Goal: Information Seeking & Learning: Compare options

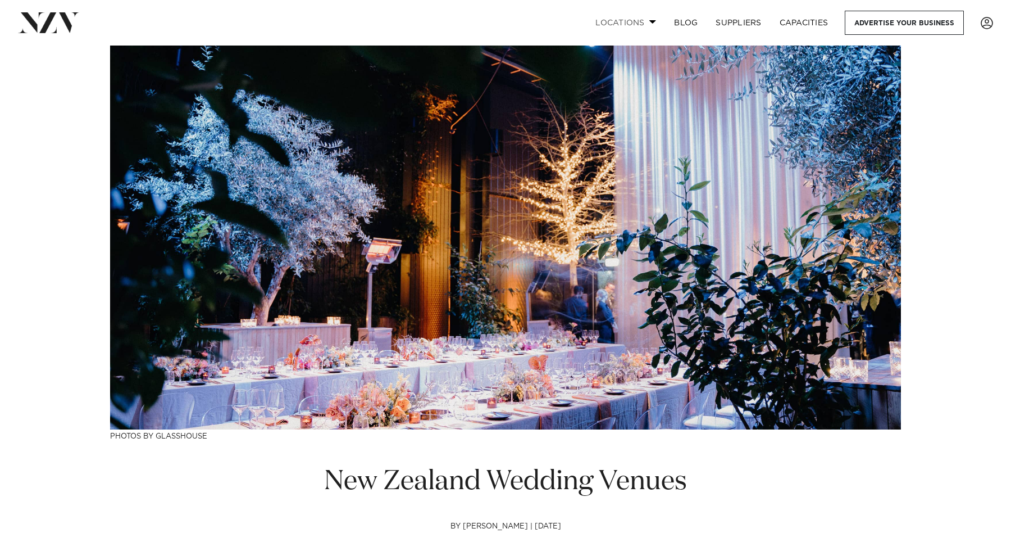
click at [649, 23] on span at bounding box center [652, 22] width 7 height 4
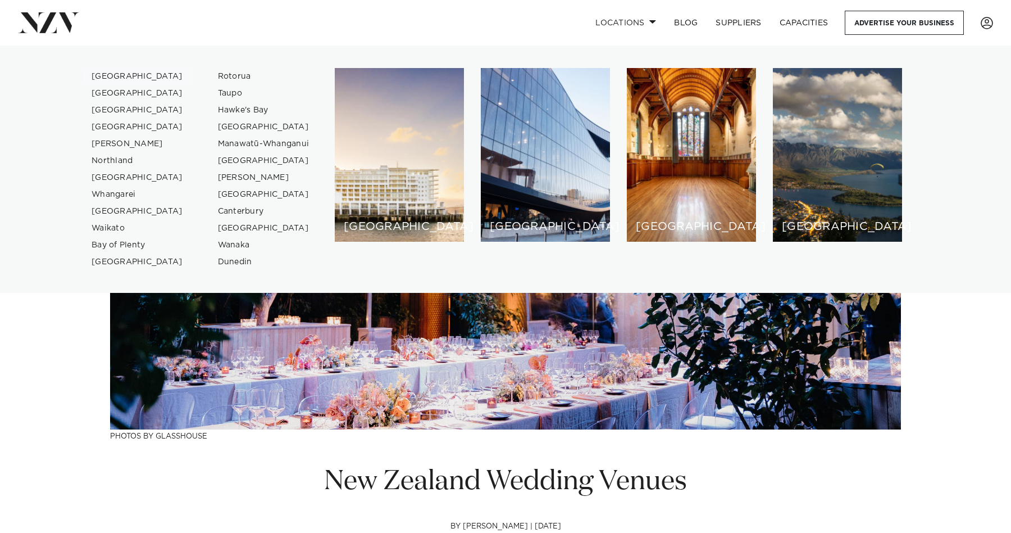
click at [117, 74] on link "[GEOGRAPHIC_DATA]" at bounding box center [138, 76] width 110 height 17
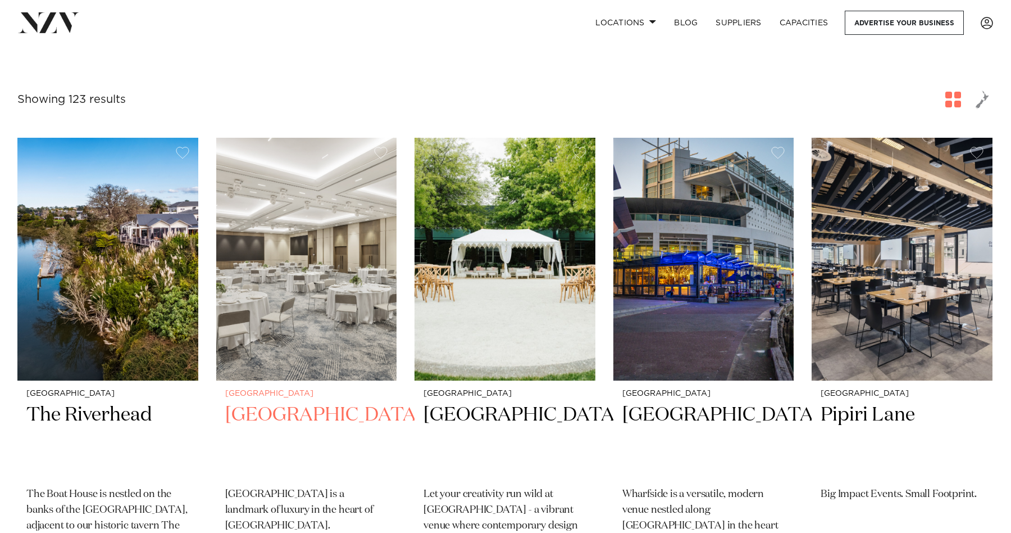
scroll to position [367, 0]
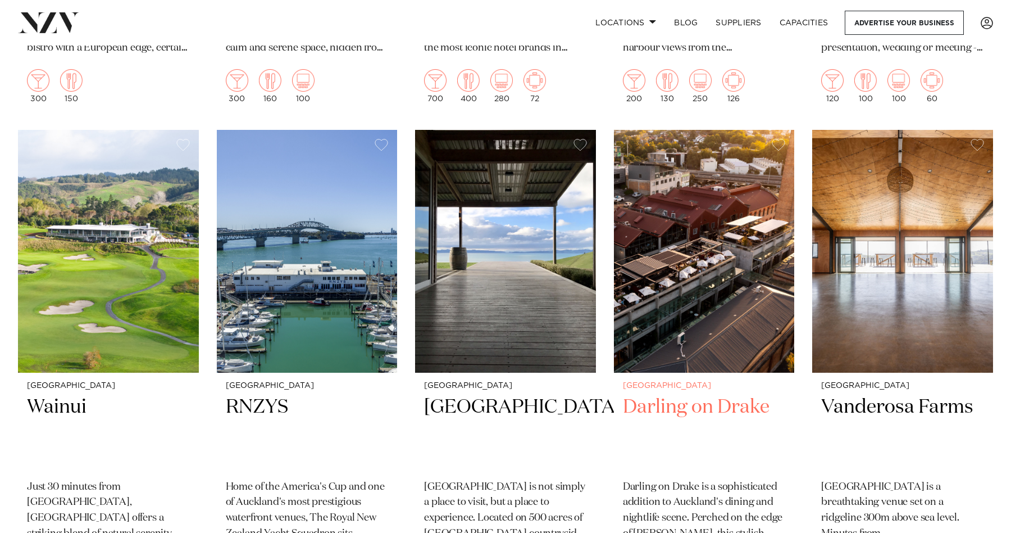
scroll to position [2827, 0]
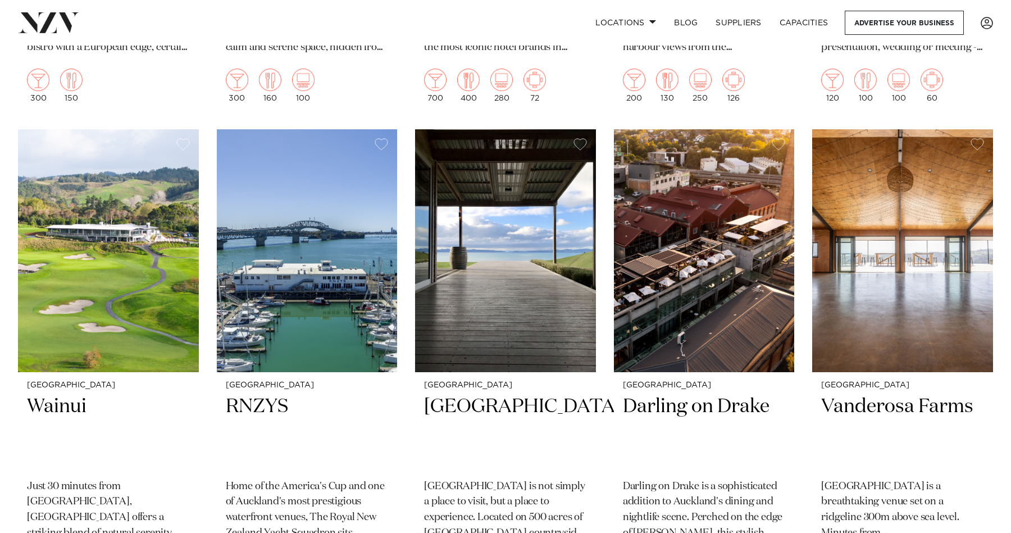
click at [312, 34] on div "Locations Auckland Wellington Christchurch Queenstown Hamilton Northland Bay of…" at bounding box center [652, 23] width 684 height 24
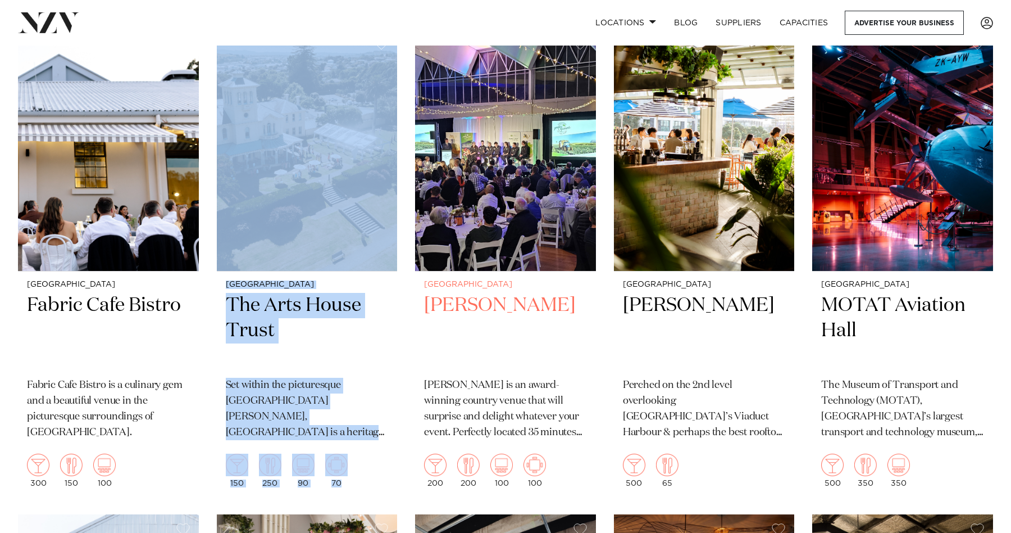
scroll to position [3901, 0]
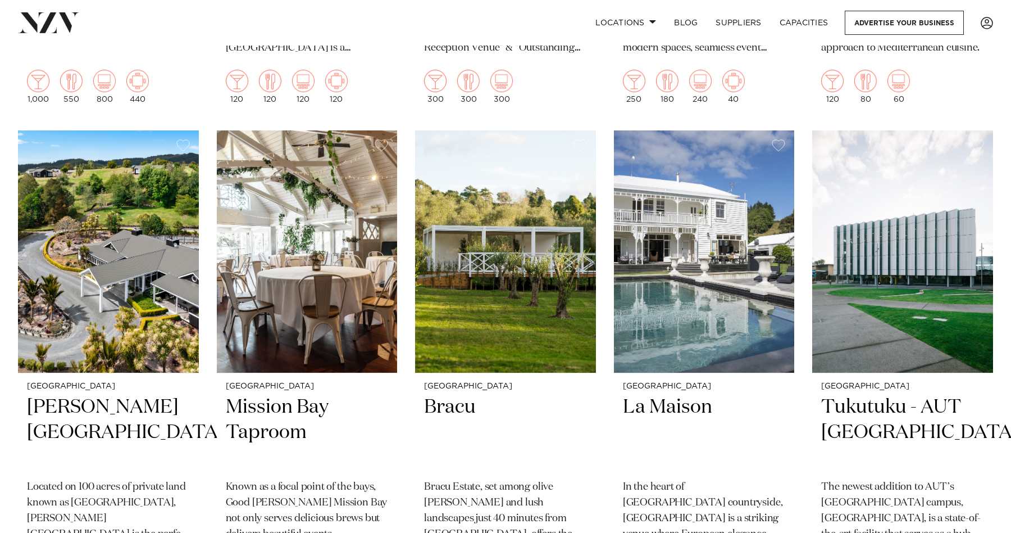
scroll to position [5029, 0]
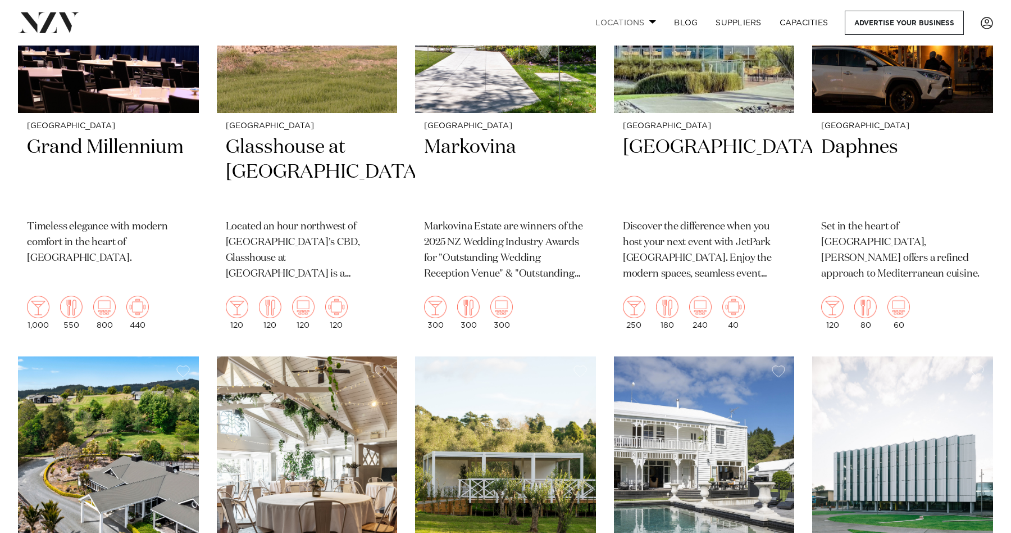
click at [645, 29] on link "Locations" at bounding box center [625, 23] width 79 height 24
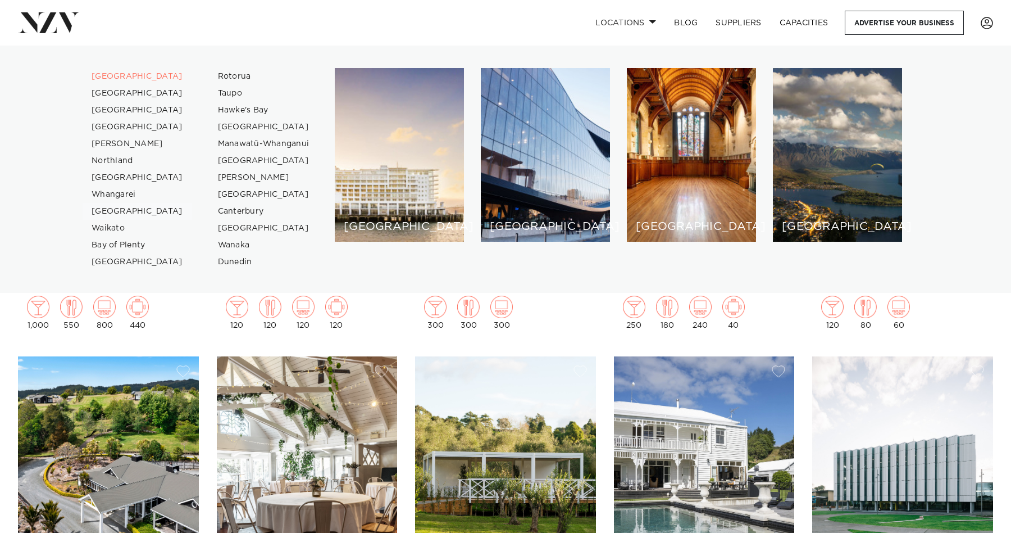
click at [142, 212] on link "[GEOGRAPHIC_DATA]" at bounding box center [138, 211] width 110 height 17
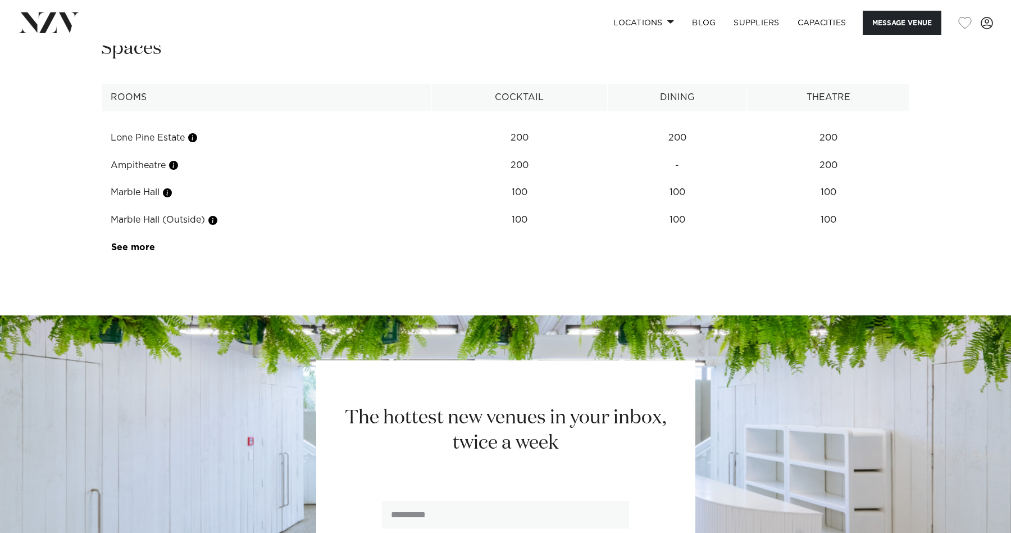
scroll to position [1515, 0]
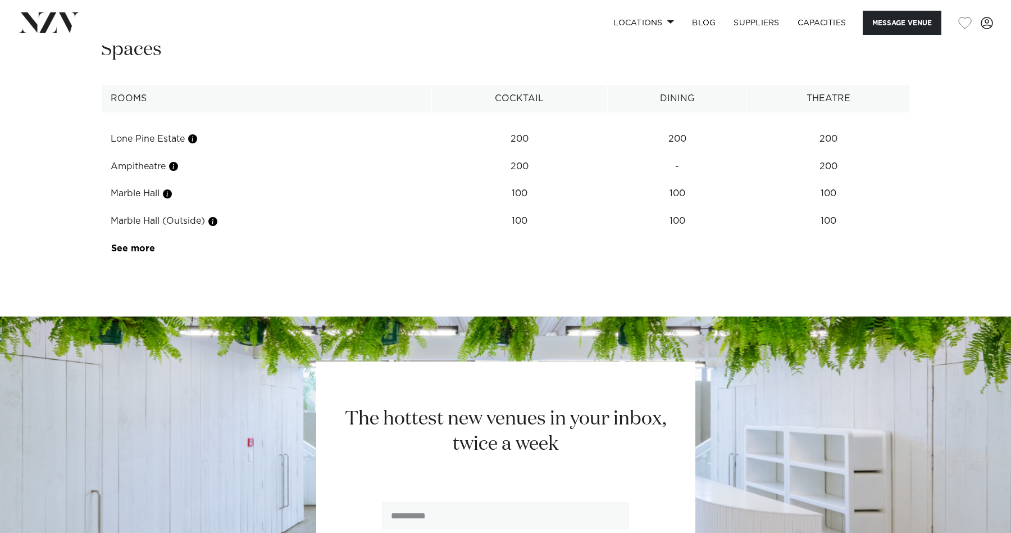
click at [132, 249] on td "See more" at bounding box center [155, 249] width 106 height 28
click at [138, 244] on link "See more" at bounding box center [155, 248] width 88 height 9
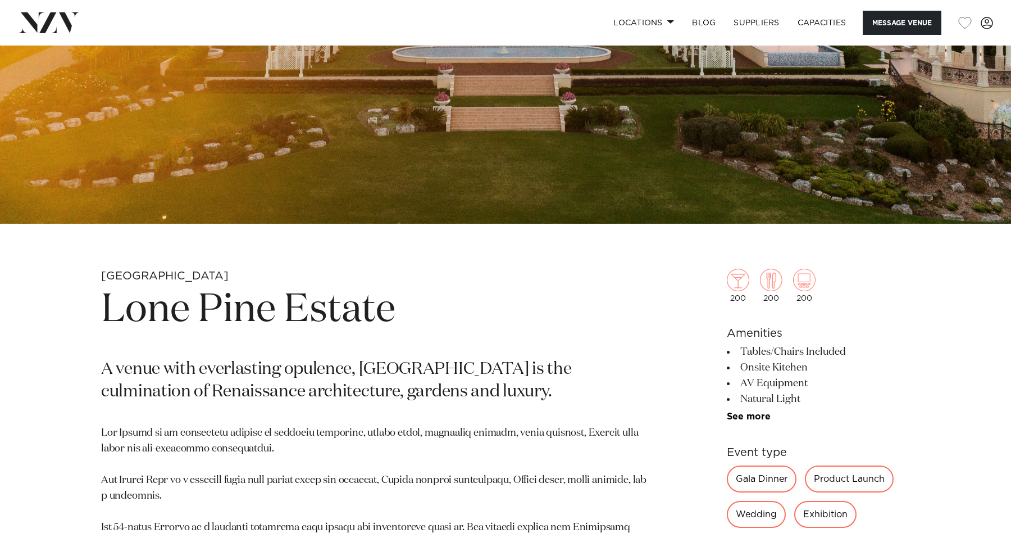
scroll to position [453, 0]
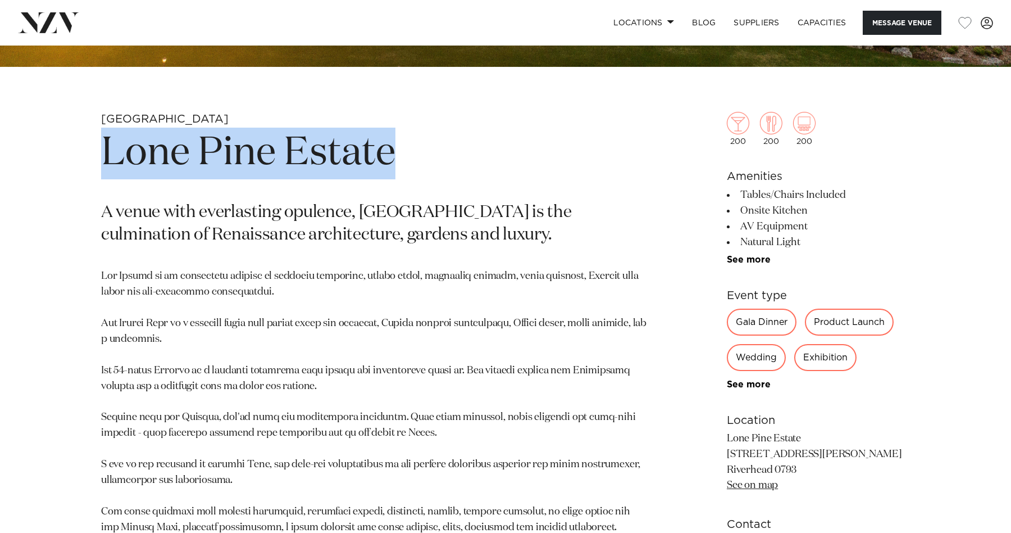
drag, startPoint x: 87, startPoint y: 151, endPoint x: 422, endPoint y: 148, distance: 335.4
click at [422, 148] on div "Auckland Lone Pine Estate A venue with everlasting opulence, Lone Pine Estate i…" at bounding box center [506, 397] width 956 height 570
copy h1 "Lone Pine Estate"
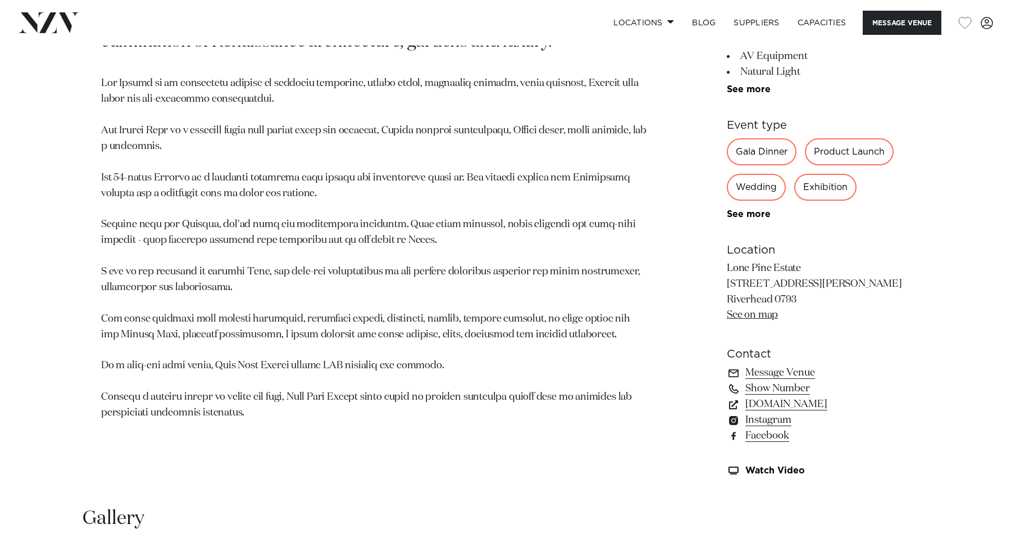
scroll to position [647, 0]
click at [783, 389] on link "Show Number" at bounding box center [818, 387] width 183 height 16
click at [771, 420] on link "Instagram" at bounding box center [818, 419] width 183 height 16
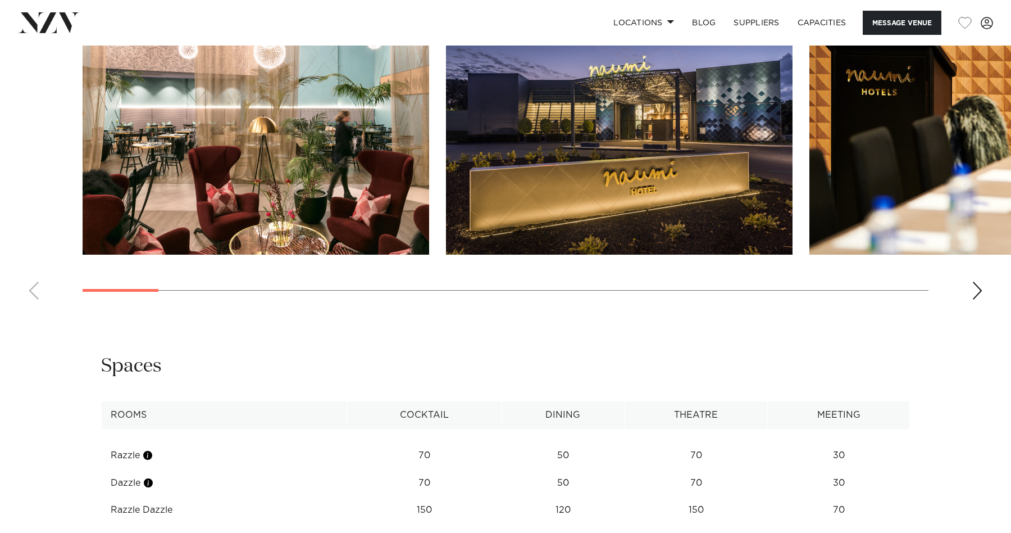
scroll to position [1208, 0]
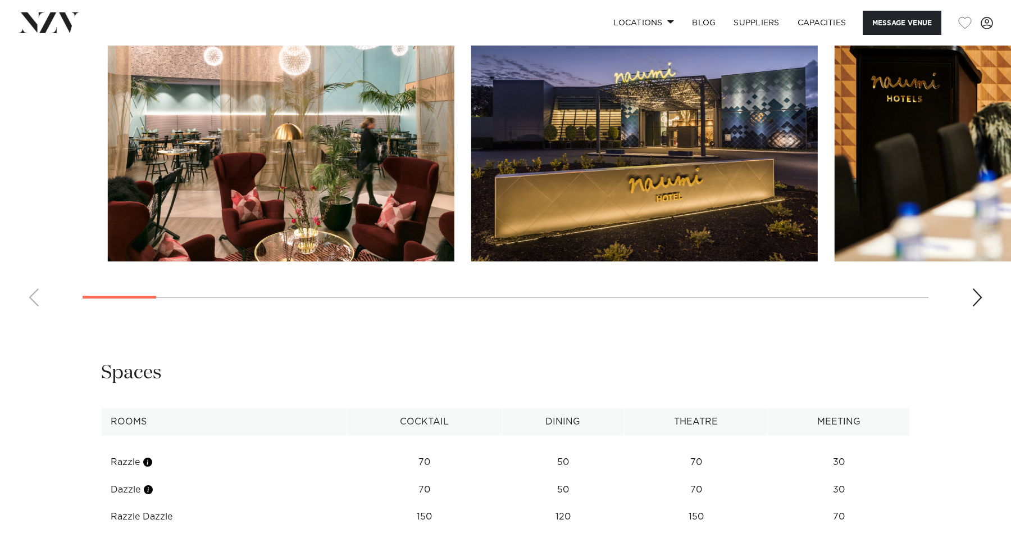
click at [162, 315] on swiper-container at bounding box center [505, 161] width 1011 height 308
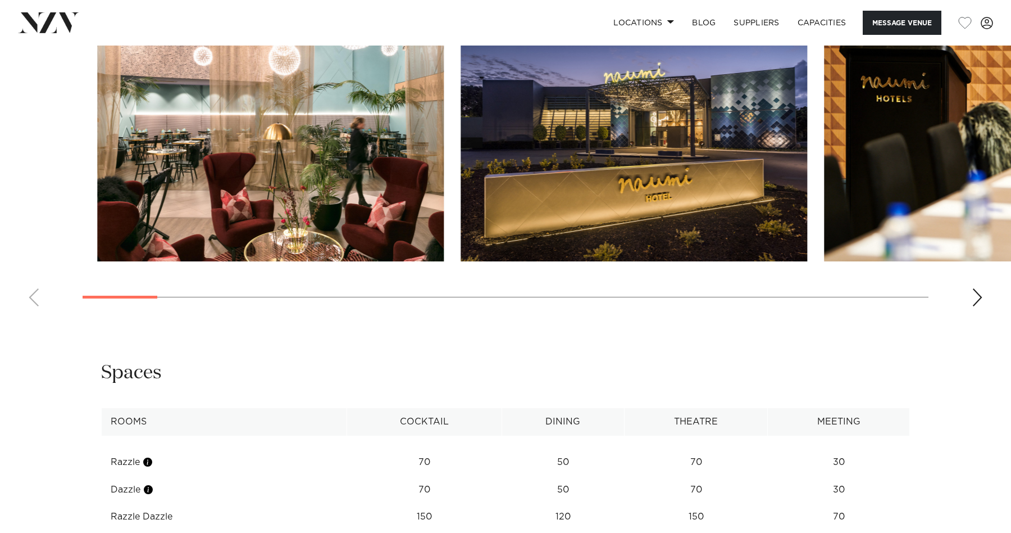
click at [181, 315] on swiper-container at bounding box center [505, 161] width 1011 height 308
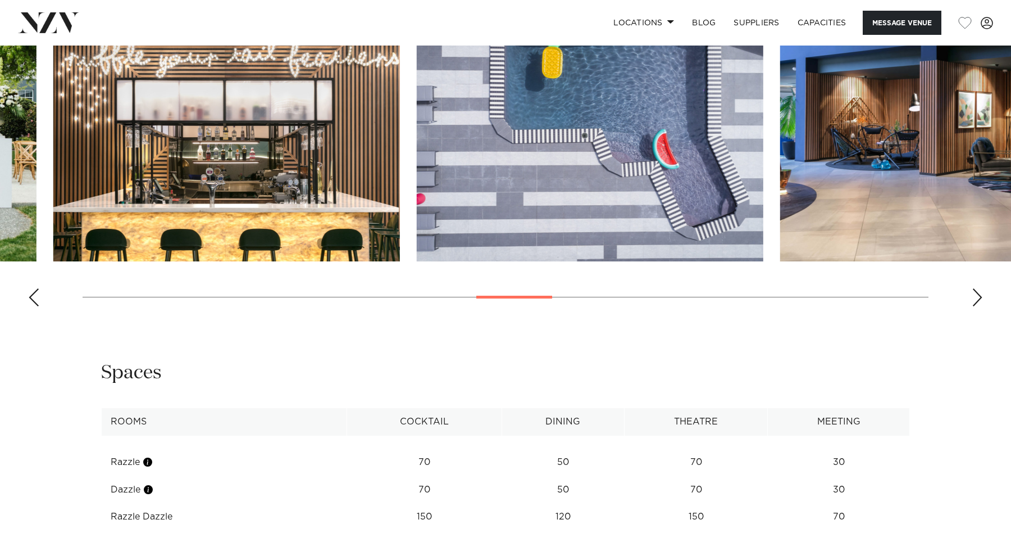
click at [544, 315] on swiper-container at bounding box center [505, 161] width 1011 height 308
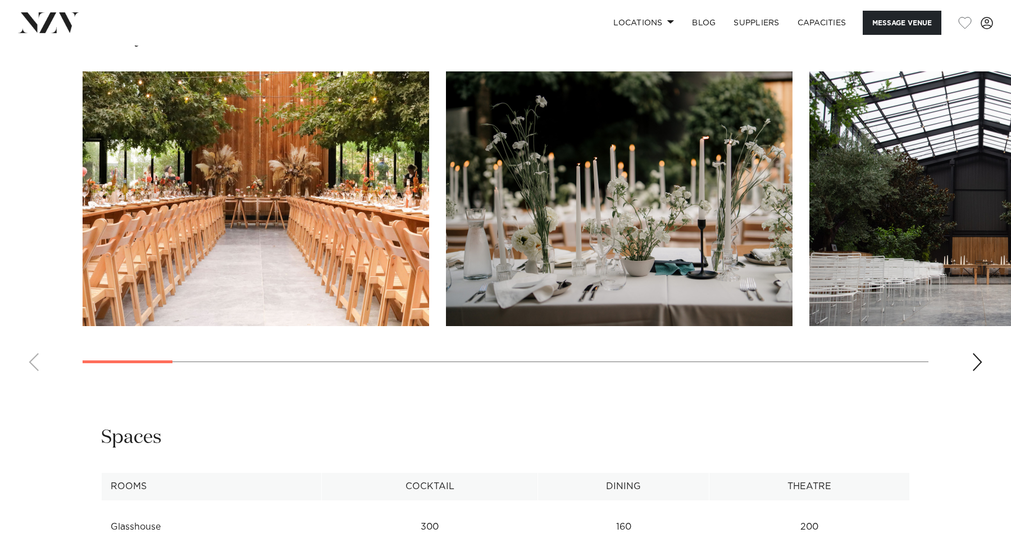
scroll to position [1204, 0]
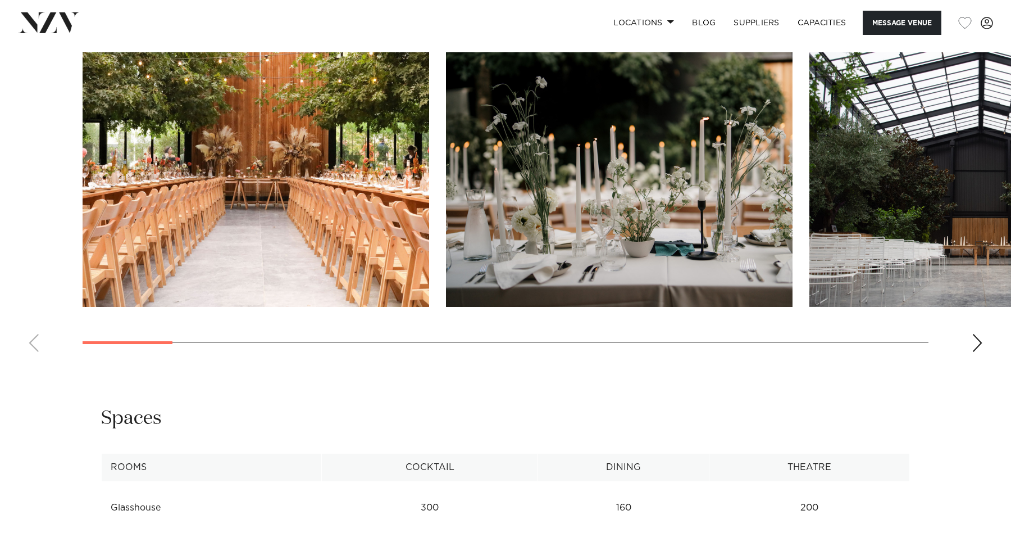
click at [989, 342] on swiper-container at bounding box center [505, 206] width 1011 height 308
click at [978, 342] on div "Next slide" at bounding box center [977, 343] width 11 height 18
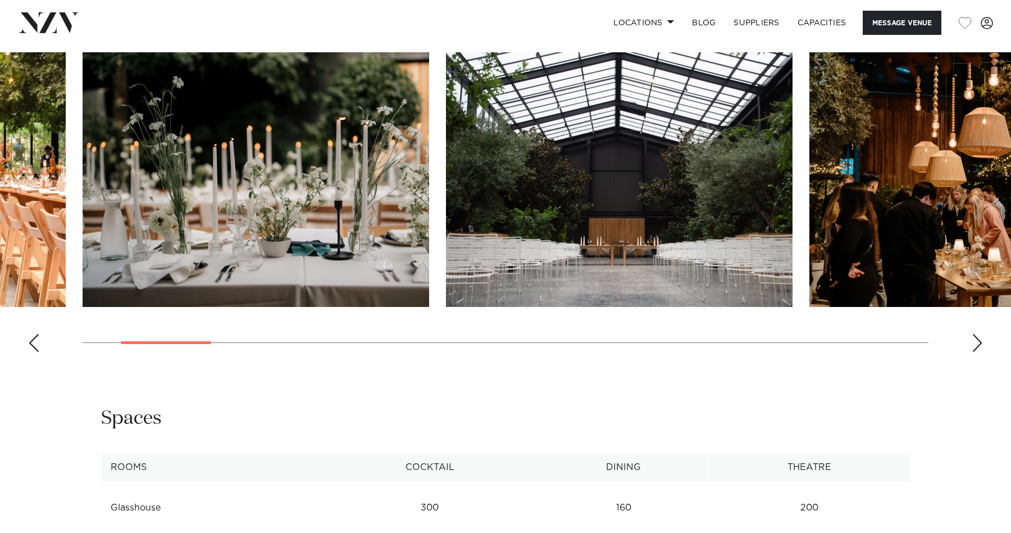
click at [978, 342] on div "Next slide" at bounding box center [977, 343] width 11 height 18
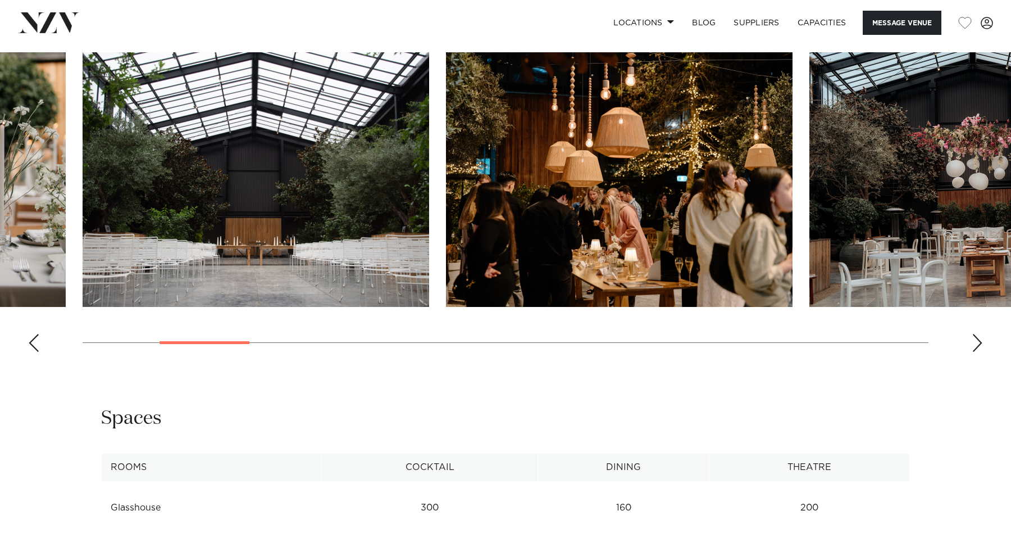
click at [978, 342] on div "Next slide" at bounding box center [977, 343] width 11 height 18
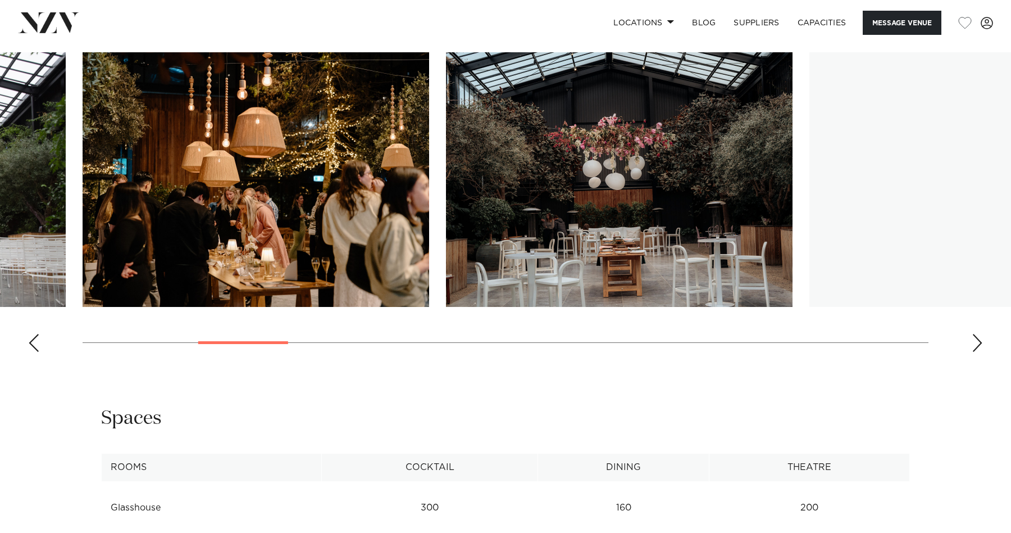
click at [978, 342] on div "Next slide" at bounding box center [977, 343] width 11 height 18
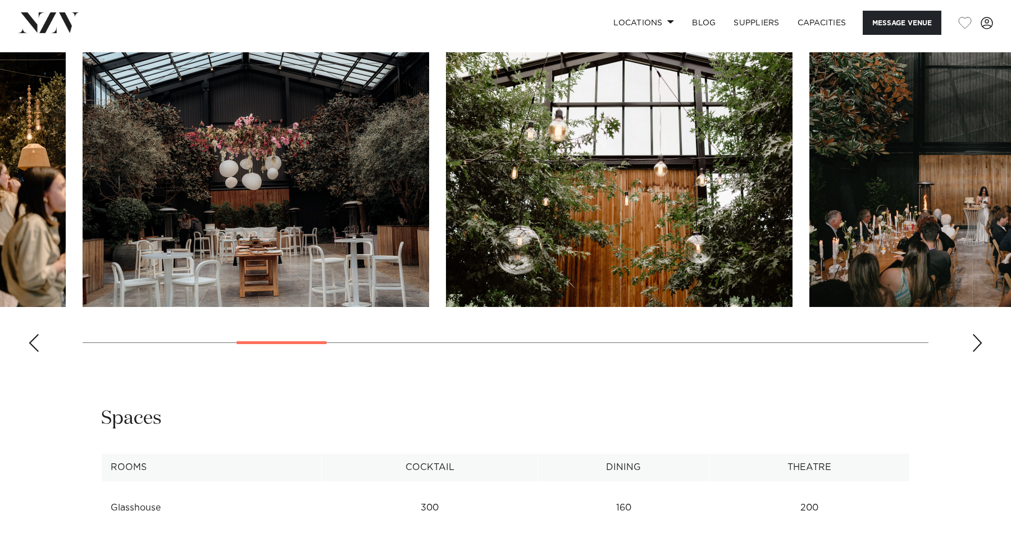
click at [978, 342] on div "Next slide" at bounding box center [977, 343] width 11 height 18
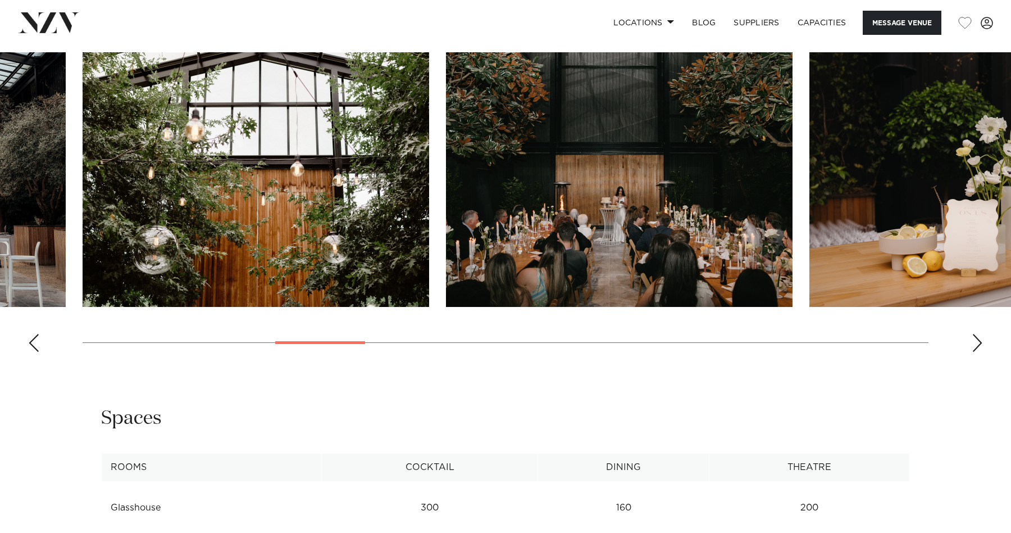
click at [978, 342] on div "Next slide" at bounding box center [977, 343] width 11 height 18
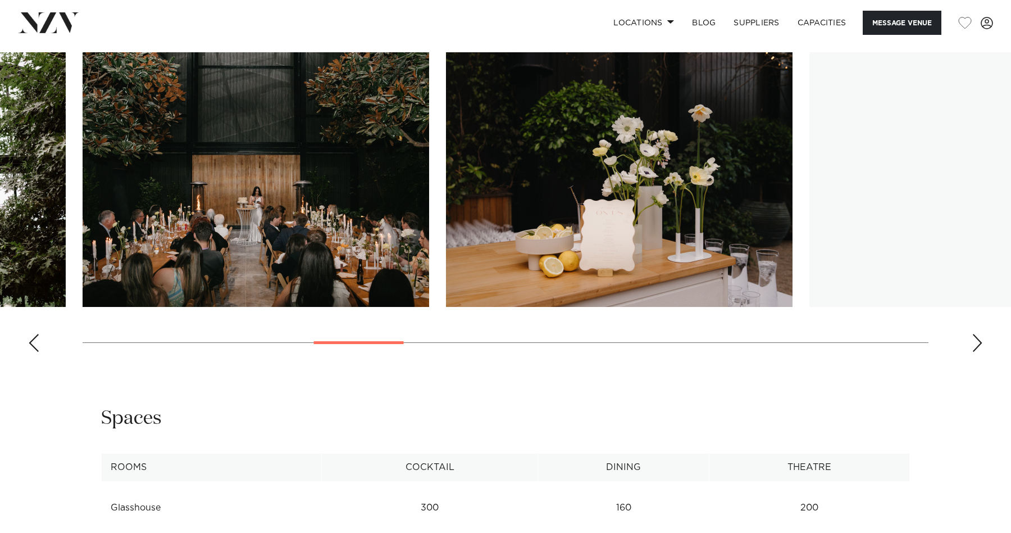
click at [978, 342] on div "Next slide" at bounding box center [977, 343] width 11 height 18
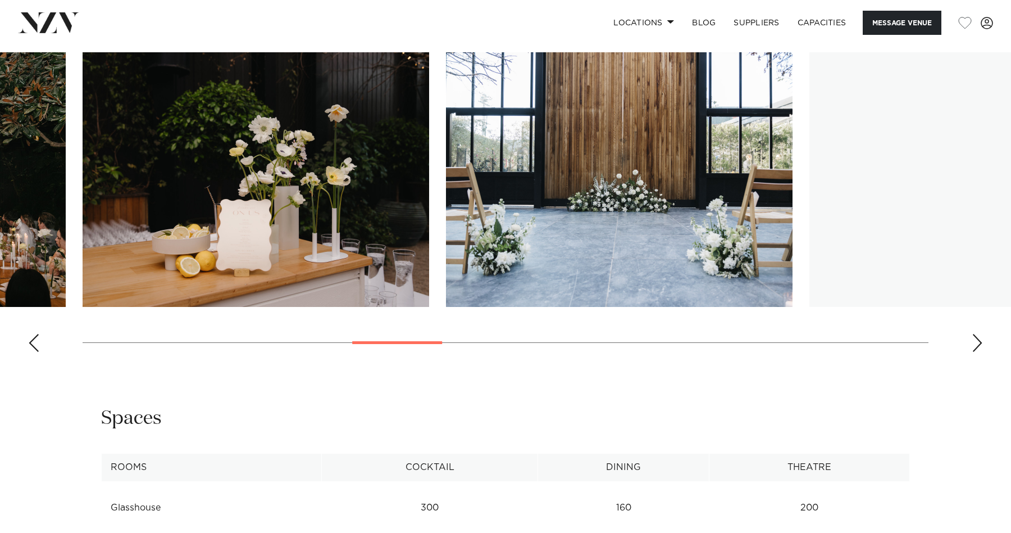
click at [978, 342] on div "Next slide" at bounding box center [977, 343] width 11 height 18
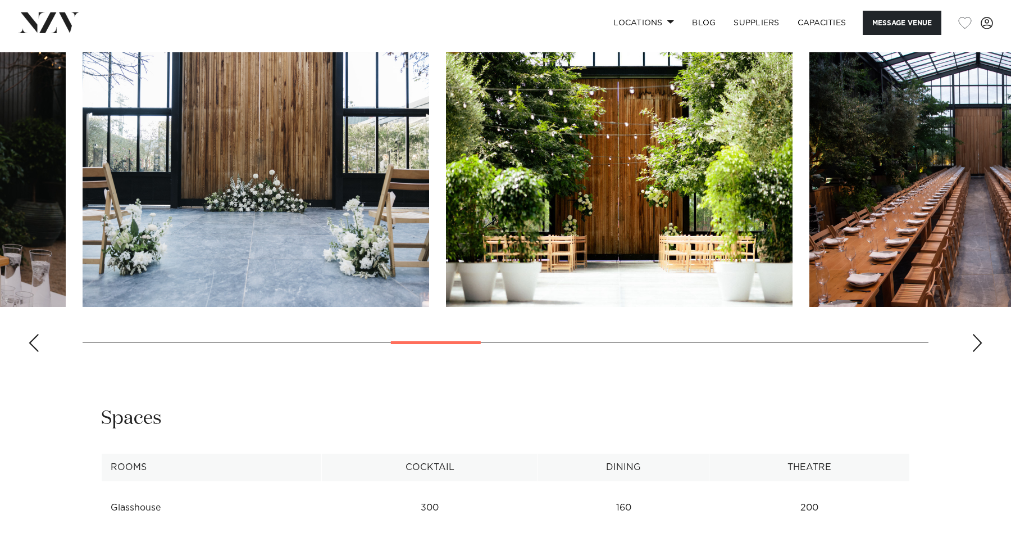
click at [978, 342] on div "Next slide" at bounding box center [977, 343] width 11 height 18
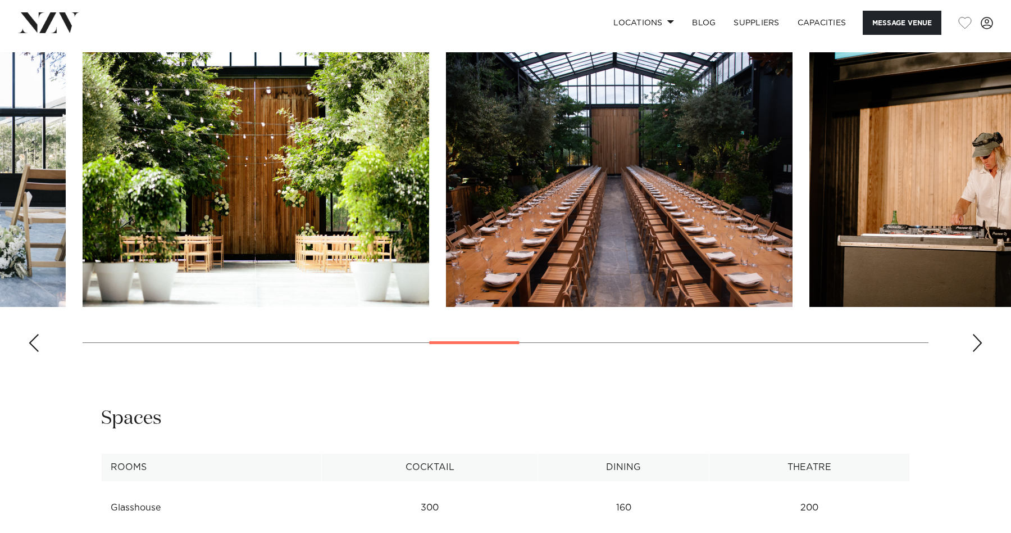
click at [978, 342] on div "Next slide" at bounding box center [977, 343] width 11 height 18
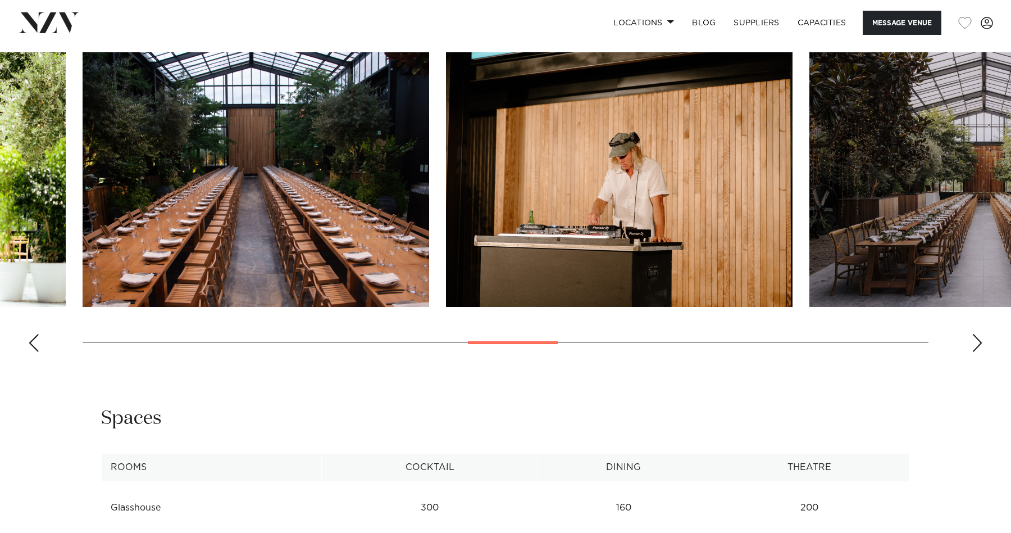
click at [978, 342] on div "Next slide" at bounding box center [977, 343] width 11 height 18
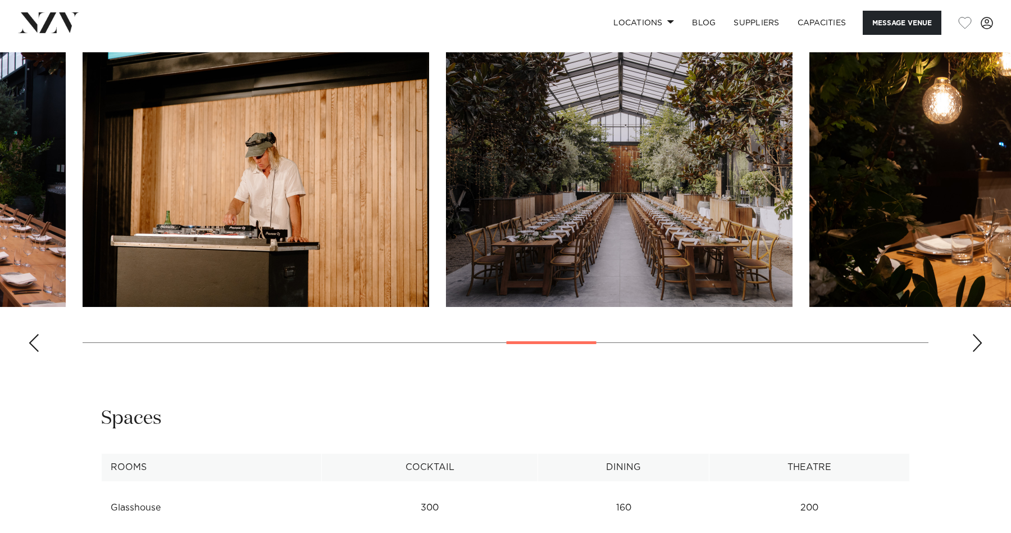
click at [978, 342] on div "Next slide" at bounding box center [977, 343] width 11 height 18
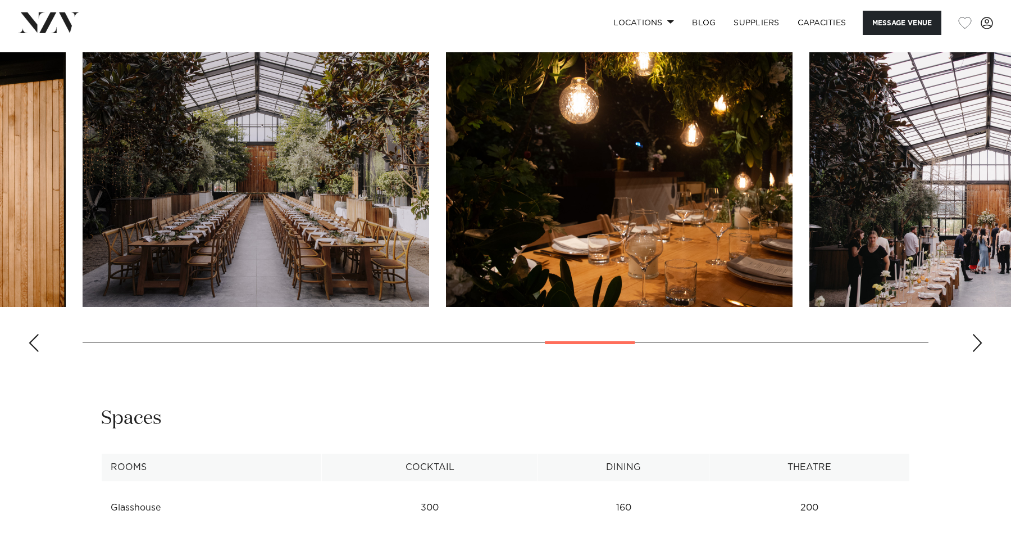
click at [978, 342] on div "Next slide" at bounding box center [977, 343] width 11 height 18
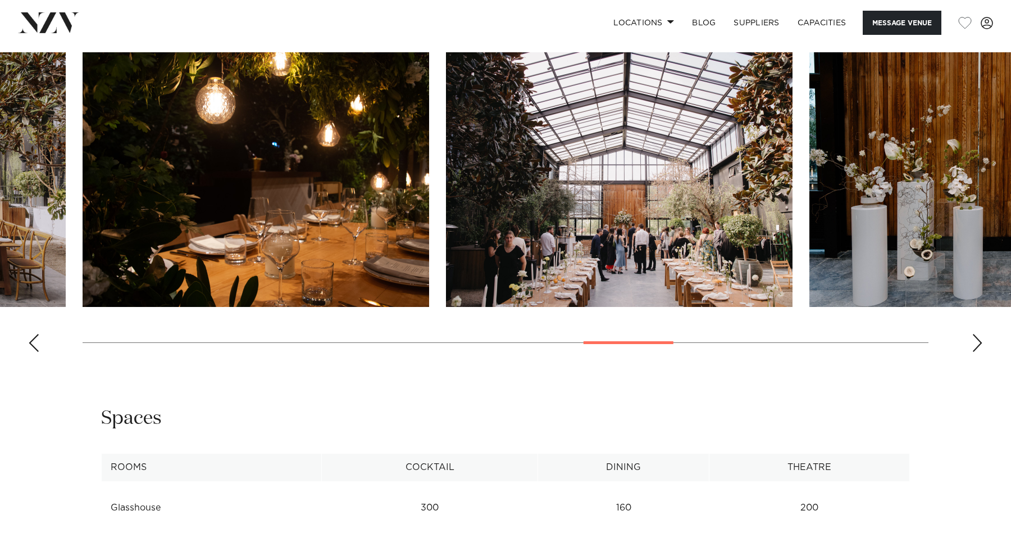
click at [978, 342] on div "Next slide" at bounding box center [977, 343] width 11 height 18
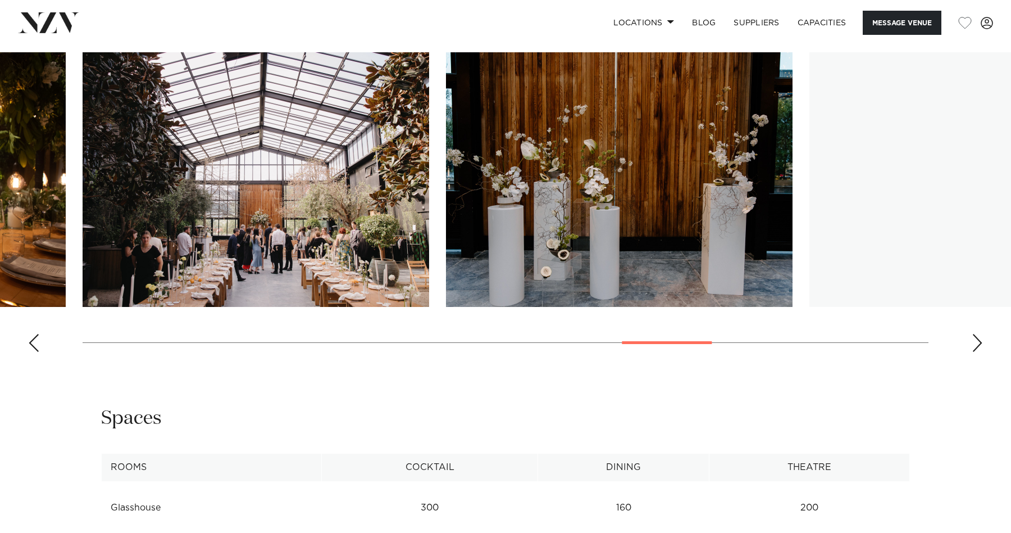
click at [978, 342] on div "Next slide" at bounding box center [977, 343] width 11 height 18
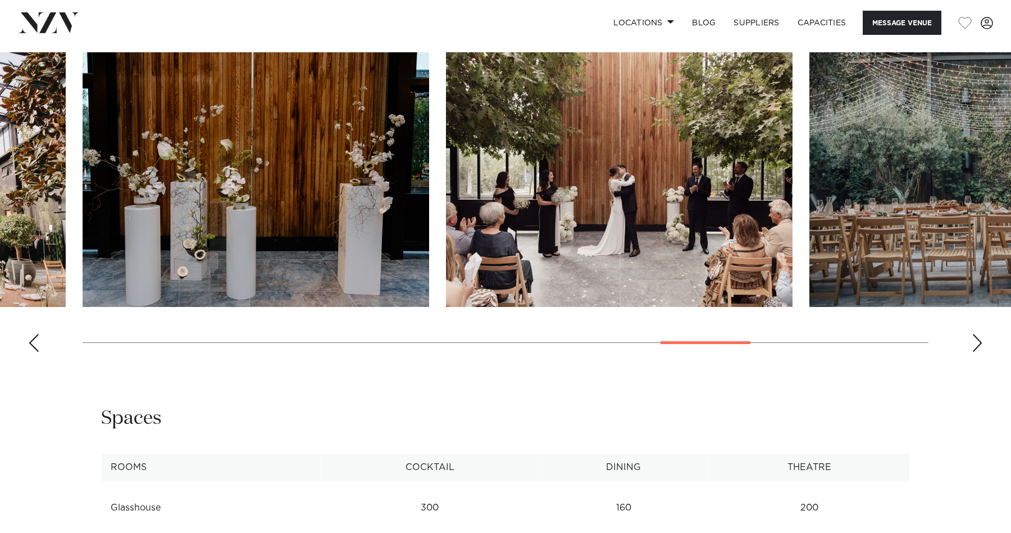
click at [978, 342] on div "Next slide" at bounding box center [977, 343] width 11 height 18
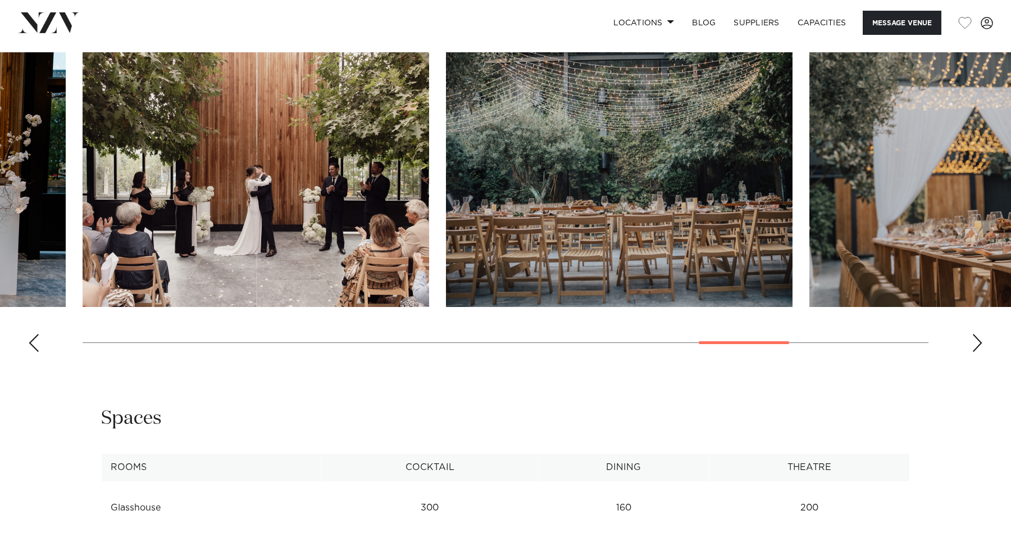
click at [978, 342] on div "Next slide" at bounding box center [977, 343] width 11 height 18
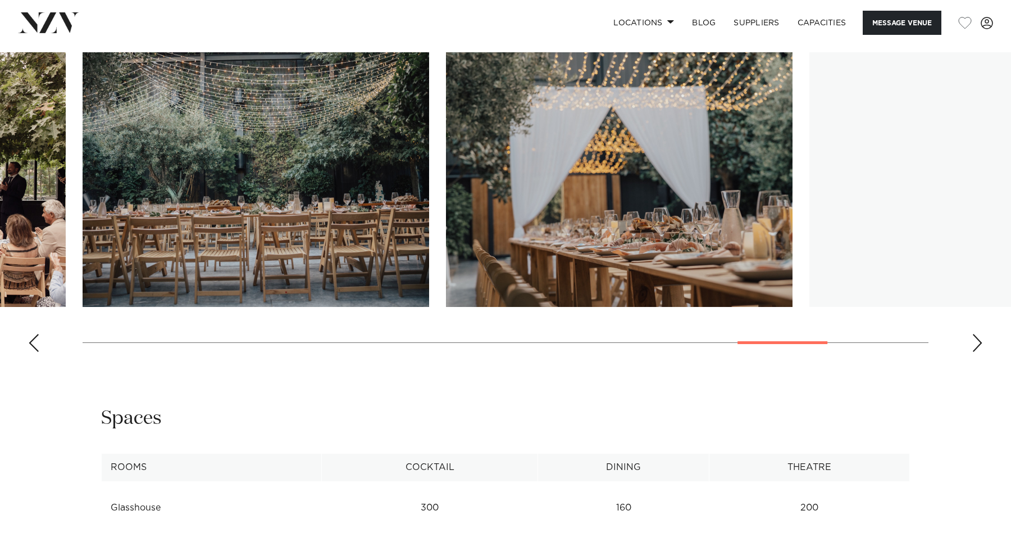
click at [978, 342] on div "Next slide" at bounding box center [977, 343] width 11 height 18
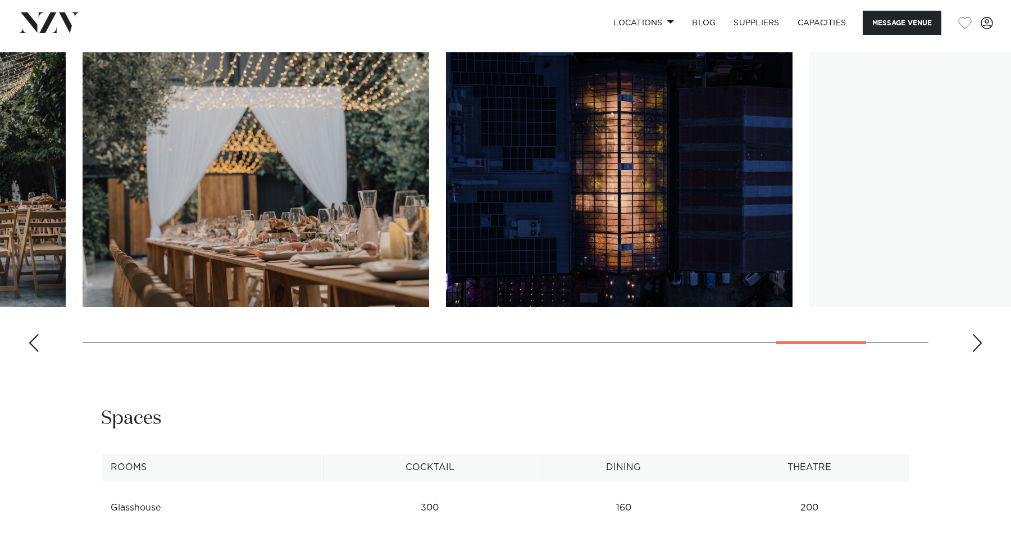
click at [978, 342] on div "Next slide" at bounding box center [977, 343] width 11 height 18
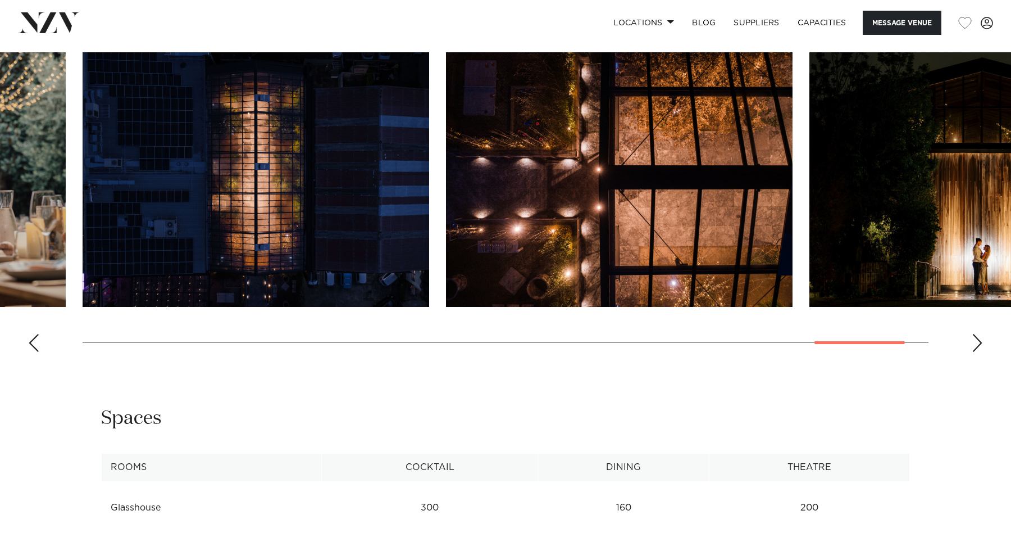
click at [978, 342] on div "Next slide" at bounding box center [977, 343] width 11 height 18
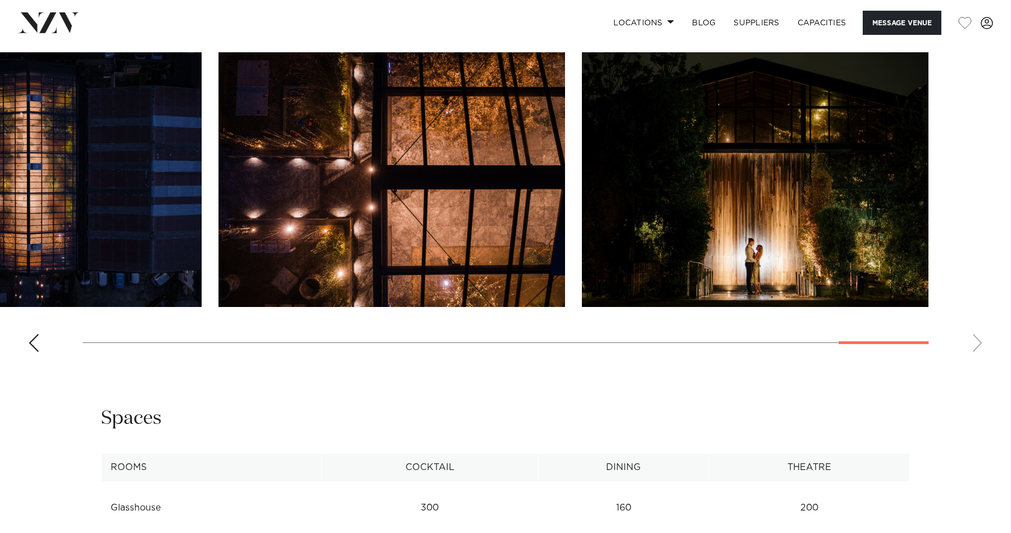
click at [978, 342] on swiper-container at bounding box center [505, 206] width 1011 height 308
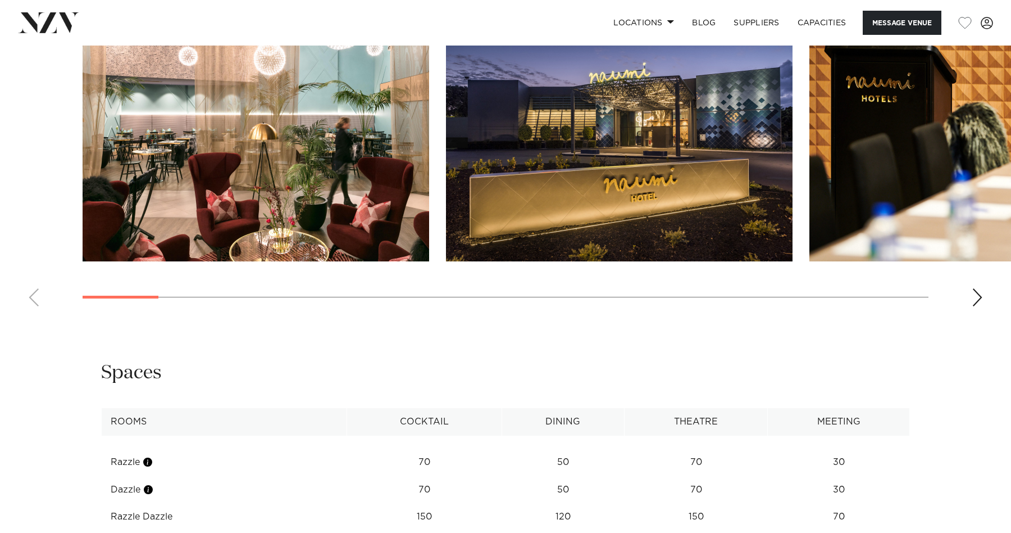
click at [612, 297] on div at bounding box center [506, 297] width 846 height 1
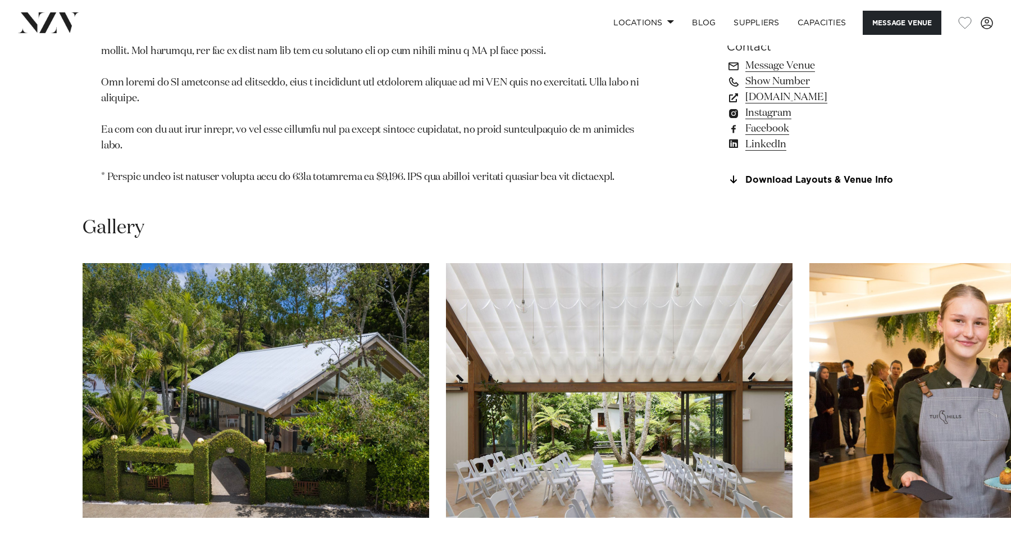
scroll to position [1163, 0]
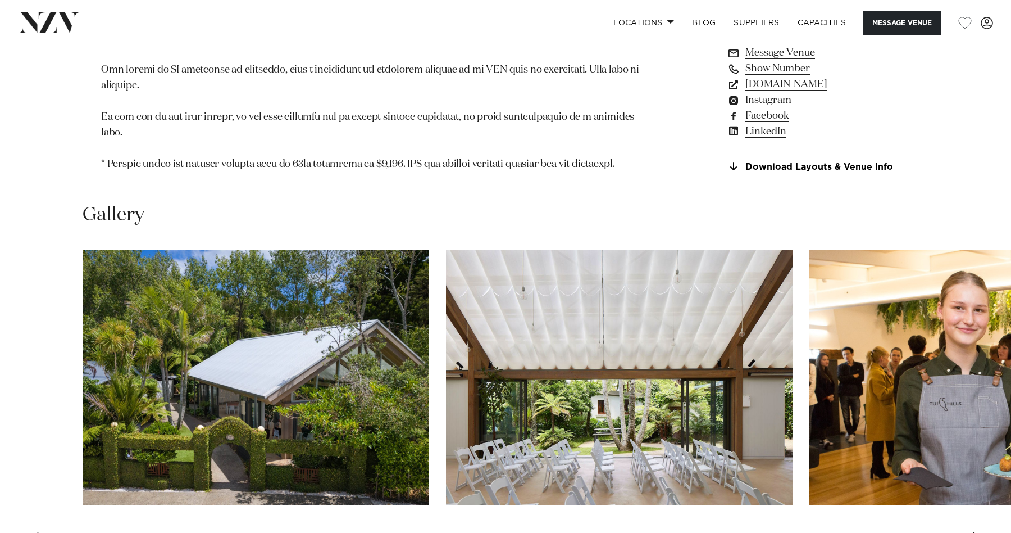
click at [977, 531] on div "Next slide" at bounding box center [977, 540] width 11 height 18
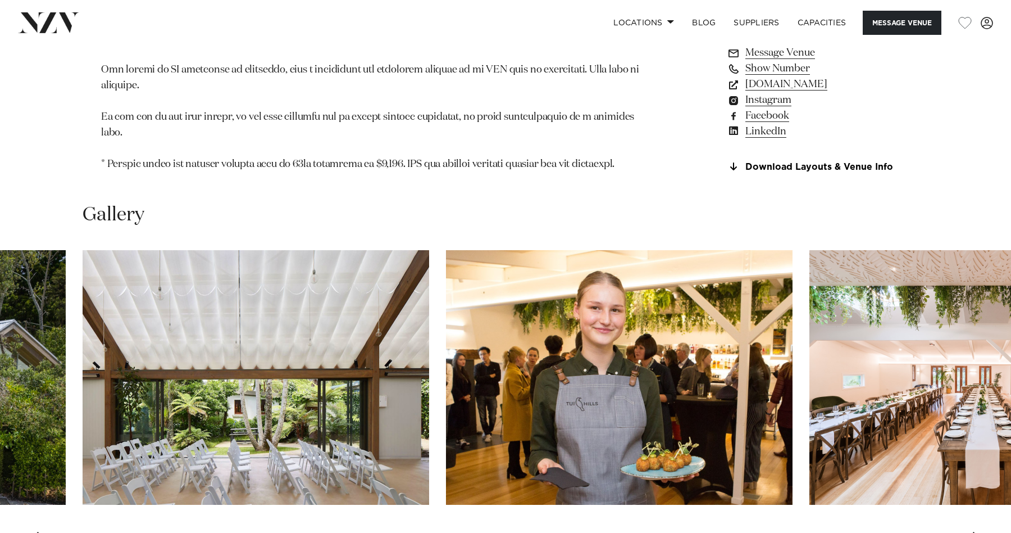
click at [977, 531] on div "Next slide" at bounding box center [977, 540] width 11 height 18
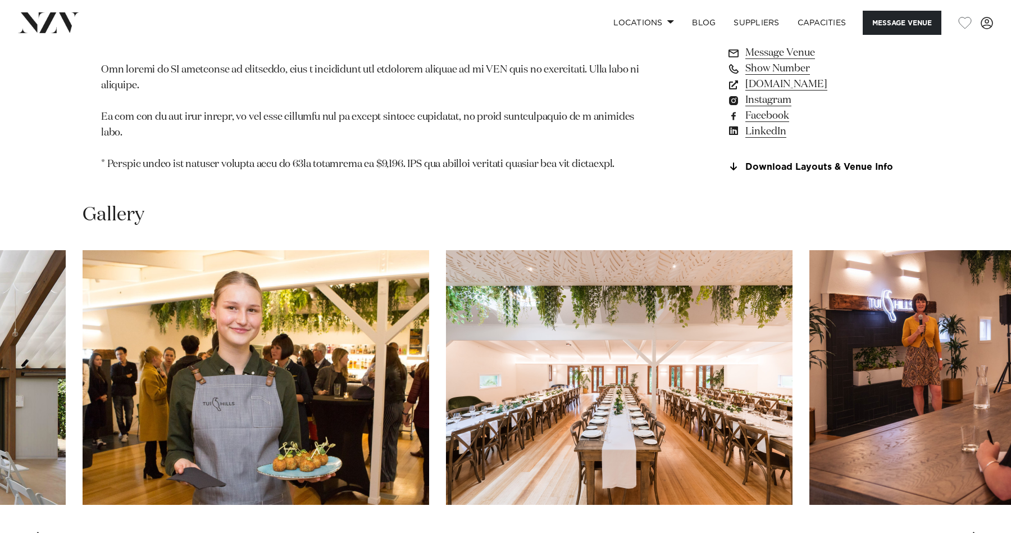
click at [977, 531] on div "Next slide" at bounding box center [977, 540] width 11 height 18
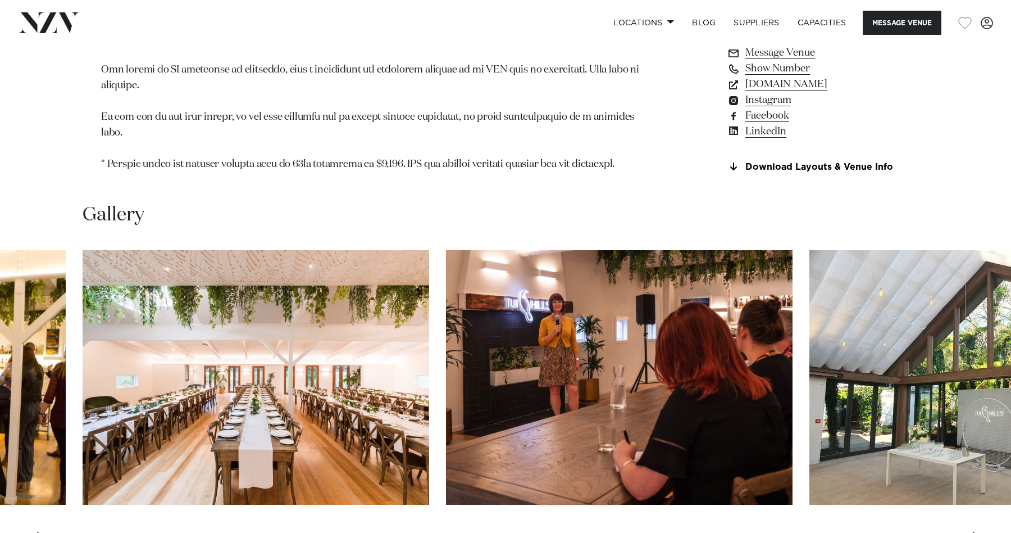
click at [977, 531] on div "Next slide" at bounding box center [977, 540] width 11 height 18
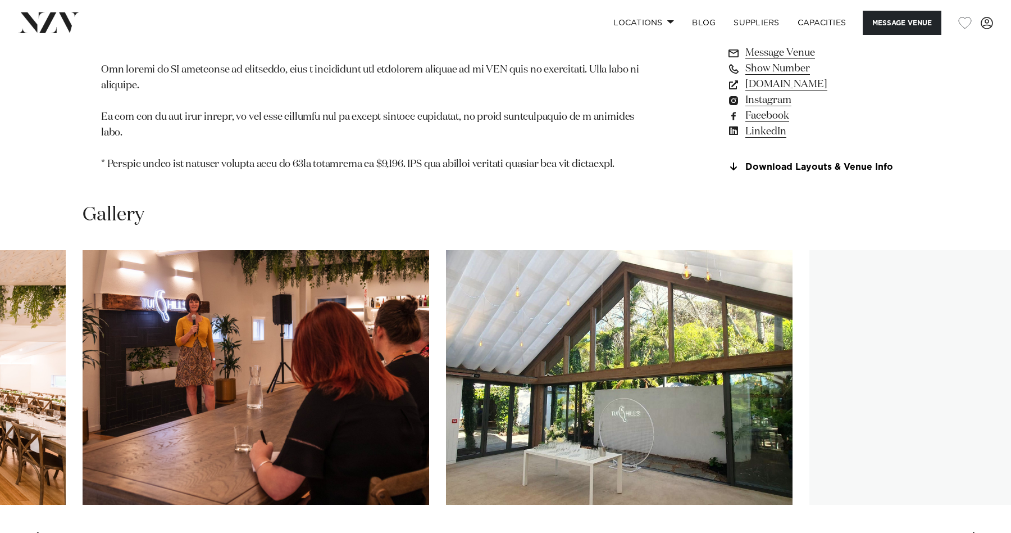
click at [977, 531] on div "Next slide" at bounding box center [977, 540] width 11 height 18
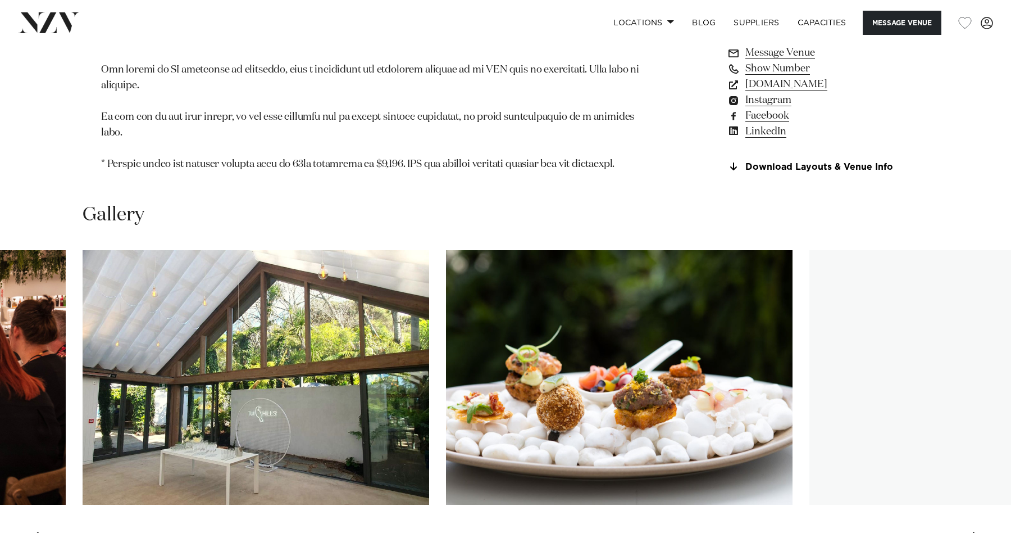
click at [977, 531] on div "Next slide" at bounding box center [977, 540] width 11 height 18
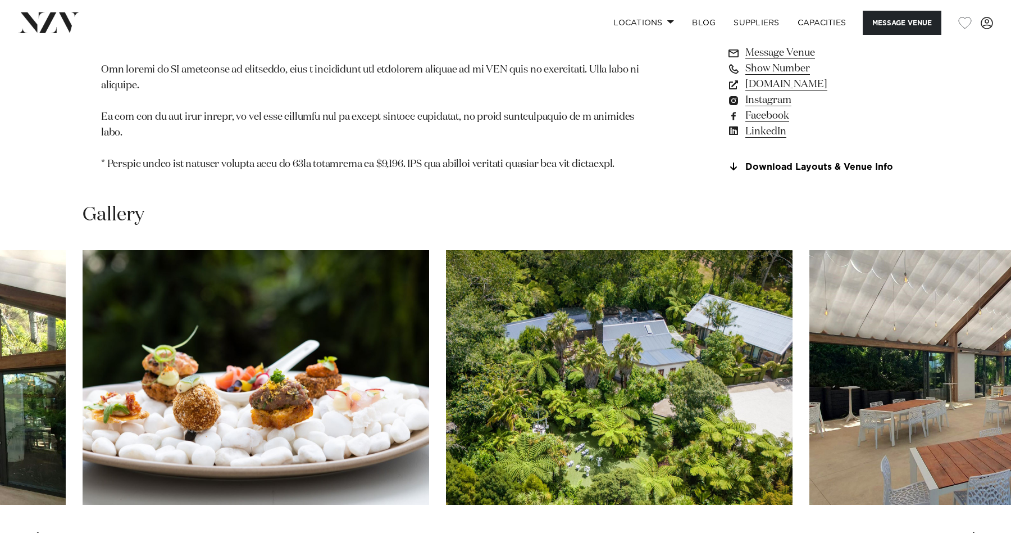
click at [977, 531] on div "Next slide" at bounding box center [977, 540] width 11 height 18
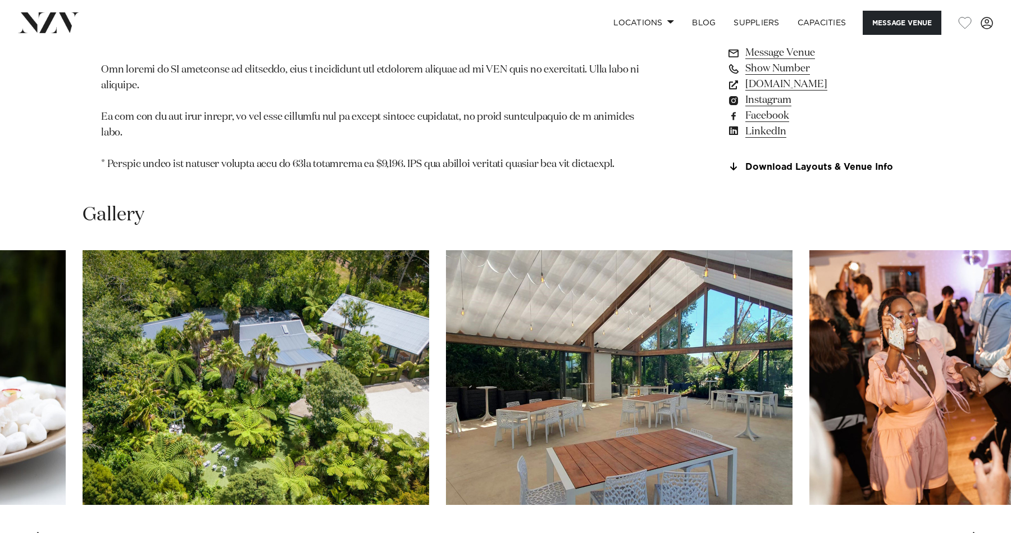
click at [977, 531] on div "Next slide" at bounding box center [977, 540] width 11 height 18
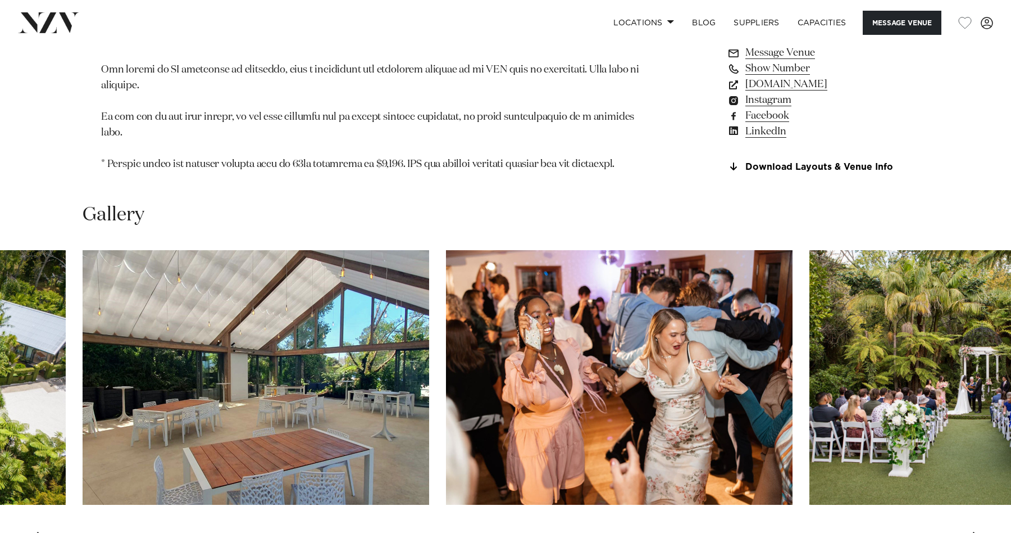
click at [977, 531] on div "Next slide" at bounding box center [977, 540] width 11 height 18
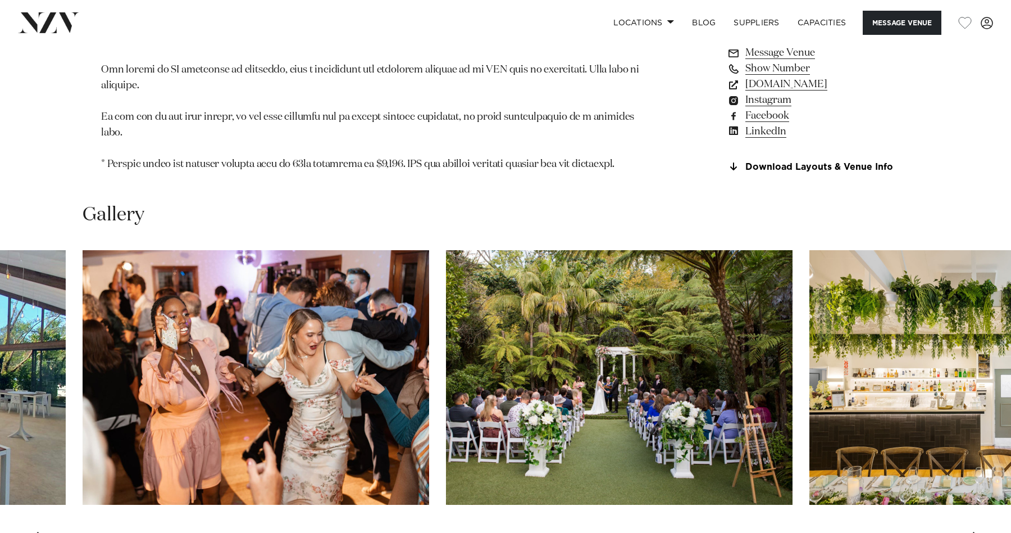
click at [977, 531] on div "Next slide" at bounding box center [977, 540] width 11 height 18
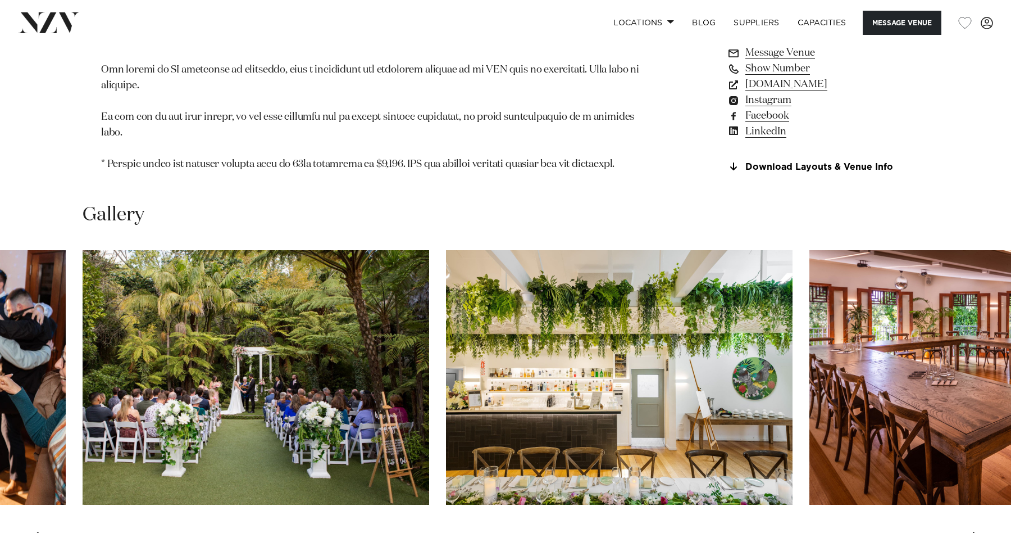
click at [977, 531] on div "Next slide" at bounding box center [977, 540] width 11 height 18
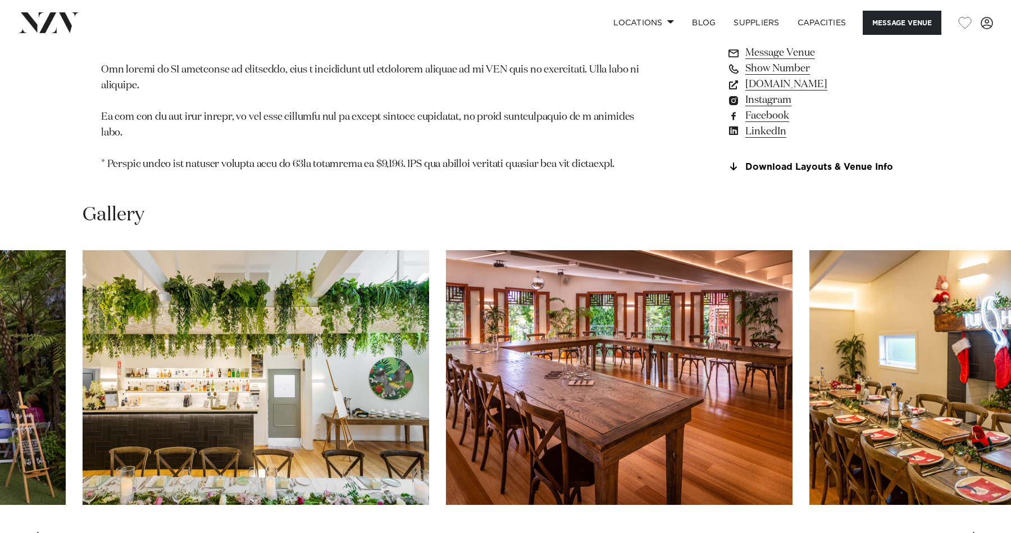
click at [977, 531] on div "Next slide" at bounding box center [977, 540] width 11 height 18
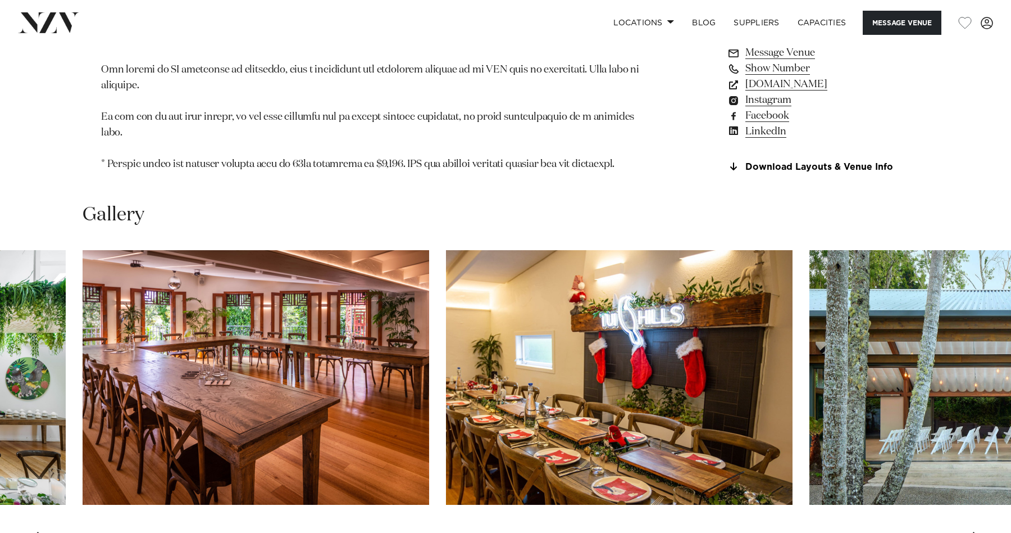
click at [977, 531] on div "Next slide" at bounding box center [977, 540] width 11 height 18
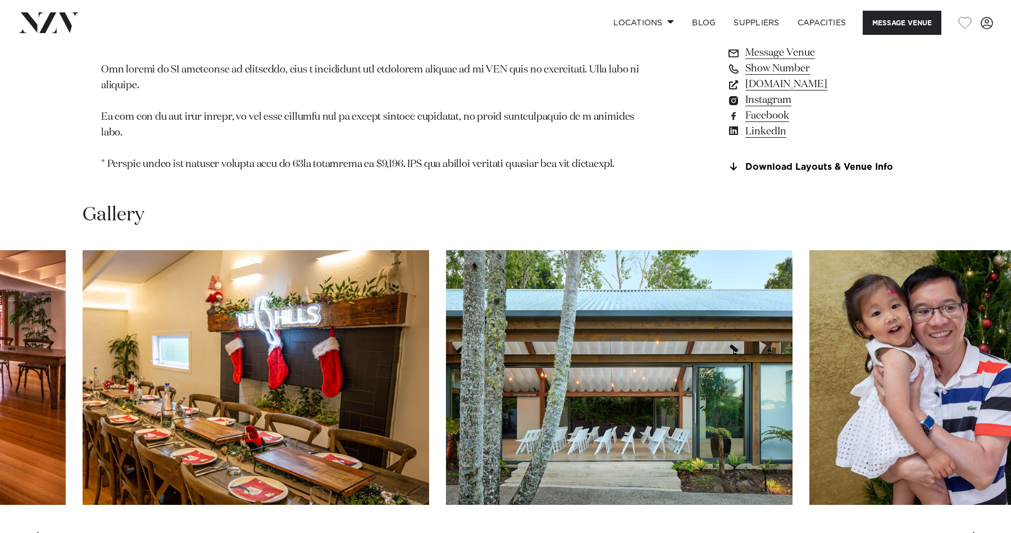
click at [977, 531] on div "Next slide" at bounding box center [977, 540] width 11 height 18
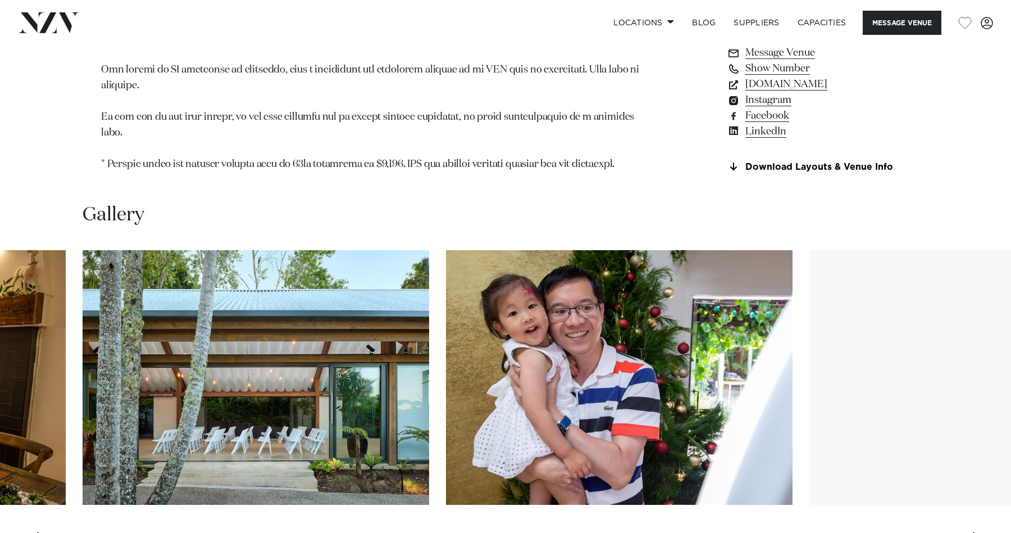
click at [977, 531] on div "Next slide" at bounding box center [977, 540] width 11 height 18
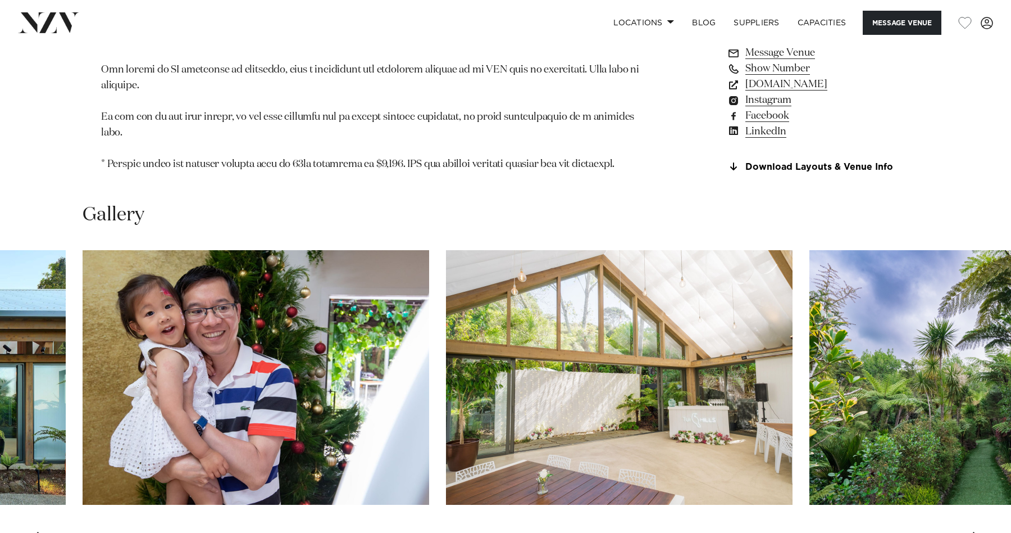
click at [977, 531] on div "Next slide" at bounding box center [977, 540] width 11 height 18
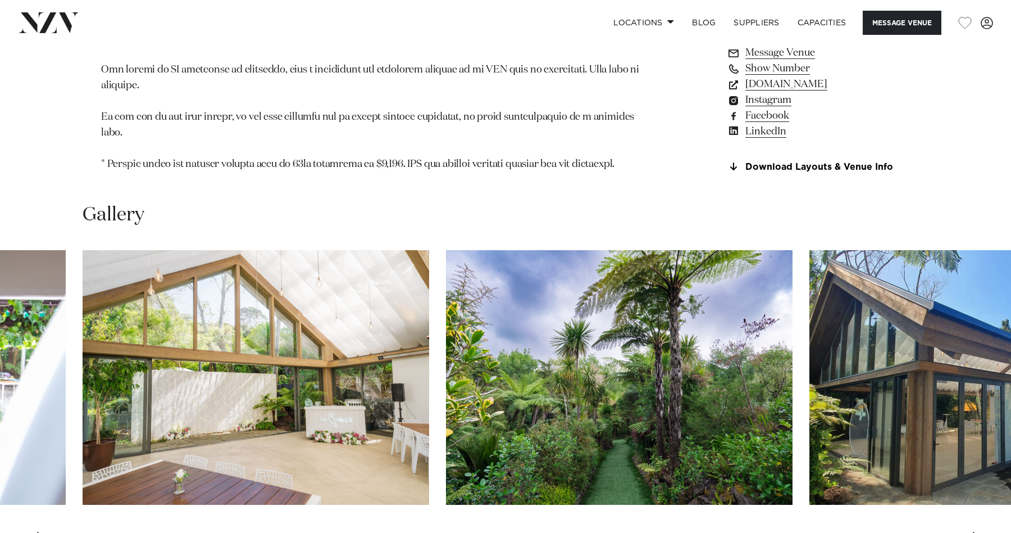
click at [977, 531] on div "Next slide" at bounding box center [977, 540] width 11 height 18
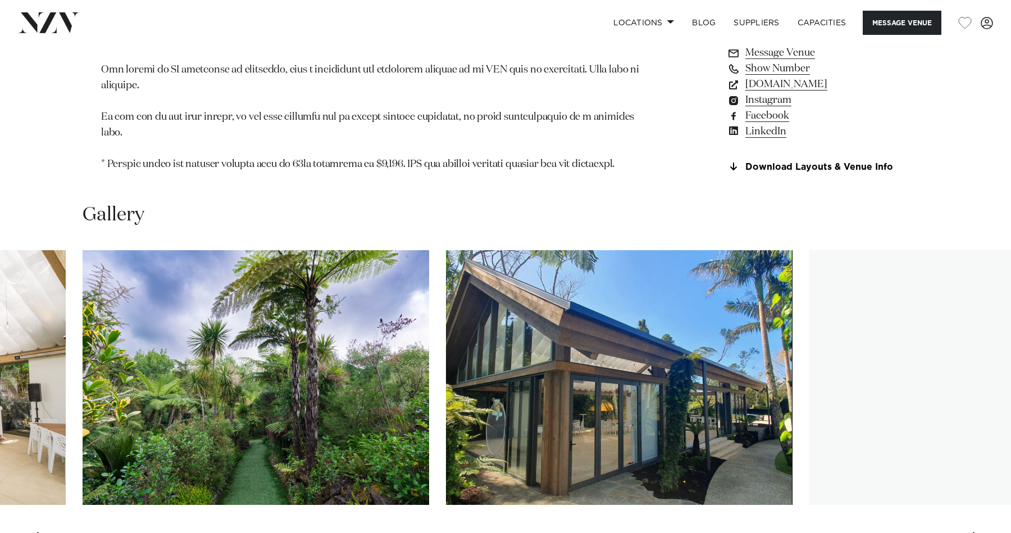
click at [977, 531] on div "Next slide" at bounding box center [977, 540] width 11 height 18
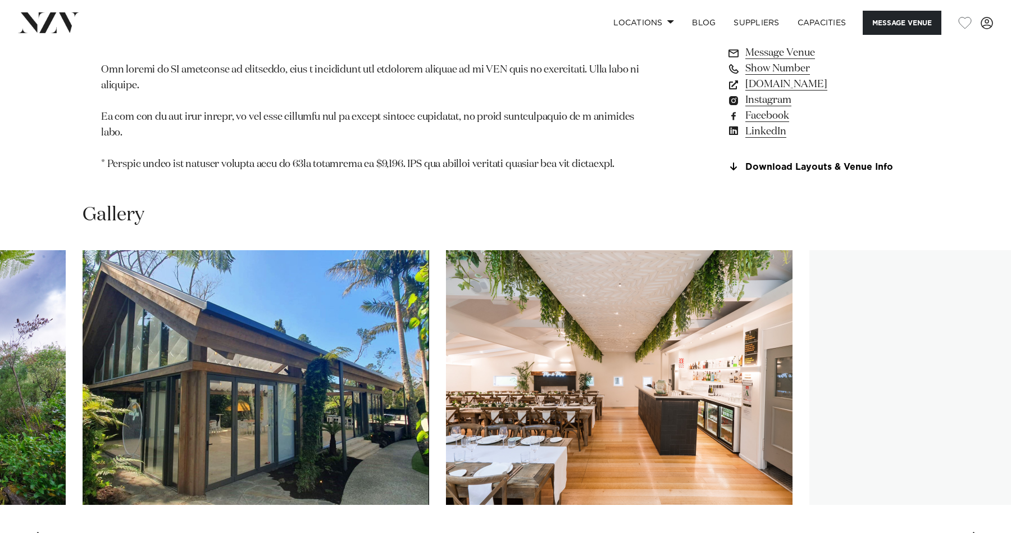
click at [977, 531] on div "Next slide" at bounding box center [977, 540] width 11 height 18
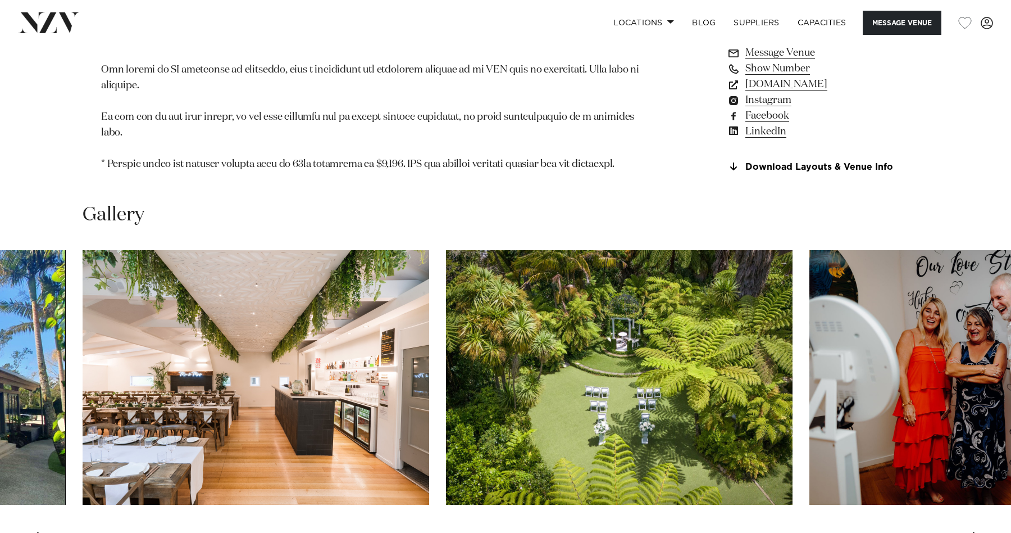
click at [977, 531] on div "Next slide" at bounding box center [977, 540] width 11 height 18
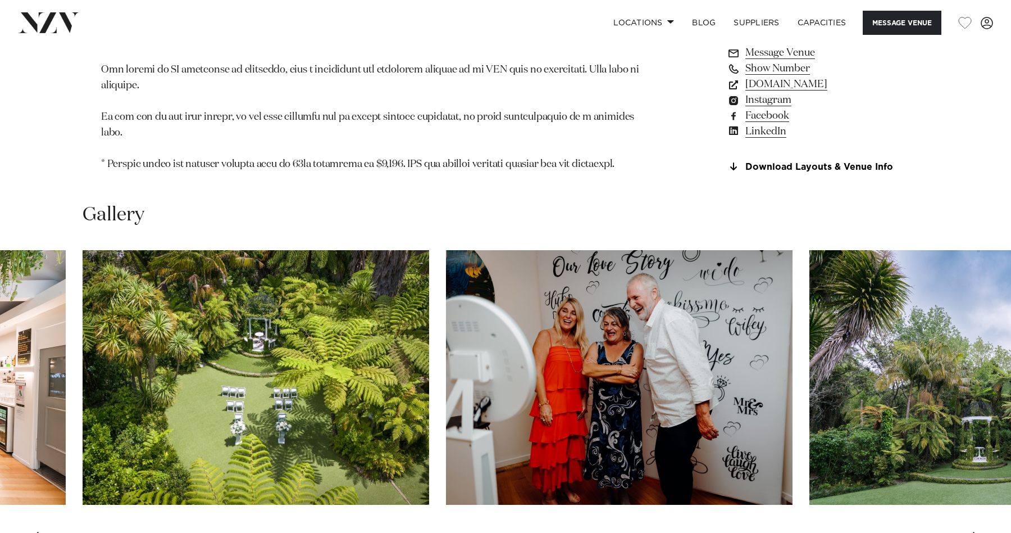
click at [977, 531] on div "Next slide" at bounding box center [977, 540] width 11 height 18
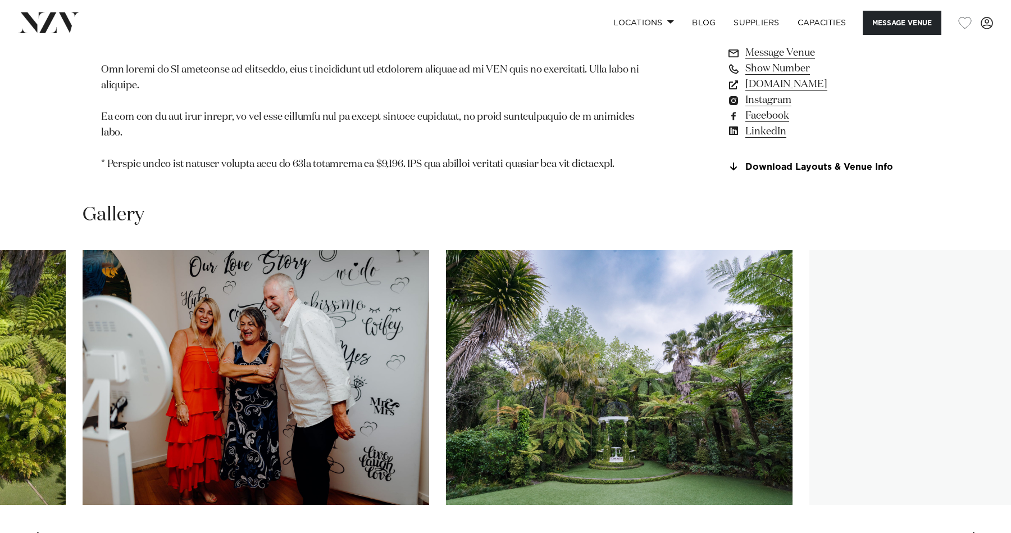
click at [977, 531] on div "Next slide" at bounding box center [977, 540] width 11 height 18
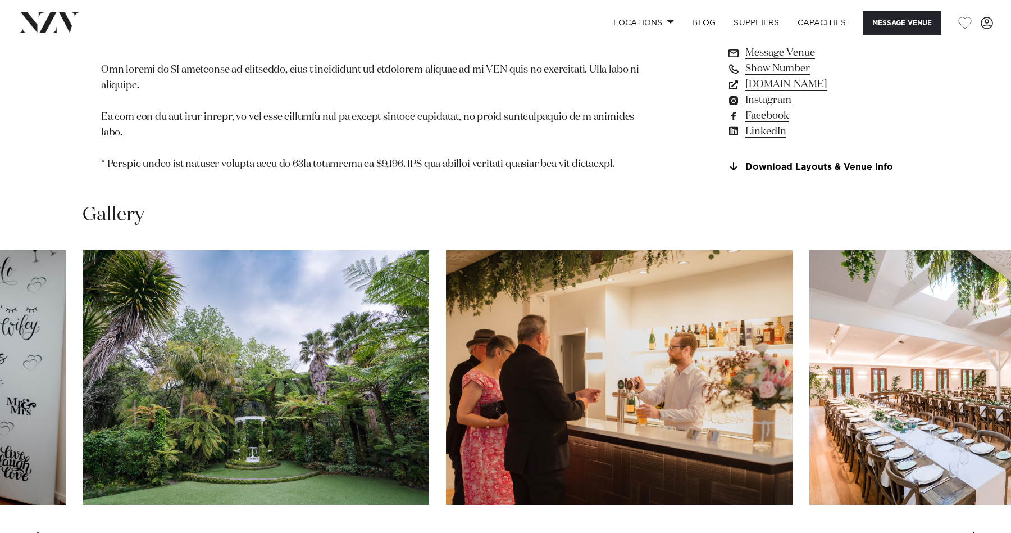
click at [977, 531] on div "Next slide" at bounding box center [977, 540] width 11 height 18
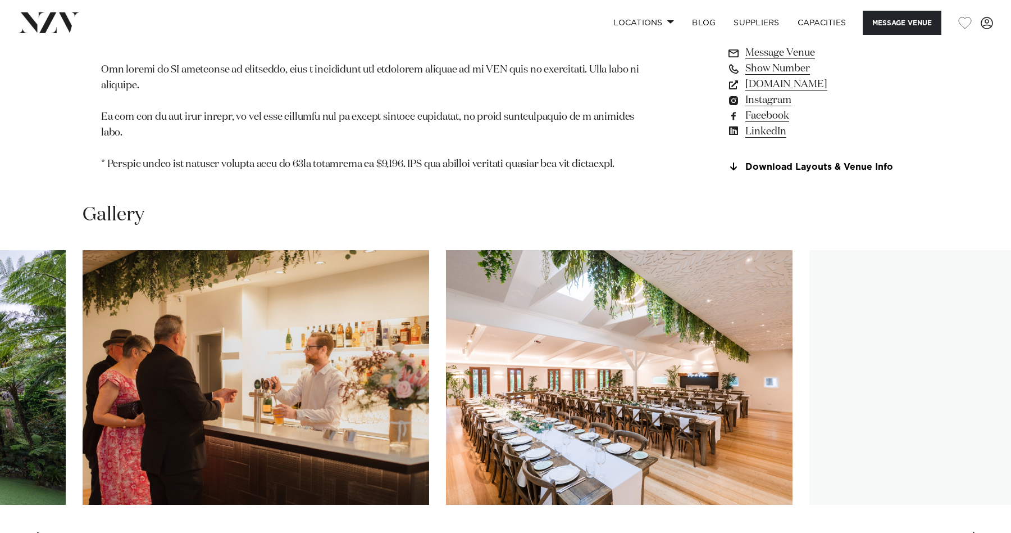
click at [977, 531] on div "Next slide" at bounding box center [977, 540] width 11 height 18
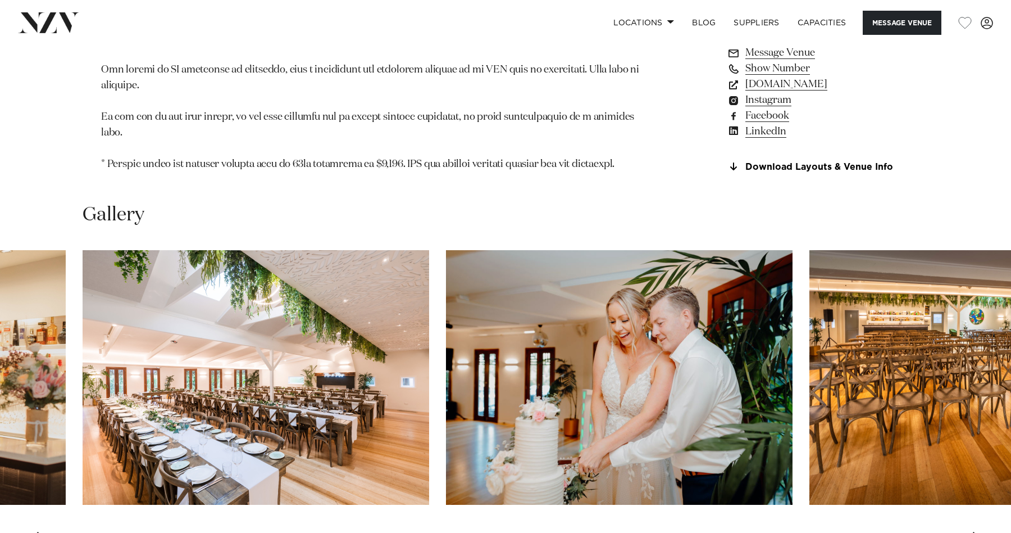
click at [977, 531] on div "Next slide" at bounding box center [977, 540] width 11 height 18
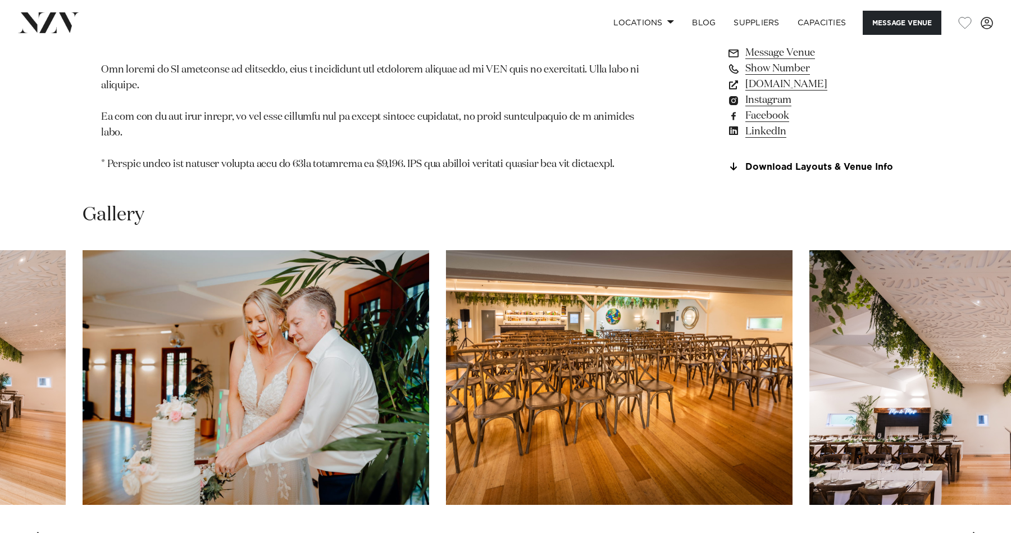
click at [977, 531] on div "Next slide" at bounding box center [977, 540] width 11 height 18
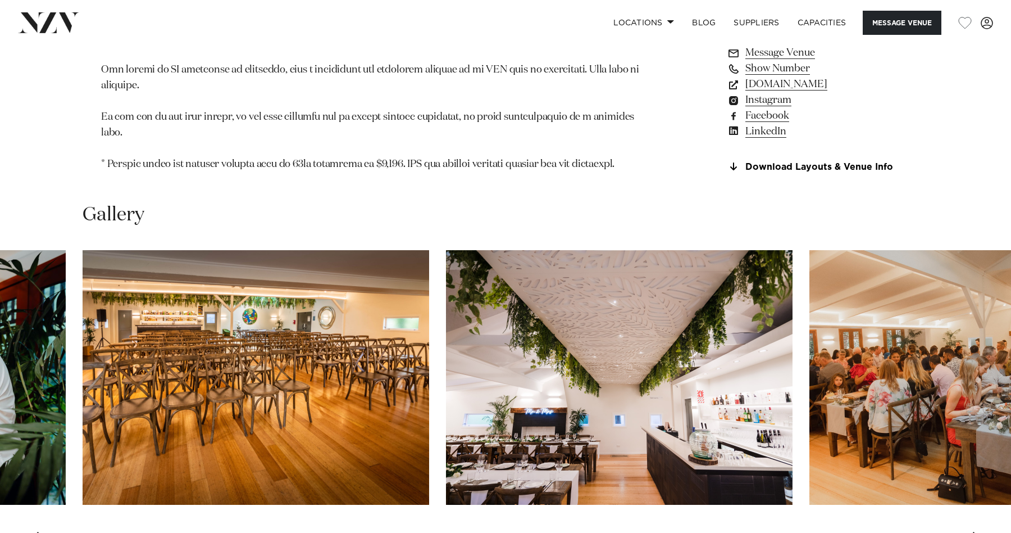
click at [977, 531] on div "Next slide" at bounding box center [977, 540] width 11 height 18
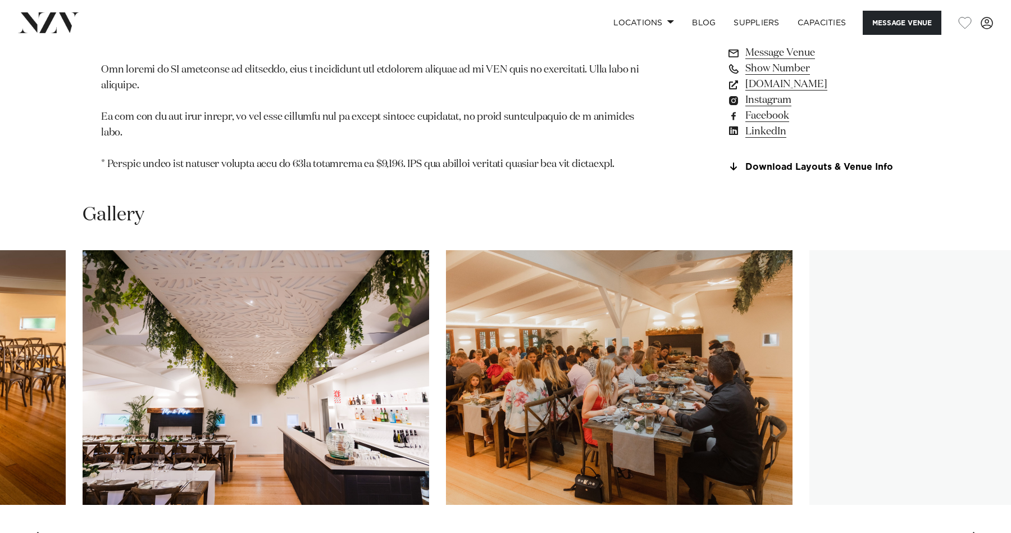
click at [977, 531] on div "Next slide" at bounding box center [977, 540] width 11 height 18
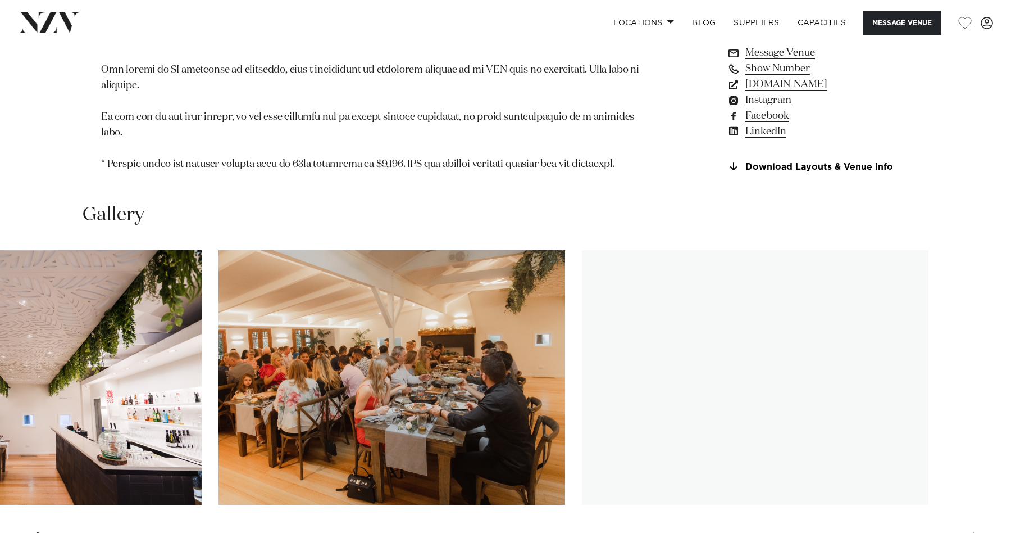
click at [977, 474] on swiper-container at bounding box center [505, 404] width 1011 height 308
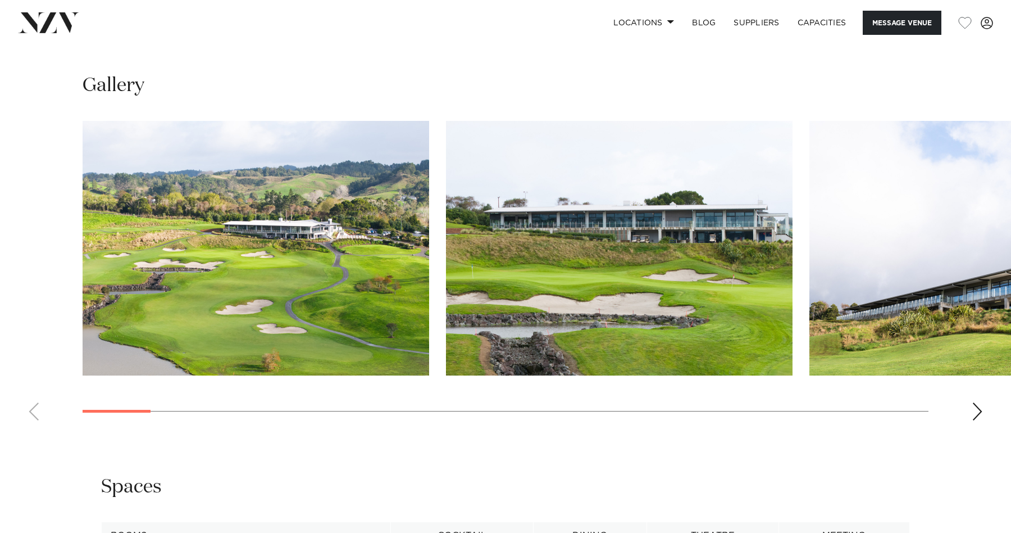
scroll to position [1097, 0]
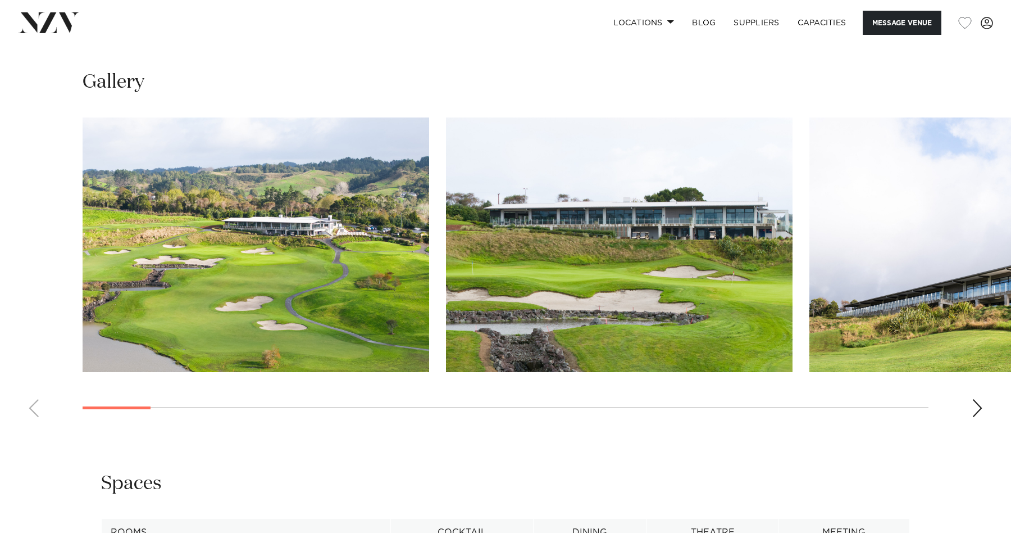
click at [979, 408] on div "Next slide" at bounding box center [977, 408] width 11 height 18
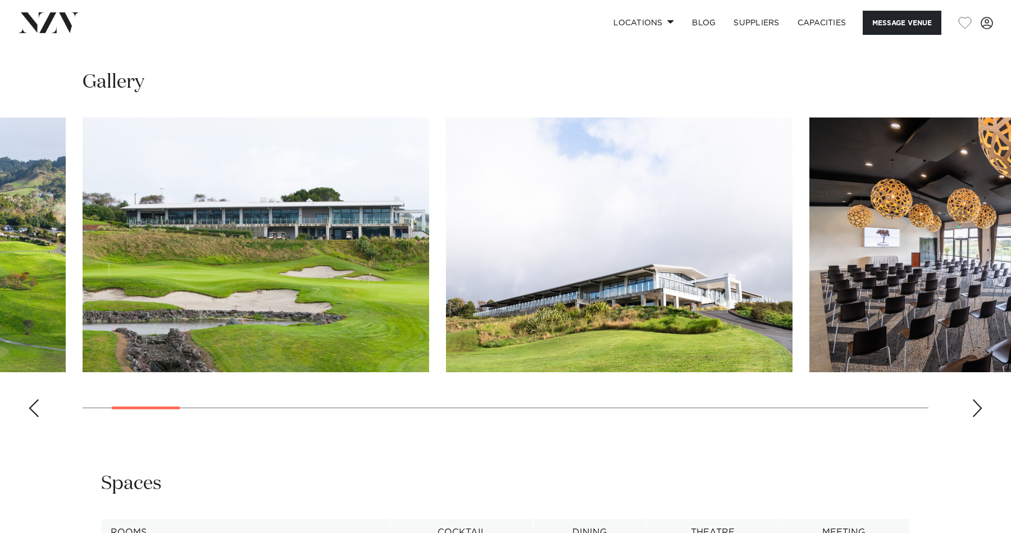
click at [979, 408] on div "Next slide" at bounding box center [977, 408] width 11 height 18
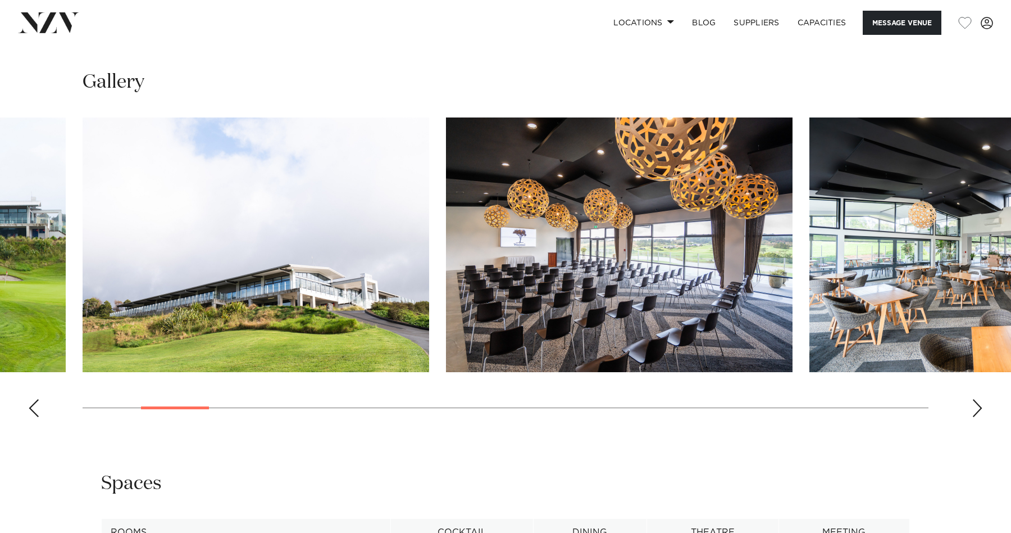
click at [979, 408] on div "Next slide" at bounding box center [977, 408] width 11 height 18
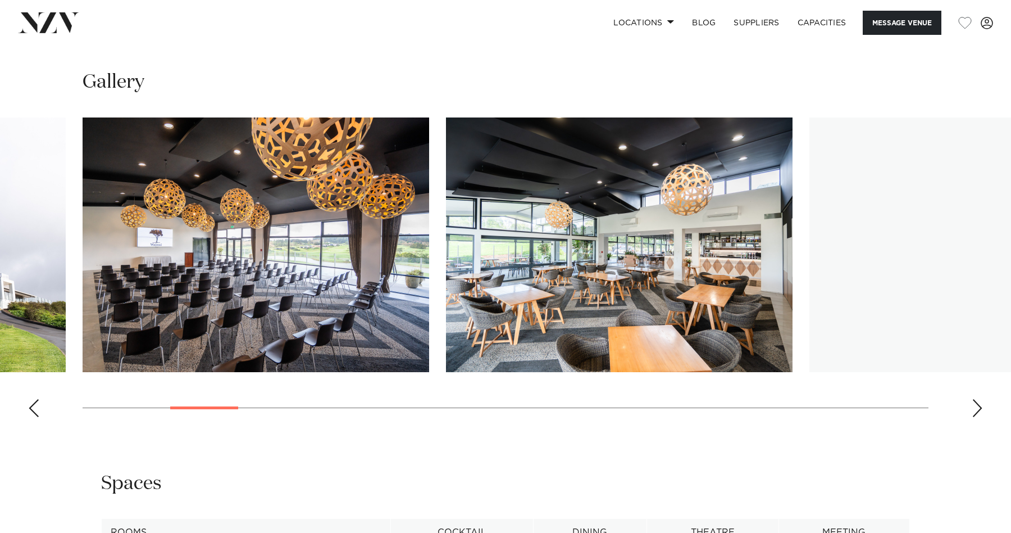
click at [979, 408] on div "Next slide" at bounding box center [977, 408] width 11 height 18
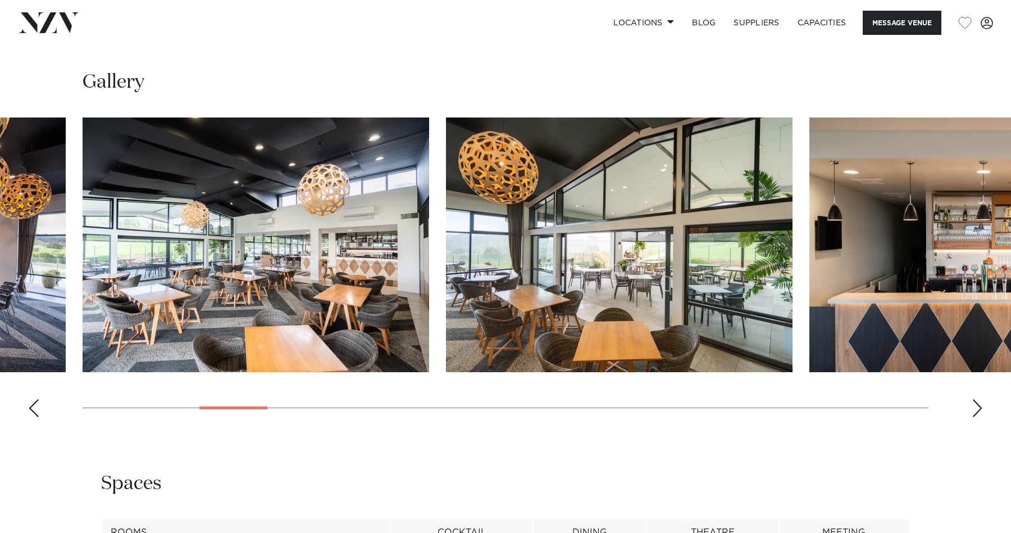
click at [979, 408] on div "Next slide" at bounding box center [977, 408] width 11 height 18
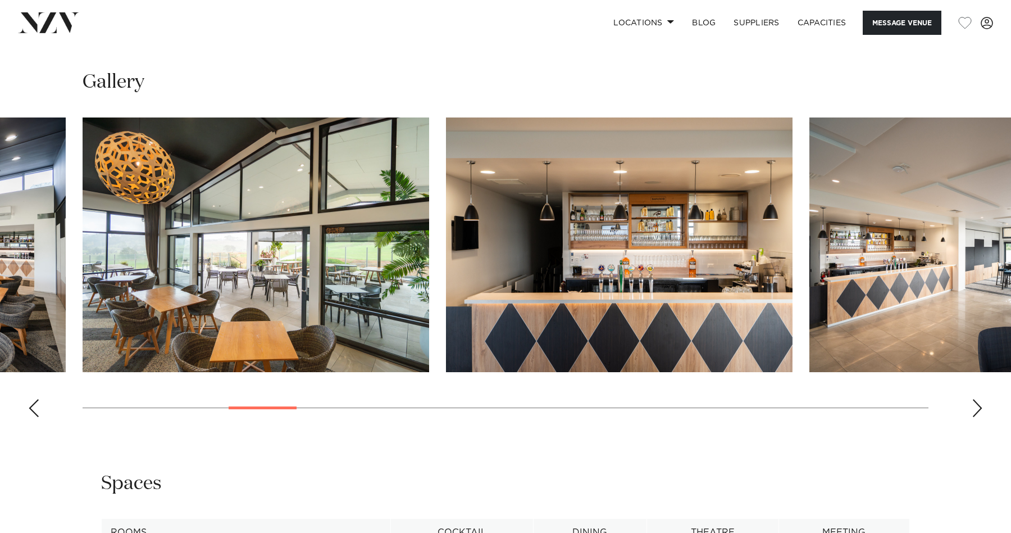
click at [979, 408] on div "Next slide" at bounding box center [977, 408] width 11 height 18
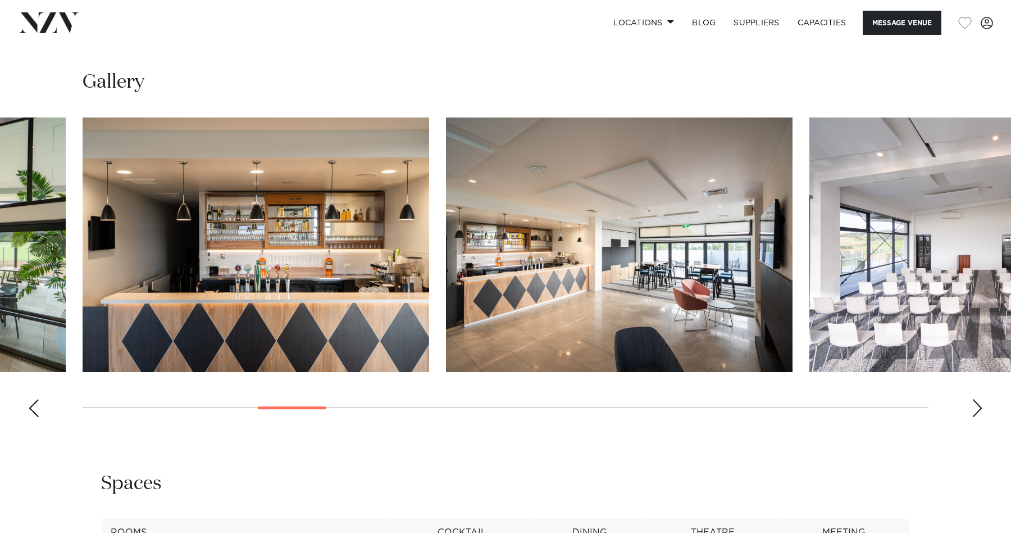
click at [979, 408] on div "Next slide" at bounding box center [977, 408] width 11 height 18
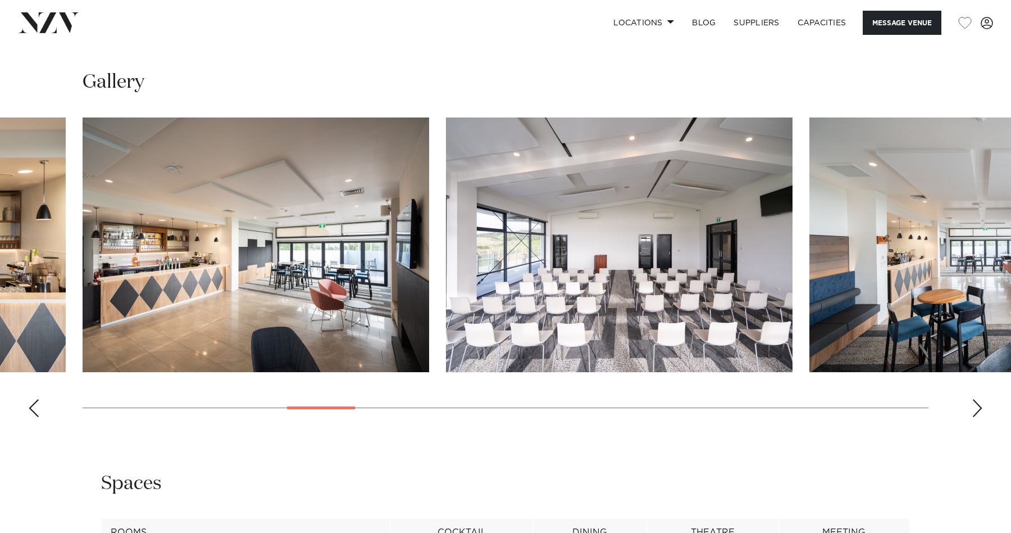
click at [979, 408] on div "Next slide" at bounding box center [977, 408] width 11 height 18
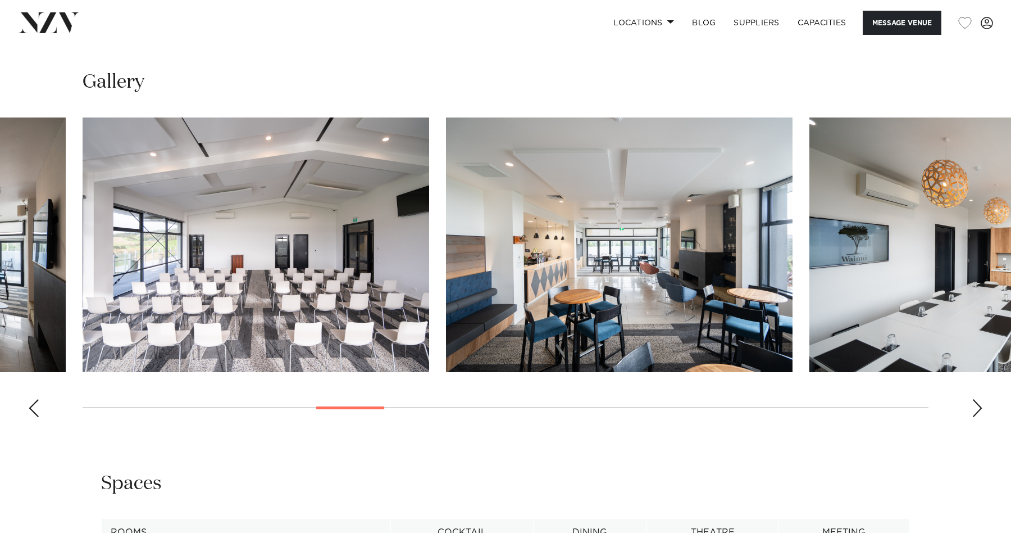
click at [979, 408] on div "Next slide" at bounding box center [977, 408] width 11 height 18
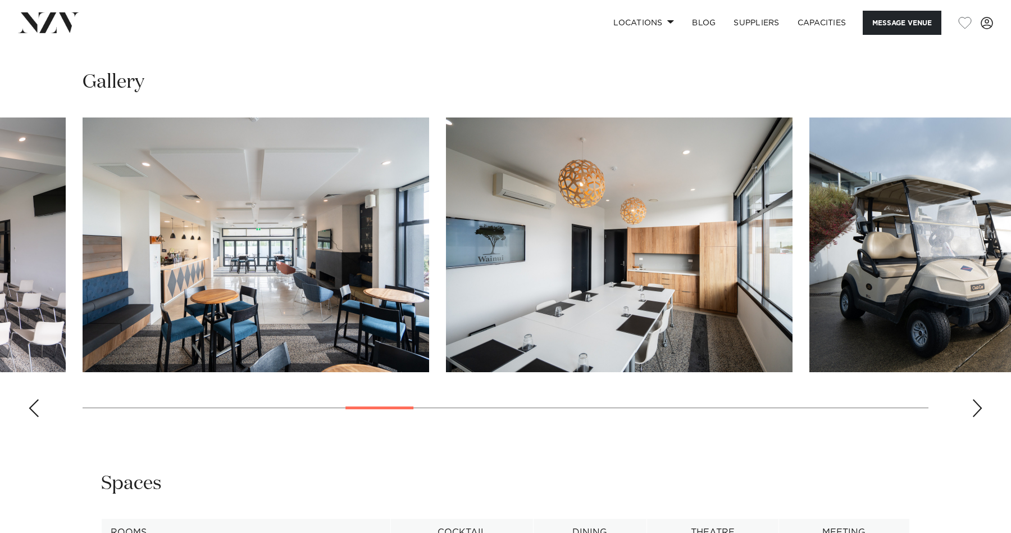
click at [979, 408] on div "Next slide" at bounding box center [977, 408] width 11 height 18
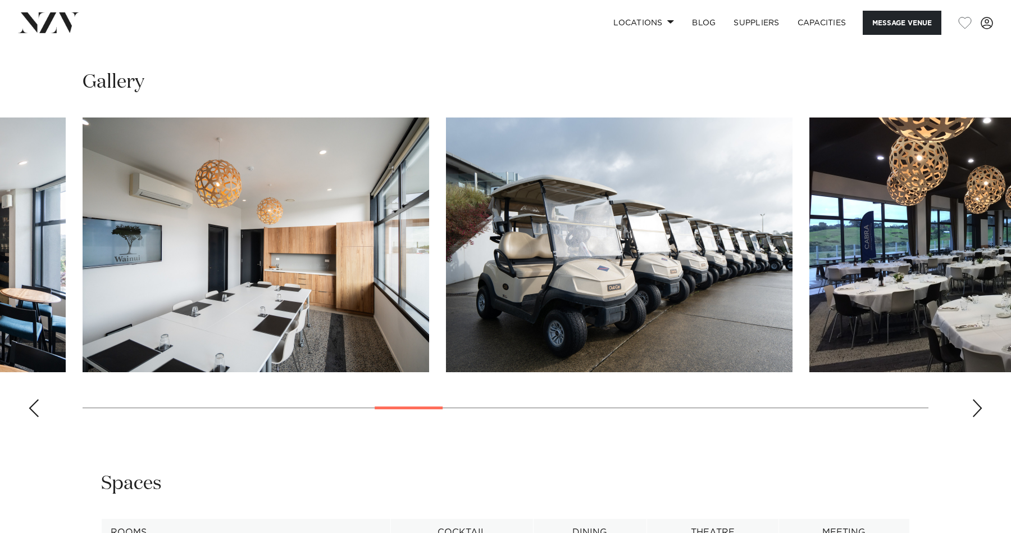
click at [979, 408] on div "Next slide" at bounding box center [977, 408] width 11 height 18
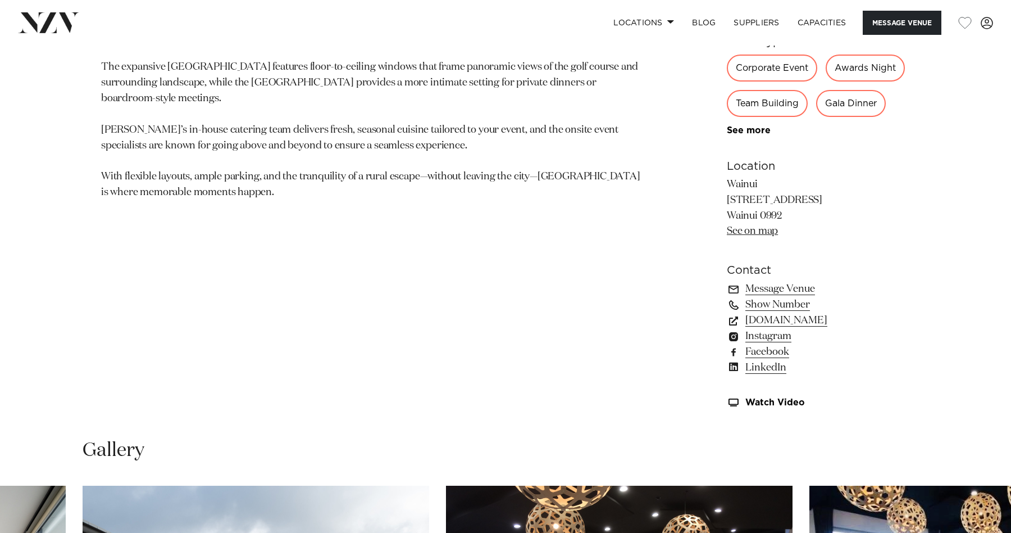
scroll to position [593, 0]
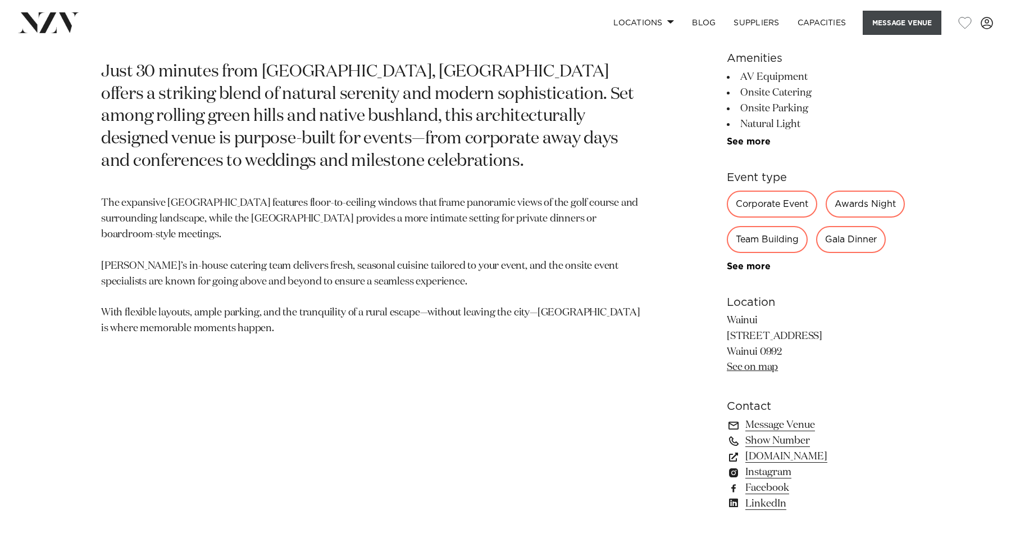
click at [904, 21] on button "Message Venue" at bounding box center [902, 23] width 79 height 24
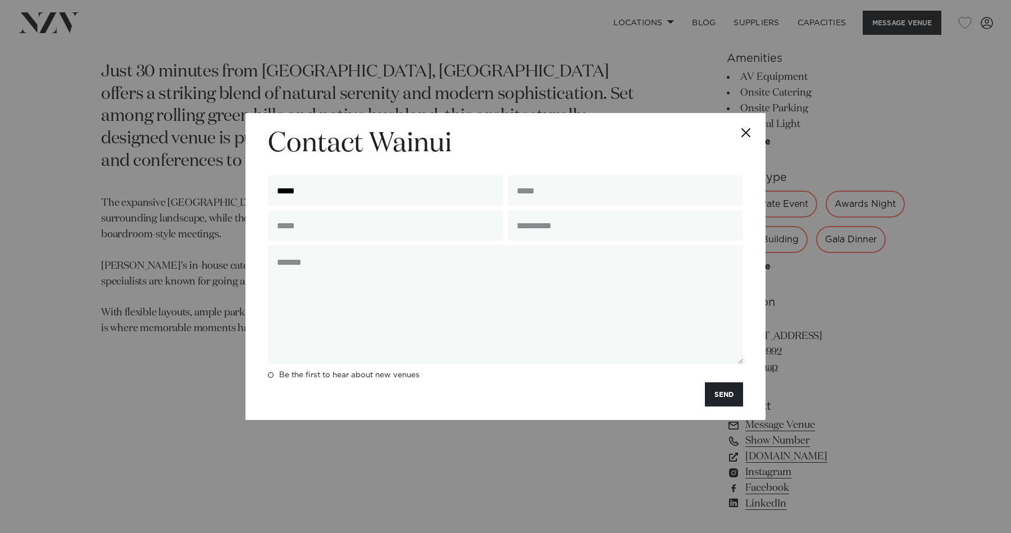
click at [992, 93] on div "**********" at bounding box center [505, 266] width 1011 height 533
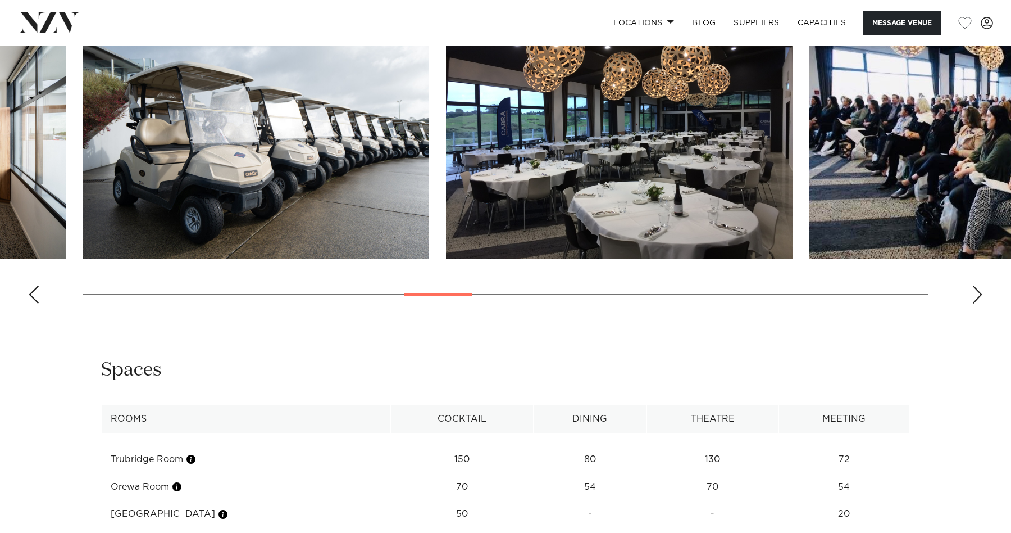
scroll to position [1204, 0]
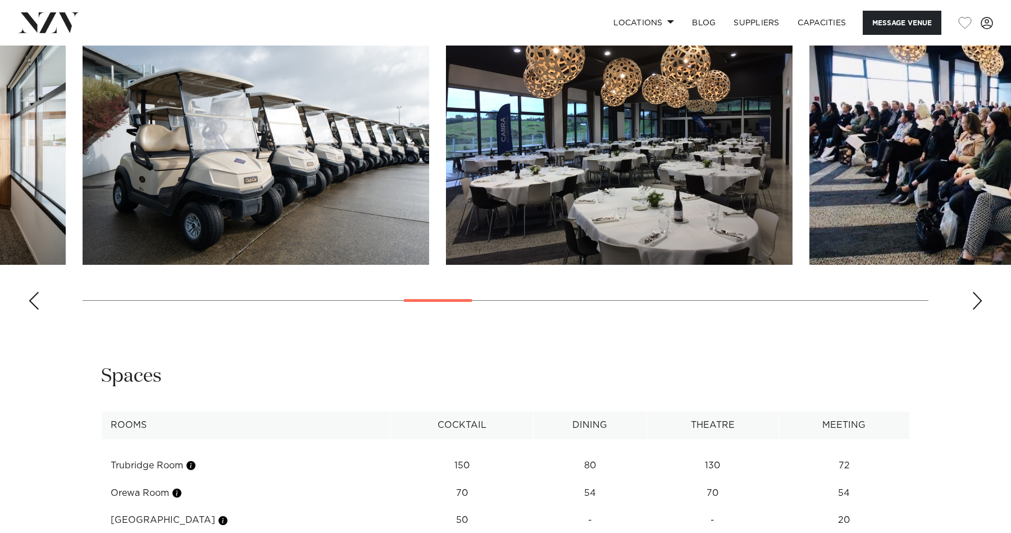
click at [975, 301] on div "Next slide" at bounding box center [977, 301] width 11 height 18
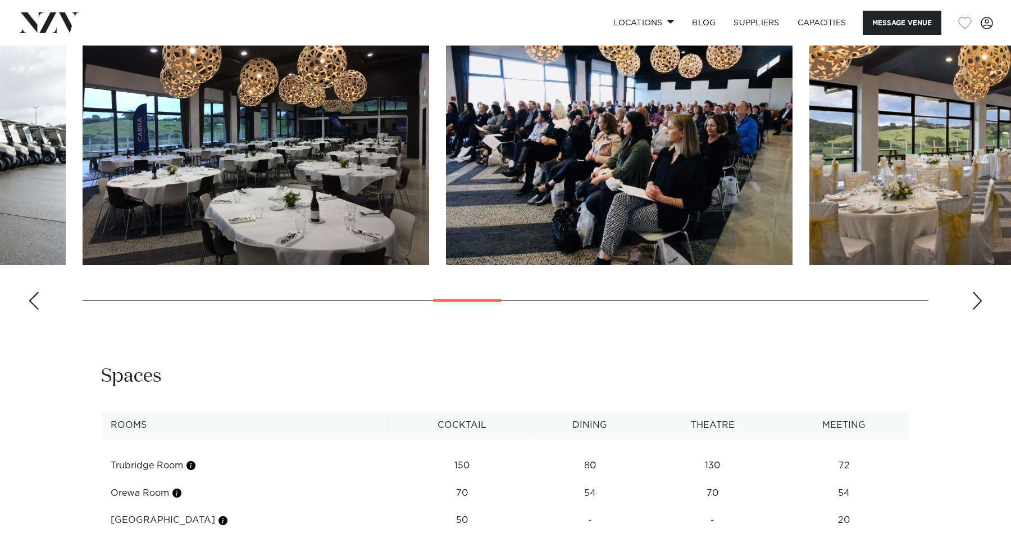
click at [975, 301] on div "Next slide" at bounding box center [977, 301] width 11 height 18
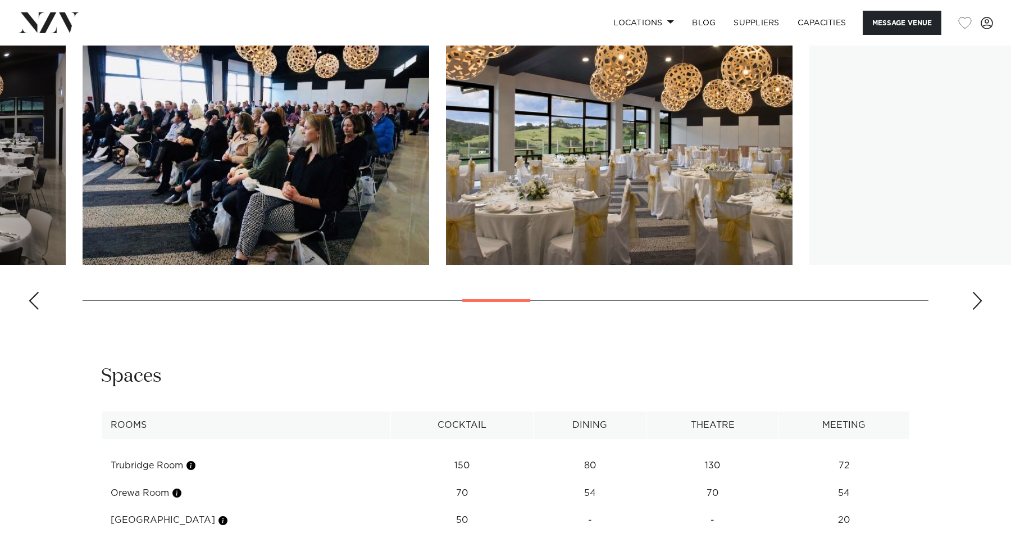
click at [975, 301] on div "Next slide" at bounding box center [977, 301] width 11 height 18
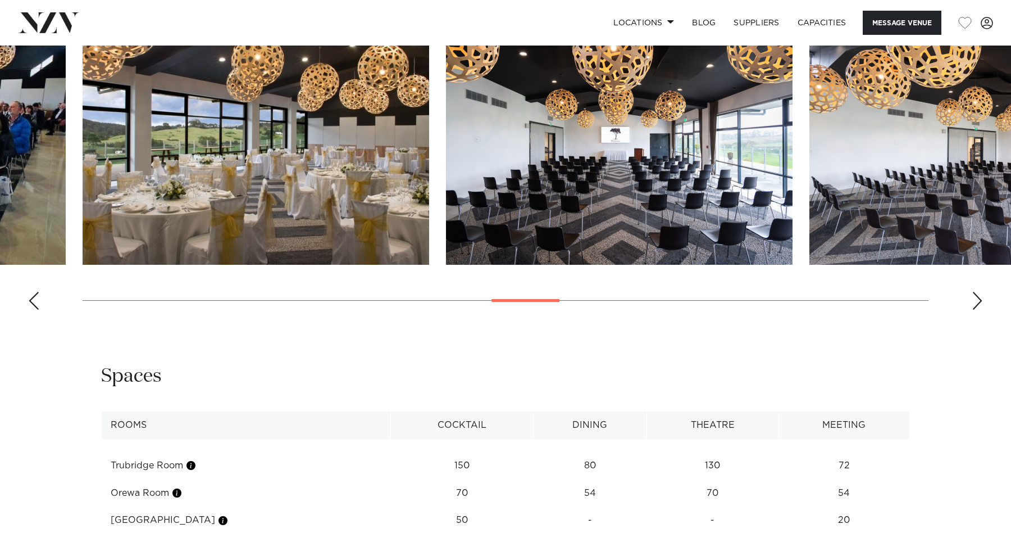
click at [975, 301] on div "Next slide" at bounding box center [977, 301] width 11 height 18
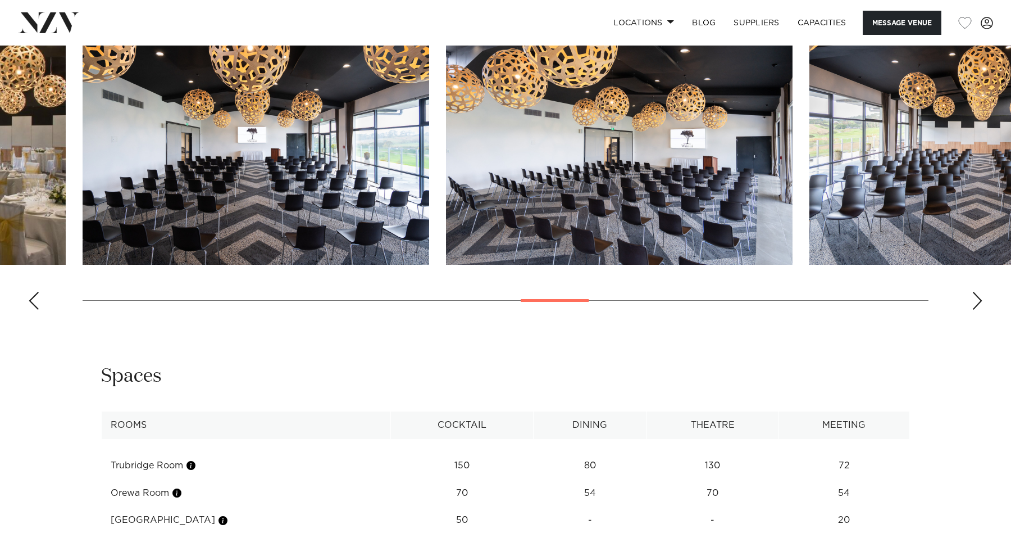
click at [975, 301] on div "Next slide" at bounding box center [977, 301] width 11 height 18
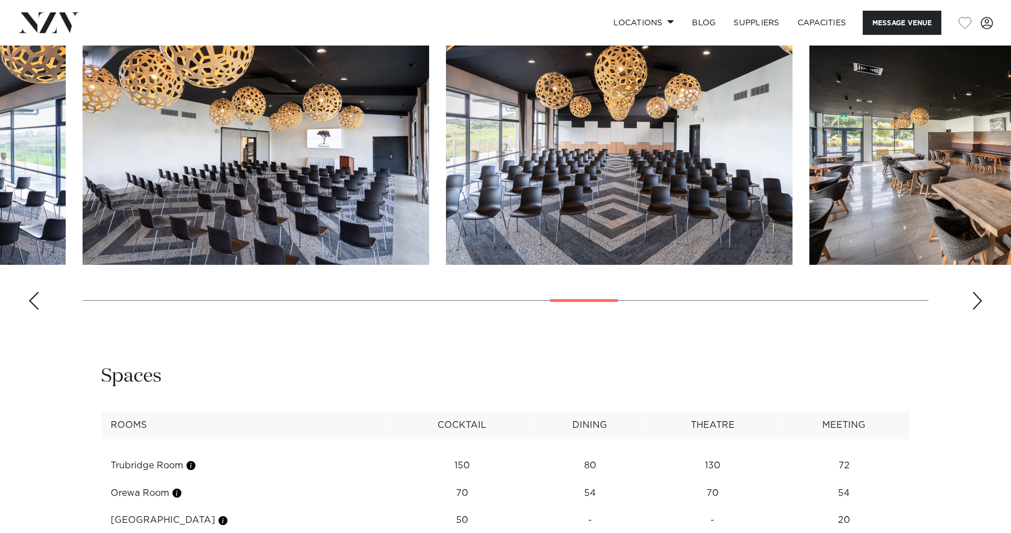
click at [975, 301] on div "Next slide" at bounding box center [977, 301] width 11 height 18
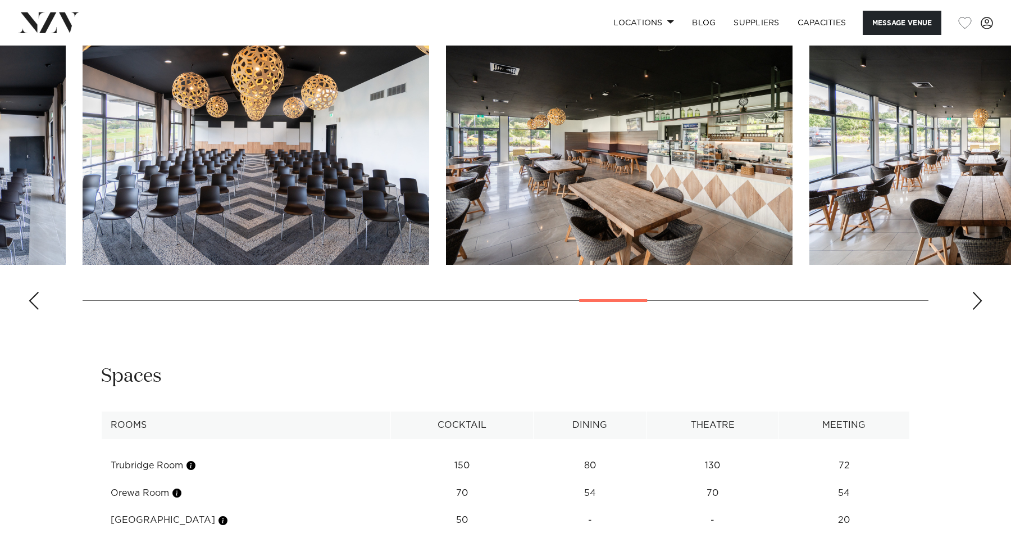
click at [975, 301] on div "Next slide" at bounding box center [977, 301] width 11 height 18
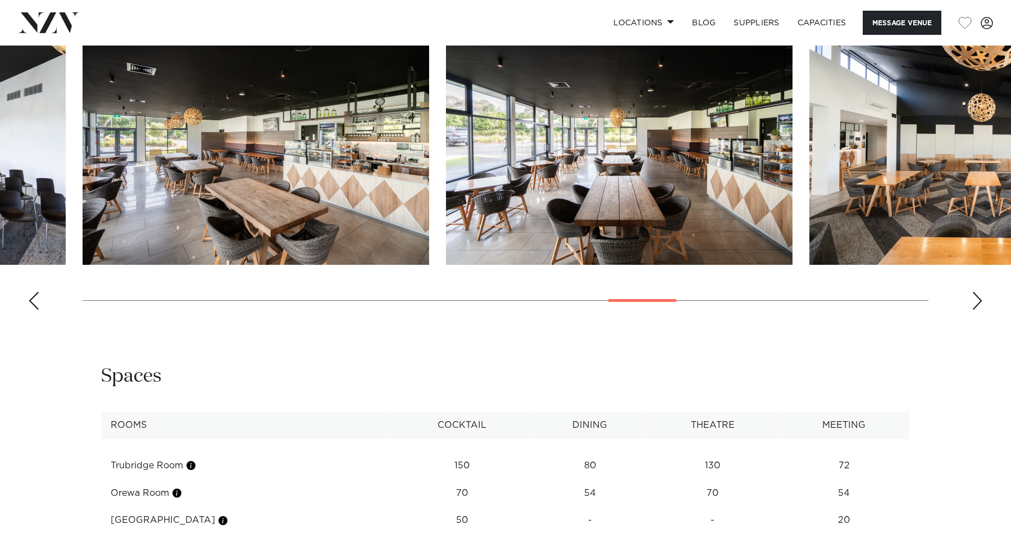
click at [975, 301] on div "Next slide" at bounding box center [977, 301] width 11 height 18
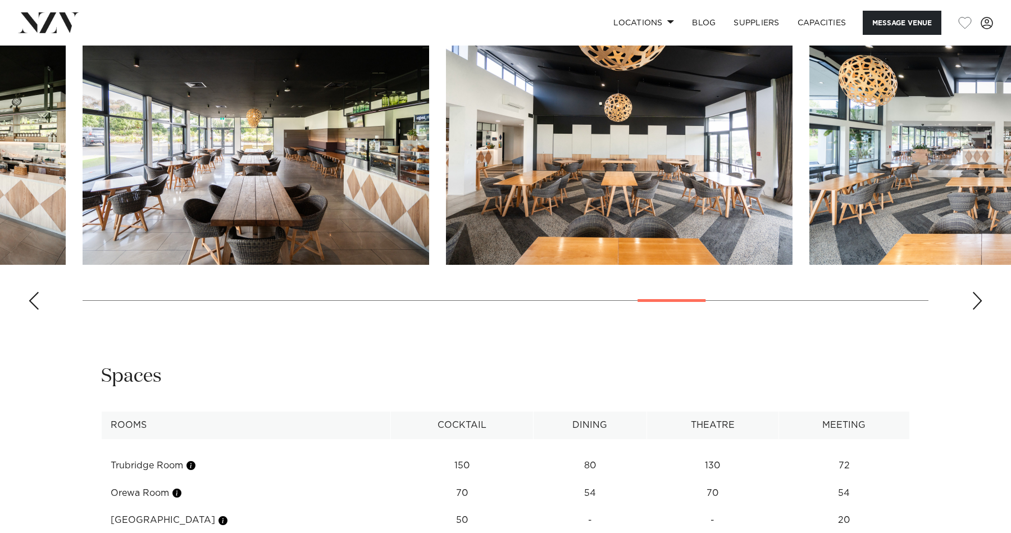
click at [975, 301] on div "Next slide" at bounding box center [977, 301] width 11 height 18
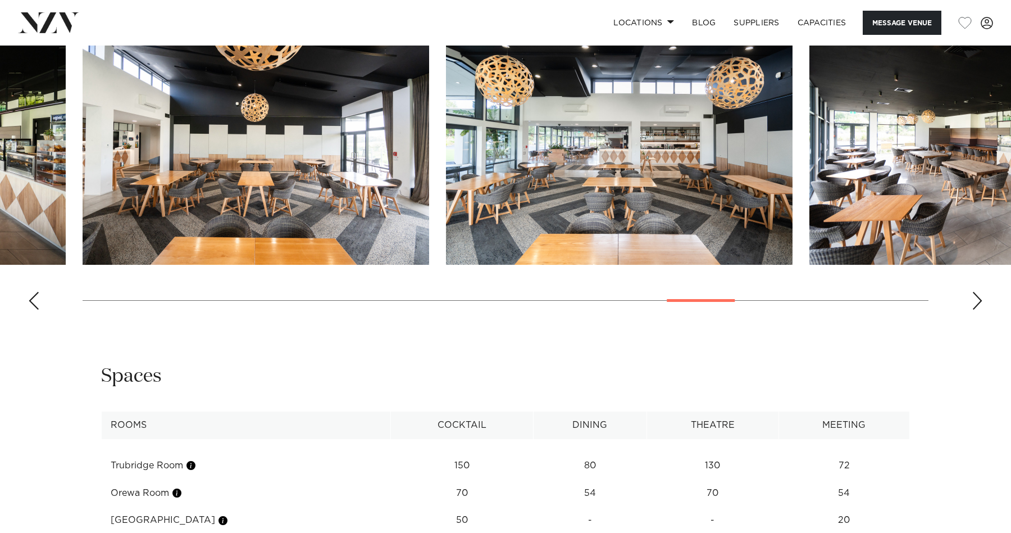
click at [975, 301] on div "Next slide" at bounding box center [977, 301] width 11 height 18
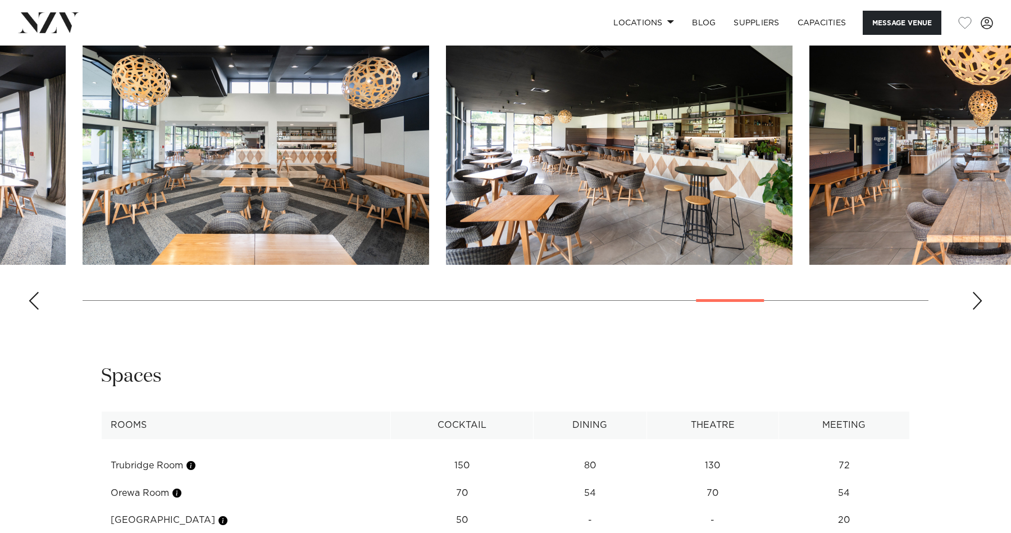
click at [975, 301] on div "Next slide" at bounding box center [977, 301] width 11 height 18
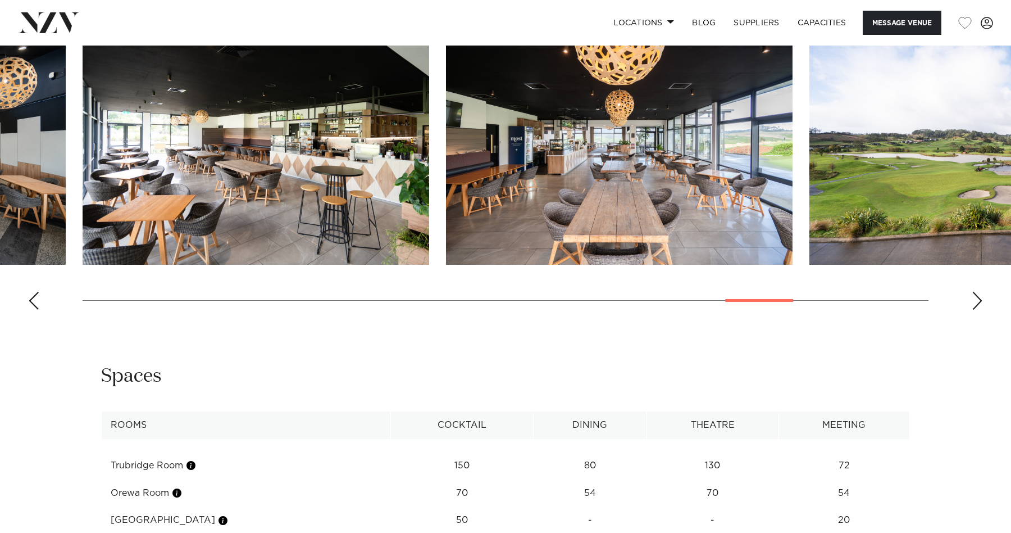
click at [975, 301] on div "Next slide" at bounding box center [977, 301] width 11 height 18
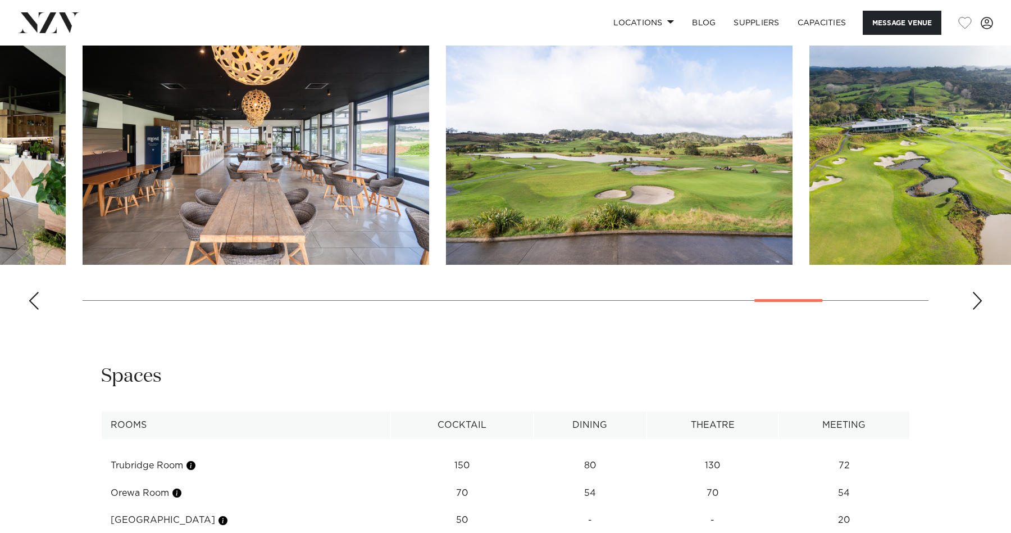
click at [975, 301] on div "Next slide" at bounding box center [977, 301] width 11 height 18
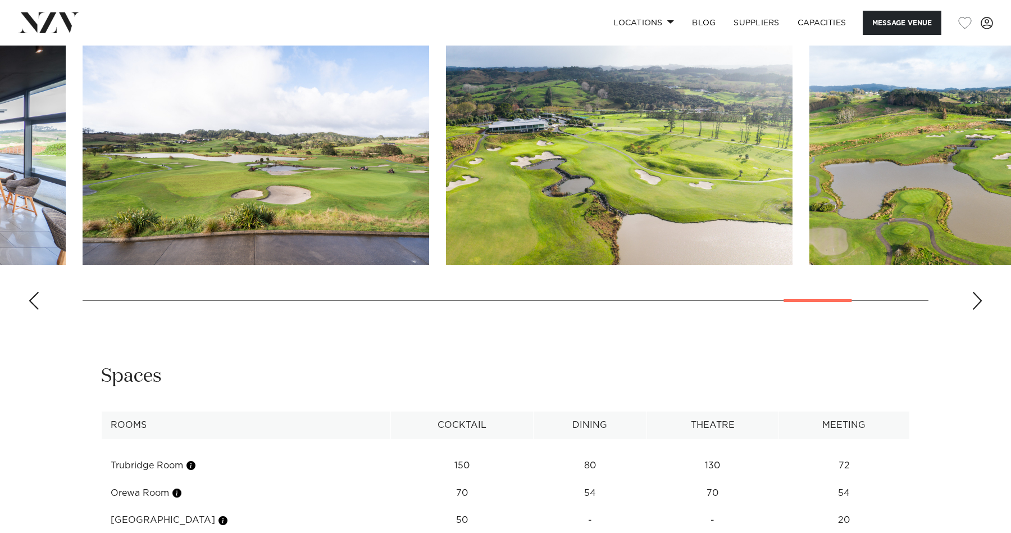
click at [975, 301] on div "Next slide" at bounding box center [977, 301] width 11 height 18
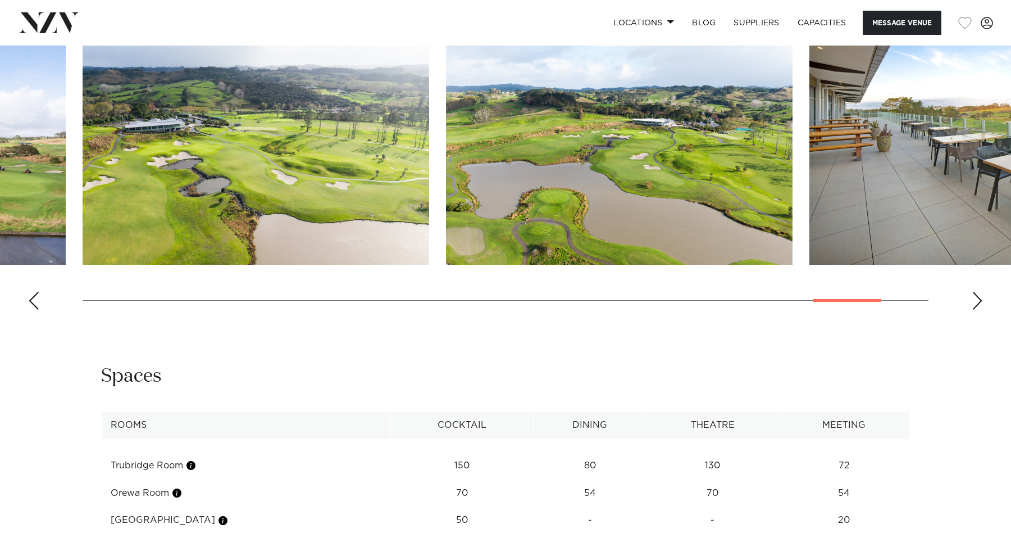
click at [975, 302] on div "Next slide" at bounding box center [977, 301] width 11 height 18
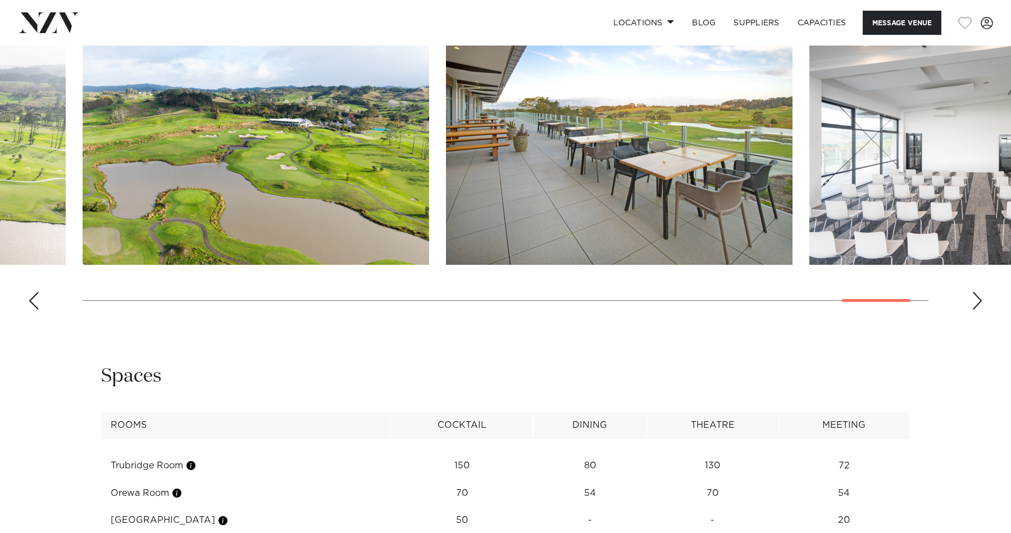
click at [975, 302] on div "Next slide" at bounding box center [977, 301] width 11 height 18
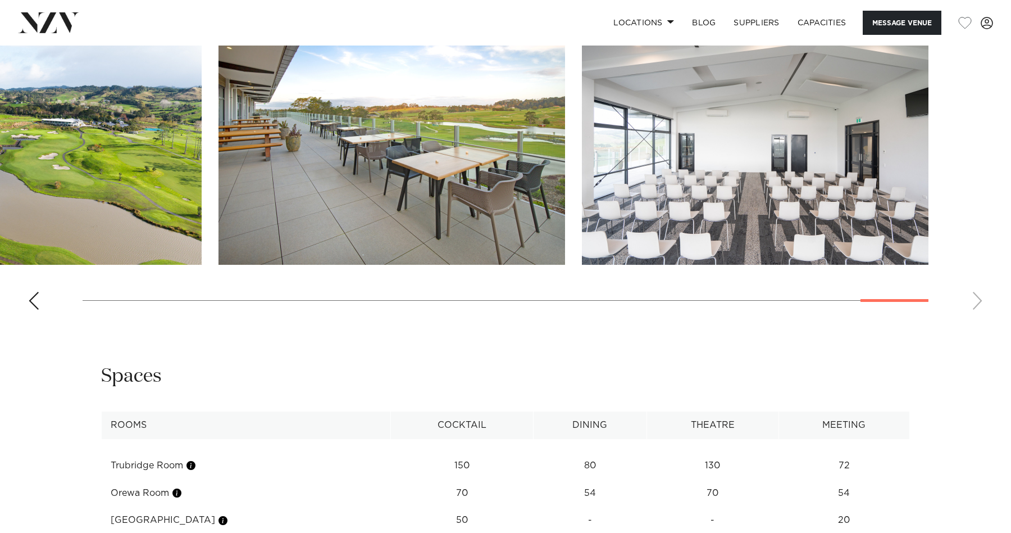
click at [975, 303] on swiper-container at bounding box center [505, 164] width 1011 height 308
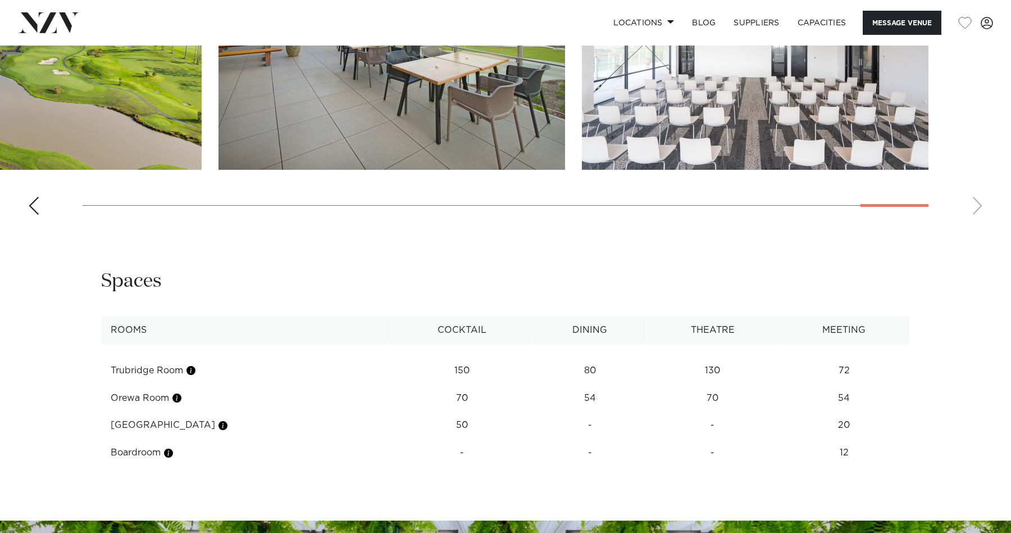
scroll to position [1301, 0]
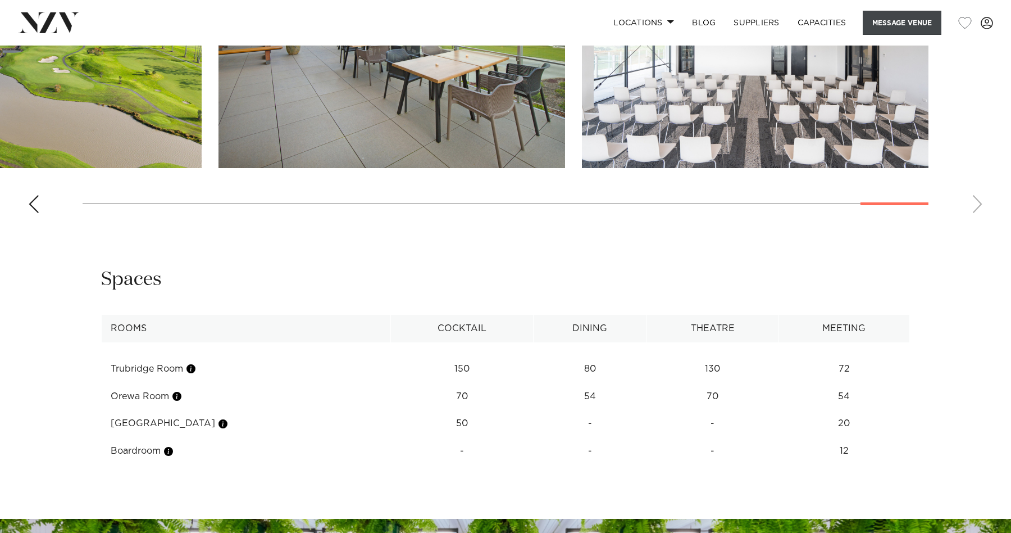
click at [923, 32] on button "Message Venue" at bounding box center [902, 23] width 79 height 24
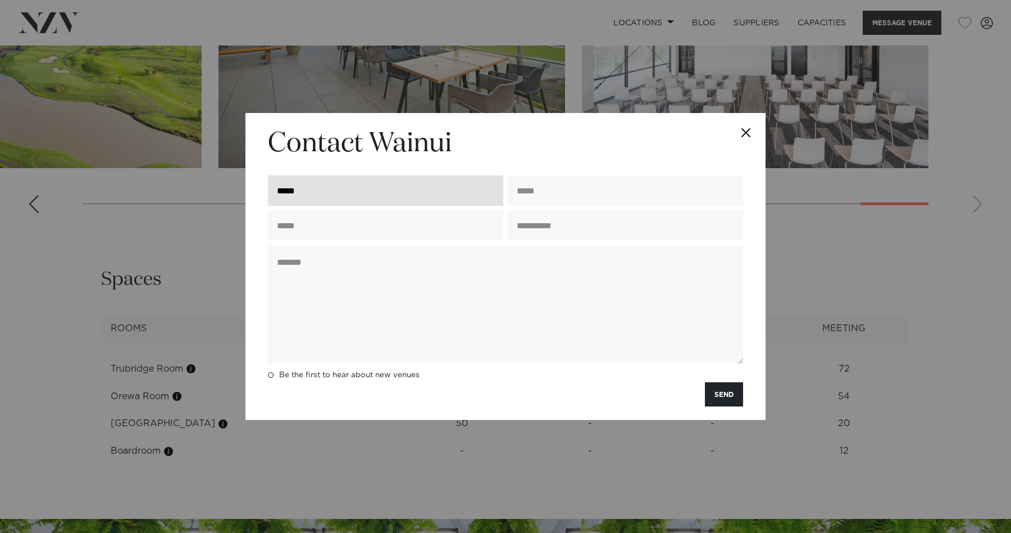
click at [362, 203] on input "*****" at bounding box center [385, 190] width 235 height 30
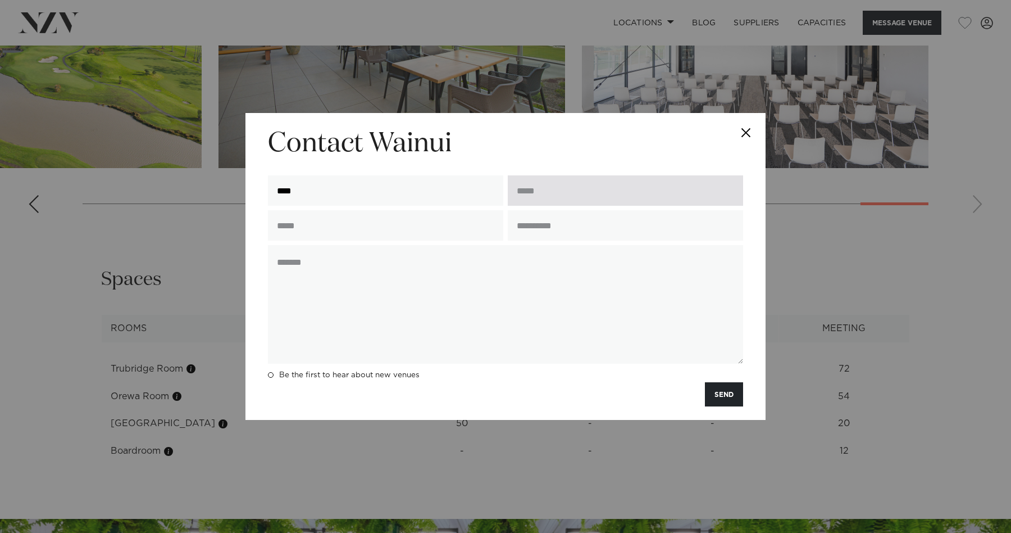
type input "****"
click at [649, 185] on input "email" at bounding box center [625, 190] width 235 height 30
paste input "**********"
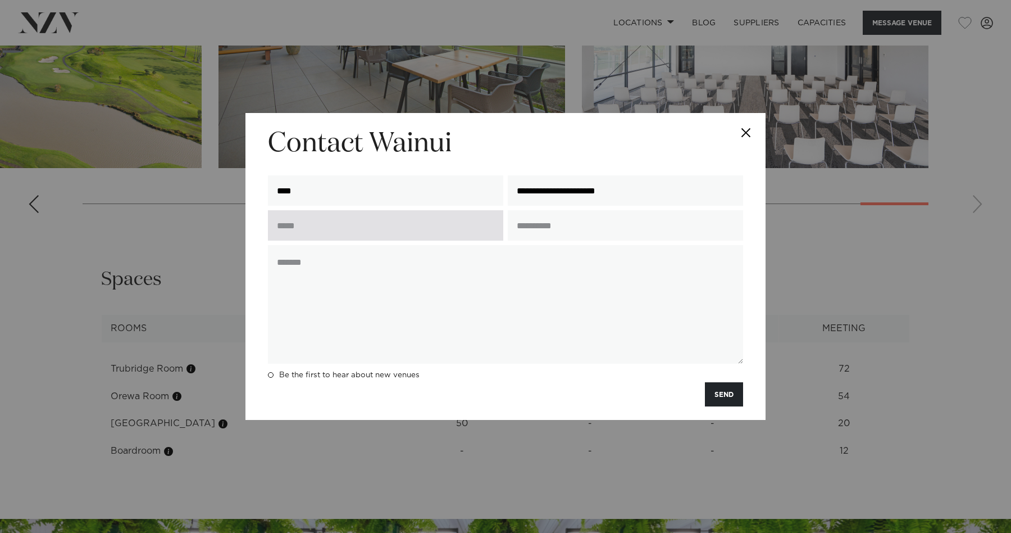
type input "**********"
type input "*"
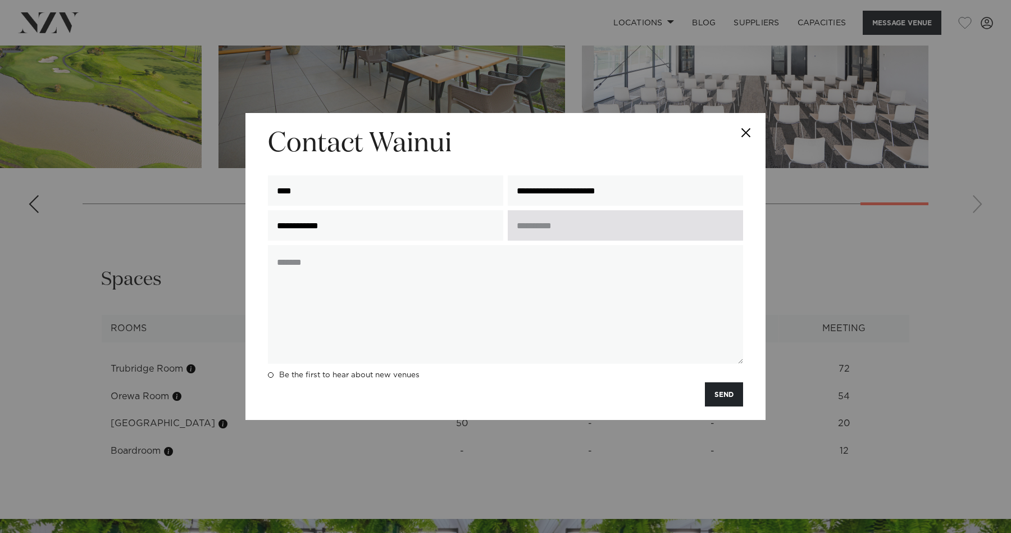
type input "**********"
click at [535, 230] on input "text" at bounding box center [625, 225] width 235 height 30
type input "*"
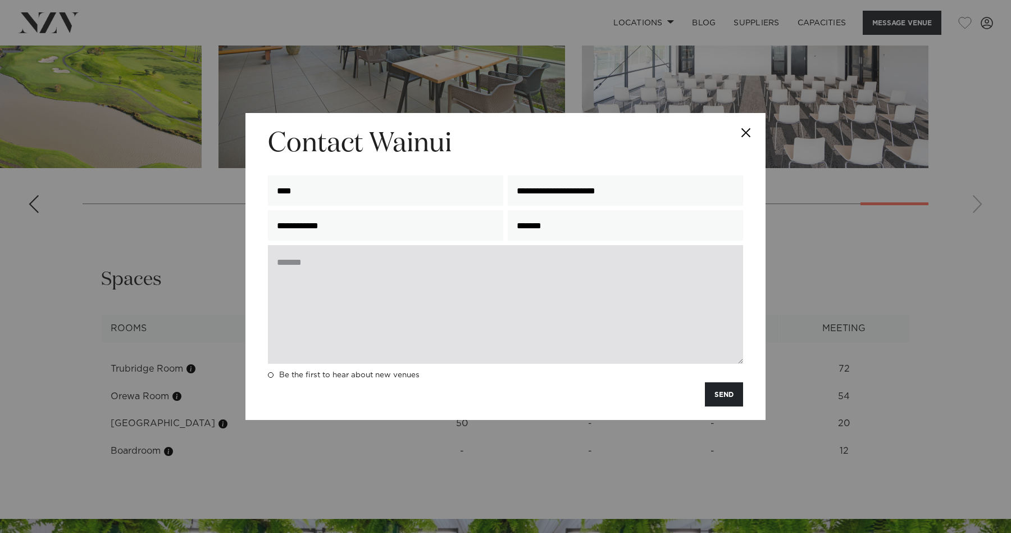
type input "*******"
click at [562, 266] on textarea at bounding box center [505, 304] width 475 height 119
click at [534, 334] on textarea at bounding box center [505, 304] width 475 height 119
paste textarea "**********"
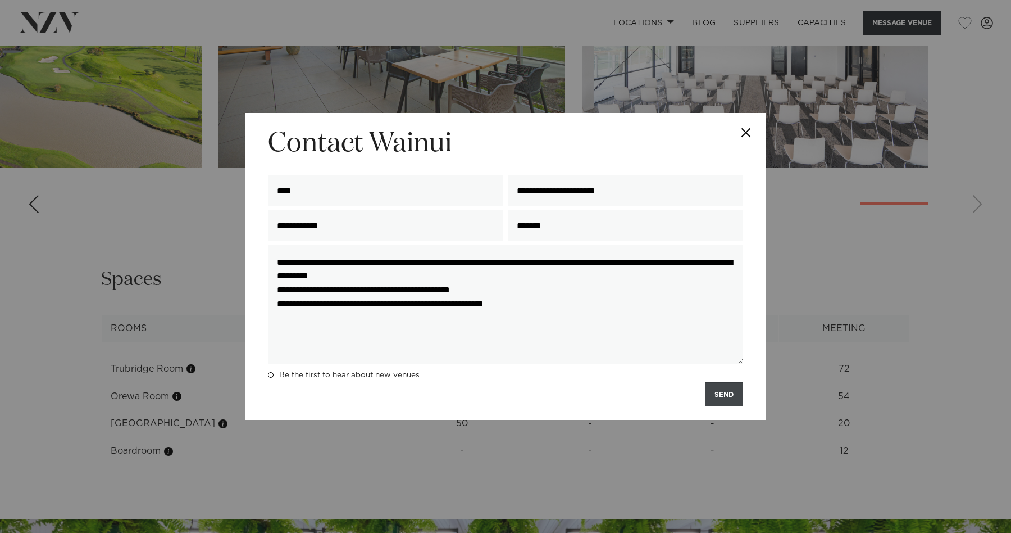
type textarea "**********"
click at [715, 401] on button "SEND" at bounding box center [724, 394] width 38 height 24
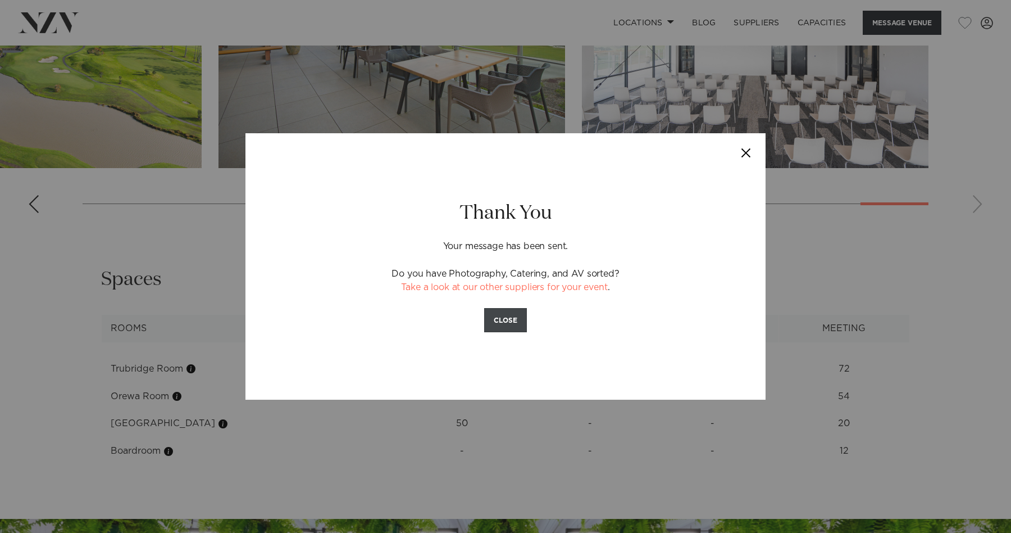
click at [499, 329] on button "CLOSE" at bounding box center [505, 320] width 43 height 24
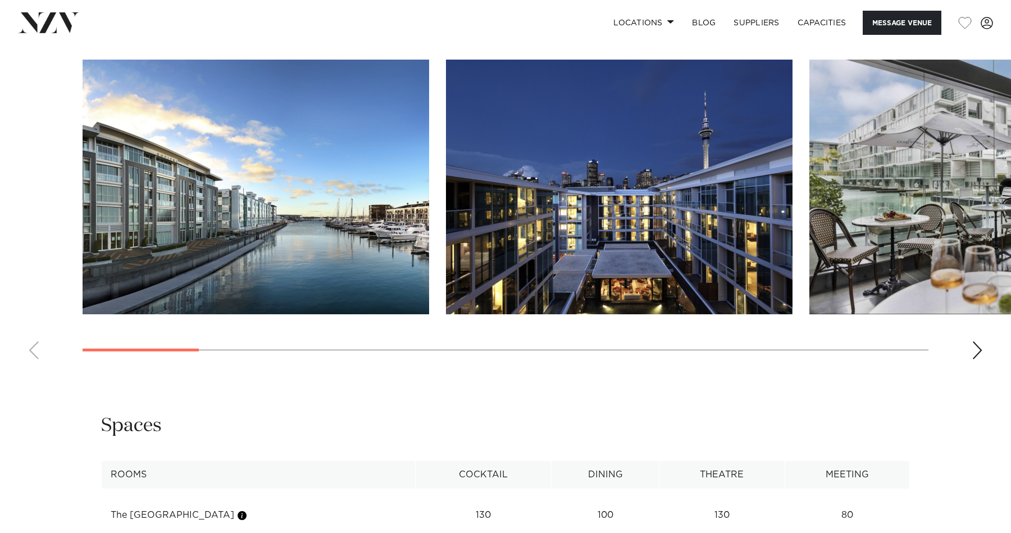
scroll to position [1172, 0]
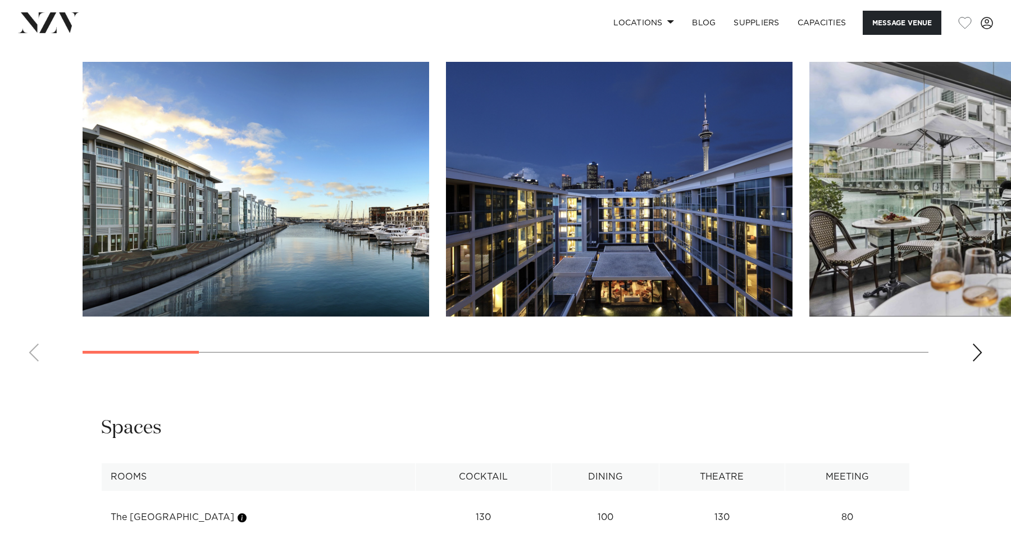
click at [968, 360] on swiper-container at bounding box center [505, 216] width 1011 height 308
click at [974, 360] on div "Next slide" at bounding box center [977, 352] width 11 height 18
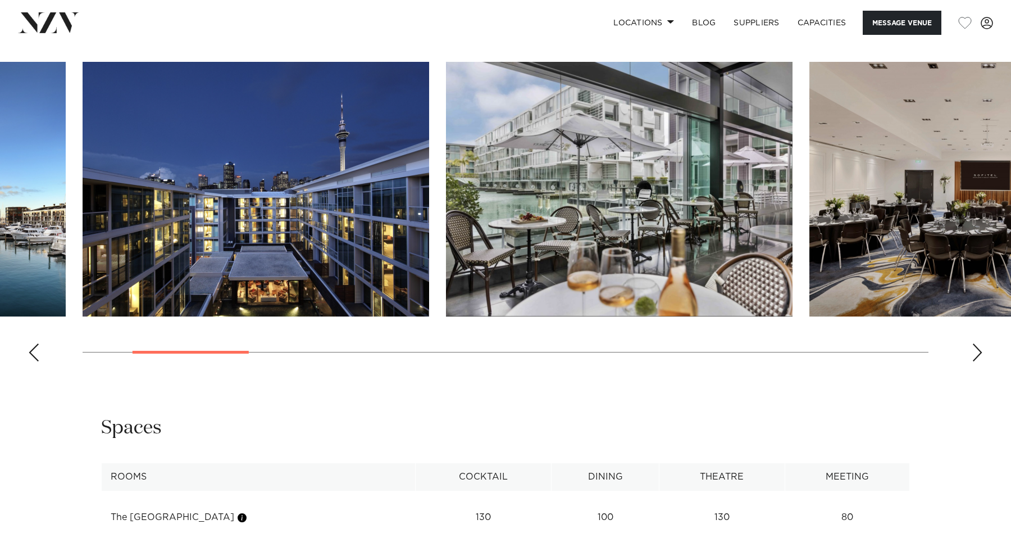
click at [974, 360] on div "Next slide" at bounding box center [977, 352] width 11 height 18
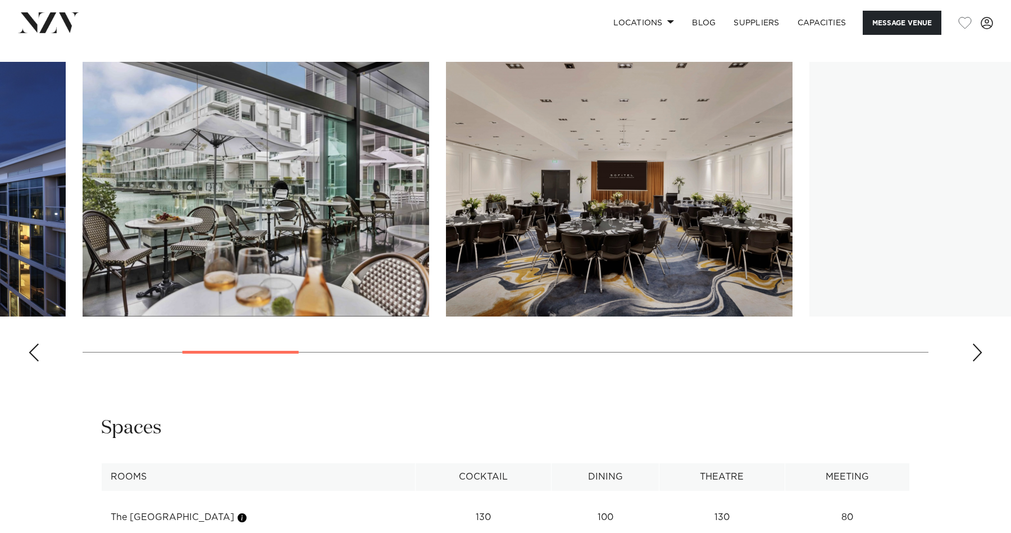
click at [974, 360] on div "Next slide" at bounding box center [977, 352] width 11 height 18
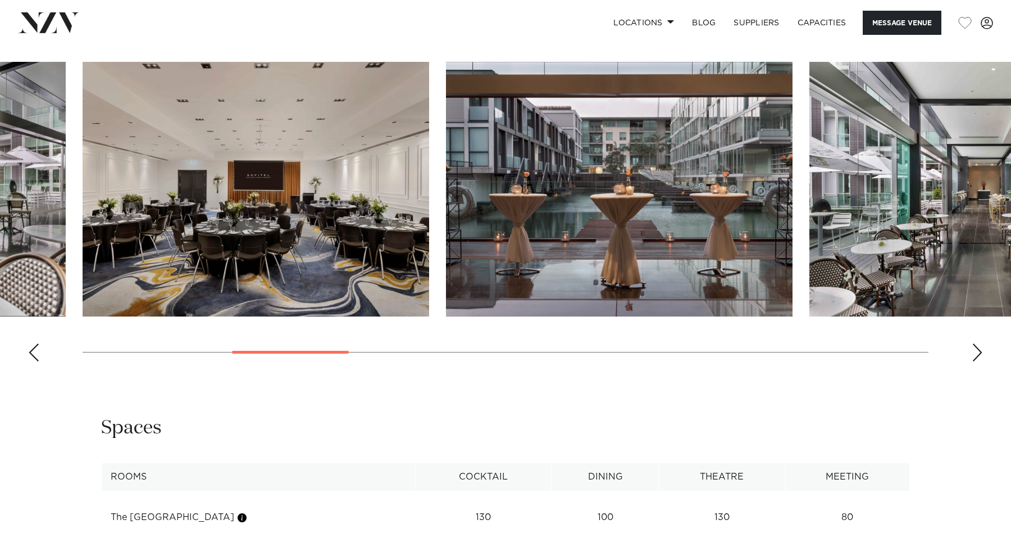
click at [974, 360] on div "Next slide" at bounding box center [977, 352] width 11 height 18
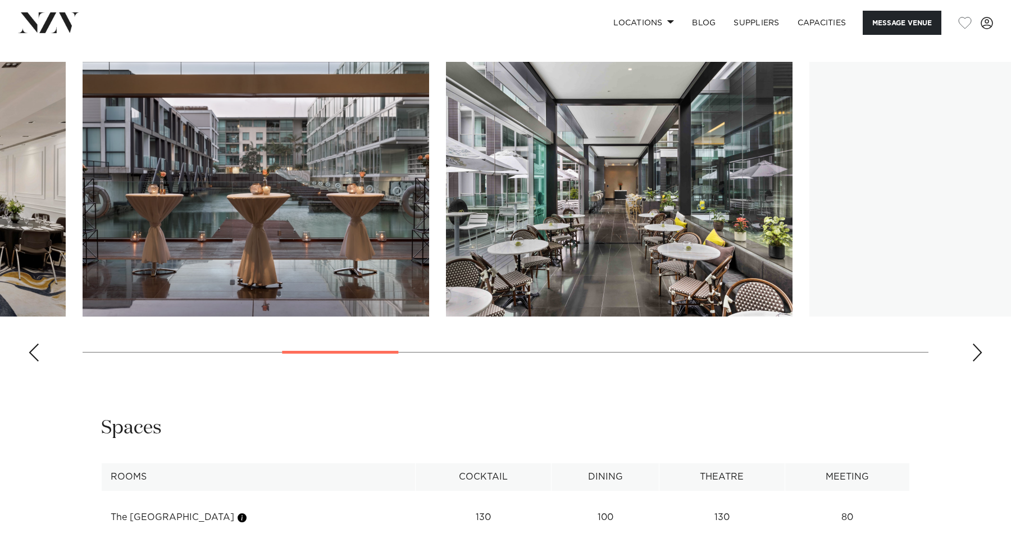
click at [974, 360] on div "Next slide" at bounding box center [977, 352] width 11 height 18
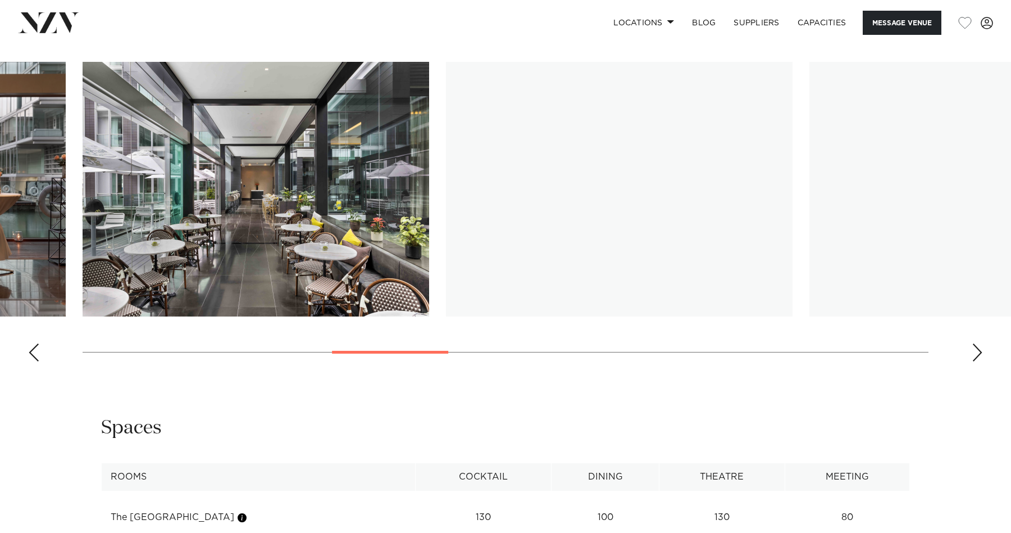
click at [974, 360] on div "Next slide" at bounding box center [977, 352] width 11 height 18
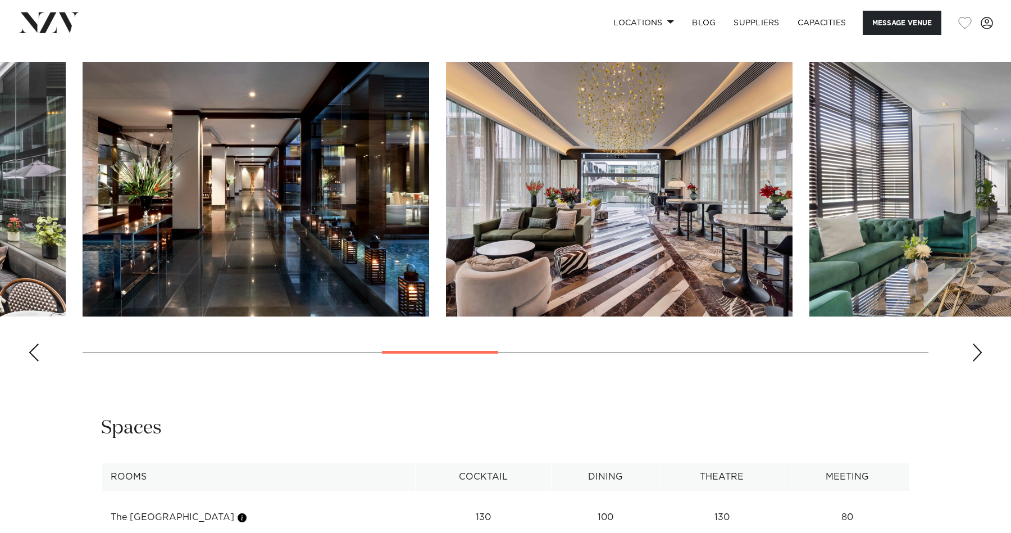
click at [973, 361] on div "Next slide" at bounding box center [977, 352] width 11 height 18
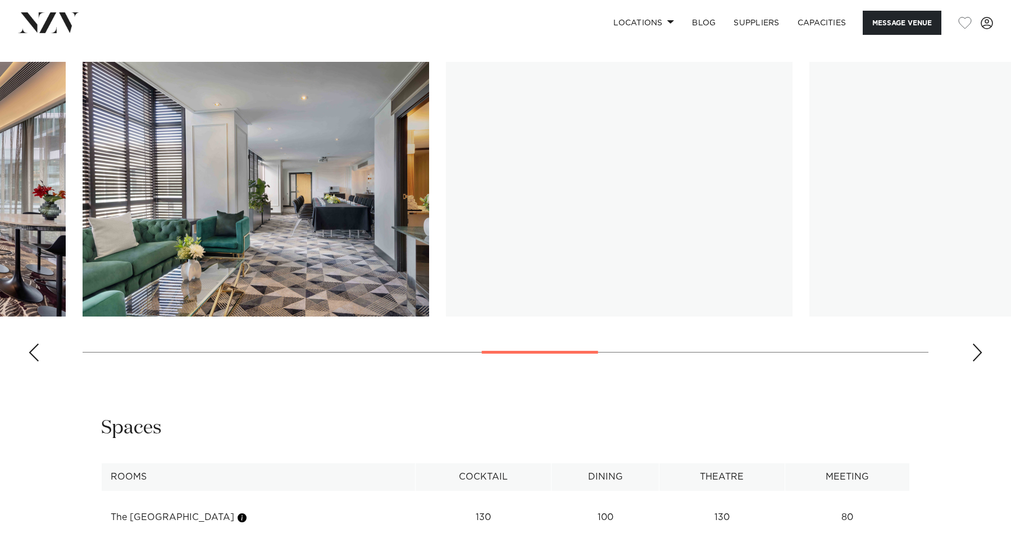
click at [973, 361] on div "Next slide" at bounding box center [977, 352] width 11 height 18
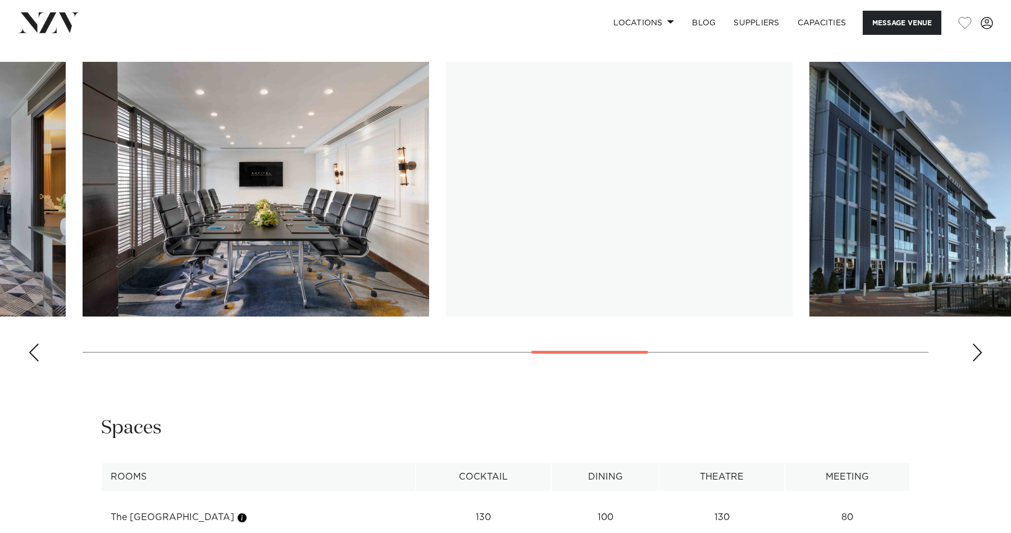
click at [973, 361] on div "Next slide" at bounding box center [977, 352] width 11 height 18
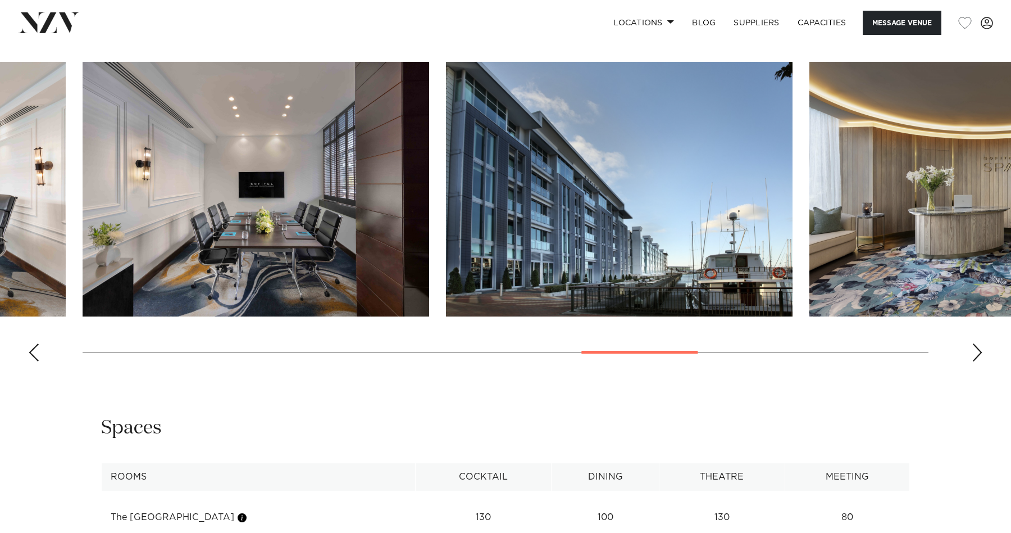
click at [973, 361] on div "Next slide" at bounding box center [977, 352] width 11 height 18
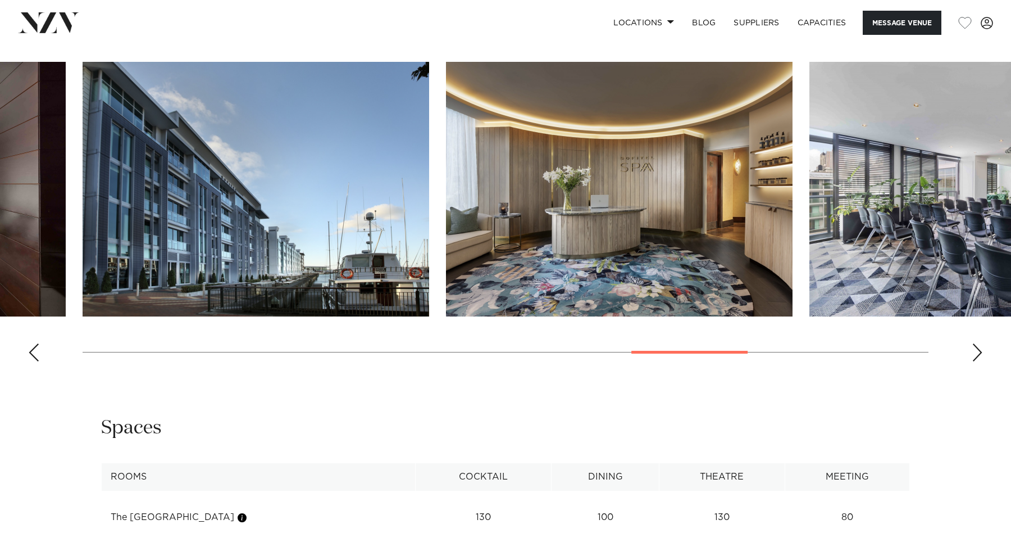
click at [973, 361] on div "Next slide" at bounding box center [977, 352] width 11 height 18
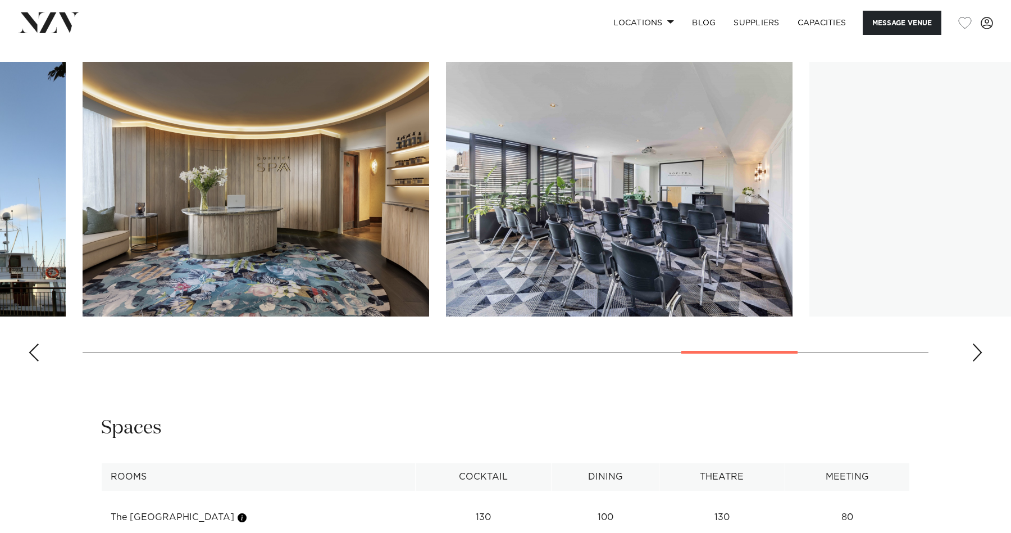
click at [973, 361] on div "Next slide" at bounding box center [977, 352] width 11 height 18
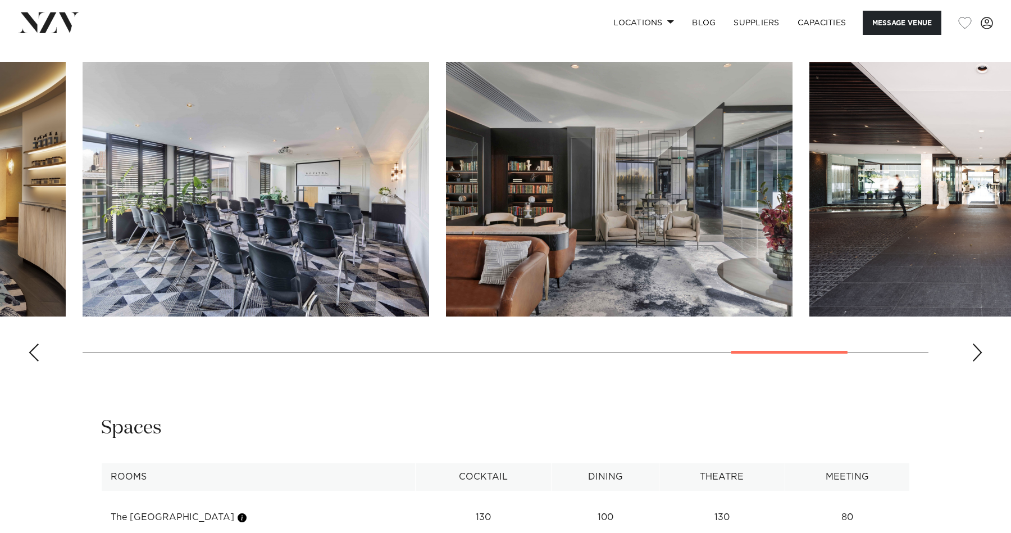
click at [973, 361] on div "Next slide" at bounding box center [977, 352] width 11 height 18
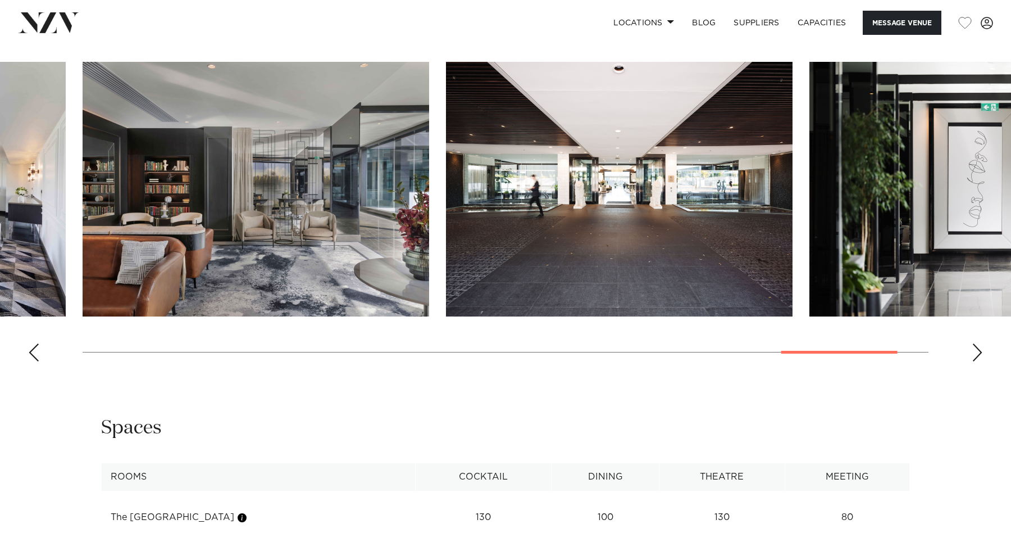
click at [973, 361] on div "Next slide" at bounding box center [977, 352] width 11 height 18
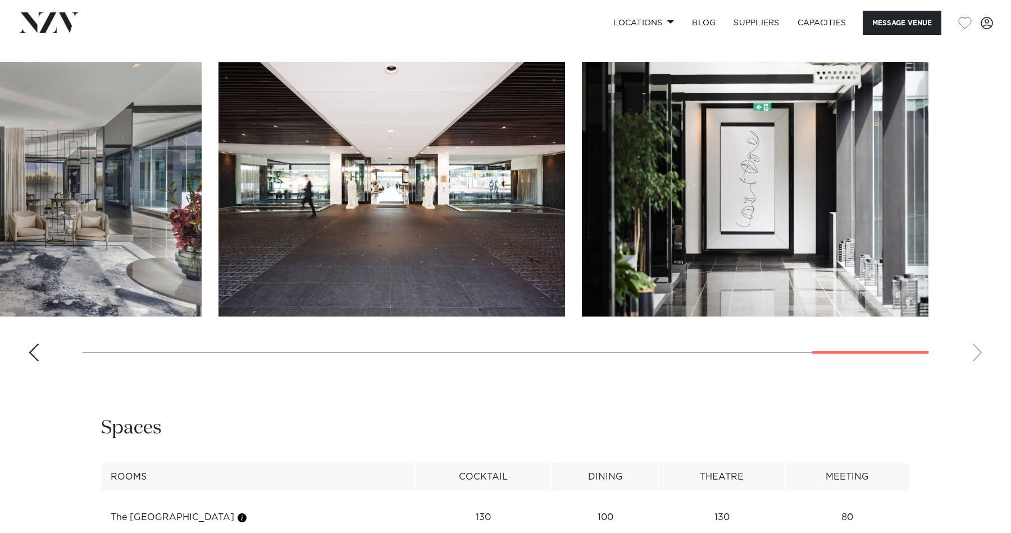
click at [973, 361] on swiper-container at bounding box center [505, 216] width 1011 height 308
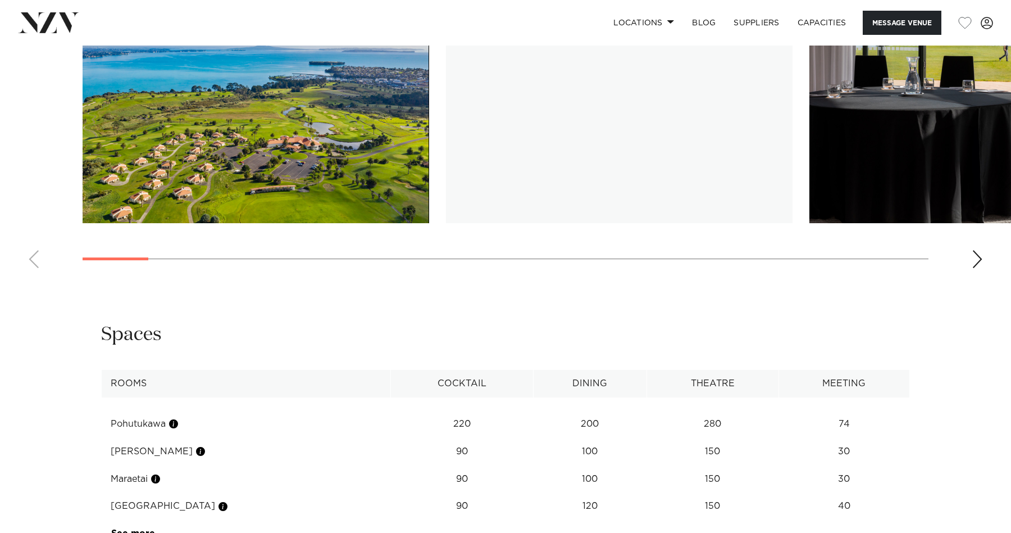
scroll to position [1482, 0]
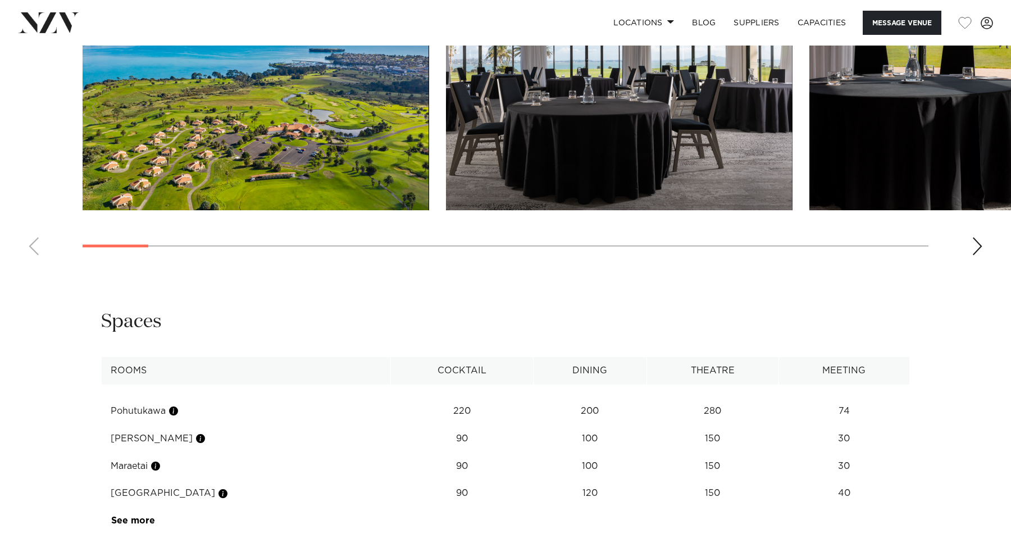
click at [975, 255] on div "Next slide" at bounding box center [977, 246] width 11 height 18
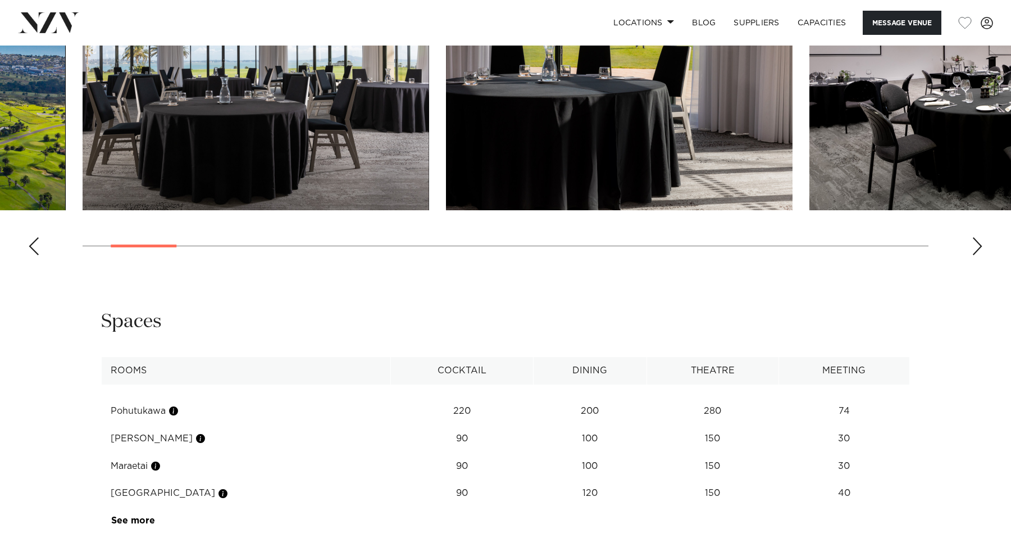
click at [975, 255] on div "Next slide" at bounding box center [977, 246] width 11 height 18
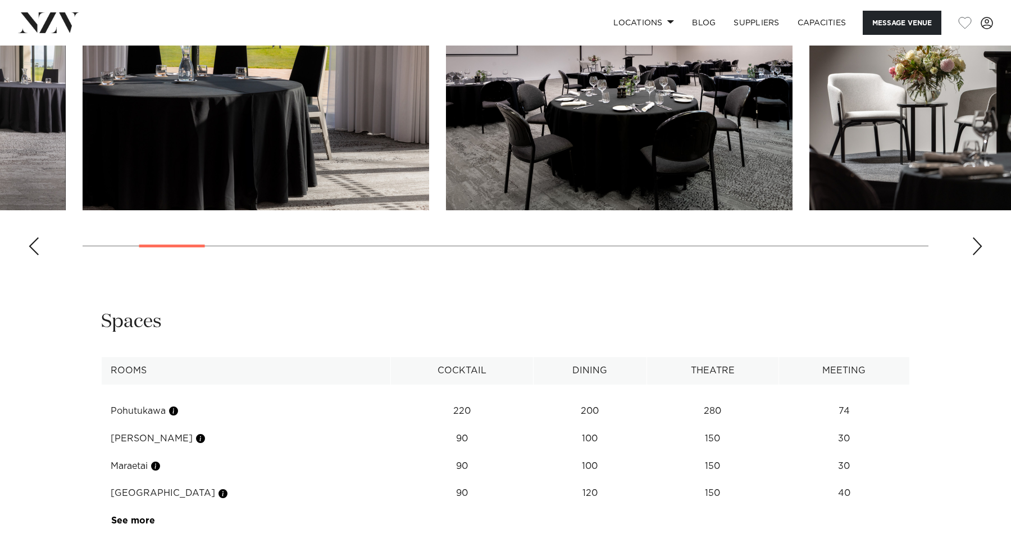
click at [975, 255] on div "Next slide" at bounding box center [977, 246] width 11 height 18
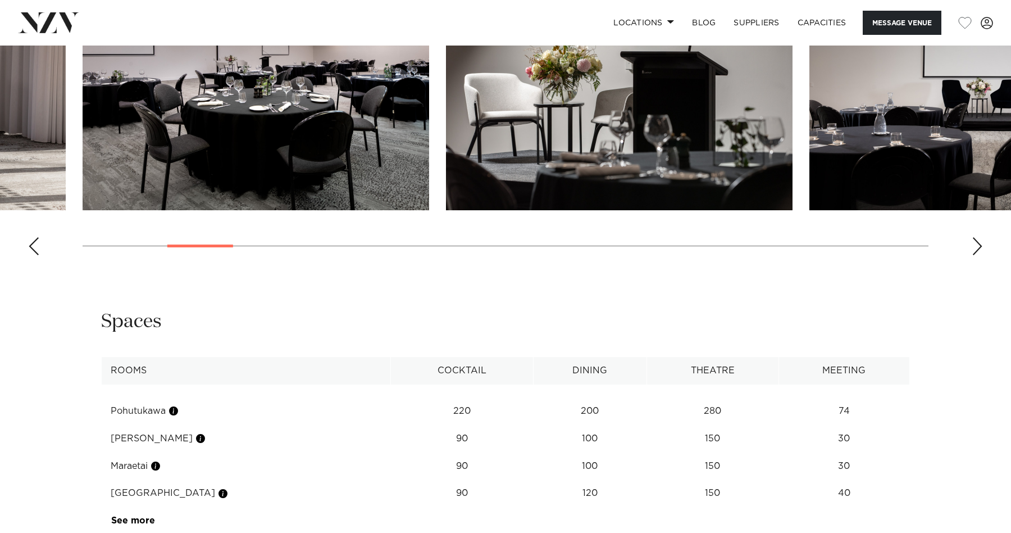
click at [975, 255] on div "Next slide" at bounding box center [977, 246] width 11 height 18
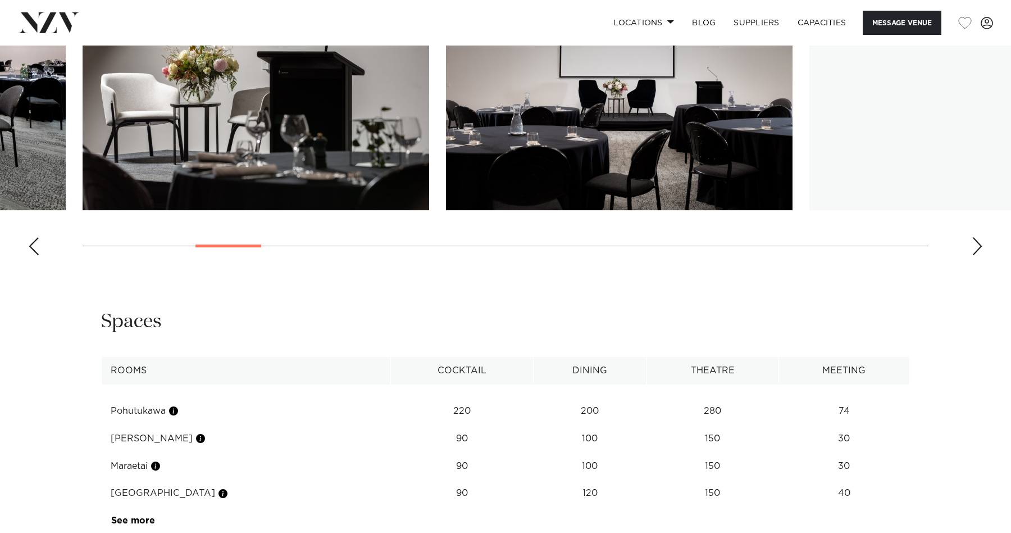
click at [975, 255] on div "Next slide" at bounding box center [977, 246] width 11 height 18
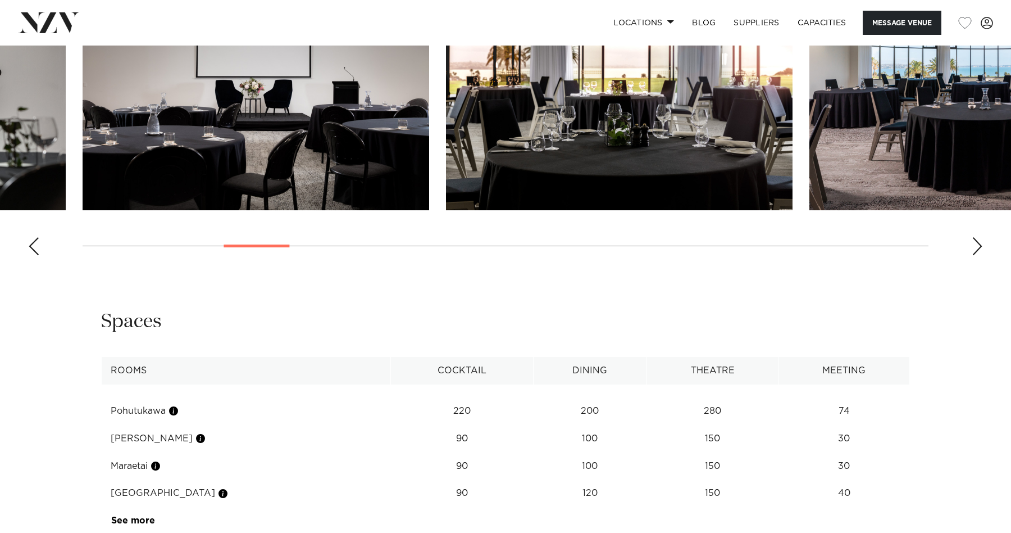
click at [975, 255] on div "Next slide" at bounding box center [977, 246] width 11 height 18
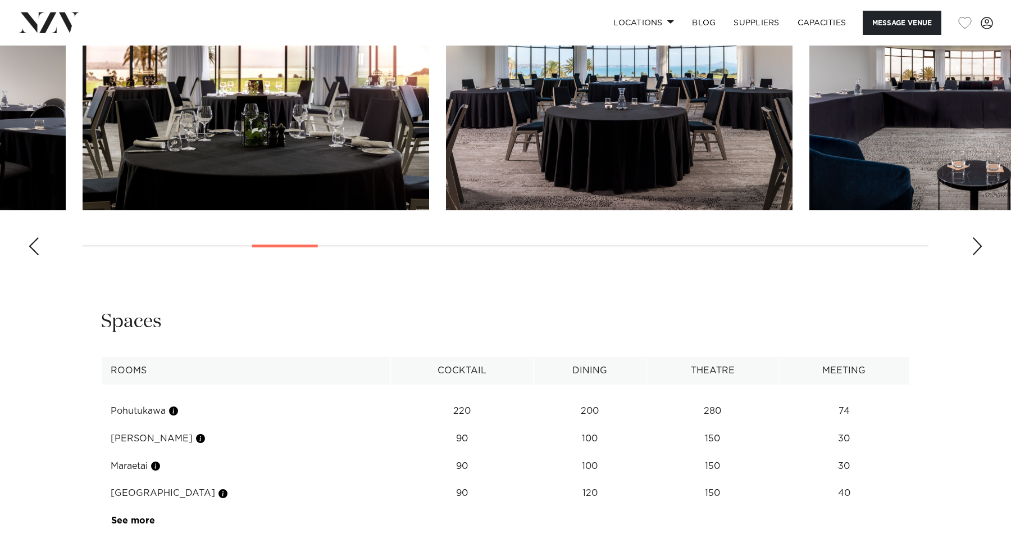
click at [974, 255] on div "Next slide" at bounding box center [977, 246] width 11 height 18
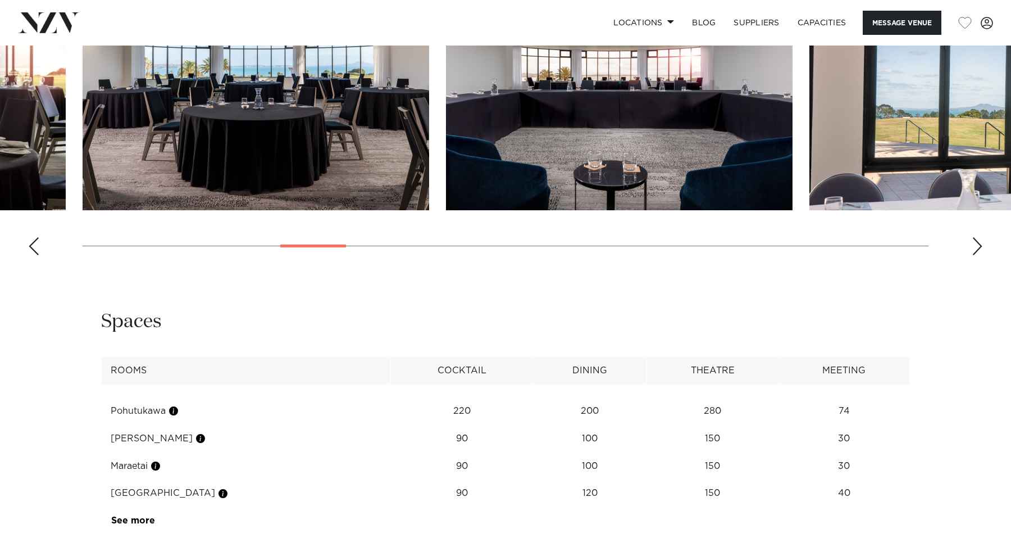
click at [974, 255] on div "Next slide" at bounding box center [977, 246] width 11 height 18
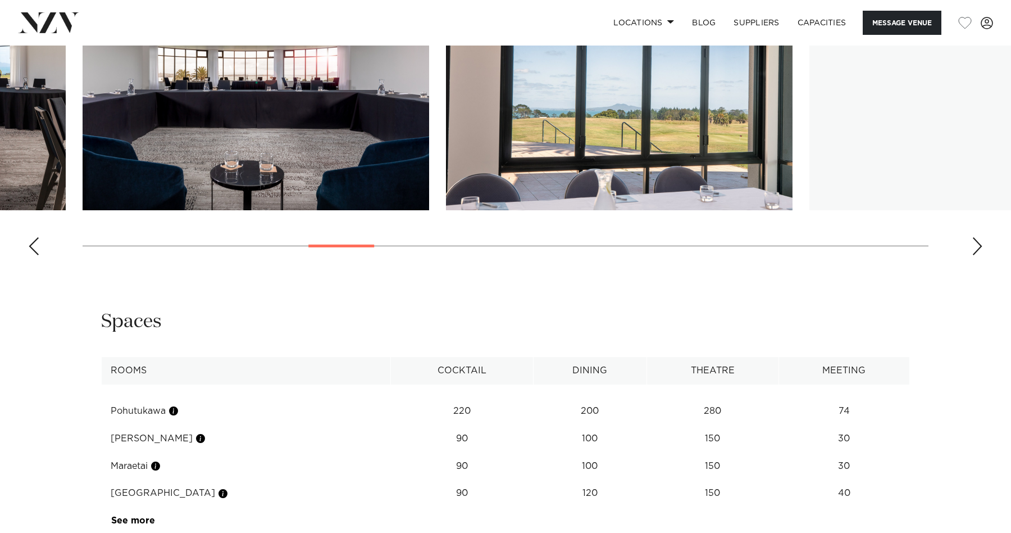
click at [974, 255] on div "Next slide" at bounding box center [977, 246] width 11 height 18
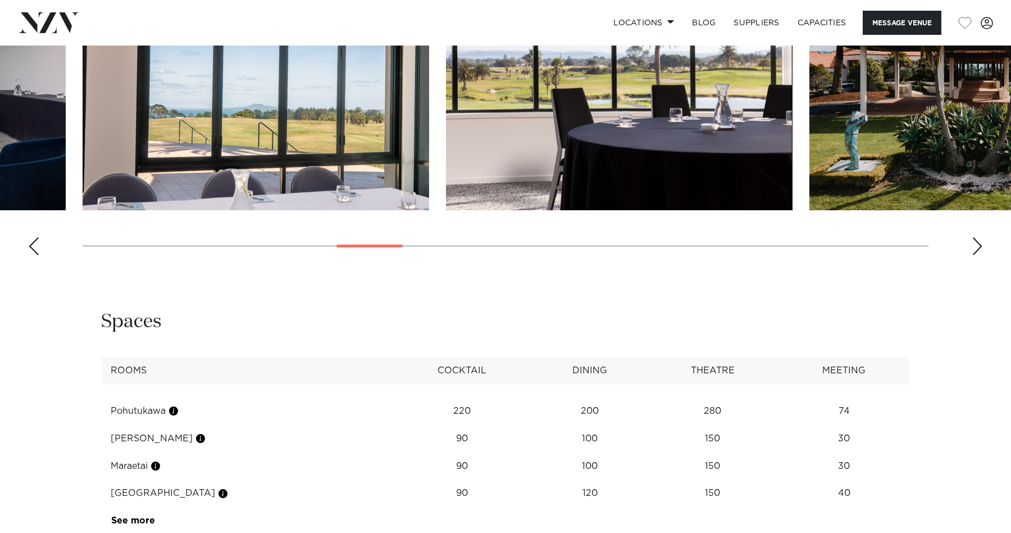
click at [974, 255] on div "Next slide" at bounding box center [977, 246] width 11 height 18
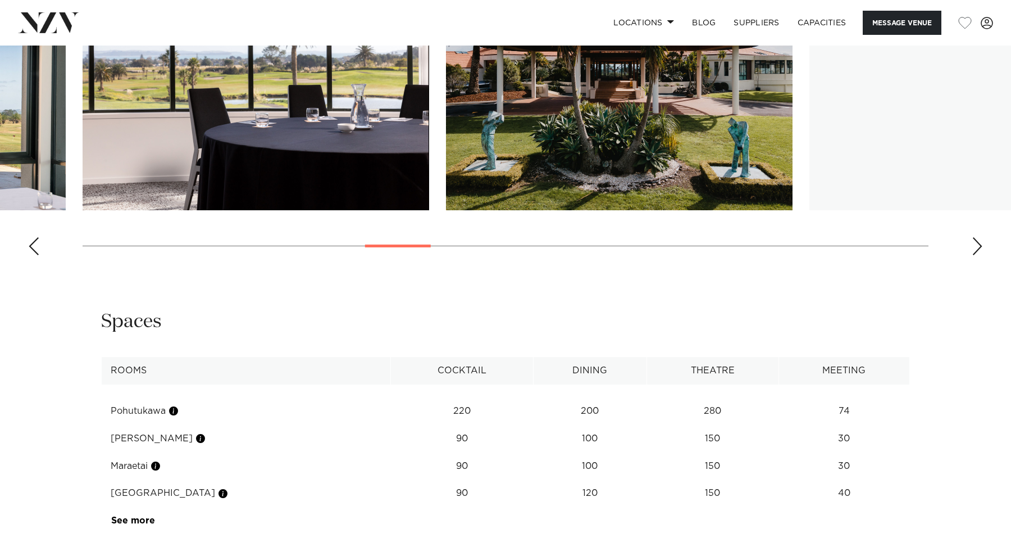
click at [974, 255] on div "Next slide" at bounding box center [977, 246] width 11 height 18
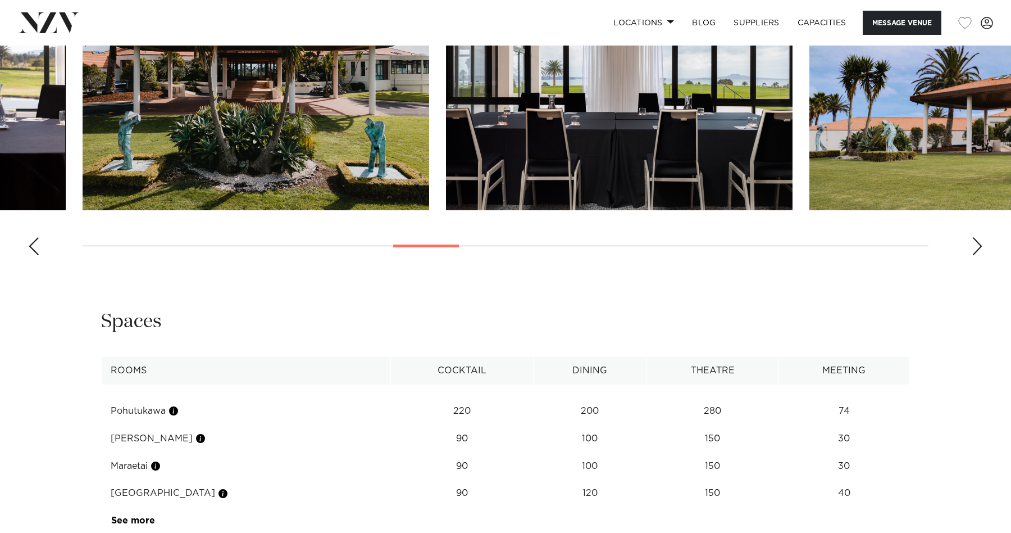
click at [974, 255] on div "Next slide" at bounding box center [977, 246] width 11 height 18
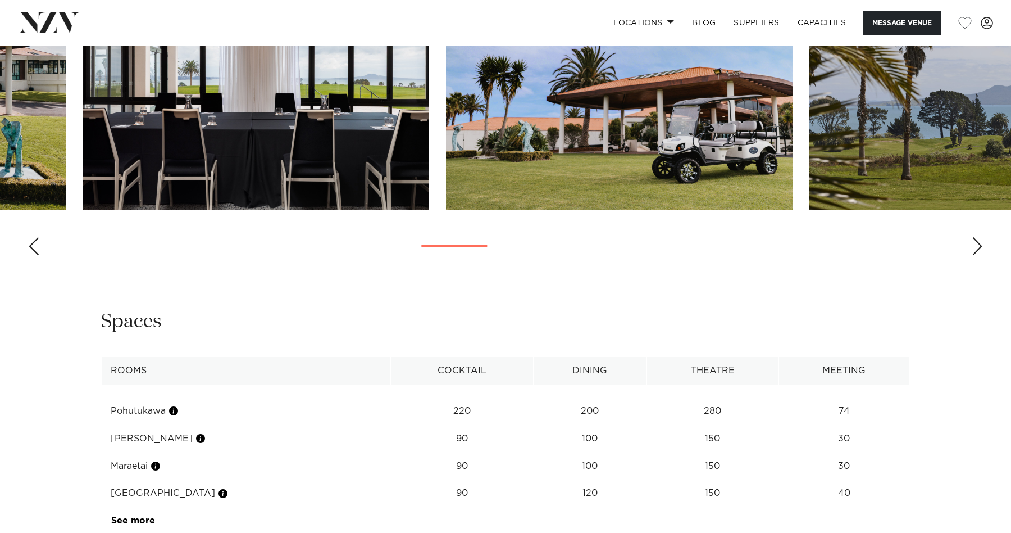
click at [974, 255] on div "Next slide" at bounding box center [977, 246] width 11 height 18
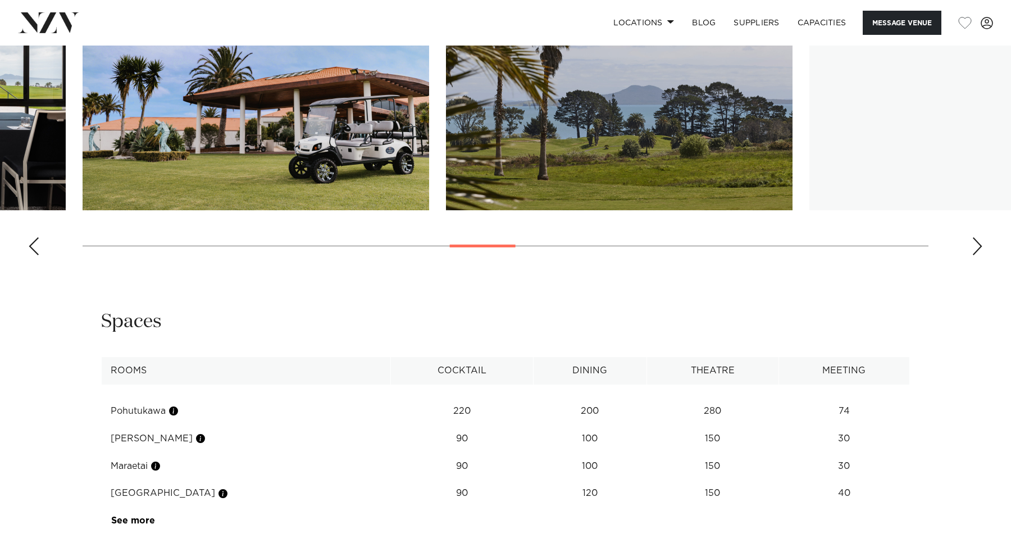
click at [974, 255] on div "Next slide" at bounding box center [977, 246] width 11 height 18
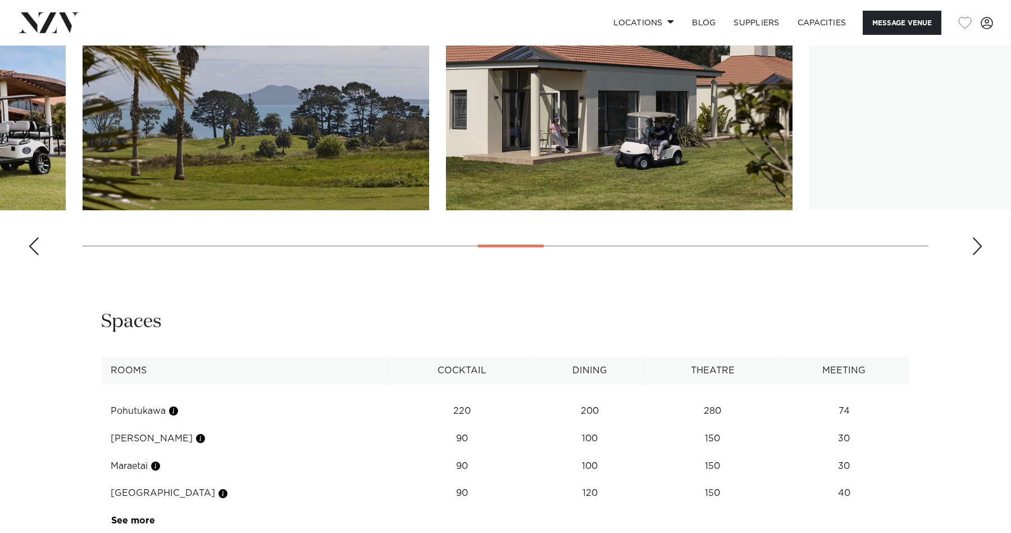
click at [974, 255] on div "Next slide" at bounding box center [977, 246] width 11 height 18
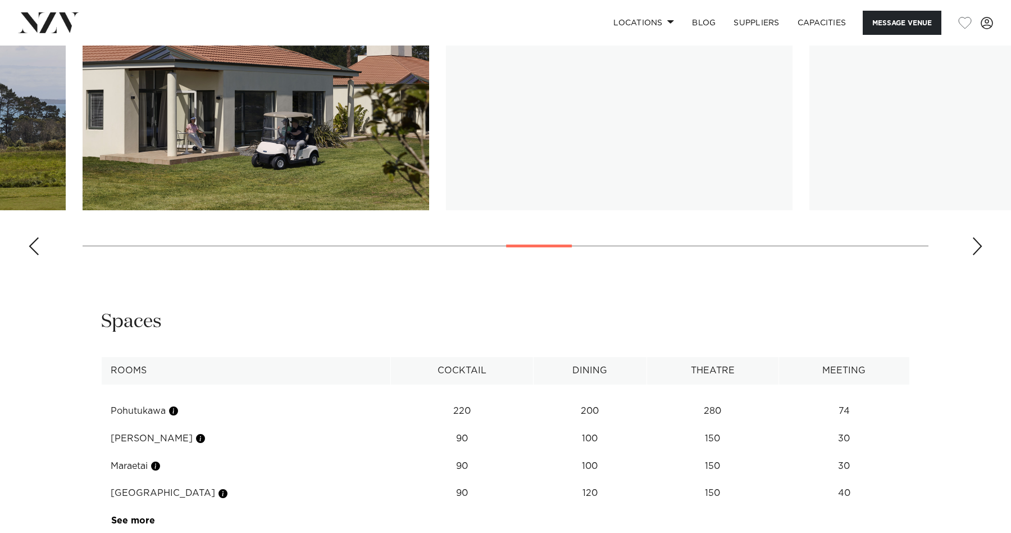
click at [974, 255] on div "Next slide" at bounding box center [977, 246] width 11 height 18
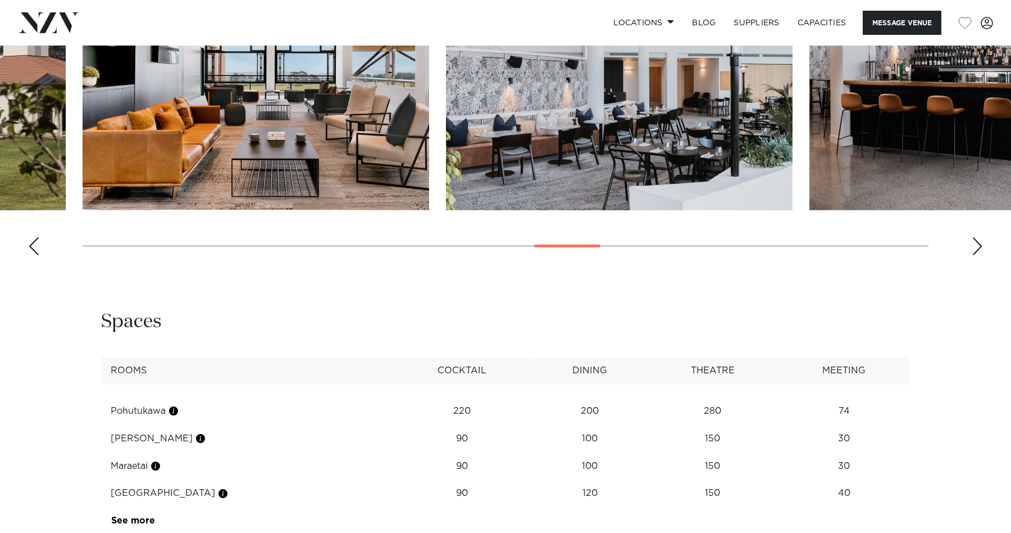
click at [974, 255] on div "Next slide" at bounding box center [977, 246] width 11 height 18
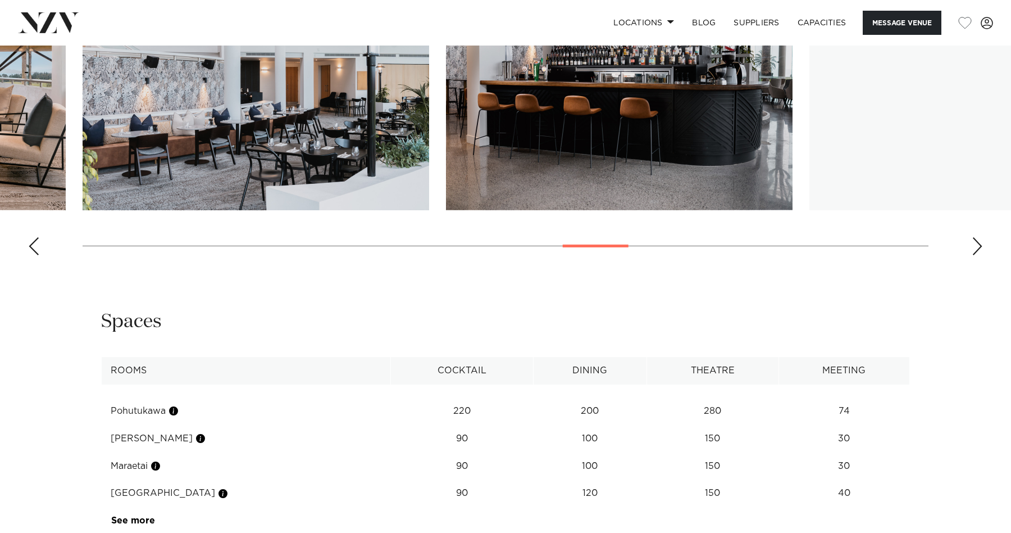
click at [974, 255] on div "Next slide" at bounding box center [977, 246] width 11 height 18
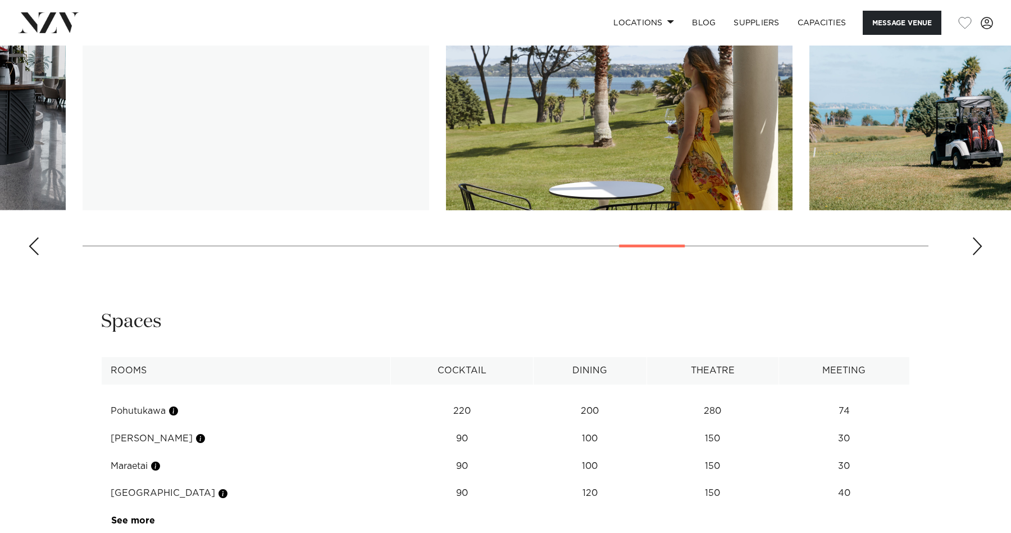
click at [974, 255] on div "Next slide" at bounding box center [977, 246] width 11 height 18
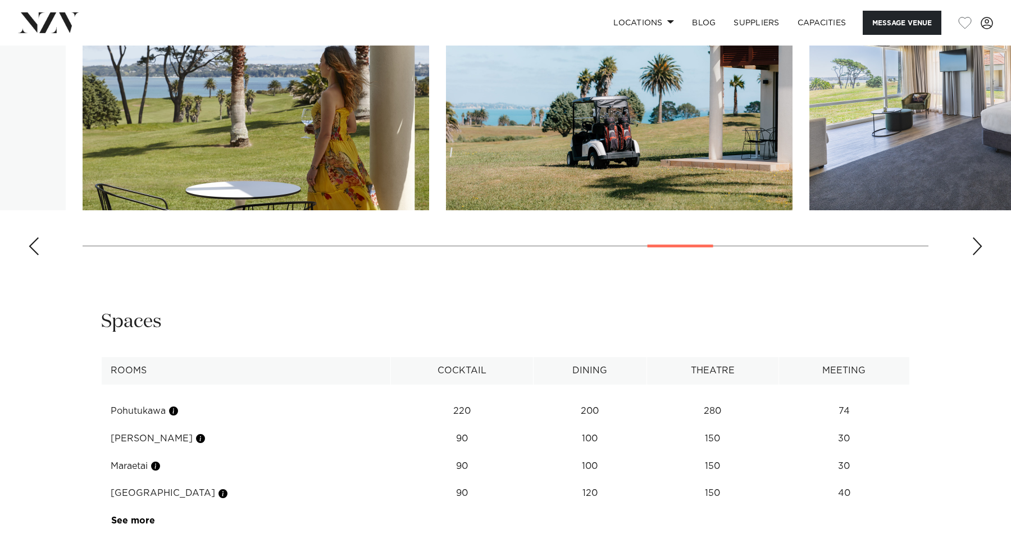
click at [974, 255] on div "Next slide" at bounding box center [977, 246] width 11 height 18
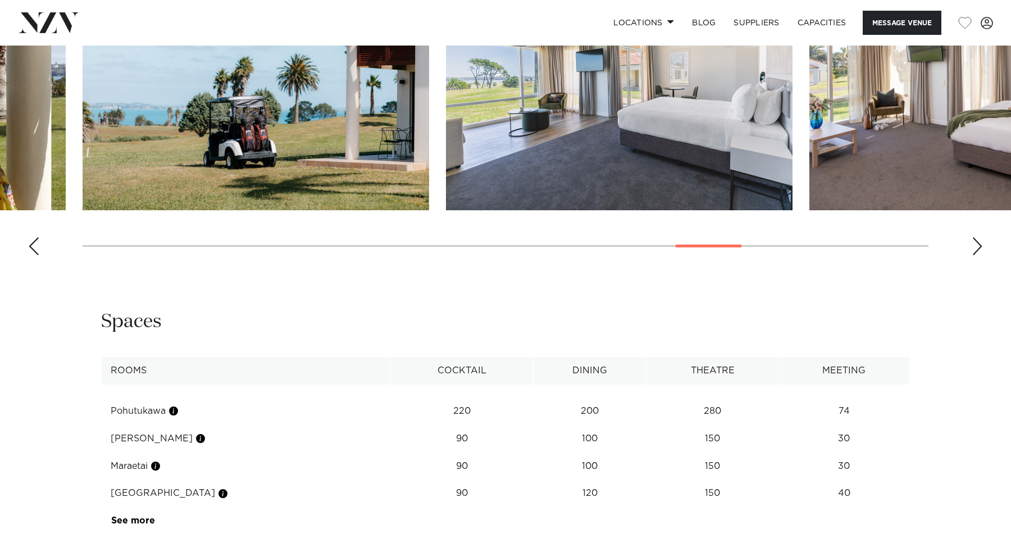
click at [974, 255] on div "Next slide" at bounding box center [977, 246] width 11 height 18
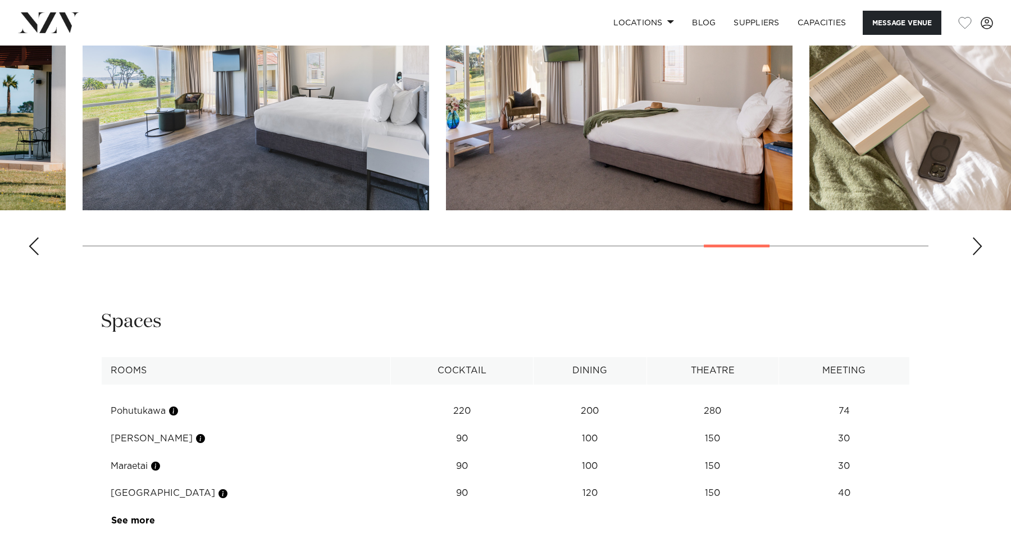
click at [974, 255] on div "Next slide" at bounding box center [977, 246] width 11 height 18
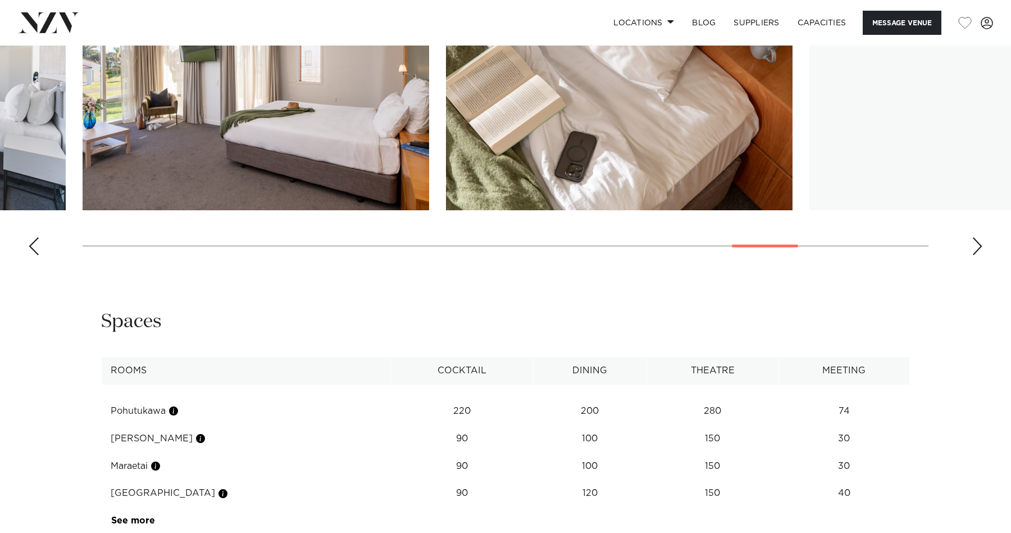
click at [974, 255] on div "Next slide" at bounding box center [977, 246] width 11 height 18
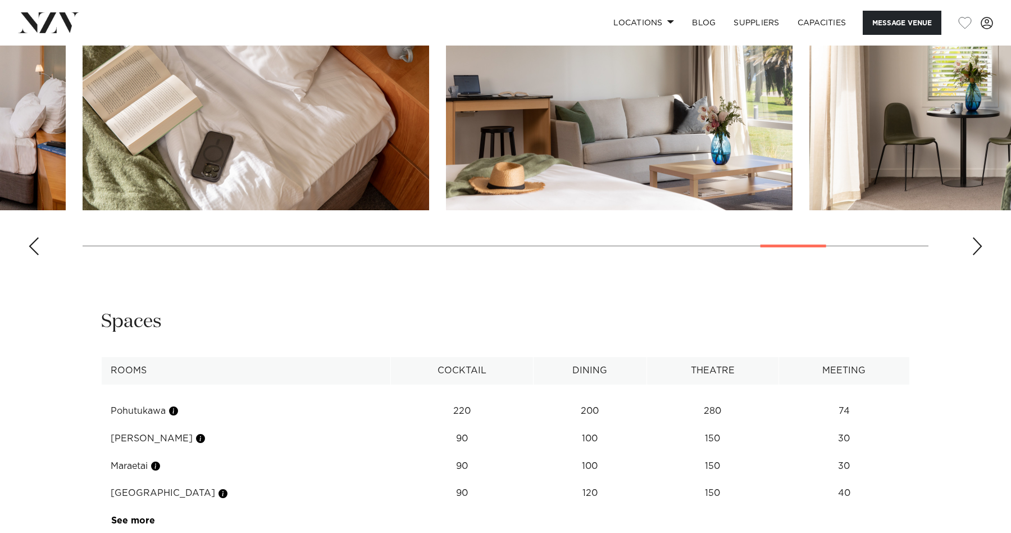
click at [974, 255] on div "Next slide" at bounding box center [977, 246] width 11 height 18
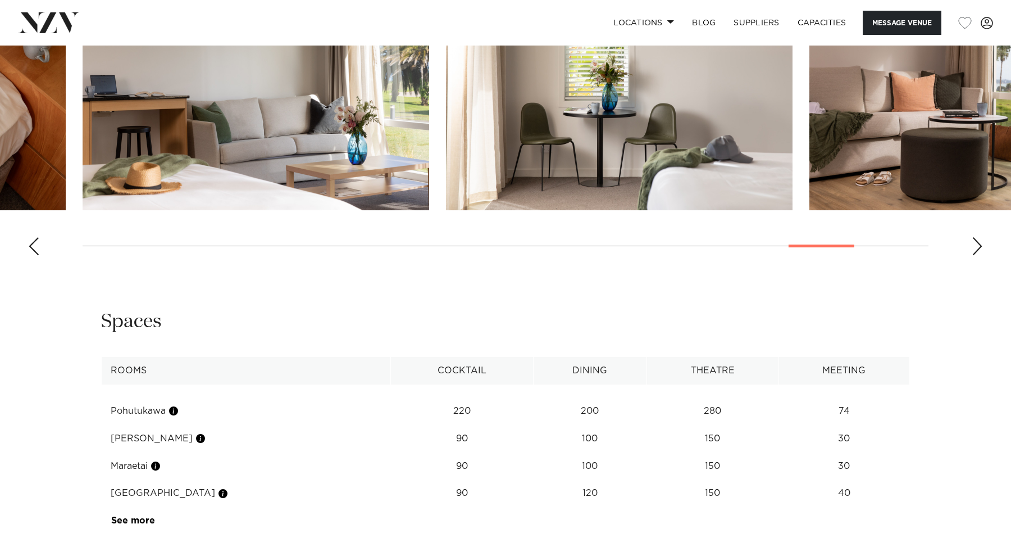
click at [974, 255] on div "Next slide" at bounding box center [977, 246] width 11 height 18
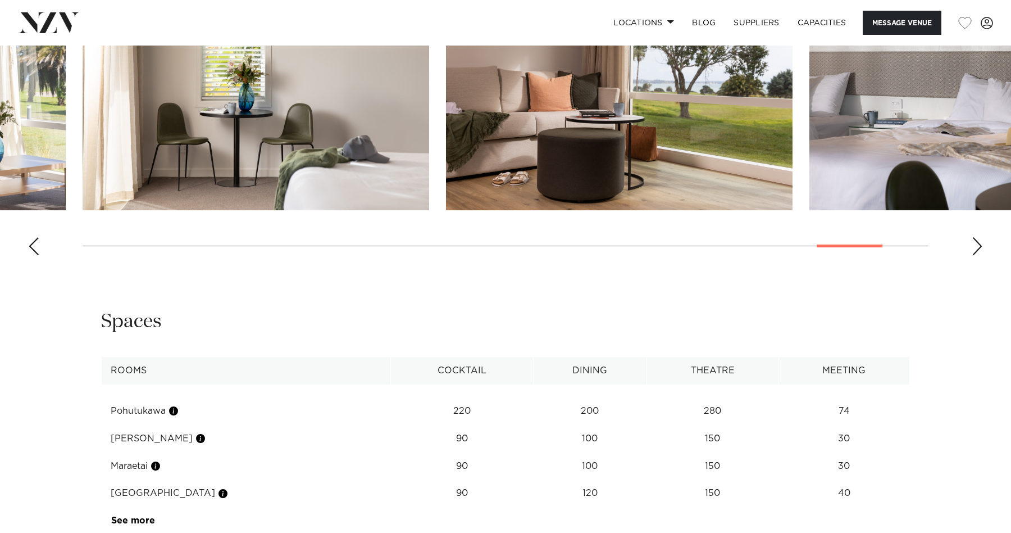
click at [974, 255] on div "Next slide" at bounding box center [977, 246] width 11 height 18
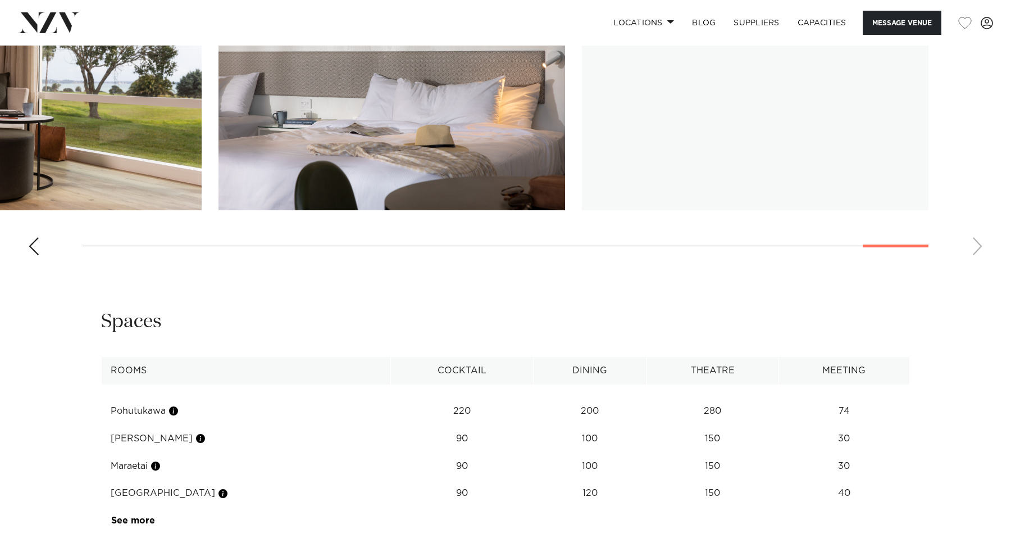
click at [974, 264] on swiper-container at bounding box center [505, 110] width 1011 height 308
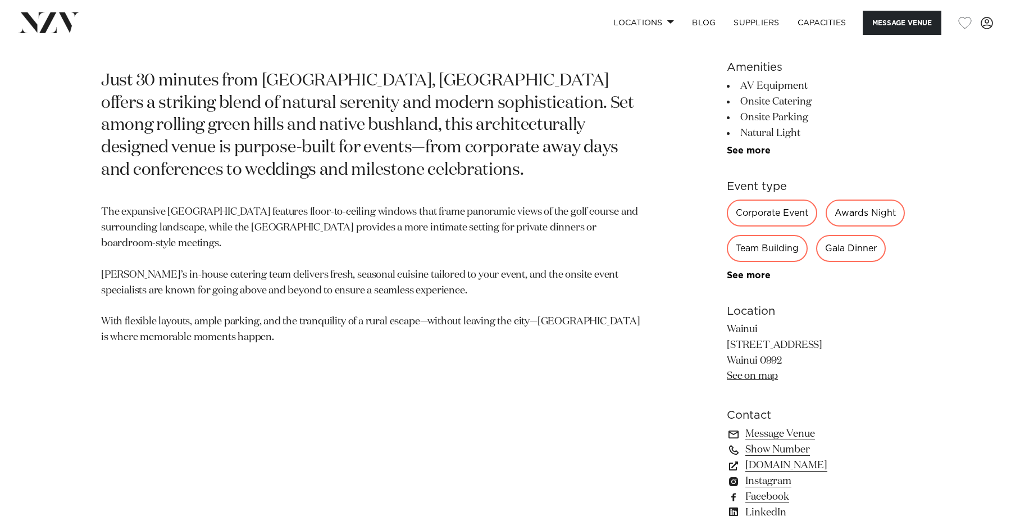
scroll to position [602, 0]
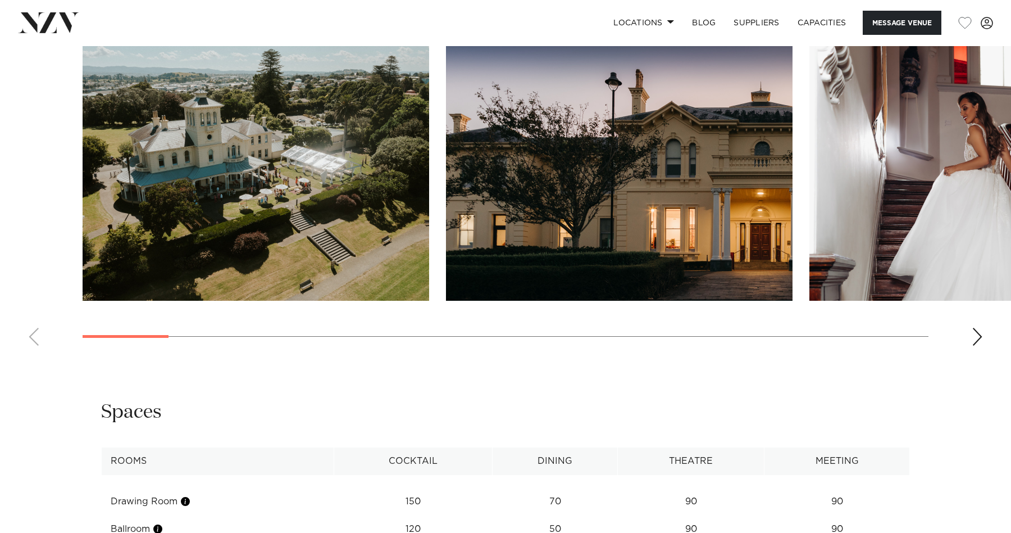
scroll to position [1150, 0]
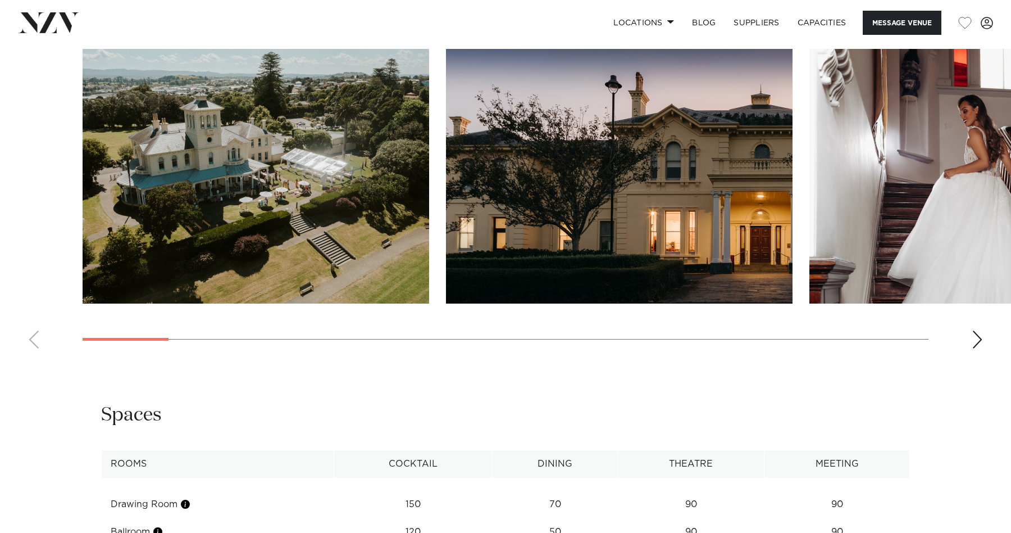
click at [977, 344] on div "Next slide" at bounding box center [977, 339] width 11 height 18
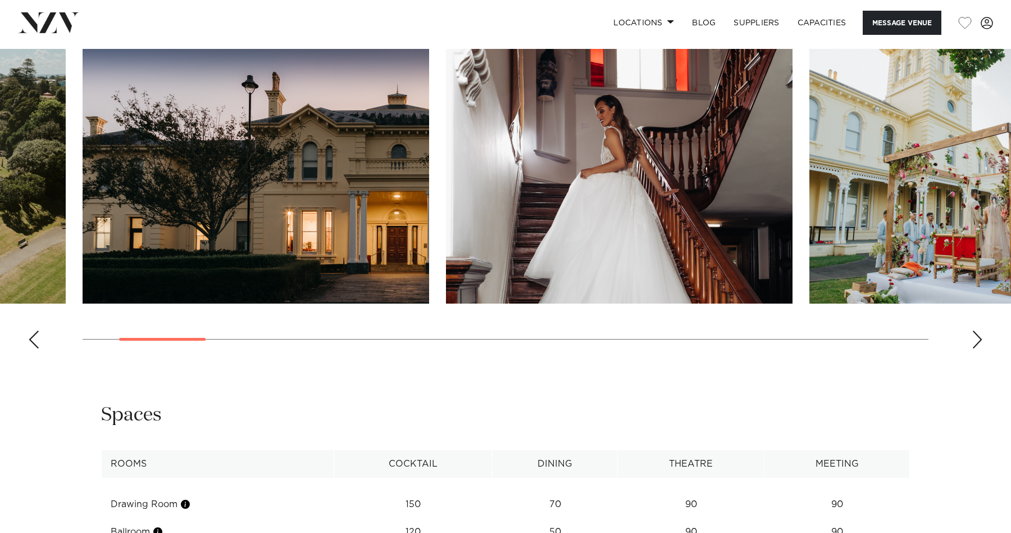
click at [977, 344] on div "Next slide" at bounding box center [977, 339] width 11 height 18
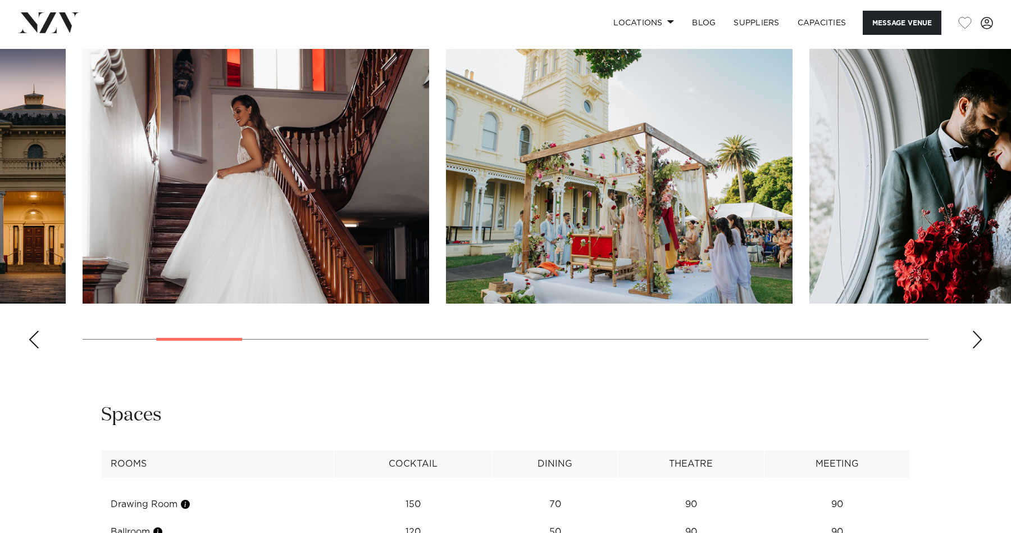
click at [977, 344] on div "Next slide" at bounding box center [977, 339] width 11 height 18
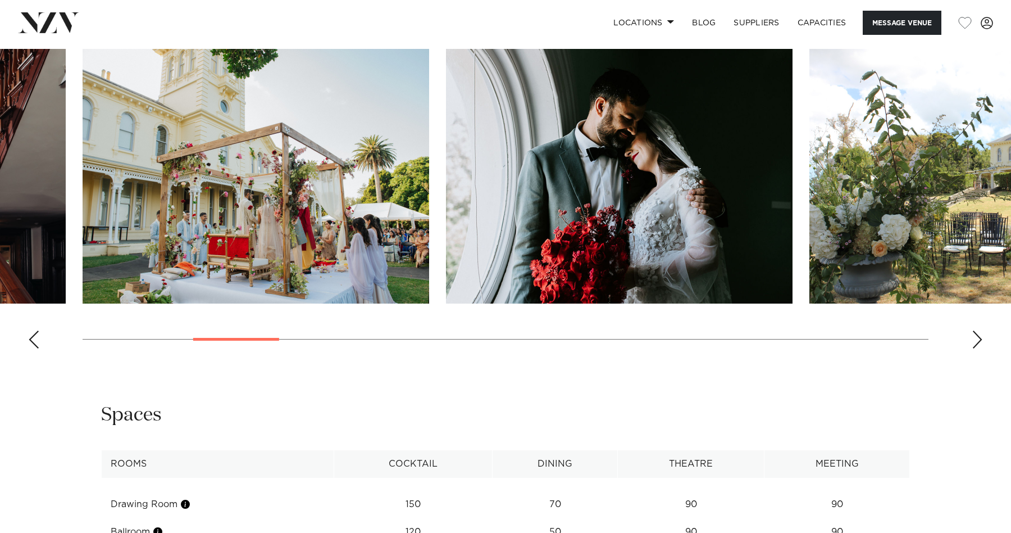
click at [977, 345] on div "Next slide" at bounding box center [977, 339] width 11 height 18
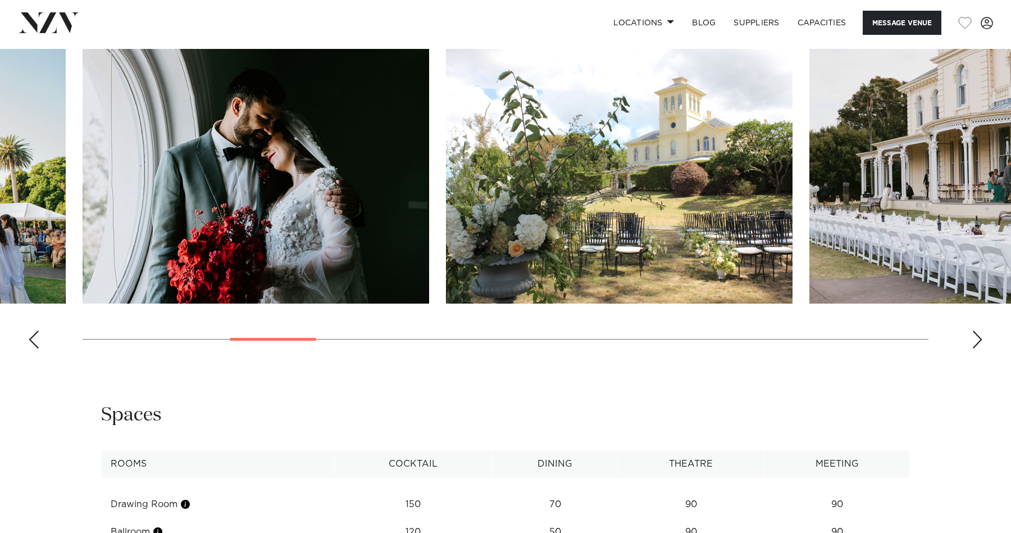
click at [977, 345] on div "Next slide" at bounding box center [977, 339] width 11 height 18
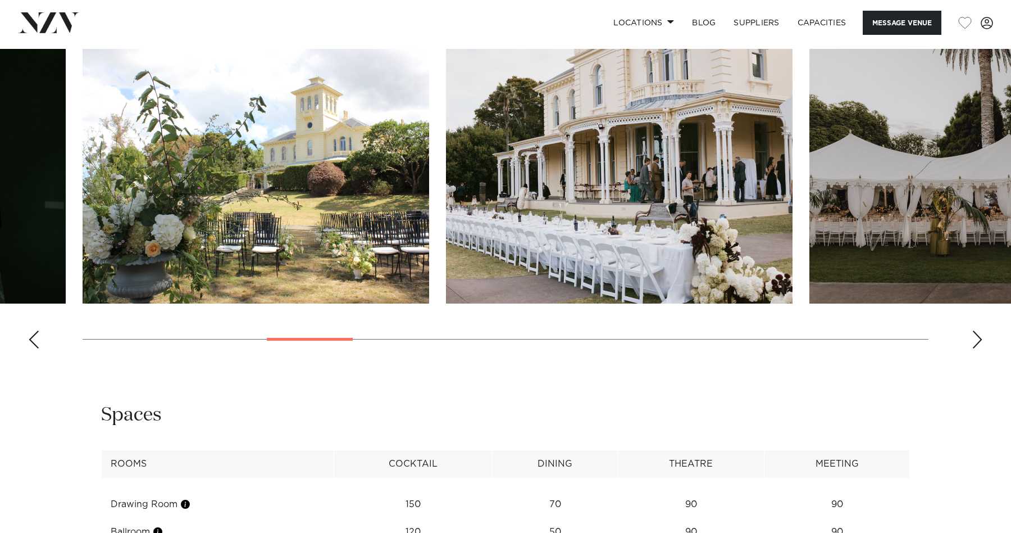
click at [977, 345] on div "Next slide" at bounding box center [977, 339] width 11 height 18
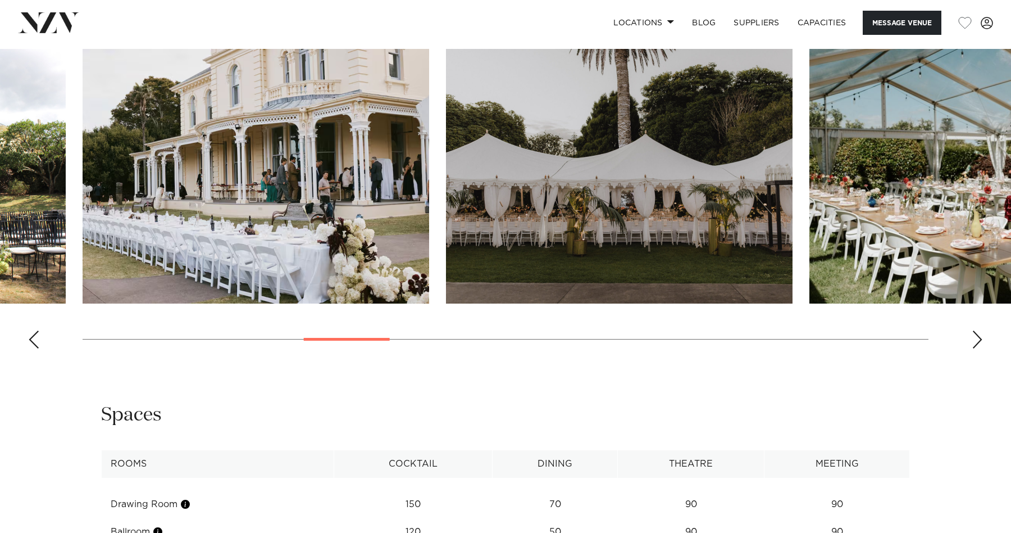
click at [977, 345] on div "Next slide" at bounding box center [977, 339] width 11 height 18
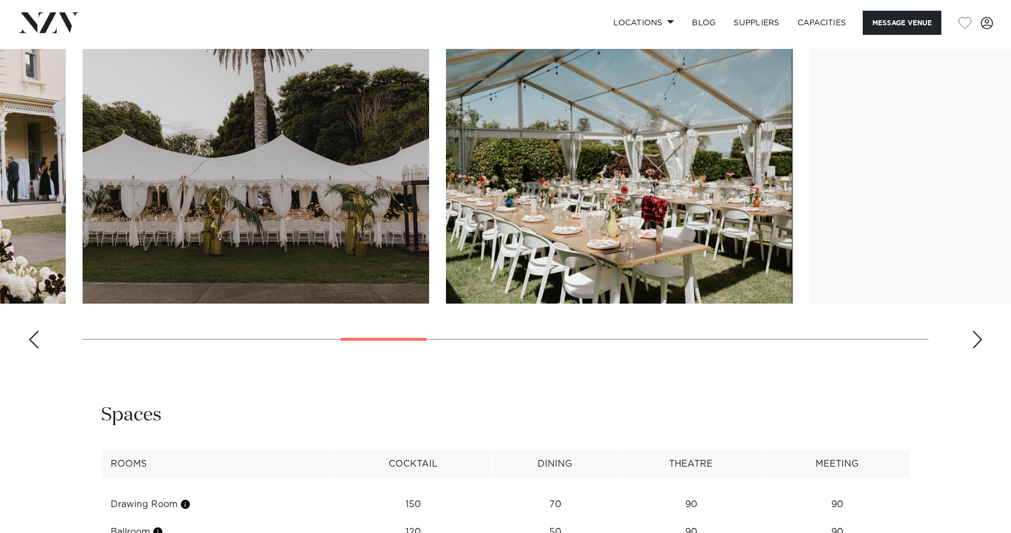
click at [977, 345] on div "Next slide" at bounding box center [977, 339] width 11 height 18
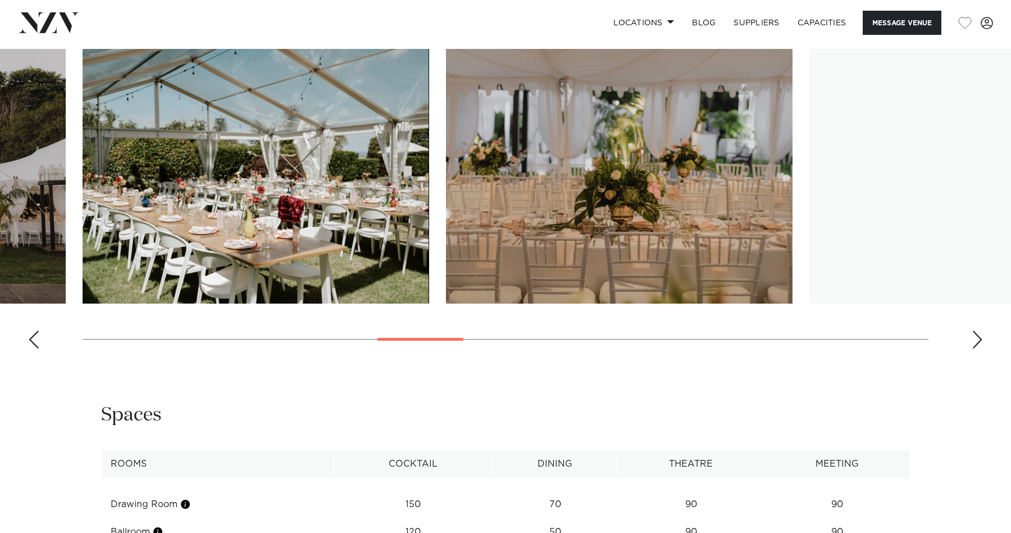
click at [977, 345] on div "Next slide" at bounding box center [977, 339] width 11 height 18
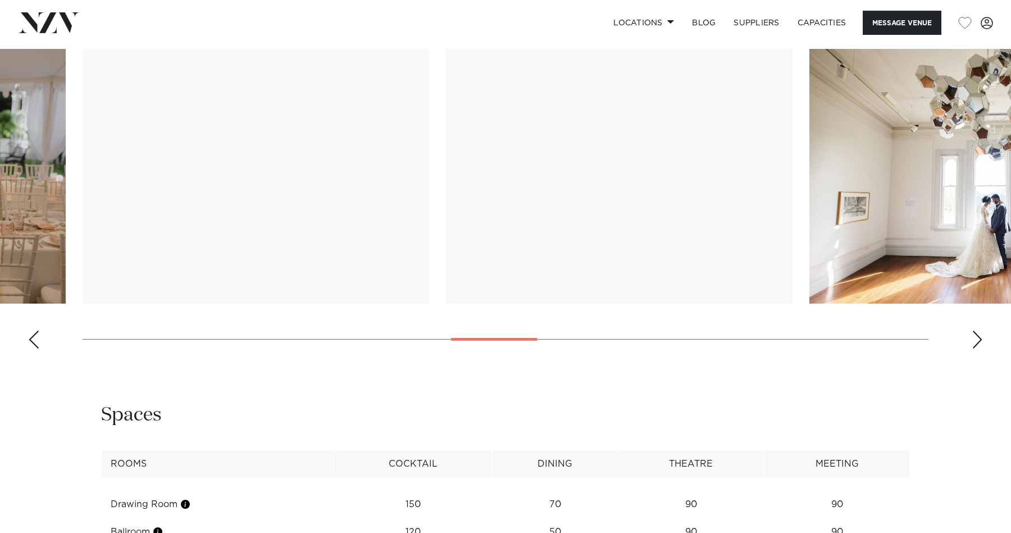
click at [977, 346] on div "Next slide" at bounding box center [977, 339] width 11 height 18
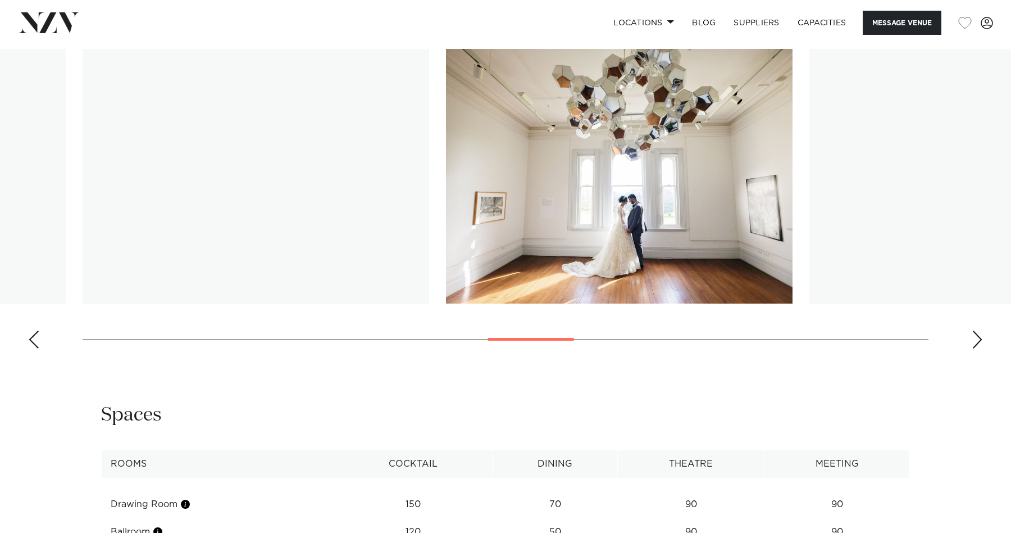
click at [977, 347] on swiper-container at bounding box center [505, 203] width 1011 height 308
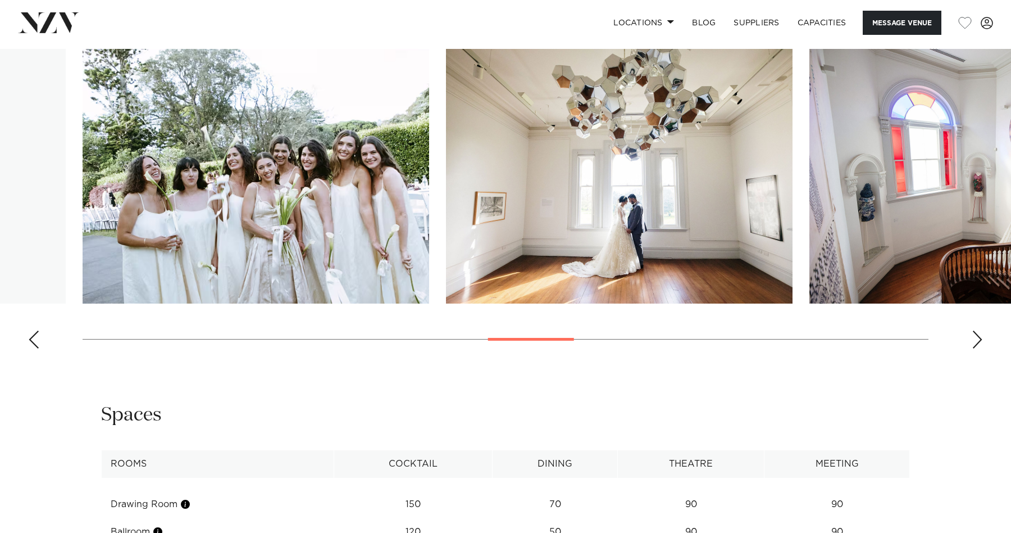
click at [977, 347] on swiper-container at bounding box center [505, 203] width 1011 height 308
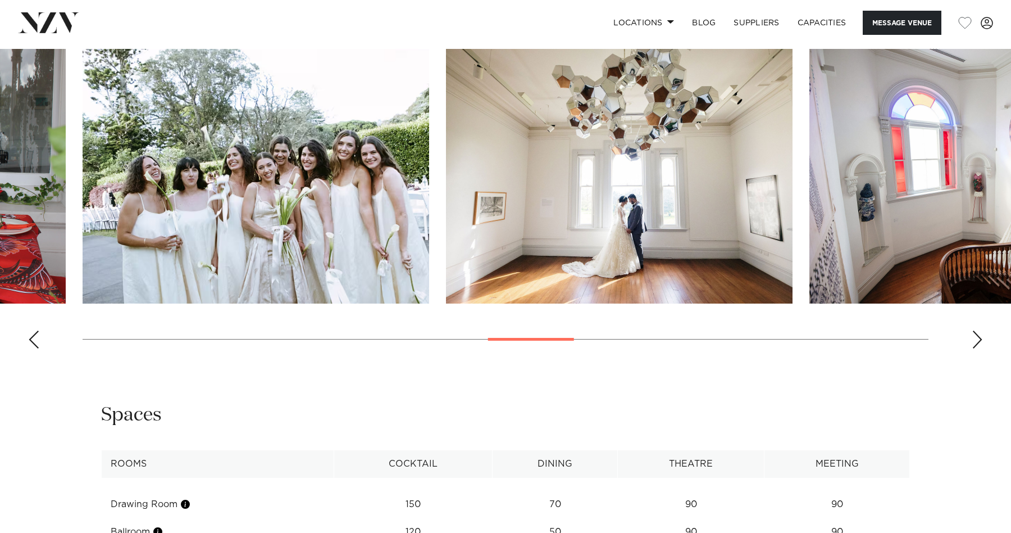
click at [977, 347] on swiper-container at bounding box center [505, 203] width 1011 height 308
click at [980, 337] on div "Next slide" at bounding box center [977, 339] width 11 height 18
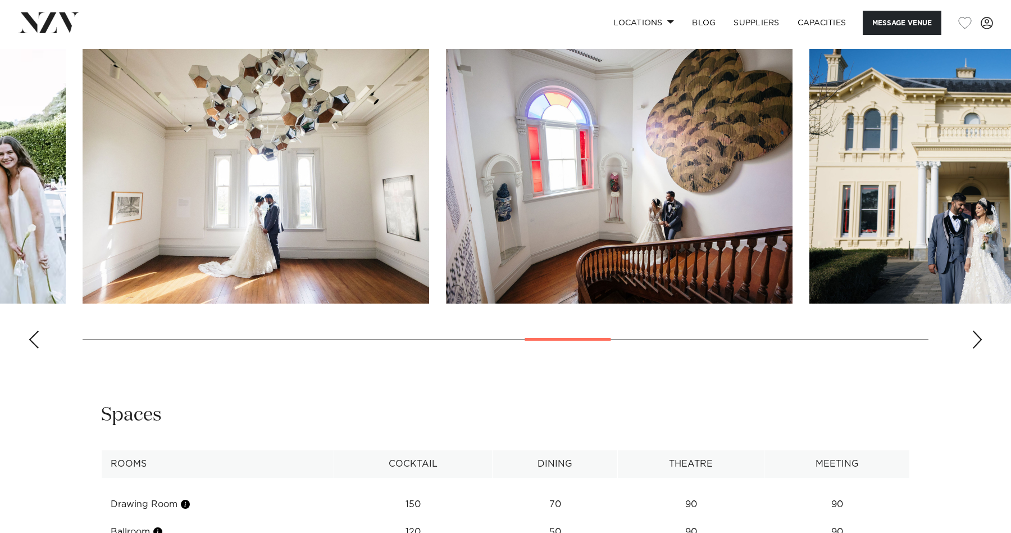
click at [980, 337] on div "Next slide" at bounding box center [977, 339] width 11 height 18
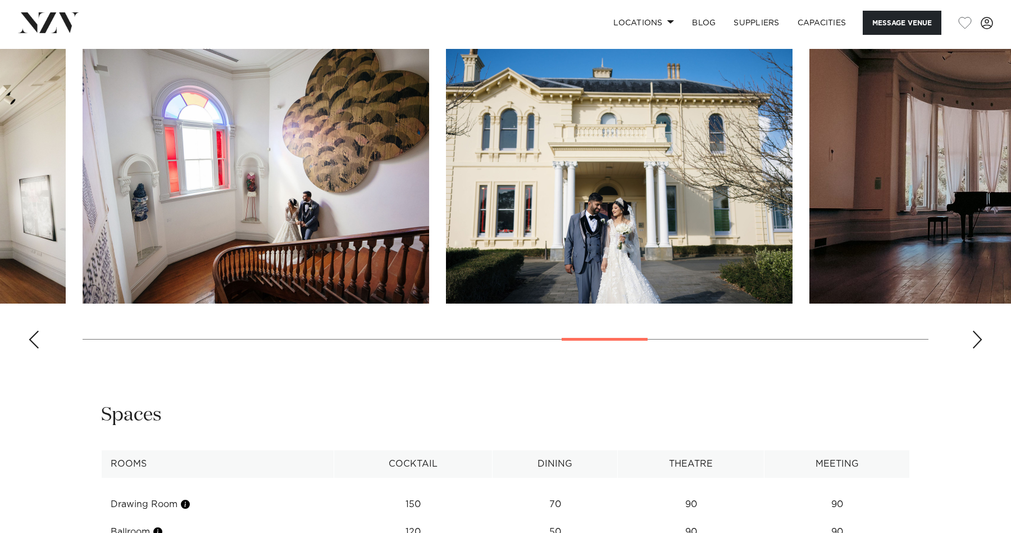
click at [980, 337] on div "Next slide" at bounding box center [977, 339] width 11 height 18
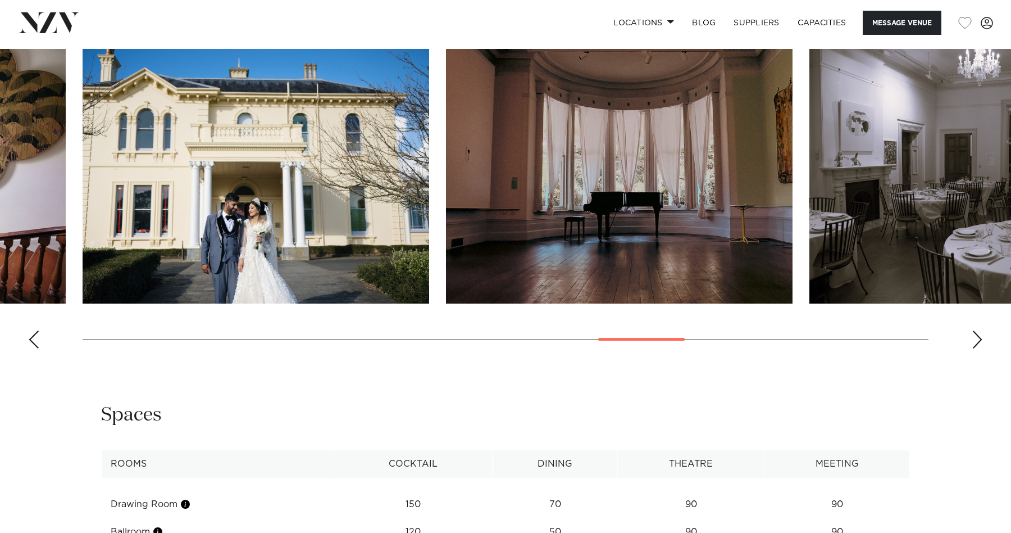
click at [980, 337] on div "Next slide" at bounding box center [977, 339] width 11 height 18
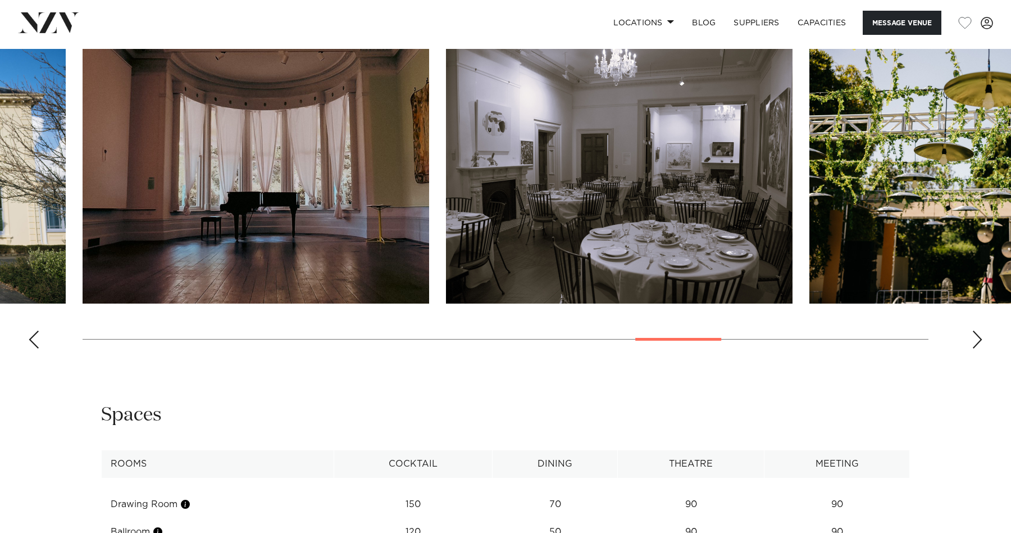
click at [980, 337] on div "Next slide" at bounding box center [977, 339] width 11 height 18
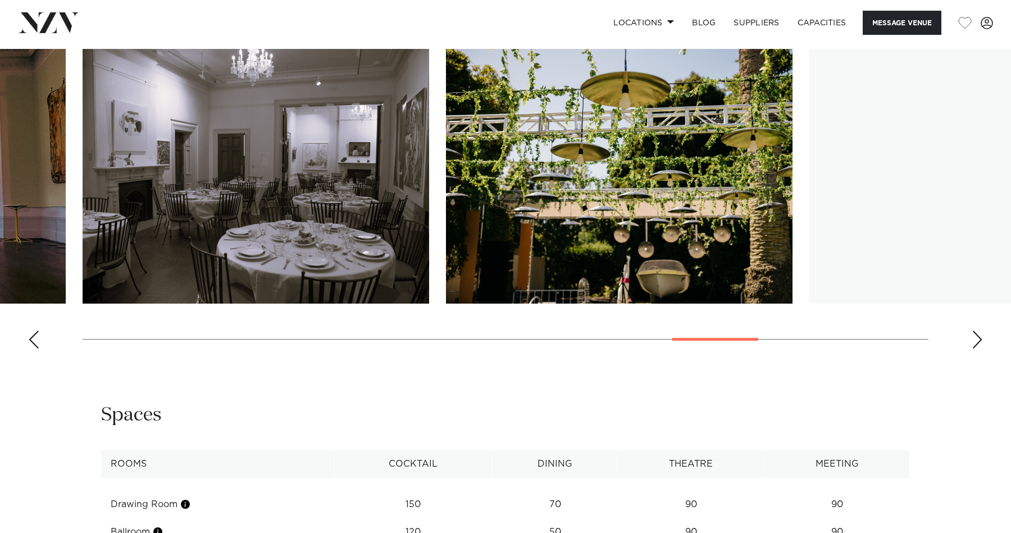
click at [980, 337] on div "Next slide" at bounding box center [977, 339] width 11 height 18
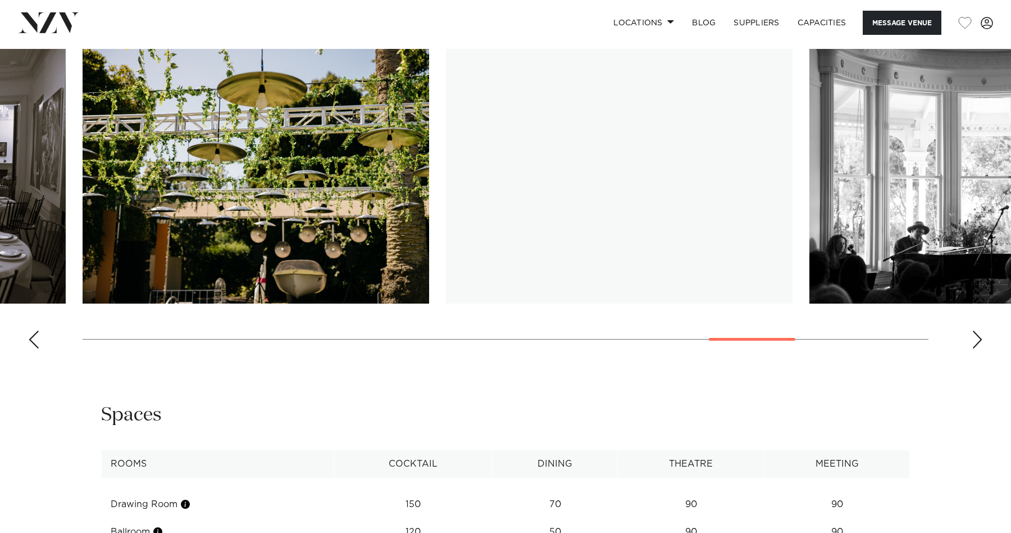
click at [980, 337] on div "Next slide" at bounding box center [977, 339] width 11 height 18
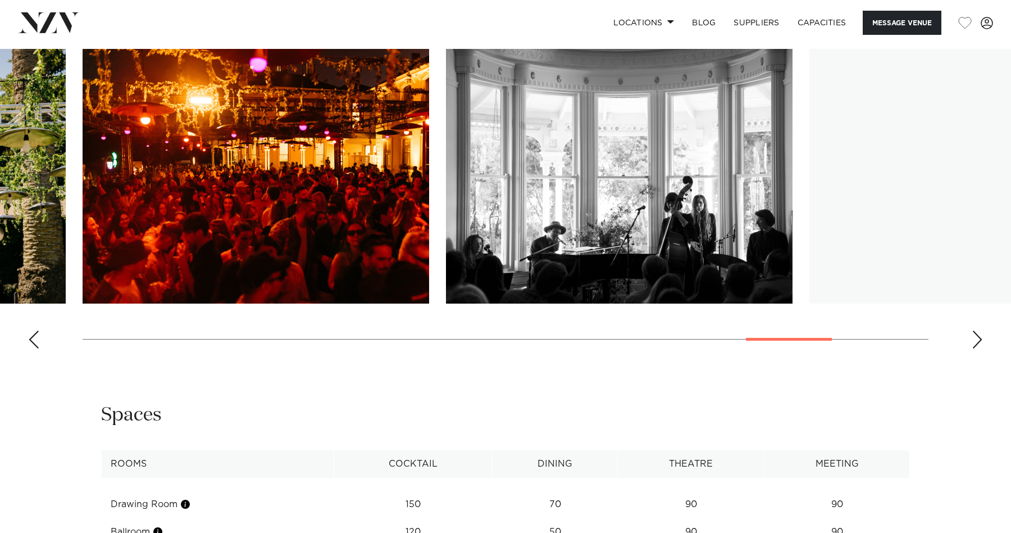
click at [980, 337] on div "Next slide" at bounding box center [977, 339] width 11 height 18
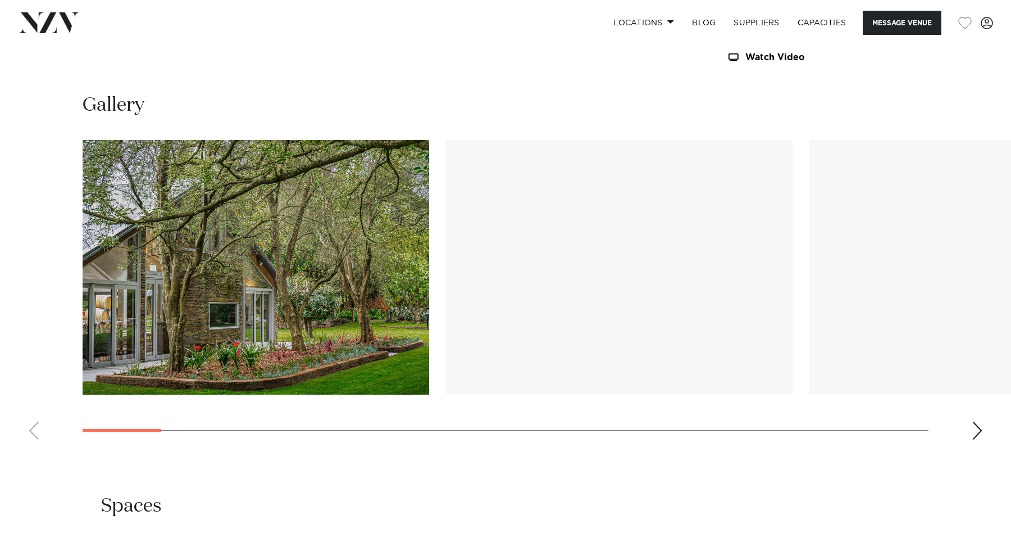
scroll to position [1193, 0]
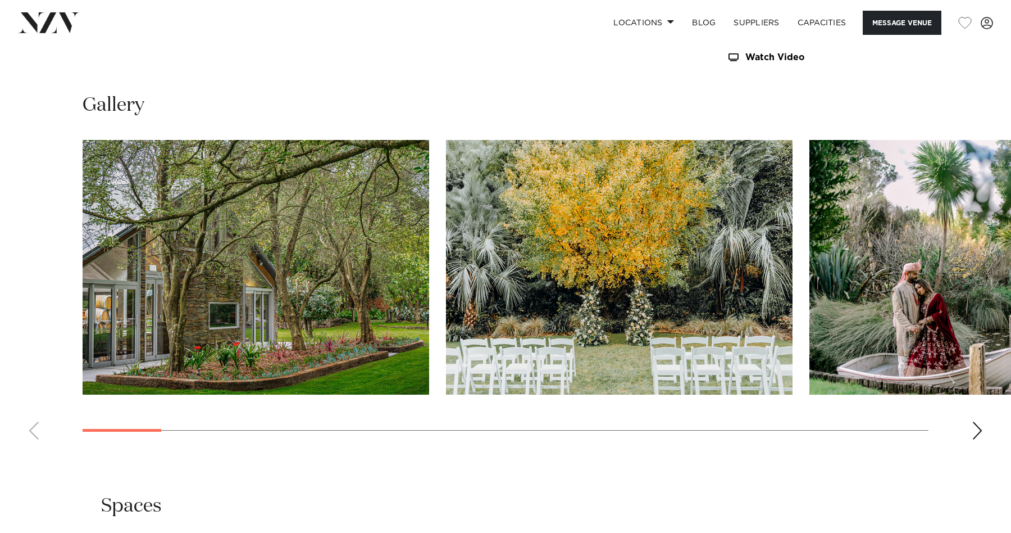
click at [988, 415] on swiper-container at bounding box center [505, 294] width 1011 height 308
click at [983, 414] on swiper-container at bounding box center [505, 294] width 1011 height 308
click at [978, 399] on swiper-container at bounding box center [505, 294] width 1011 height 308
click at [976, 421] on div "Next slide" at bounding box center [977, 430] width 11 height 18
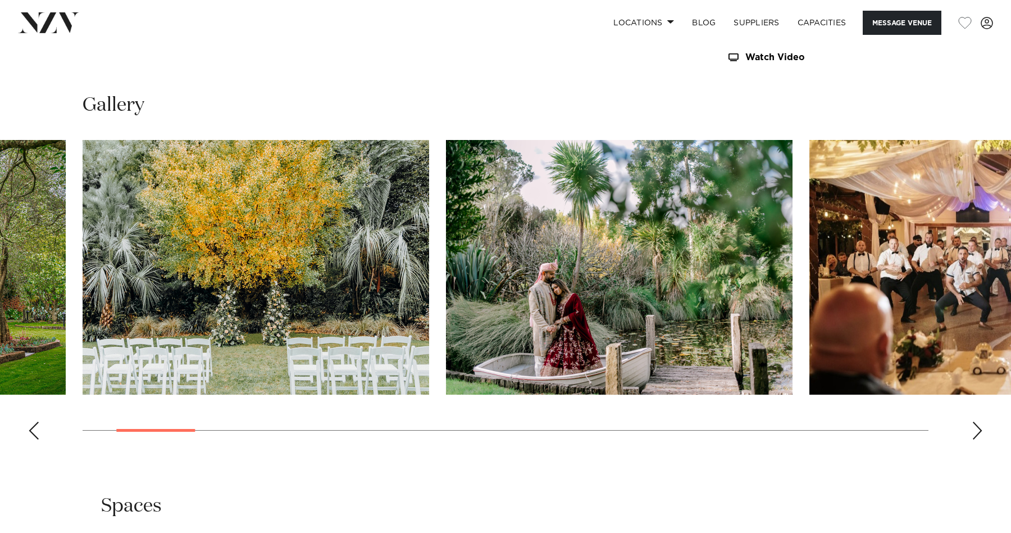
click at [976, 421] on div "Next slide" at bounding box center [977, 430] width 11 height 18
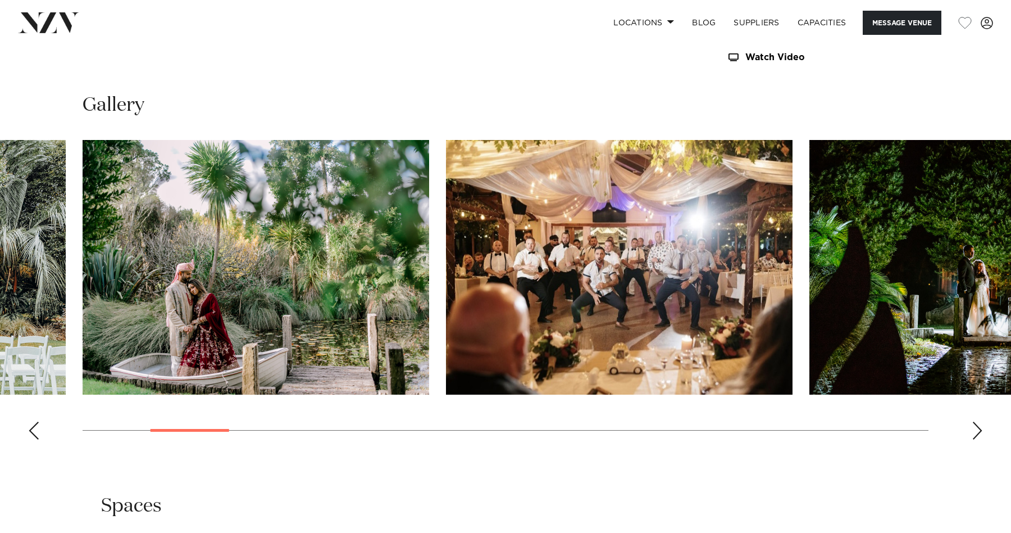
click at [976, 421] on div "Next slide" at bounding box center [977, 430] width 11 height 18
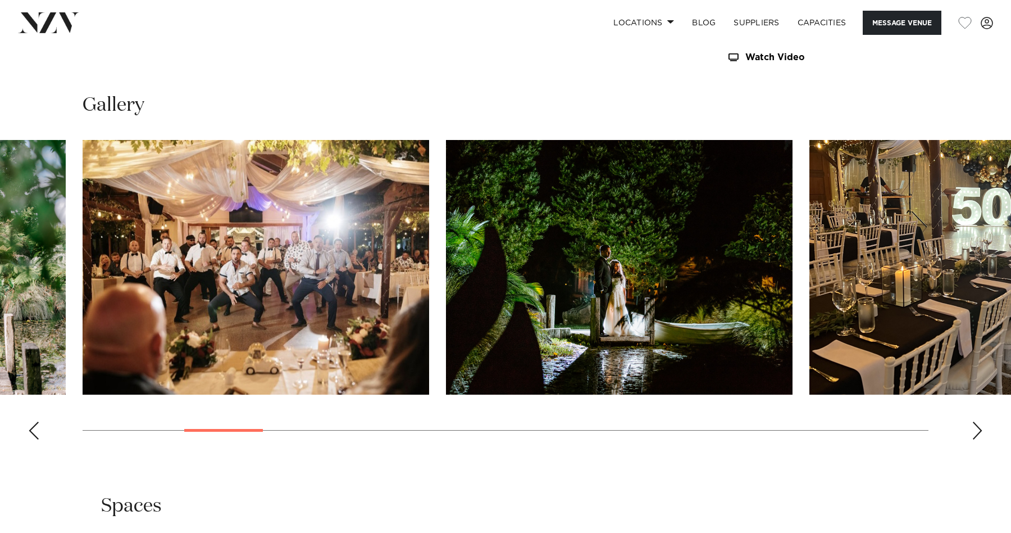
click at [976, 421] on div "Next slide" at bounding box center [977, 430] width 11 height 18
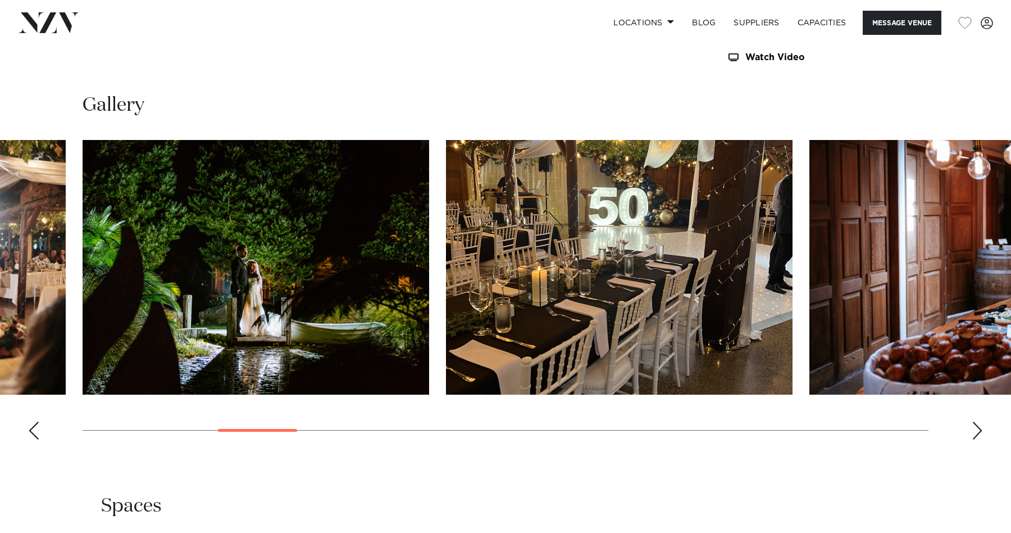
click at [976, 421] on div "Next slide" at bounding box center [977, 430] width 11 height 18
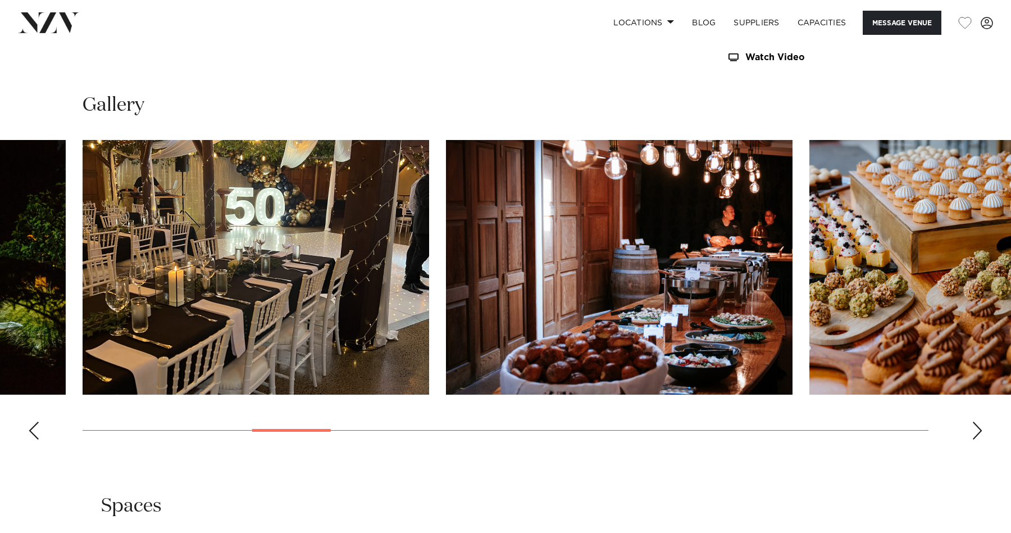
click at [976, 421] on div "Next slide" at bounding box center [977, 430] width 11 height 18
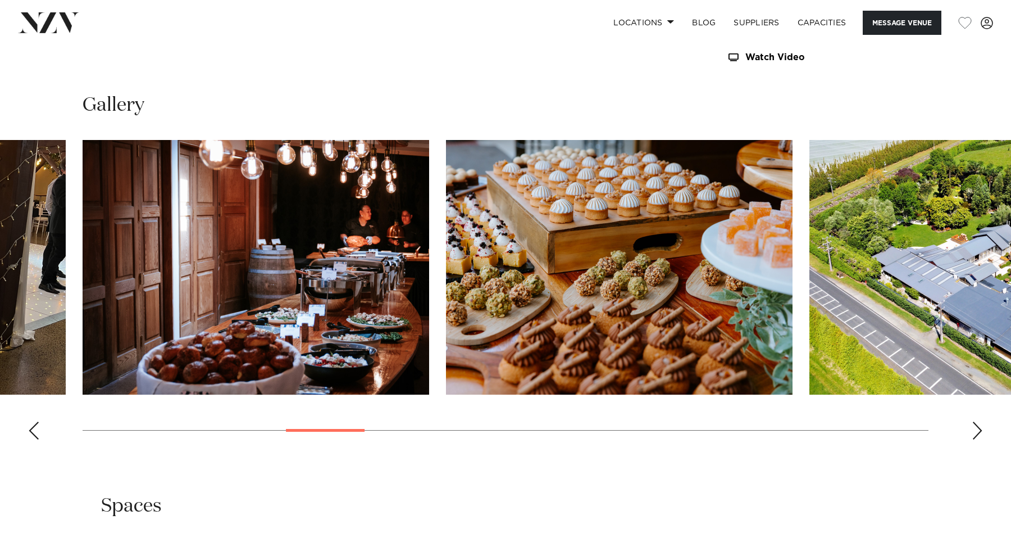
click at [976, 421] on div "Next slide" at bounding box center [977, 430] width 11 height 18
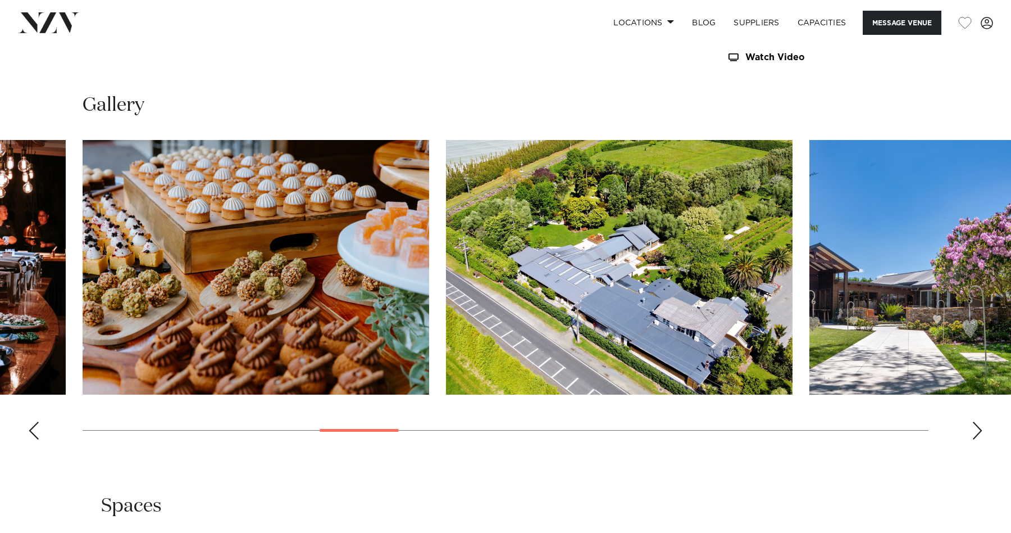
click at [976, 421] on div "Next slide" at bounding box center [977, 430] width 11 height 18
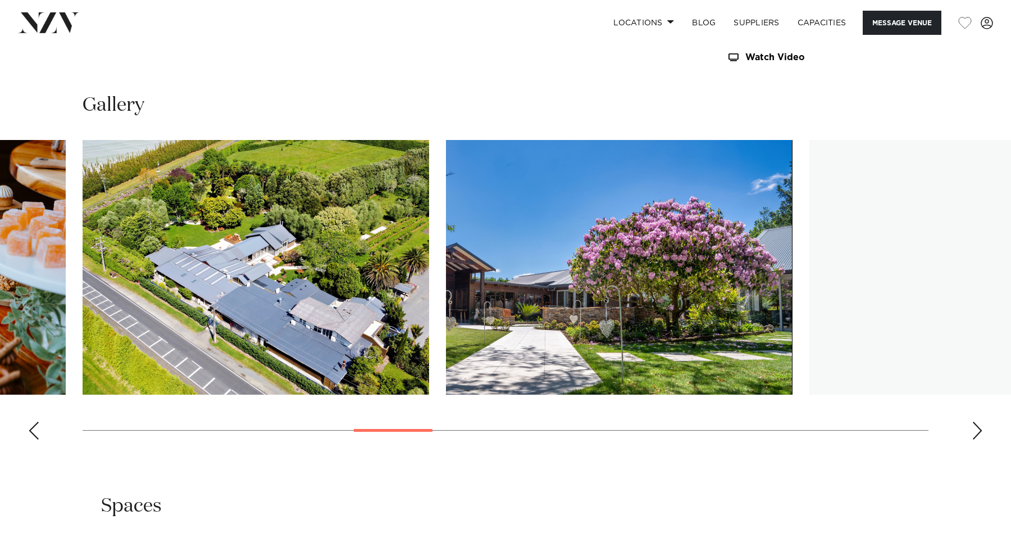
click at [976, 421] on div "Next slide" at bounding box center [977, 430] width 11 height 18
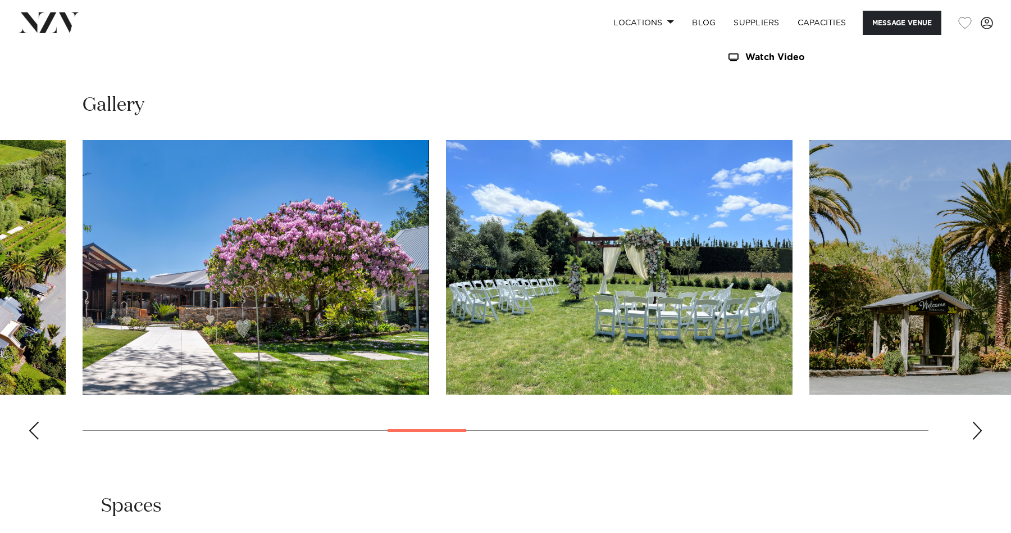
click at [976, 421] on div "Next slide" at bounding box center [977, 430] width 11 height 18
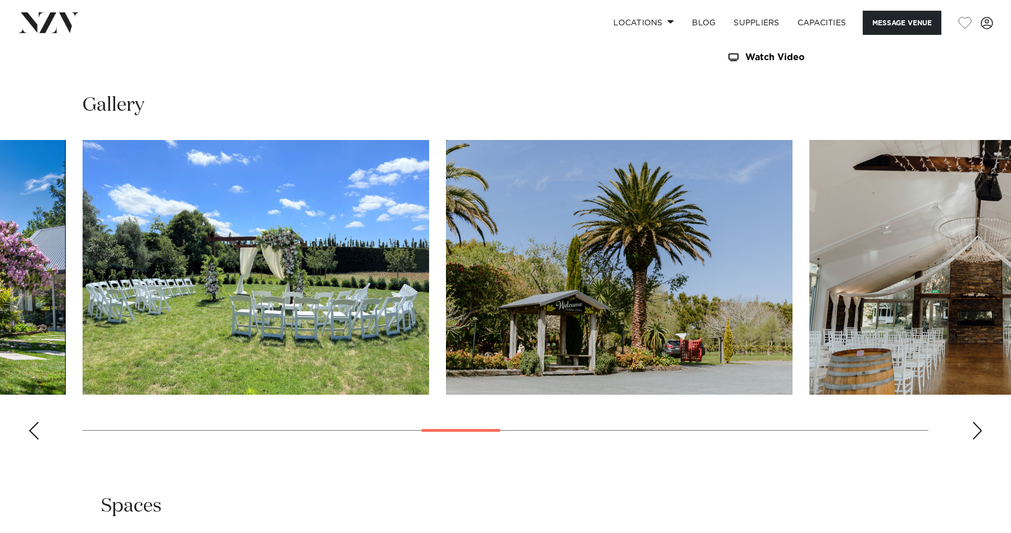
click at [975, 421] on div "Next slide" at bounding box center [977, 430] width 11 height 18
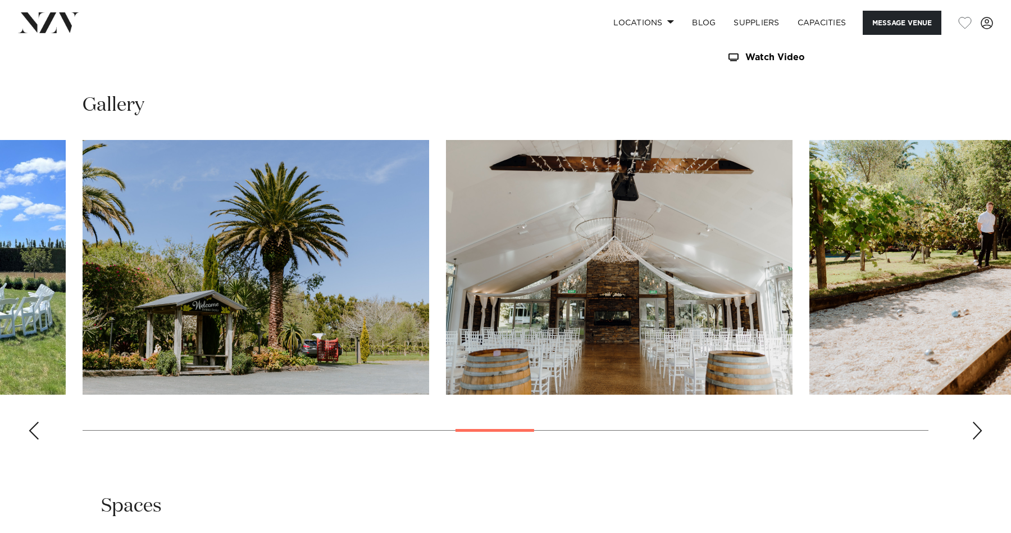
click at [975, 421] on div "Next slide" at bounding box center [977, 430] width 11 height 18
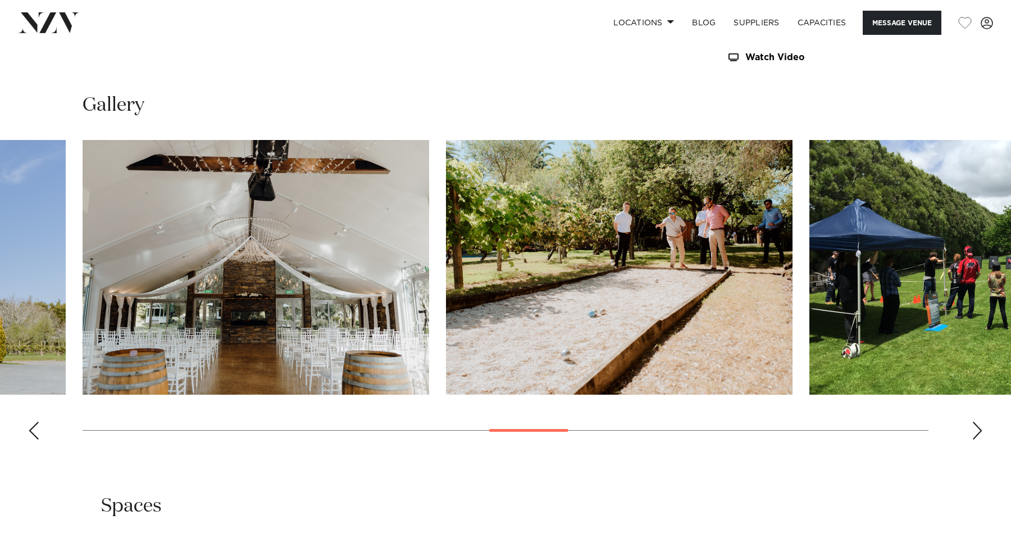
click at [975, 421] on div "Next slide" at bounding box center [977, 430] width 11 height 18
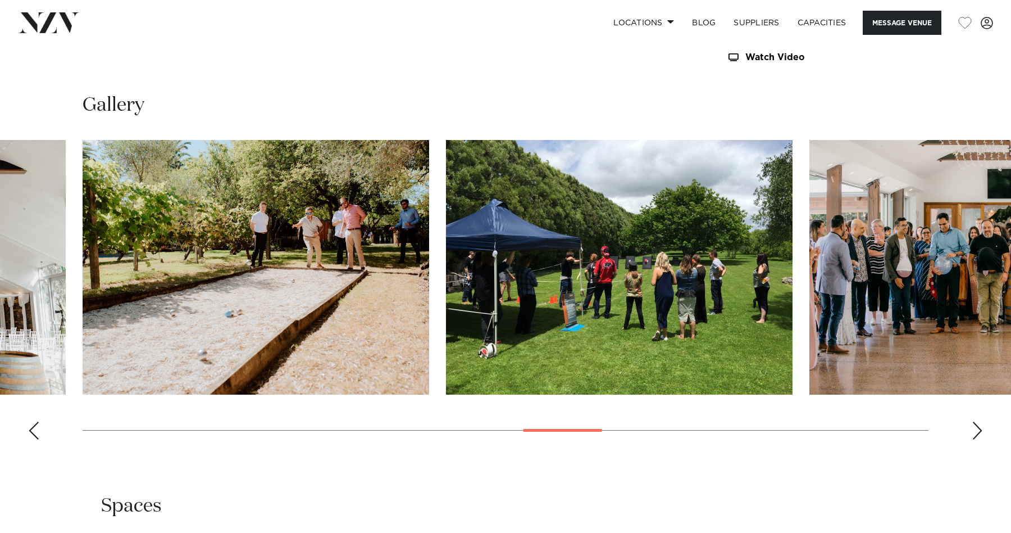
click at [975, 421] on div "Next slide" at bounding box center [977, 430] width 11 height 18
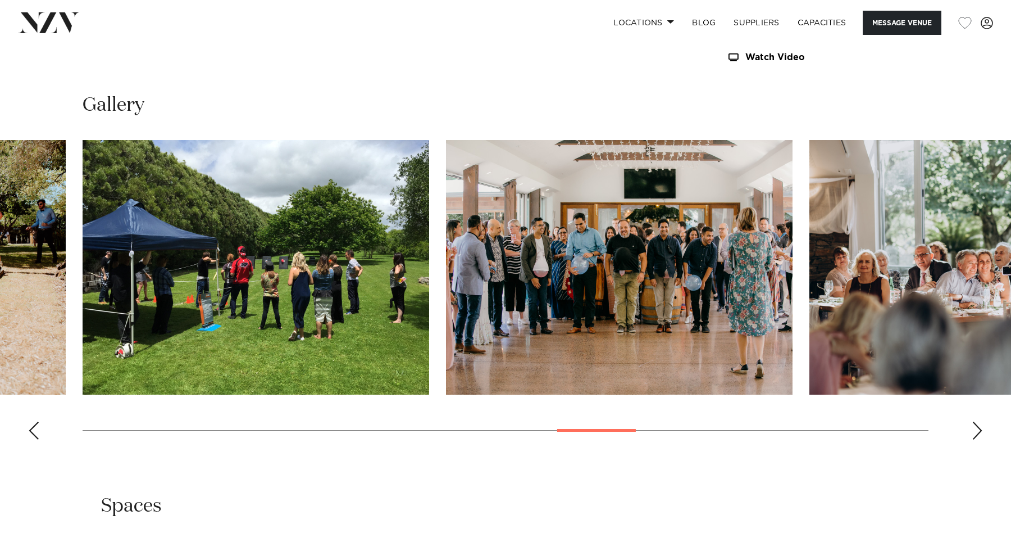
click at [975, 421] on div "Next slide" at bounding box center [977, 430] width 11 height 18
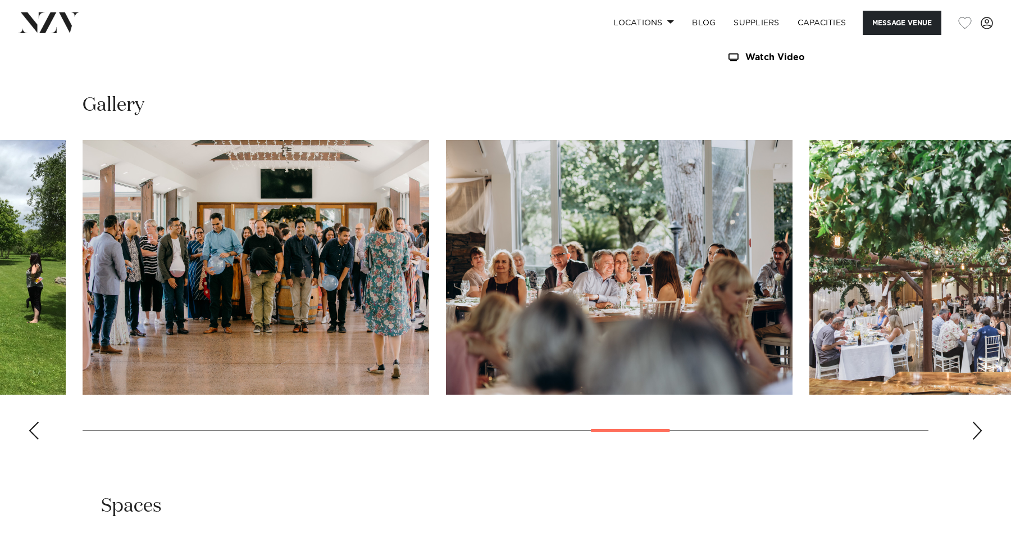
click at [975, 421] on div "Next slide" at bounding box center [977, 430] width 11 height 18
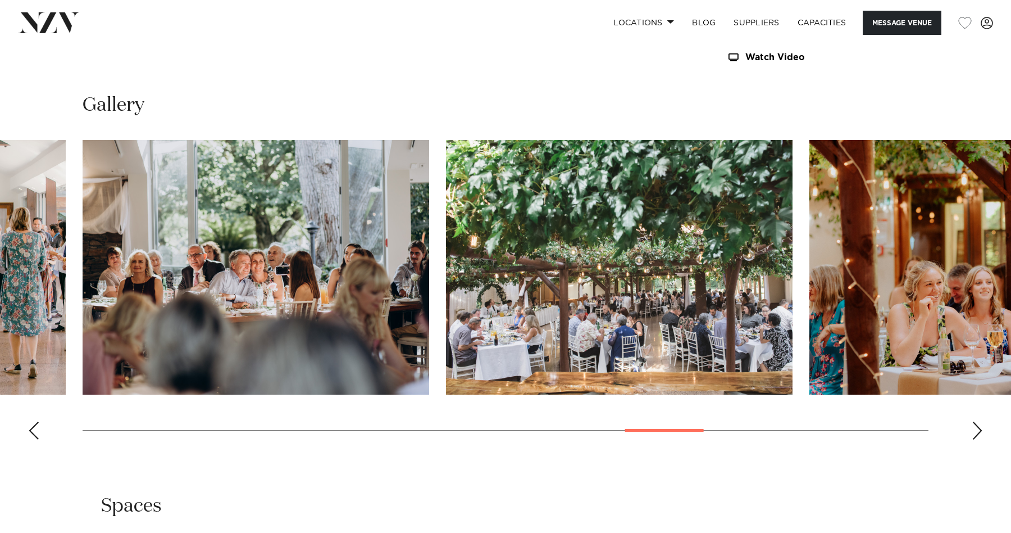
click at [975, 421] on div "Next slide" at bounding box center [977, 430] width 11 height 18
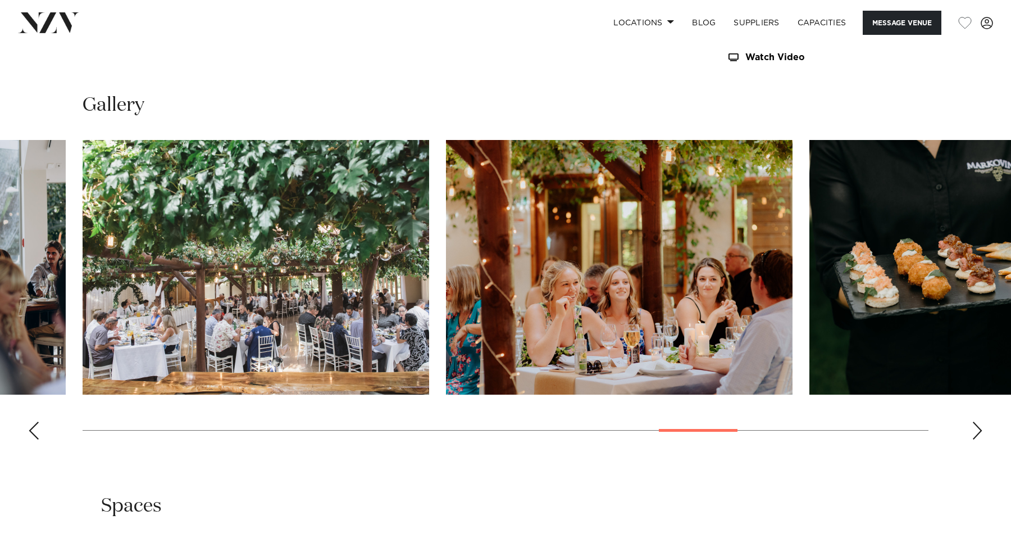
click at [975, 421] on div "Next slide" at bounding box center [977, 430] width 11 height 18
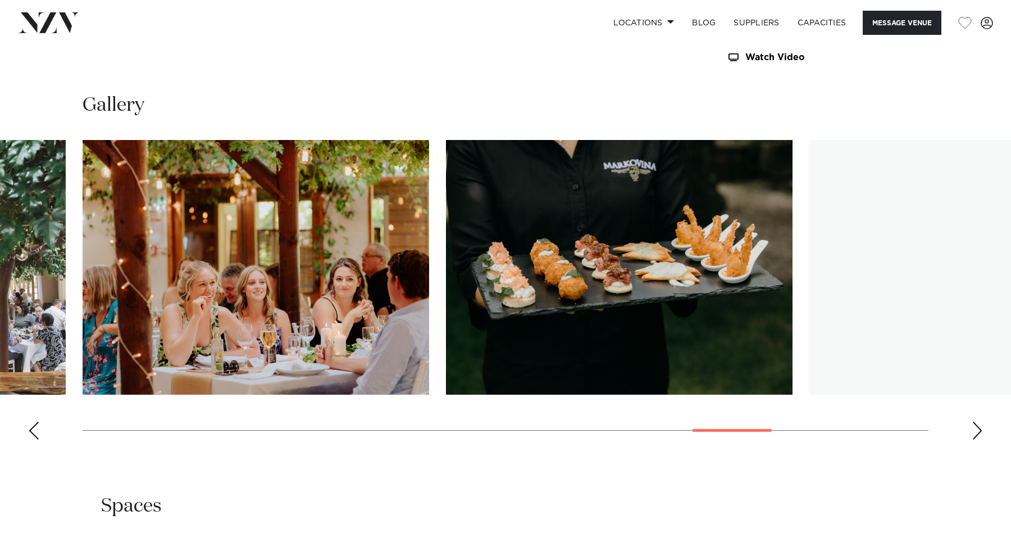
click at [975, 421] on div "Next slide" at bounding box center [977, 430] width 11 height 18
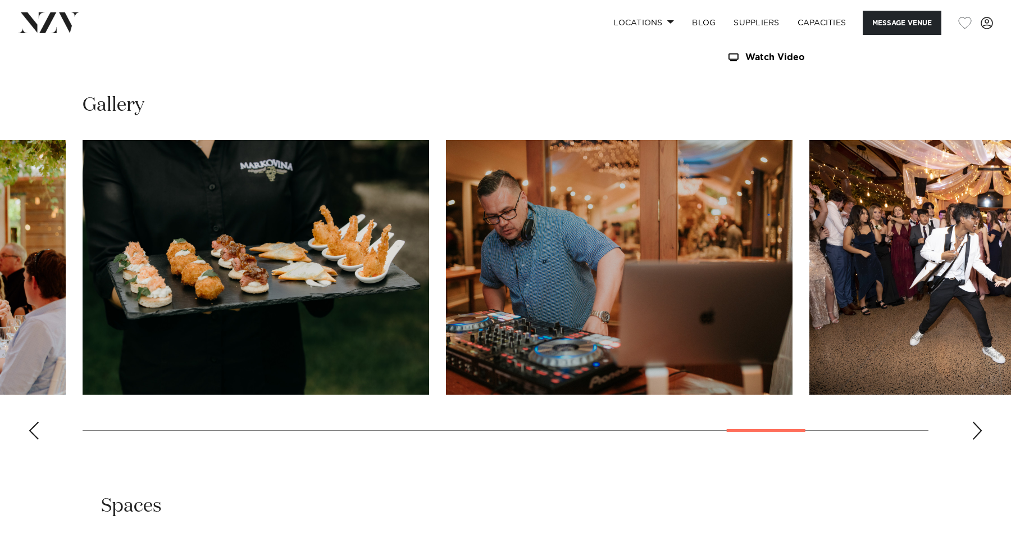
click at [975, 421] on div "Next slide" at bounding box center [977, 430] width 11 height 18
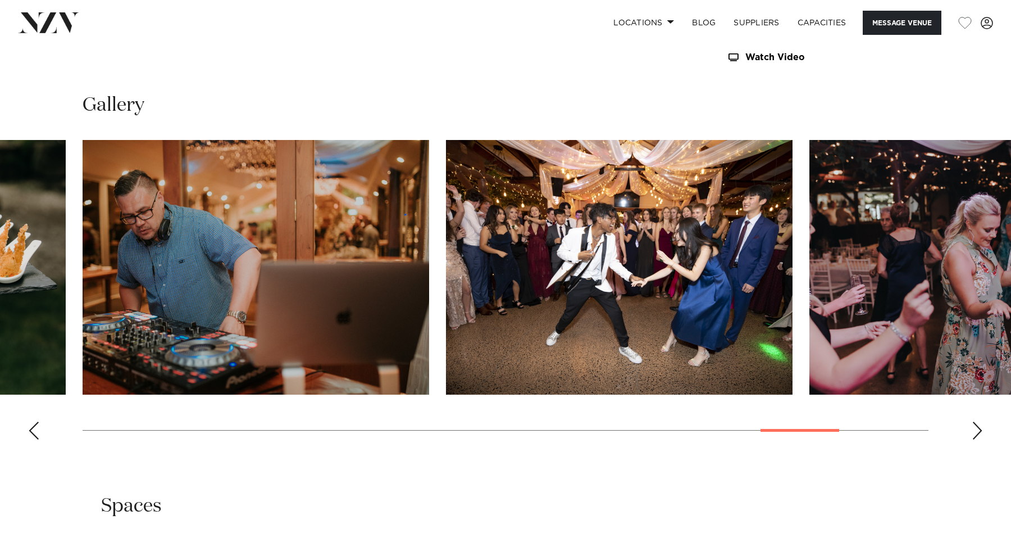
click at [975, 421] on div "Next slide" at bounding box center [977, 430] width 11 height 18
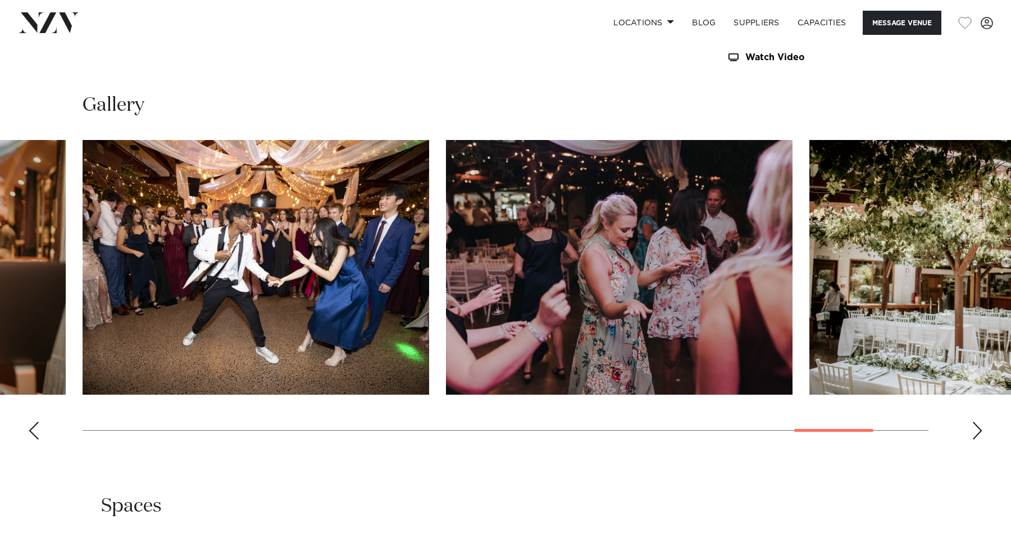
click at [976, 421] on div "Next slide" at bounding box center [977, 430] width 11 height 18
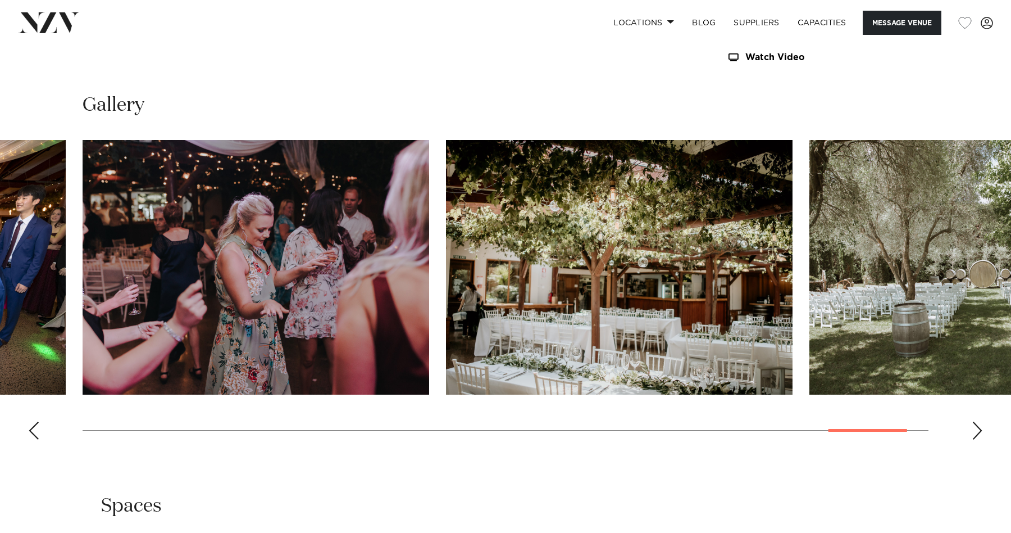
click at [976, 421] on div "Next slide" at bounding box center [977, 430] width 11 height 18
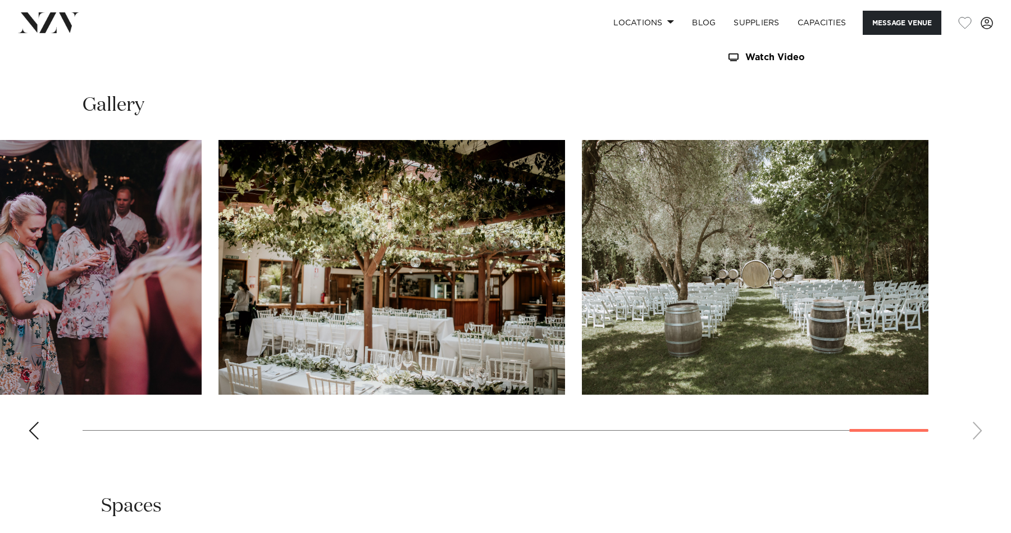
click at [976, 414] on swiper-container at bounding box center [505, 294] width 1011 height 308
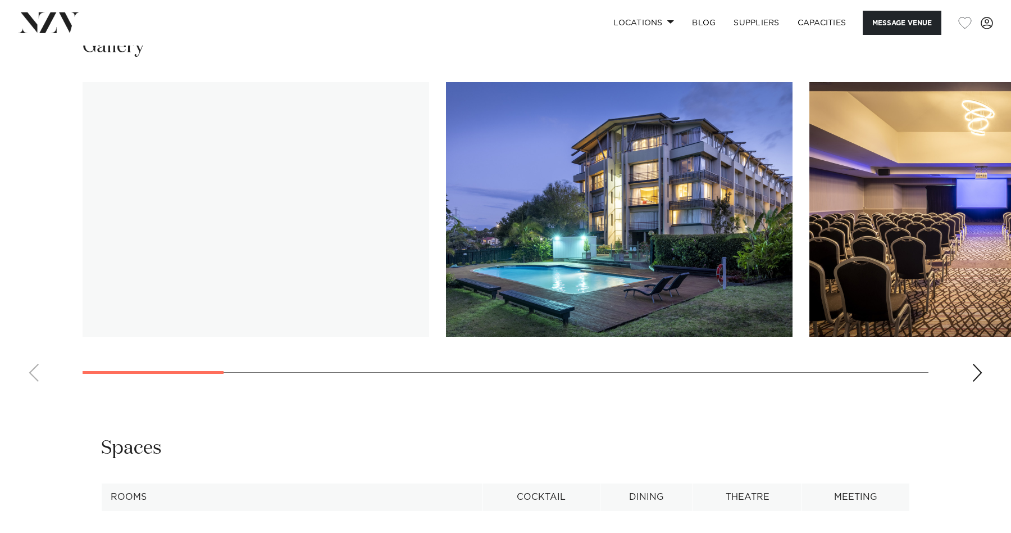
scroll to position [1149, 0]
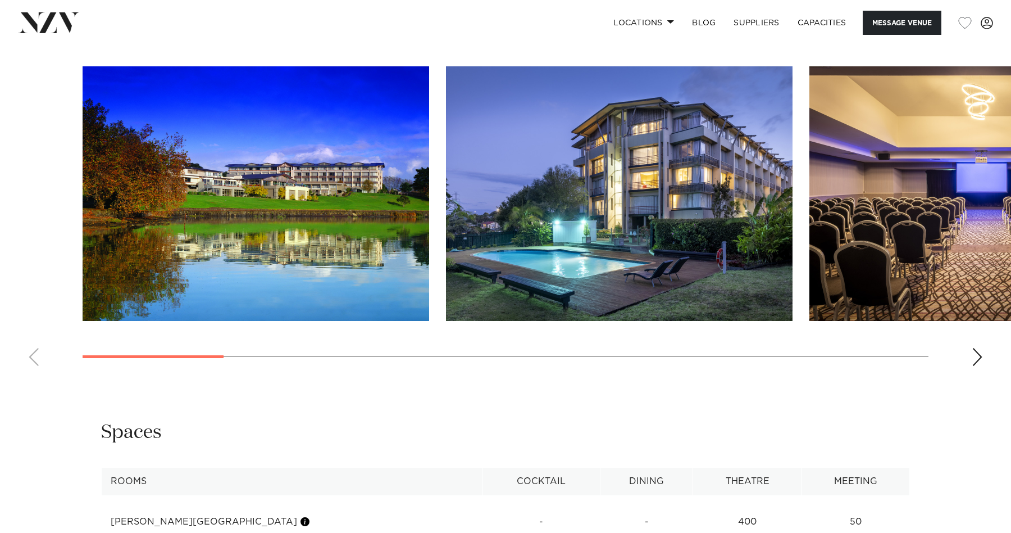
click at [984, 375] on swiper-container at bounding box center [505, 220] width 1011 height 308
click at [982, 366] on div "Next slide" at bounding box center [977, 357] width 11 height 18
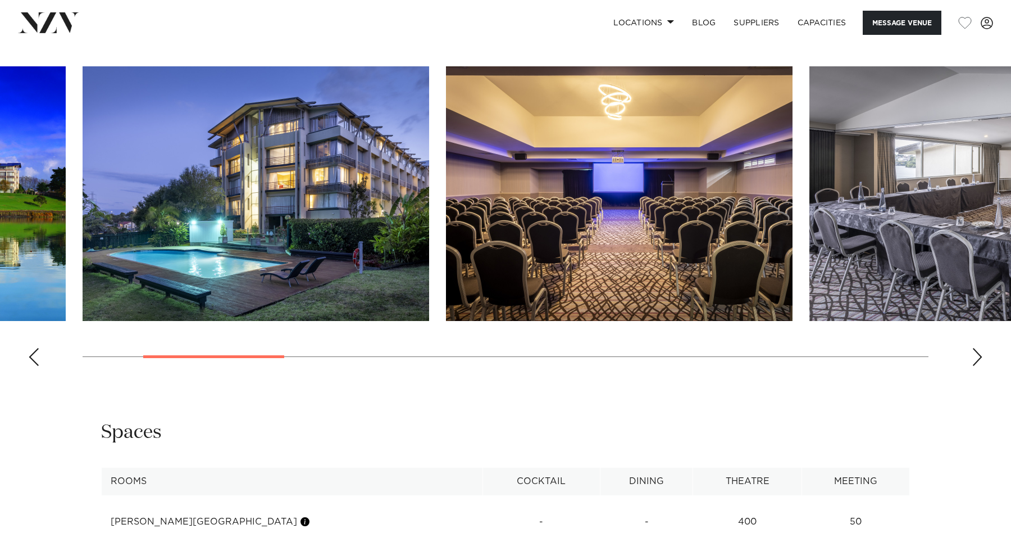
click at [982, 366] on div "Next slide" at bounding box center [977, 357] width 11 height 18
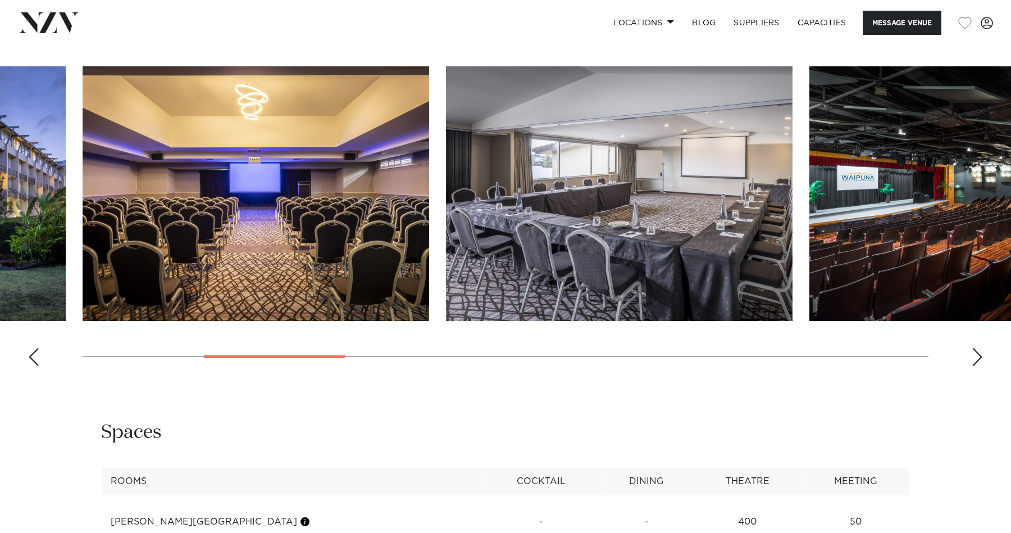
click at [982, 366] on div "Next slide" at bounding box center [977, 357] width 11 height 18
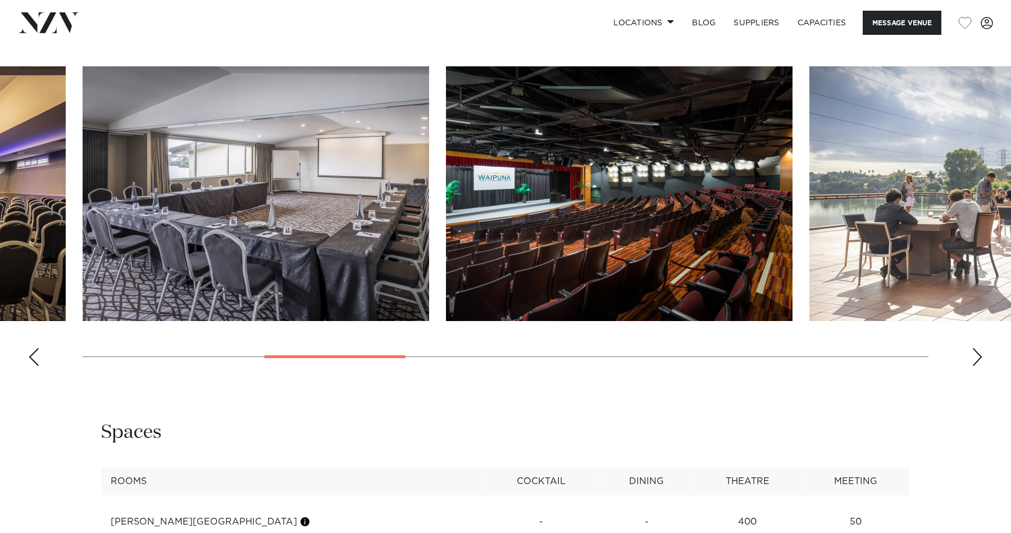
click at [982, 366] on div "Next slide" at bounding box center [977, 357] width 11 height 18
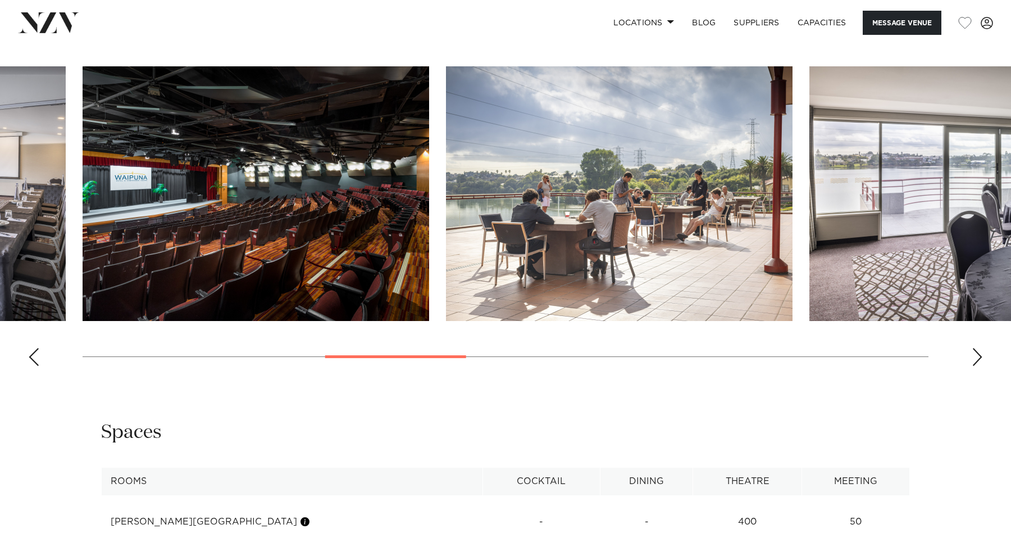
click at [982, 366] on div "Next slide" at bounding box center [977, 357] width 11 height 18
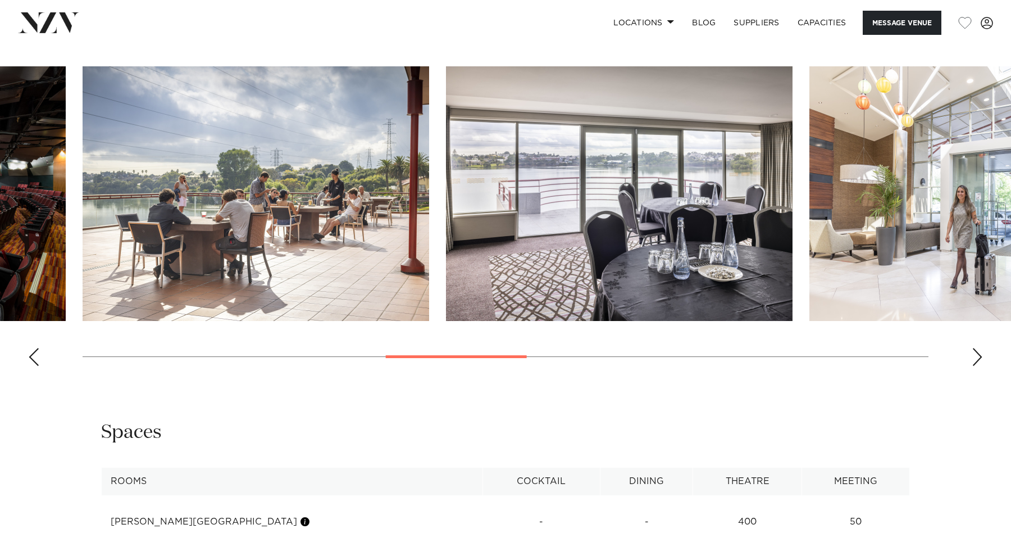
click at [982, 366] on div "Next slide" at bounding box center [977, 357] width 11 height 18
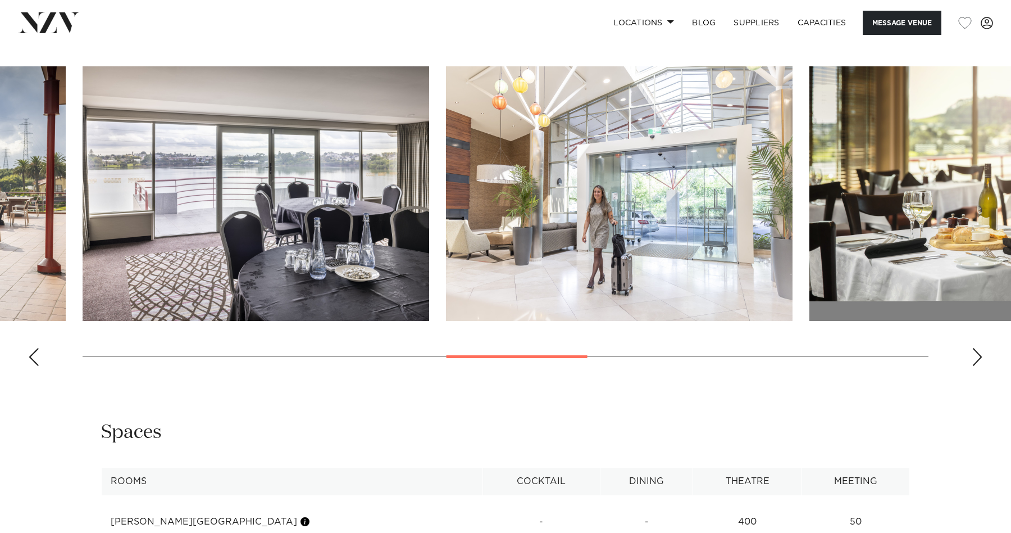
click at [982, 366] on div "Next slide" at bounding box center [977, 357] width 11 height 18
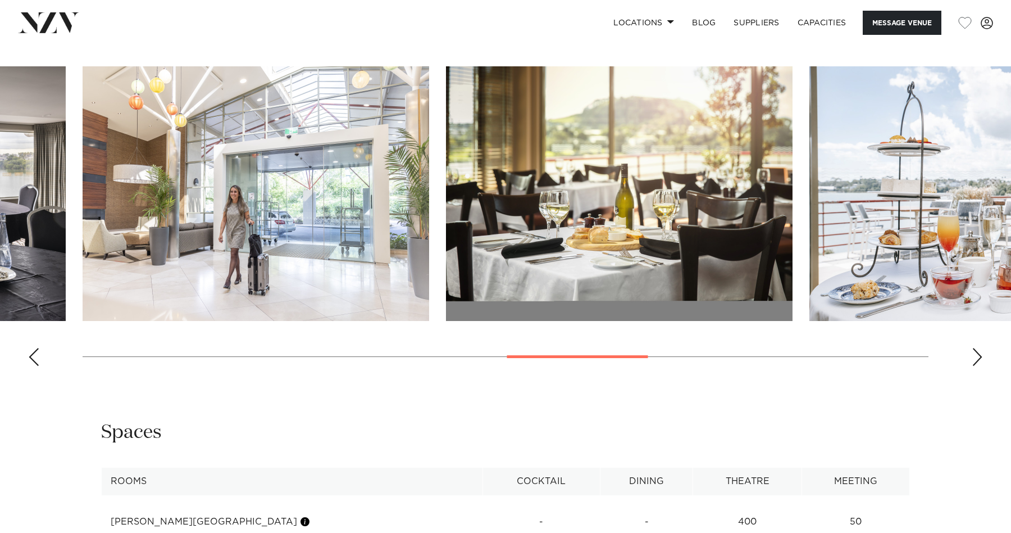
click at [982, 366] on div "Next slide" at bounding box center [977, 357] width 11 height 18
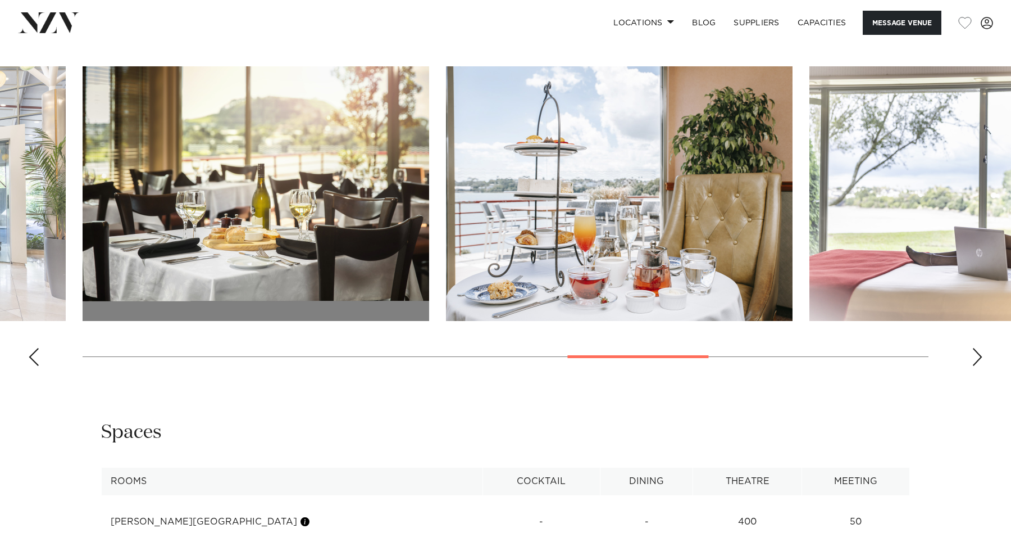
click at [982, 366] on div "Next slide" at bounding box center [977, 357] width 11 height 18
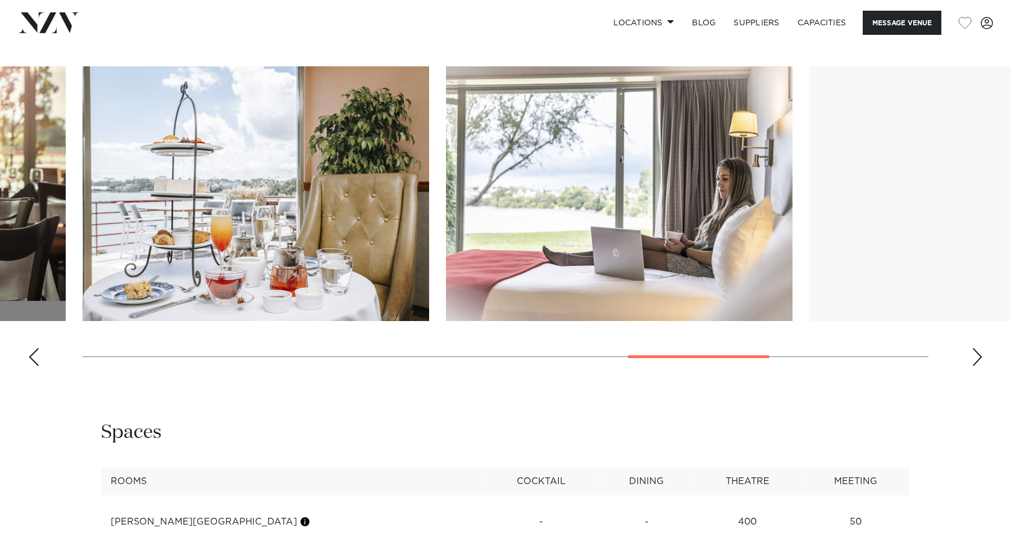
click at [982, 366] on div "Next slide" at bounding box center [977, 357] width 11 height 18
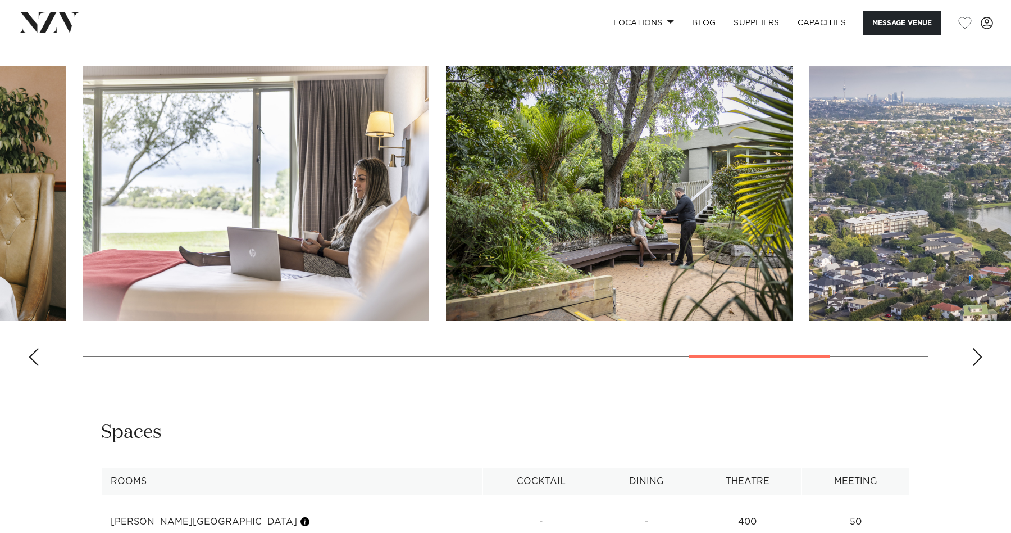
click at [982, 366] on div "Next slide" at bounding box center [977, 357] width 11 height 18
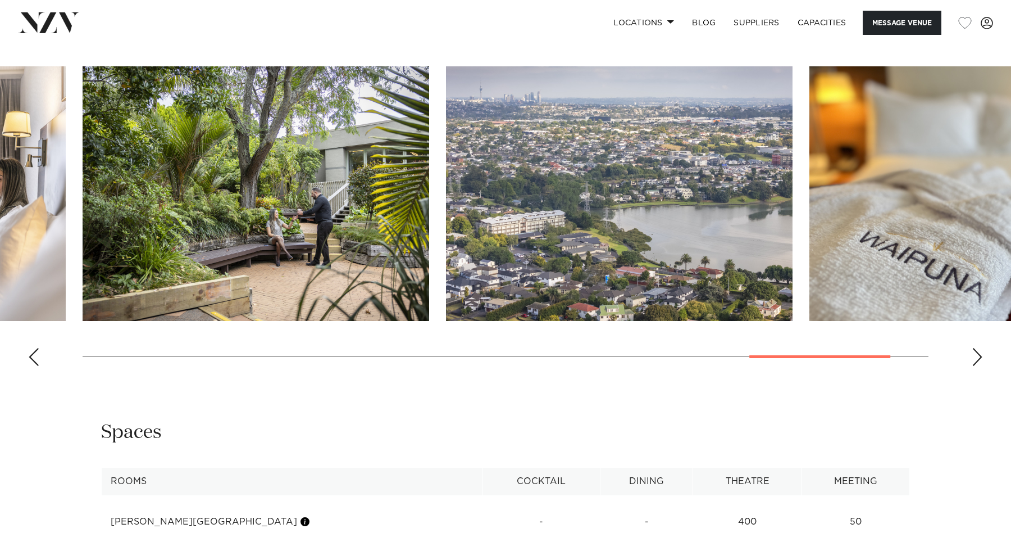
click at [982, 366] on div "Next slide" at bounding box center [977, 357] width 11 height 18
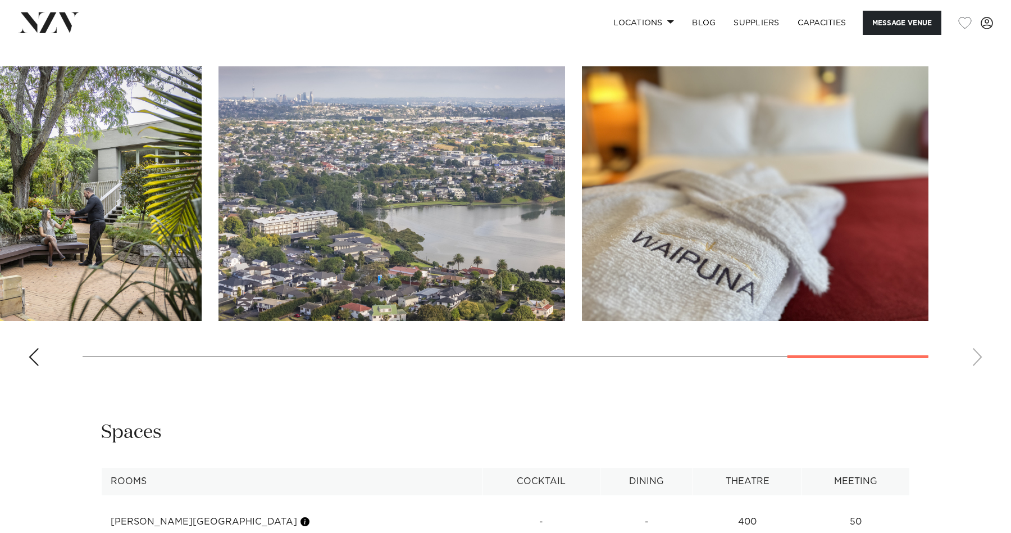
click at [982, 375] on swiper-container at bounding box center [505, 220] width 1011 height 308
click at [979, 375] on swiper-container at bounding box center [505, 220] width 1011 height 308
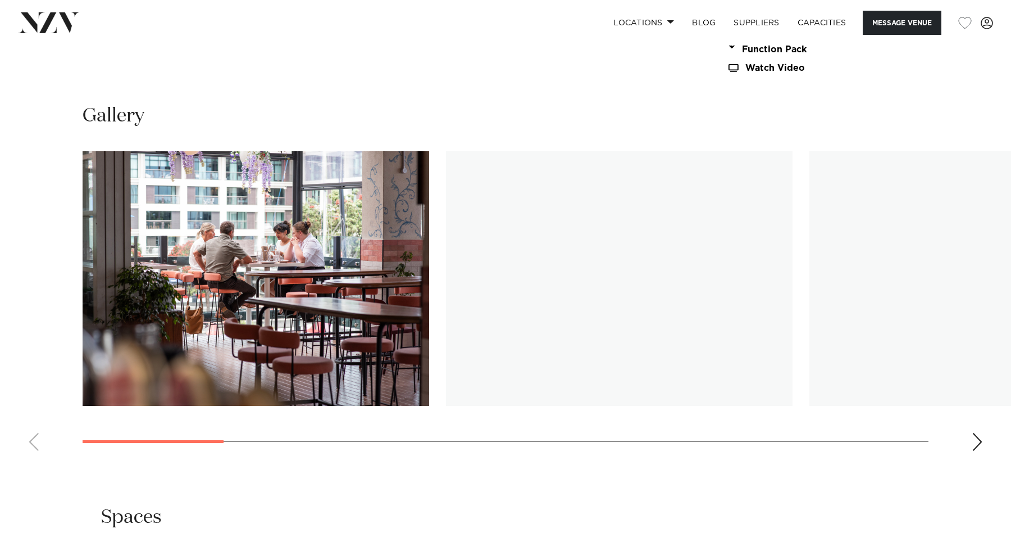
scroll to position [1121, 0]
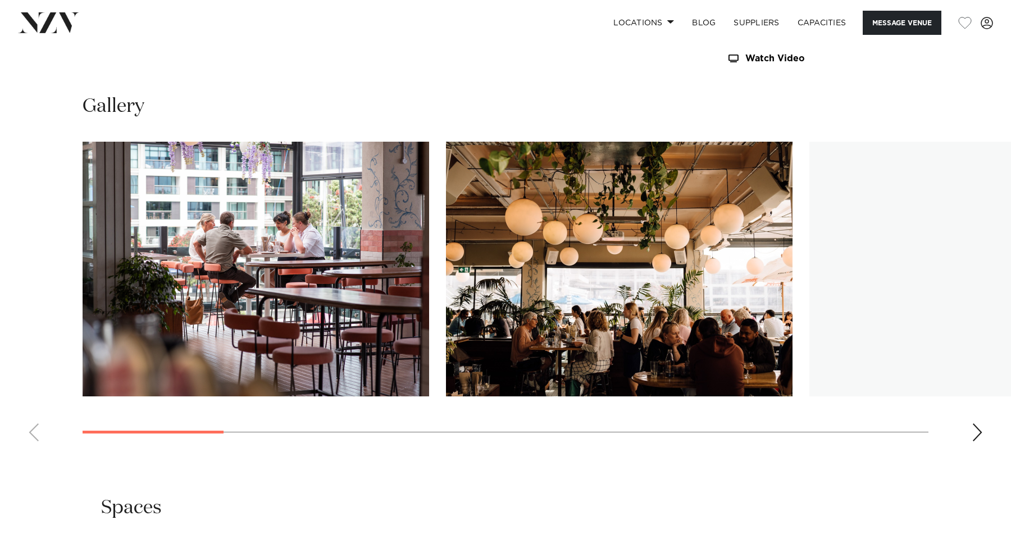
click at [976, 429] on div "Next slide" at bounding box center [977, 432] width 11 height 18
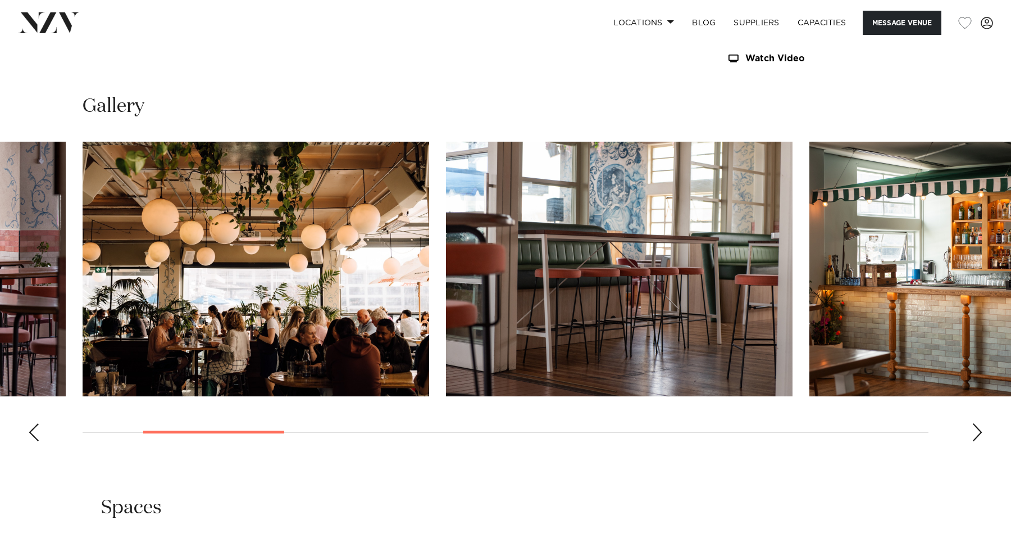
click at [976, 428] on div "Next slide" at bounding box center [977, 432] width 11 height 18
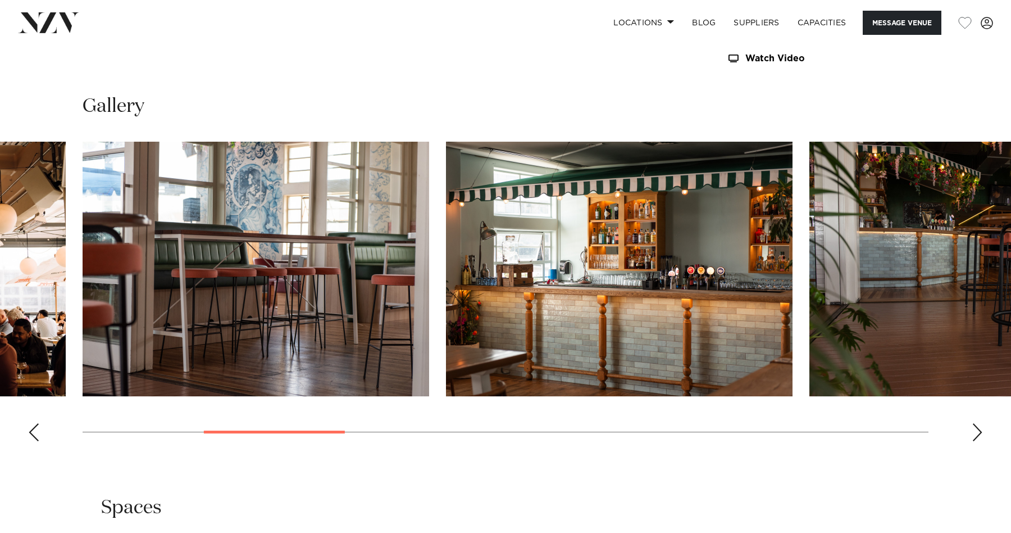
click at [976, 428] on div "Next slide" at bounding box center [977, 432] width 11 height 18
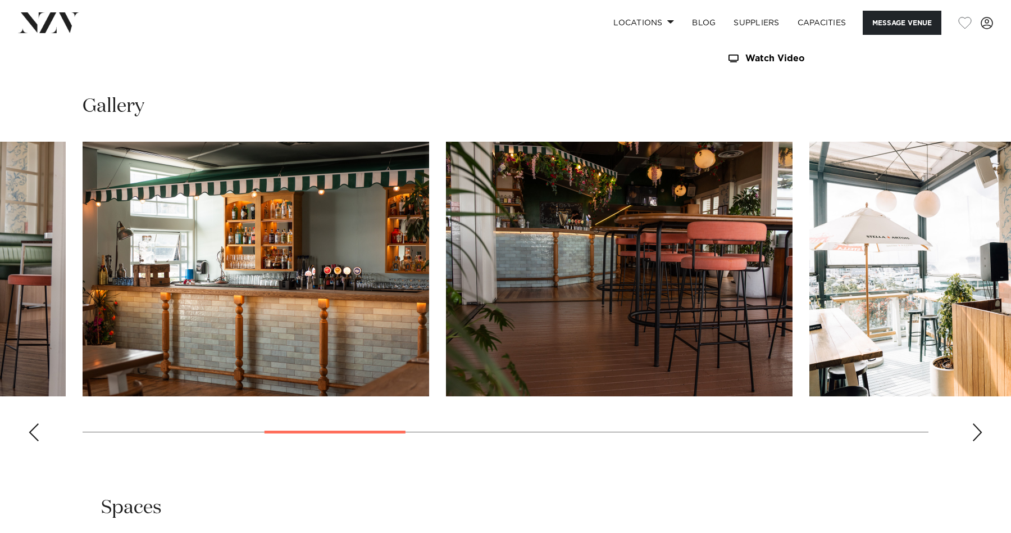
click at [976, 428] on div "Next slide" at bounding box center [977, 432] width 11 height 18
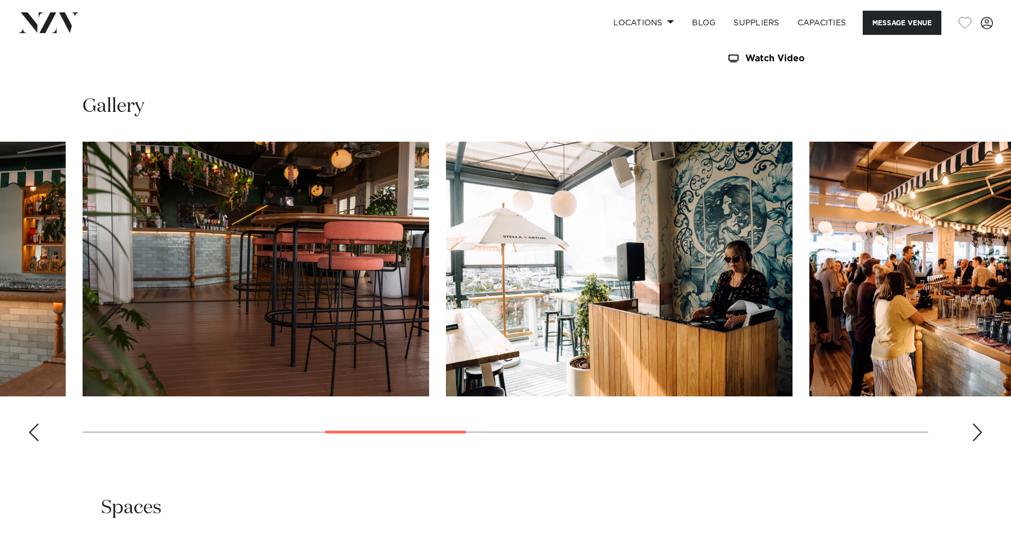
click at [976, 428] on div "Next slide" at bounding box center [977, 432] width 11 height 18
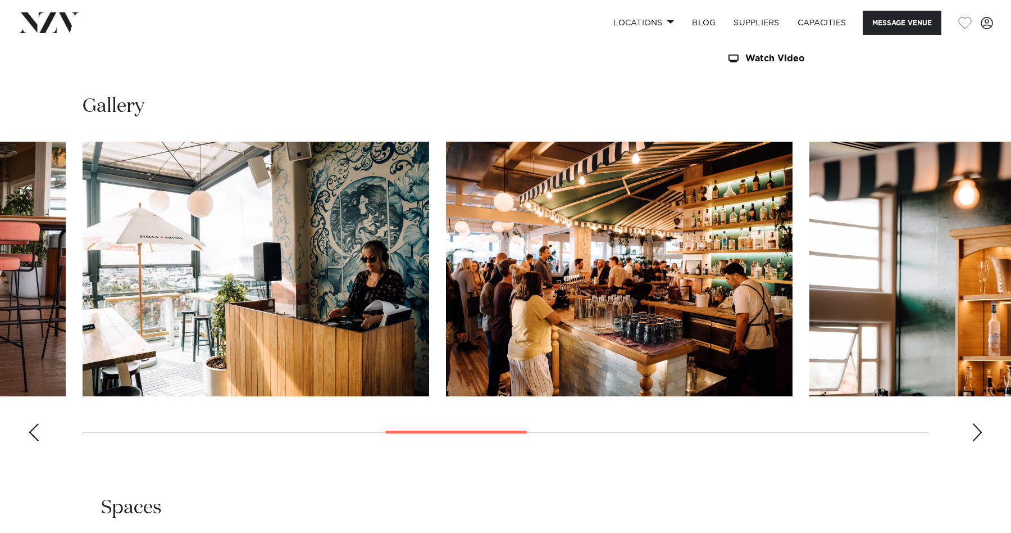
click at [976, 428] on div "Next slide" at bounding box center [977, 432] width 11 height 18
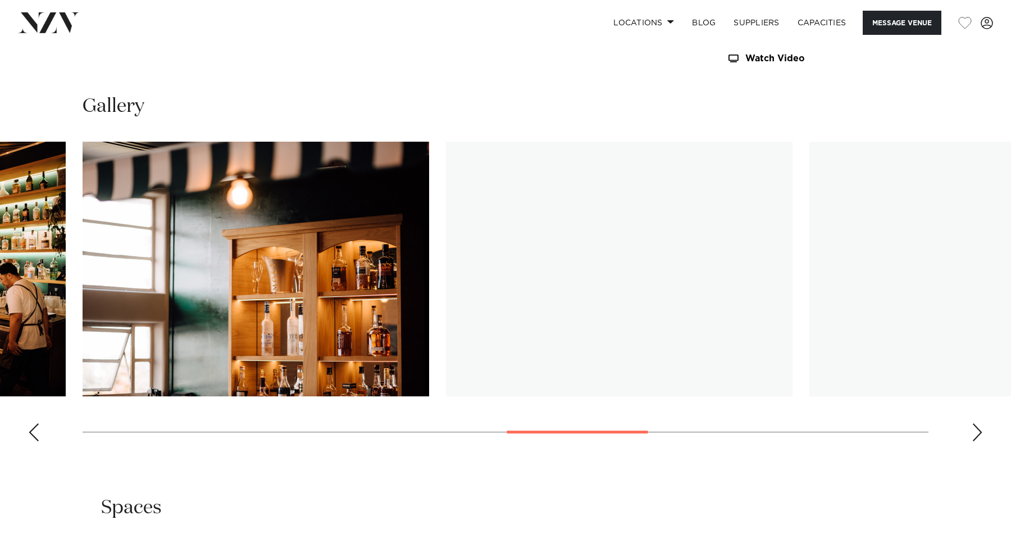
click at [976, 428] on div "Next slide" at bounding box center [977, 432] width 11 height 18
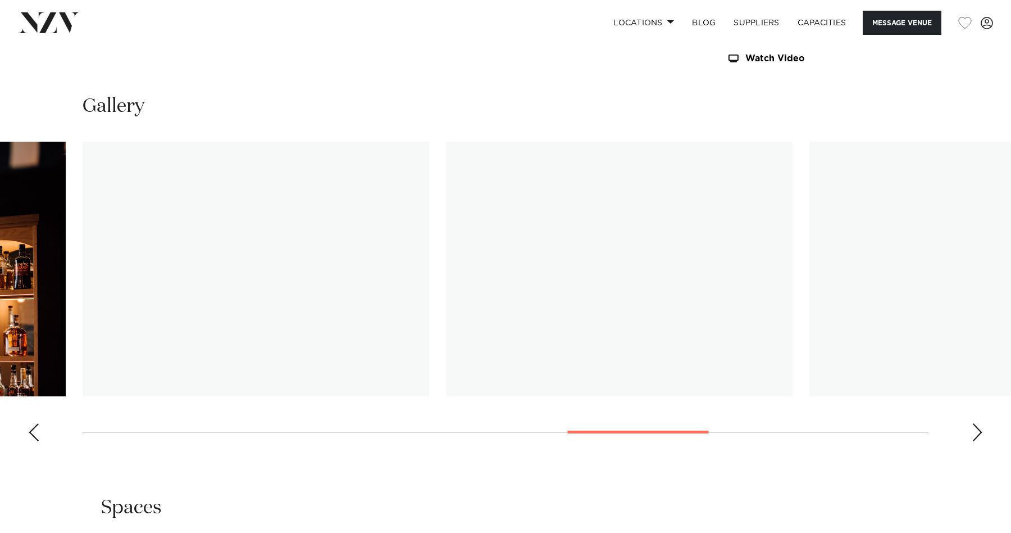
click at [976, 428] on div "Next slide" at bounding box center [977, 432] width 11 height 18
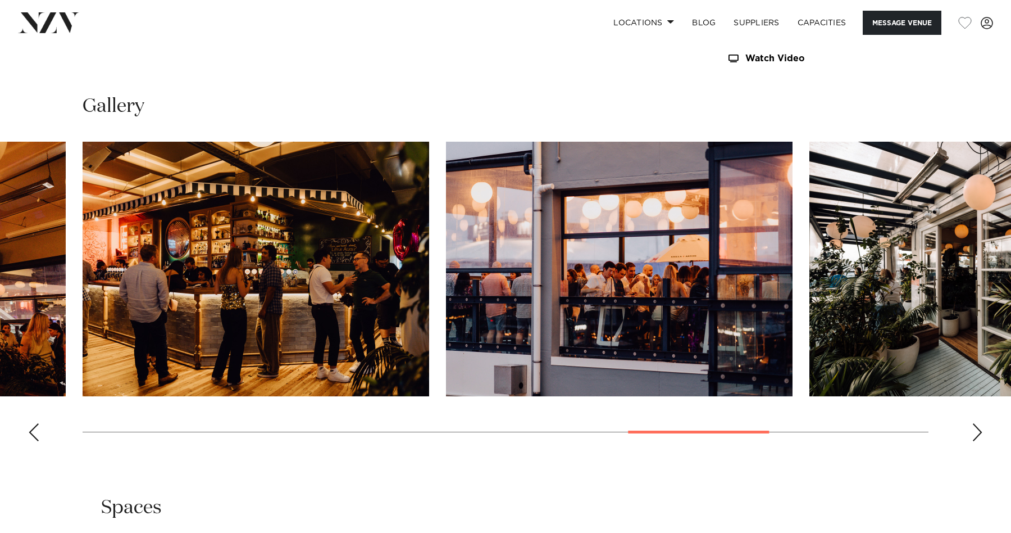
click at [976, 428] on div "Next slide" at bounding box center [977, 432] width 11 height 18
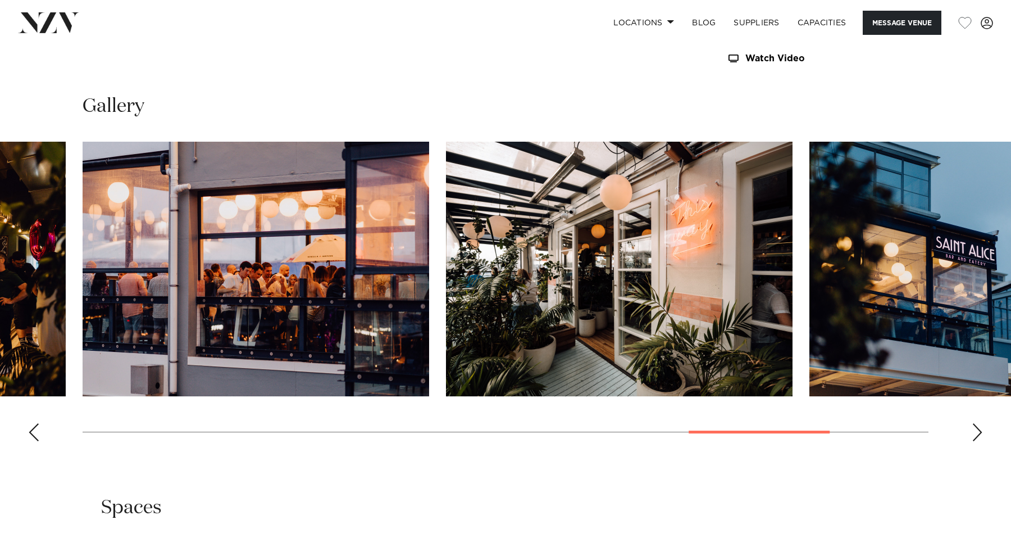
click at [976, 428] on div "Next slide" at bounding box center [977, 432] width 11 height 18
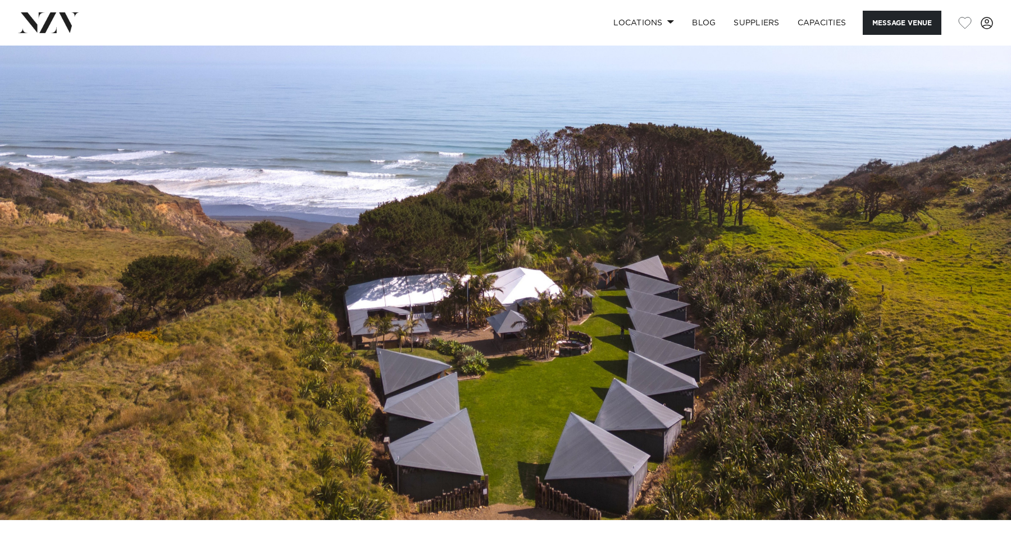
click at [997, 250] on img at bounding box center [505, 283] width 1011 height 474
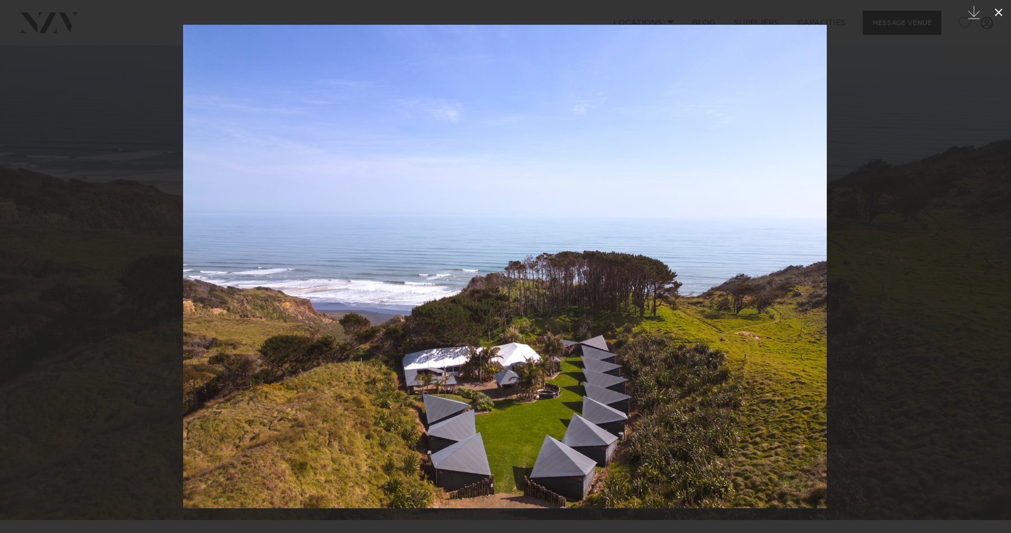
click at [997, 11] on icon at bounding box center [999, 12] width 8 height 8
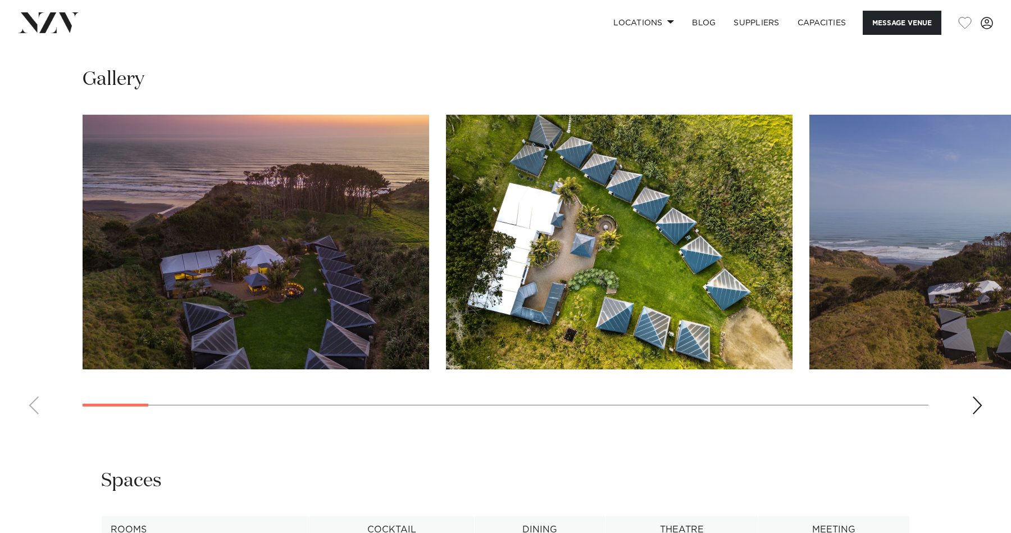
scroll to position [1176, 0]
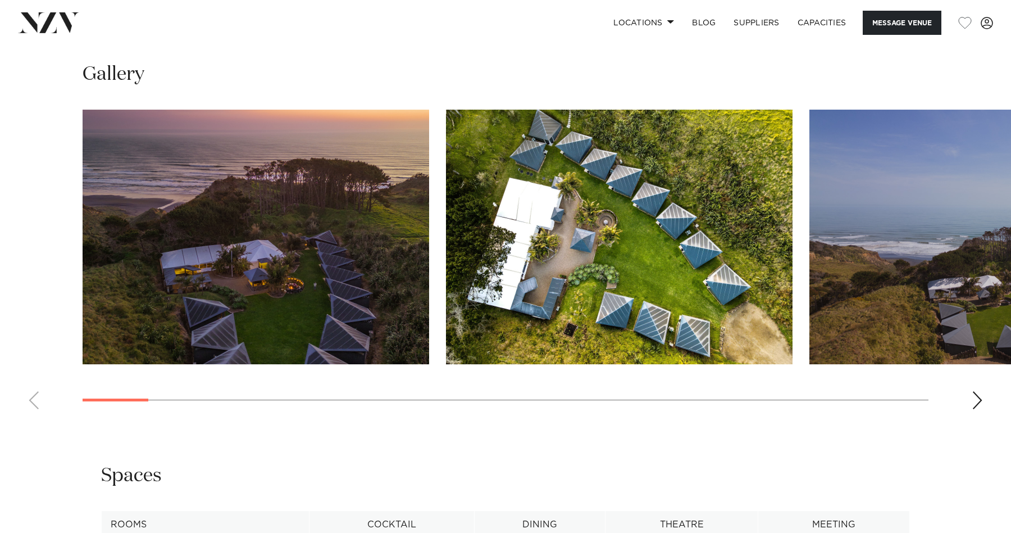
click at [976, 391] on div "Next slide" at bounding box center [977, 400] width 11 height 18
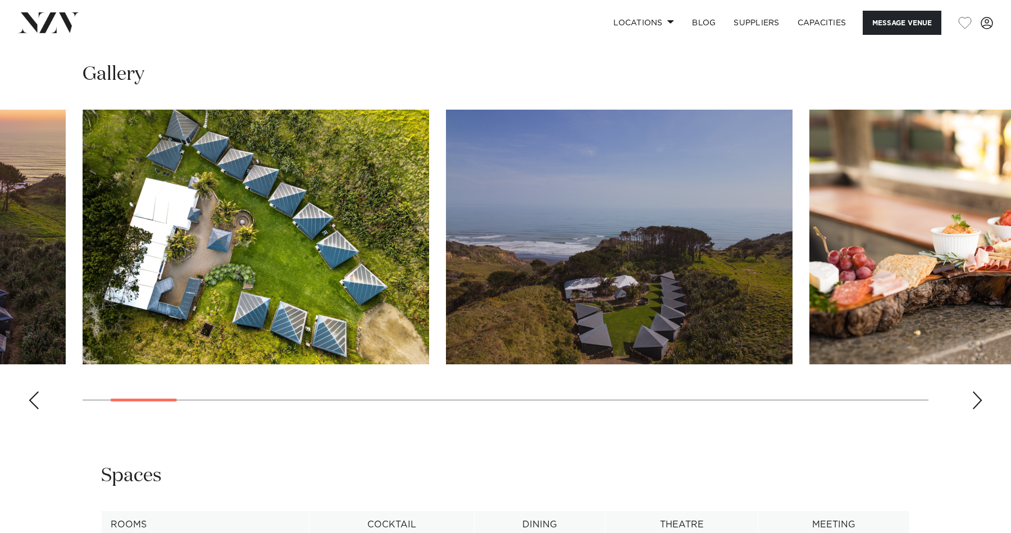
click at [976, 391] on div "Next slide" at bounding box center [977, 400] width 11 height 18
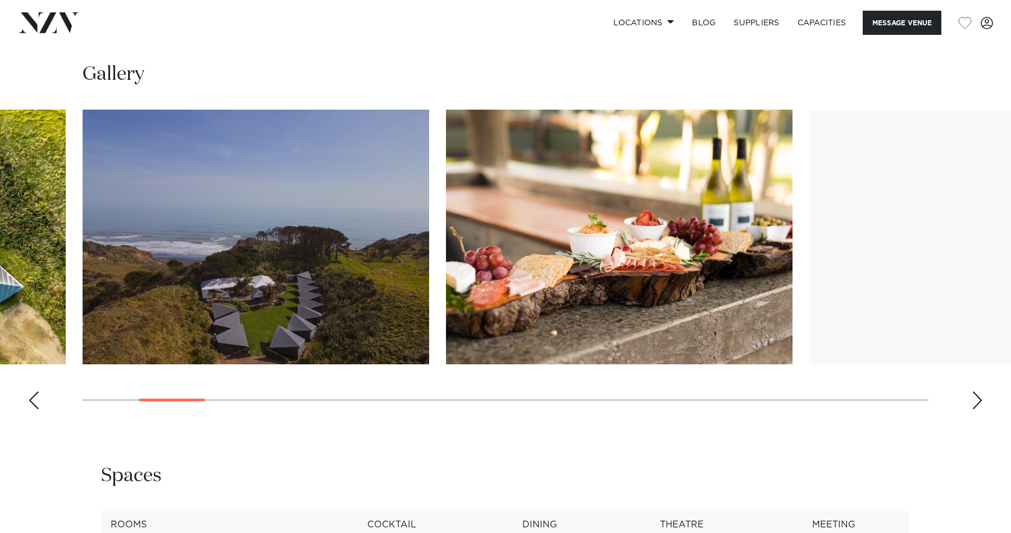
click at [976, 391] on div "Next slide" at bounding box center [977, 400] width 11 height 18
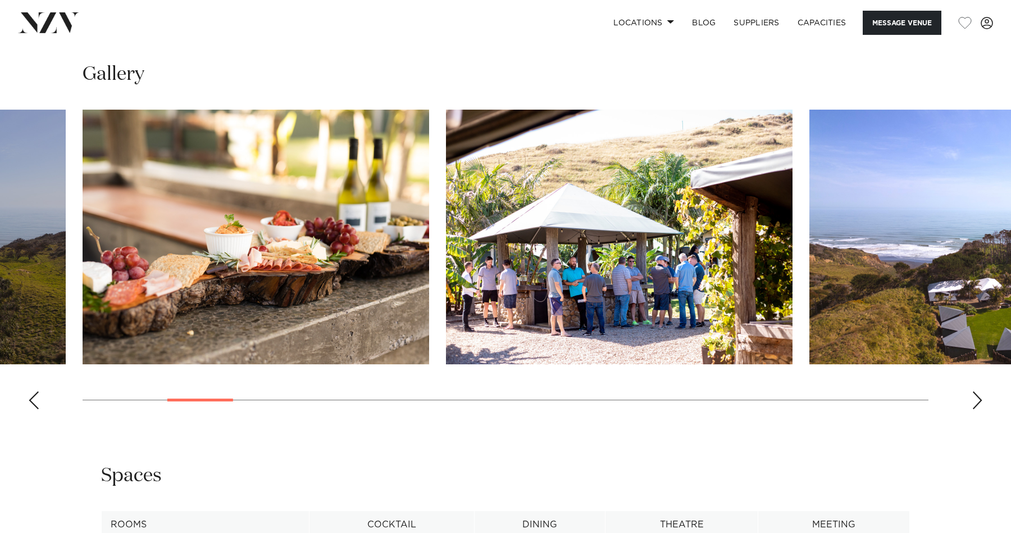
click at [976, 391] on div "Next slide" at bounding box center [977, 400] width 11 height 18
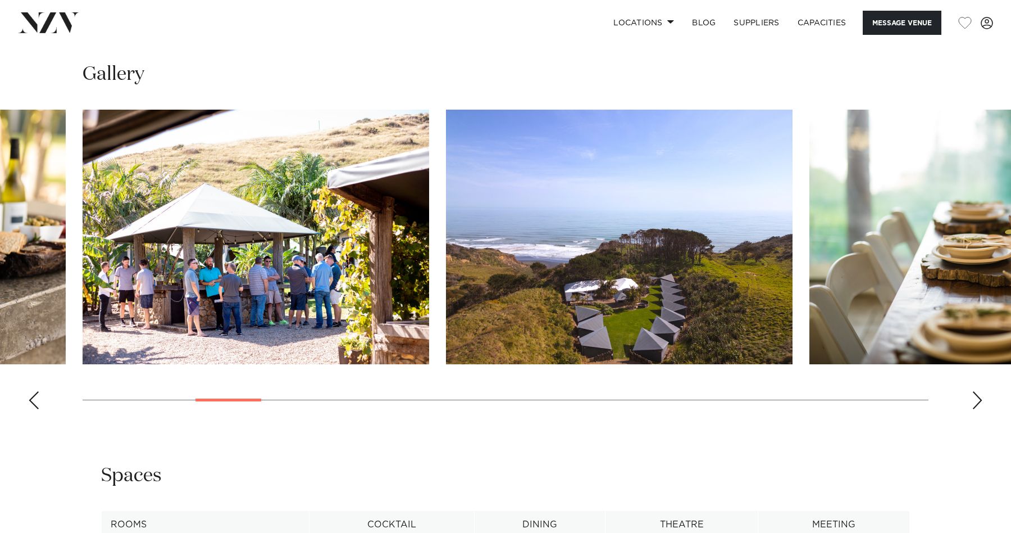
click at [976, 391] on div "Next slide" at bounding box center [977, 400] width 11 height 18
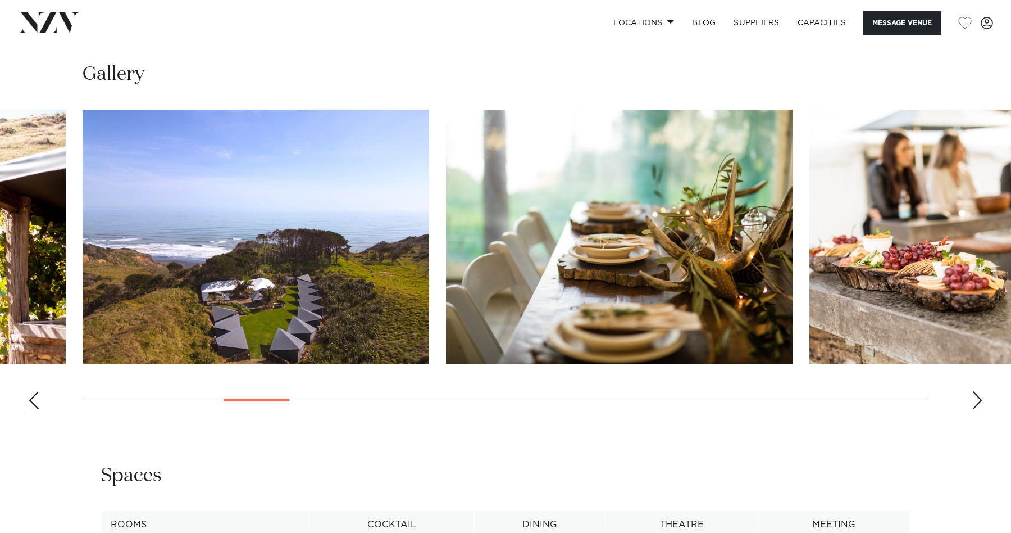
click at [976, 391] on div "Next slide" at bounding box center [977, 400] width 11 height 18
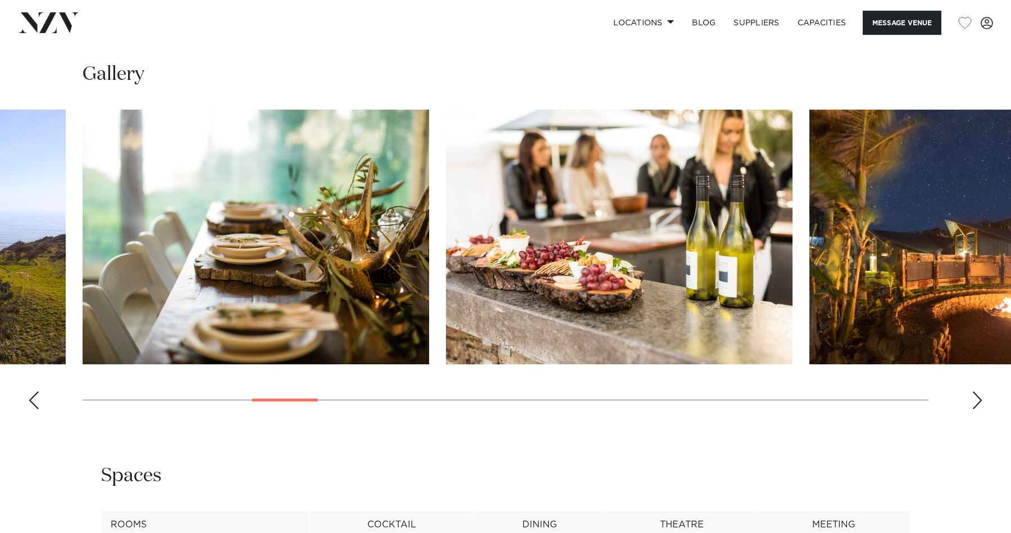
click at [976, 391] on div "Next slide" at bounding box center [977, 400] width 11 height 18
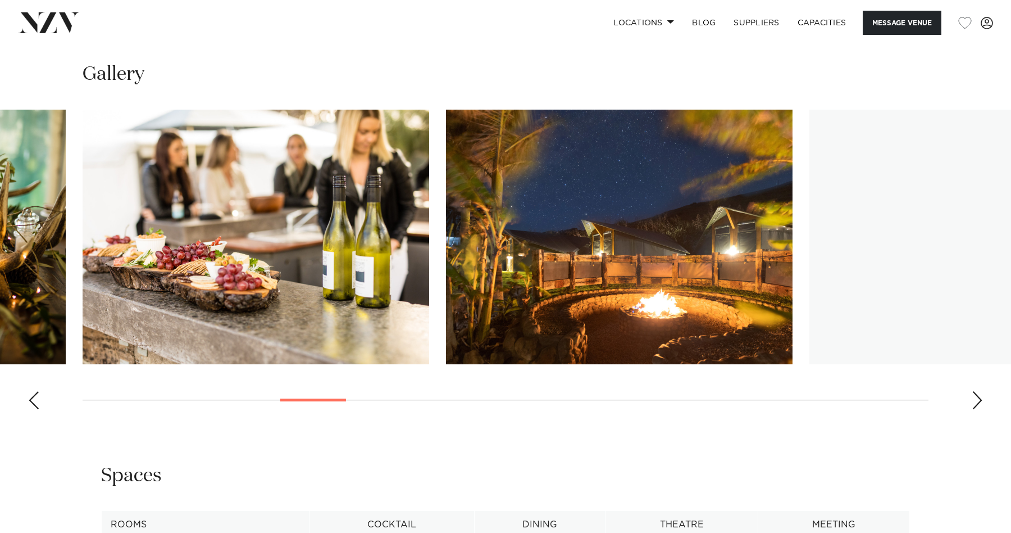
click at [976, 391] on div "Next slide" at bounding box center [977, 400] width 11 height 18
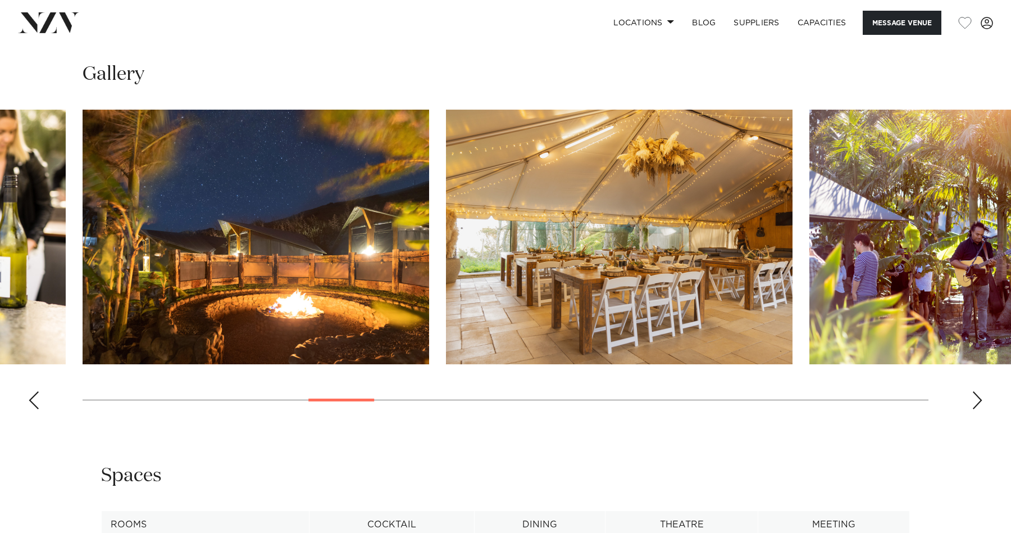
click at [976, 391] on div "Next slide" at bounding box center [977, 400] width 11 height 18
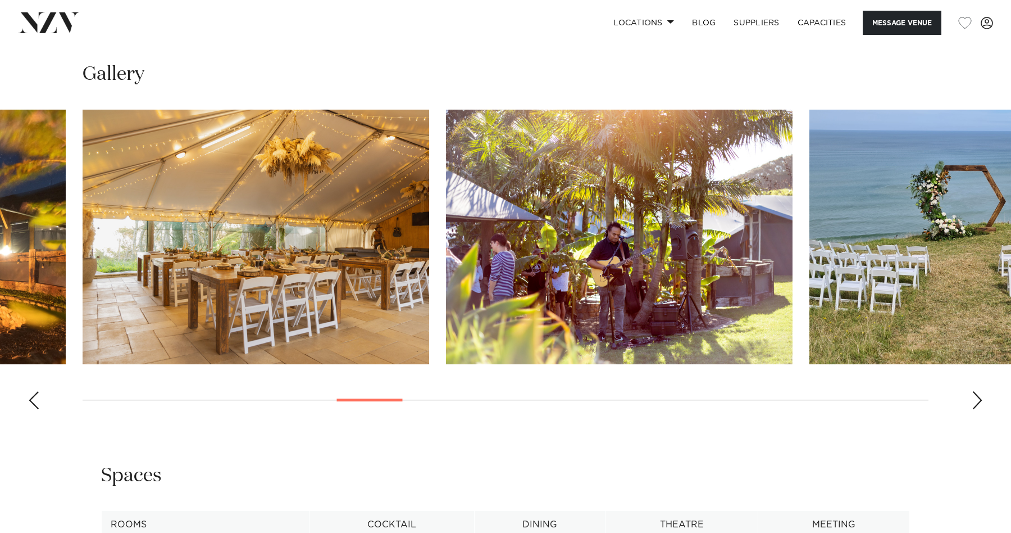
click at [976, 391] on div "Next slide" at bounding box center [977, 400] width 11 height 18
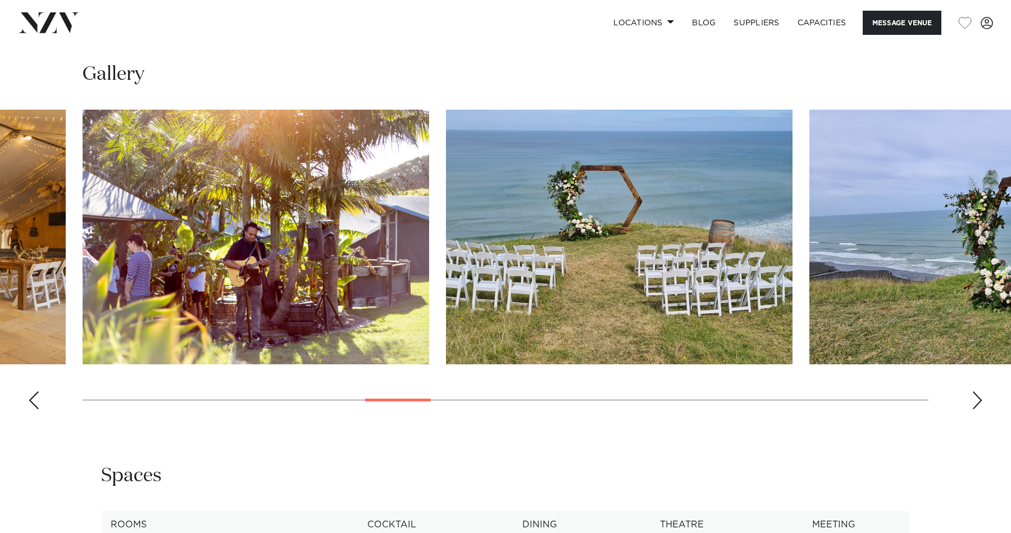
click at [976, 391] on div "Next slide" at bounding box center [977, 400] width 11 height 18
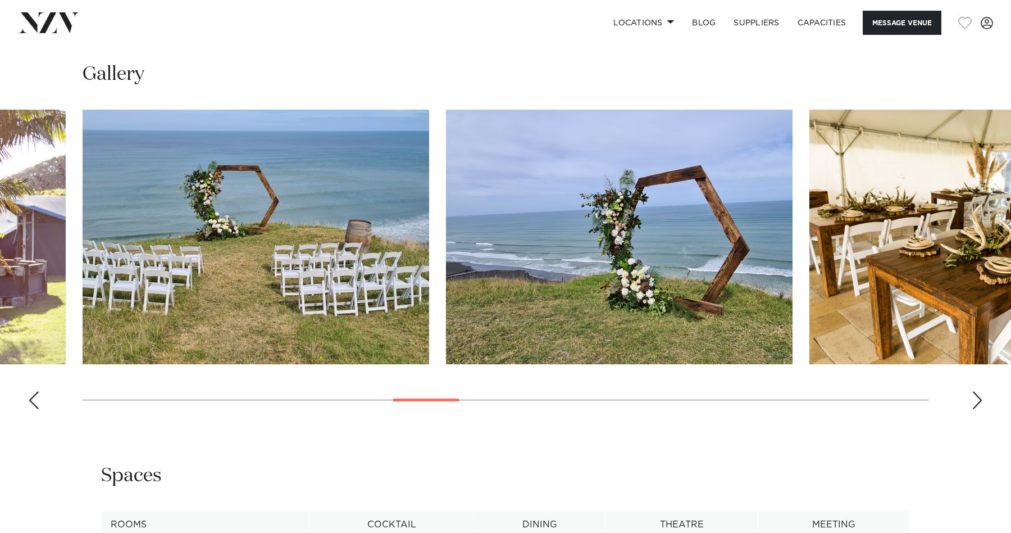
click at [977, 391] on div "Next slide" at bounding box center [977, 400] width 11 height 18
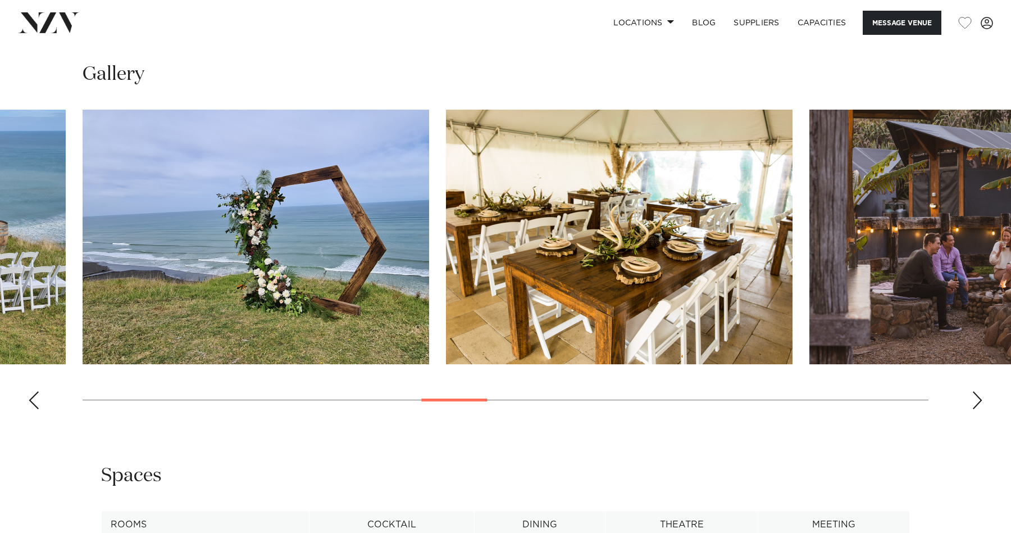
click at [977, 391] on div "Next slide" at bounding box center [977, 400] width 11 height 18
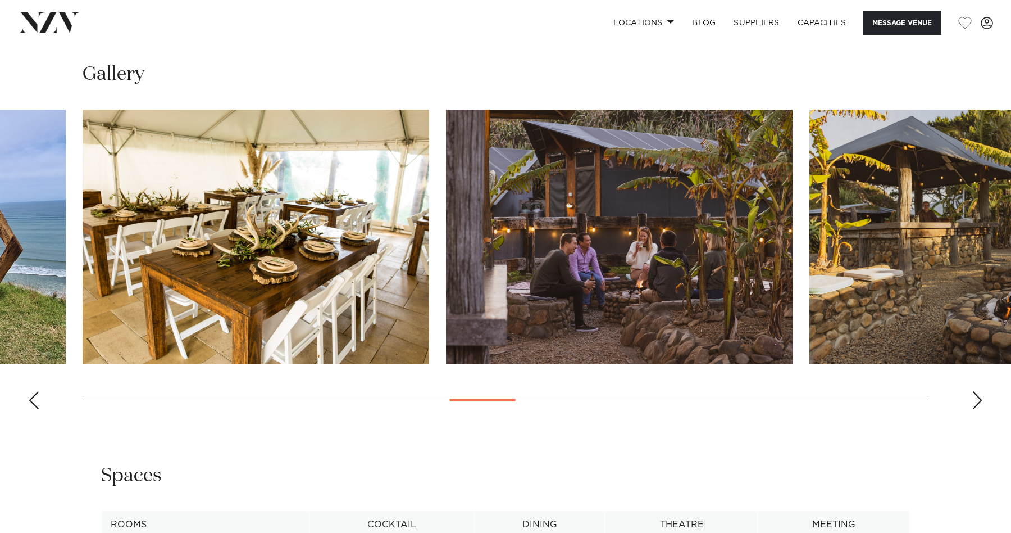
click at [977, 391] on div "Next slide" at bounding box center [977, 400] width 11 height 18
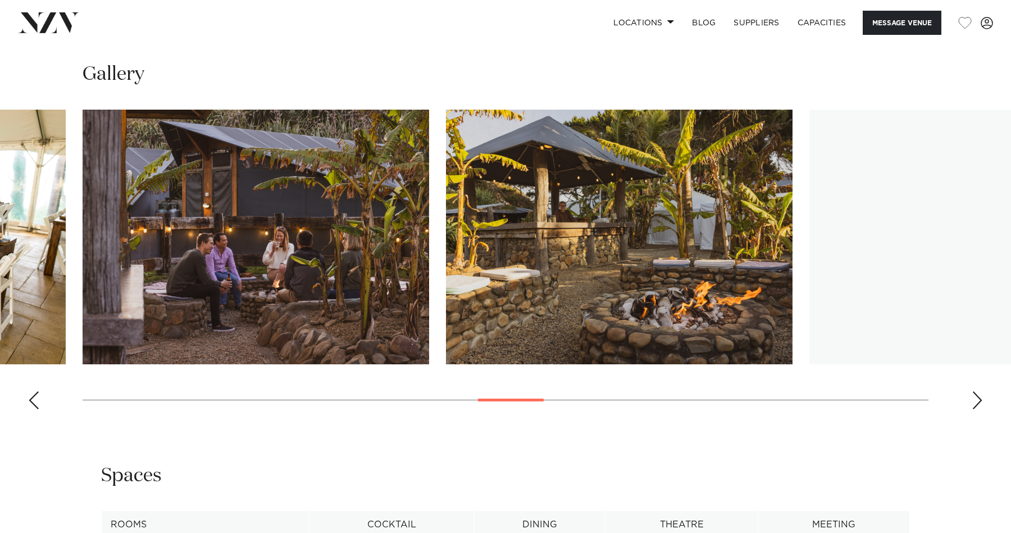
click at [977, 391] on div "Next slide" at bounding box center [977, 400] width 11 height 18
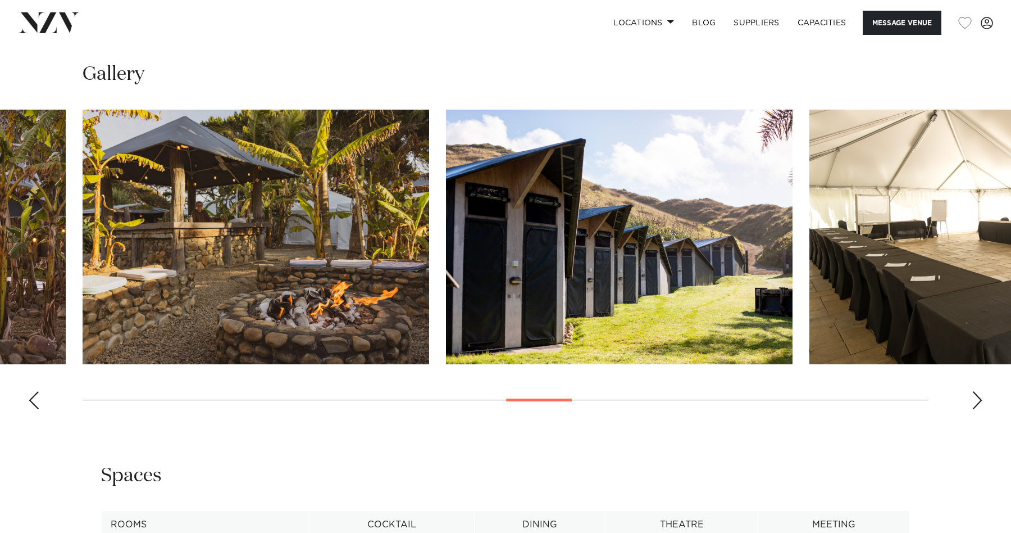
click at [977, 391] on div "Next slide" at bounding box center [977, 400] width 11 height 18
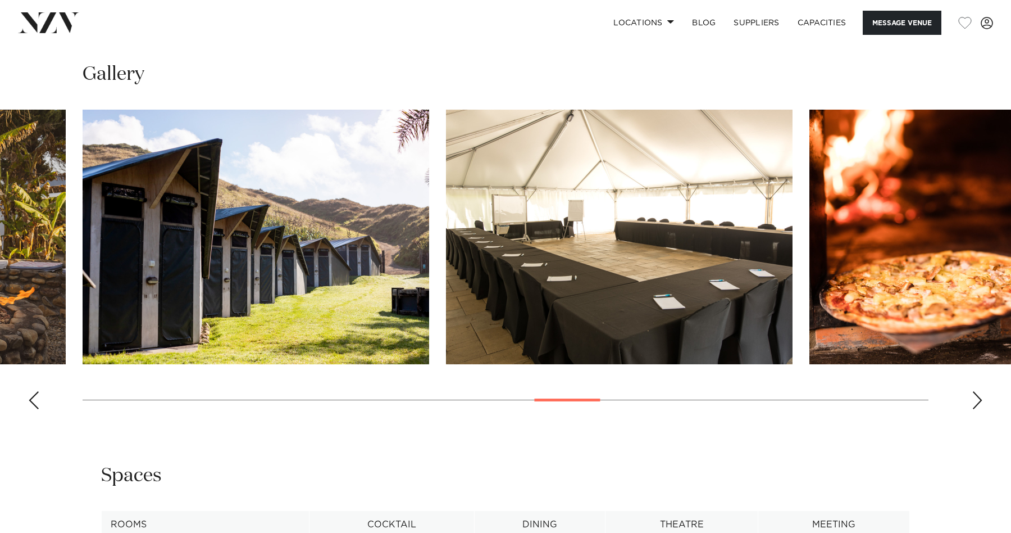
click at [975, 391] on div "Next slide" at bounding box center [977, 400] width 11 height 18
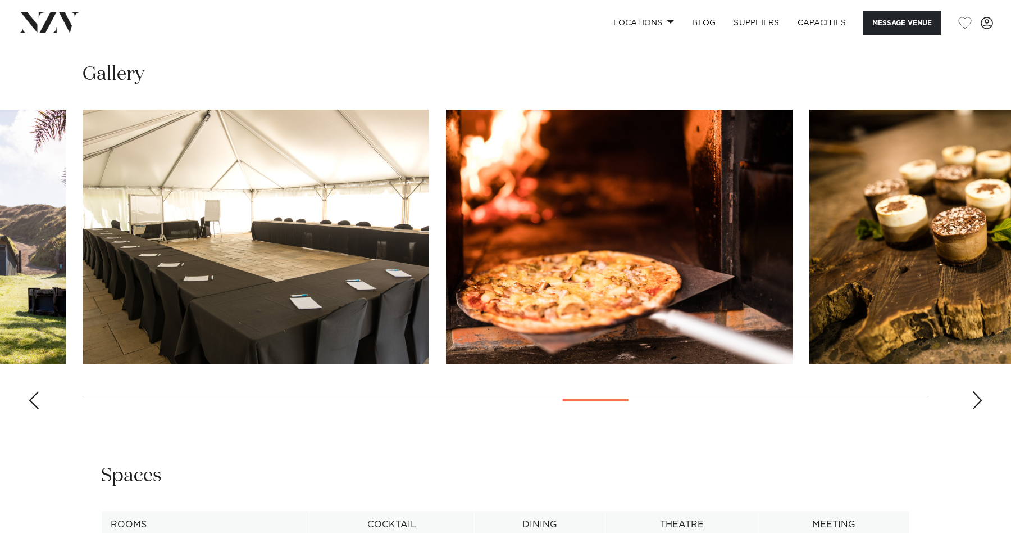
click at [975, 391] on div "Next slide" at bounding box center [977, 400] width 11 height 18
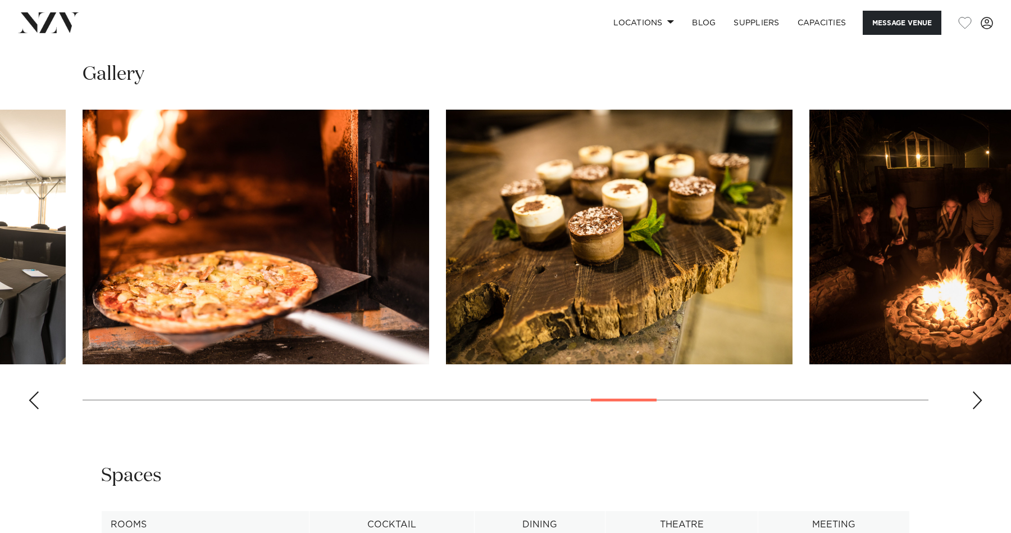
click at [975, 391] on div "Next slide" at bounding box center [977, 400] width 11 height 18
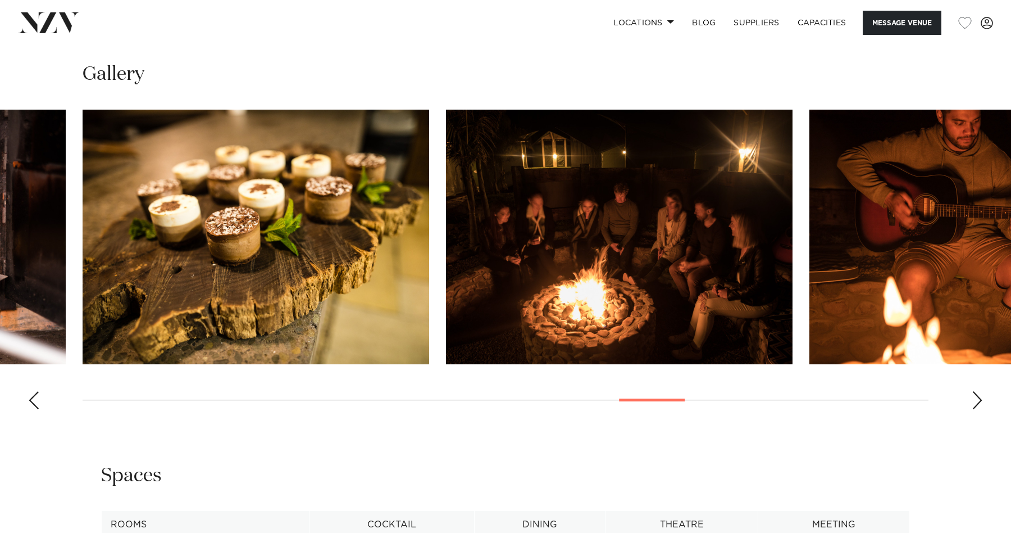
click at [975, 391] on div "Next slide" at bounding box center [977, 400] width 11 height 18
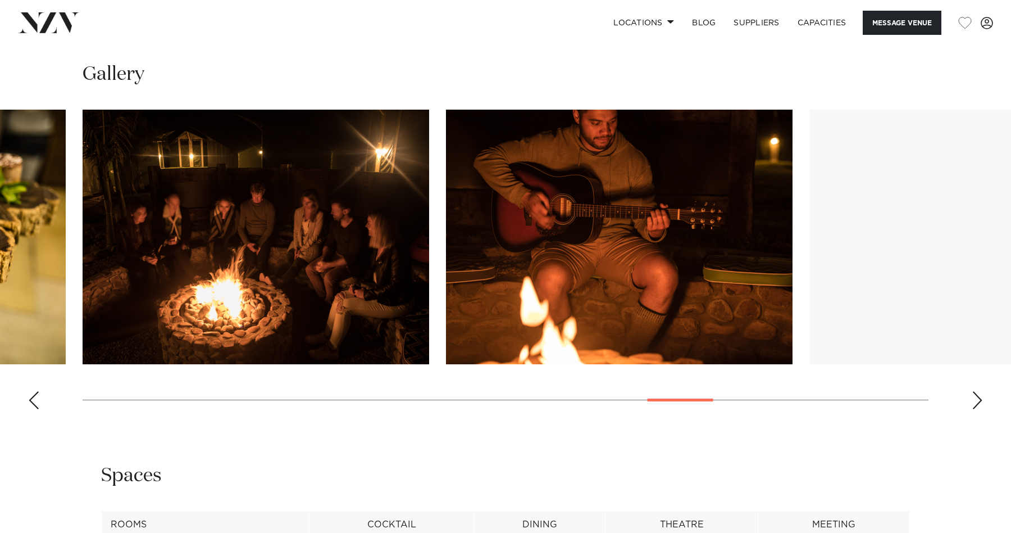
click at [975, 391] on div "Next slide" at bounding box center [977, 400] width 11 height 18
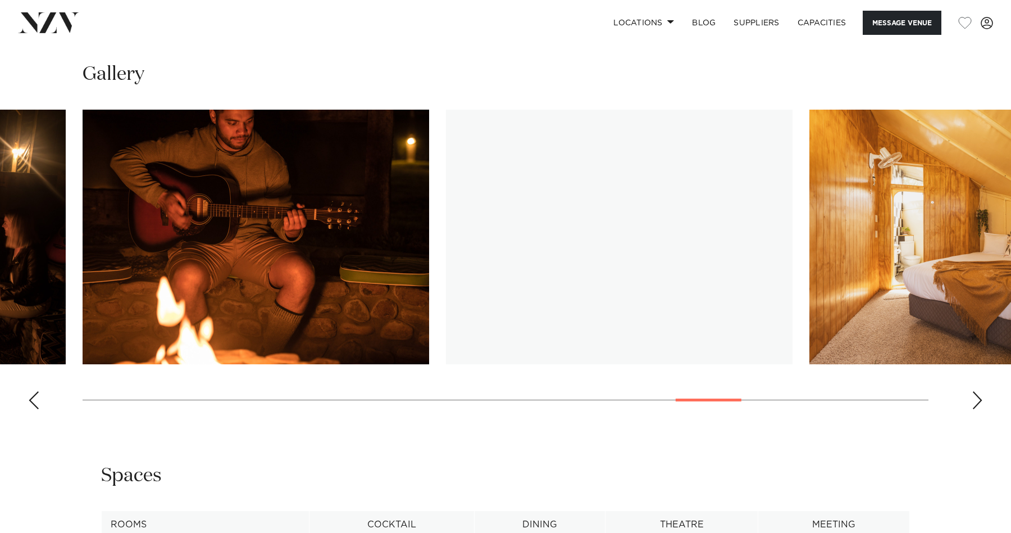
click at [975, 391] on div "Next slide" at bounding box center [977, 400] width 11 height 18
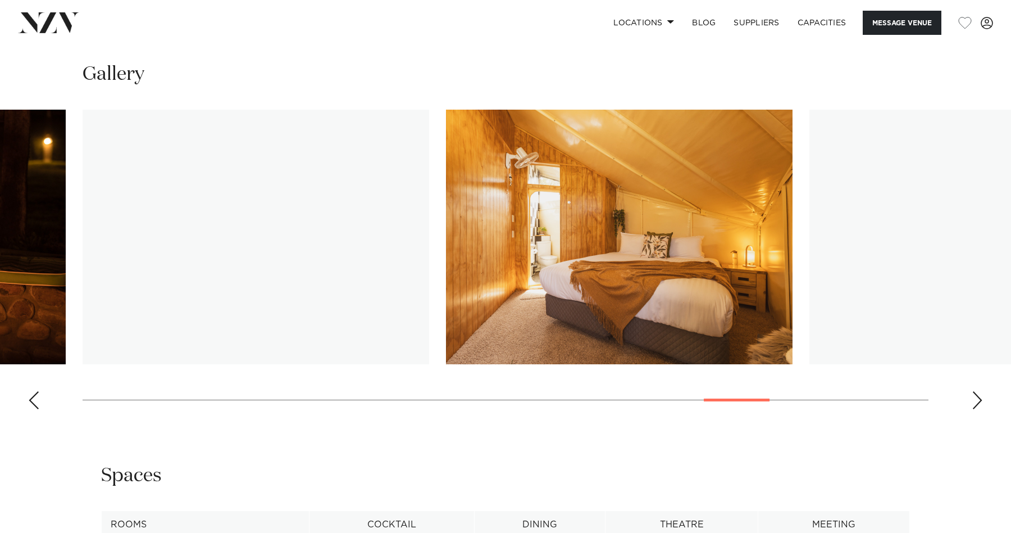
click at [976, 391] on div "Next slide" at bounding box center [977, 400] width 11 height 18
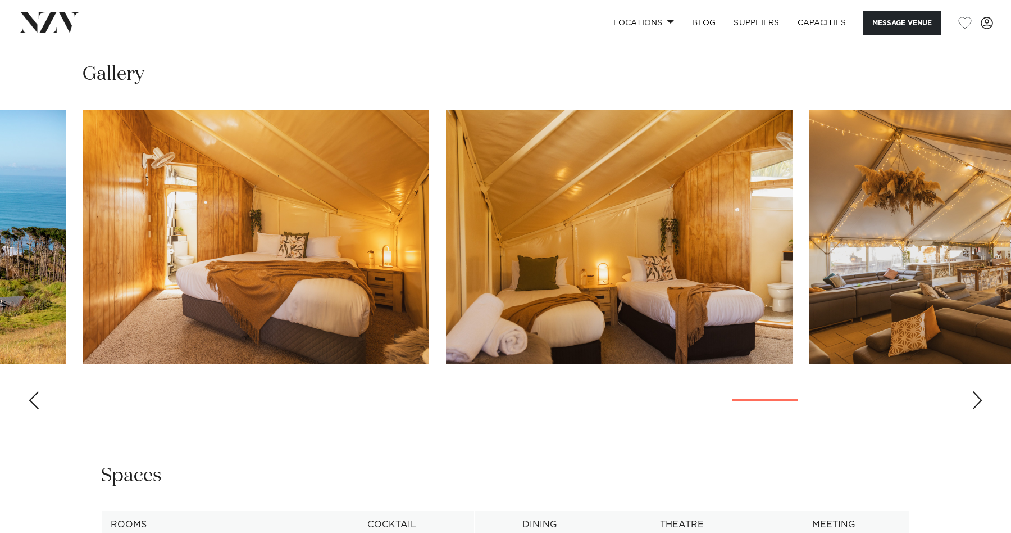
click at [975, 391] on div "Next slide" at bounding box center [977, 400] width 11 height 18
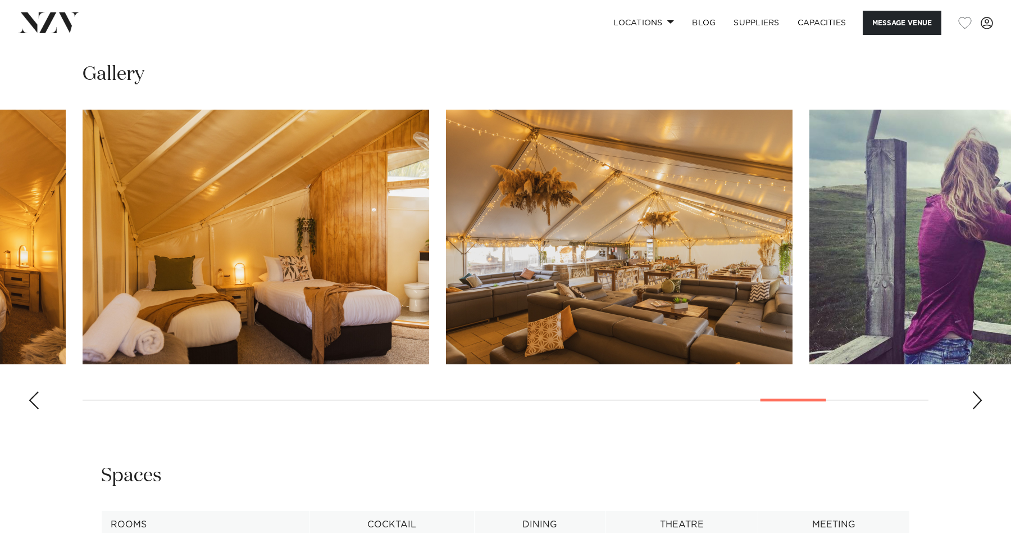
click at [975, 391] on div "Next slide" at bounding box center [977, 400] width 11 height 18
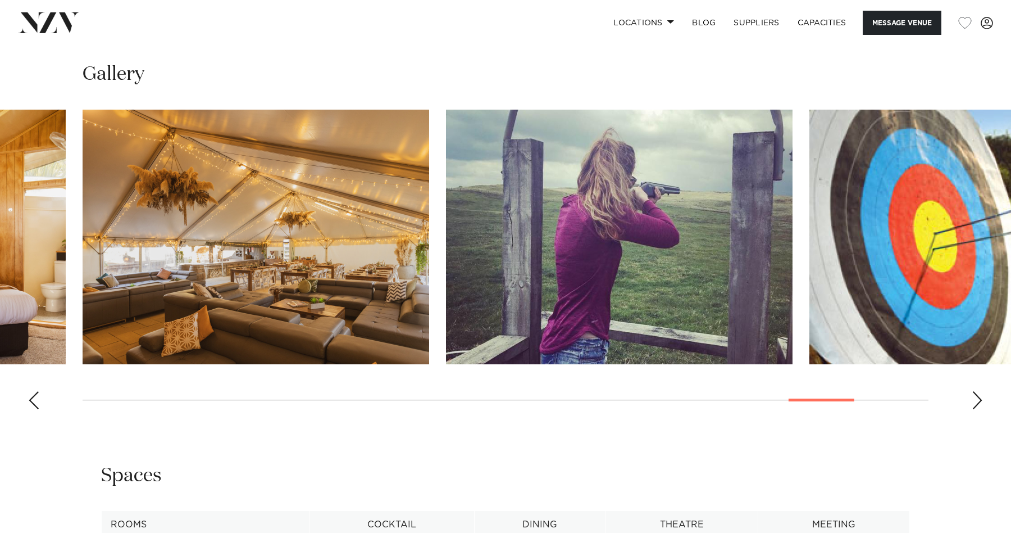
click at [975, 391] on div "Next slide" at bounding box center [977, 400] width 11 height 18
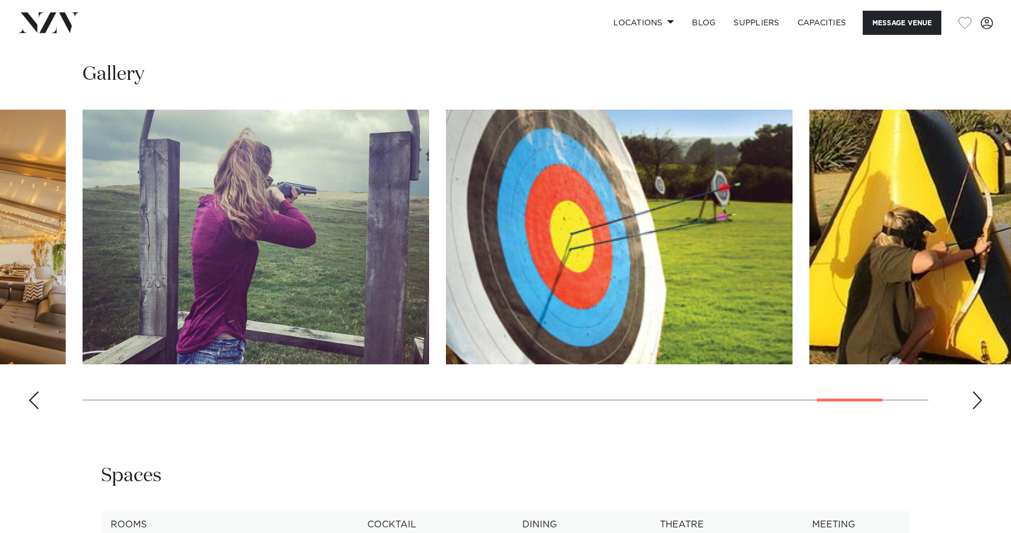
click at [975, 391] on div "Next slide" at bounding box center [977, 400] width 11 height 18
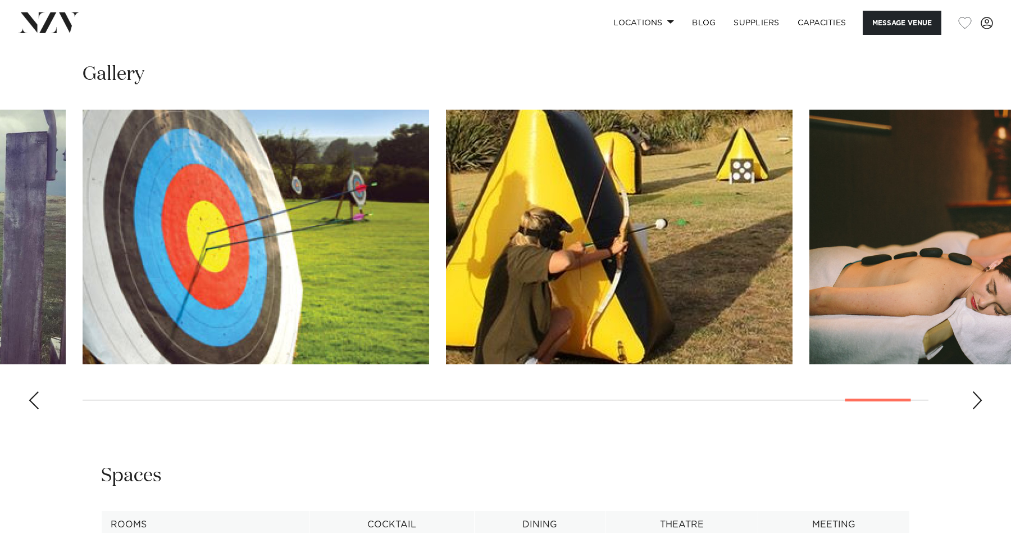
click at [976, 391] on div "Next slide" at bounding box center [977, 400] width 11 height 18
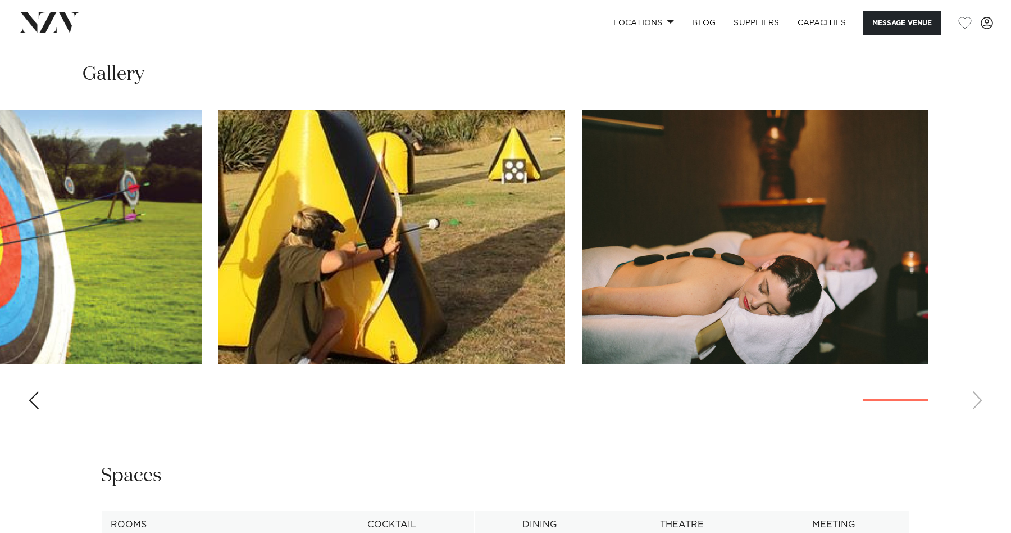
click at [976, 383] on swiper-container at bounding box center [505, 264] width 1011 height 308
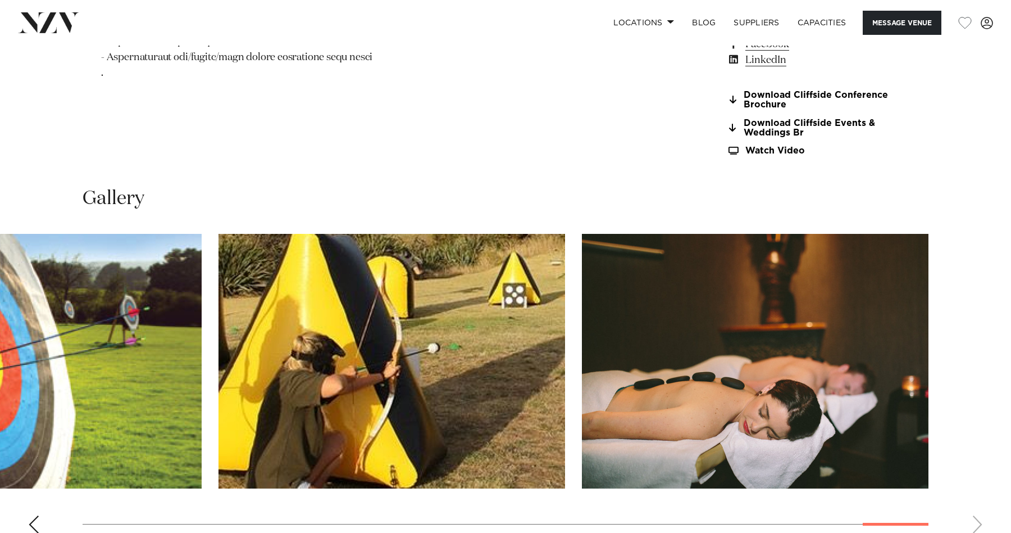
scroll to position [1023, 0]
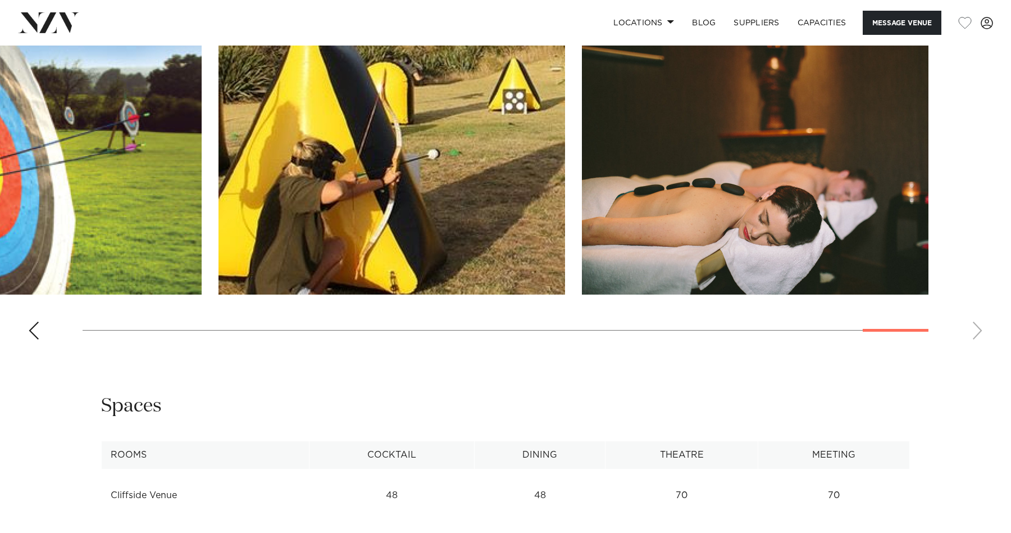
scroll to position [1250, 0]
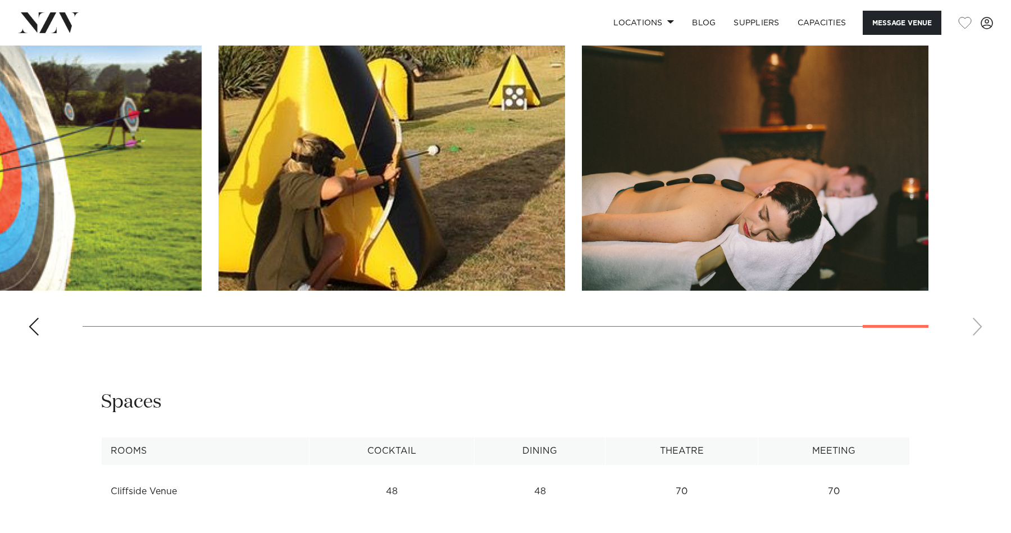
click at [39, 308] on swiper-container at bounding box center [505, 190] width 1011 height 308
click at [37, 317] on div "Previous slide" at bounding box center [33, 326] width 11 height 18
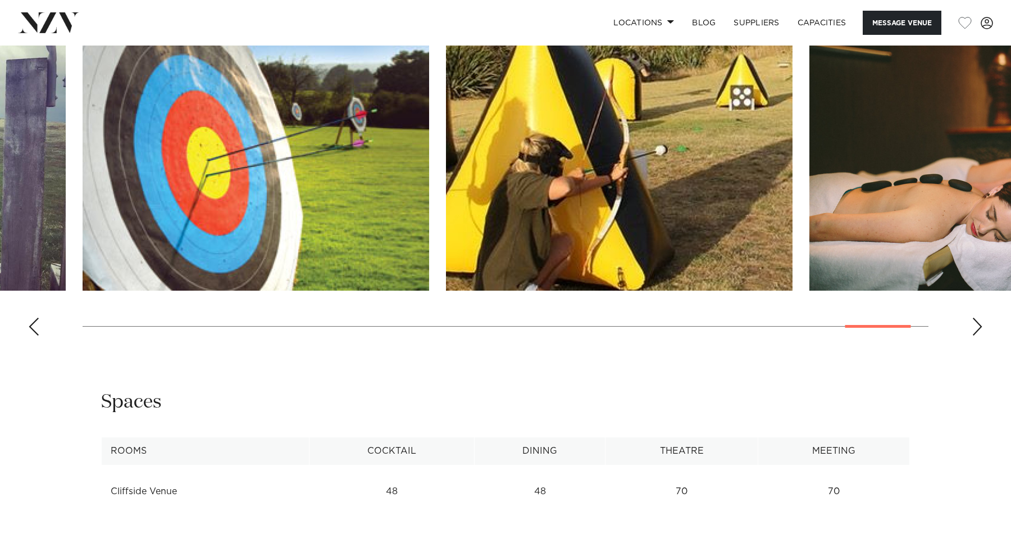
click at [37, 317] on div "Previous slide" at bounding box center [33, 326] width 11 height 18
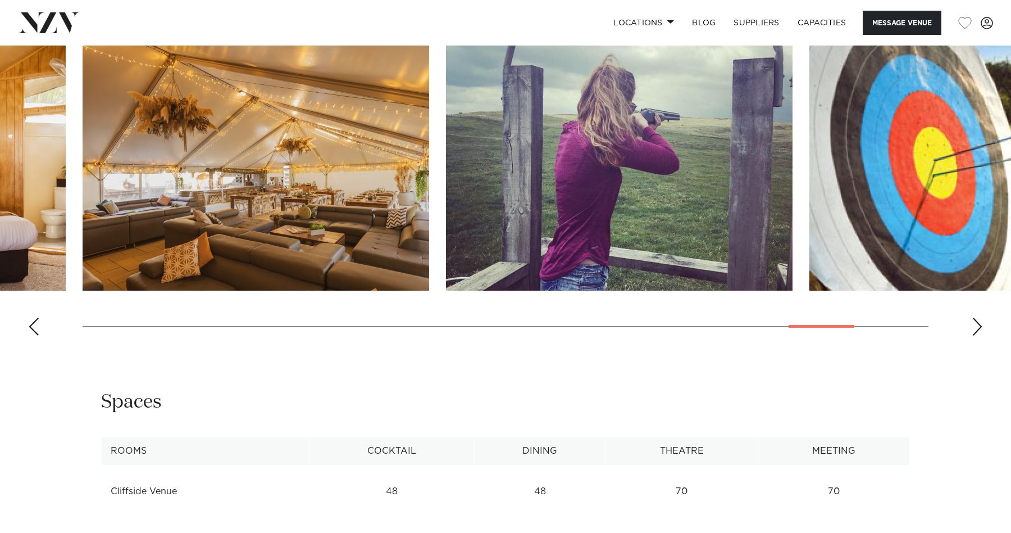
click at [37, 317] on div "Previous slide" at bounding box center [33, 326] width 11 height 18
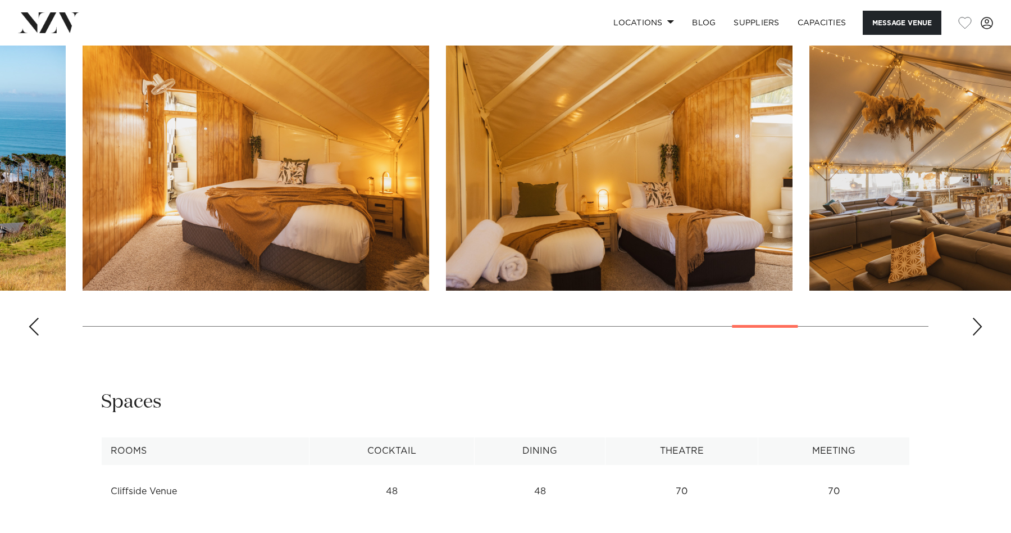
click at [37, 317] on div "Previous slide" at bounding box center [33, 326] width 11 height 18
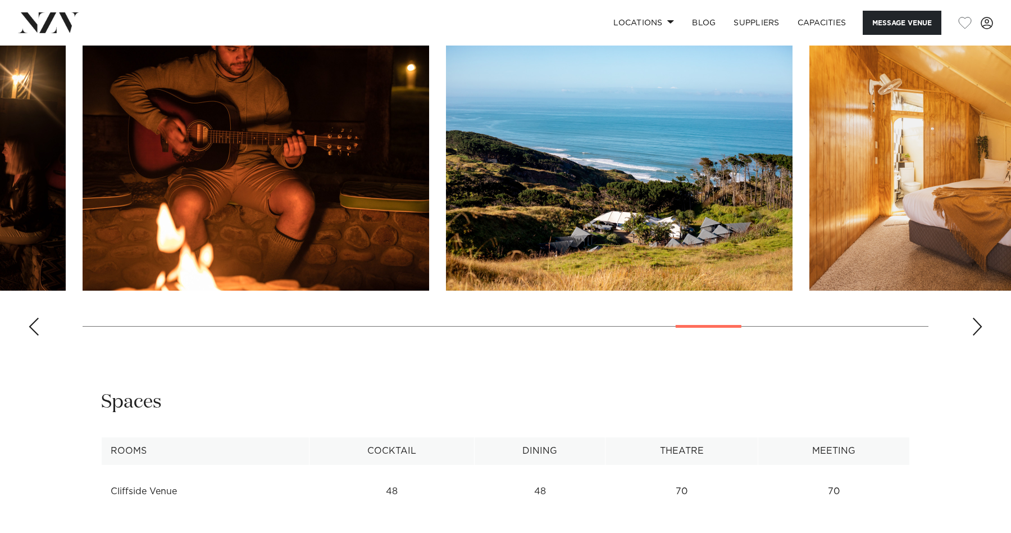
click at [37, 317] on div "Previous slide" at bounding box center [33, 326] width 11 height 18
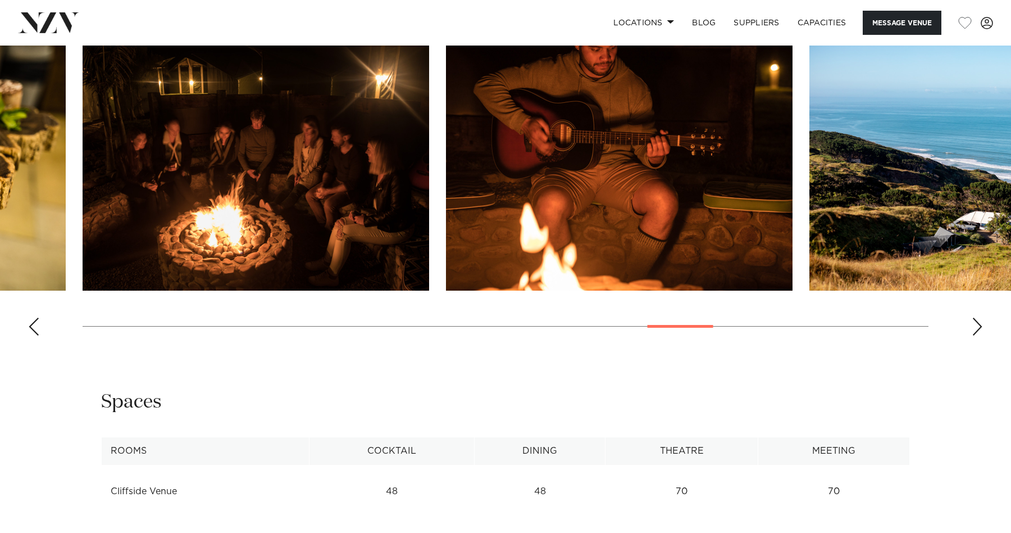
click at [37, 317] on div "Previous slide" at bounding box center [33, 326] width 11 height 18
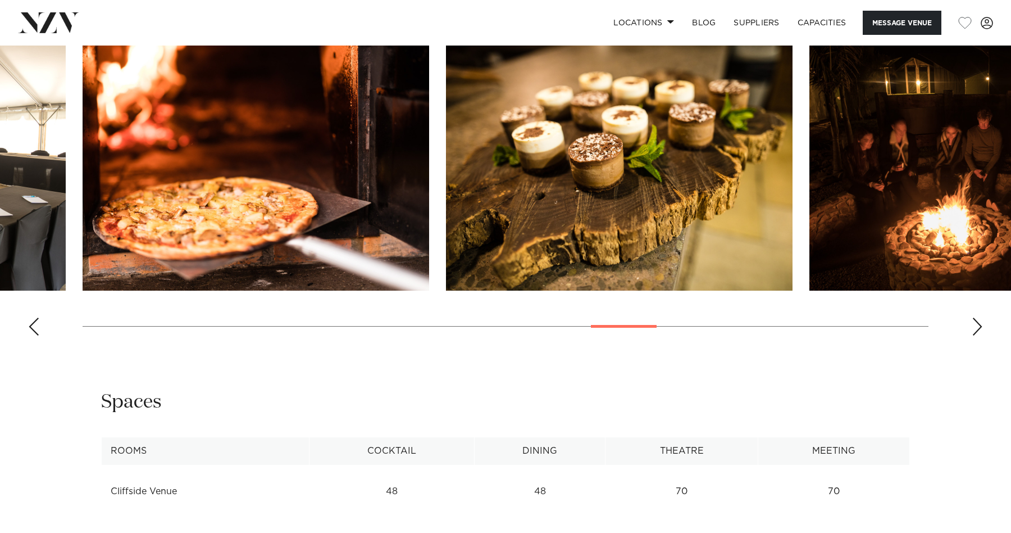
click at [37, 317] on div "Previous slide" at bounding box center [33, 326] width 11 height 18
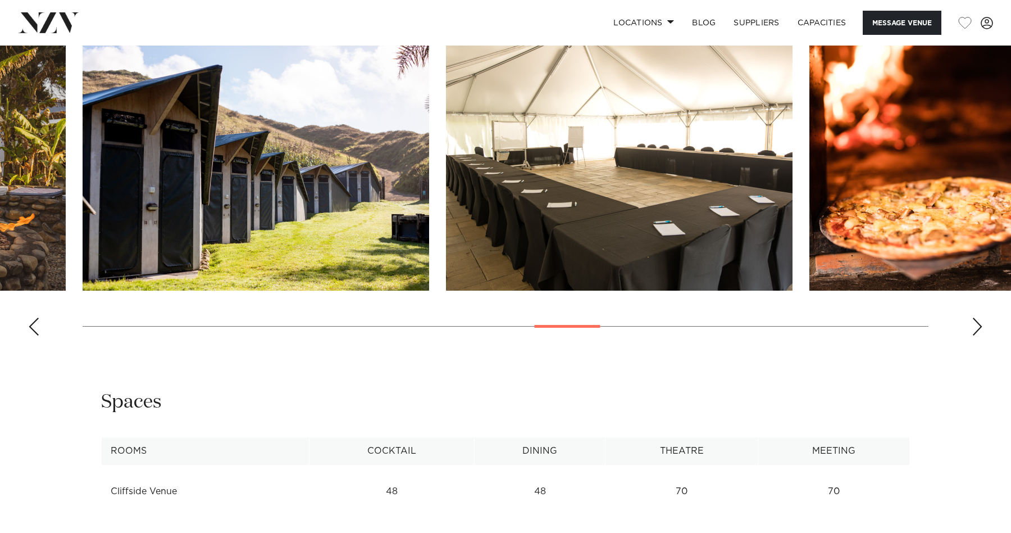
click at [37, 317] on div "Previous slide" at bounding box center [33, 326] width 11 height 18
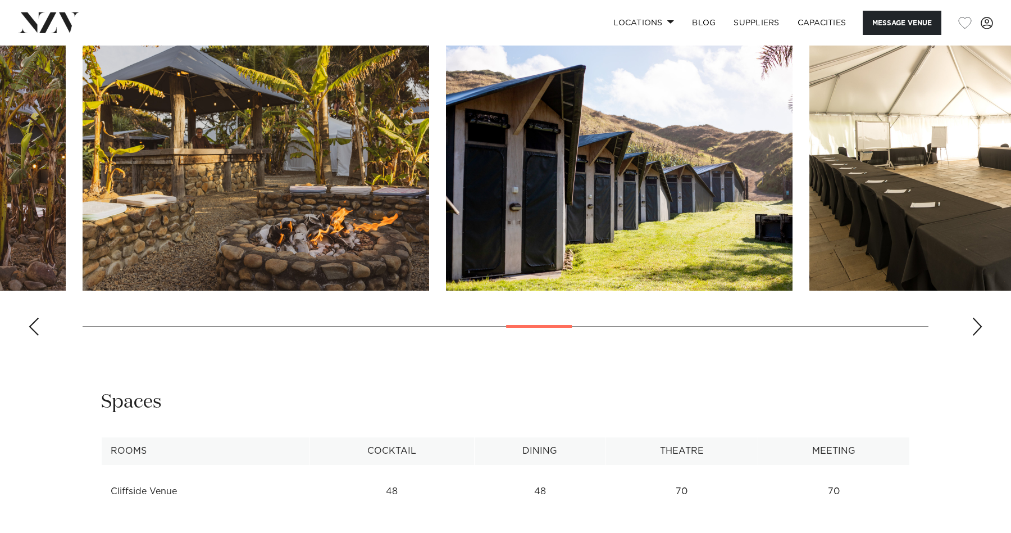
click at [37, 317] on div "Previous slide" at bounding box center [33, 326] width 11 height 18
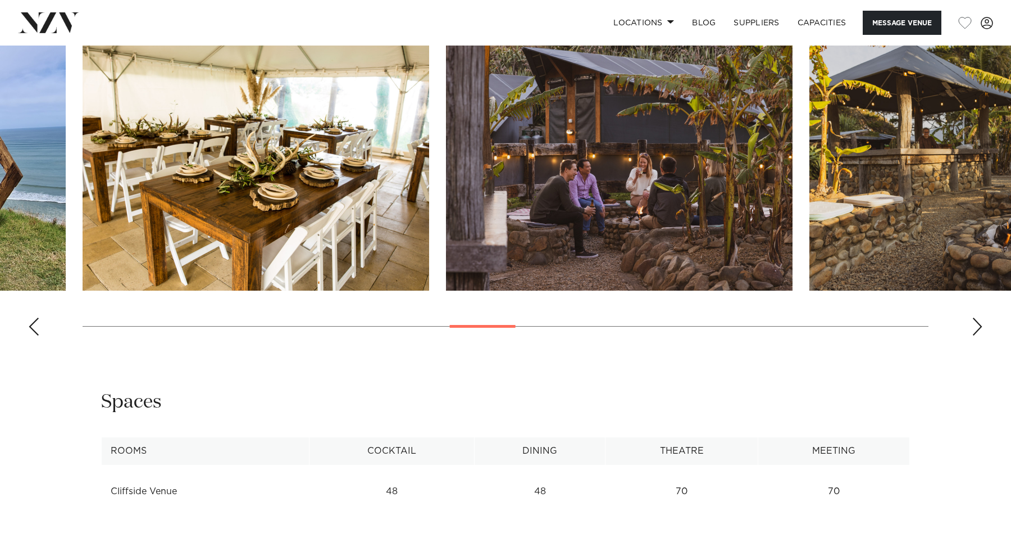
click at [37, 317] on div "Previous slide" at bounding box center [33, 326] width 11 height 18
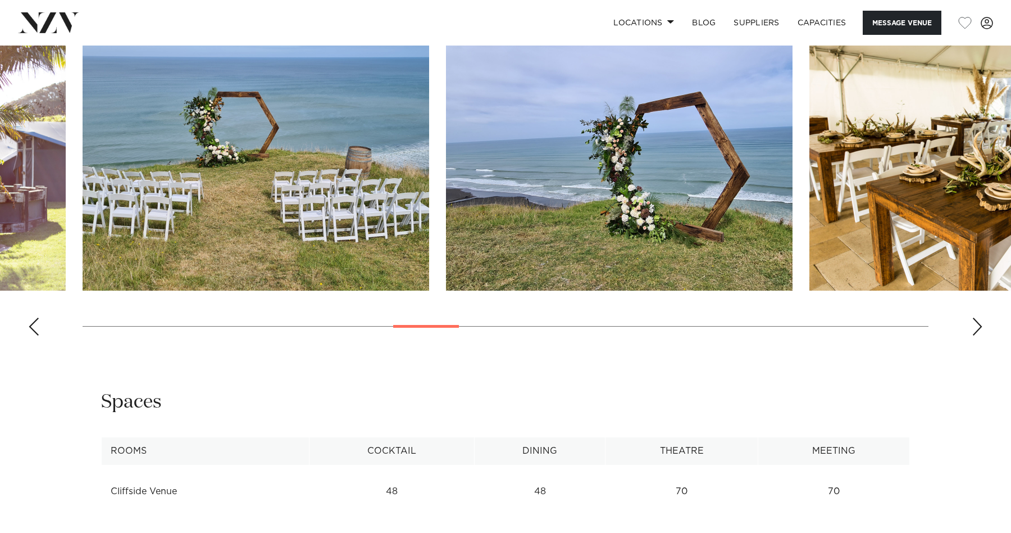
click at [37, 317] on div "Previous slide" at bounding box center [33, 326] width 11 height 18
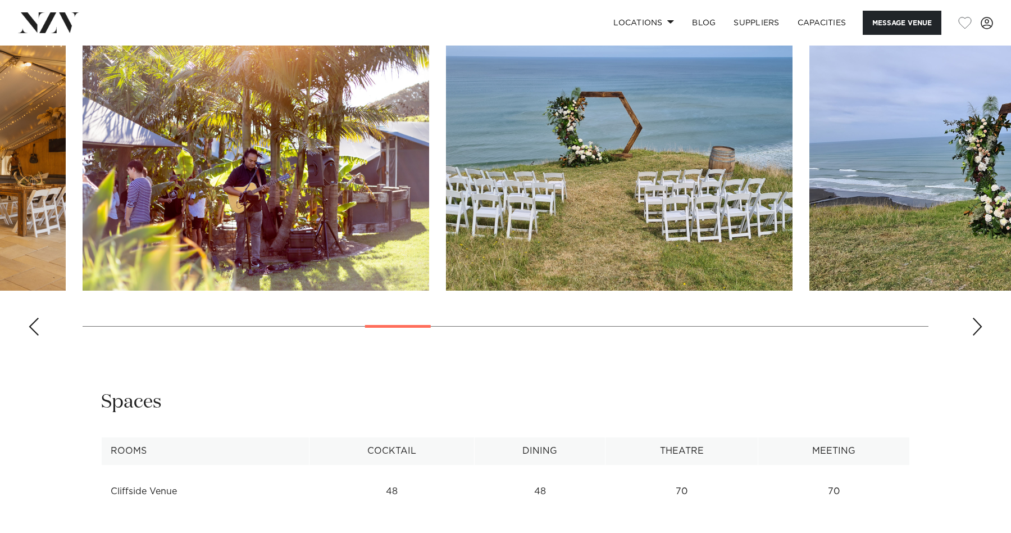
click at [37, 317] on div "Previous slide" at bounding box center [33, 326] width 11 height 18
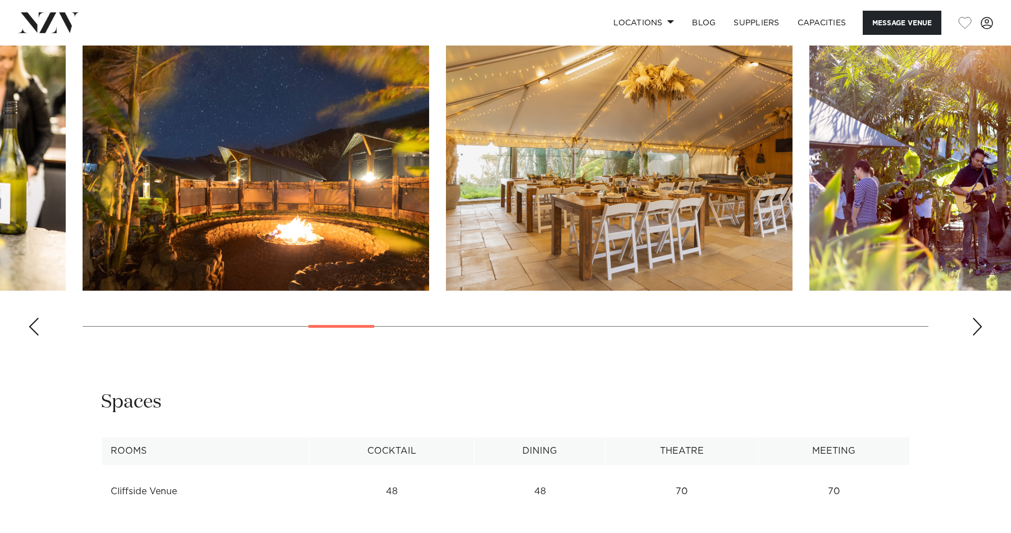
click at [37, 317] on div "Previous slide" at bounding box center [33, 326] width 11 height 18
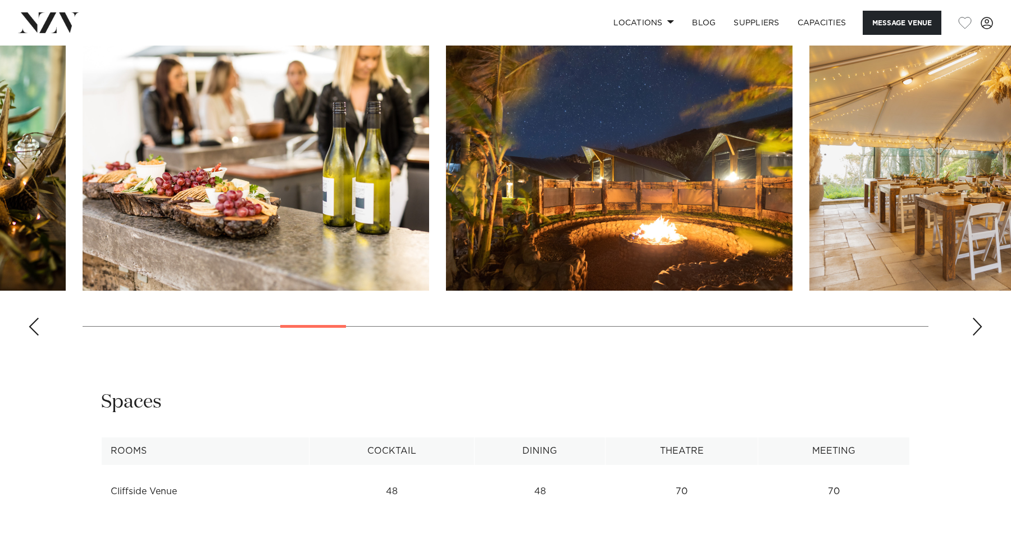
click at [37, 317] on div "Previous slide" at bounding box center [33, 326] width 11 height 18
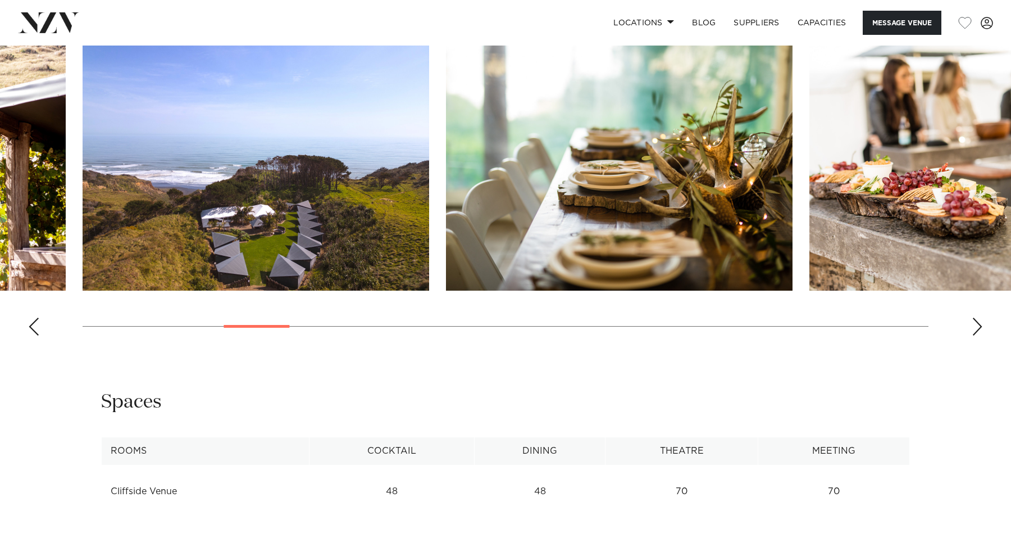
click at [37, 317] on div "Previous slide" at bounding box center [33, 326] width 11 height 18
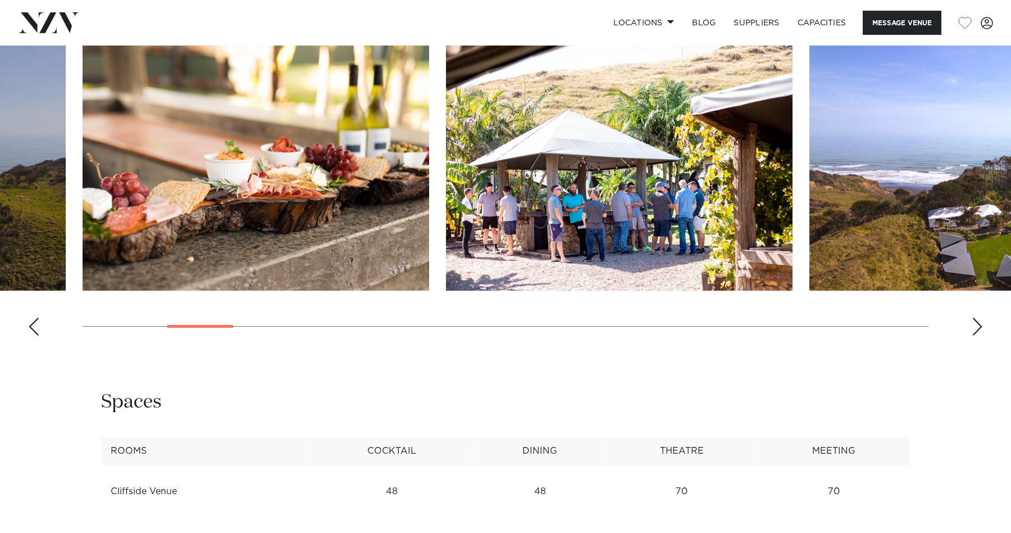
click at [37, 317] on div "Previous slide" at bounding box center [33, 326] width 11 height 18
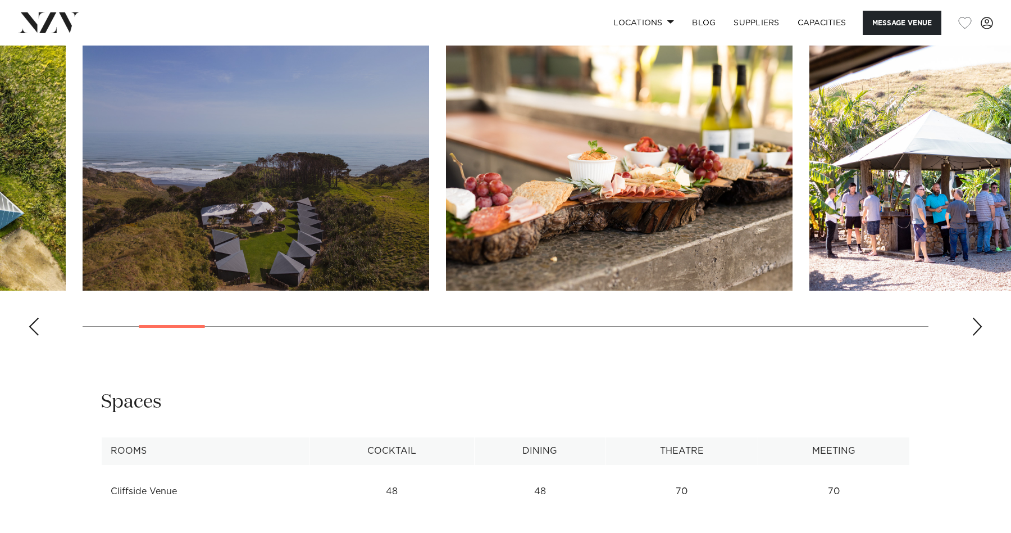
click at [37, 317] on div "Previous slide" at bounding box center [33, 326] width 11 height 18
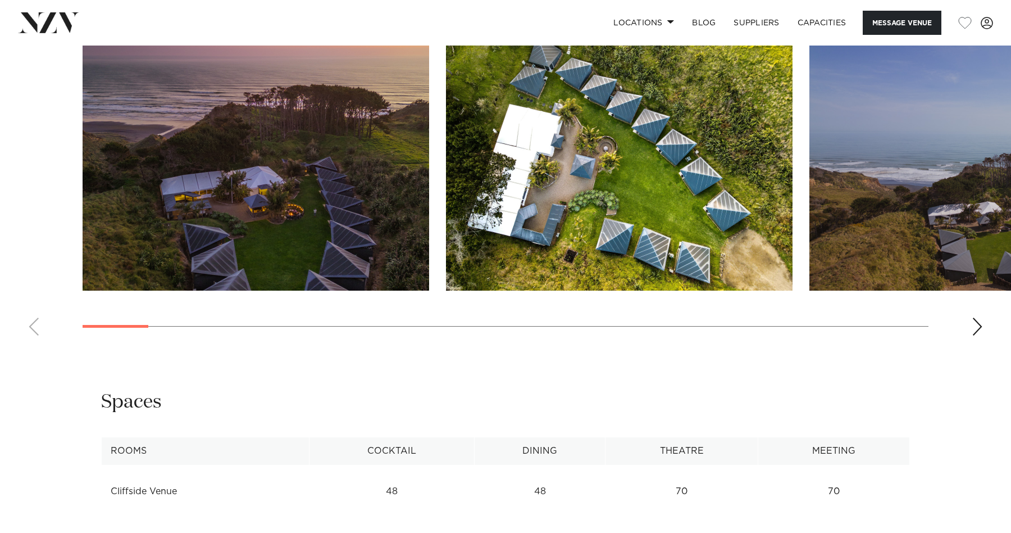
click at [37, 308] on swiper-container at bounding box center [505, 190] width 1011 height 308
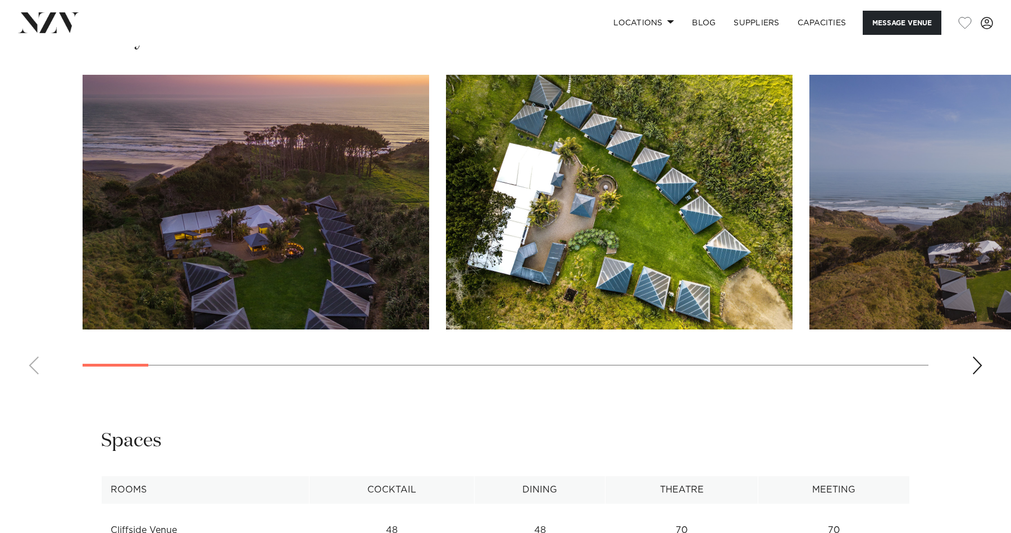
scroll to position [1187, 0]
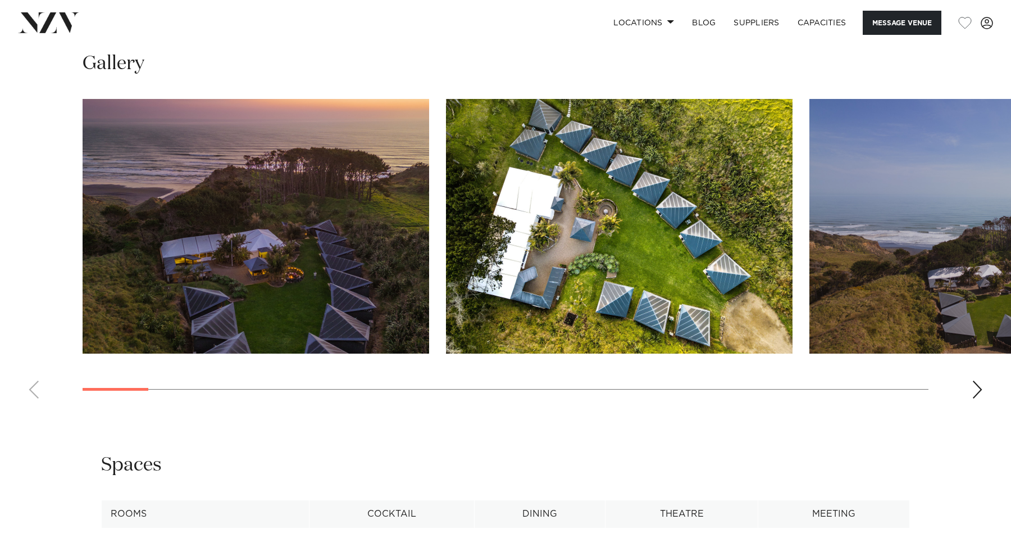
click at [975, 358] on swiper-container at bounding box center [505, 253] width 1011 height 308
click at [974, 380] on div "Next slide" at bounding box center [977, 389] width 11 height 18
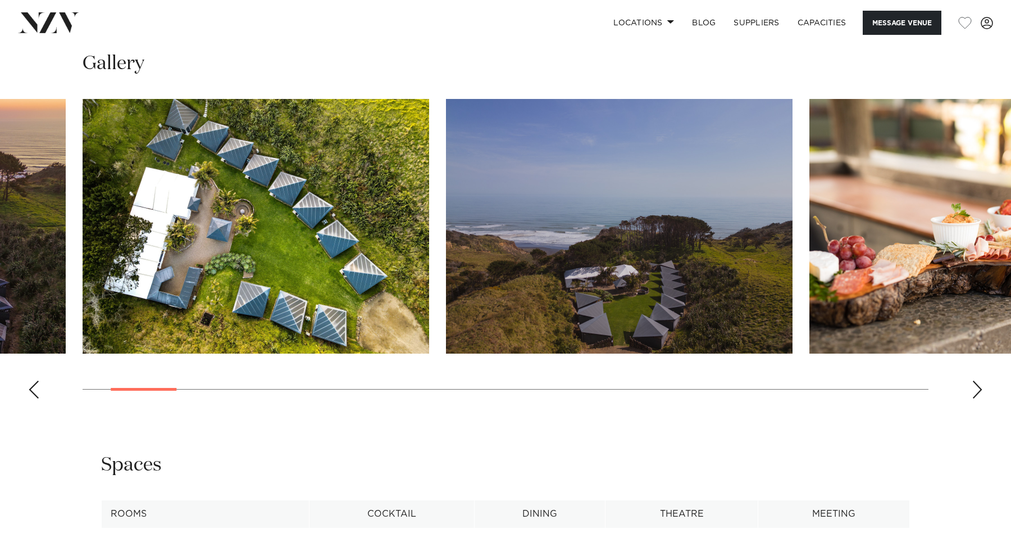
click at [974, 380] on div "Next slide" at bounding box center [977, 389] width 11 height 18
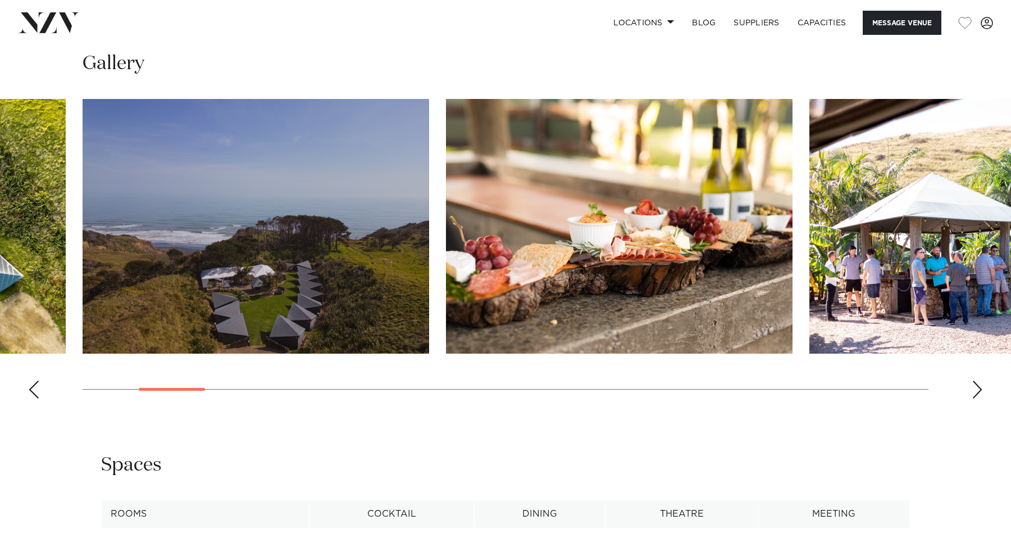
click at [974, 380] on div "Next slide" at bounding box center [977, 389] width 11 height 18
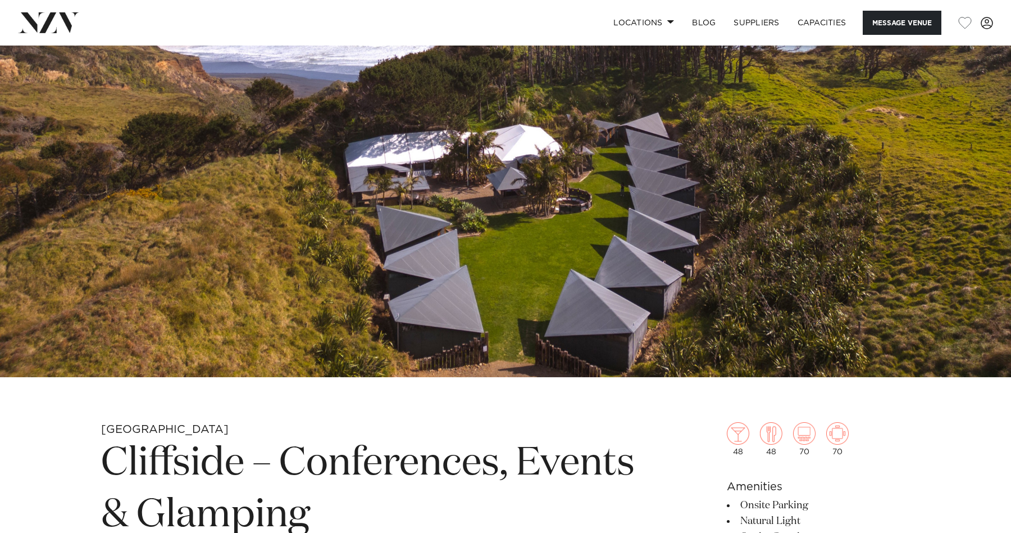
scroll to position [158, 0]
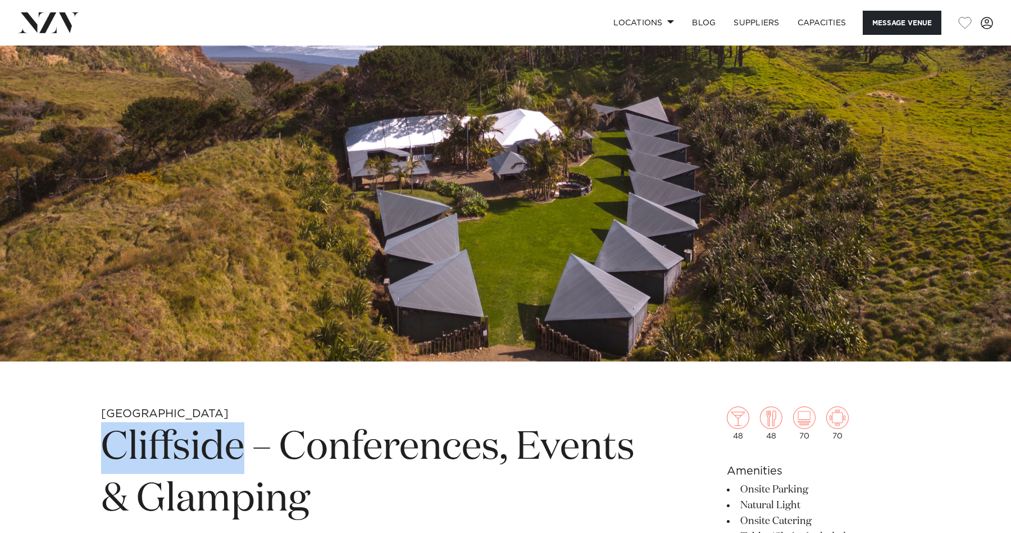
drag, startPoint x: 104, startPoint y: 446, endPoint x: 235, endPoint y: 444, distance: 130.3
click at [236, 444] on h1 "Cliffside – Conferences, Events & Glamping" at bounding box center [374, 473] width 546 height 103
copy h1 "Cliffside"
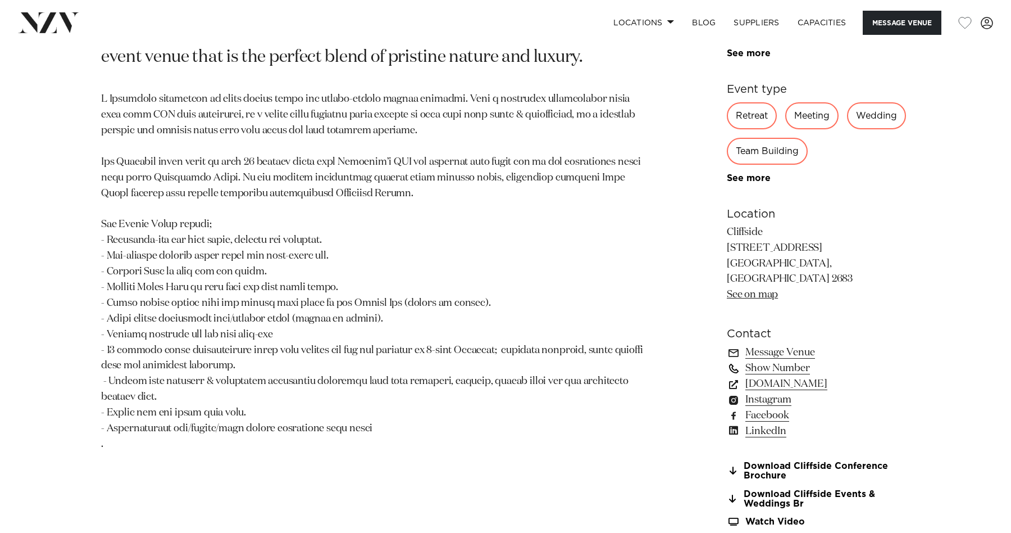
scroll to position [687, 0]
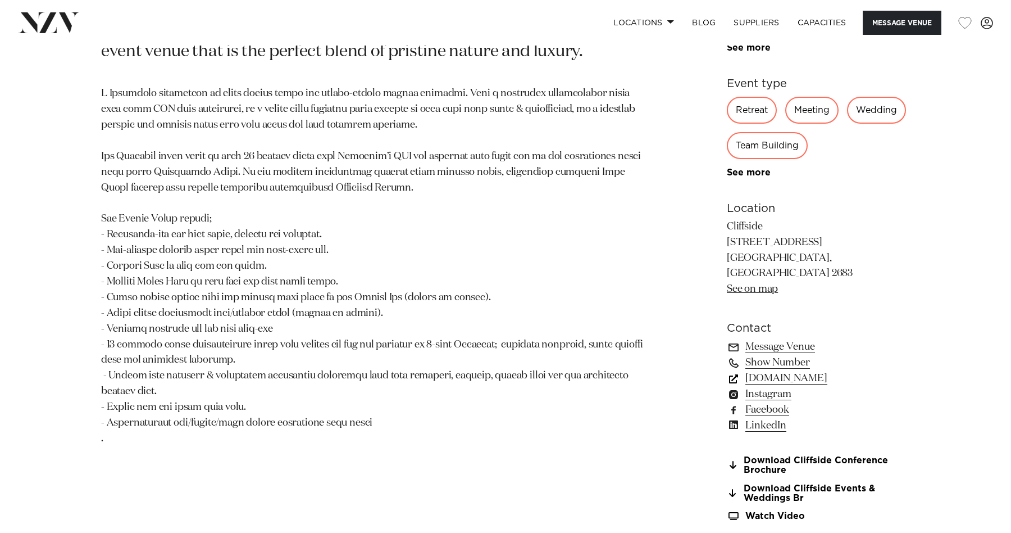
click at [811, 370] on link "www.cliffside.co.nz" at bounding box center [818, 378] width 183 height 16
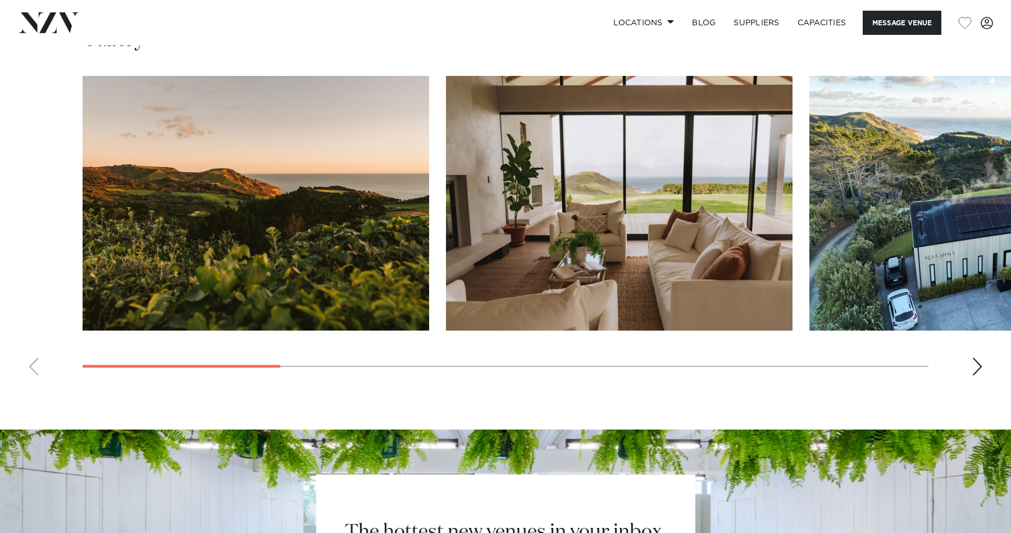
scroll to position [1062, 0]
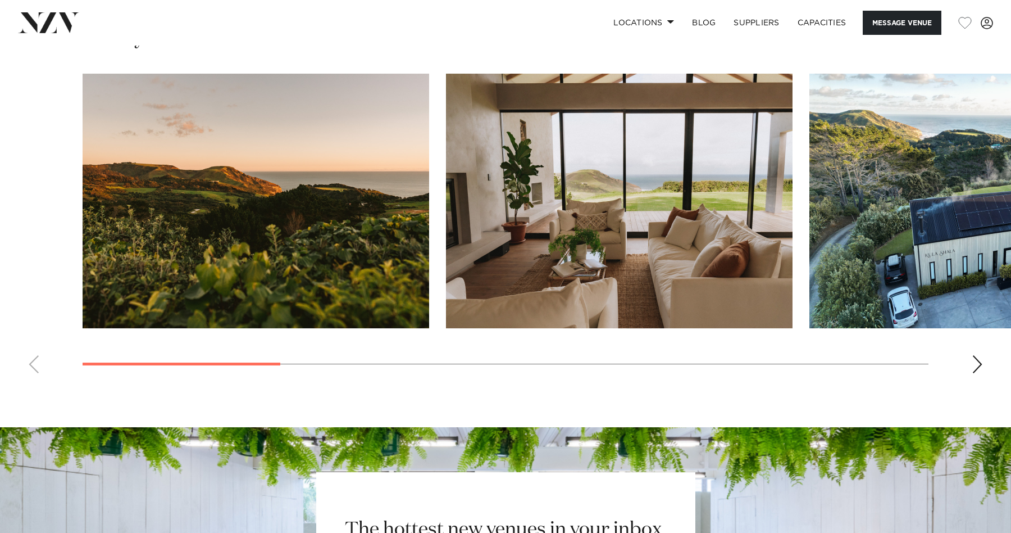
click at [984, 351] on swiper-container at bounding box center [505, 228] width 1011 height 308
click at [980, 357] on div "Next slide" at bounding box center [977, 364] width 11 height 18
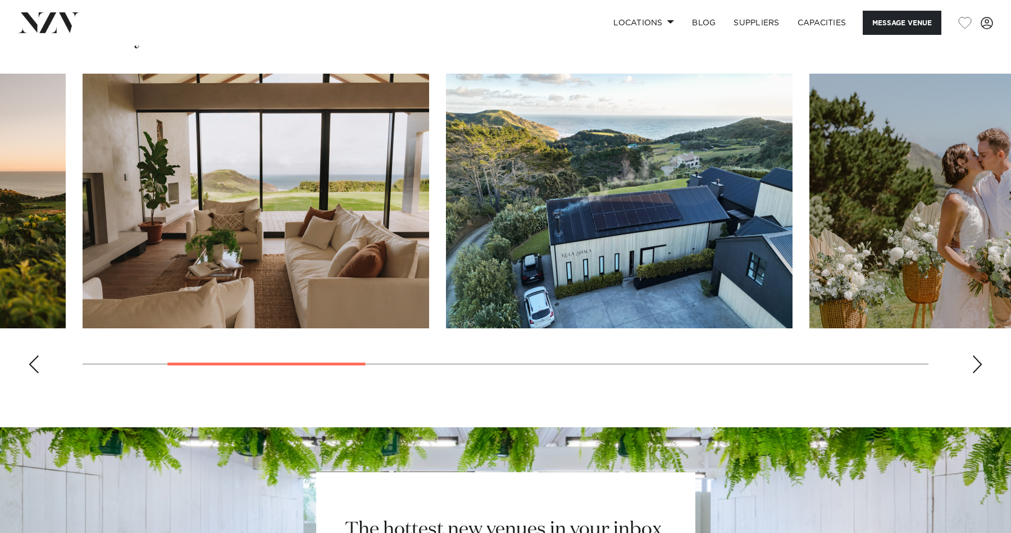
click at [980, 357] on div "Next slide" at bounding box center [977, 364] width 11 height 18
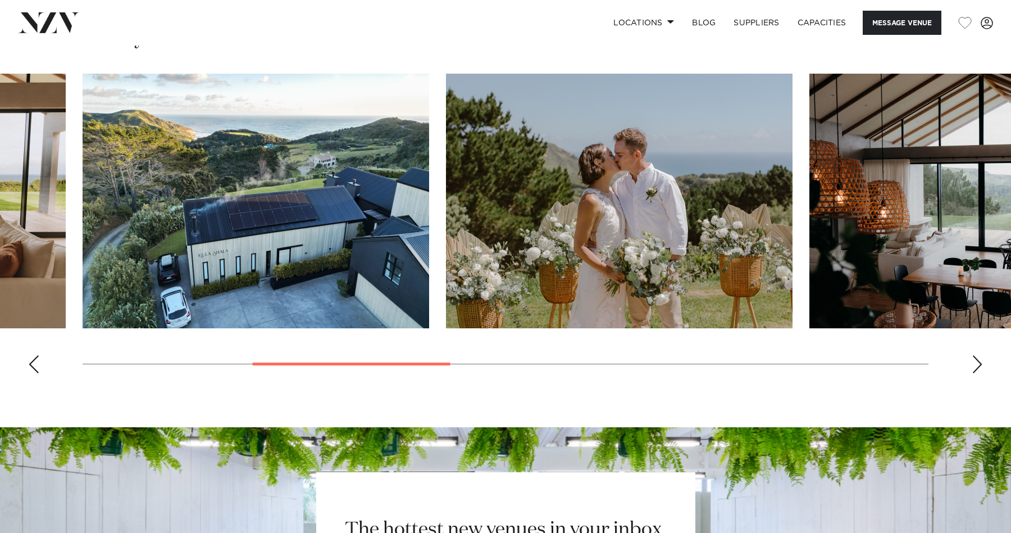
click at [980, 357] on div "Next slide" at bounding box center [977, 364] width 11 height 18
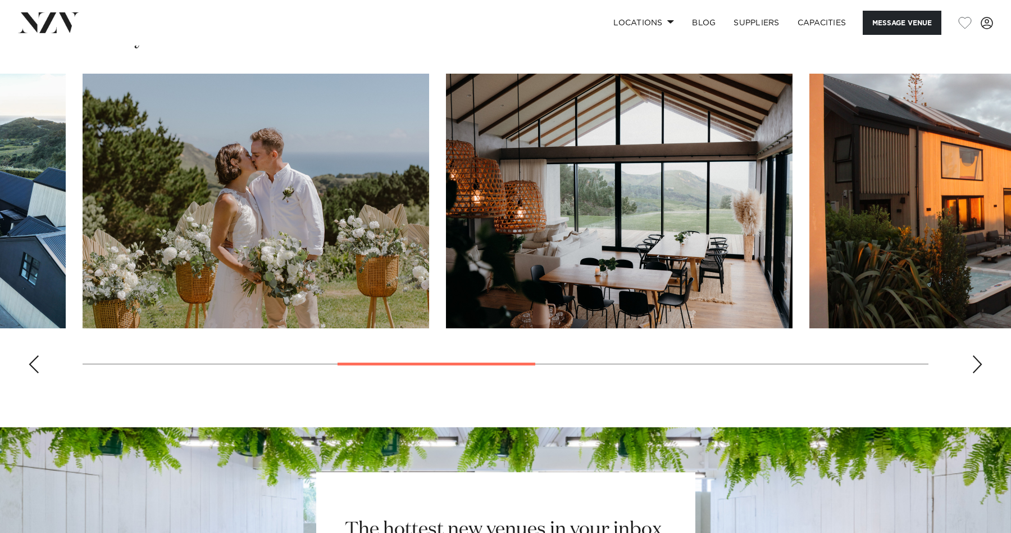
click at [980, 357] on div "Next slide" at bounding box center [977, 364] width 11 height 18
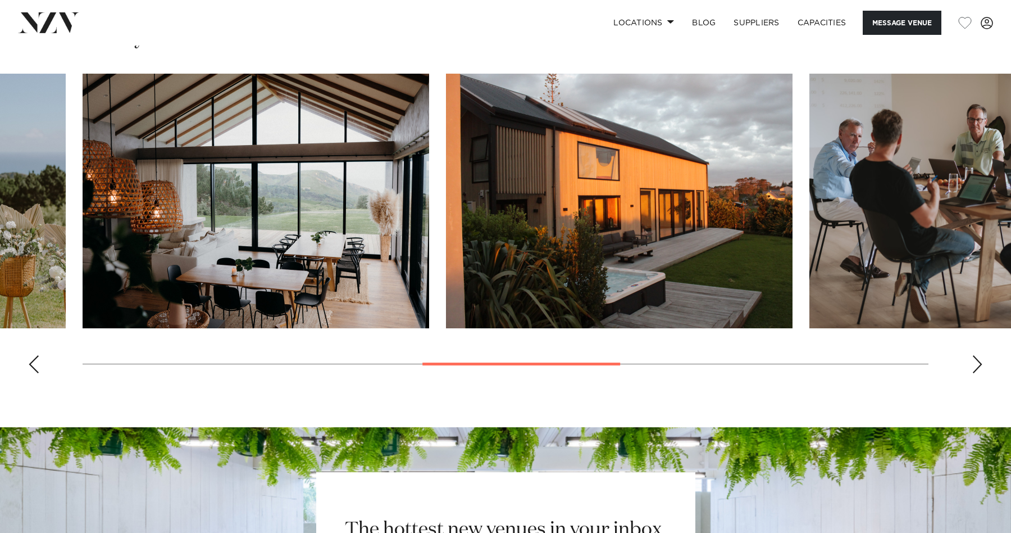
click at [981, 357] on div "Next slide" at bounding box center [977, 364] width 11 height 18
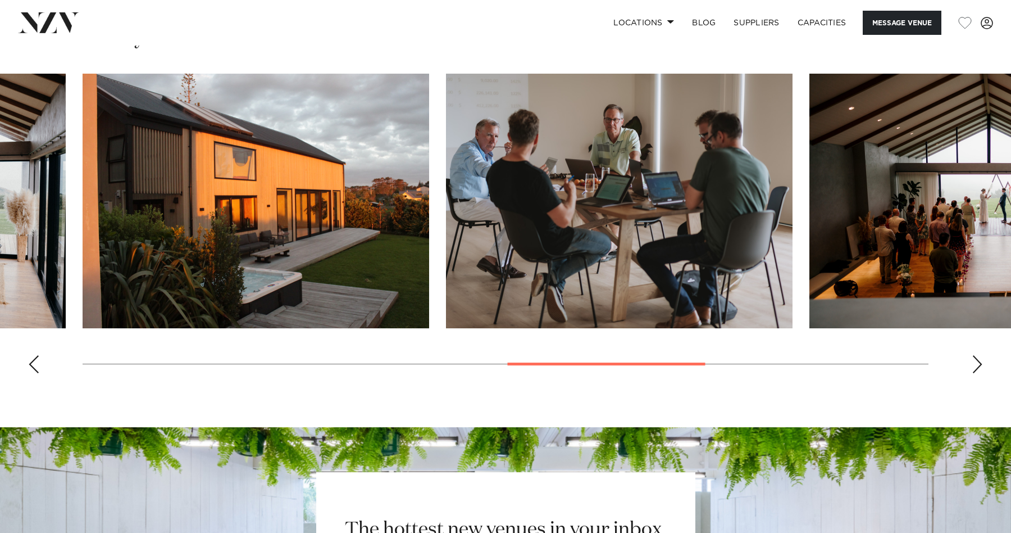
click at [981, 357] on div "Next slide" at bounding box center [977, 364] width 11 height 18
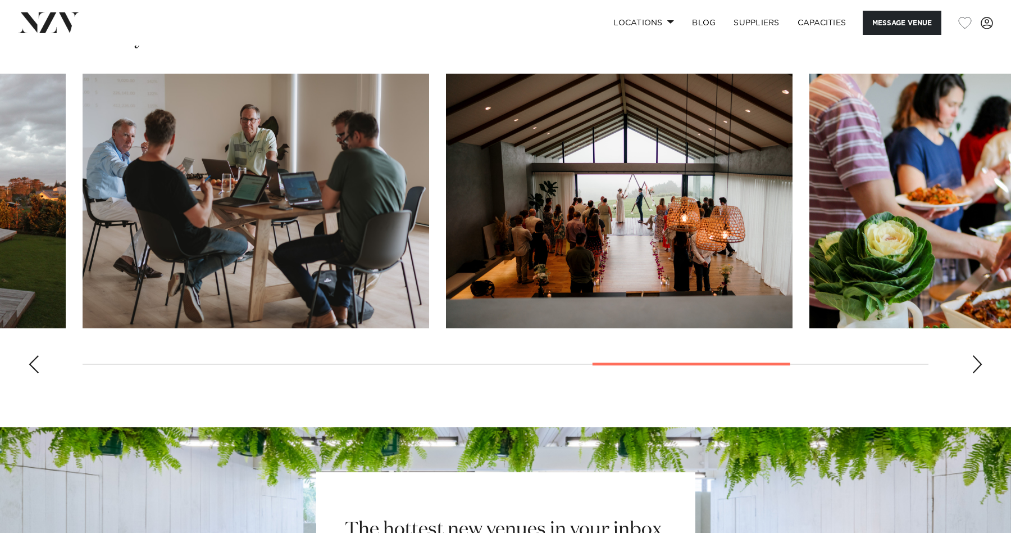
click at [981, 357] on div "Next slide" at bounding box center [977, 364] width 11 height 18
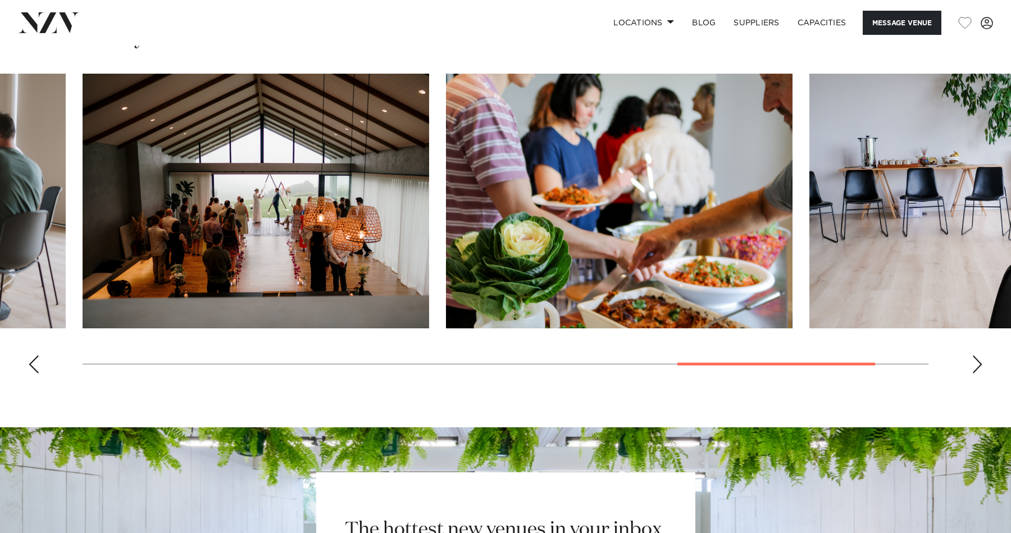
click at [981, 357] on div "Next slide" at bounding box center [977, 364] width 11 height 18
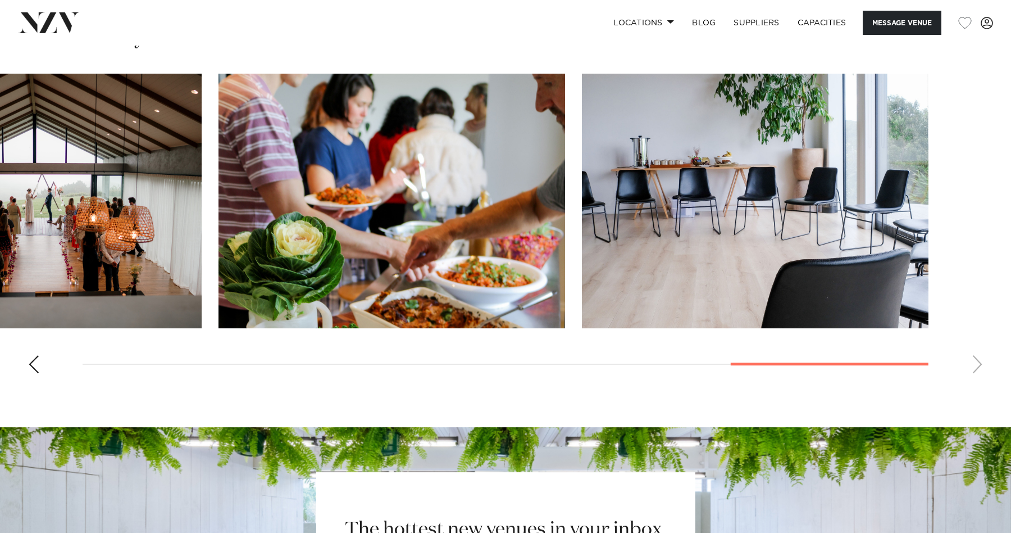
click at [981, 357] on swiper-container at bounding box center [505, 228] width 1011 height 308
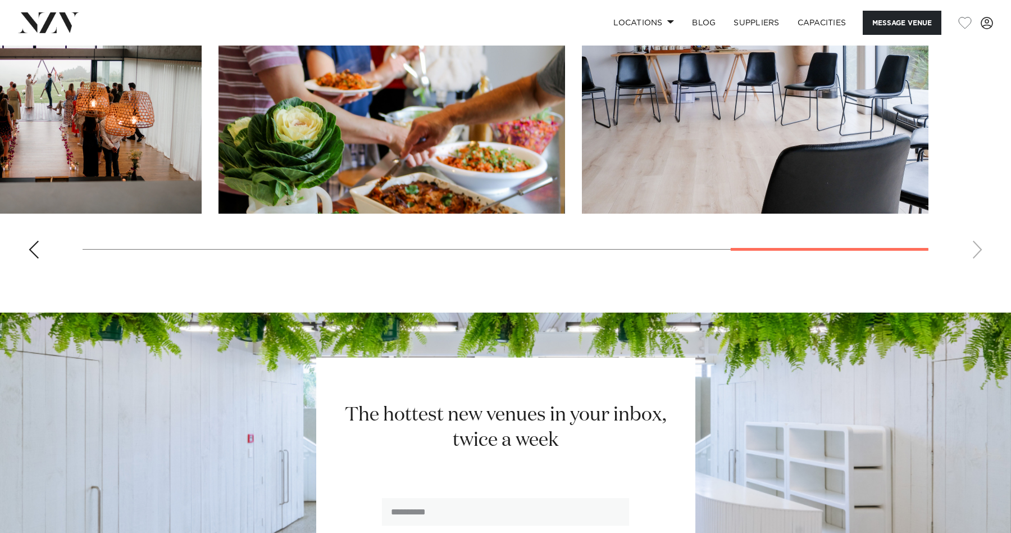
scroll to position [1059, 0]
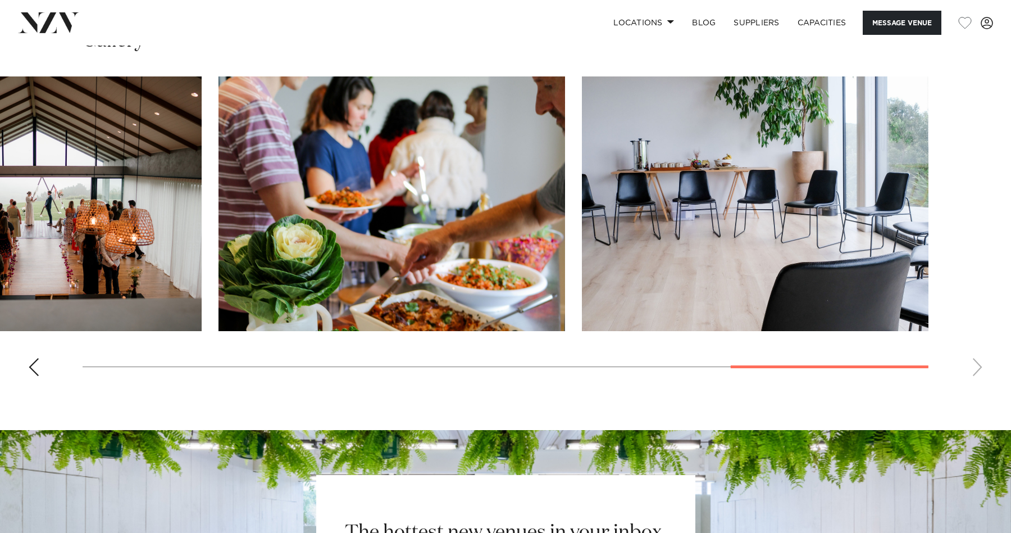
click at [38, 358] on div "Previous slide" at bounding box center [33, 367] width 11 height 18
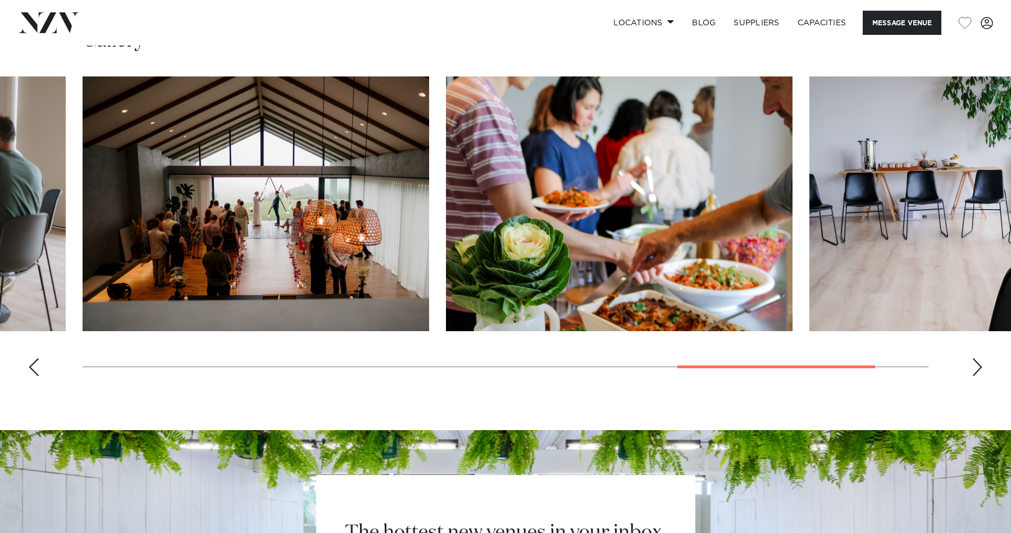
click at [38, 358] on div "Previous slide" at bounding box center [33, 367] width 11 height 18
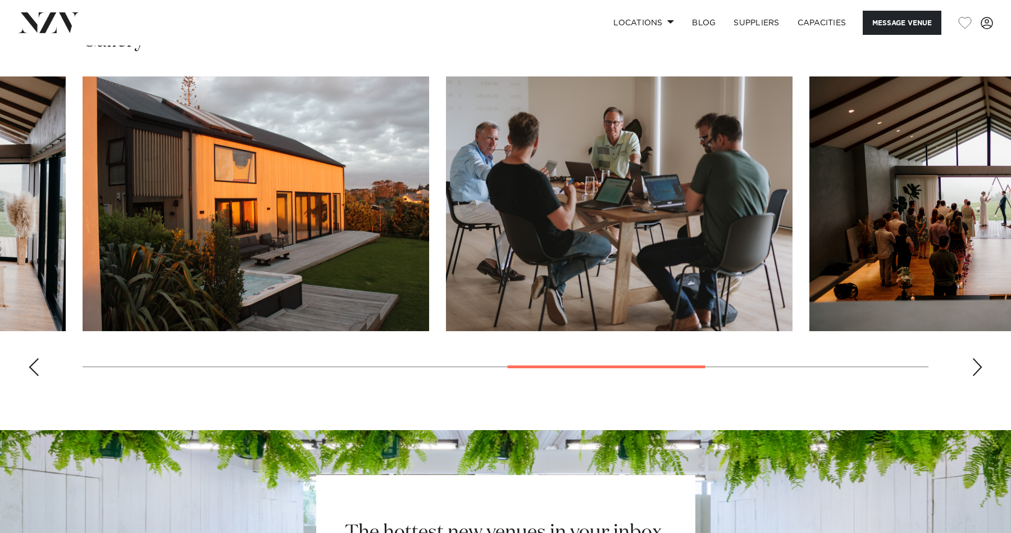
click at [38, 358] on div "Previous slide" at bounding box center [33, 367] width 11 height 18
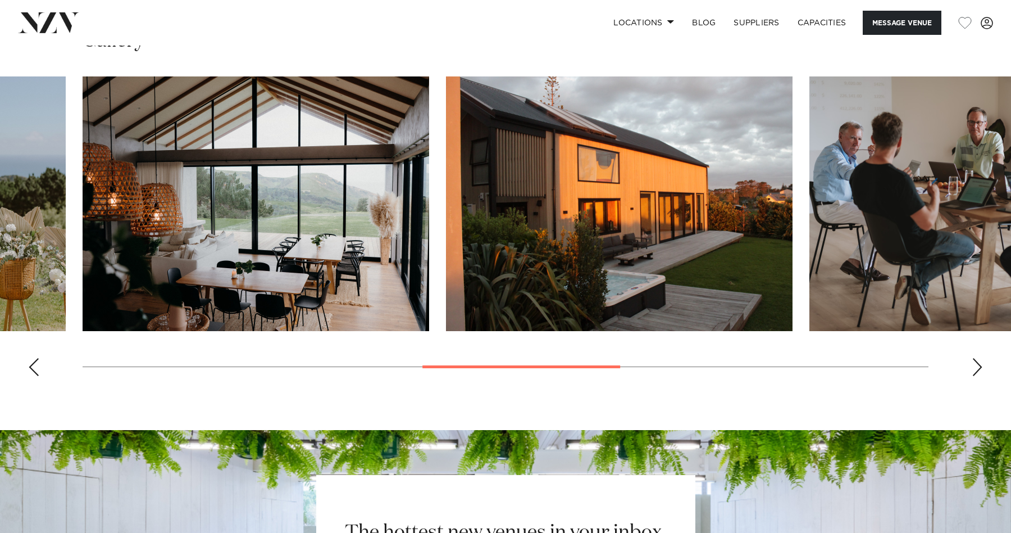
click at [38, 358] on div "Previous slide" at bounding box center [33, 367] width 11 height 18
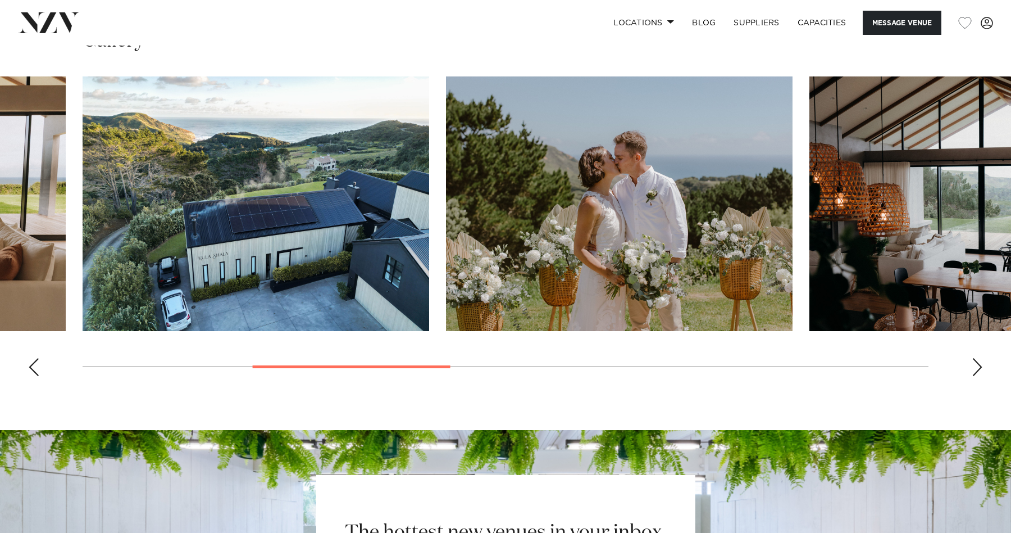
click at [38, 358] on div "Previous slide" at bounding box center [33, 367] width 11 height 18
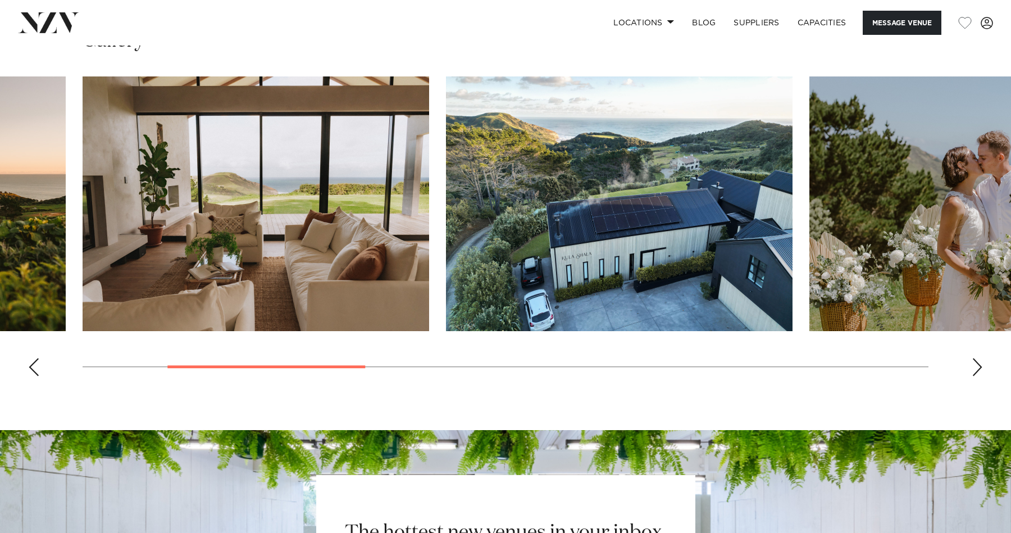
click at [37, 358] on div "Previous slide" at bounding box center [33, 367] width 11 height 18
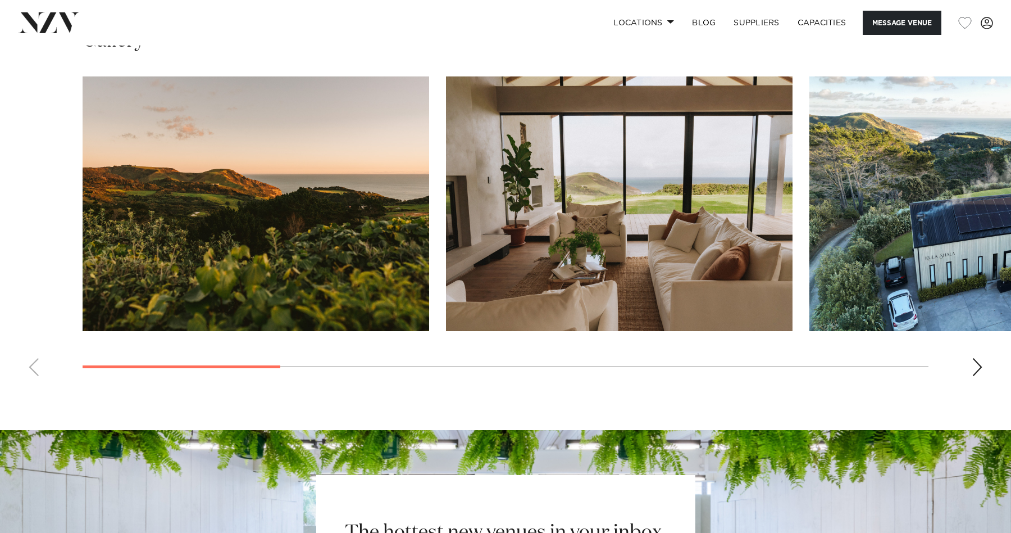
click at [36, 357] on swiper-container at bounding box center [505, 230] width 1011 height 308
click at [33, 364] on swiper-container at bounding box center [505, 230] width 1011 height 308
click at [917, 25] on button "Message Venue" at bounding box center [902, 23] width 79 height 24
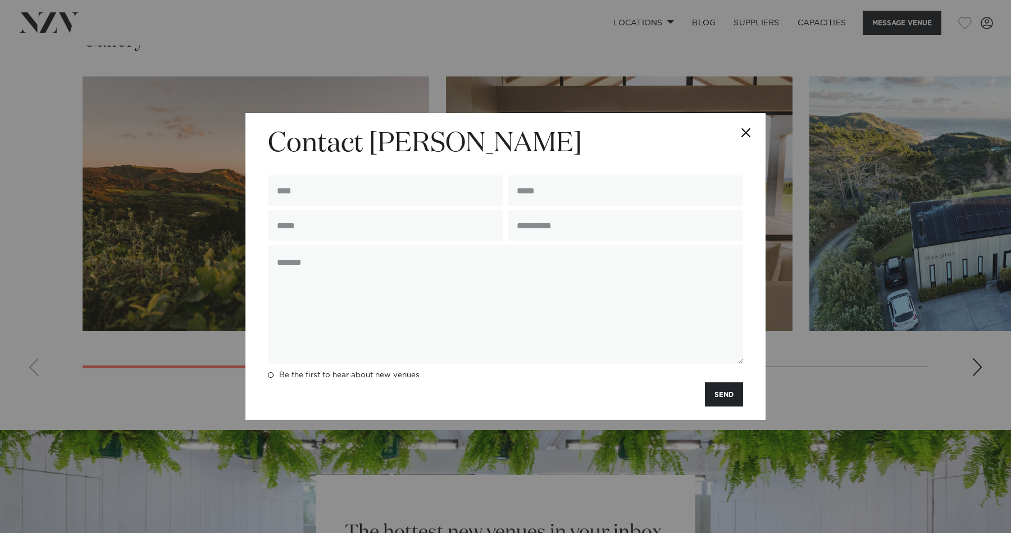
click at [748, 126] on button "Close" at bounding box center [745, 132] width 39 height 39
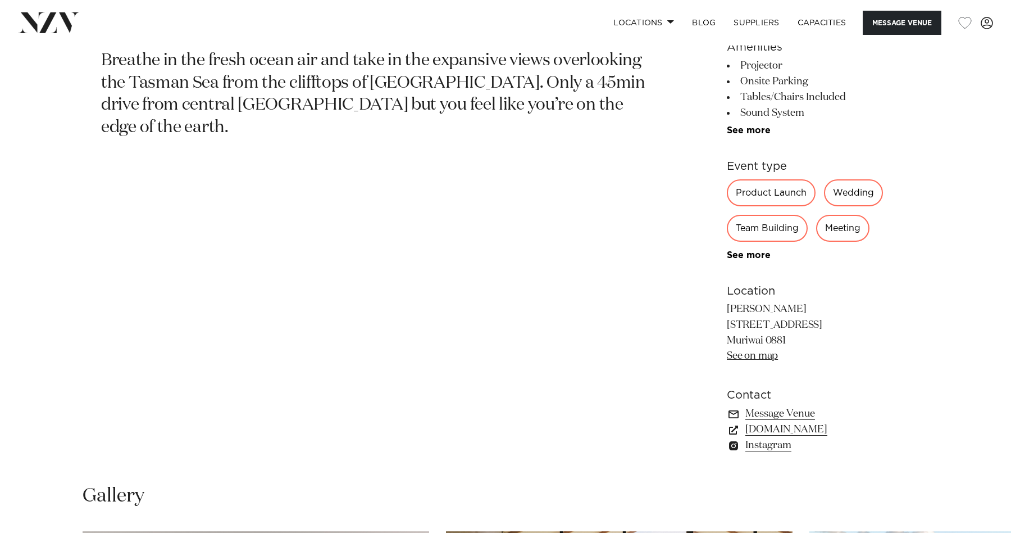
scroll to position [606, 0]
click at [791, 428] on link "[DOMAIN_NAME]" at bounding box center [818, 428] width 183 height 16
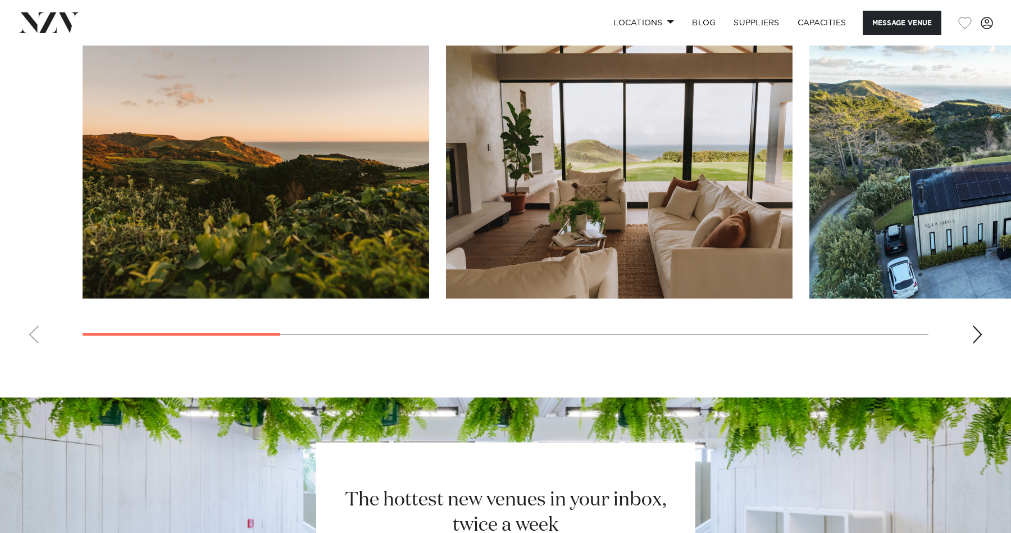
scroll to position [1095, 0]
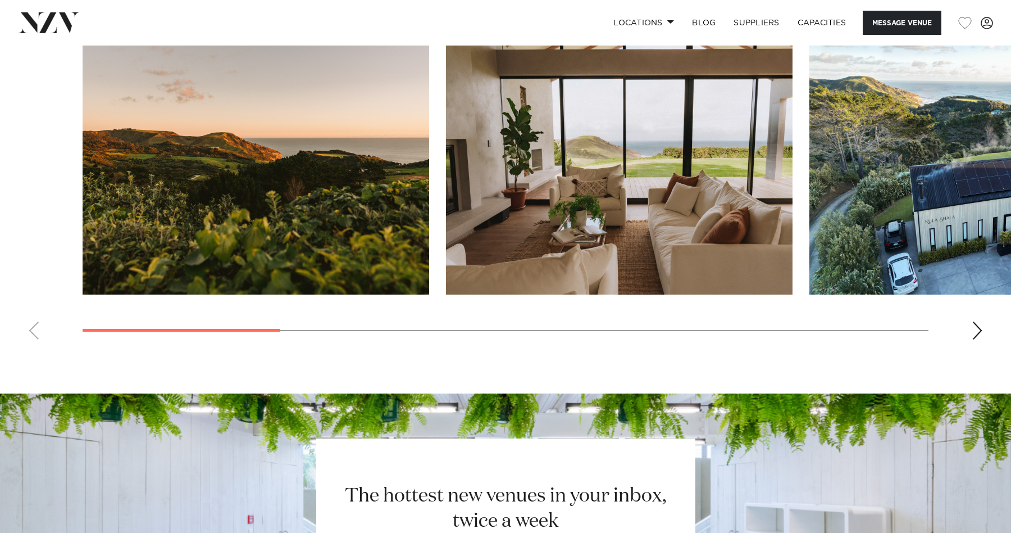
click at [980, 332] on div "Next slide" at bounding box center [977, 330] width 11 height 18
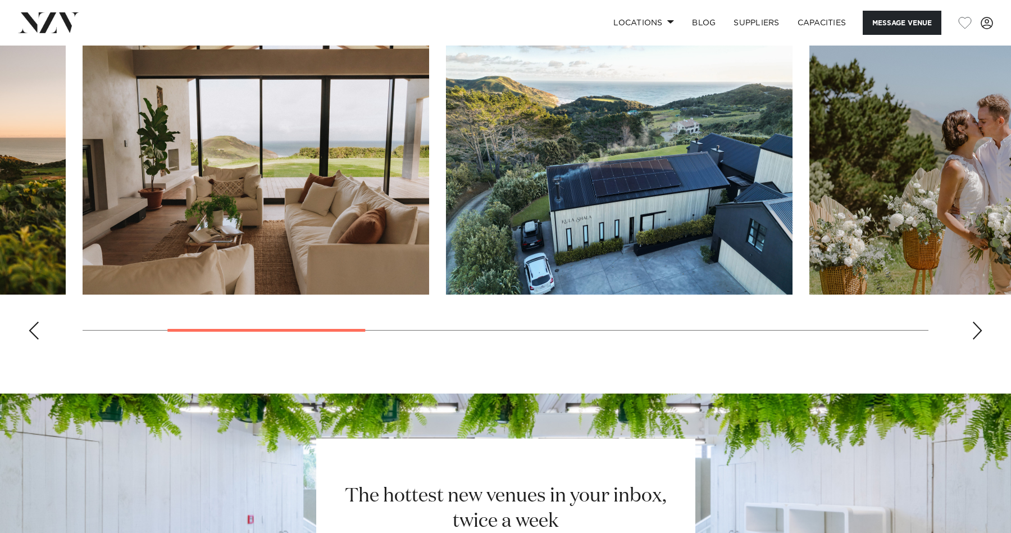
click at [980, 332] on div "Next slide" at bounding box center [977, 330] width 11 height 18
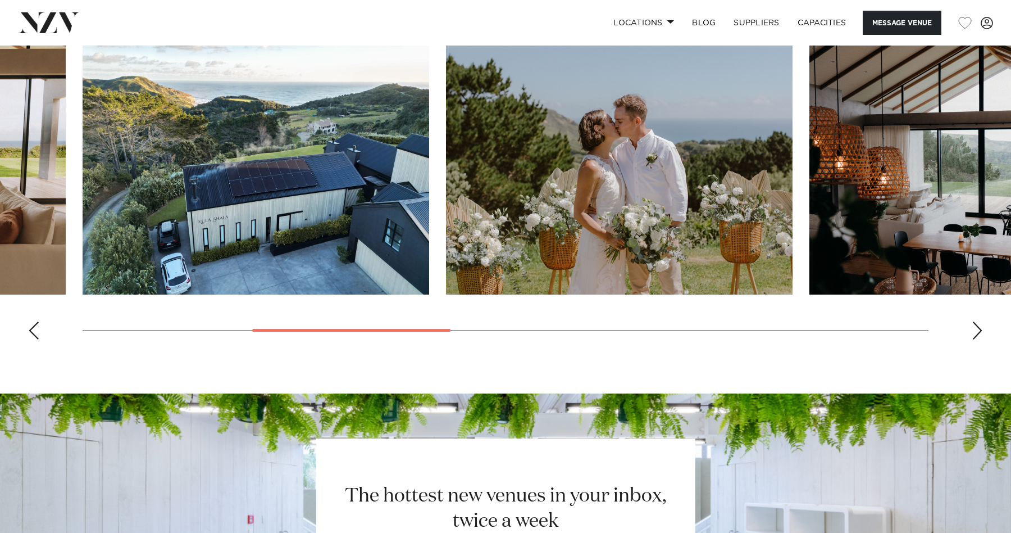
click at [980, 332] on div "Next slide" at bounding box center [977, 330] width 11 height 18
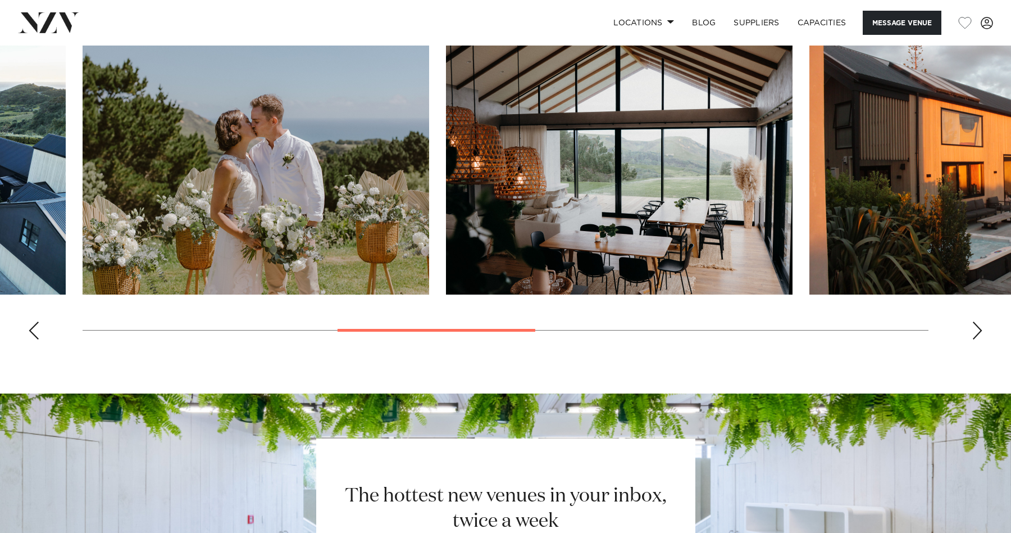
click at [979, 333] on div "Next slide" at bounding box center [977, 330] width 11 height 18
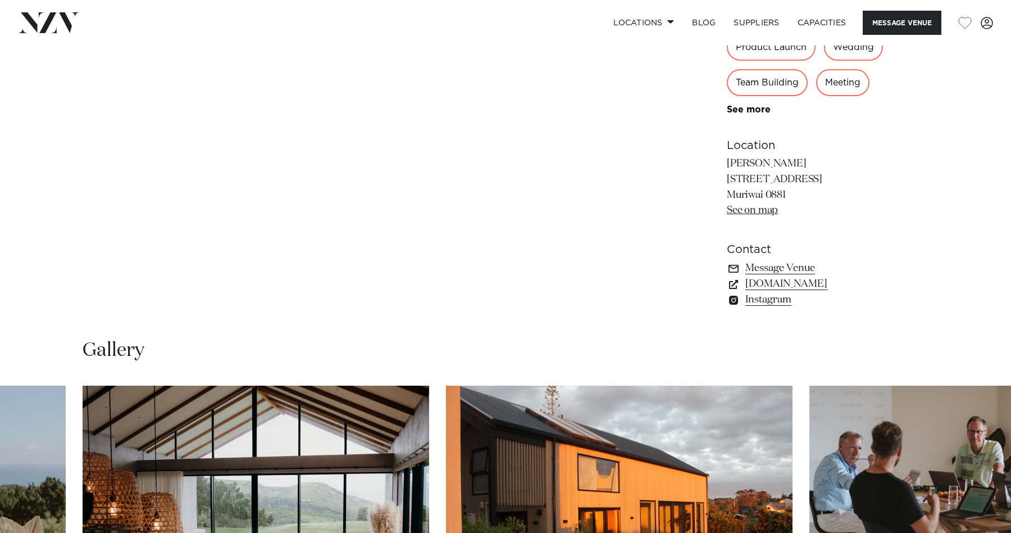
scroll to position [715, 0]
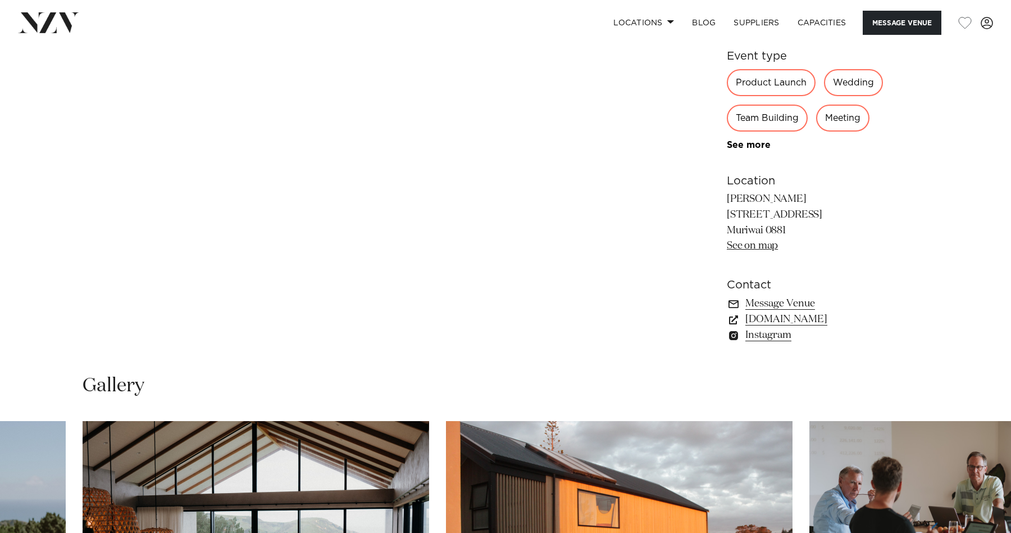
drag, startPoint x: 725, startPoint y: 209, endPoint x: 792, endPoint y: 225, distance: 68.7
click at [792, 225] on div "Auckland [PERSON_NAME] Breathe in the fresh ocean air and take in the expansive…" at bounding box center [506, 103] width 956 height 507
copy p "[STREET_ADDRESS]"
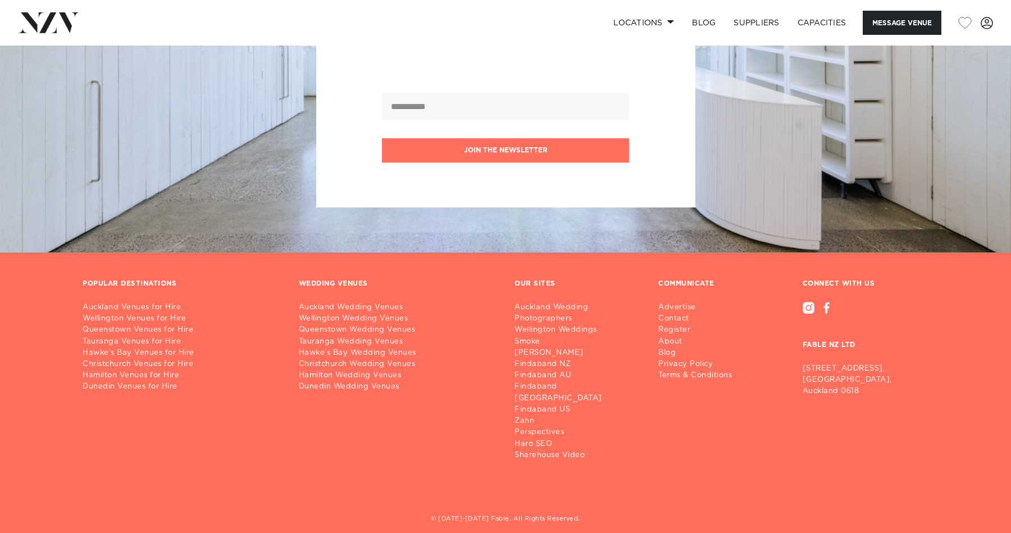
scroll to position [1581, 0]
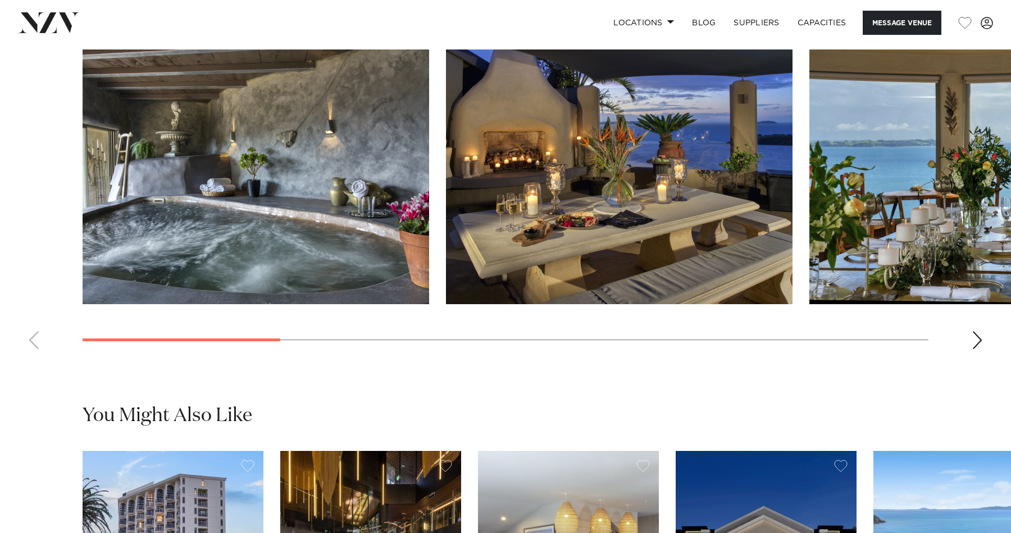
scroll to position [1144, 0]
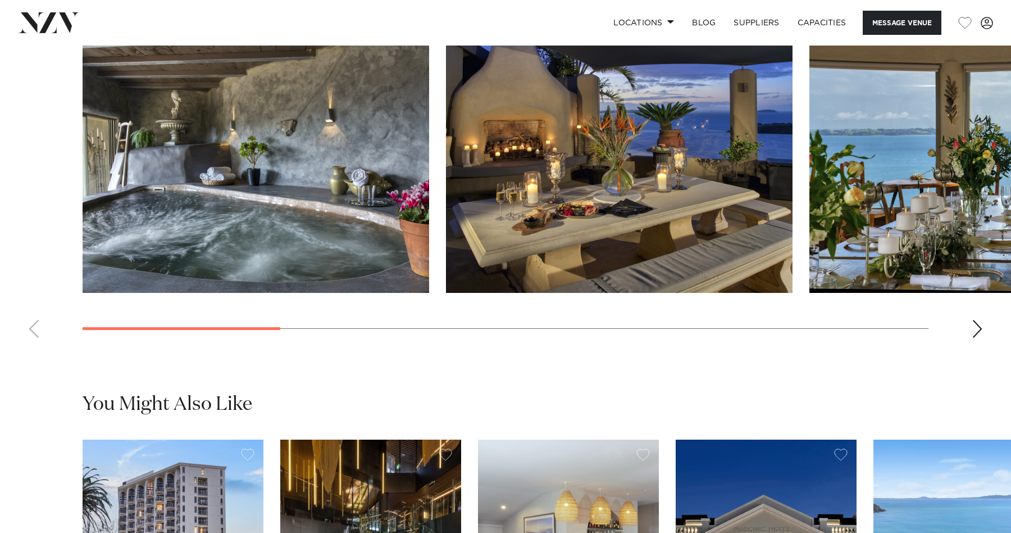
click at [980, 335] on div "Next slide" at bounding box center [977, 329] width 11 height 18
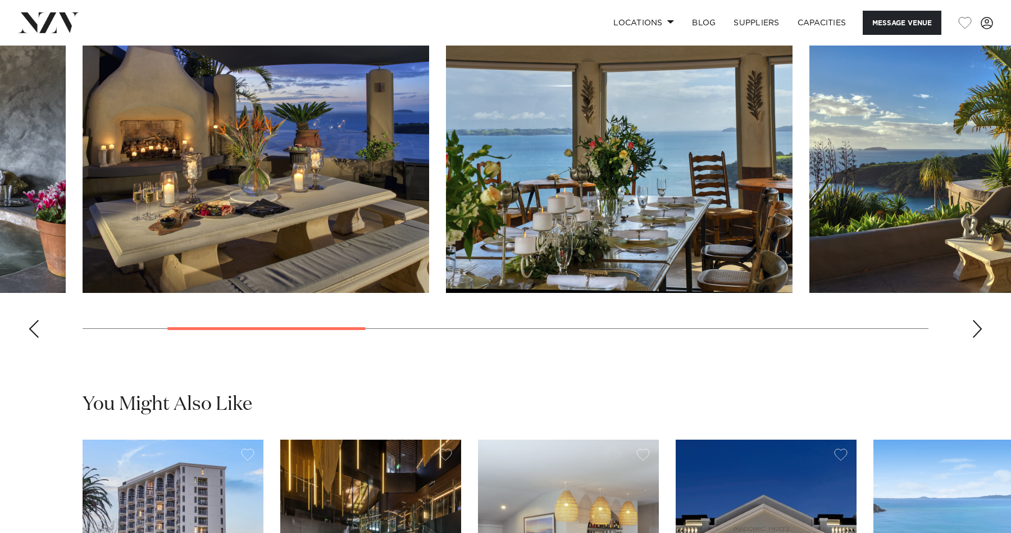
click at [980, 335] on div "Next slide" at bounding box center [977, 329] width 11 height 18
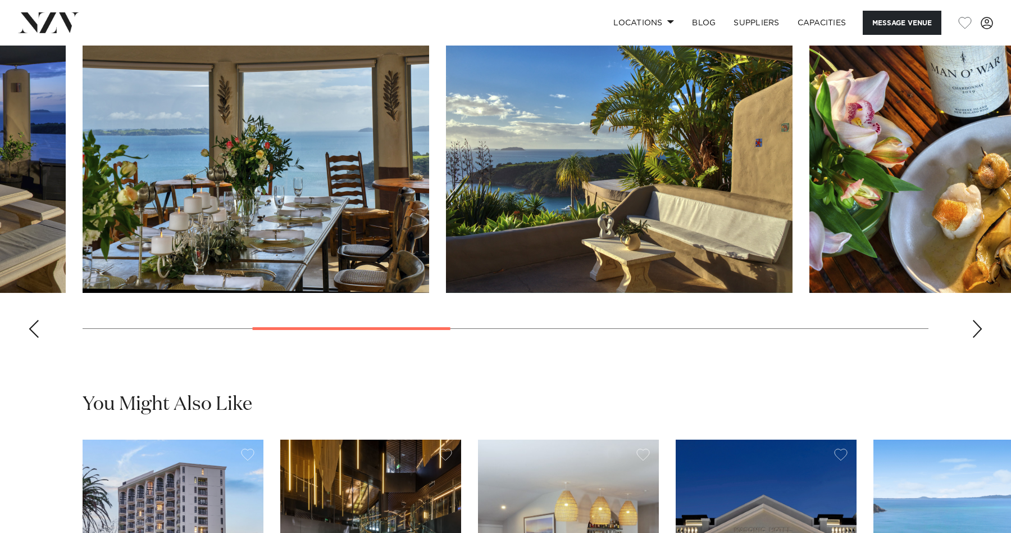
click at [980, 335] on div "Next slide" at bounding box center [977, 329] width 11 height 18
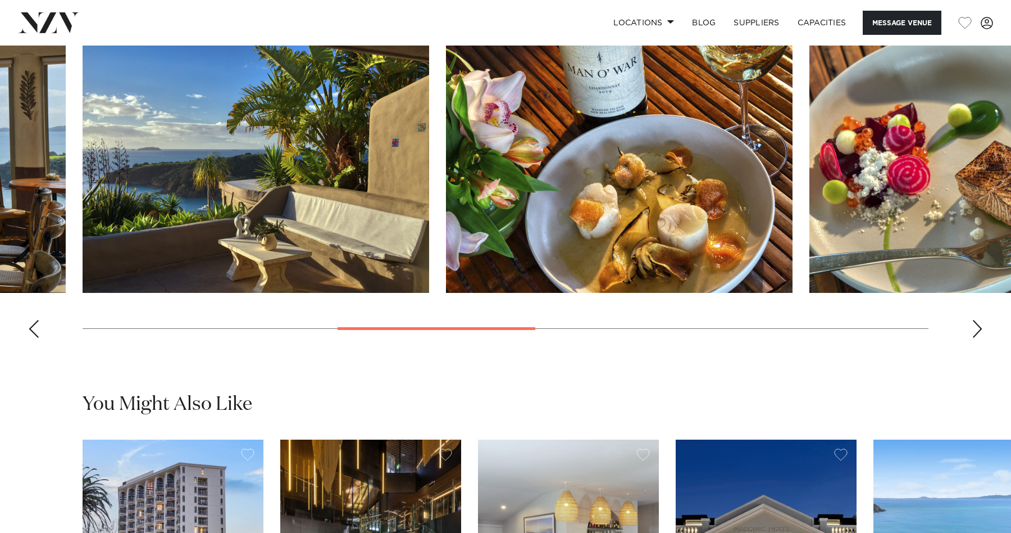
click at [980, 335] on div "Next slide" at bounding box center [977, 329] width 11 height 18
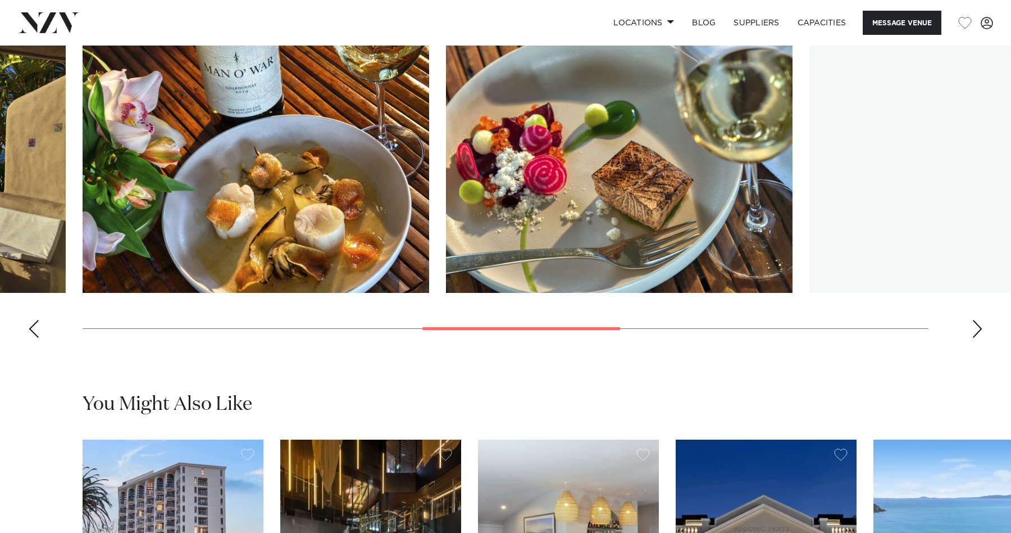
click at [980, 335] on div "Next slide" at bounding box center [977, 329] width 11 height 18
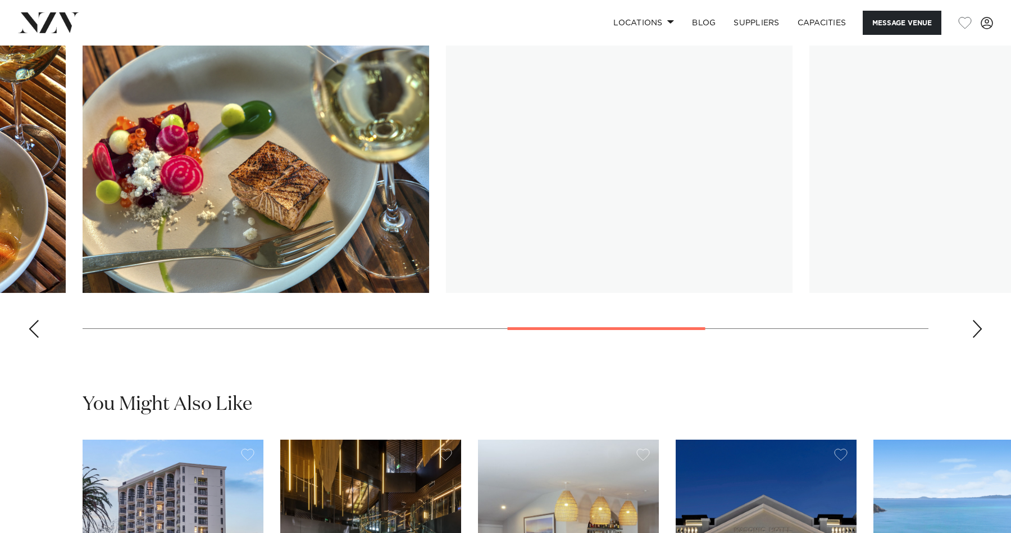
click at [980, 335] on div "Next slide" at bounding box center [977, 329] width 11 height 18
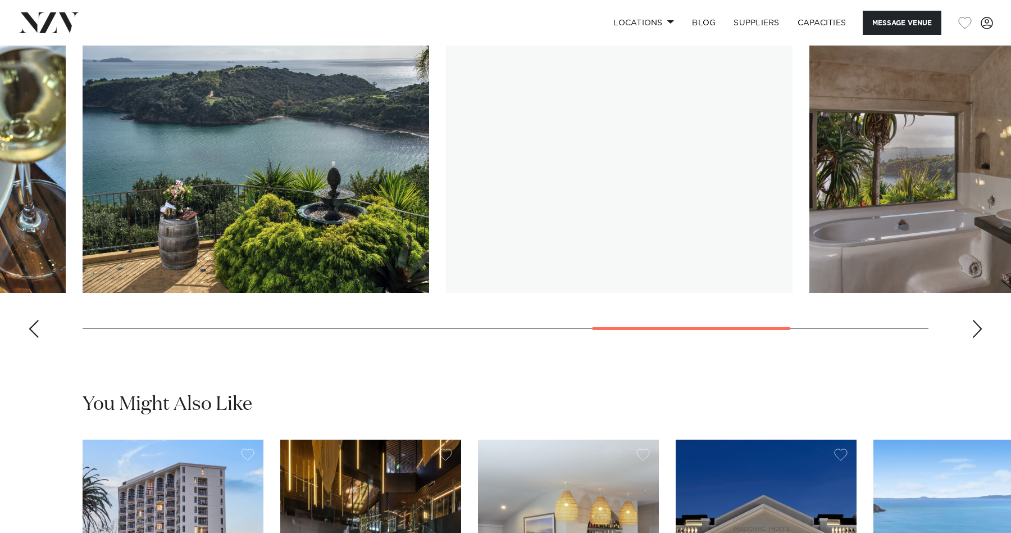
click at [980, 335] on div "Next slide" at bounding box center [977, 329] width 11 height 18
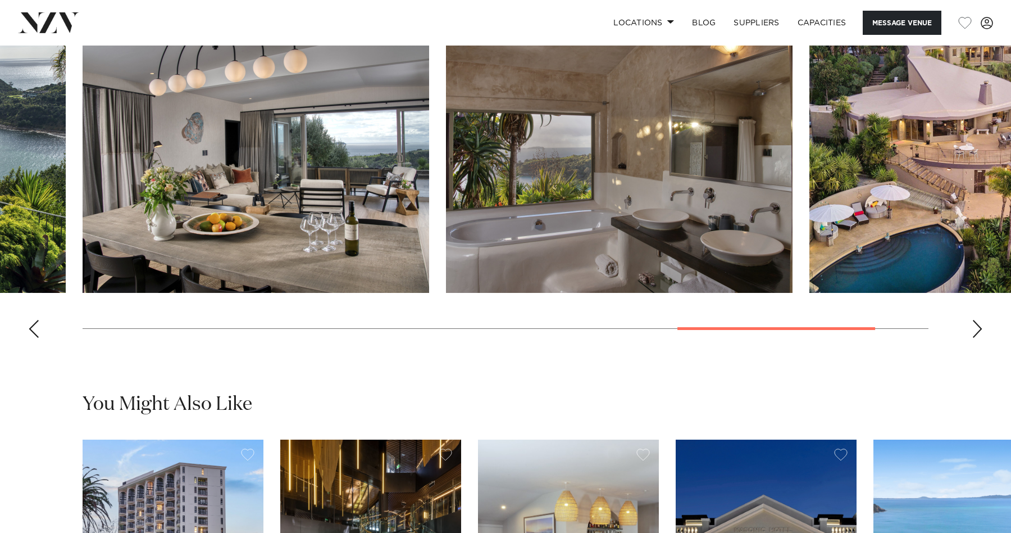
click at [980, 335] on div "Next slide" at bounding box center [977, 329] width 11 height 18
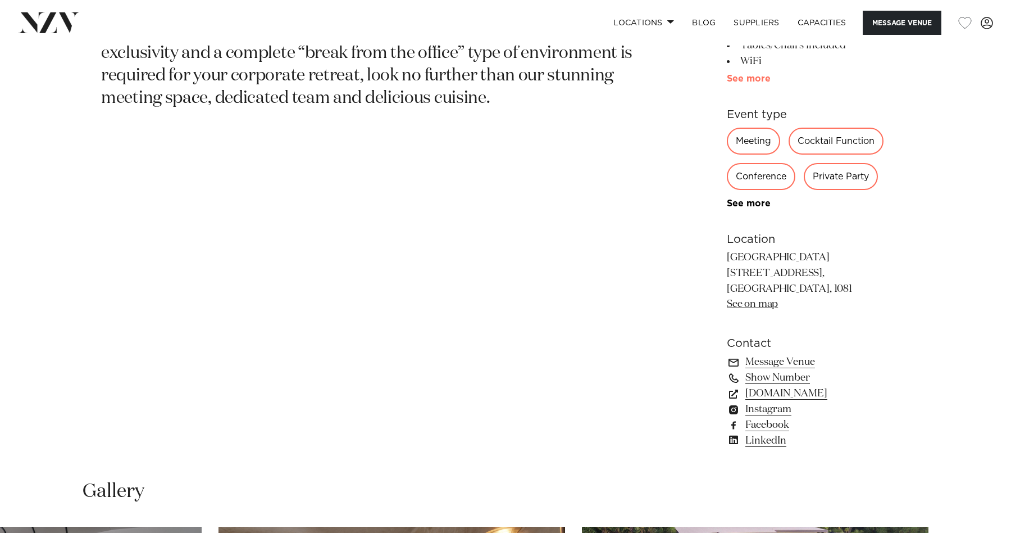
scroll to position [651, 0]
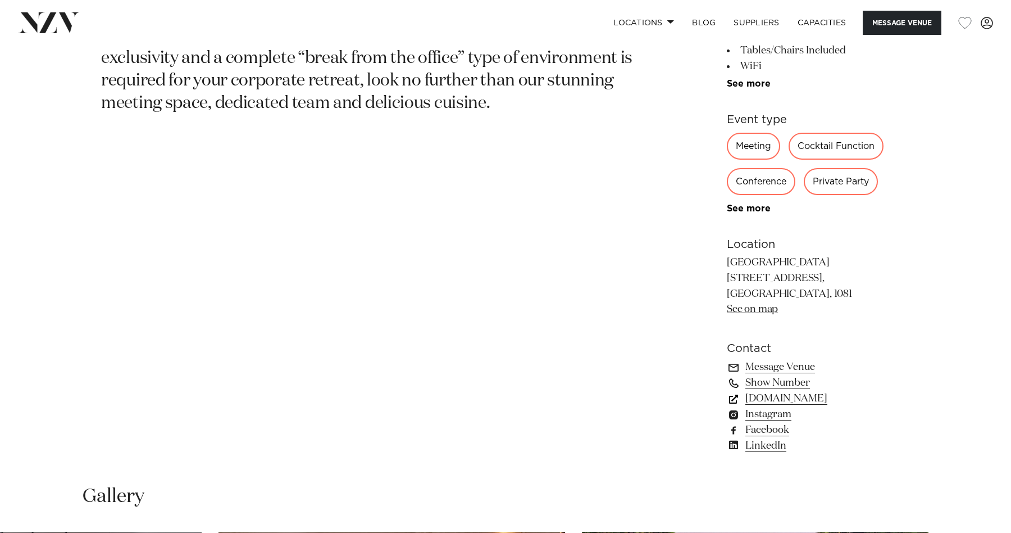
click at [822, 397] on link "[DOMAIN_NAME]" at bounding box center [818, 398] width 183 height 16
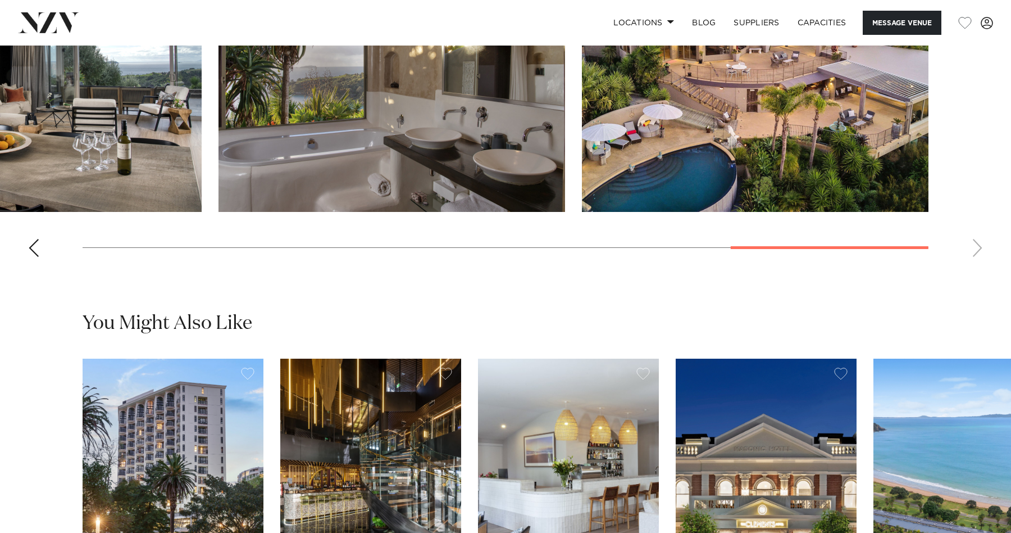
scroll to position [1181, 0]
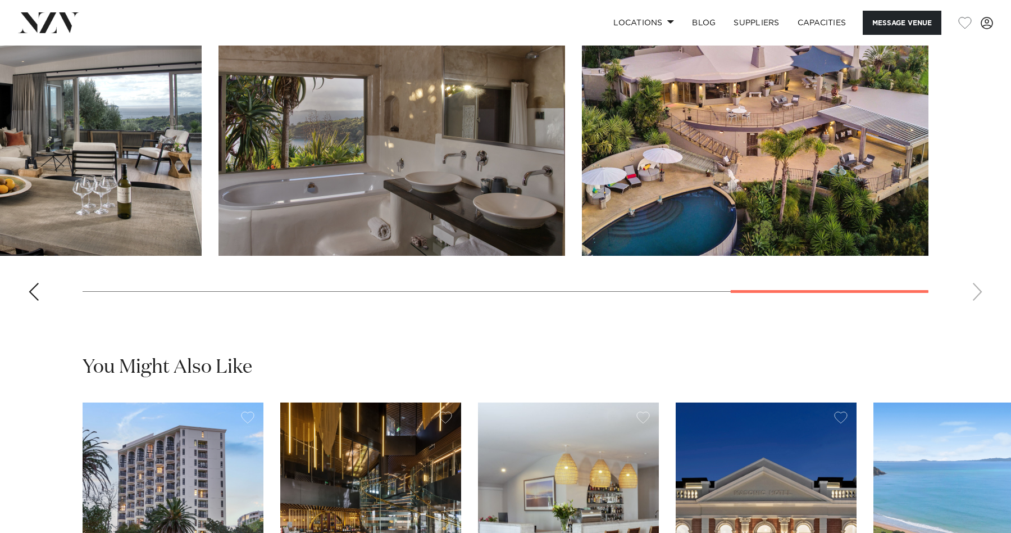
click at [977, 294] on swiper-container at bounding box center [505, 155] width 1011 height 308
click at [34, 285] on div "Previous slide" at bounding box center [33, 292] width 11 height 18
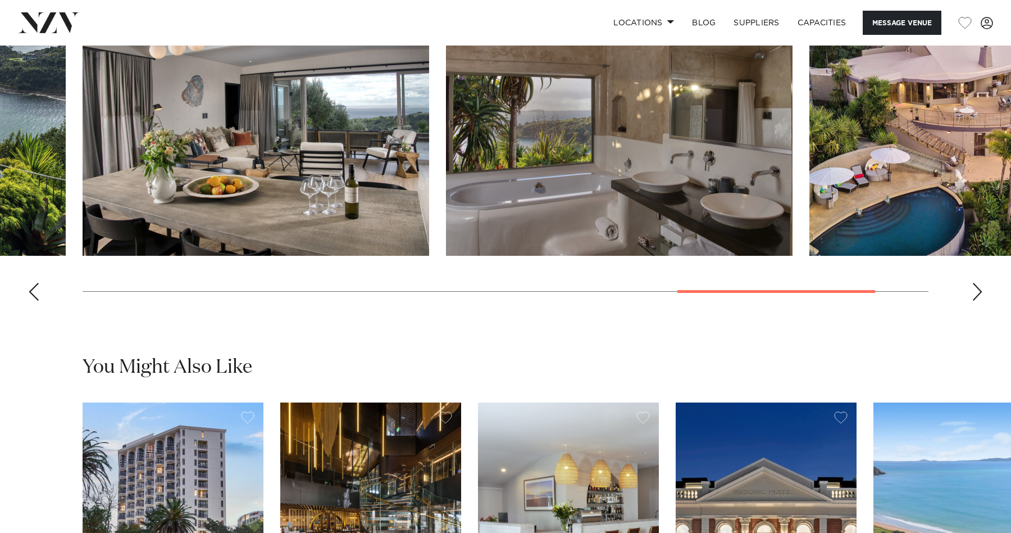
click at [34, 285] on div "Previous slide" at bounding box center [33, 292] width 11 height 18
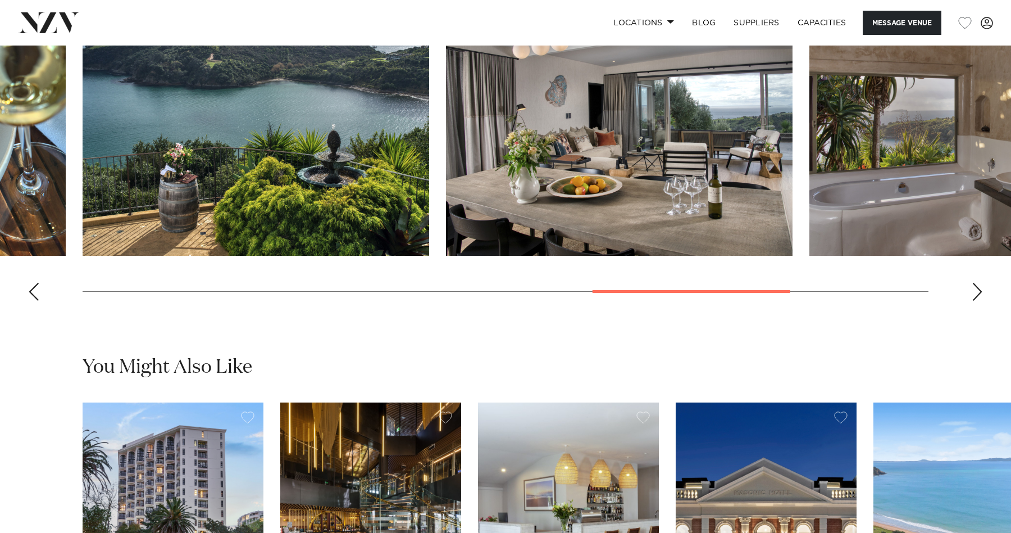
click at [34, 285] on div "Previous slide" at bounding box center [33, 292] width 11 height 18
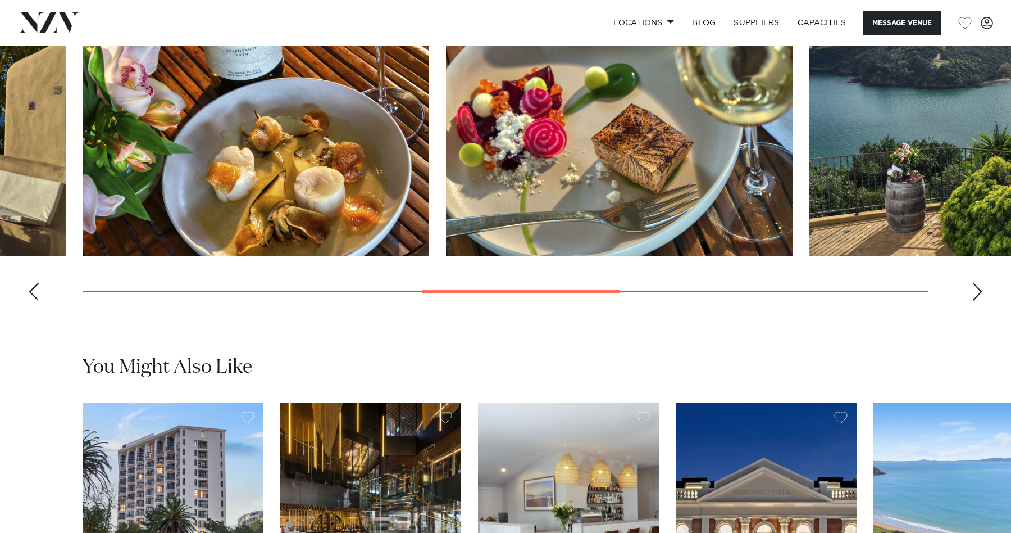
click at [34, 285] on div "Previous slide" at bounding box center [33, 292] width 11 height 18
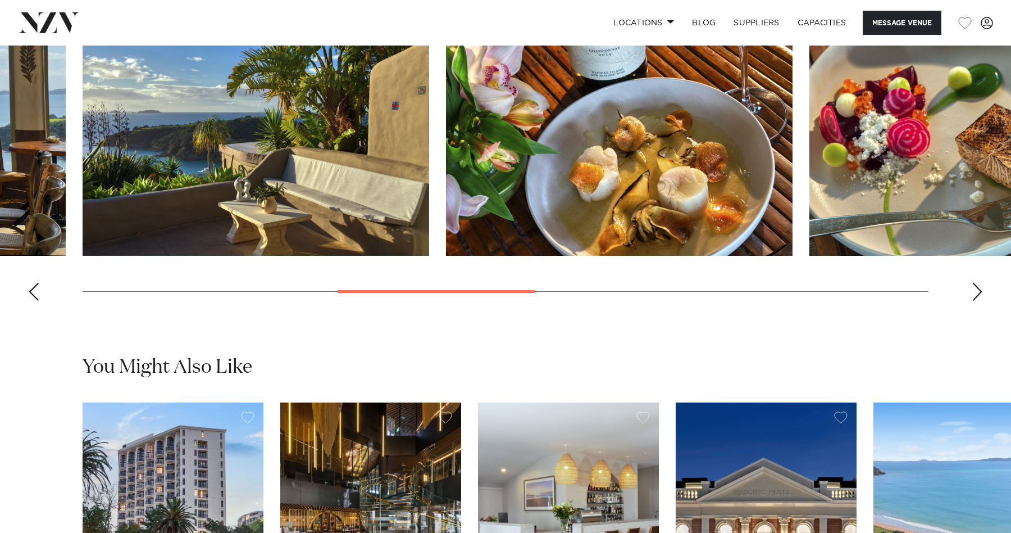
click at [34, 285] on div "Previous slide" at bounding box center [33, 292] width 11 height 18
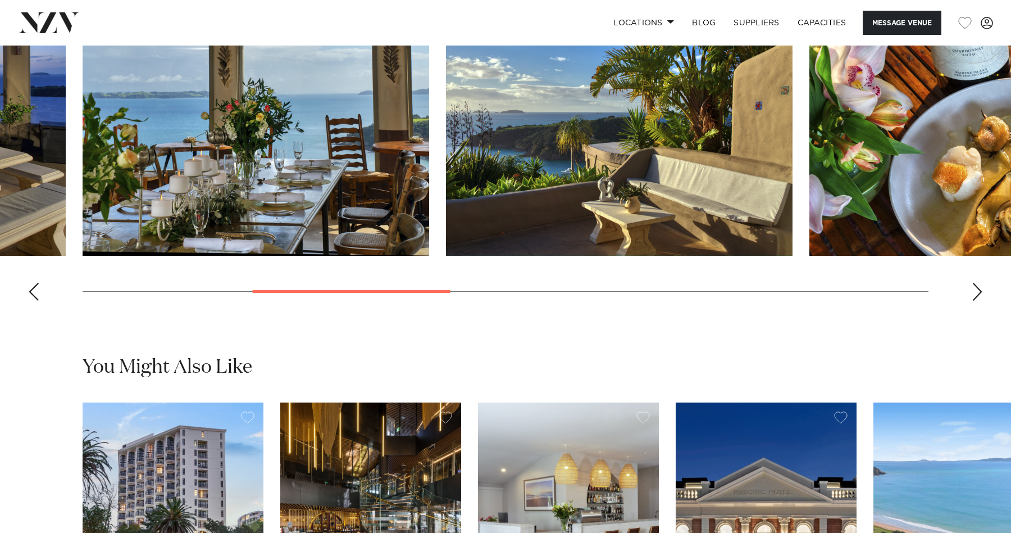
click at [34, 285] on div "Previous slide" at bounding box center [33, 292] width 11 height 18
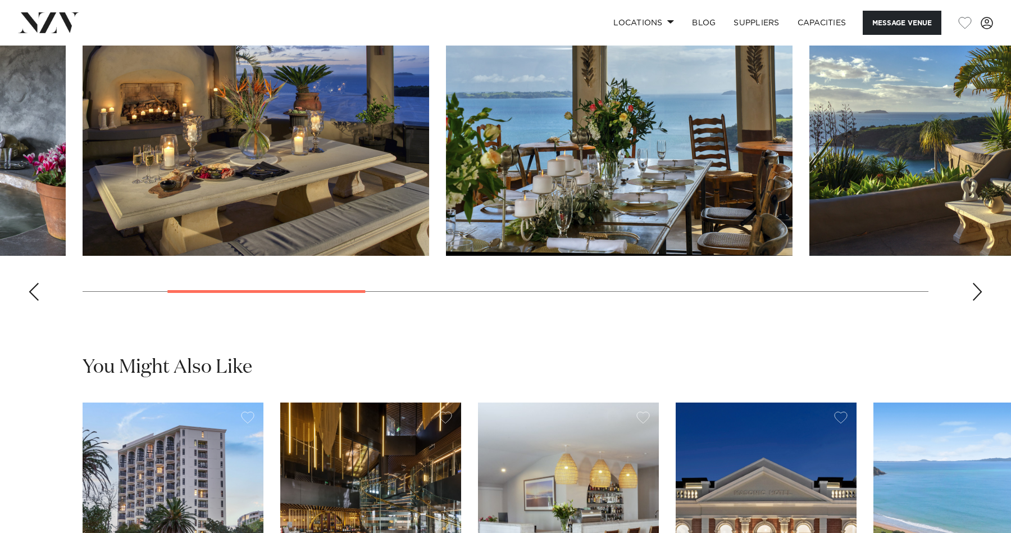
click at [34, 285] on div "Previous slide" at bounding box center [33, 292] width 11 height 18
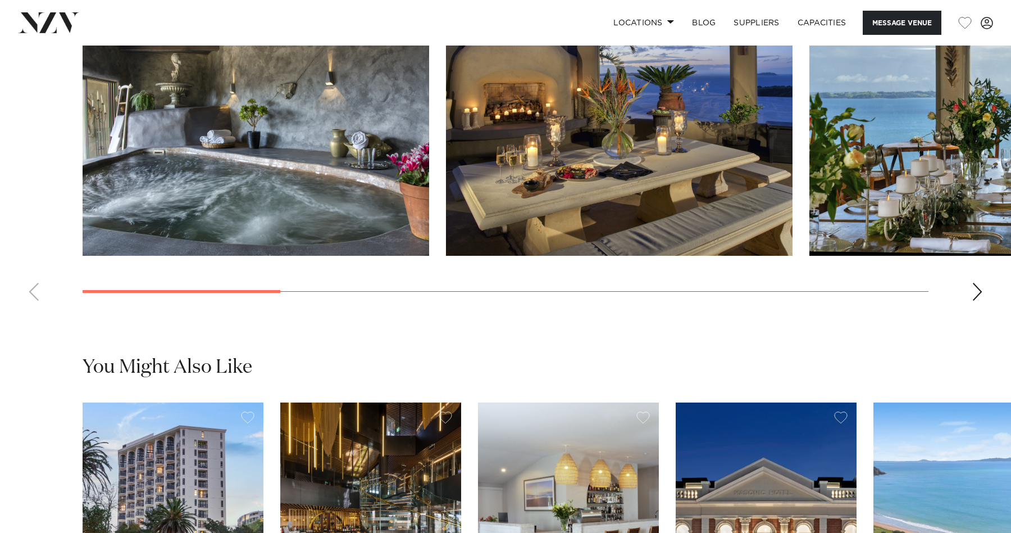
click at [34, 285] on swiper-container at bounding box center [505, 155] width 1011 height 308
click at [34, 286] on swiper-container at bounding box center [505, 155] width 1011 height 308
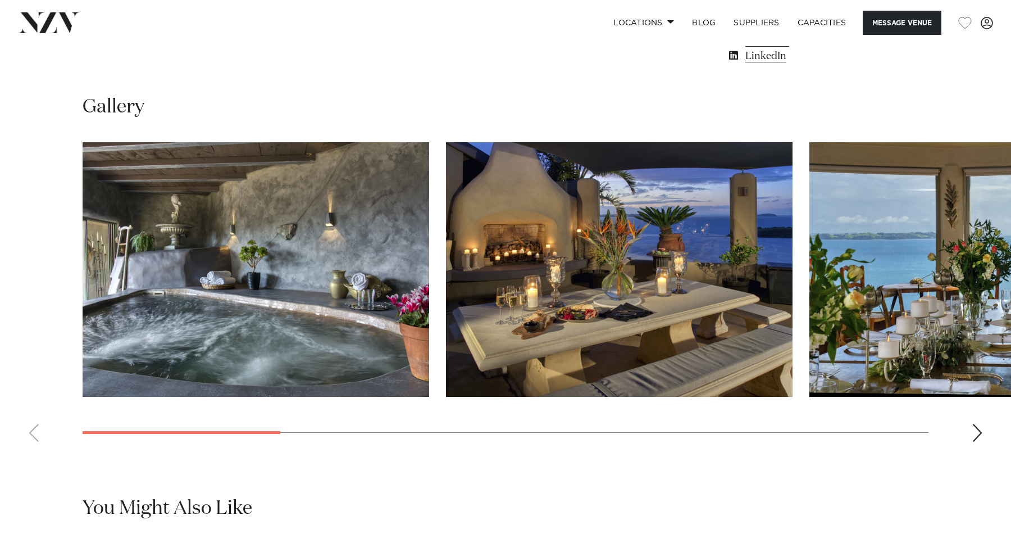
scroll to position [1113, 0]
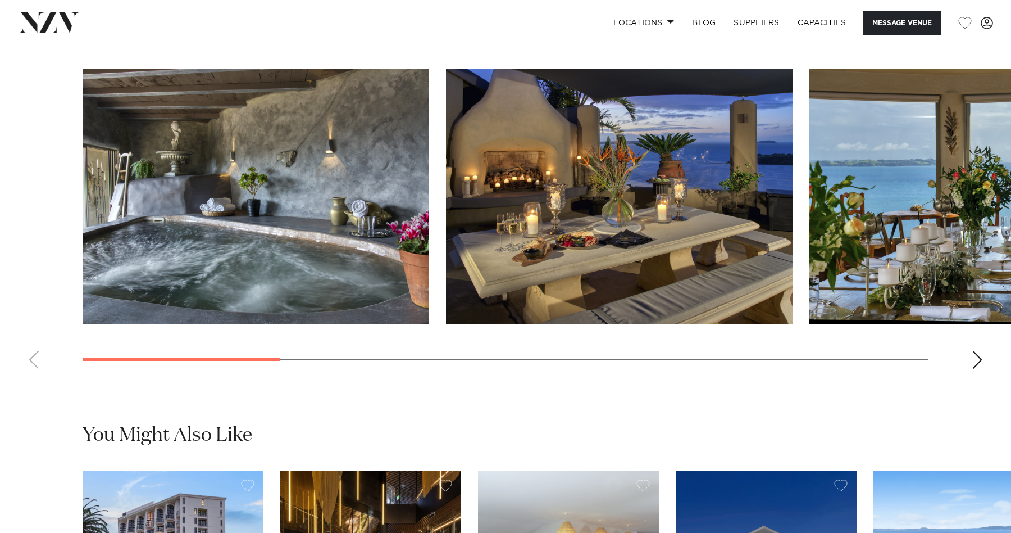
click at [981, 357] on div "Next slide" at bounding box center [977, 360] width 11 height 18
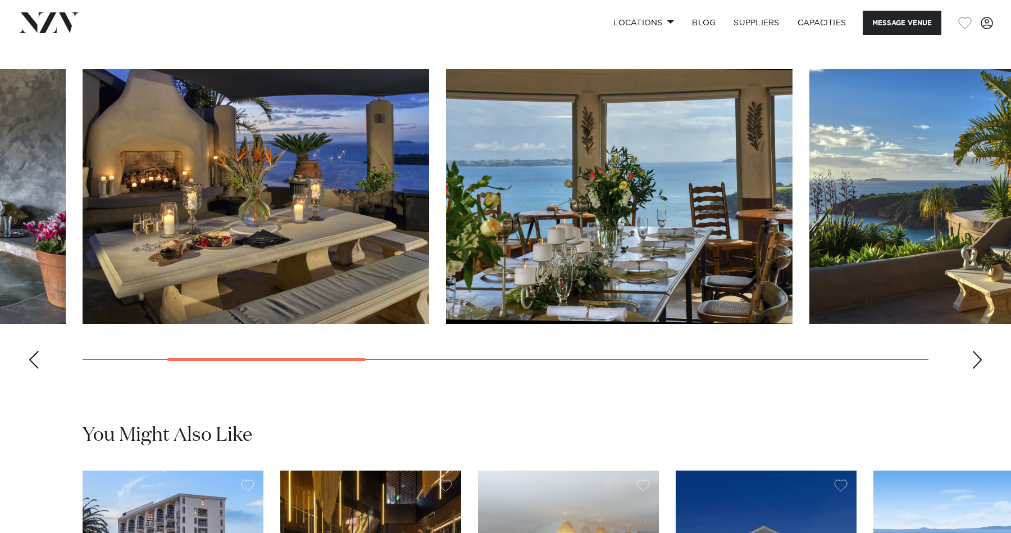
click at [981, 357] on div "Next slide" at bounding box center [977, 360] width 11 height 18
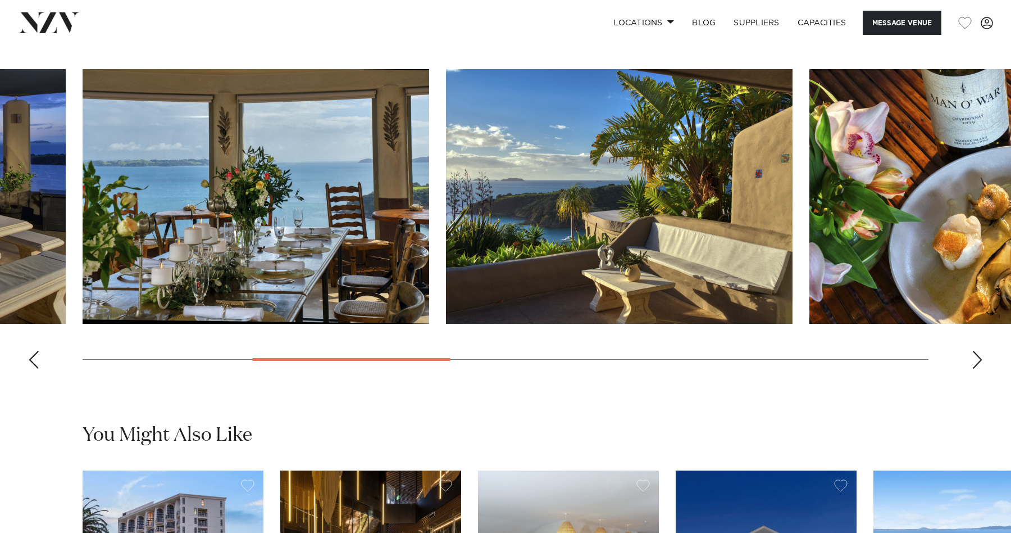
click at [981, 357] on div "Next slide" at bounding box center [977, 360] width 11 height 18
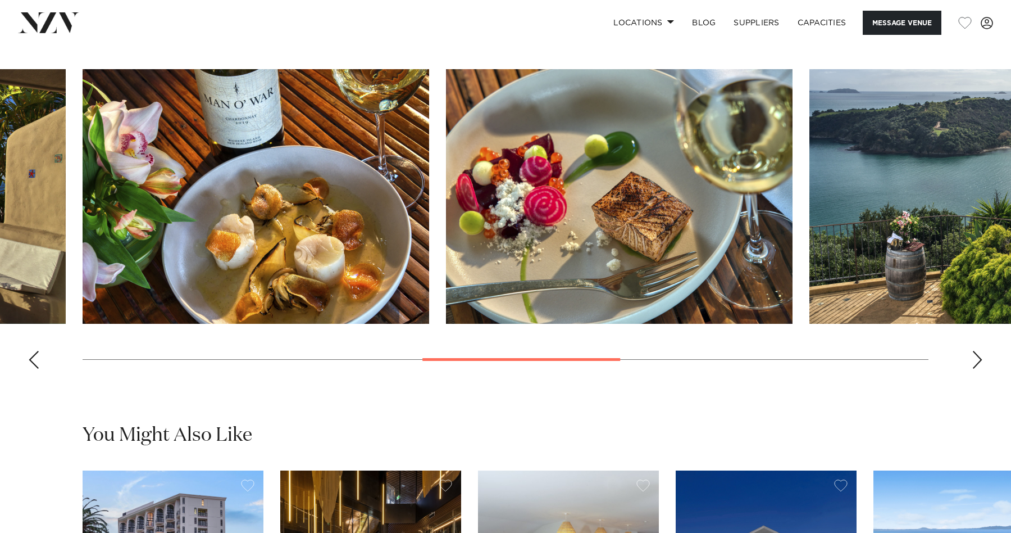
click at [981, 357] on div "Next slide" at bounding box center [977, 360] width 11 height 18
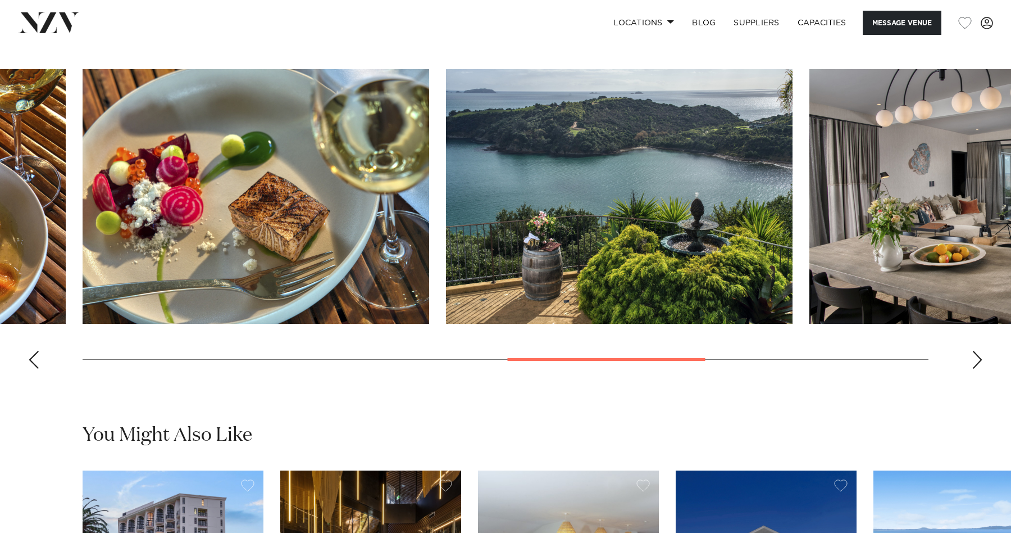
click at [981, 357] on div "Next slide" at bounding box center [977, 360] width 11 height 18
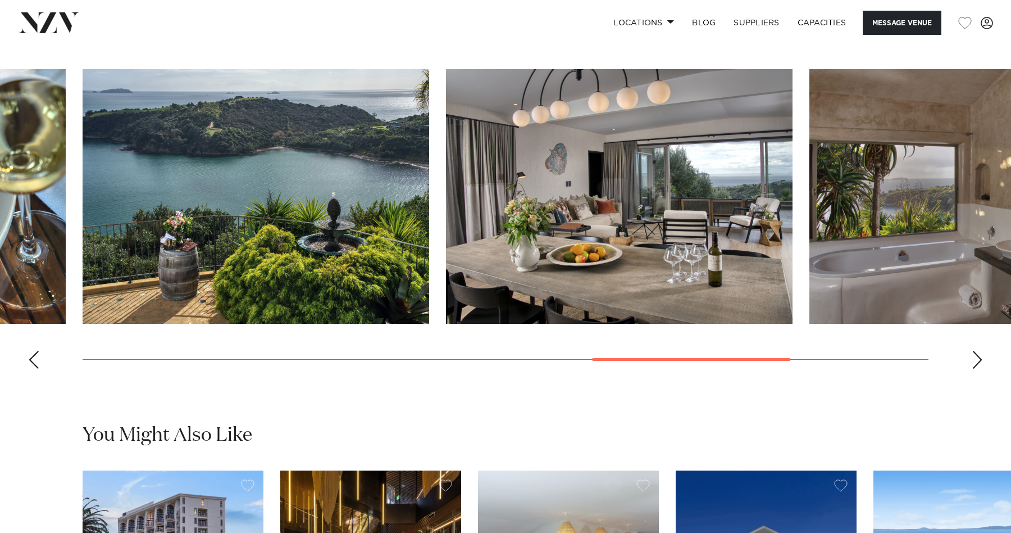
click at [981, 357] on div "Next slide" at bounding box center [977, 360] width 11 height 18
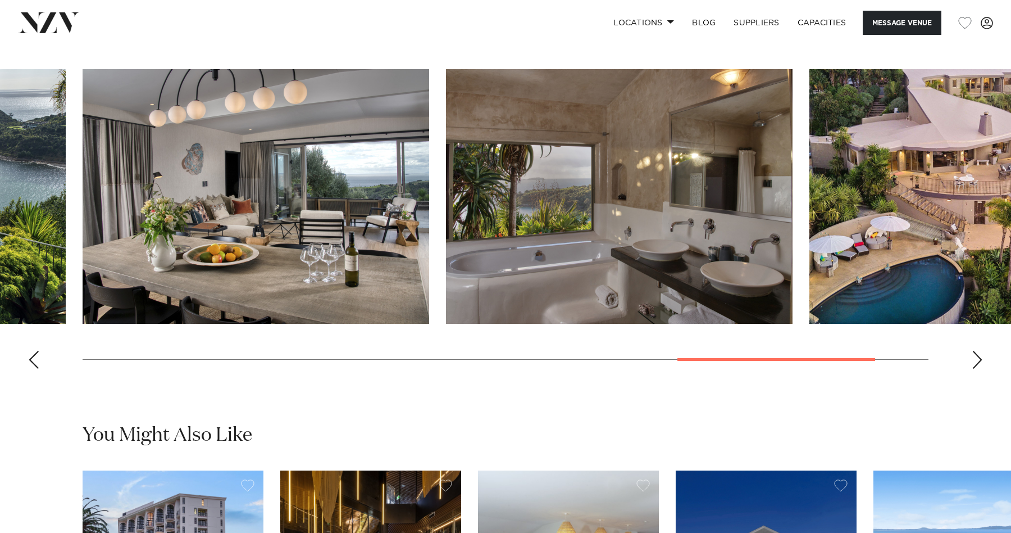
click at [981, 357] on div "Next slide" at bounding box center [977, 360] width 11 height 18
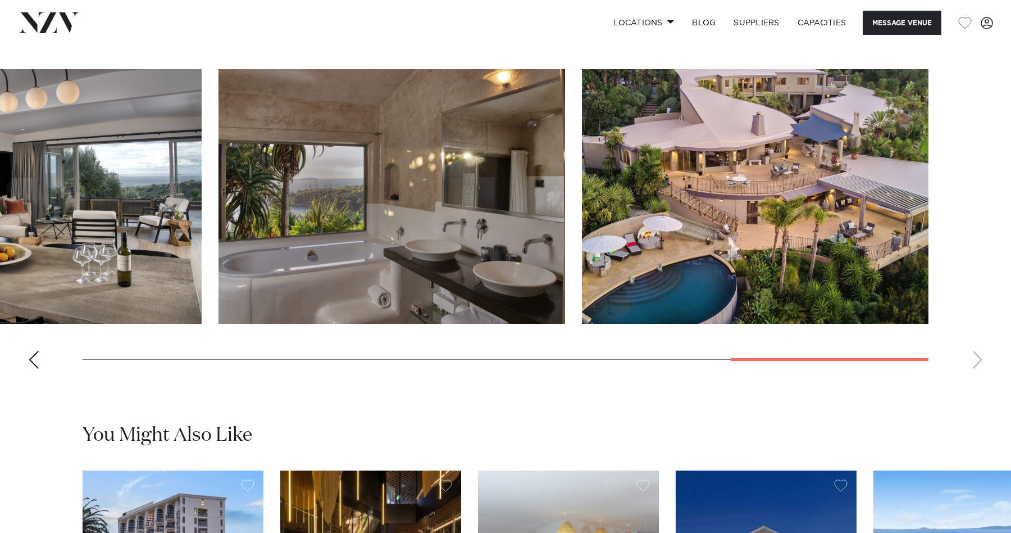
click at [981, 357] on swiper-container at bounding box center [505, 223] width 1011 height 308
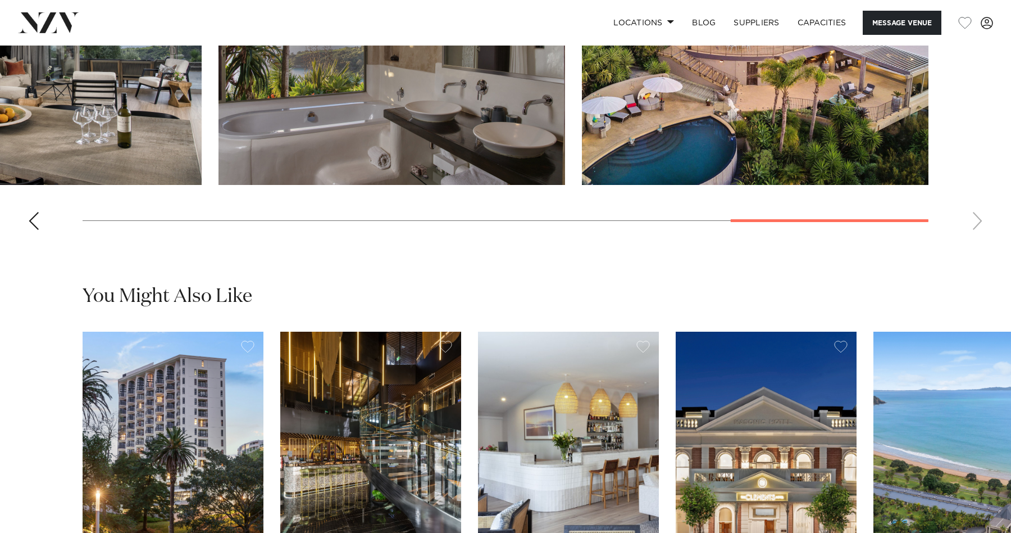
scroll to position [1407, 0]
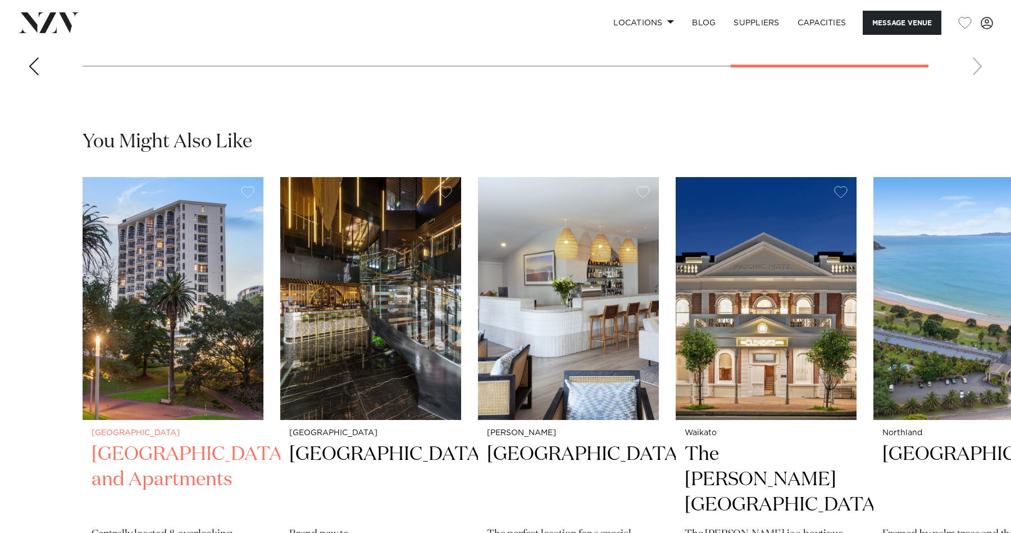
click at [243, 285] on img "1 / 8" at bounding box center [173, 298] width 181 height 243
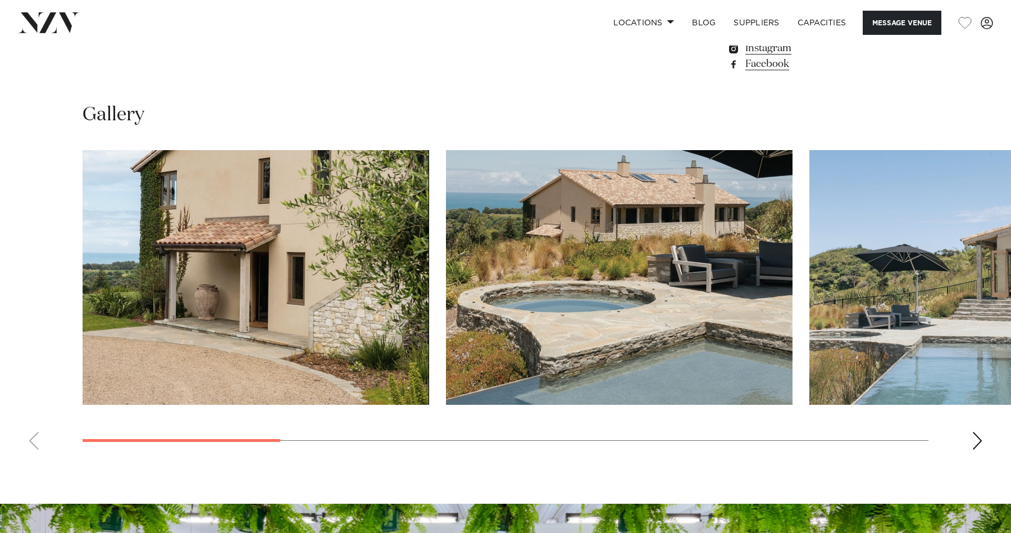
scroll to position [1029, 0]
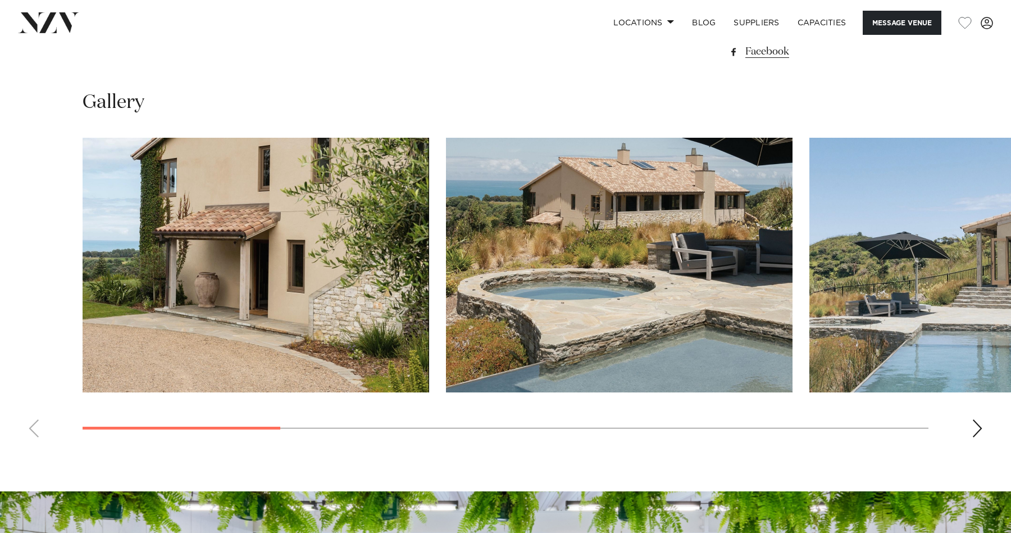
click at [970, 420] on swiper-container at bounding box center [505, 292] width 1011 height 308
click at [975, 421] on div "Next slide" at bounding box center [977, 428] width 11 height 18
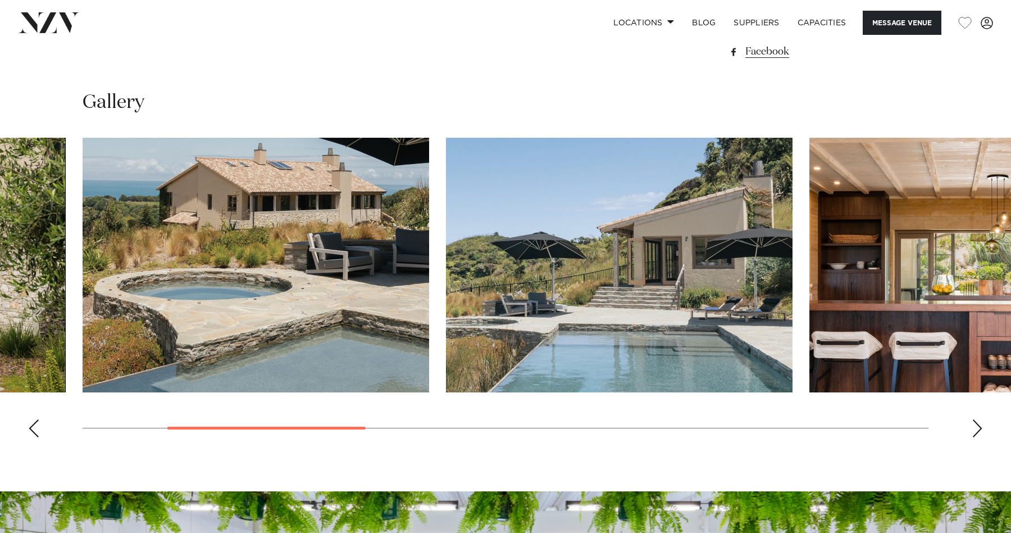
click at [978, 422] on div "Next slide" at bounding box center [977, 428] width 11 height 18
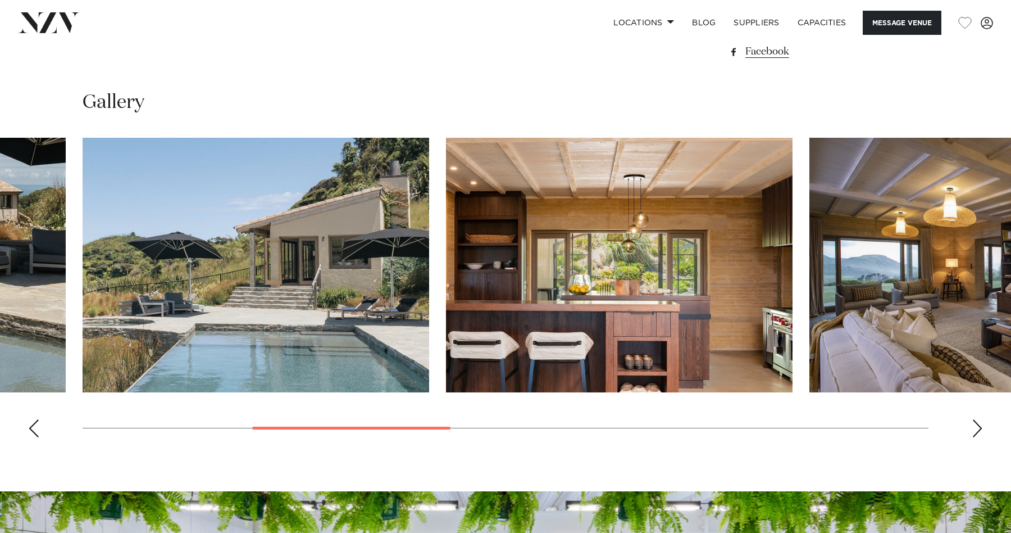
click at [978, 422] on div "Next slide" at bounding box center [977, 428] width 11 height 18
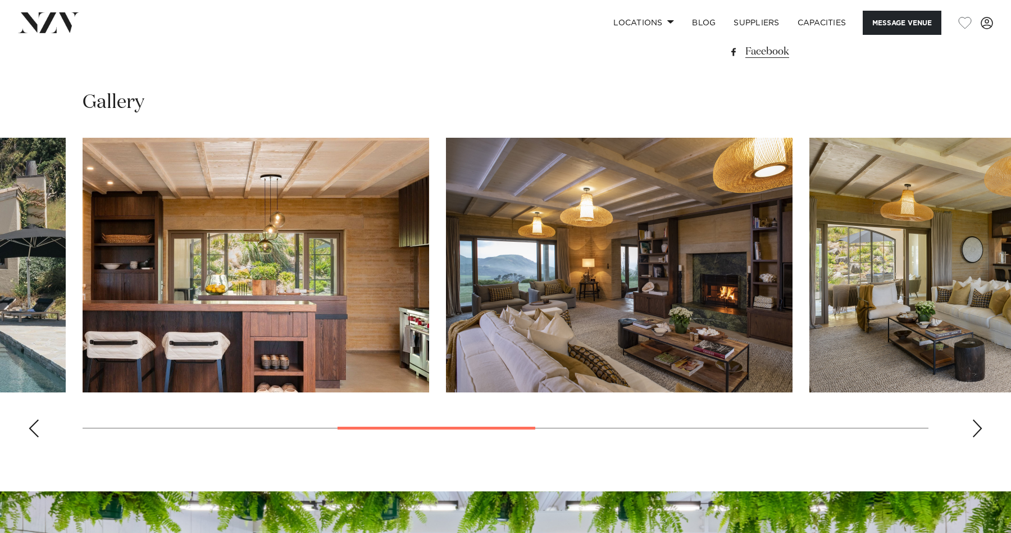
click at [978, 422] on div "Next slide" at bounding box center [977, 428] width 11 height 18
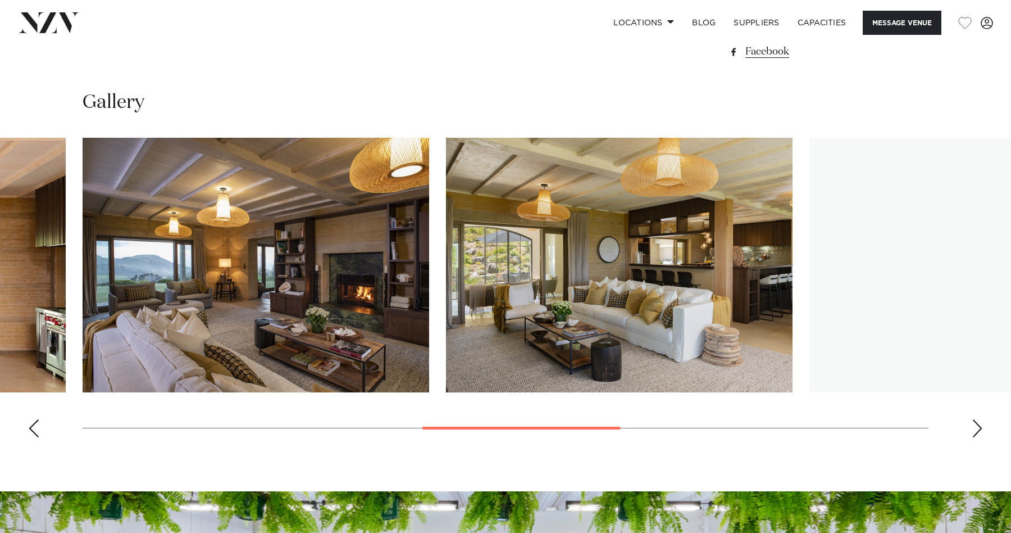
click at [978, 422] on div "Next slide" at bounding box center [977, 428] width 11 height 18
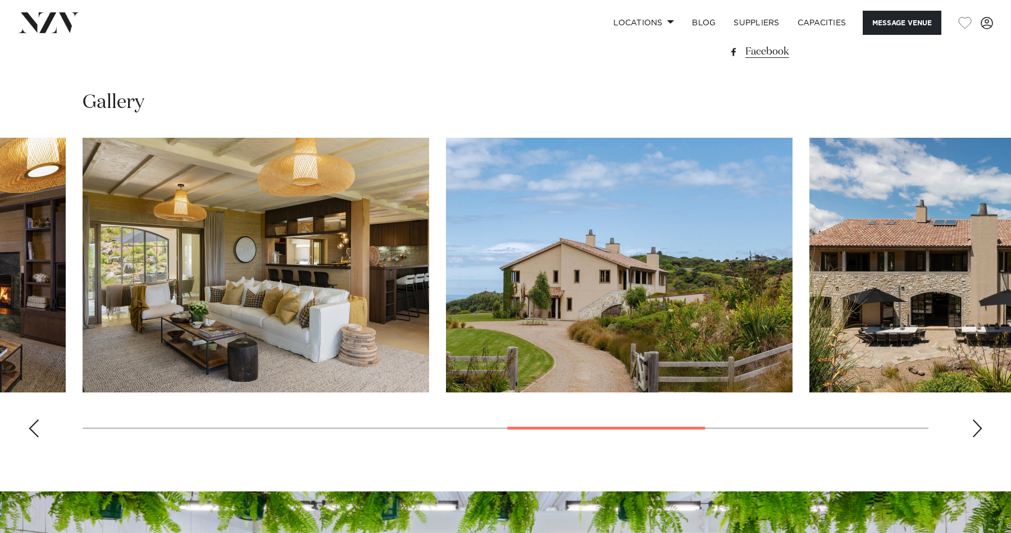
click at [978, 422] on div "Next slide" at bounding box center [977, 428] width 11 height 18
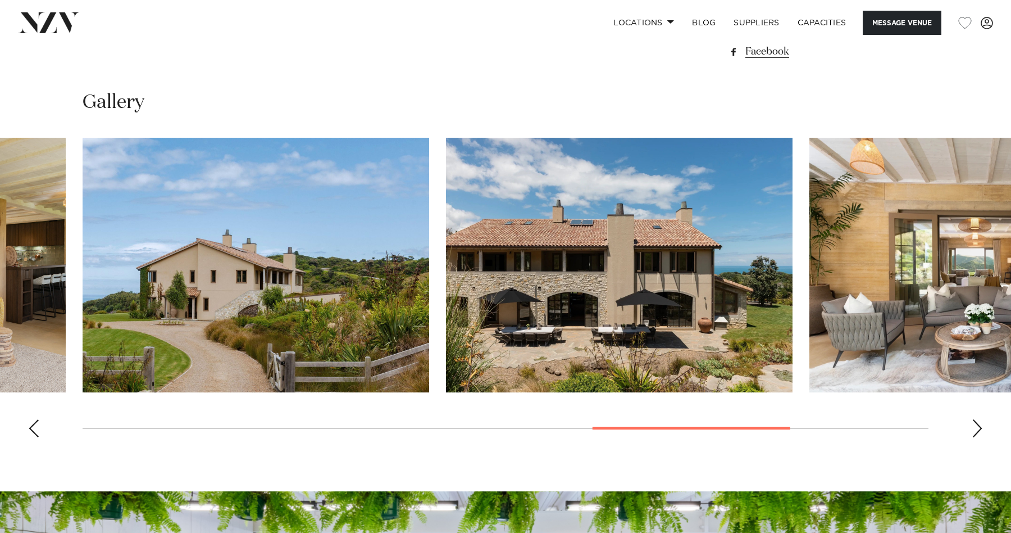
click at [978, 422] on div "Next slide" at bounding box center [977, 428] width 11 height 18
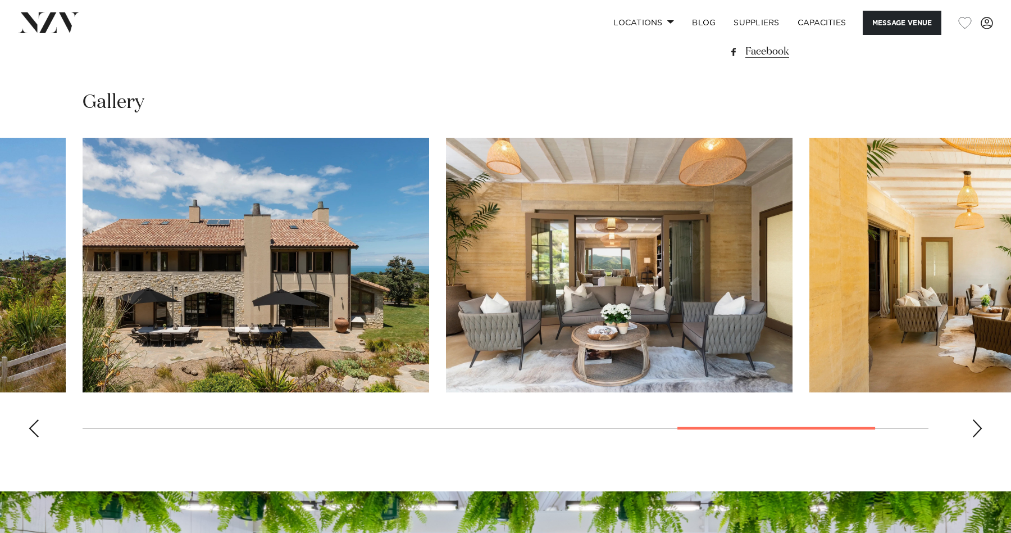
click at [978, 422] on div "Next slide" at bounding box center [977, 428] width 11 height 18
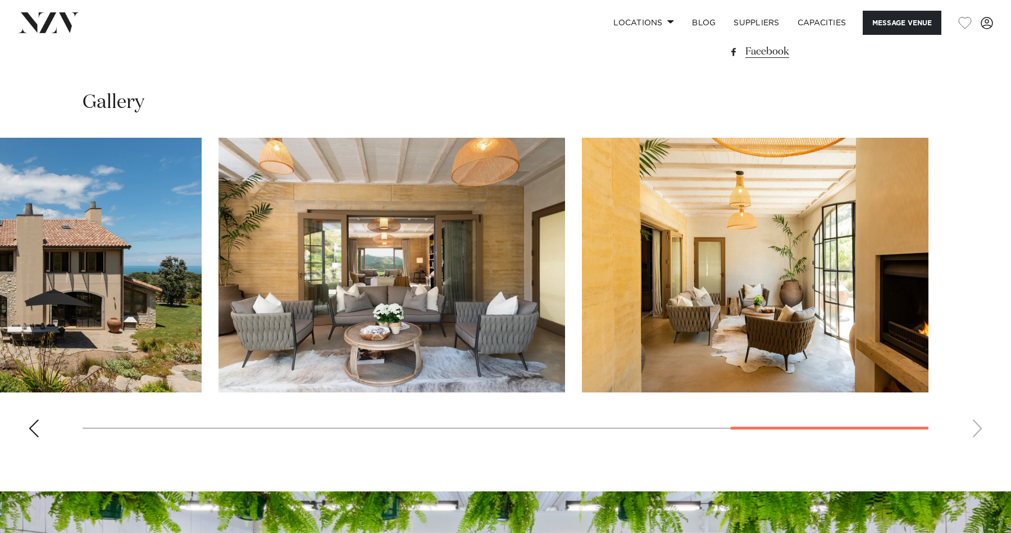
click at [978, 422] on swiper-container at bounding box center [505, 292] width 1011 height 308
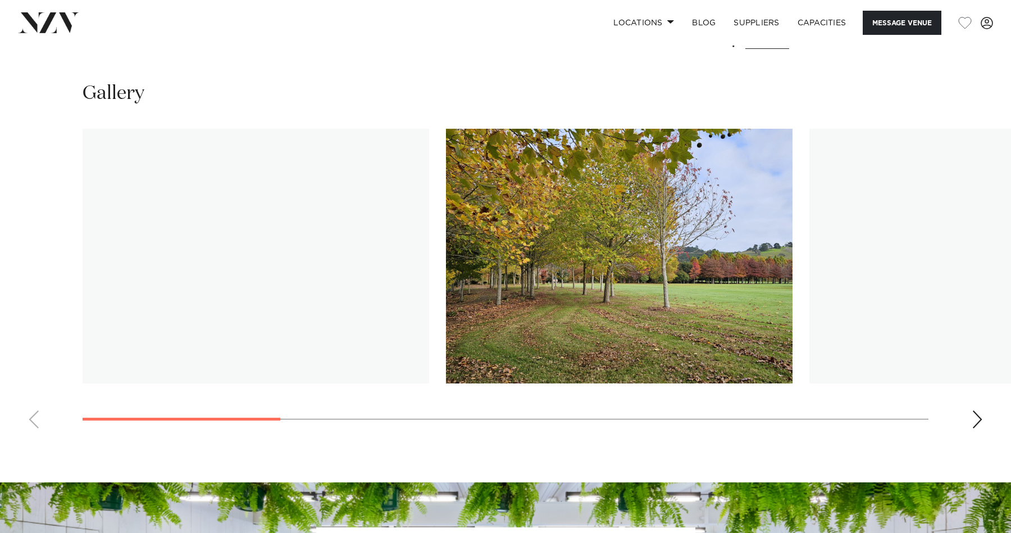
scroll to position [1037, 0]
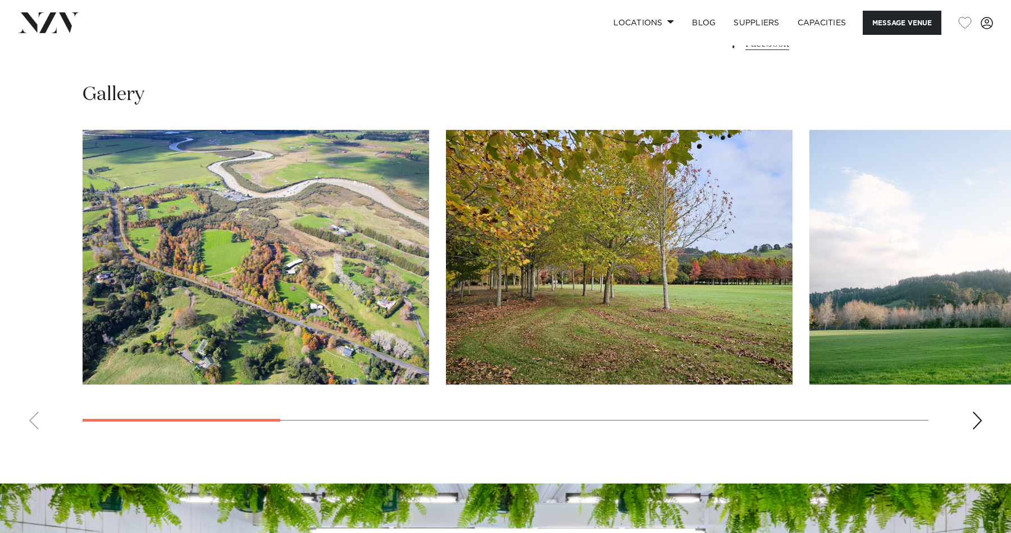
click at [972, 415] on div "Next slide" at bounding box center [977, 420] width 11 height 18
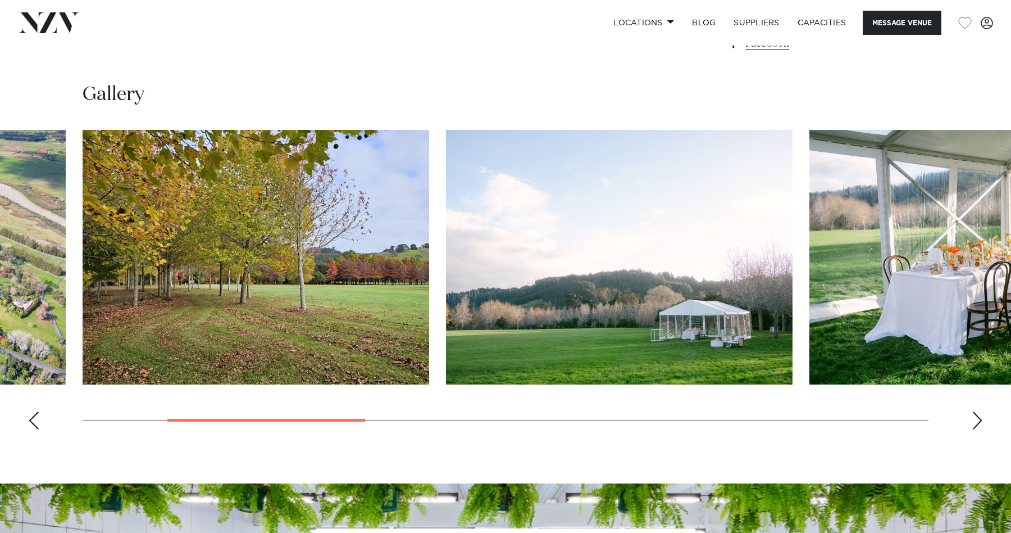
click at [972, 415] on div "Next slide" at bounding box center [977, 420] width 11 height 18
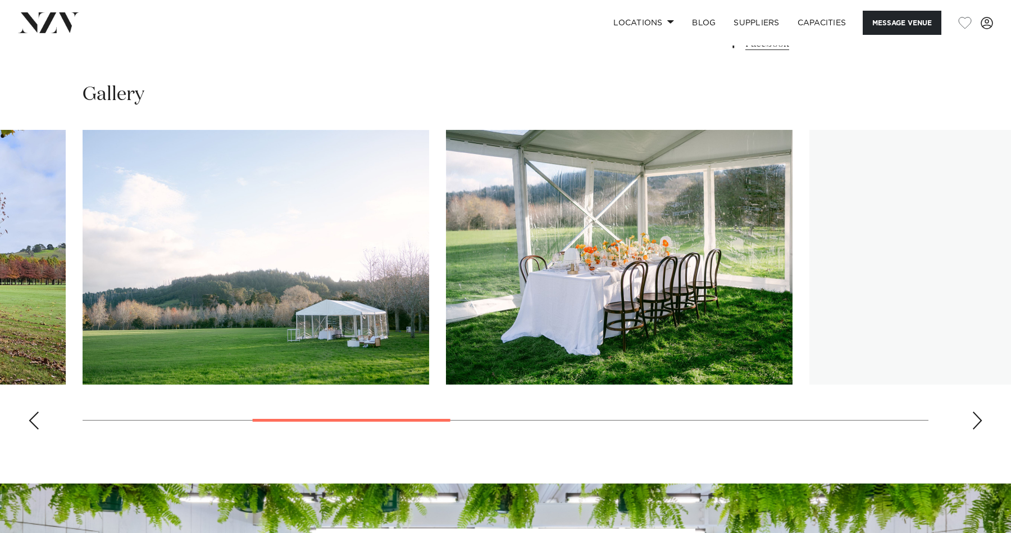
click at [972, 415] on div "Next slide" at bounding box center [977, 420] width 11 height 18
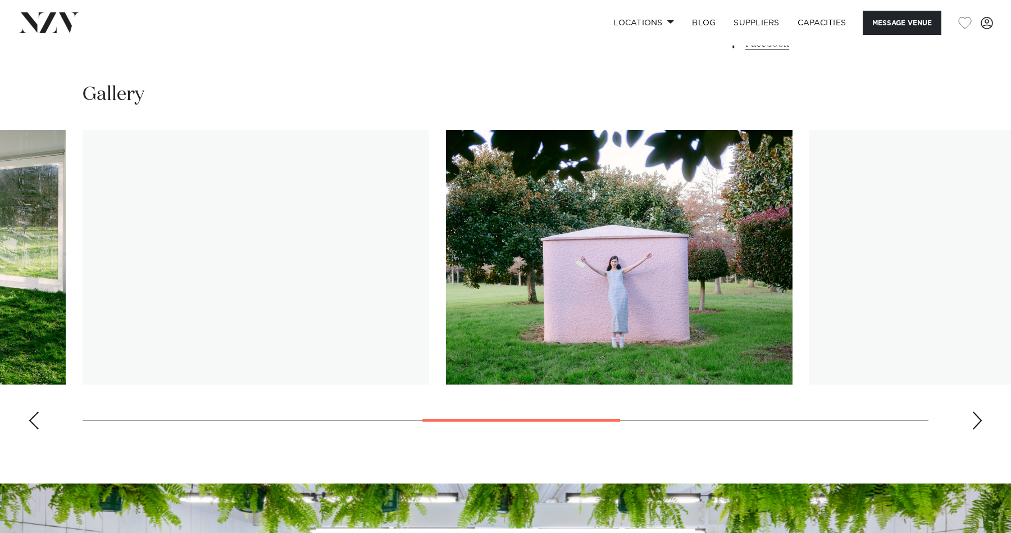
click at [972, 415] on div "Next slide" at bounding box center [977, 420] width 11 height 18
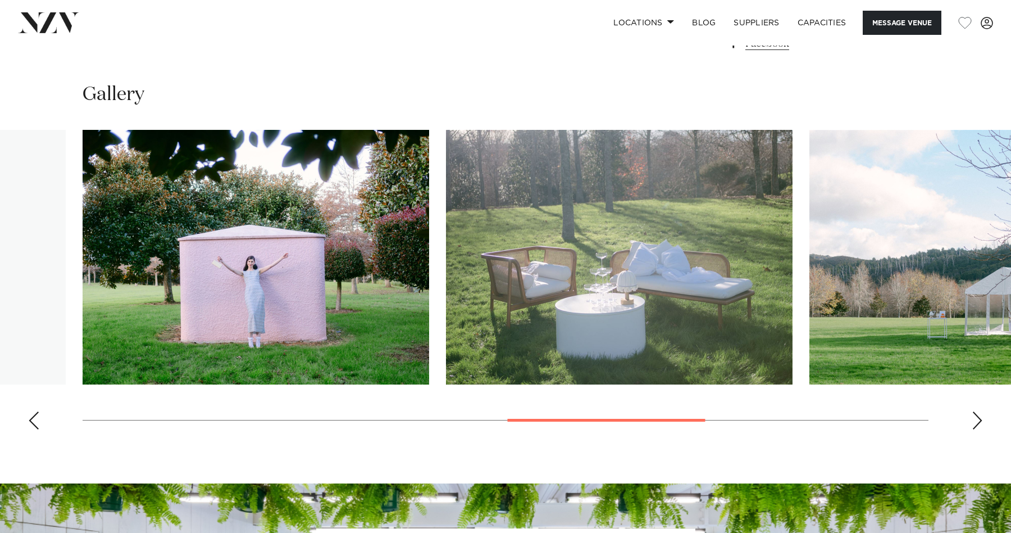
click at [972, 415] on div "Next slide" at bounding box center [977, 420] width 11 height 18
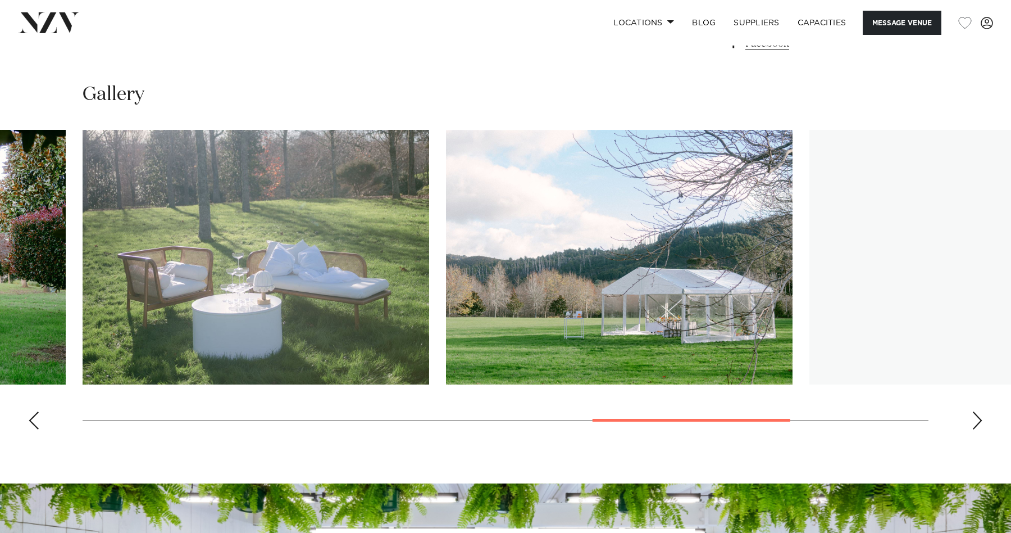
click at [972, 415] on div "Next slide" at bounding box center [977, 420] width 11 height 18
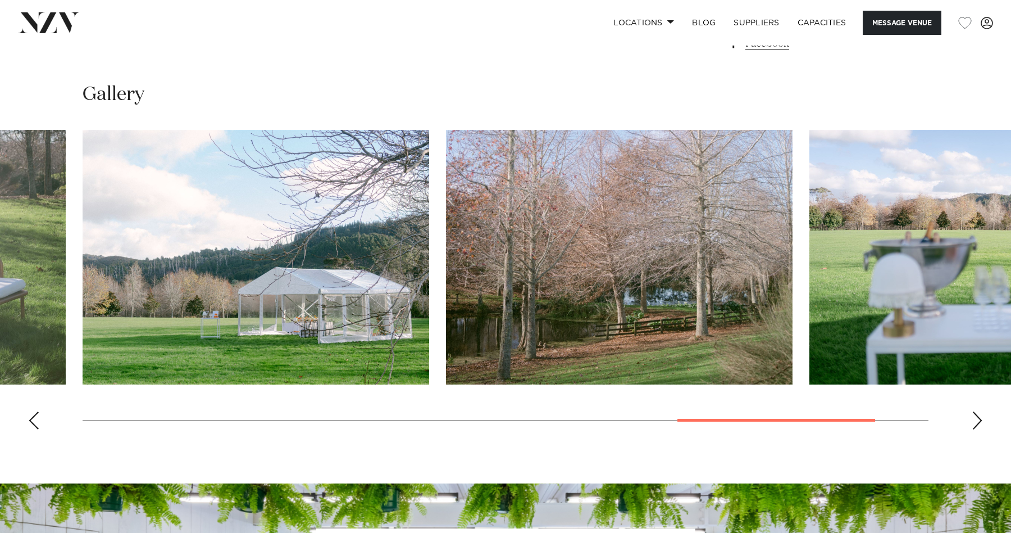
click at [972, 416] on div "Next slide" at bounding box center [977, 420] width 11 height 18
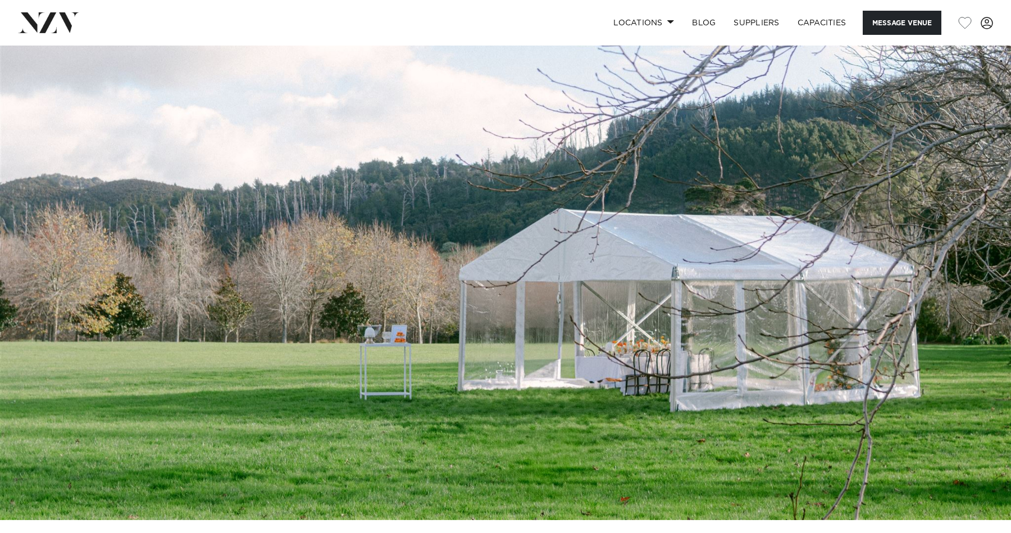
scroll to position [0, 0]
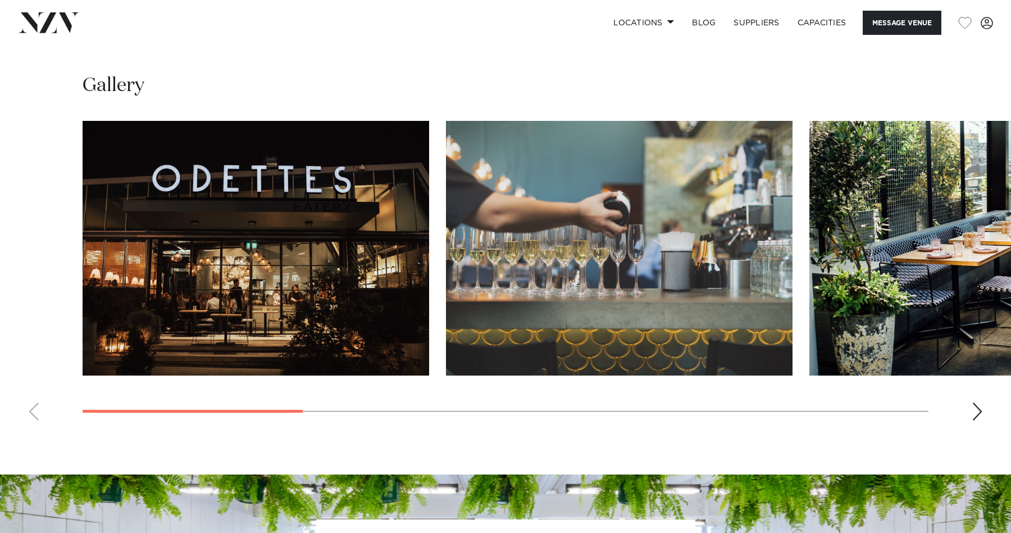
scroll to position [1058, 0]
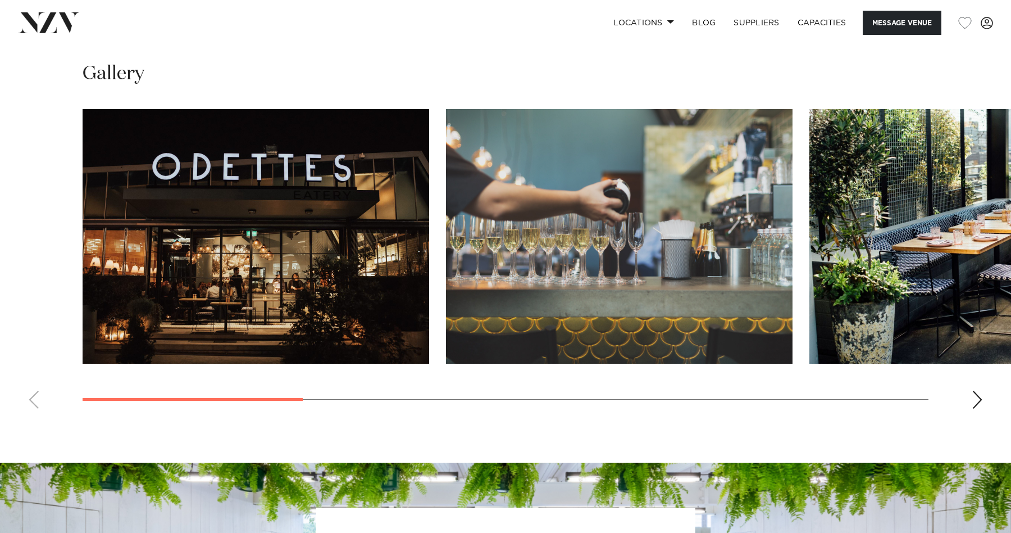
click at [984, 392] on swiper-container at bounding box center [505, 263] width 1011 height 308
click at [976, 393] on div "Next slide" at bounding box center [977, 399] width 11 height 18
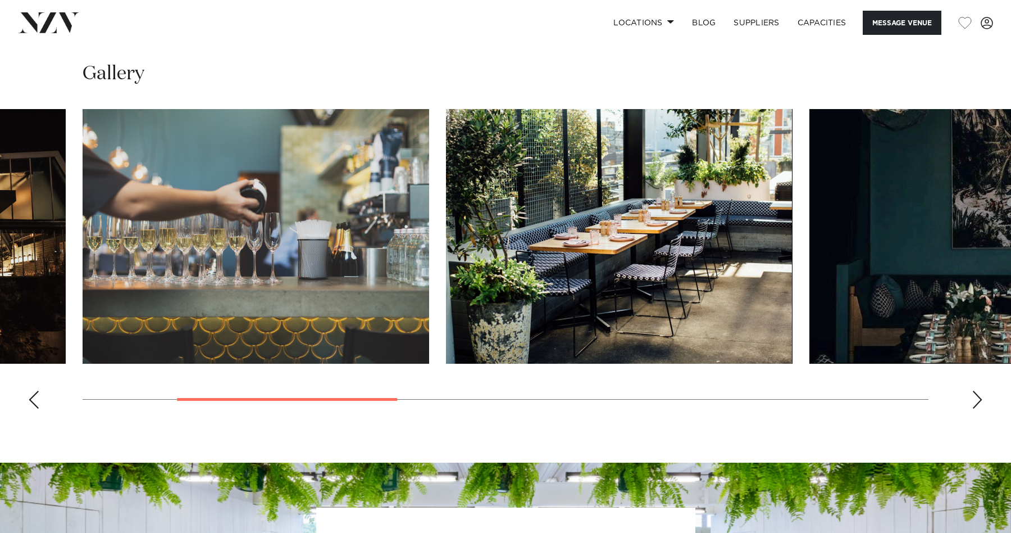
click at [976, 392] on div "Next slide" at bounding box center [977, 399] width 11 height 18
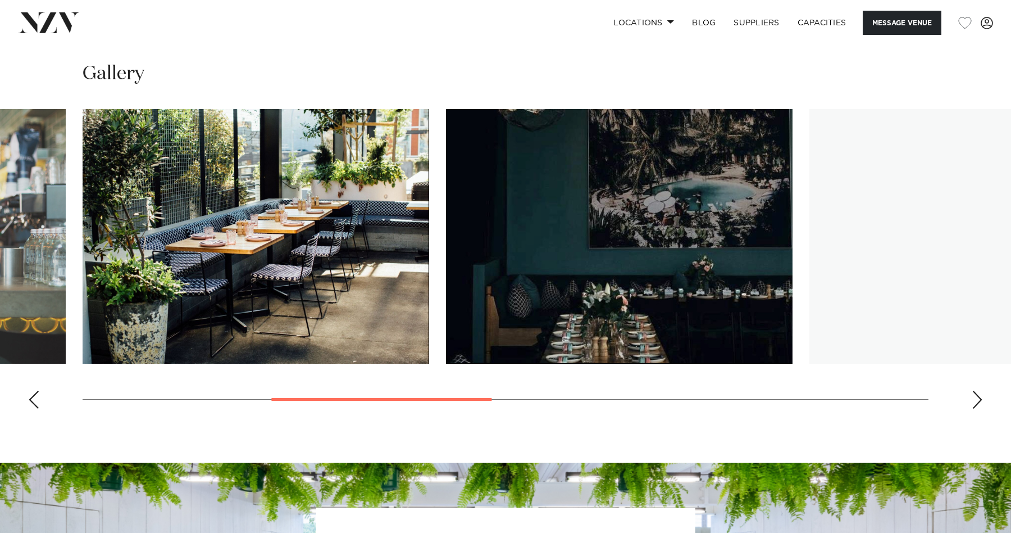
click at [976, 392] on div "Next slide" at bounding box center [977, 399] width 11 height 18
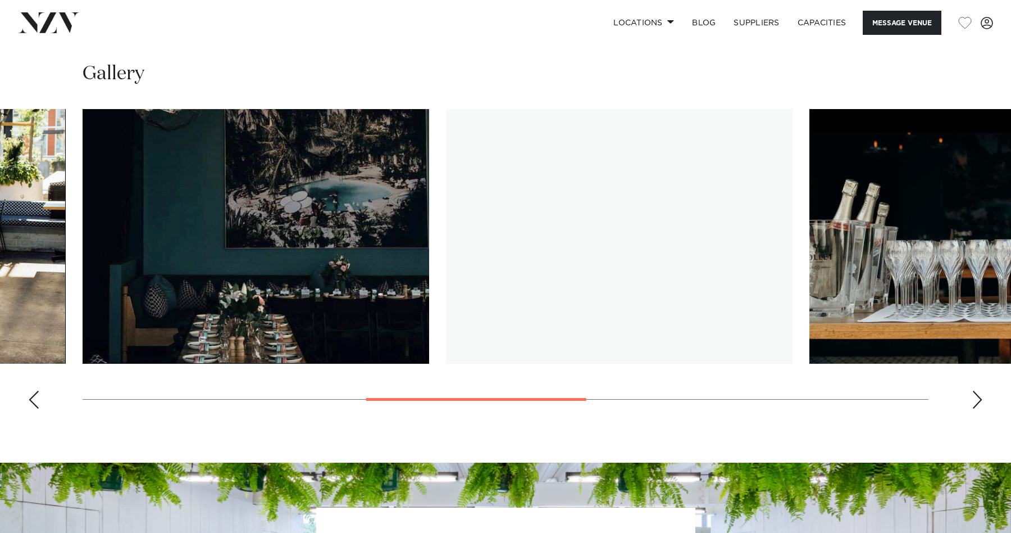
click at [976, 392] on div "Next slide" at bounding box center [977, 399] width 11 height 18
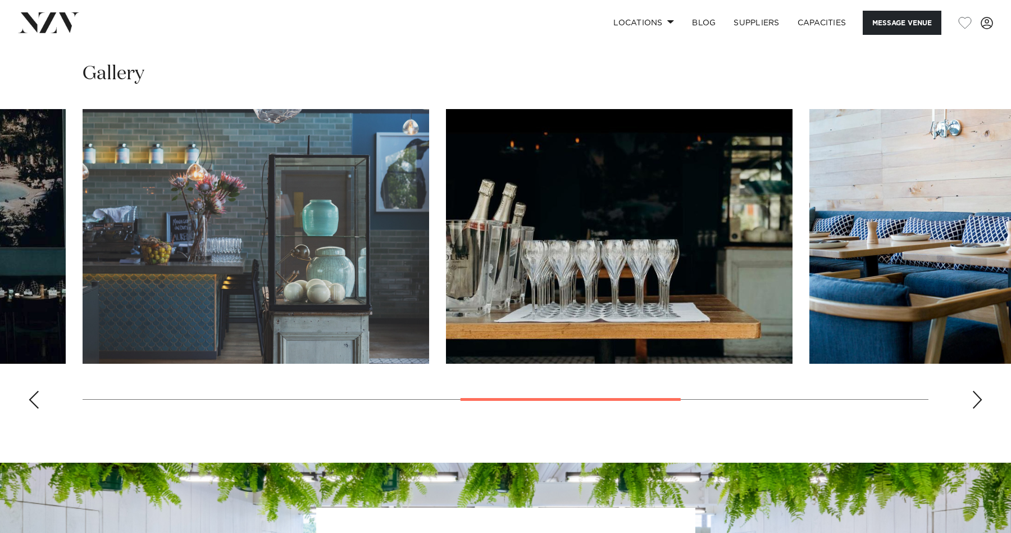
click at [976, 392] on div "Next slide" at bounding box center [977, 399] width 11 height 18
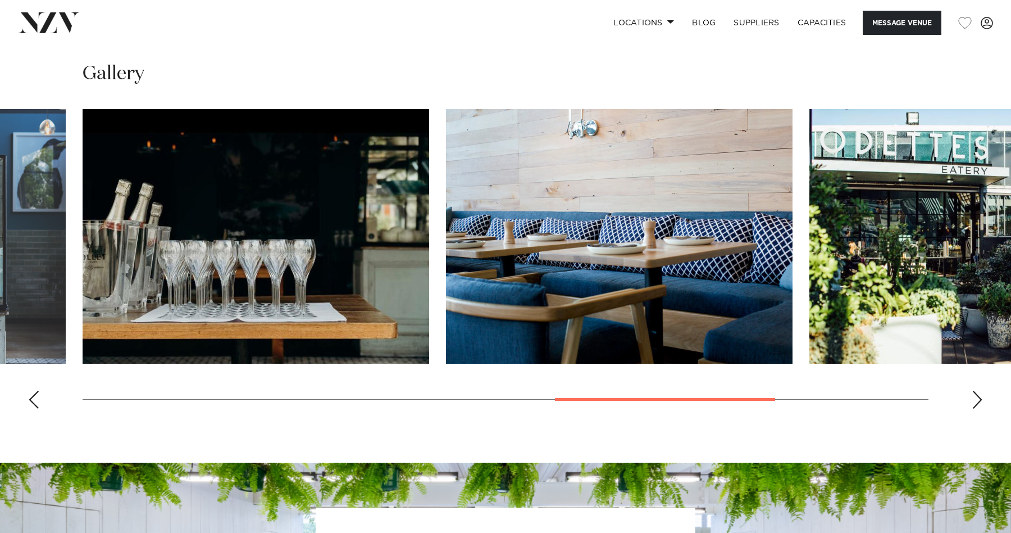
click at [976, 392] on div "Next slide" at bounding box center [977, 399] width 11 height 18
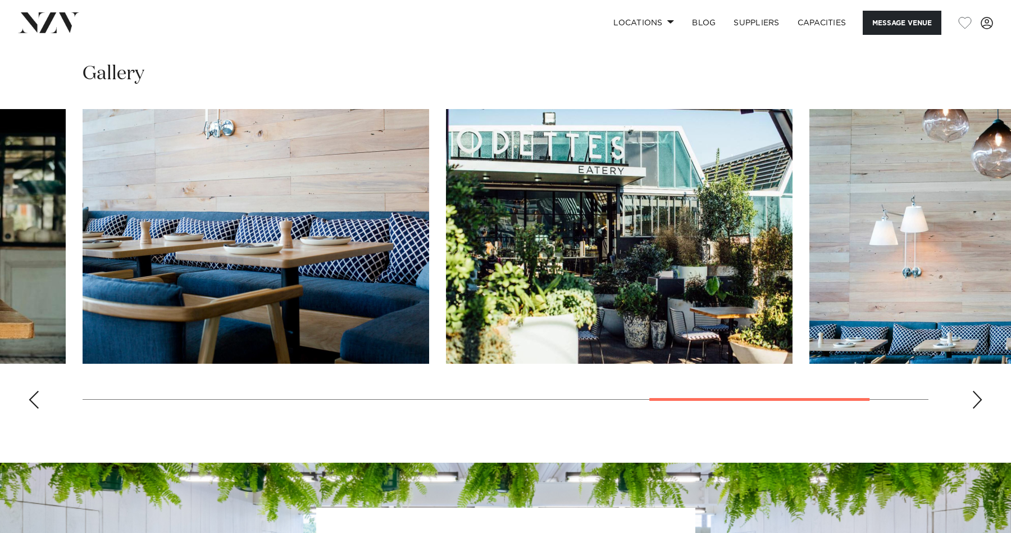
click at [976, 392] on div "Next slide" at bounding box center [977, 399] width 11 height 18
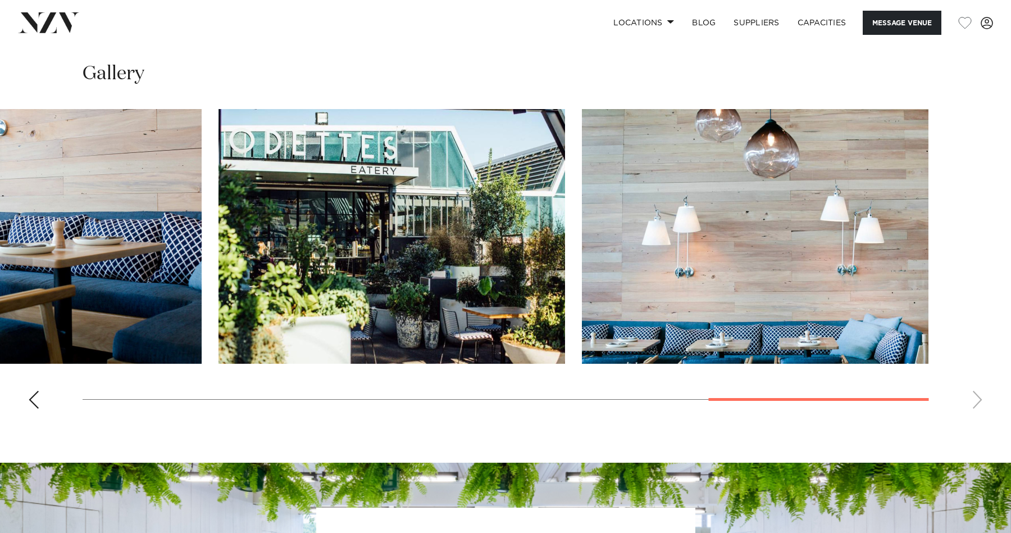
click at [976, 392] on swiper-container at bounding box center [505, 263] width 1011 height 308
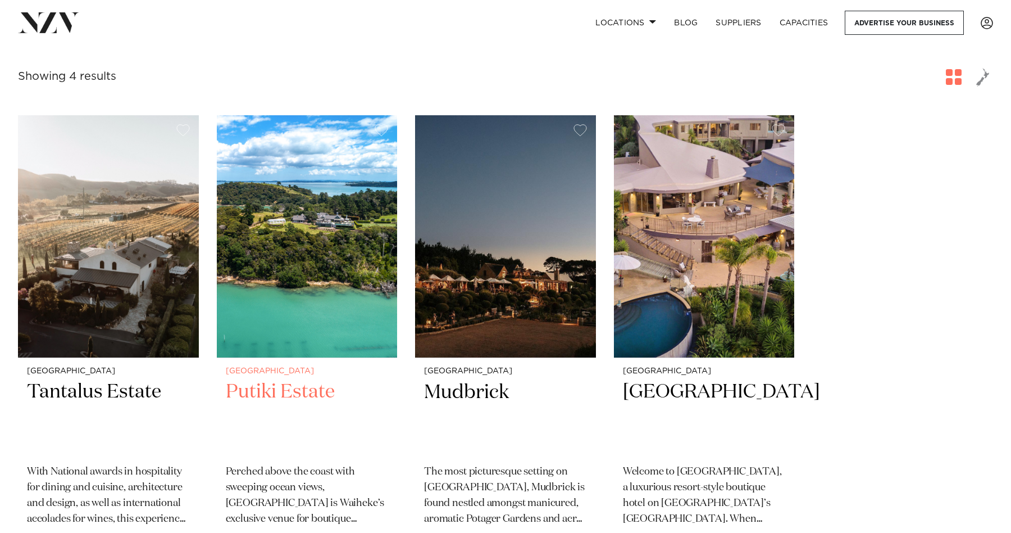
scroll to position [432, 0]
click at [313, 187] on img at bounding box center [307, 237] width 181 height 242
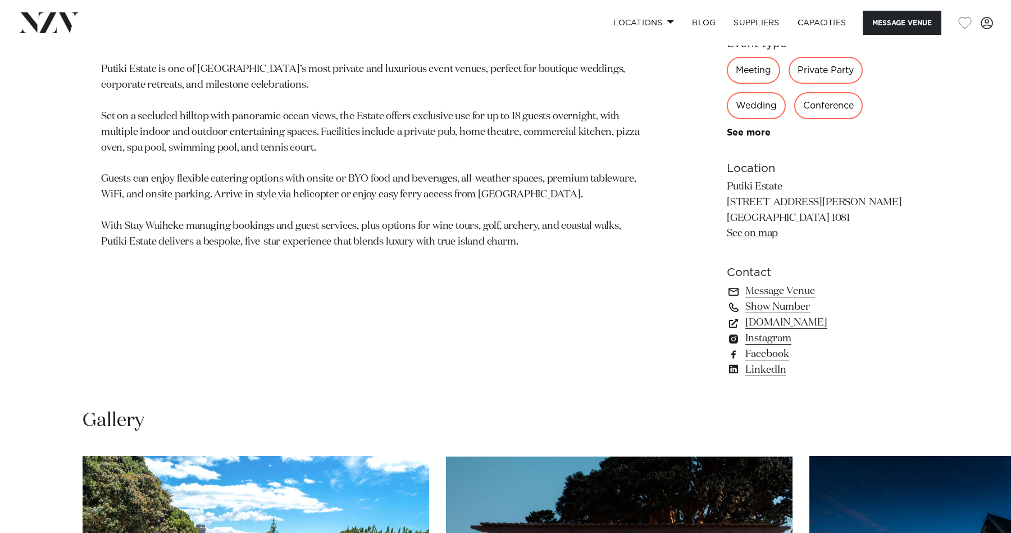
scroll to position [718, 0]
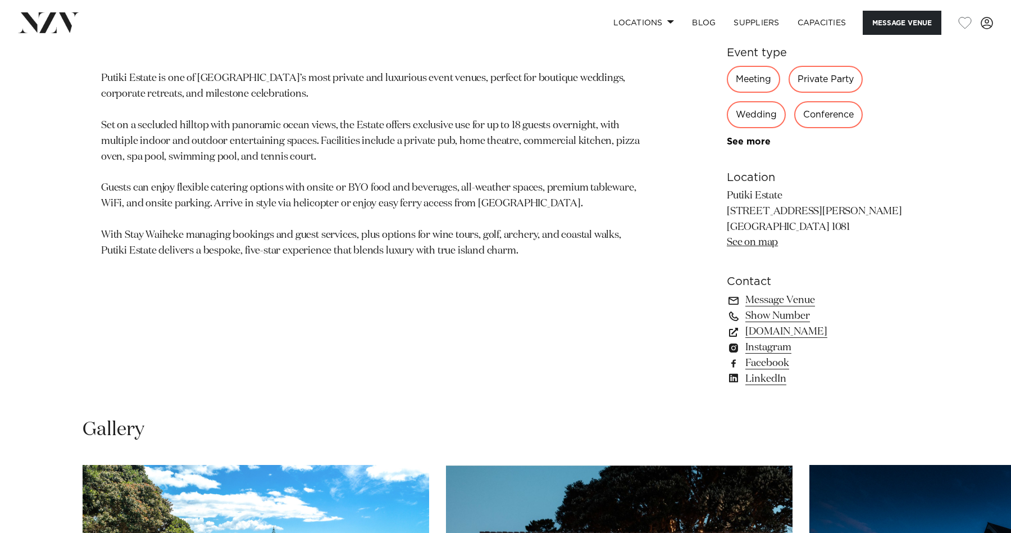
drag, startPoint x: 820, startPoint y: 228, endPoint x: 725, endPoint y: 214, distance: 96.0
click at [725, 214] on div "Auckland Putiki Estate Perched above the coast with sweeping ocean views, [GEOG…" at bounding box center [506, 124] width 956 height 554
copy p "[STREET_ADDRESS][PERSON_NAME]"
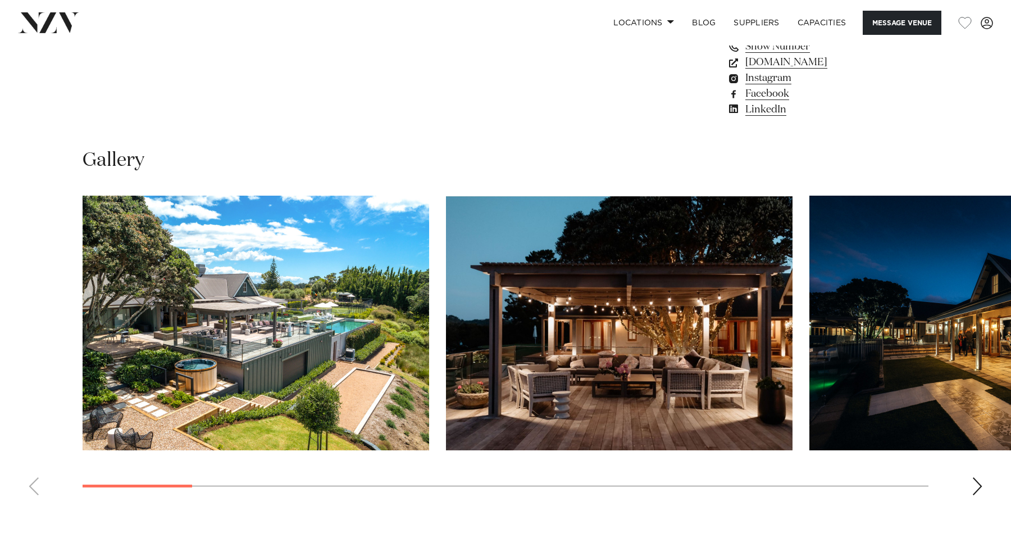
scroll to position [988, 0]
click at [978, 494] on swiper-container at bounding box center [505, 349] width 1011 height 308
click at [975, 486] on div "Next slide" at bounding box center [977, 485] width 11 height 18
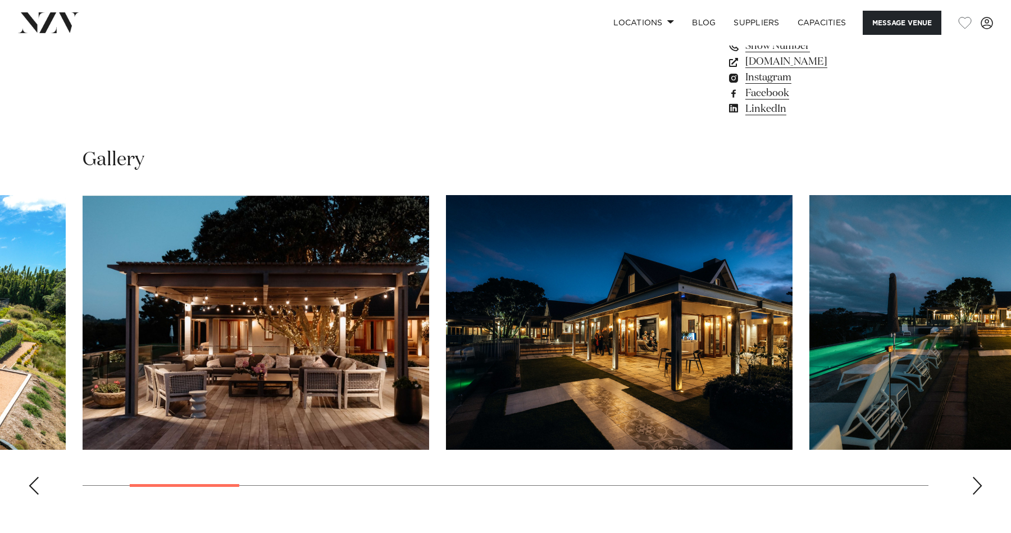
click at [975, 486] on div "Next slide" at bounding box center [977, 485] width 11 height 18
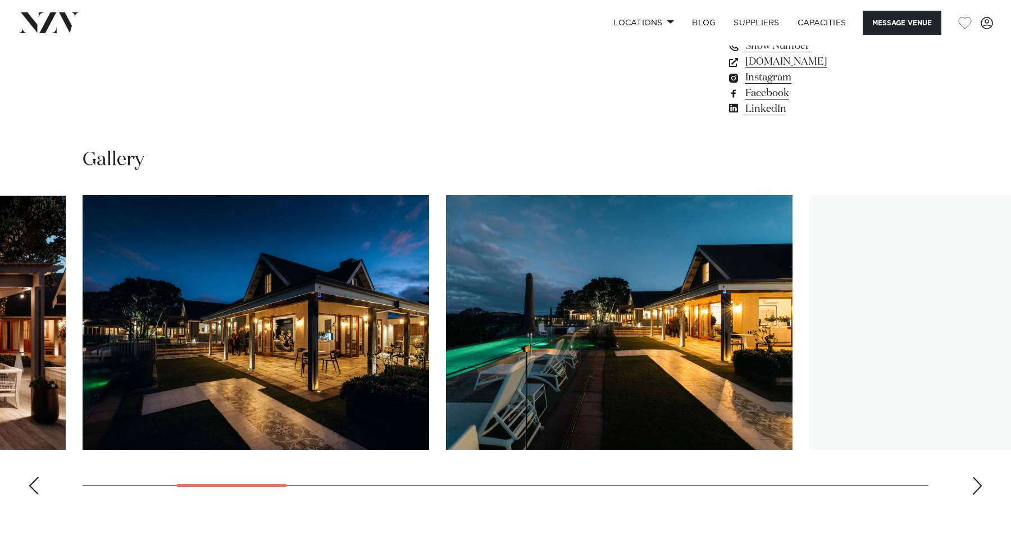
click at [975, 486] on div "Next slide" at bounding box center [977, 485] width 11 height 18
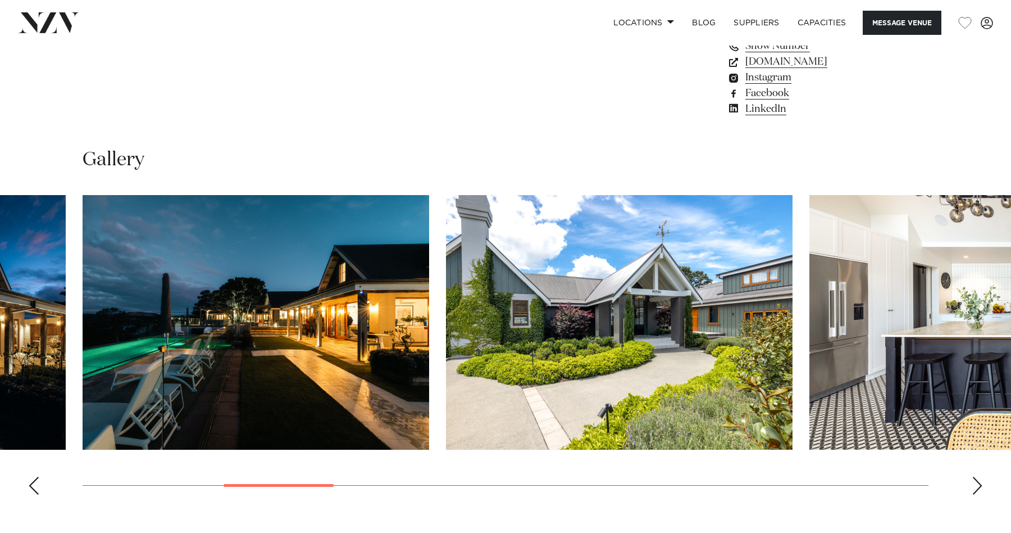
click at [975, 486] on div "Next slide" at bounding box center [977, 485] width 11 height 18
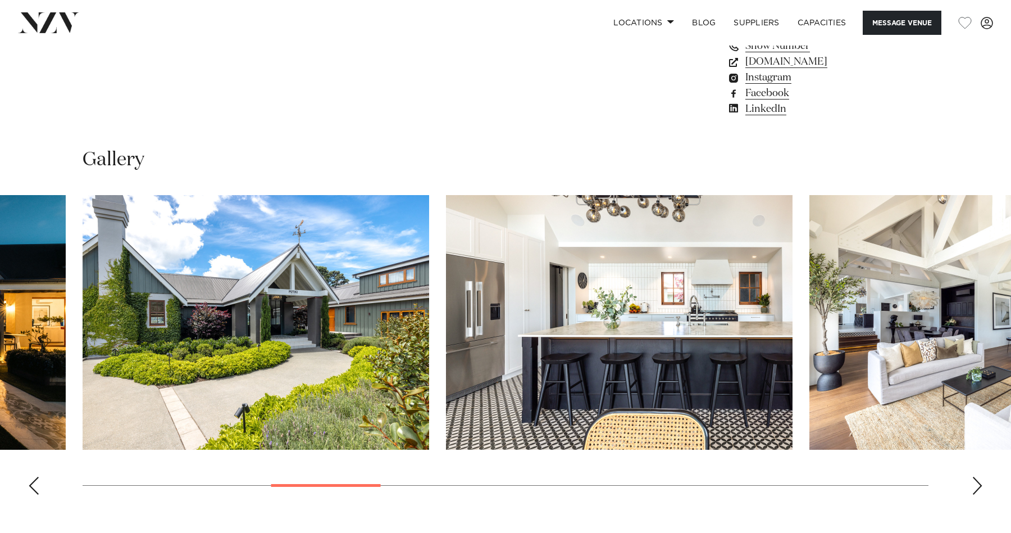
click at [975, 486] on div "Next slide" at bounding box center [977, 485] width 11 height 18
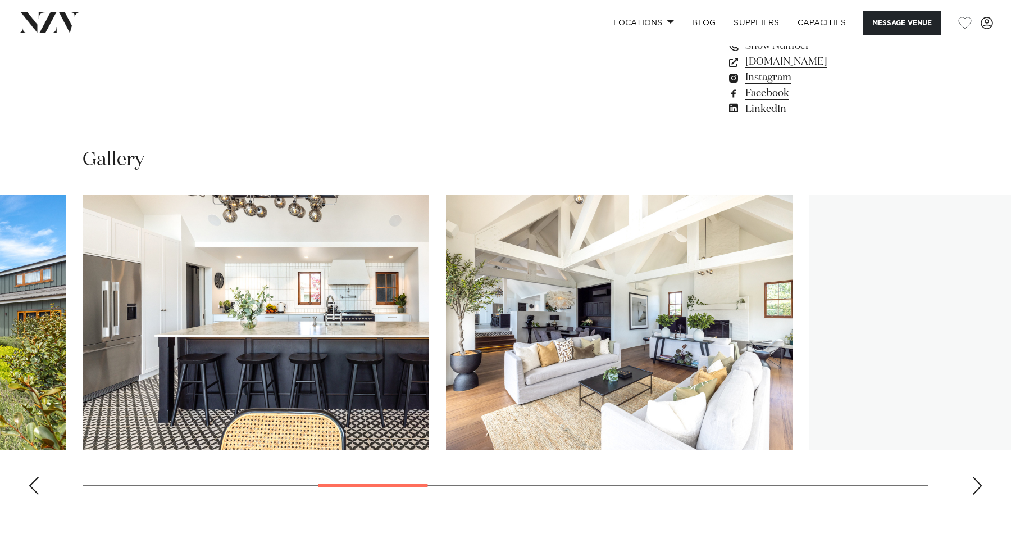
click at [975, 486] on div "Next slide" at bounding box center [977, 485] width 11 height 18
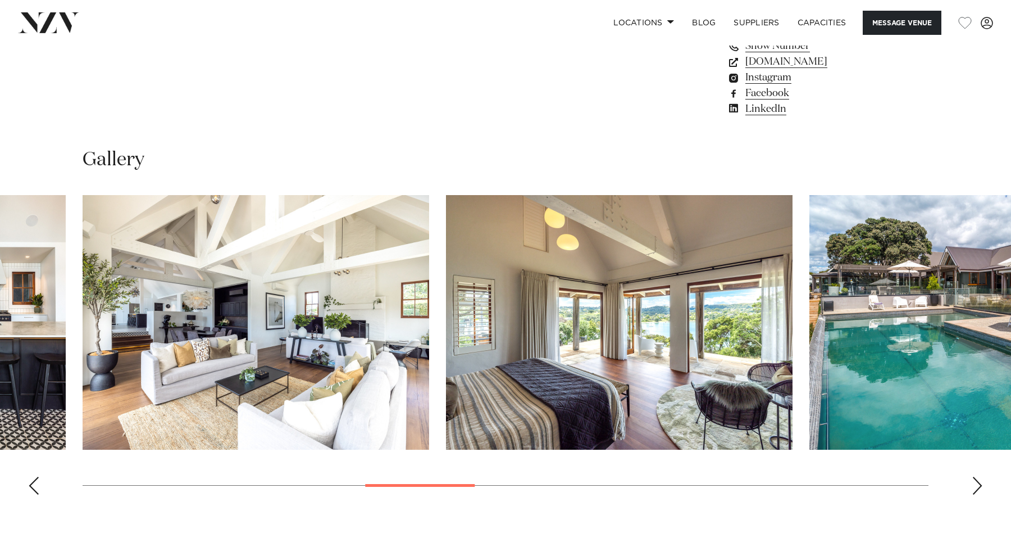
click at [975, 486] on div "Next slide" at bounding box center [977, 485] width 11 height 18
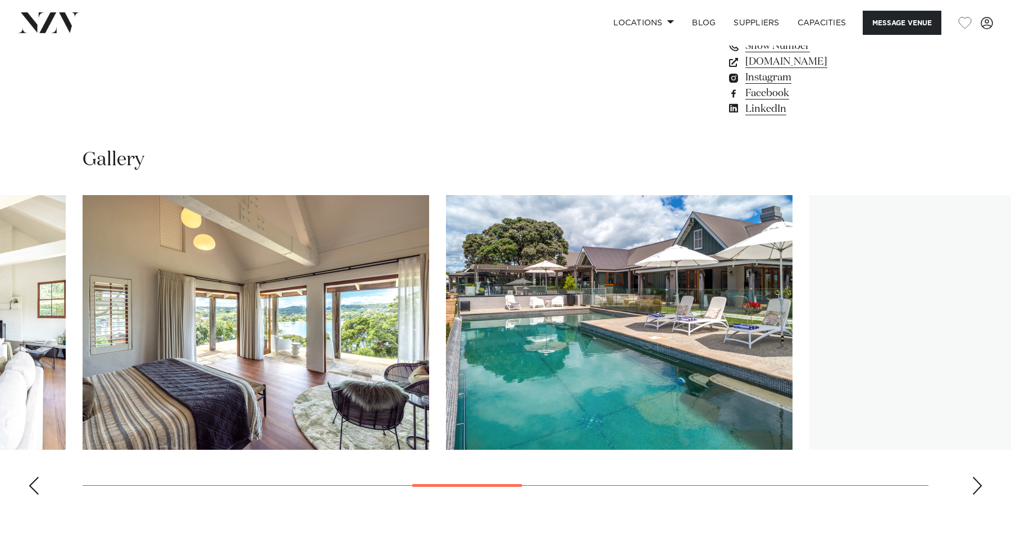
click at [975, 486] on div "Next slide" at bounding box center [977, 485] width 11 height 18
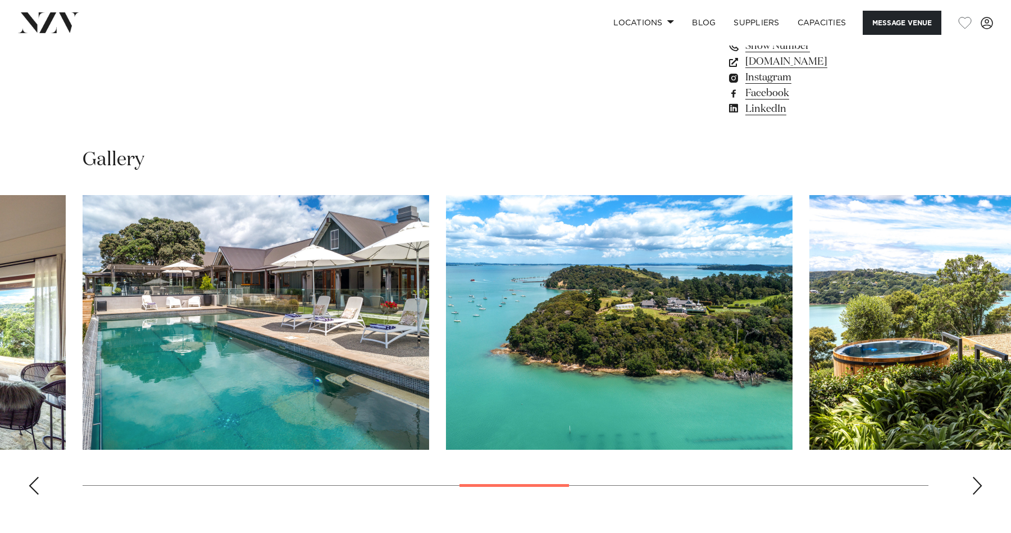
click at [975, 486] on div "Next slide" at bounding box center [977, 485] width 11 height 18
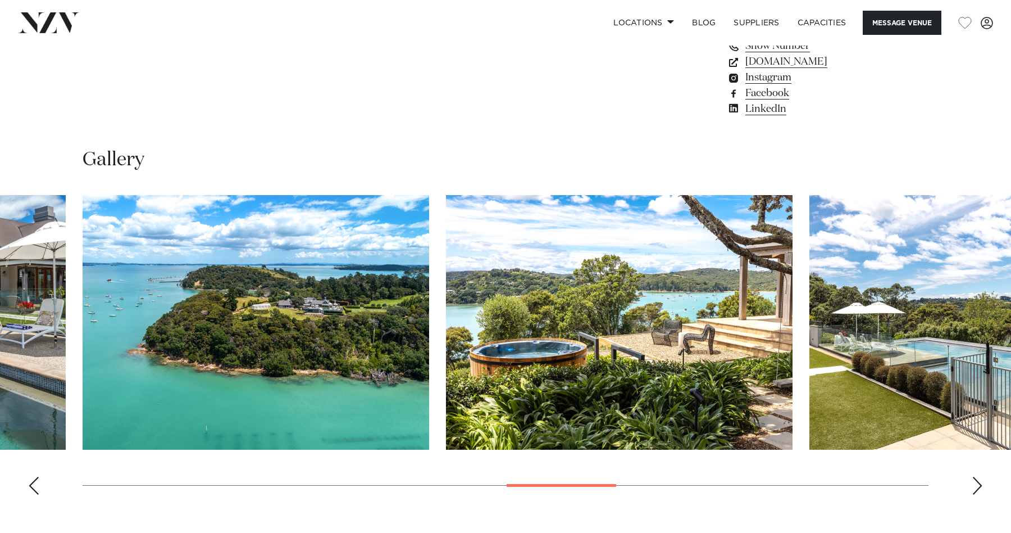
click at [975, 486] on div "Next slide" at bounding box center [977, 485] width 11 height 18
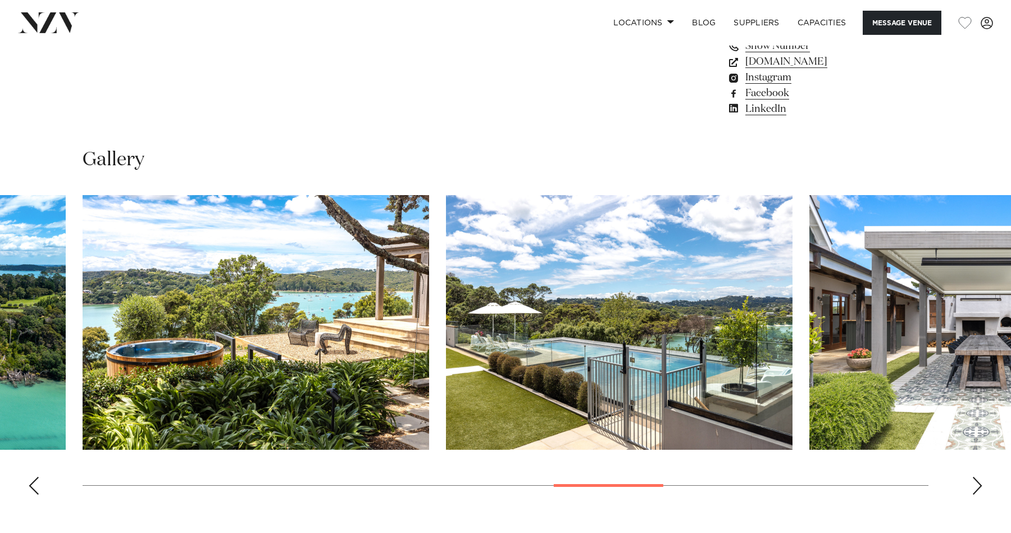
click at [975, 486] on div "Next slide" at bounding box center [977, 485] width 11 height 18
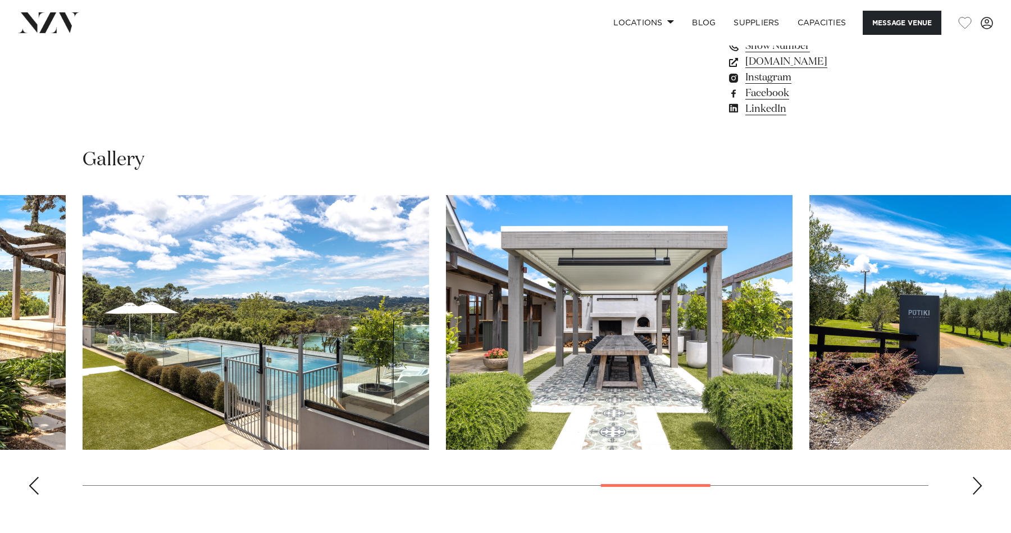
click at [975, 486] on div "Next slide" at bounding box center [977, 485] width 11 height 18
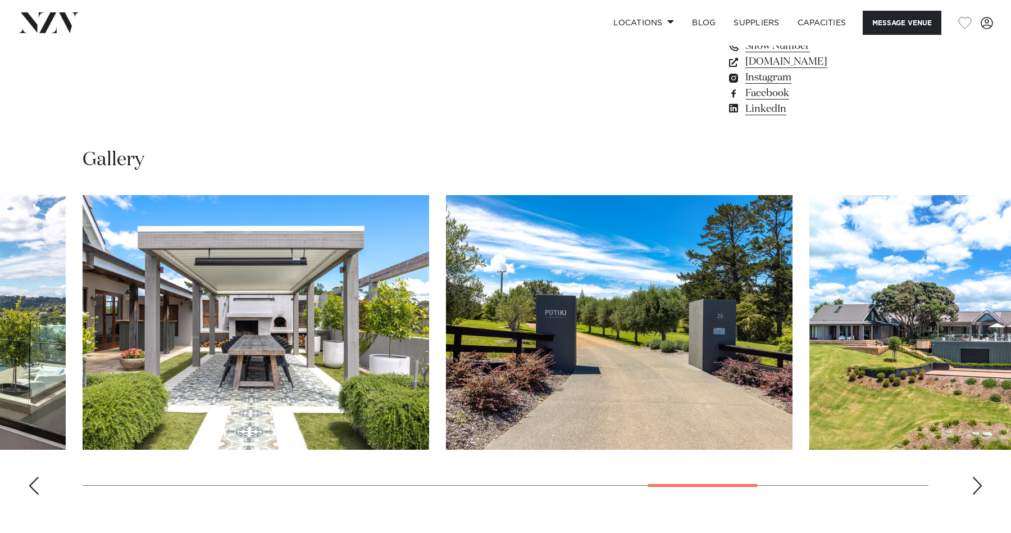
click at [975, 486] on div "Next slide" at bounding box center [977, 485] width 11 height 18
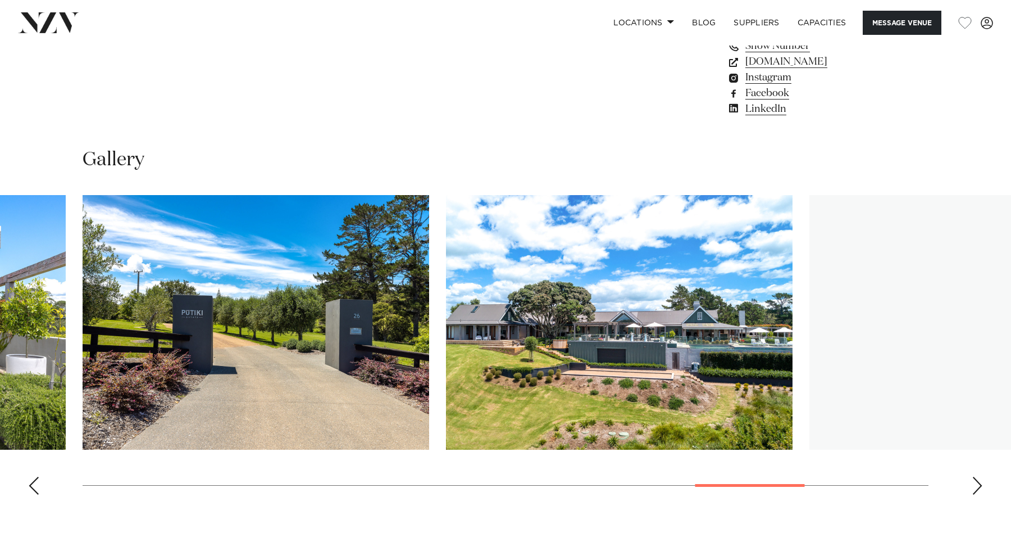
click at [975, 486] on div "Next slide" at bounding box center [977, 485] width 11 height 18
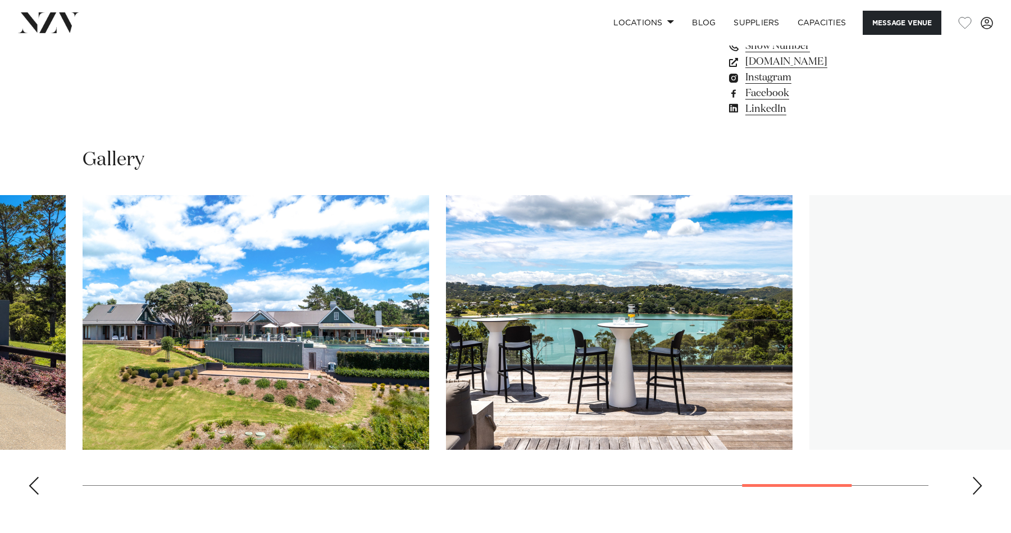
click at [975, 487] on div "Next slide" at bounding box center [977, 485] width 11 height 18
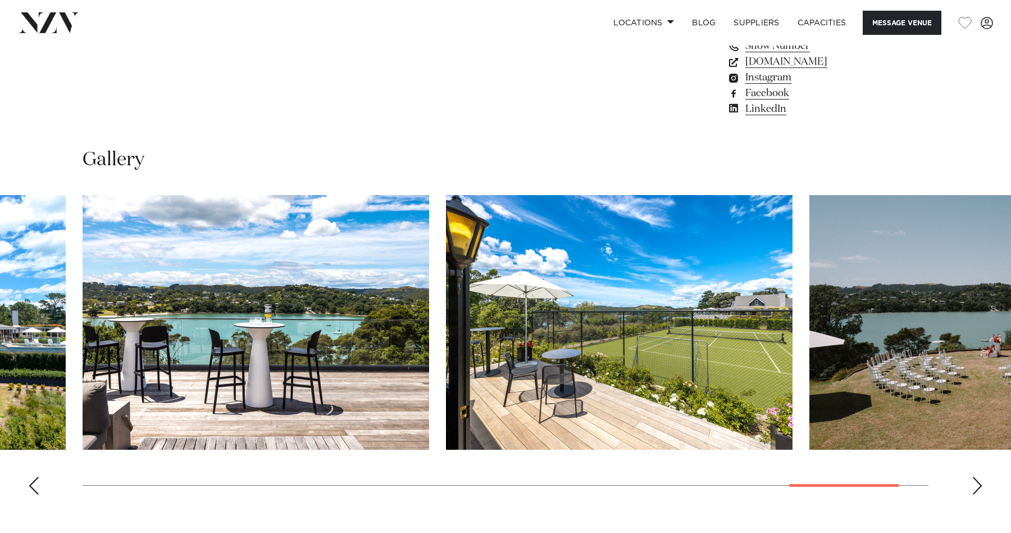
click at [975, 488] on div "Next slide" at bounding box center [977, 485] width 11 height 18
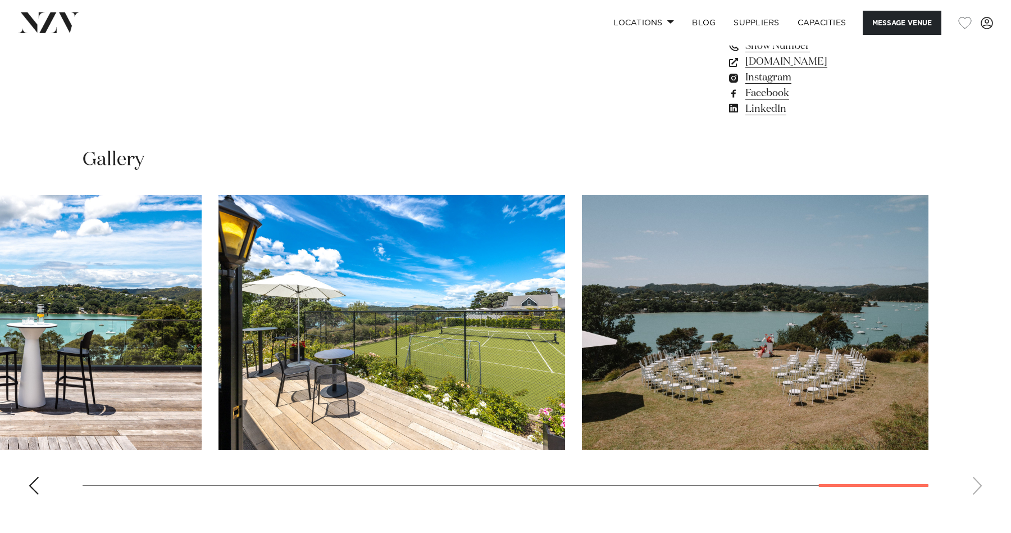
click at [975, 489] on swiper-container at bounding box center [505, 349] width 1011 height 308
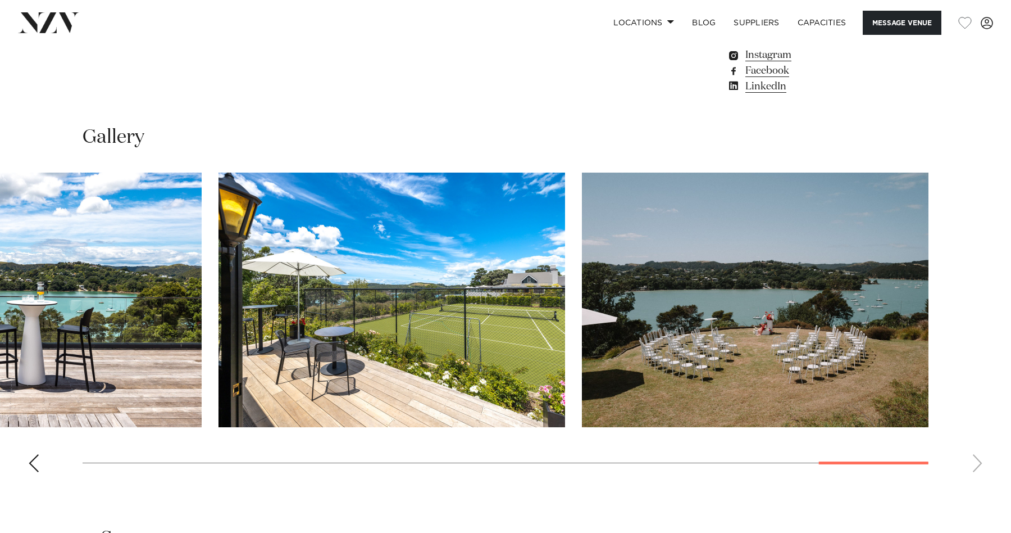
scroll to position [1017, 0]
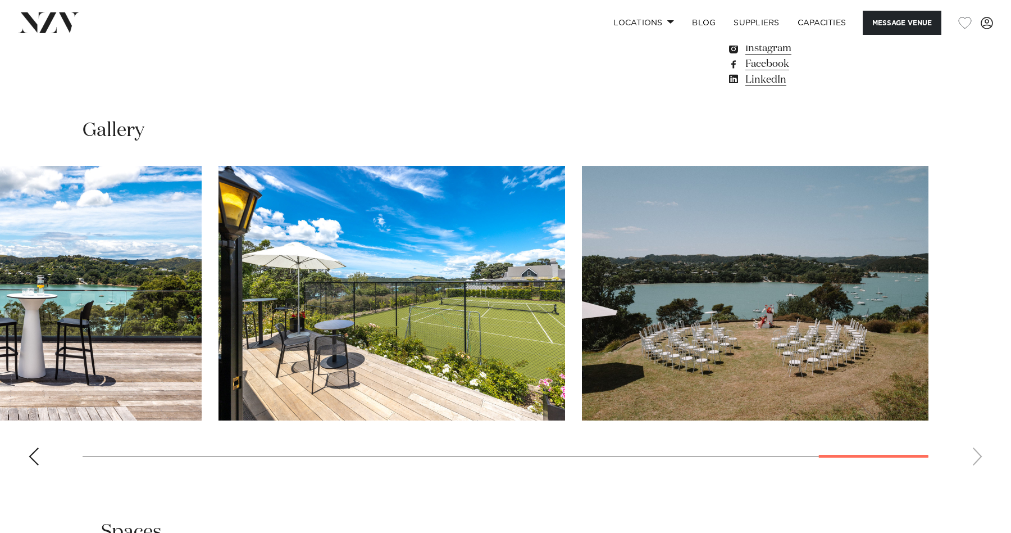
click at [35, 453] on div "Previous slide" at bounding box center [33, 456] width 11 height 18
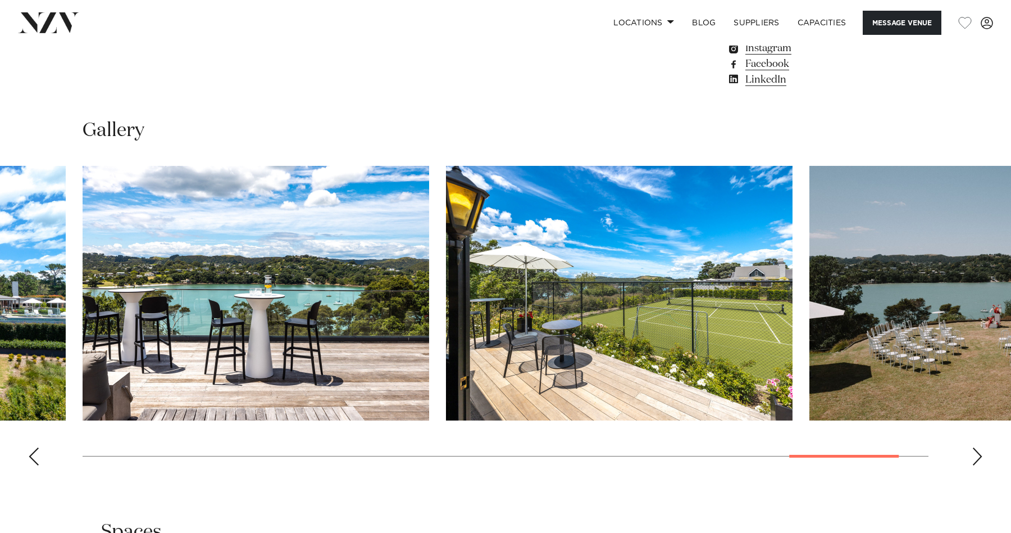
click at [35, 453] on div "Previous slide" at bounding box center [33, 456] width 11 height 18
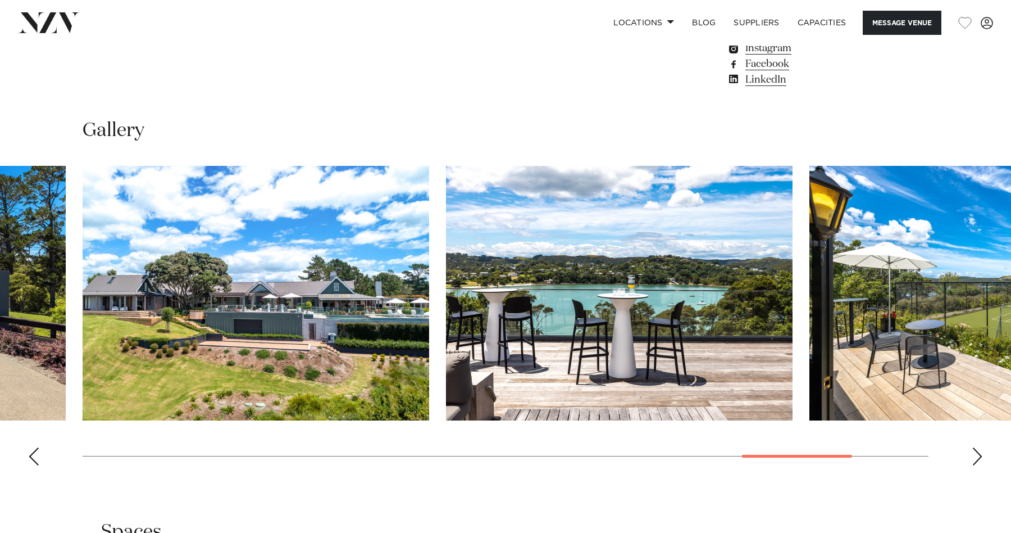
click at [35, 453] on div "Previous slide" at bounding box center [33, 456] width 11 height 18
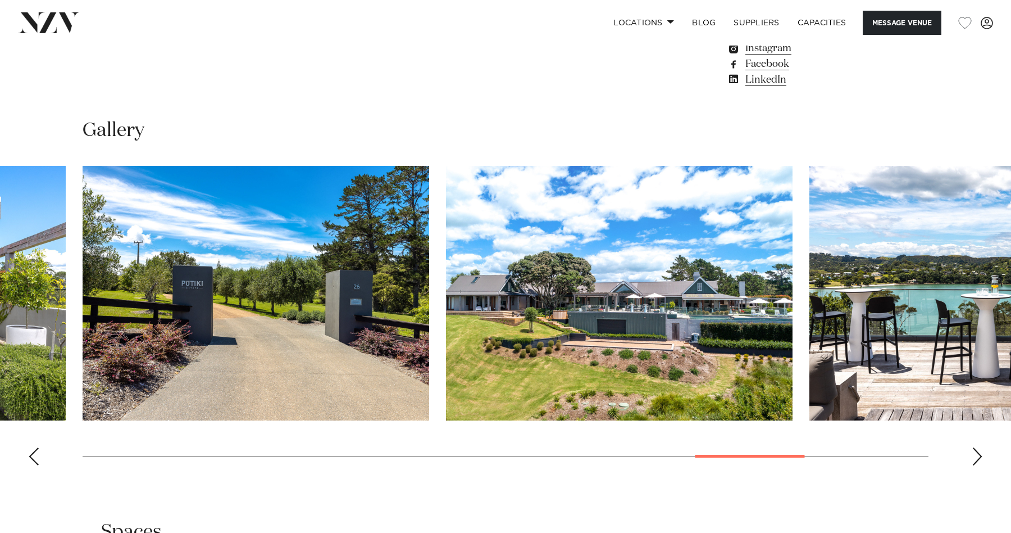
click at [35, 453] on div "Previous slide" at bounding box center [33, 456] width 11 height 18
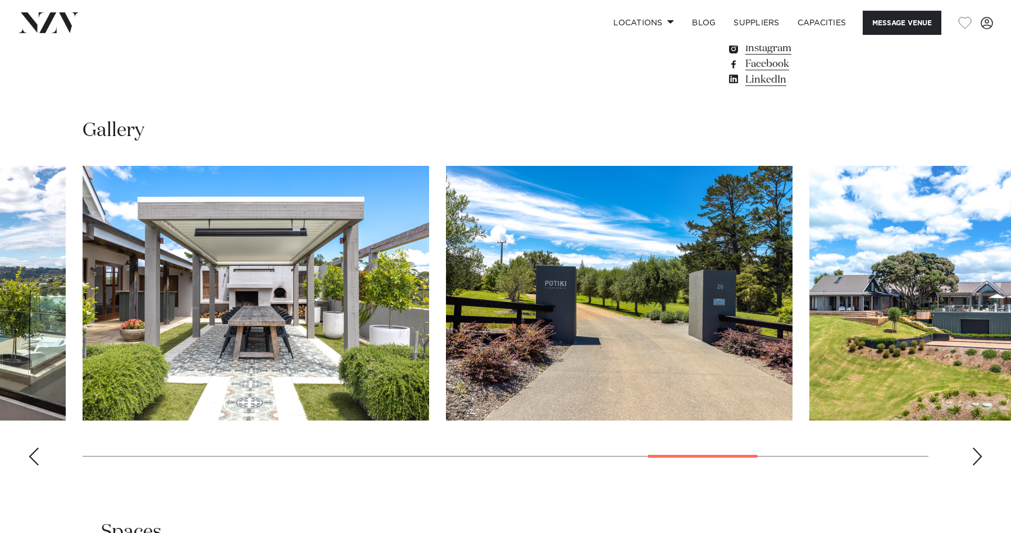
click at [35, 453] on div "Previous slide" at bounding box center [33, 456] width 11 height 18
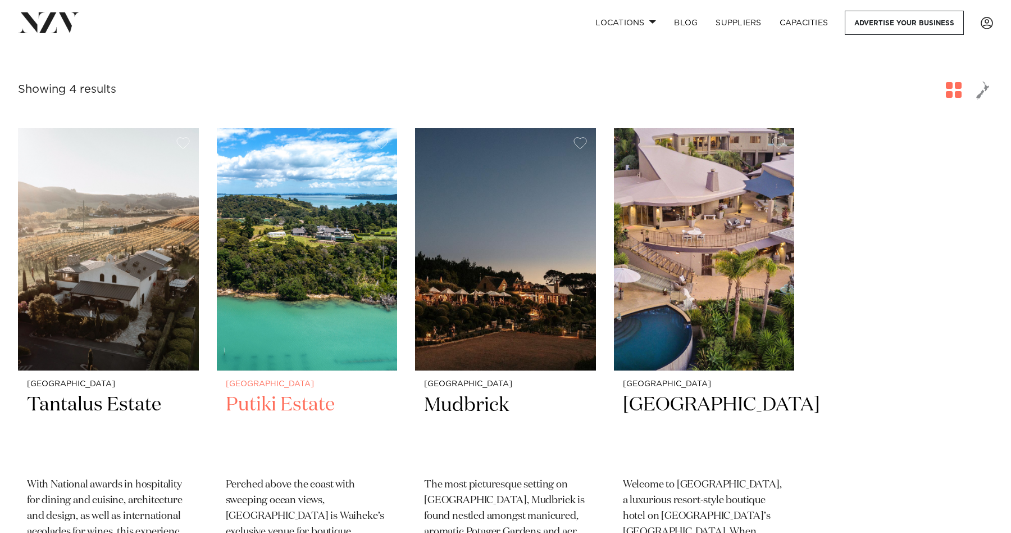
scroll to position [425, 0]
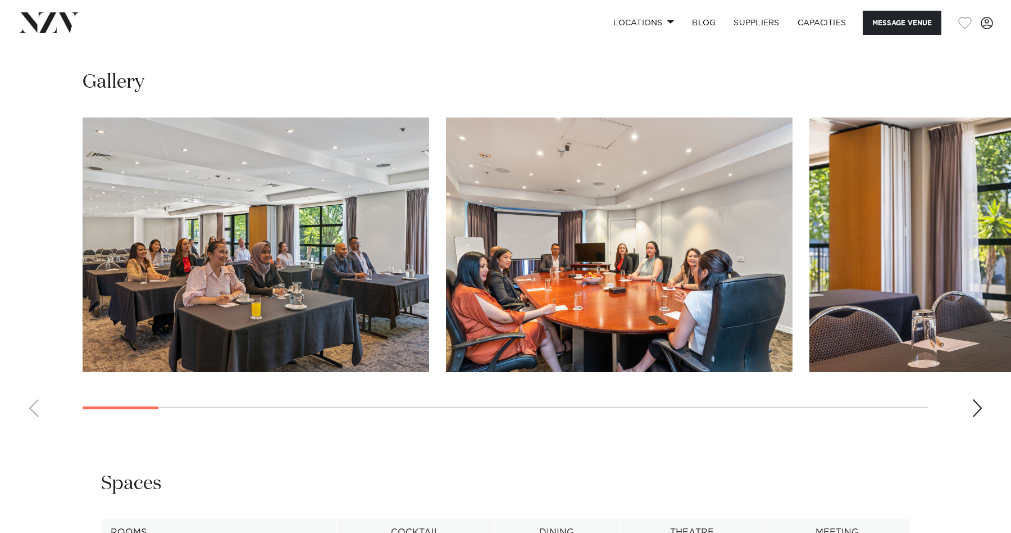
scroll to position [1095, 0]
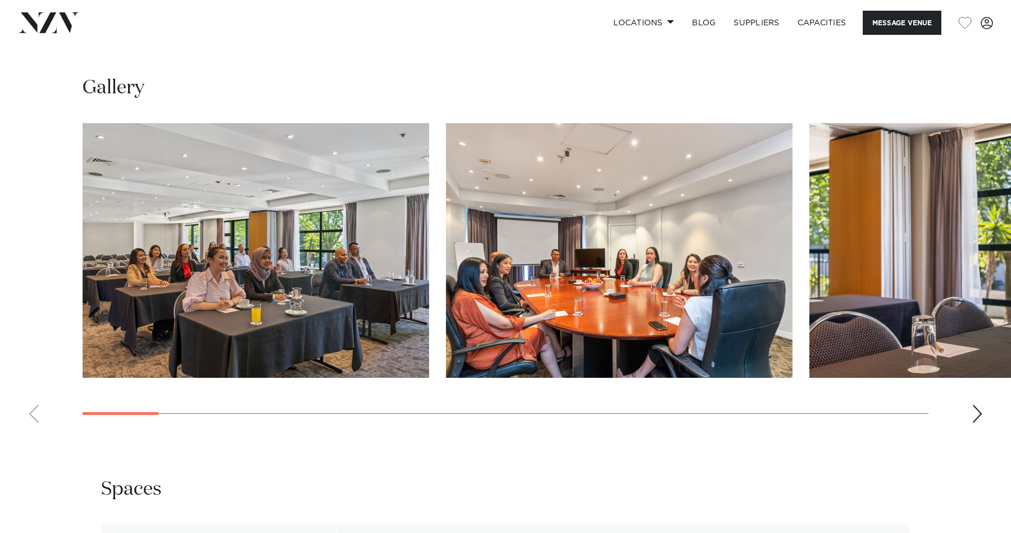
click at [977, 422] on div "Next slide" at bounding box center [977, 413] width 11 height 18
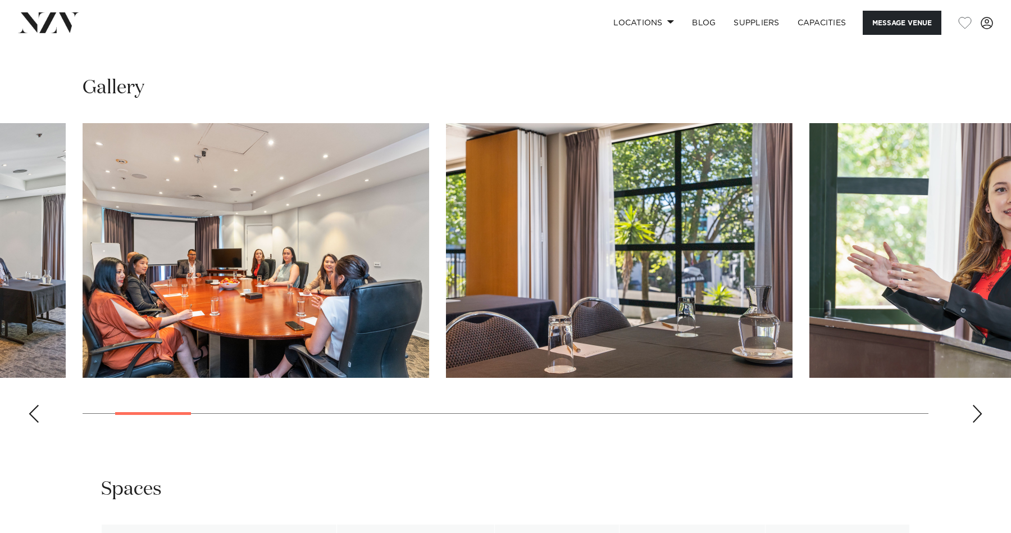
click at [977, 422] on div "Next slide" at bounding box center [977, 413] width 11 height 18
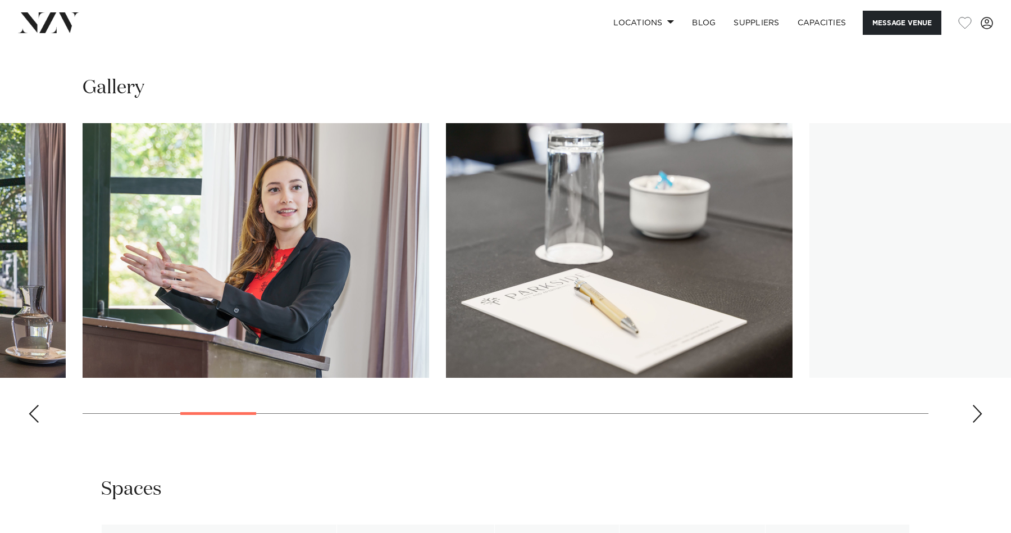
click at [977, 422] on div "Next slide" at bounding box center [977, 413] width 11 height 18
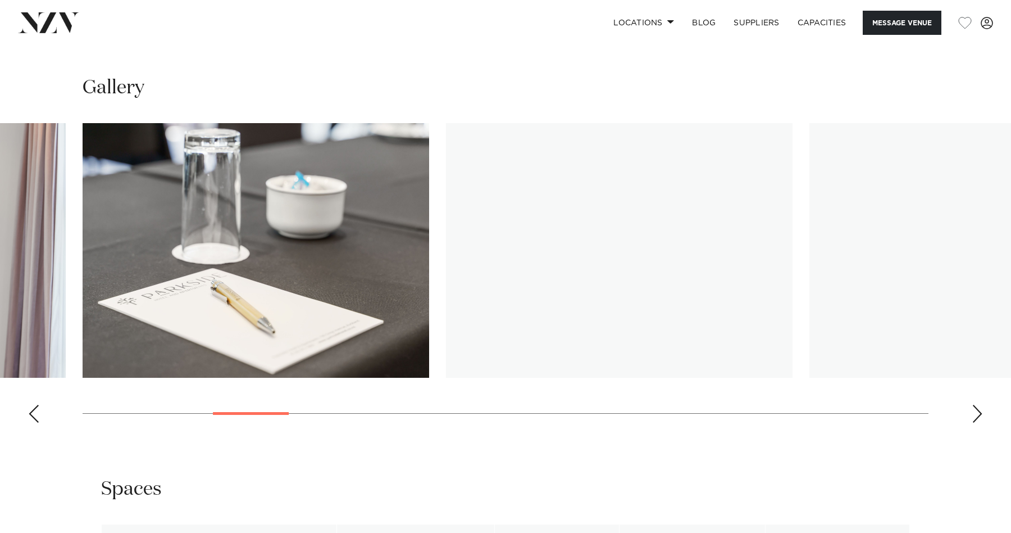
click at [977, 422] on div "Next slide" at bounding box center [977, 413] width 11 height 18
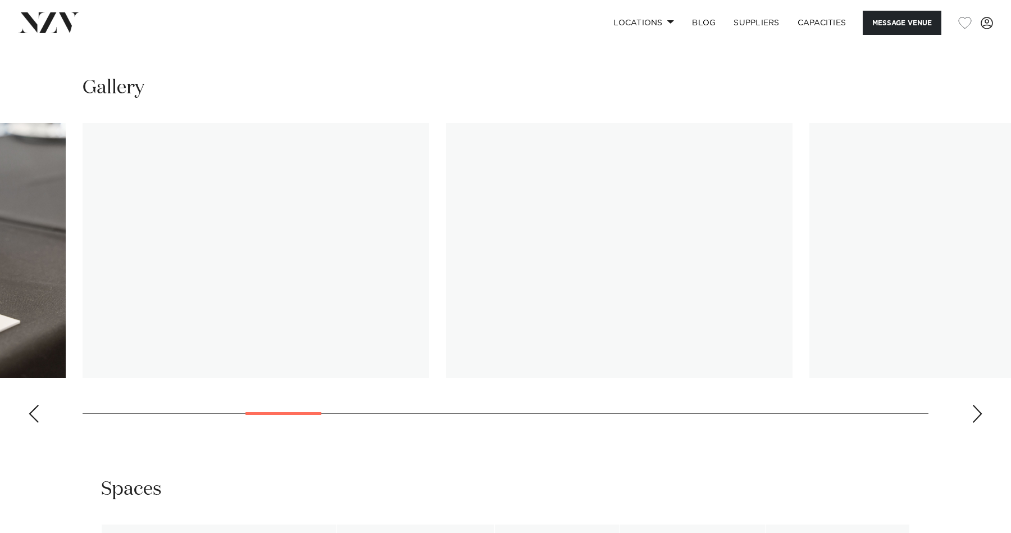
click at [977, 422] on div "Next slide" at bounding box center [977, 413] width 11 height 18
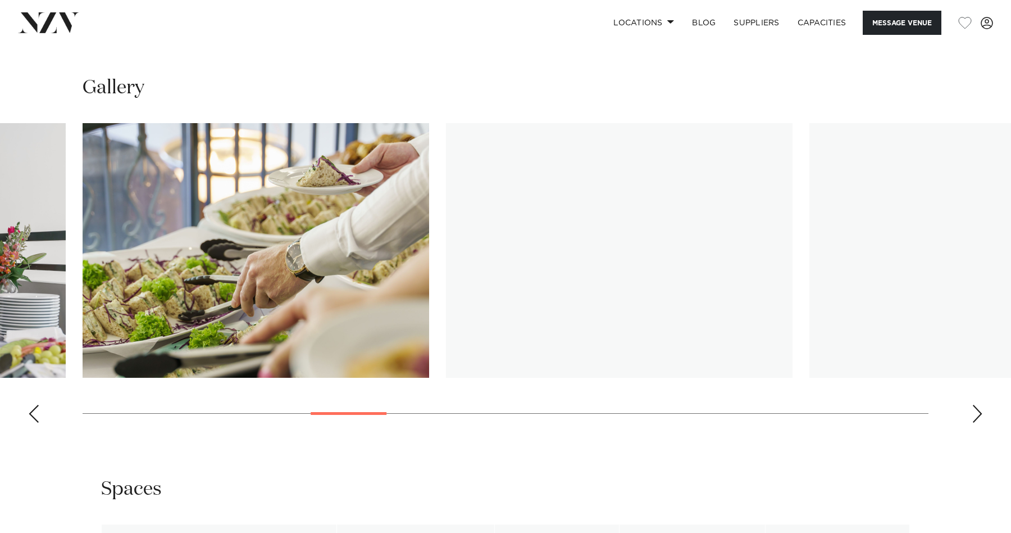
click at [978, 422] on div "Next slide" at bounding box center [977, 413] width 11 height 18
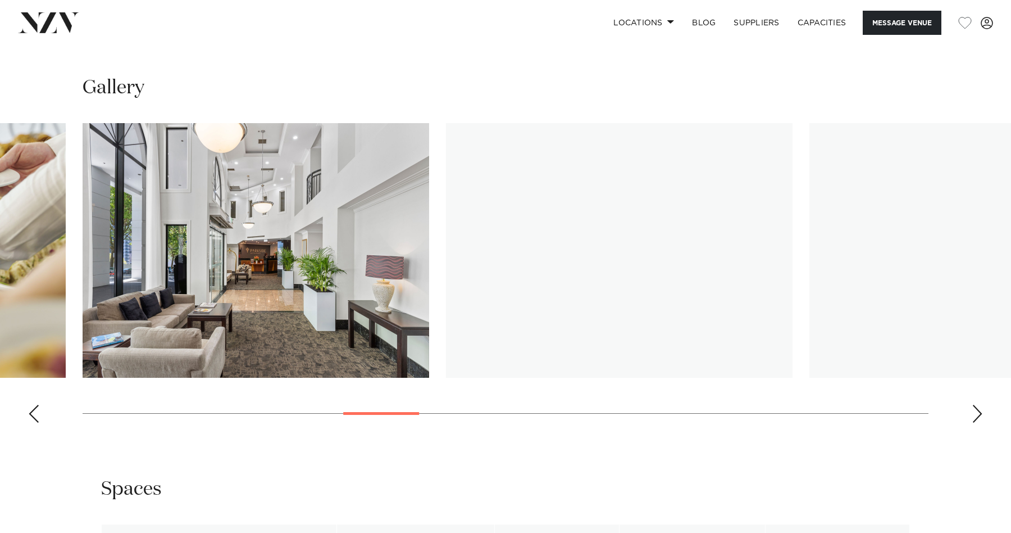
click at [978, 422] on div "Next slide" at bounding box center [977, 413] width 11 height 18
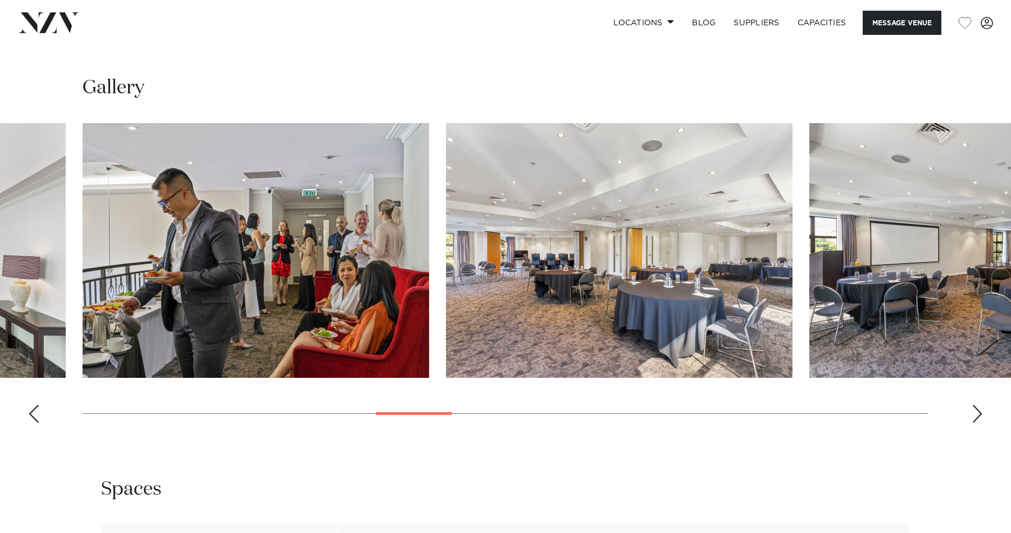
click at [978, 422] on div "Next slide" at bounding box center [977, 413] width 11 height 18
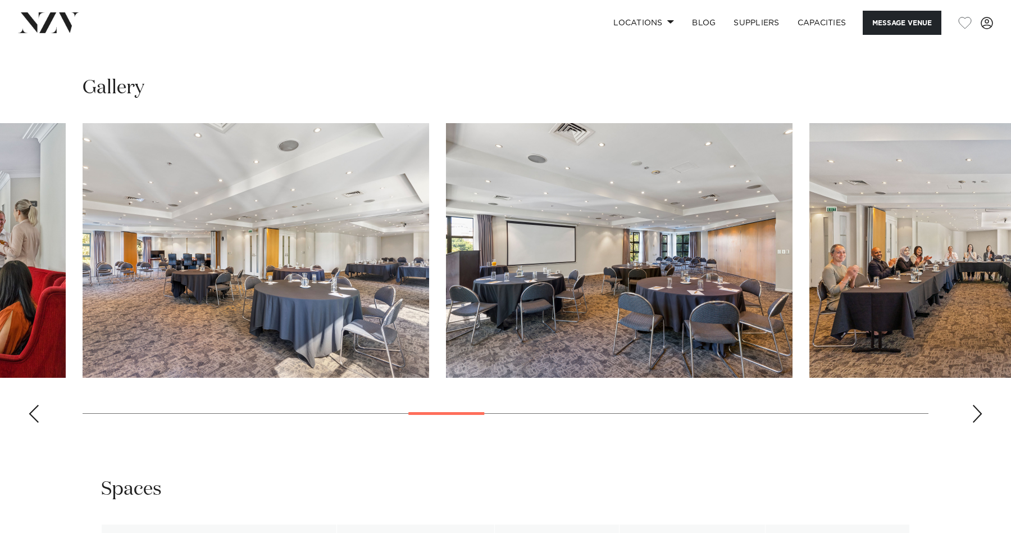
click at [978, 422] on div "Next slide" at bounding box center [977, 413] width 11 height 18
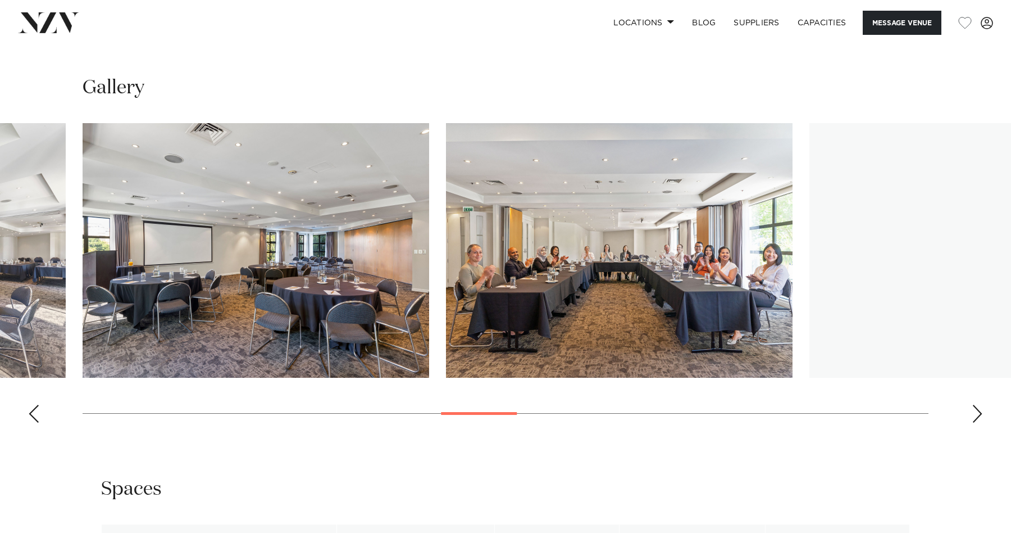
click at [978, 422] on div "Next slide" at bounding box center [977, 413] width 11 height 18
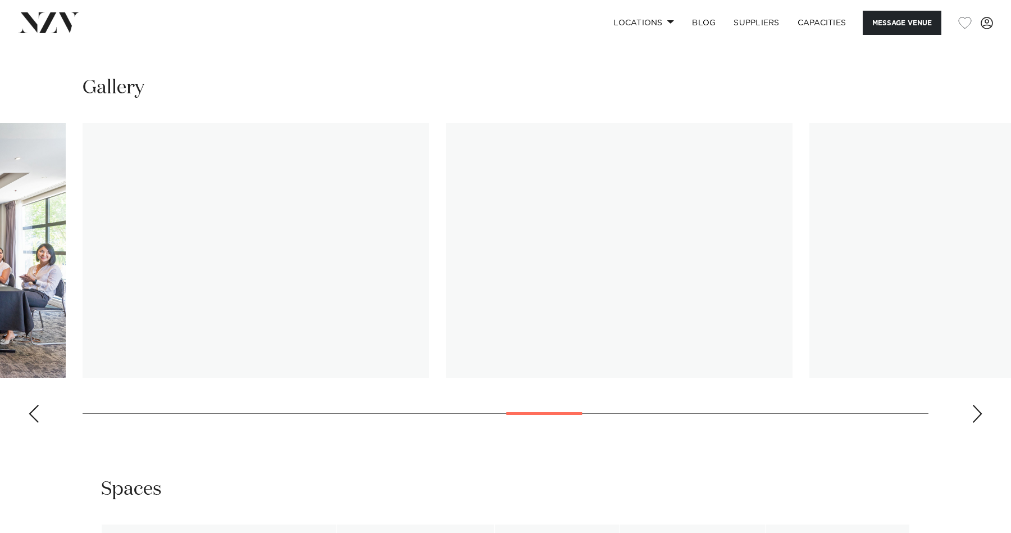
click at [978, 422] on div "Next slide" at bounding box center [977, 413] width 11 height 18
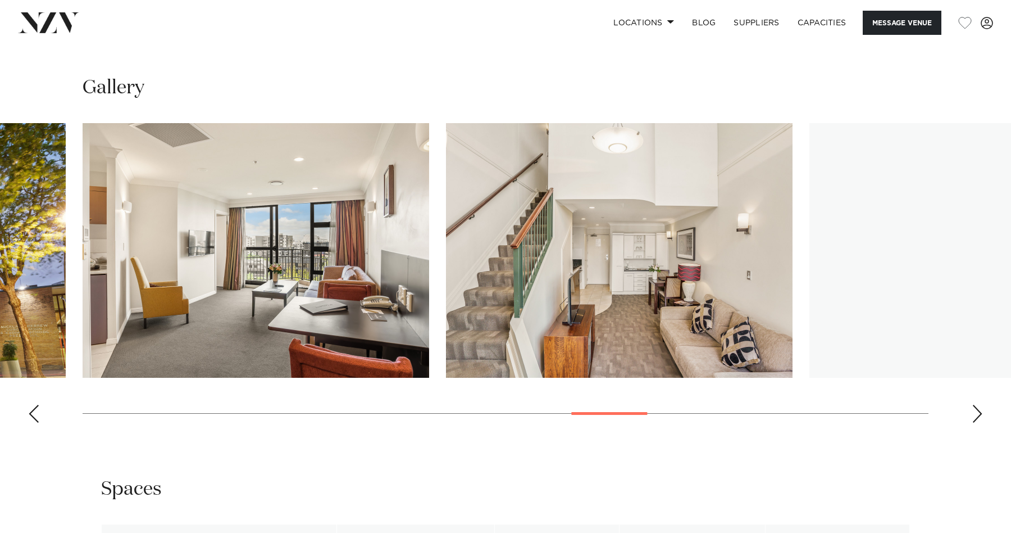
click at [978, 422] on div "Next slide" at bounding box center [977, 413] width 11 height 18
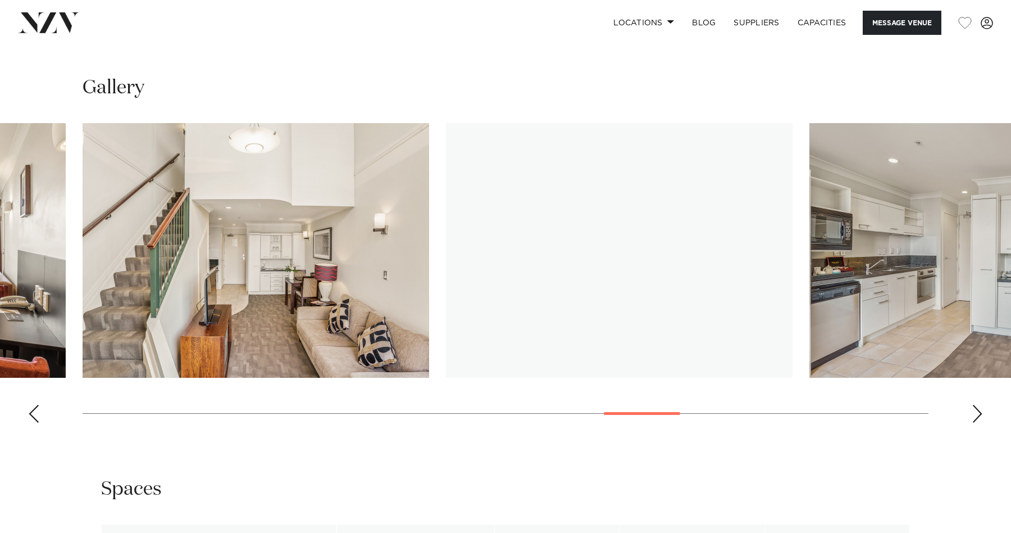
click at [978, 422] on div "Next slide" at bounding box center [977, 413] width 11 height 18
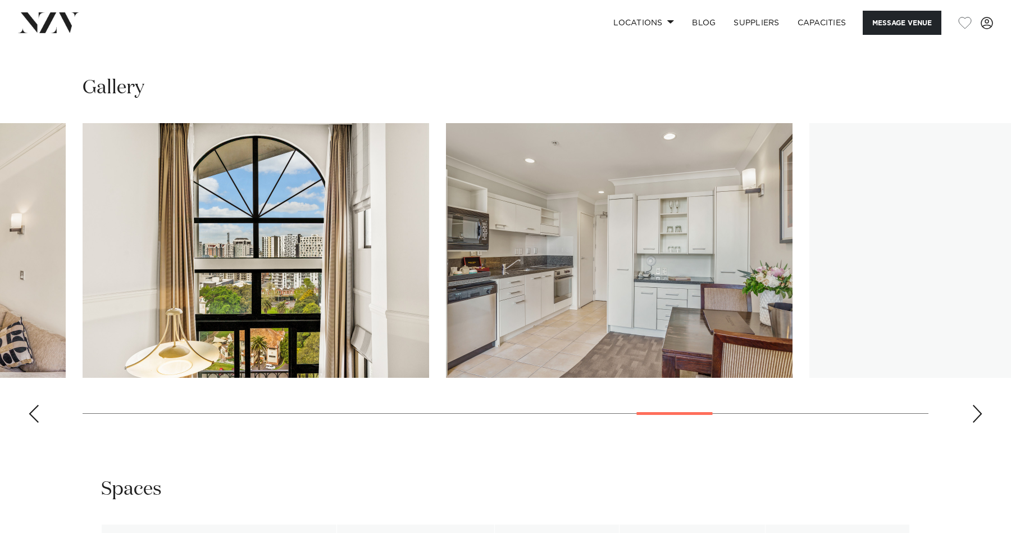
click at [978, 422] on div "Next slide" at bounding box center [977, 413] width 11 height 18
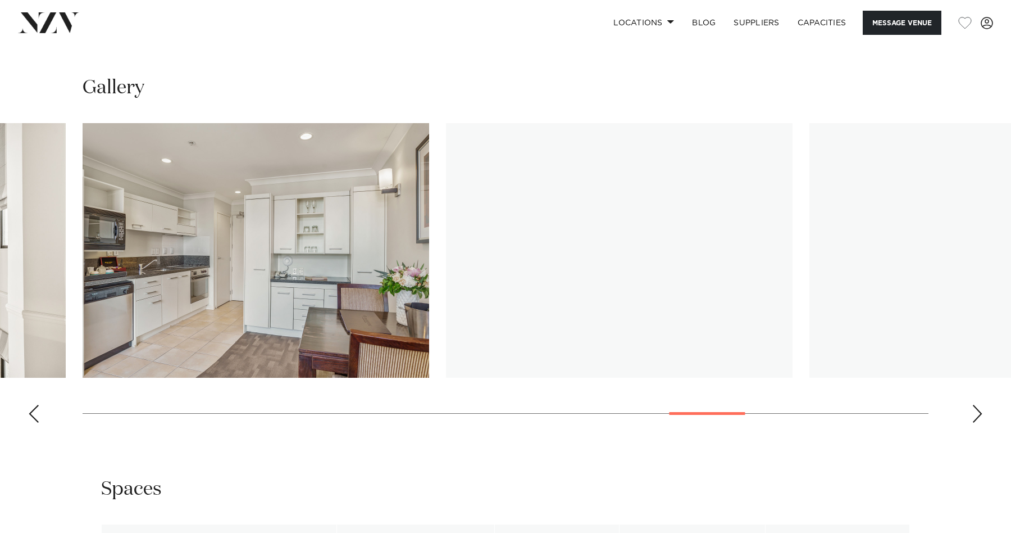
click at [978, 422] on div "Next slide" at bounding box center [977, 413] width 11 height 18
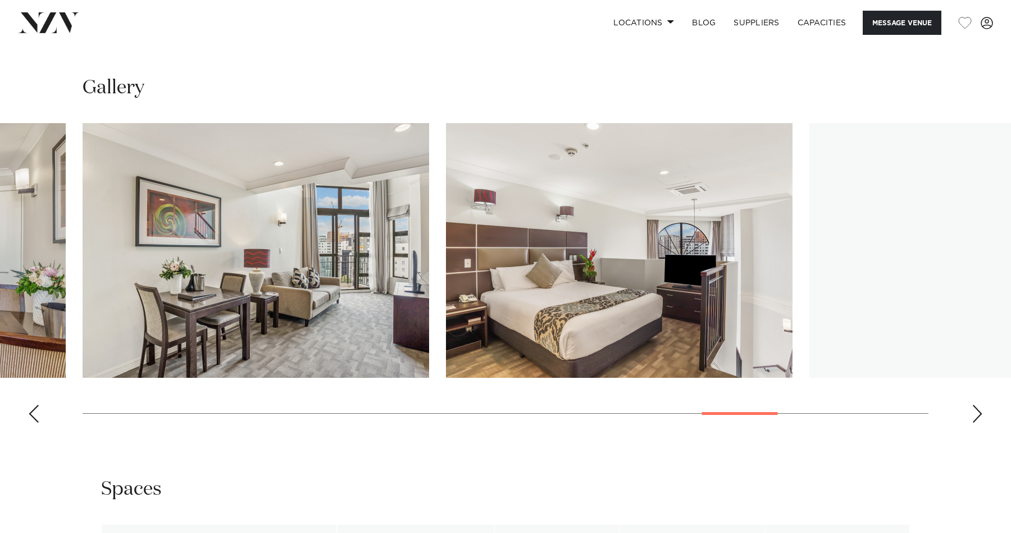
click at [978, 422] on div "Next slide" at bounding box center [977, 413] width 11 height 18
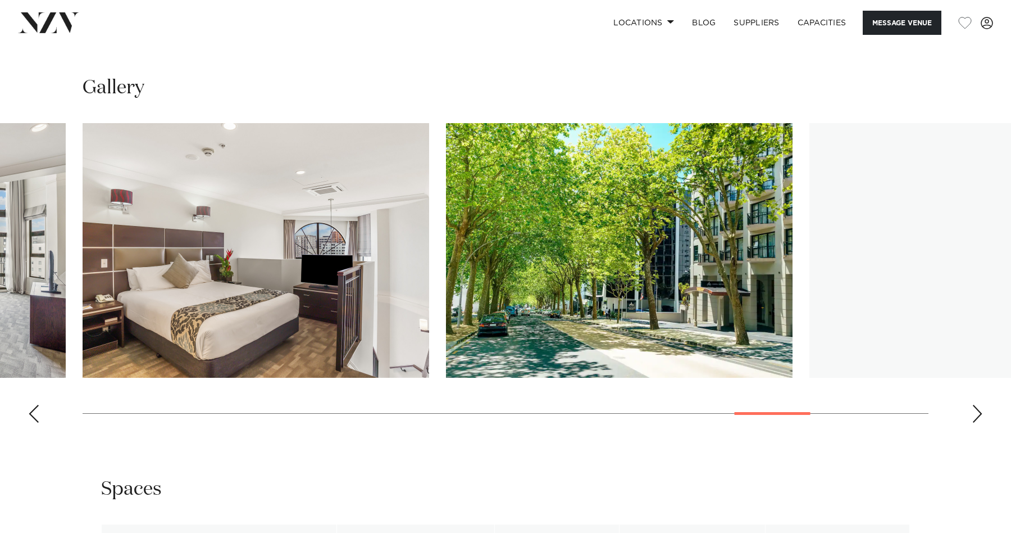
click at [978, 422] on div "Next slide" at bounding box center [977, 413] width 11 height 18
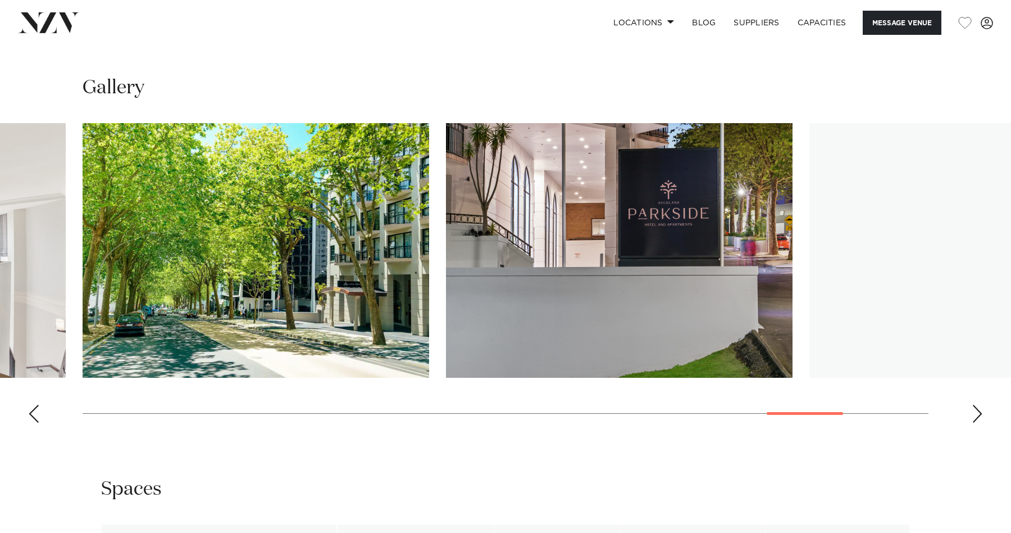
click at [978, 422] on div "Next slide" at bounding box center [977, 413] width 11 height 18
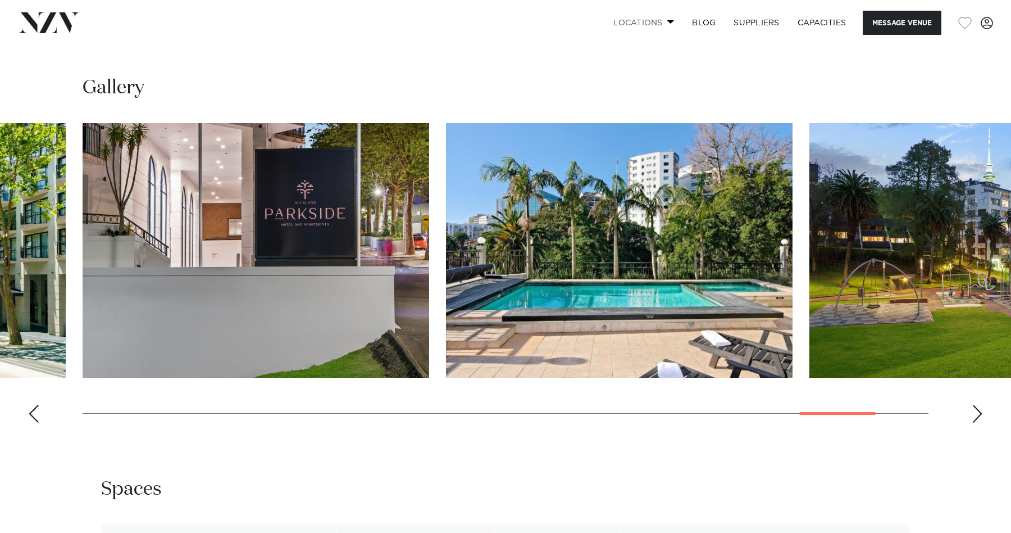
click at [635, 25] on link "Locations" at bounding box center [643, 23] width 79 height 24
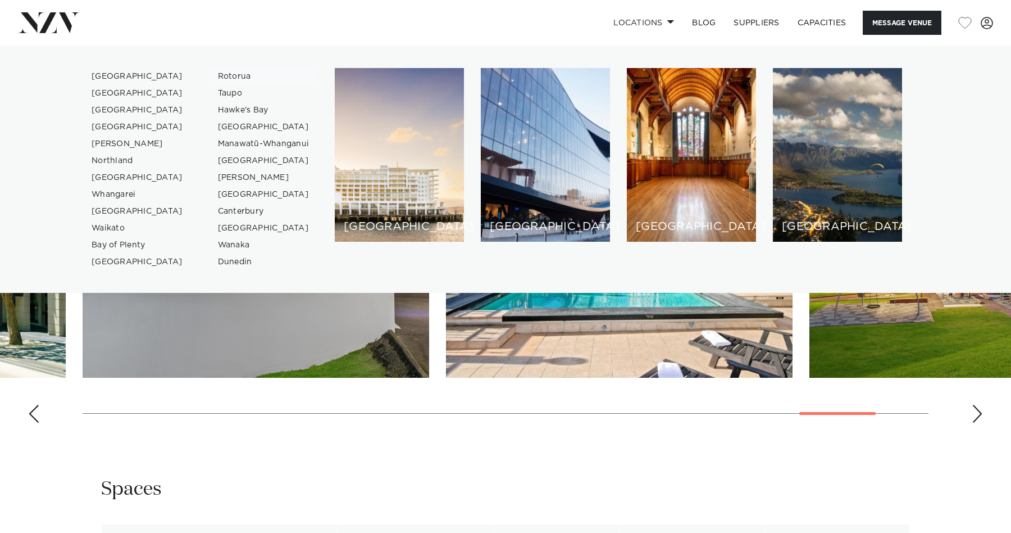
click at [233, 78] on link "Rotorua" at bounding box center [264, 76] width 110 height 17
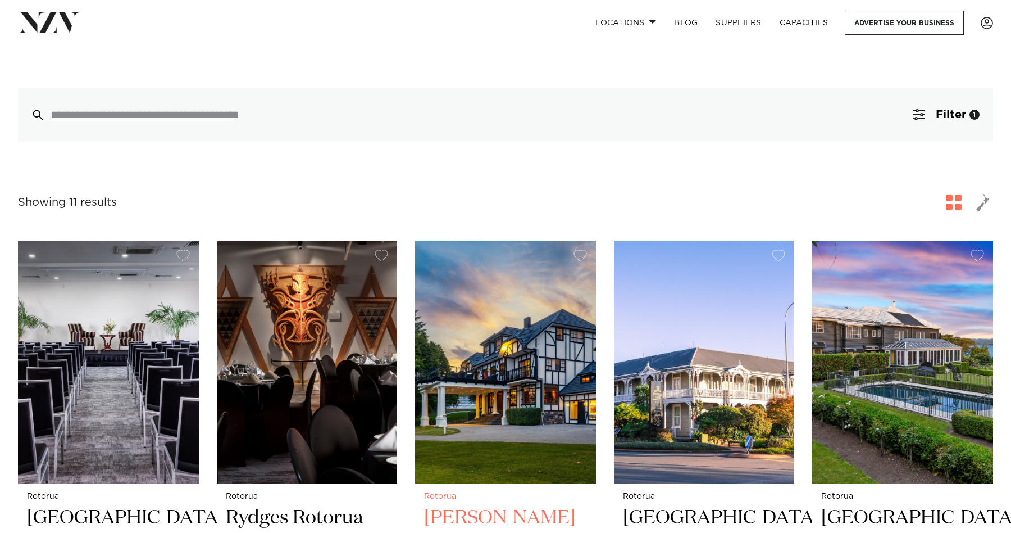
scroll to position [212, 0]
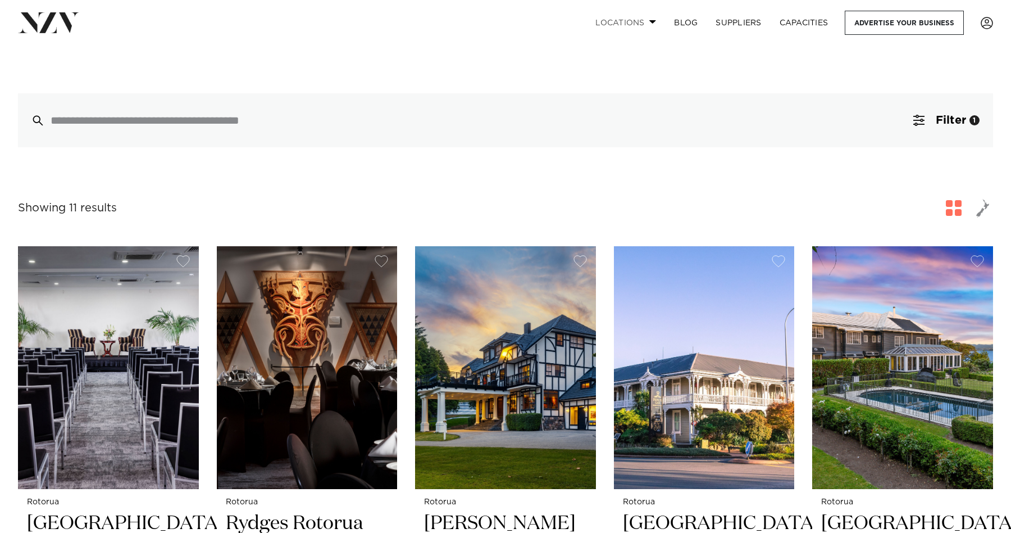
click at [642, 22] on link "Locations" at bounding box center [625, 23] width 79 height 24
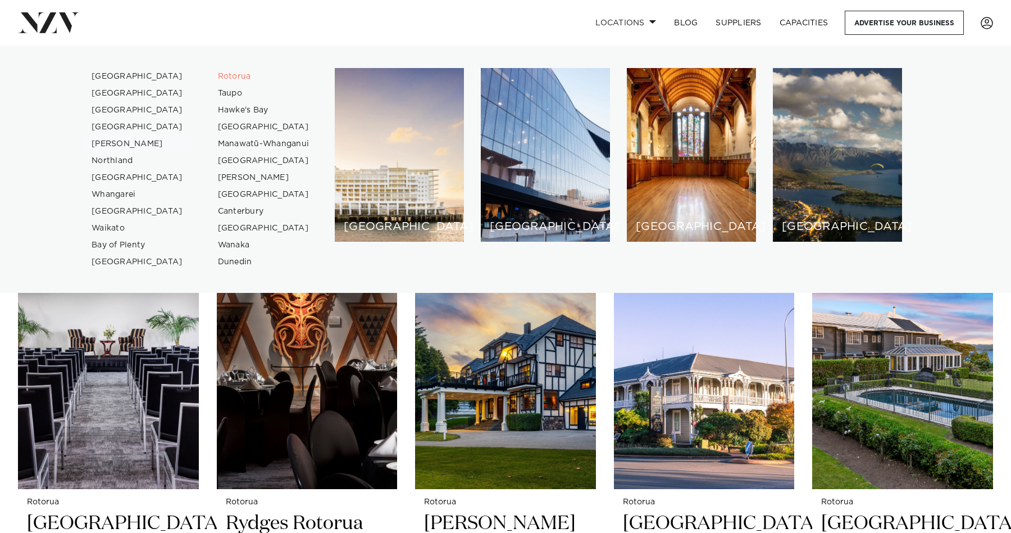
click at [102, 145] on link "[PERSON_NAME]" at bounding box center [138, 143] width 110 height 17
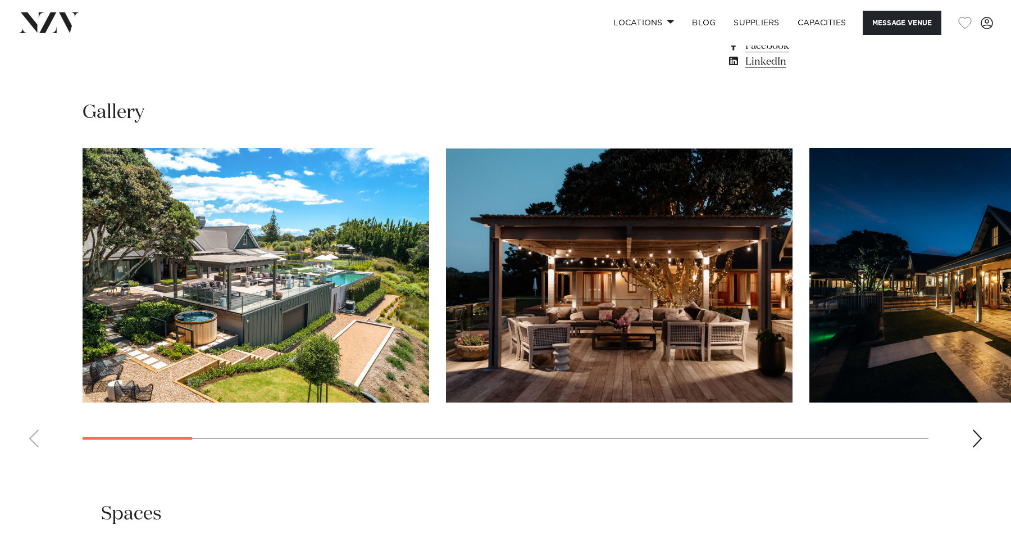
scroll to position [1038, 0]
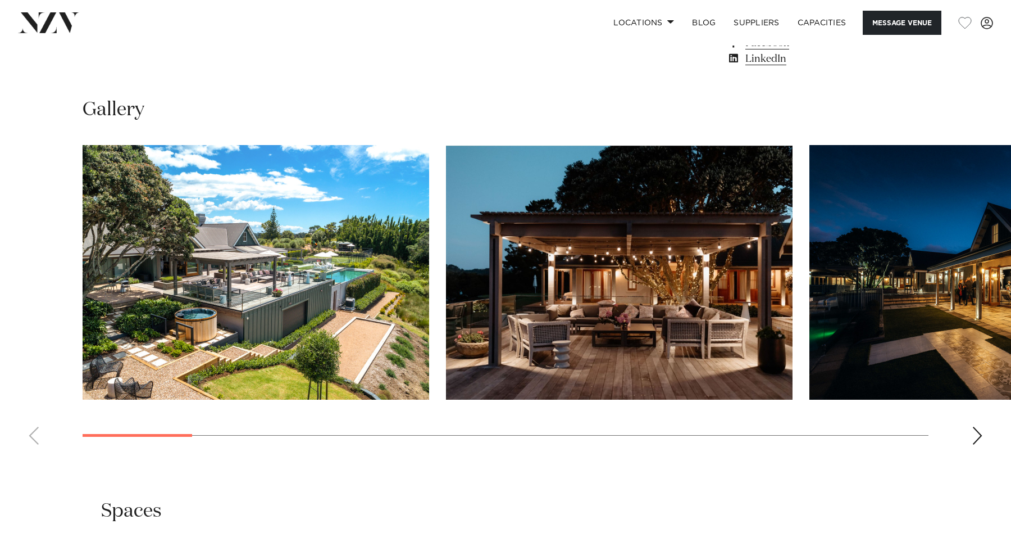
click at [982, 428] on div "Next slide" at bounding box center [977, 435] width 11 height 18
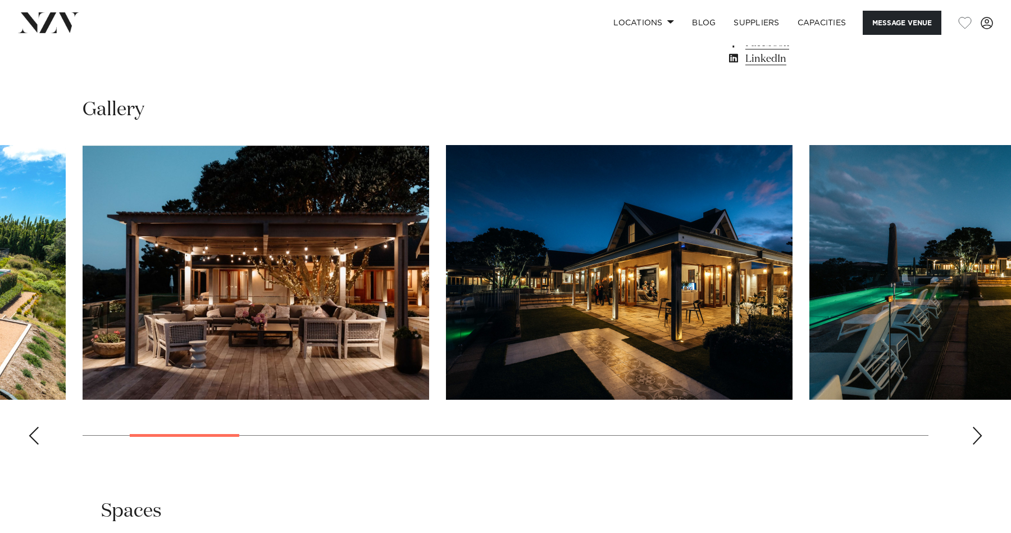
click at [982, 428] on div "Next slide" at bounding box center [977, 435] width 11 height 18
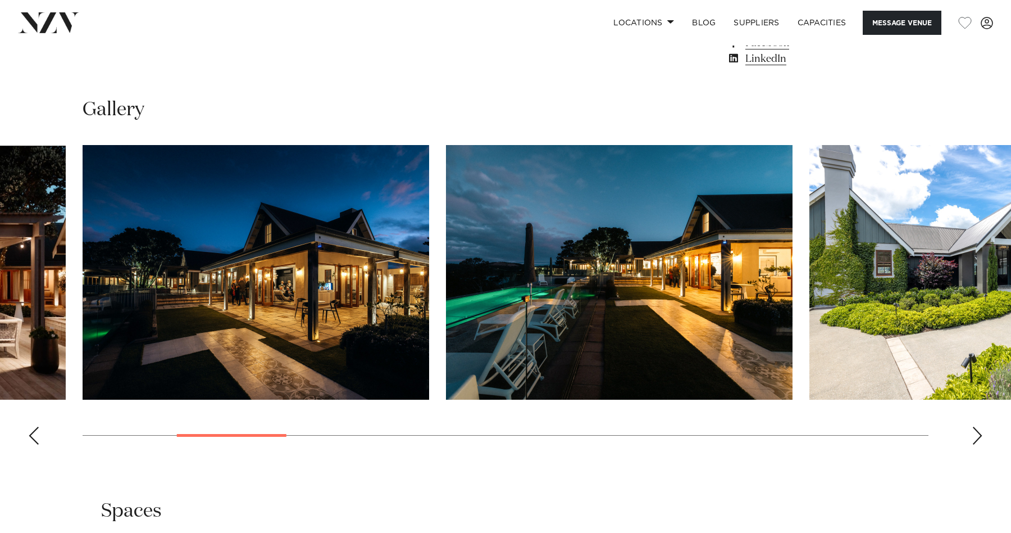
click at [982, 428] on div "Next slide" at bounding box center [977, 435] width 11 height 18
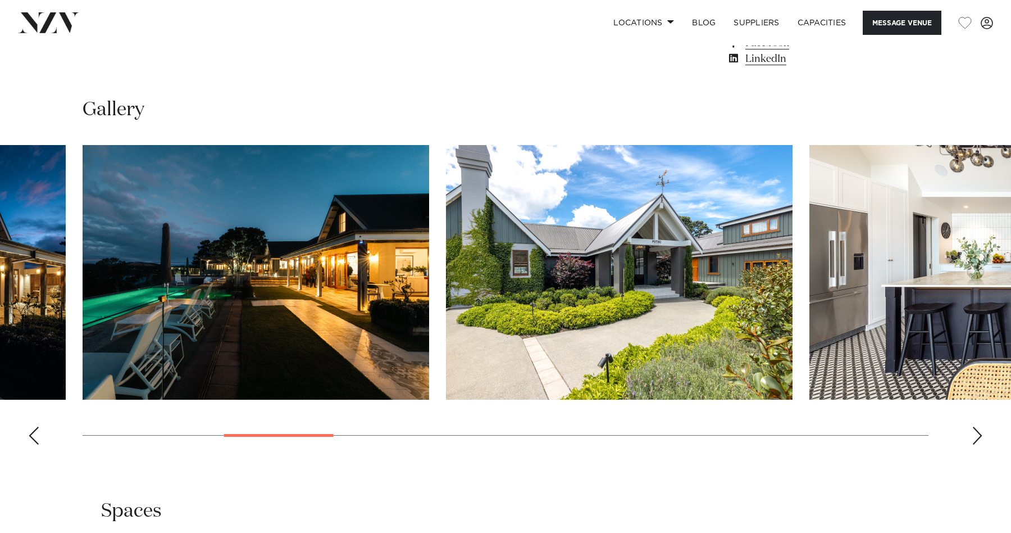
click at [982, 428] on div "Next slide" at bounding box center [977, 435] width 11 height 18
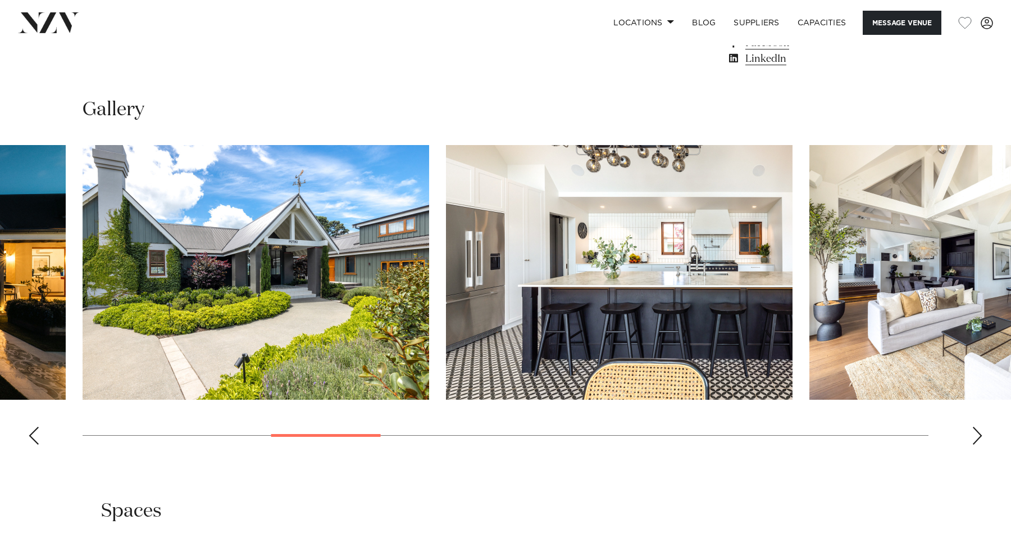
click at [982, 428] on div "Next slide" at bounding box center [977, 435] width 11 height 18
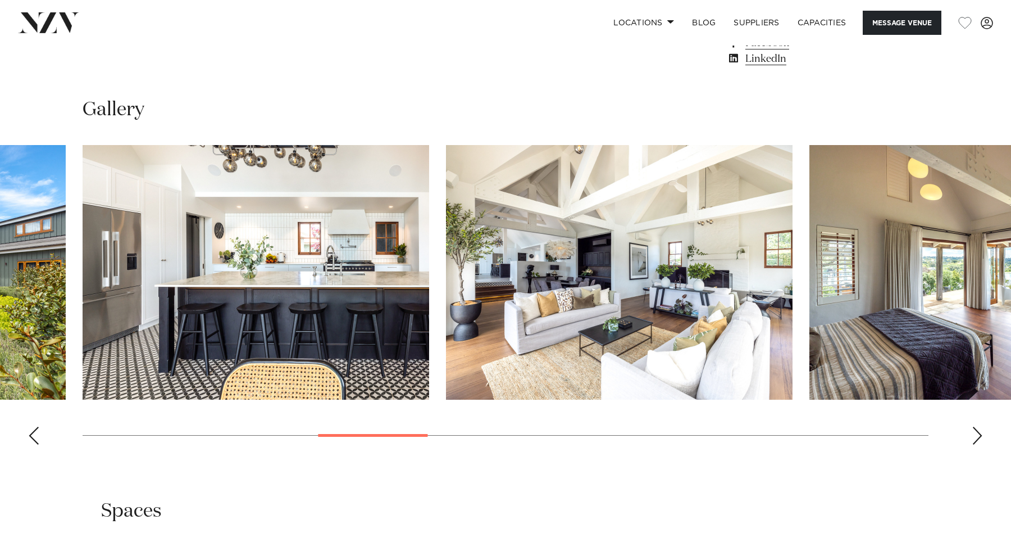
click at [982, 428] on div "Next slide" at bounding box center [977, 435] width 11 height 18
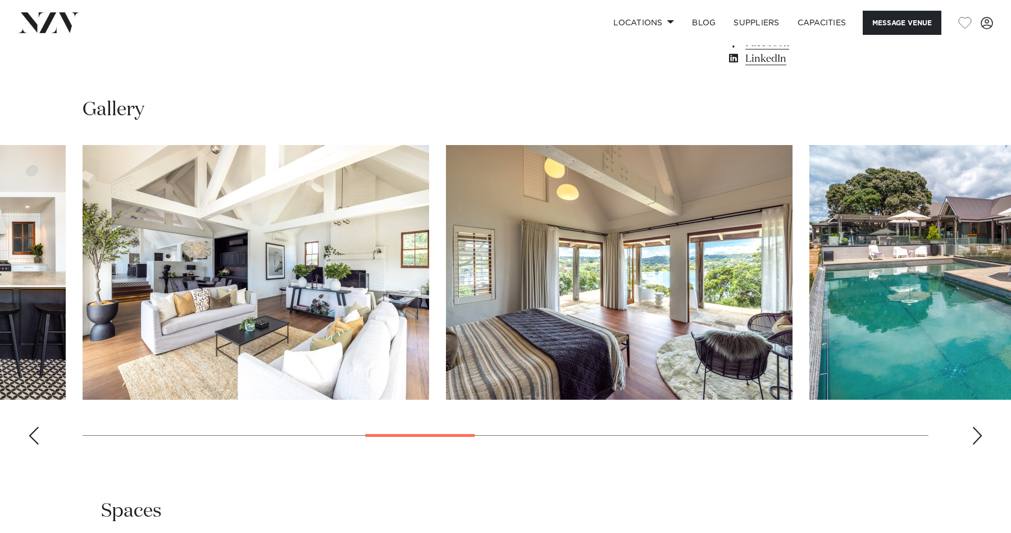
click at [974, 439] on div "Next slide" at bounding box center [977, 435] width 11 height 18
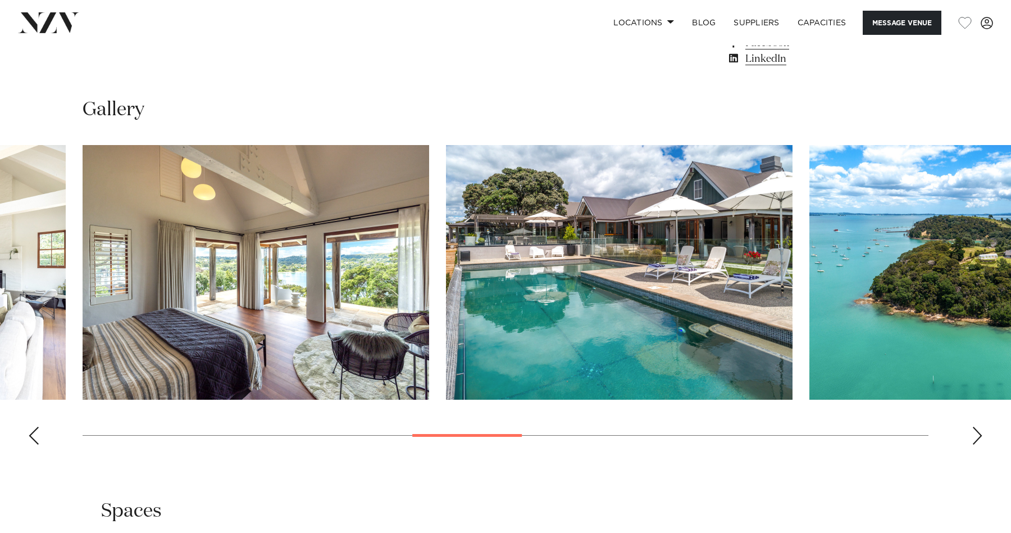
click at [974, 439] on div "Next slide" at bounding box center [977, 435] width 11 height 18
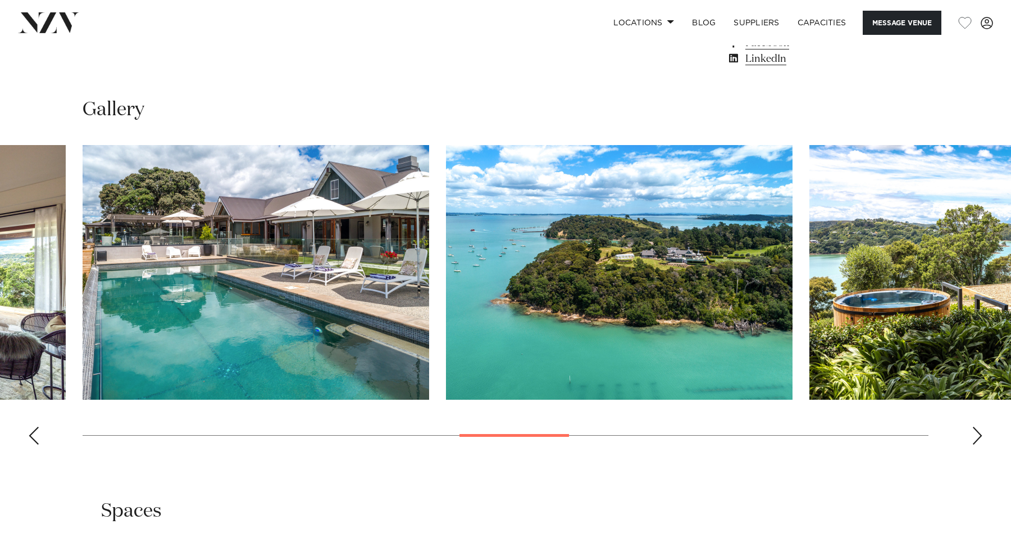
click at [974, 439] on div "Next slide" at bounding box center [977, 435] width 11 height 18
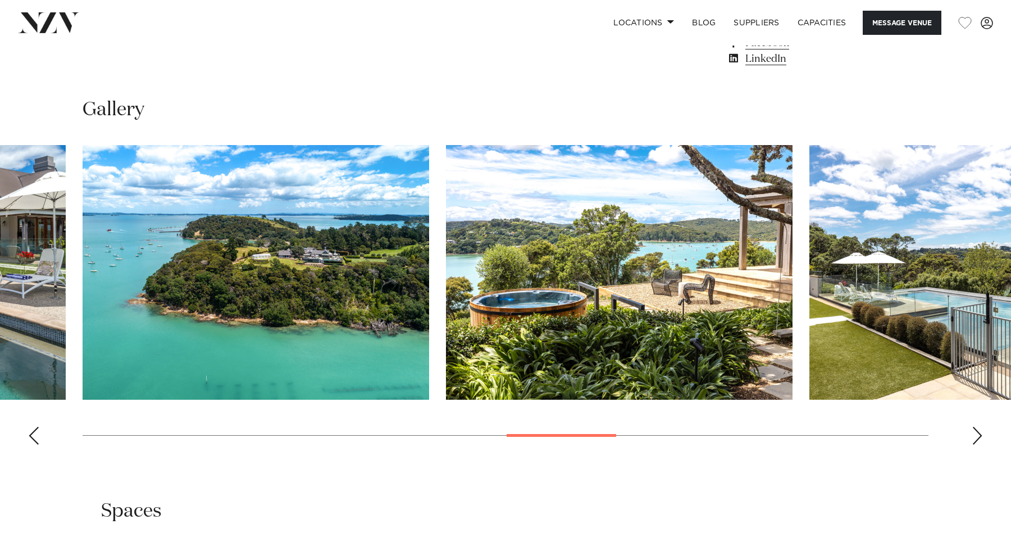
click at [974, 439] on div "Next slide" at bounding box center [977, 435] width 11 height 18
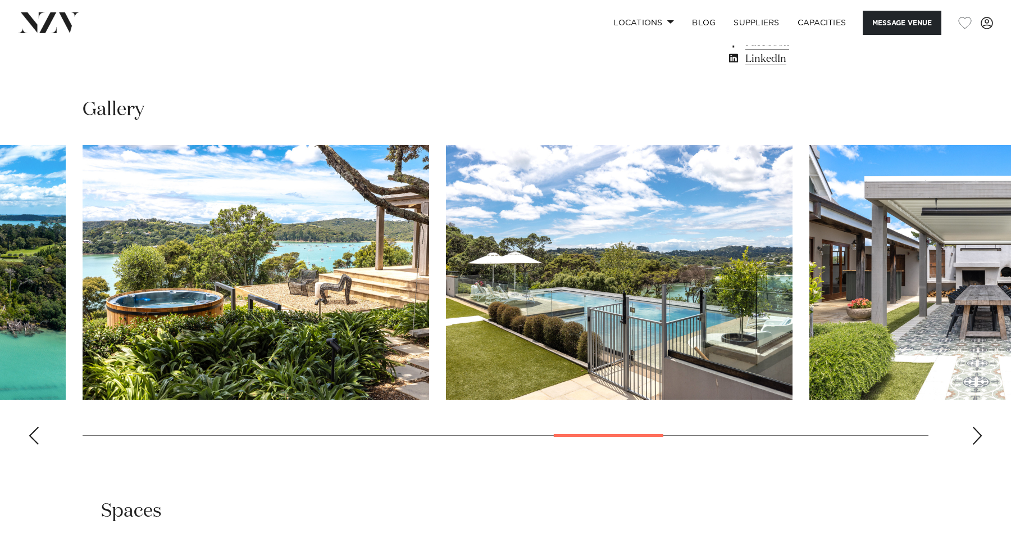
click at [974, 439] on div "Next slide" at bounding box center [977, 435] width 11 height 18
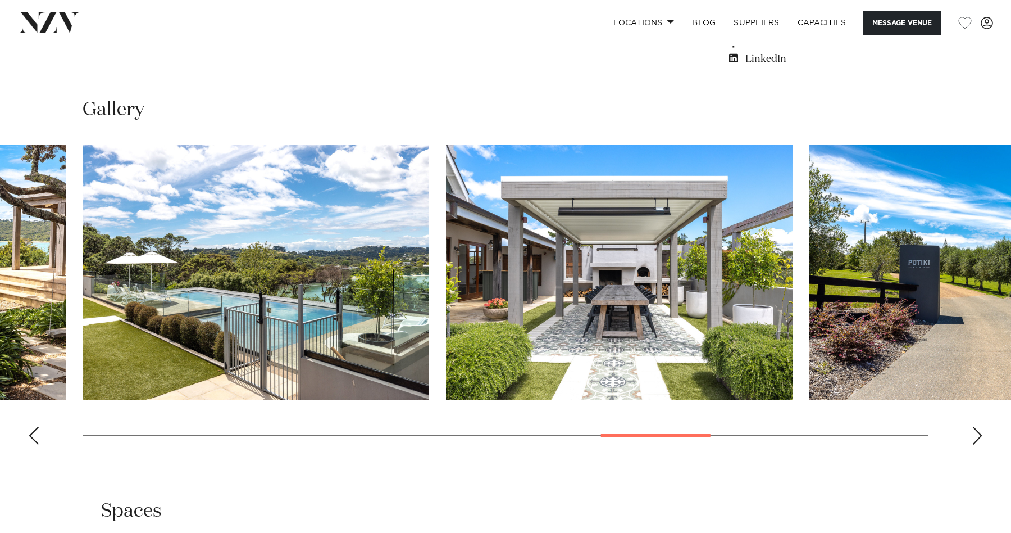
click at [974, 439] on div "Next slide" at bounding box center [977, 435] width 11 height 18
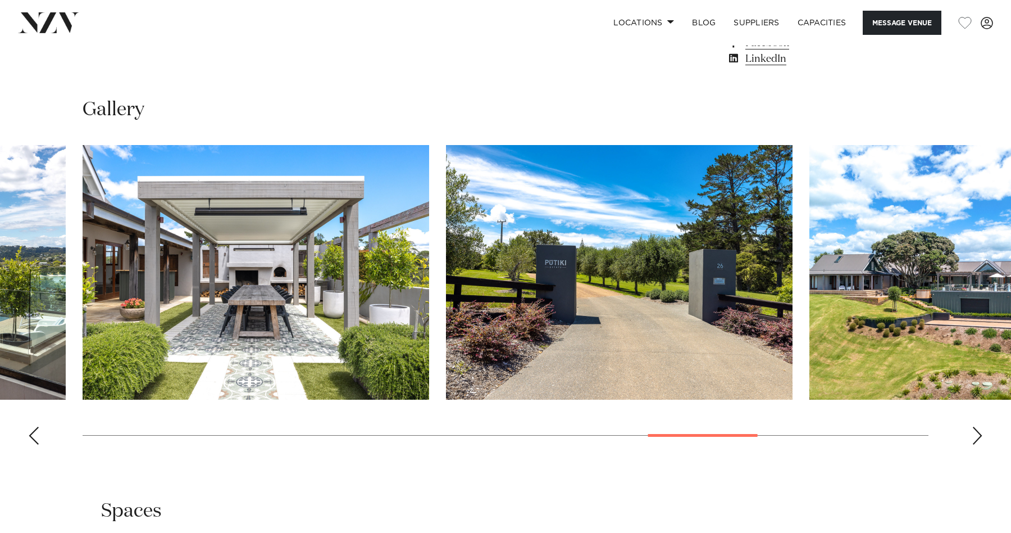
click at [974, 439] on div "Next slide" at bounding box center [977, 435] width 11 height 18
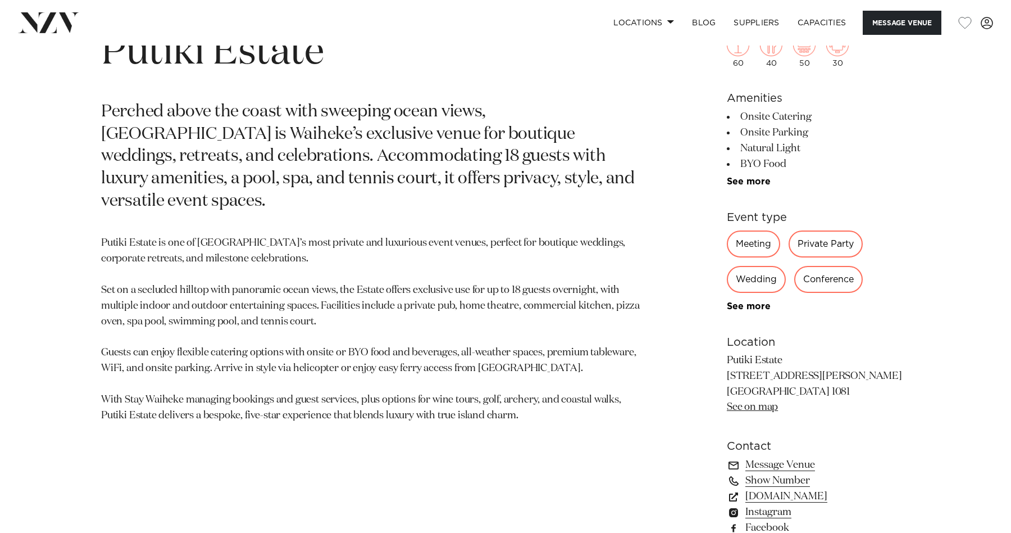
scroll to position [549, 0]
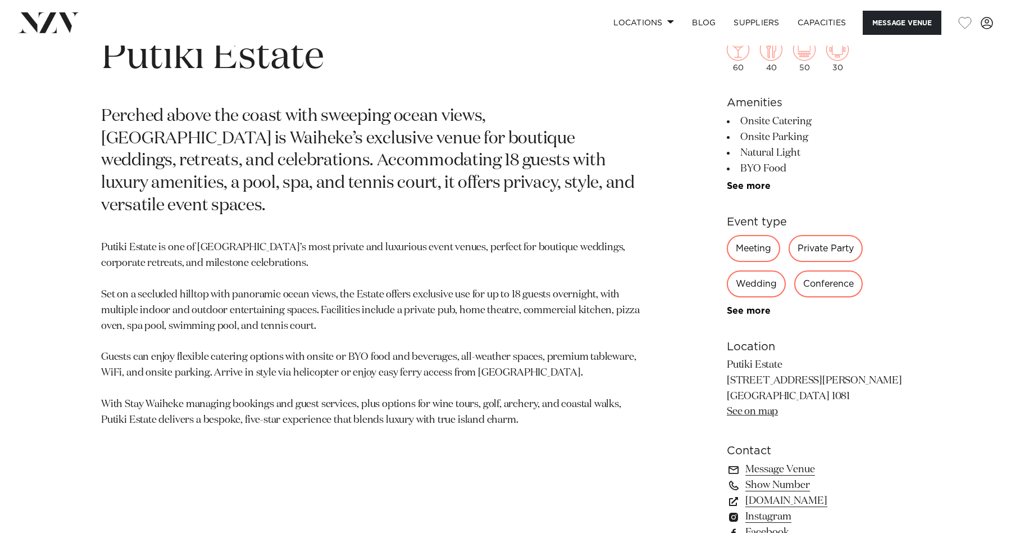
drag, startPoint x: 726, startPoint y: 398, endPoint x: 792, endPoint y: 396, distance: 66.3
click at [792, 396] on div "Auckland Putiki Estate Perched above the coast with sweeping ocean views, Putik…" at bounding box center [506, 293] width 956 height 554
copy p "[GEOGRAPHIC_DATA]"
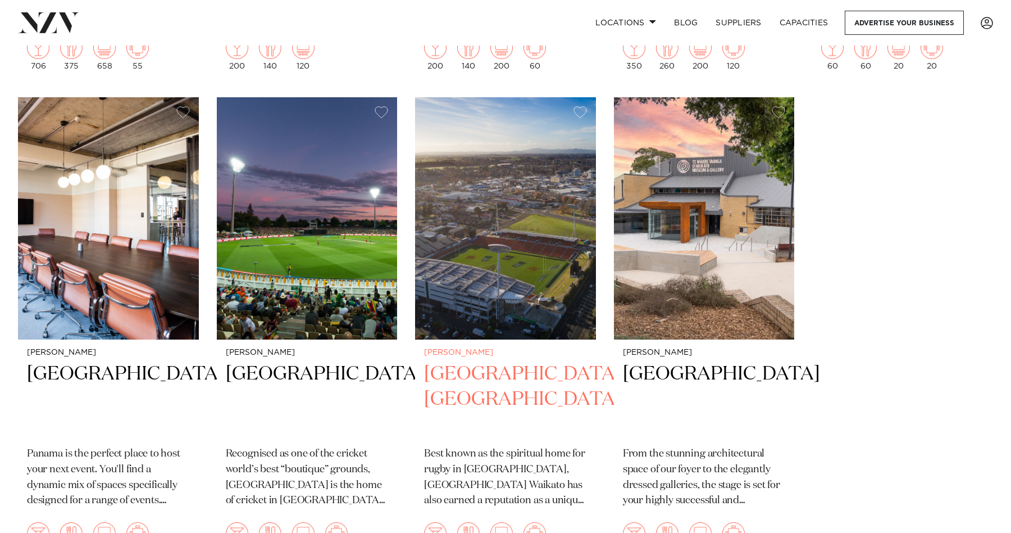
scroll to position [1356, 0]
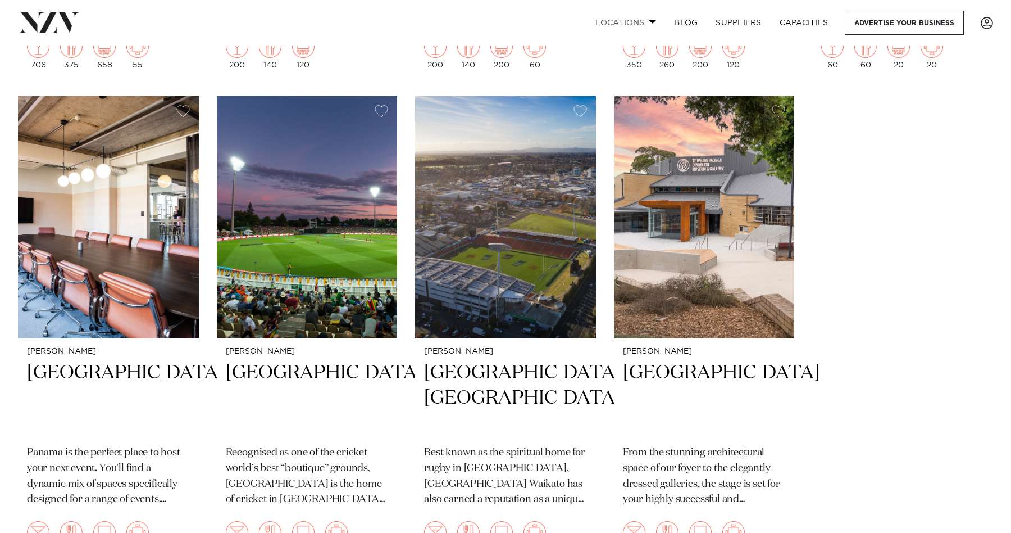
click at [641, 19] on link "Locations" at bounding box center [625, 23] width 79 height 24
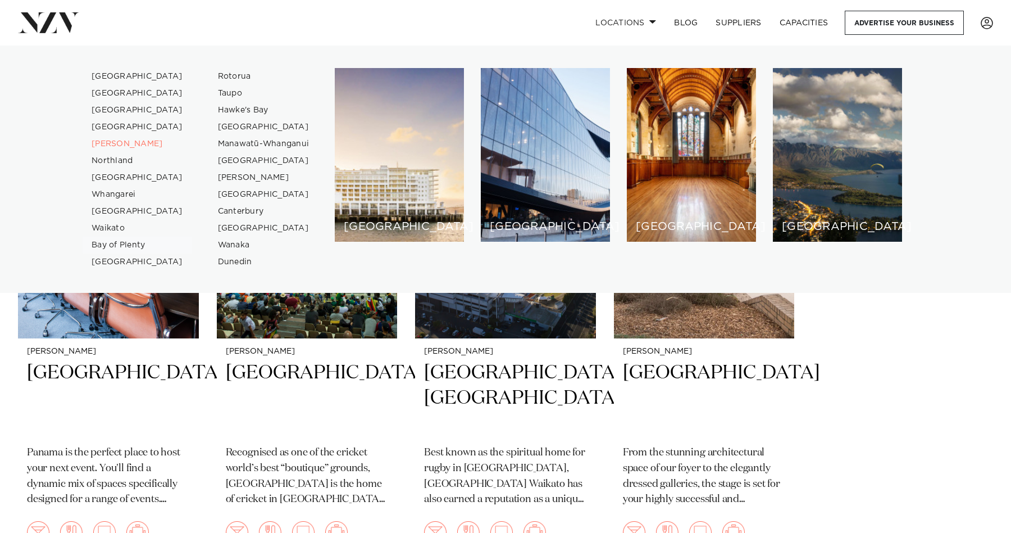
click at [129, 244] on link "Bay of Plenty" at bounding box center [138, 245] width 110 height 17
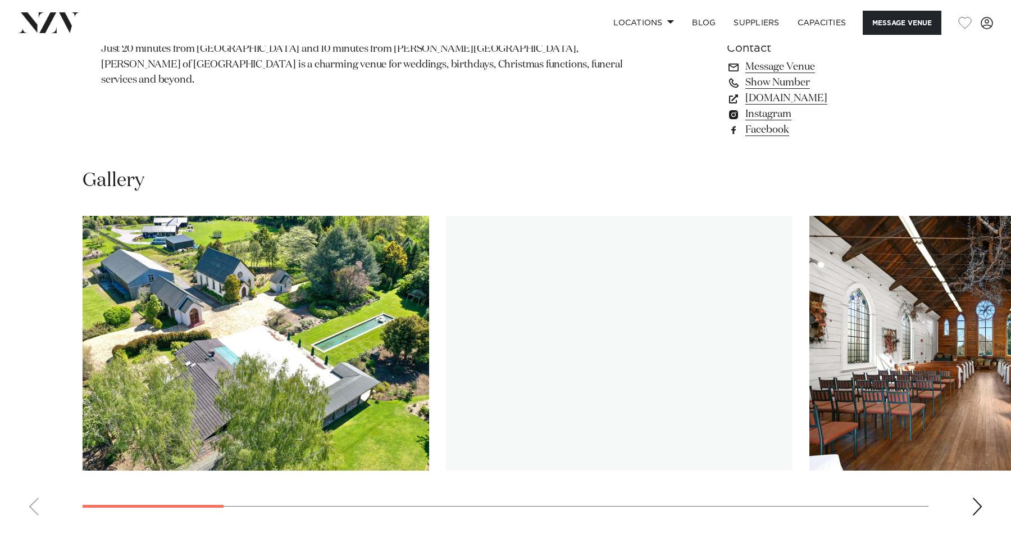
scroll to position [1066, 0]
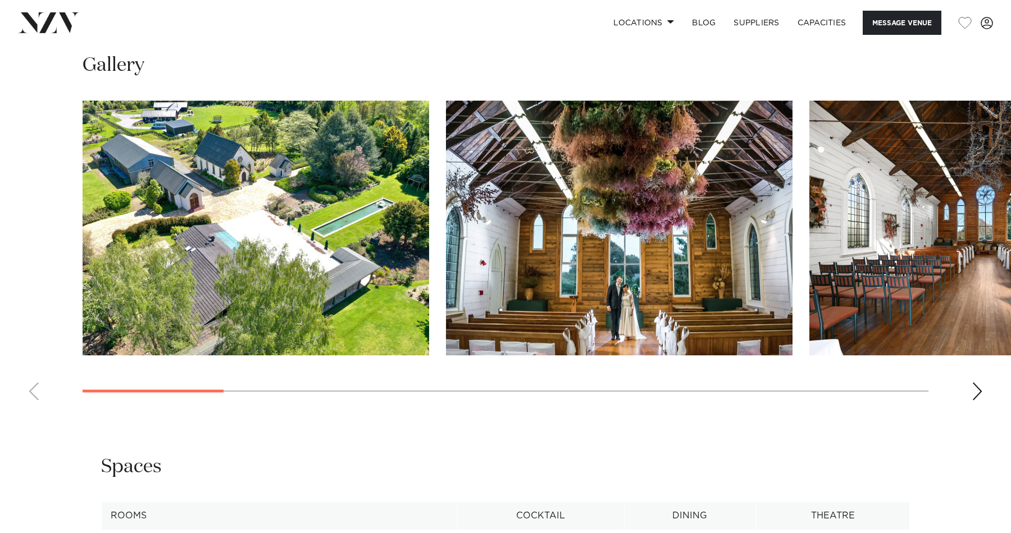
click at [967, 369] on swiper-container at bounding box center [505, 255] width 1011 height 308
click at [967, 382] on swiper-container at bounding box center [505, 255] width 1011 height 308
click at [977, 385] on div "Next slide" at bounding box center [977, 391] width 11 height 18
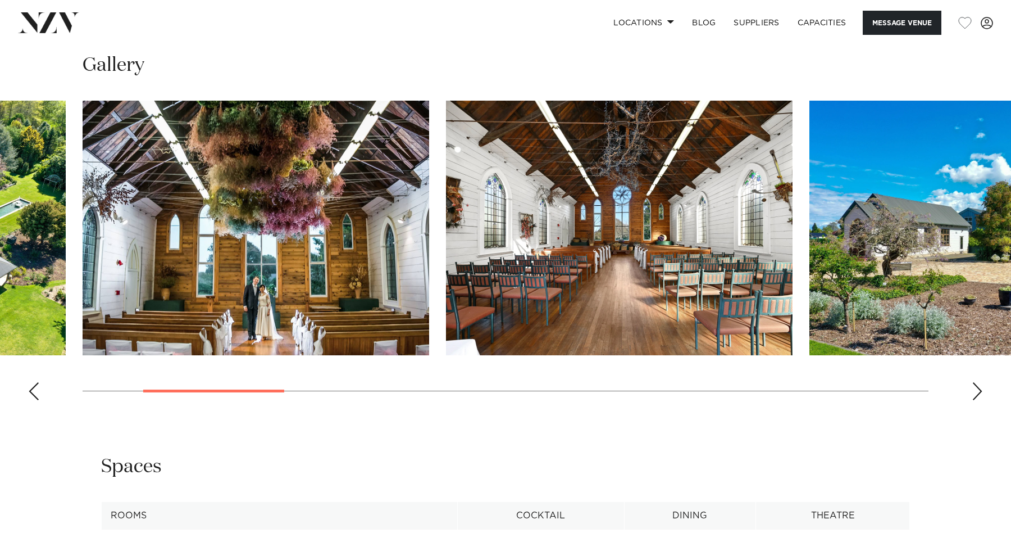
click at [977, 385] on div "Next slide" at bounding box center [977, 391] width 11 height 18
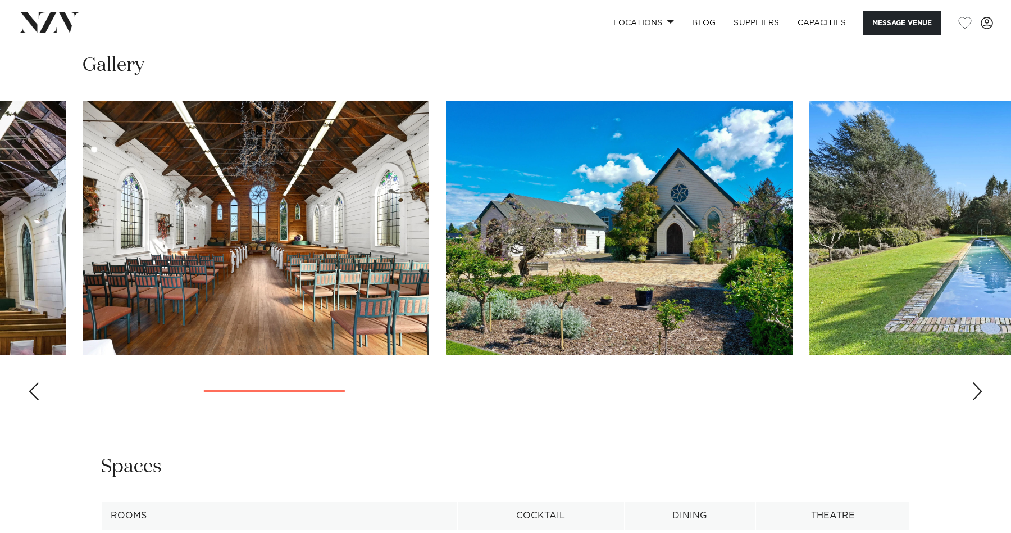
click at [977, 385] on div "Next slide" at bounding box center [977, 391] width 11 height 18
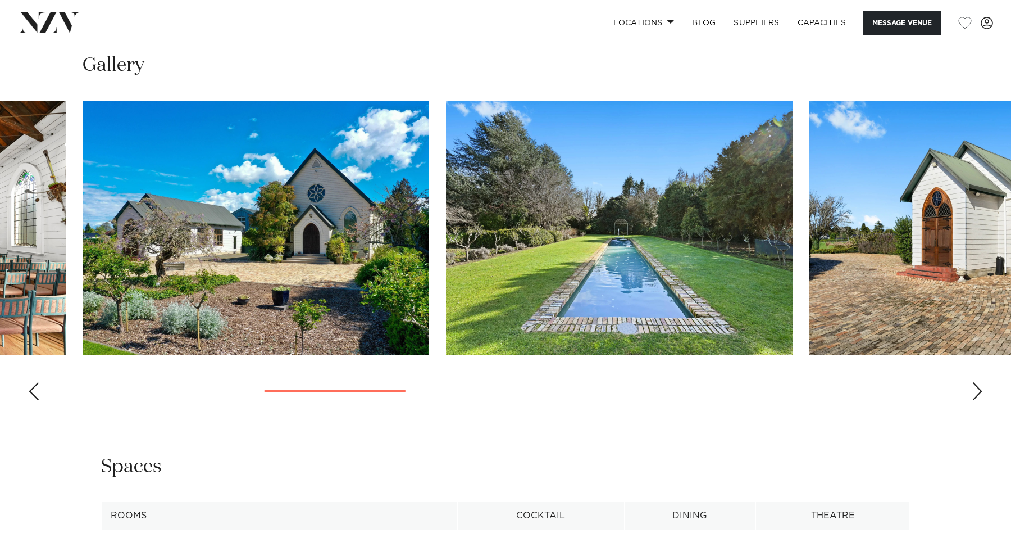
click at [977, 385] on div "Next slide" at bounding box center [977, 391] width 11 height 18
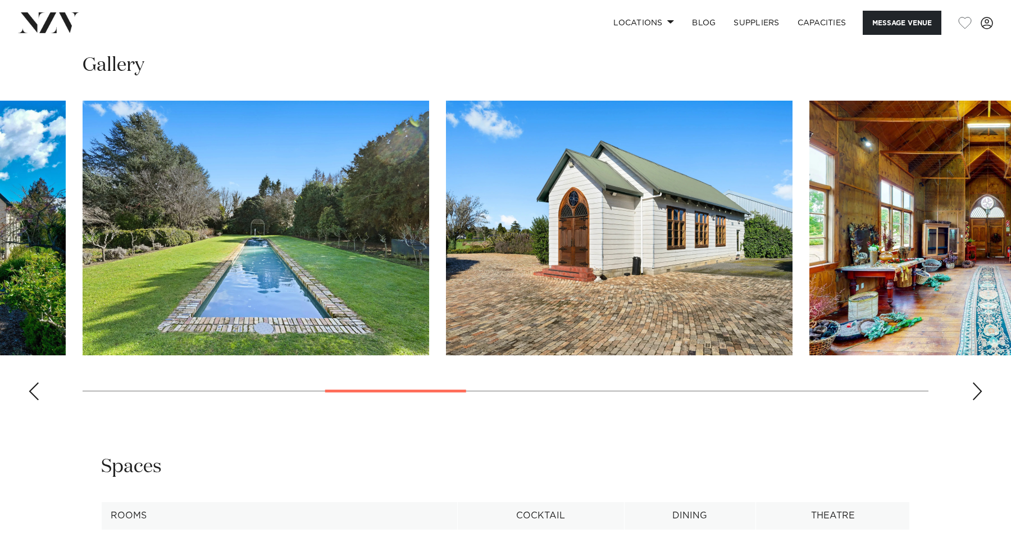
click at [977, 385] on div "Next slide" at bounding box center [977, 391] width 11 height 18
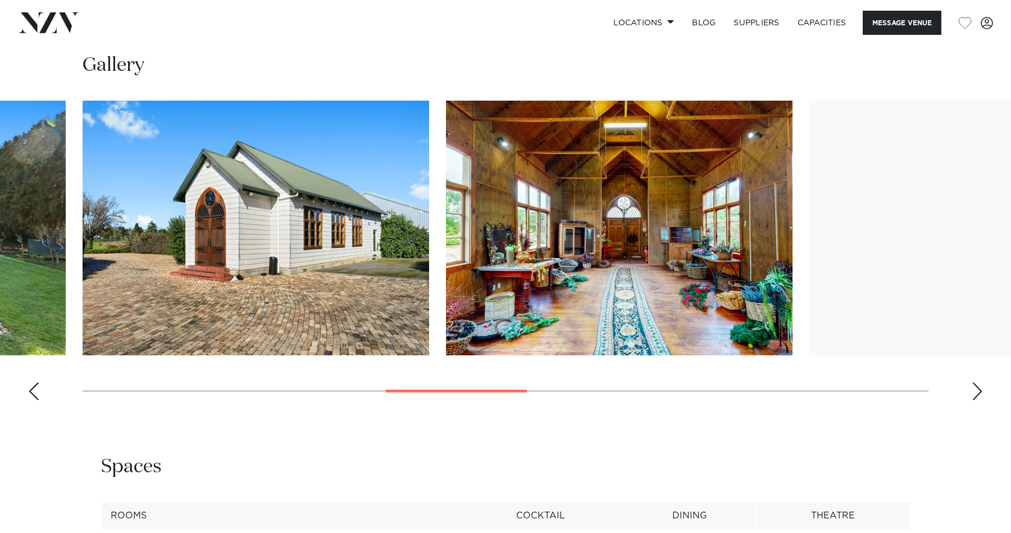
click at [977, 385] on div "Next slide" at bounding box center [977, 391] width 11 height 18
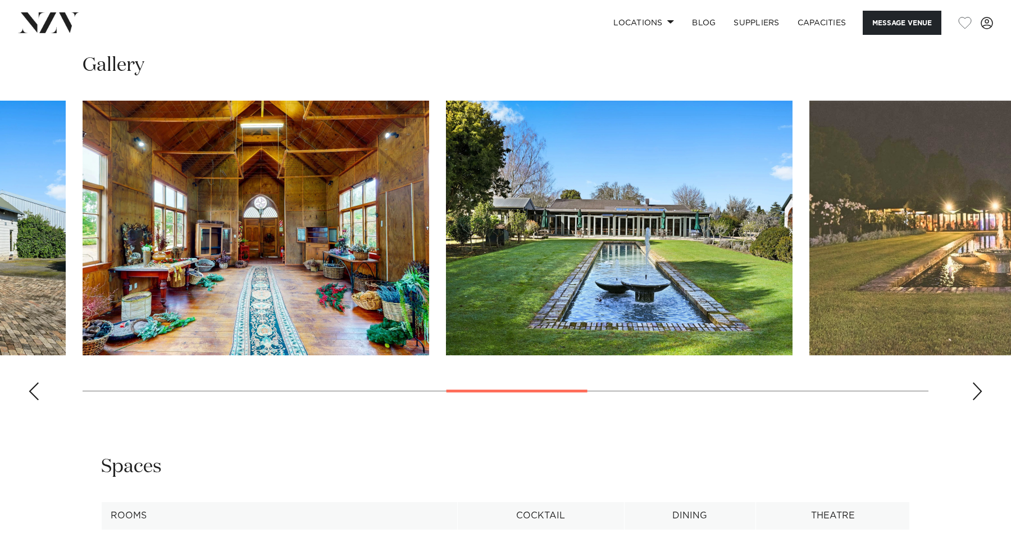
click at [977, 385] on div "Next slide" at bounding box center [977, 391] width 11 height 18
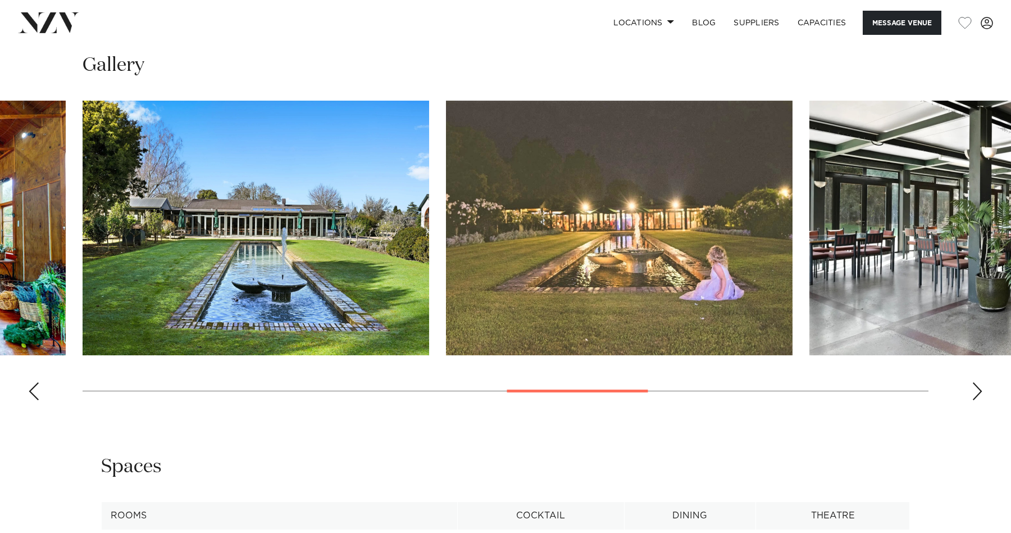
click at [977, 385] on div "Next slide" at bounding box center [977, 391] width 11 height 18
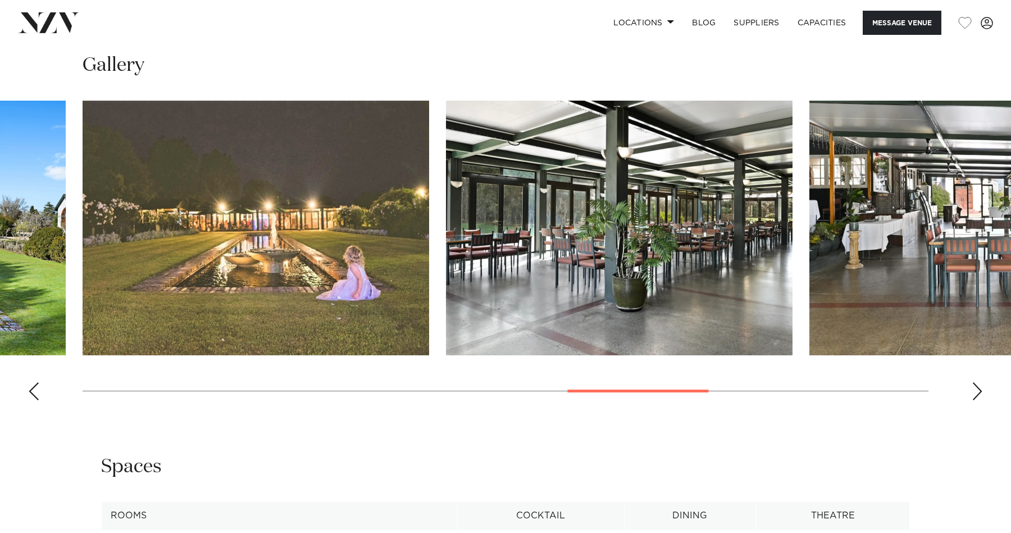
click at [977, 385] on div "Next slide" at bounding box center [977, 391] width 11 height 18
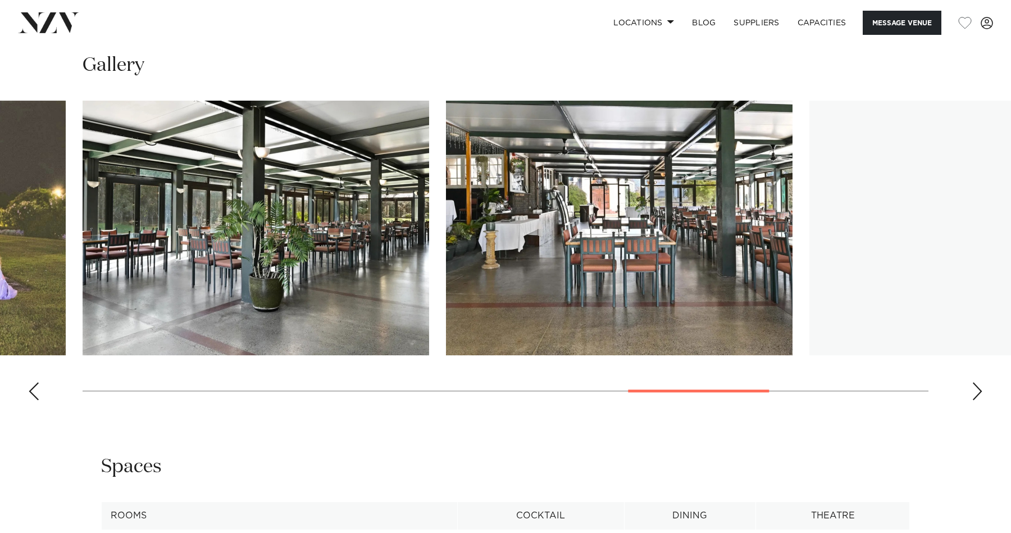
click at [977, 385] on div "Next slide" at bounding box center [977, 391] width 11 height 18
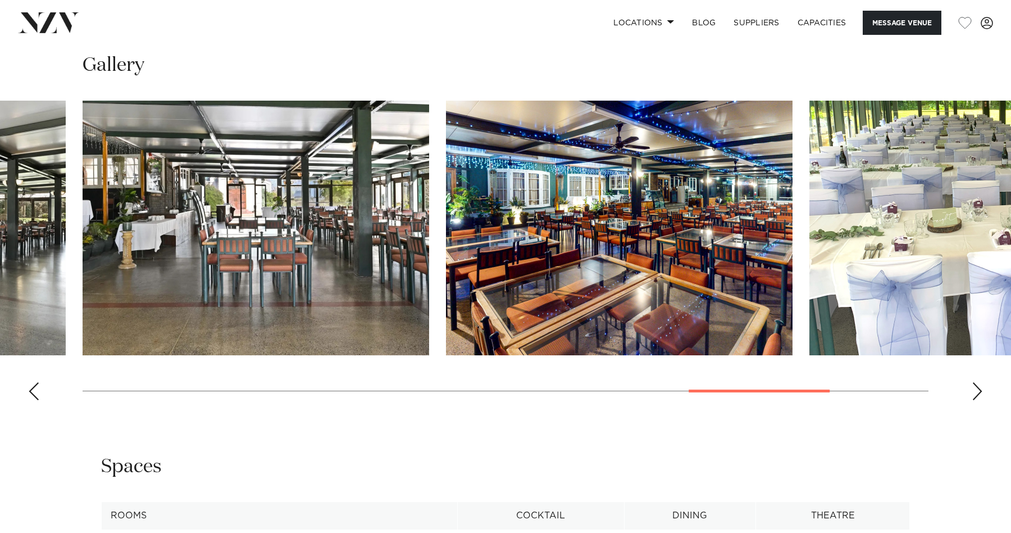
click at [977, 385] on div "Next slide" at bounding box center [977, 391] width 11 height 18
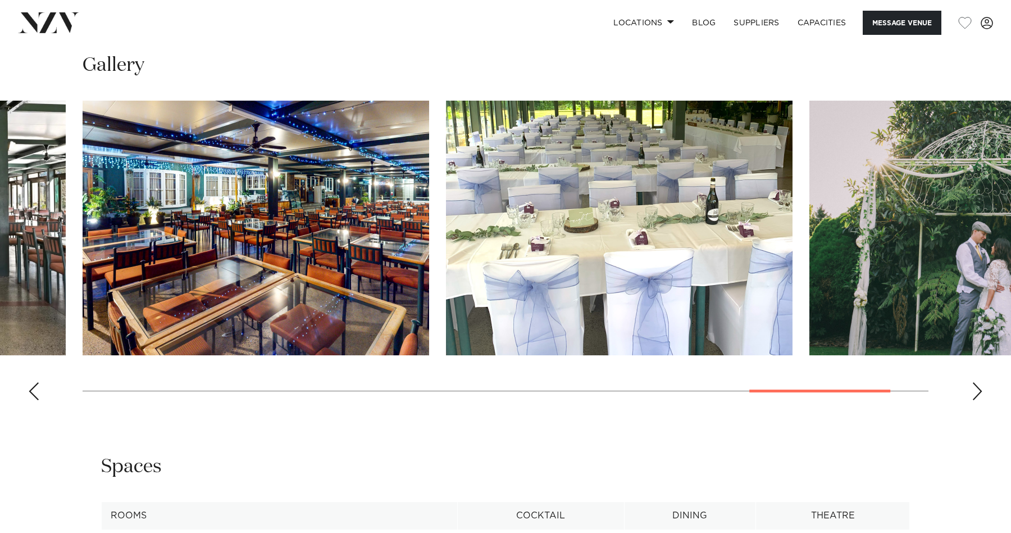
click at [977, 385] on div "Next slide" at bounding box center [977, 391] width 11 height 18
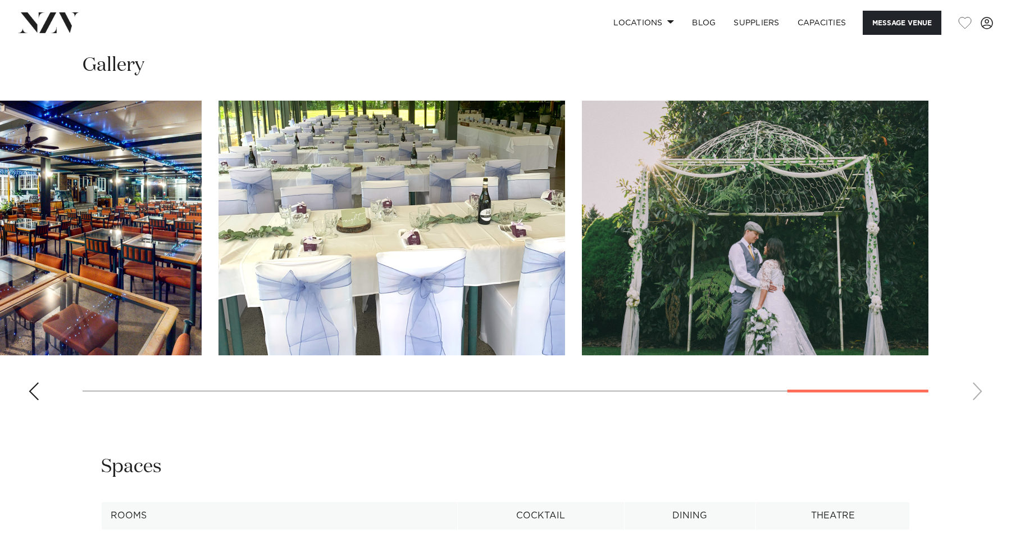
click at [977, 385] on swiper-container at bounding box center [505, 255] width 1011 height 308
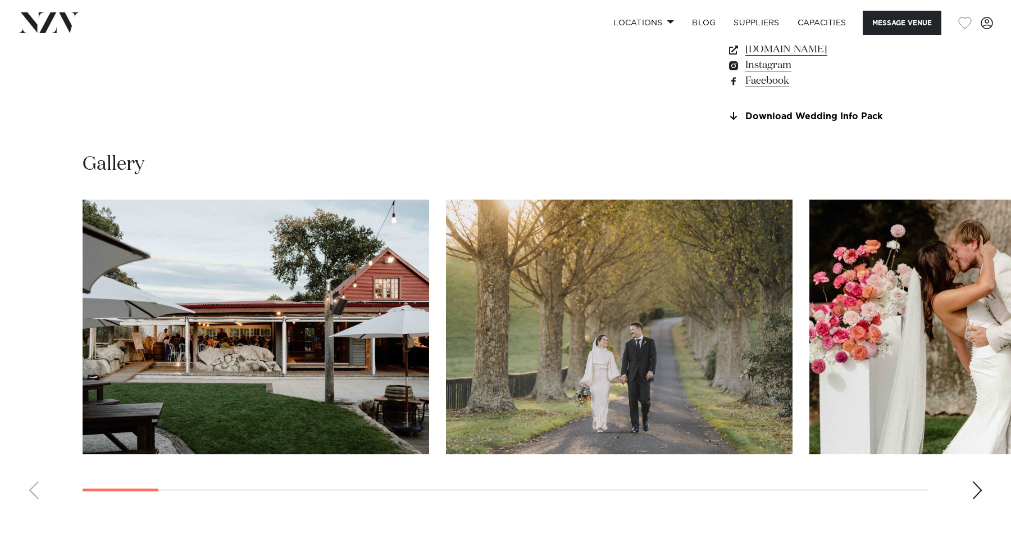
scroll to position [1006, 0]
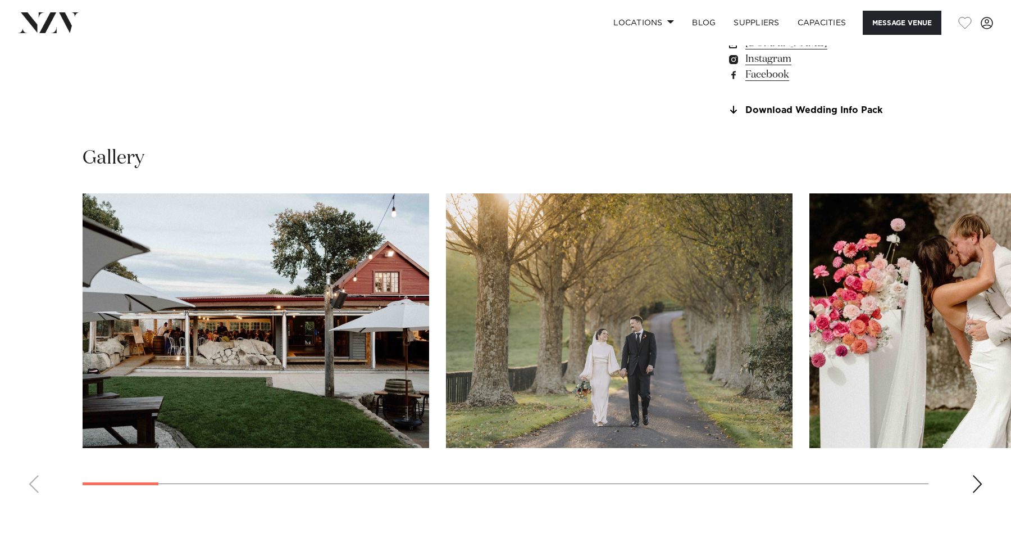
click at [970, 480] on swiper-container at bounding box center [505, 347] width 1011 height 308
click at [977, 480] on div "Next slide" at bounding box center [977, 484] width 11 height 18
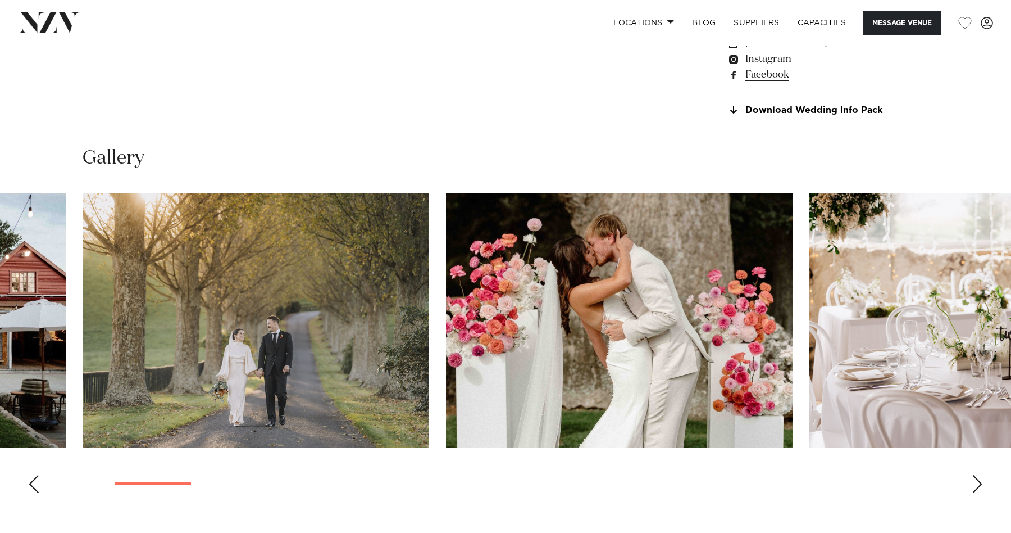
click at [977, 480] on div "Next slide" at bounding box center [977, 484] width 11 height 18
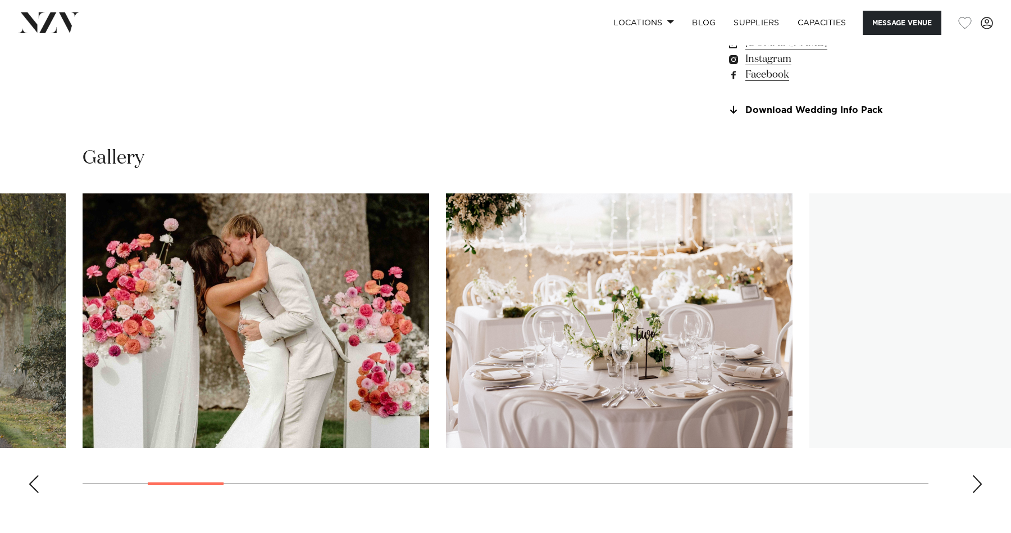
click at [977, 480] on div "Next slide" at bounding box center [977, 484] width 11 height 18
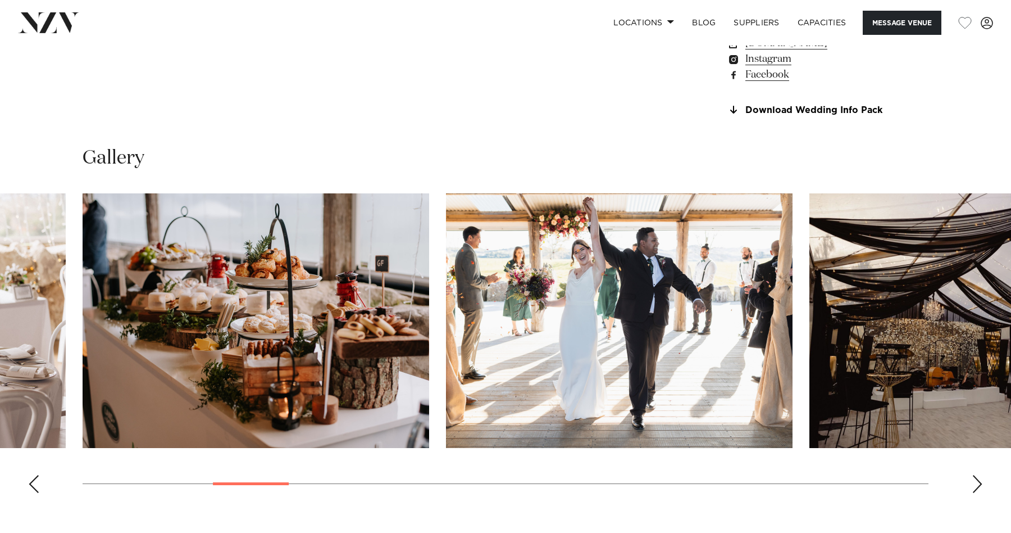
click at [977, 480] on div "Next slide" at bounding box center [977, 484] width 11 height 18
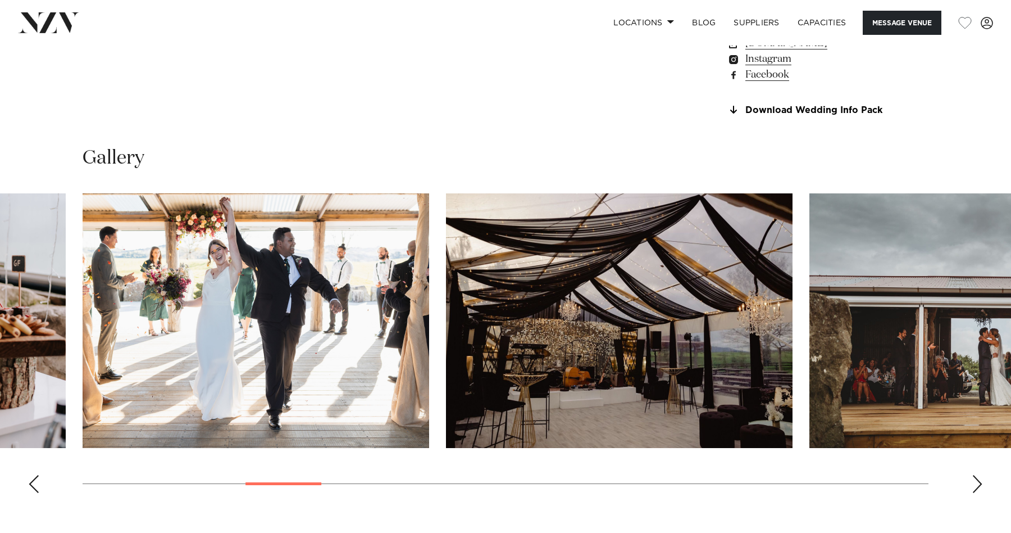
click at [977, 480] on div "Next slide" at bounding box center [977, 484] width 11 height 18
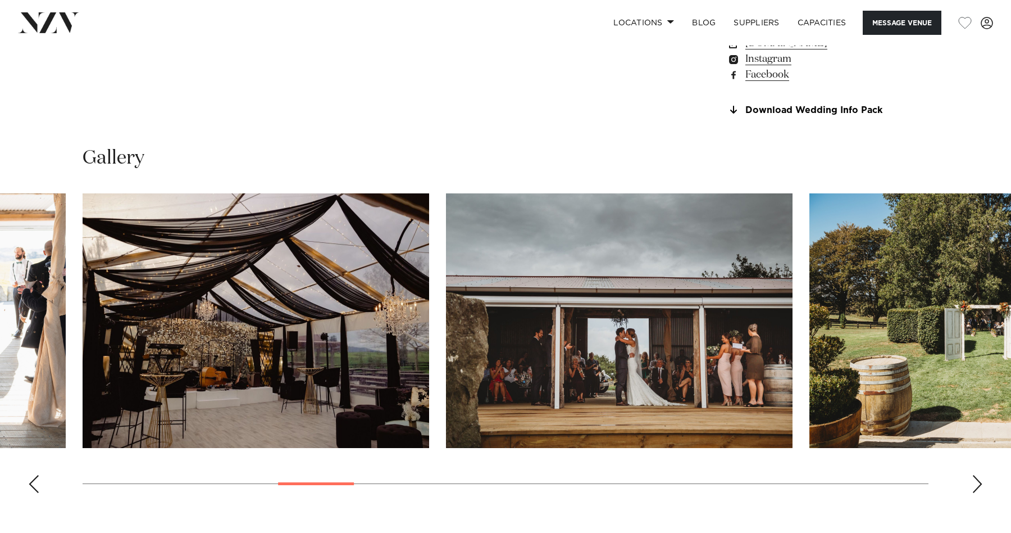
click at [977, 480] on div "Next slide" at bounding box center [977, 484] width 11 height 18
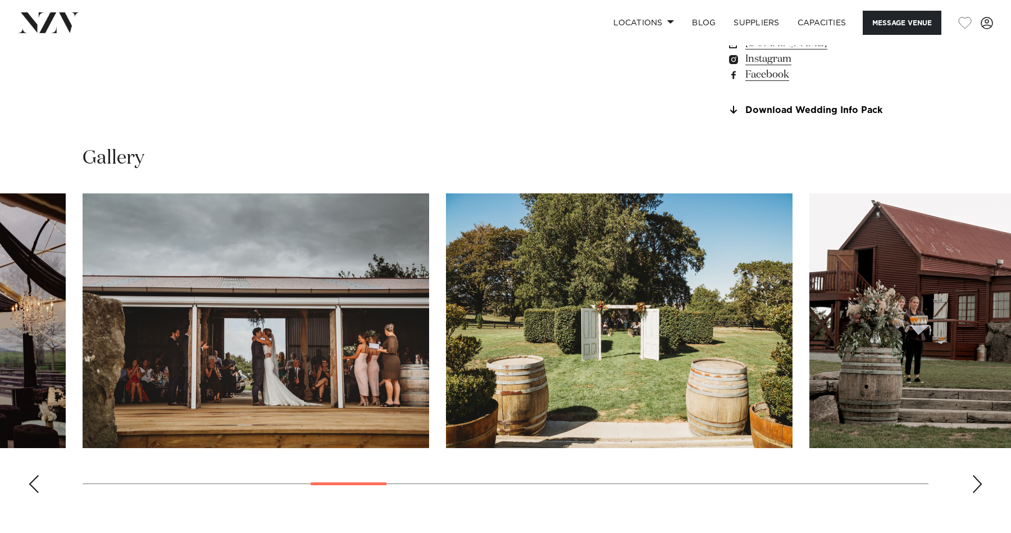
click at [977, 480] on div "Next slide" at bounding box center [977, 484] width 11 height 18
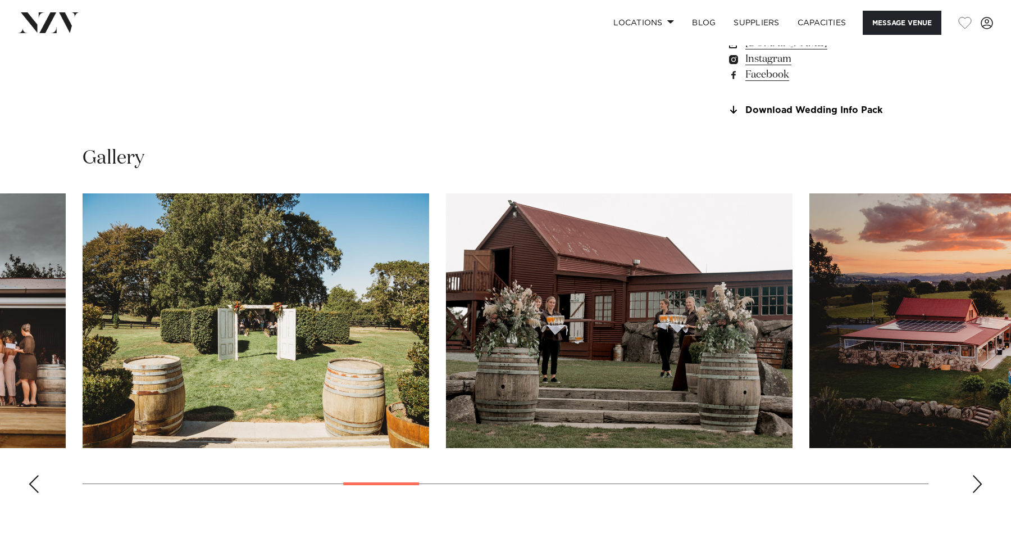
click at [977, 480] on div "Next slide" at bounding box center [977, 484] width 11 height 18
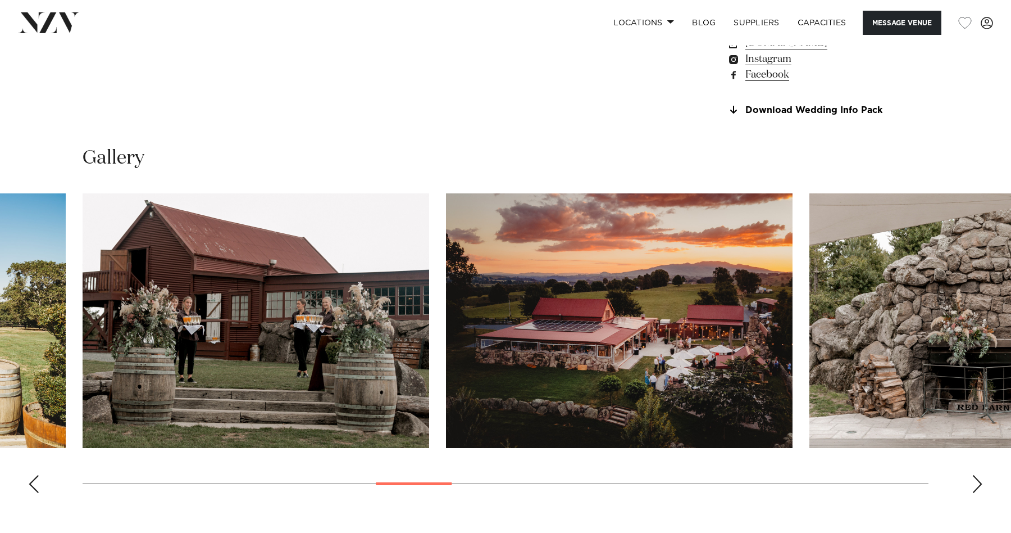
click at [977, 480] on div "Next slide" at bounding box center [977, 484] width 11 height 18
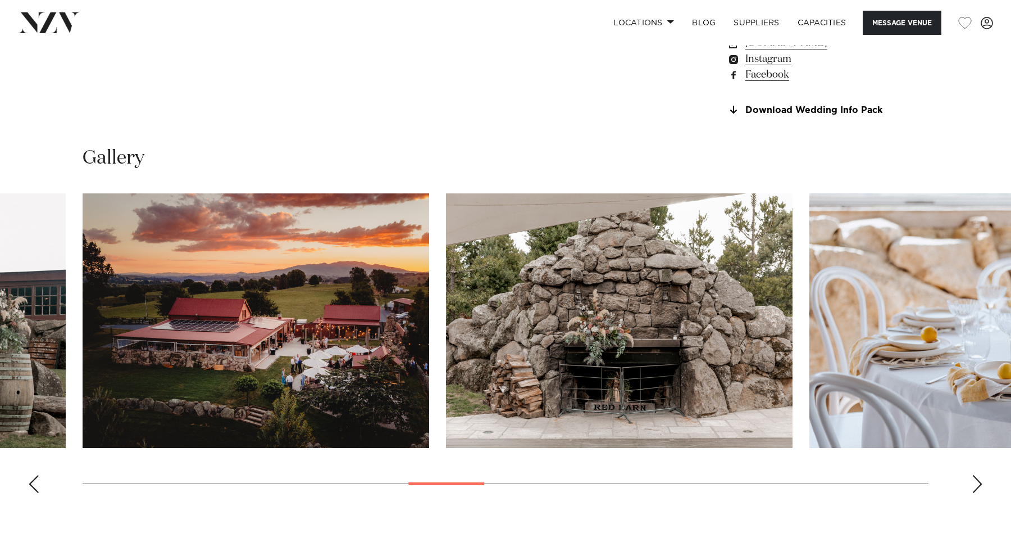
click at [977, 480] on div "Next slide" at bounding box center [977, 484] width 11 height 18
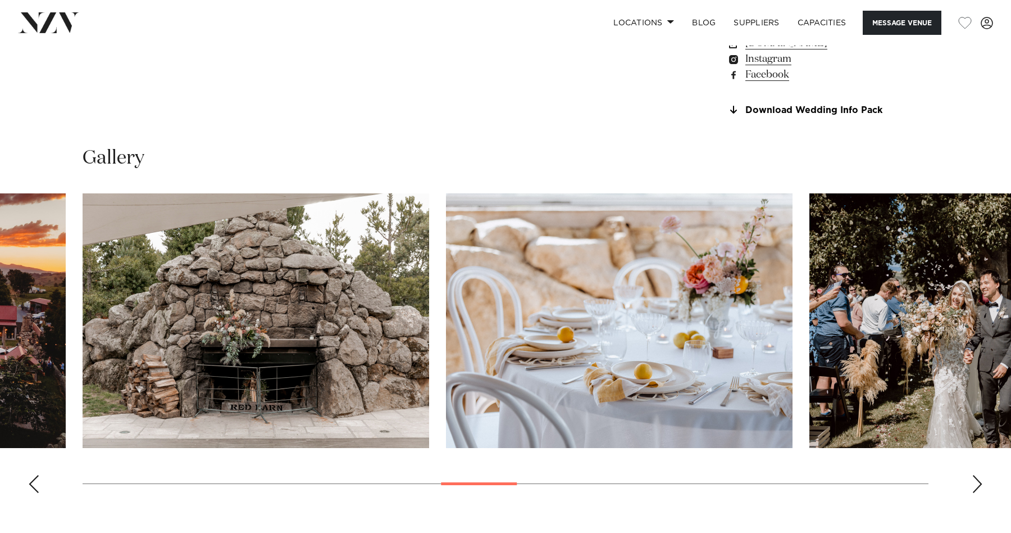
click at [977, 480] on div "Next slide" at bounding box center [977, 484] width 11 height 18
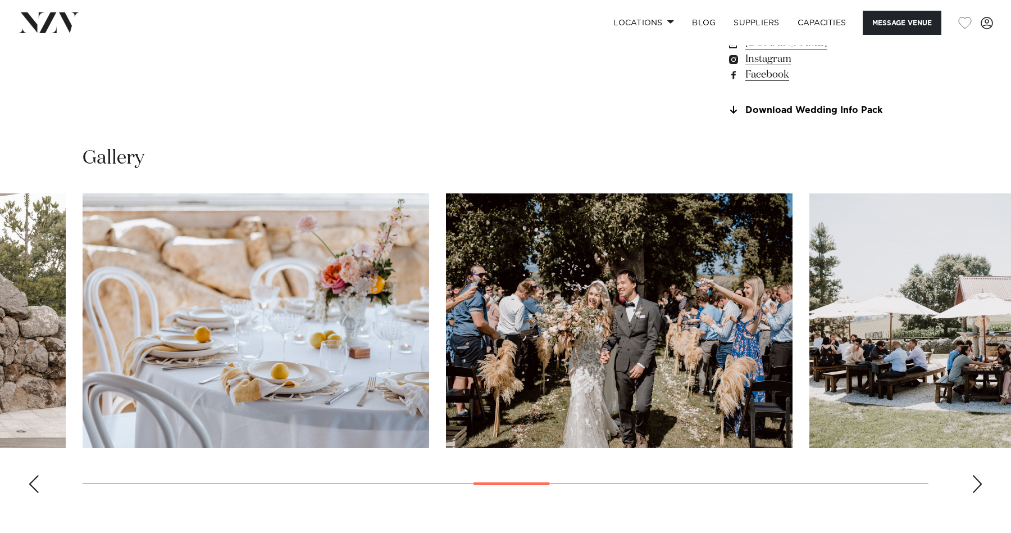
click at [977, 480] on div "Next slide" at bounding box center [977, 484] width 11 height 18
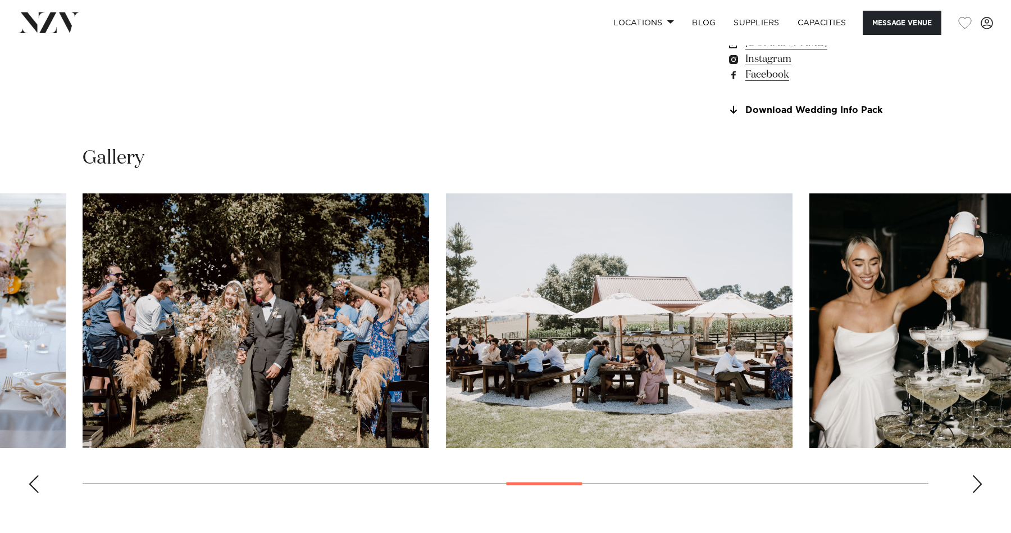
click at [977, 480] on div "Next slide" at bounding box center [977, 484] width 11 height 18
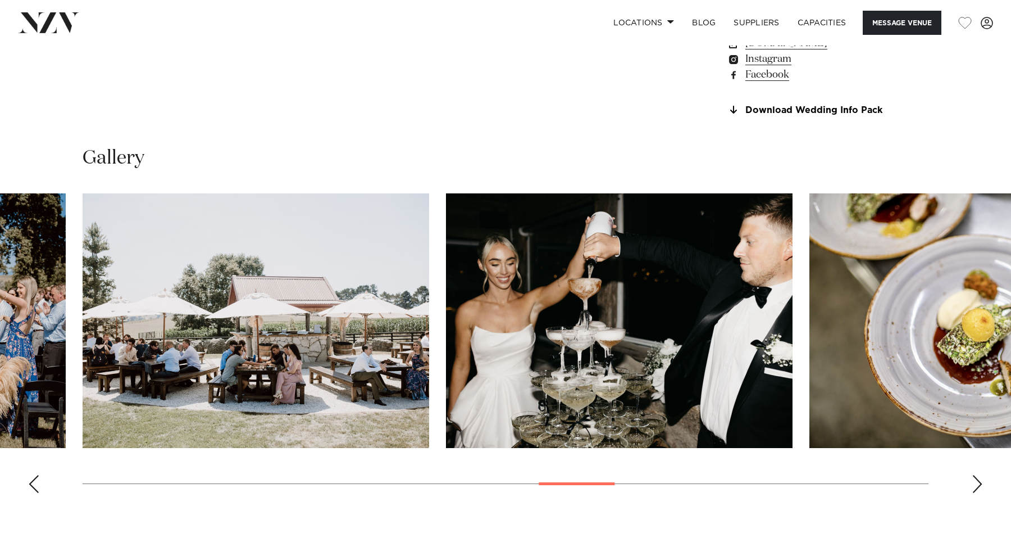
click at [977, 480] on div "Next slide" at bounding box center [977, 484] width 11 height 18
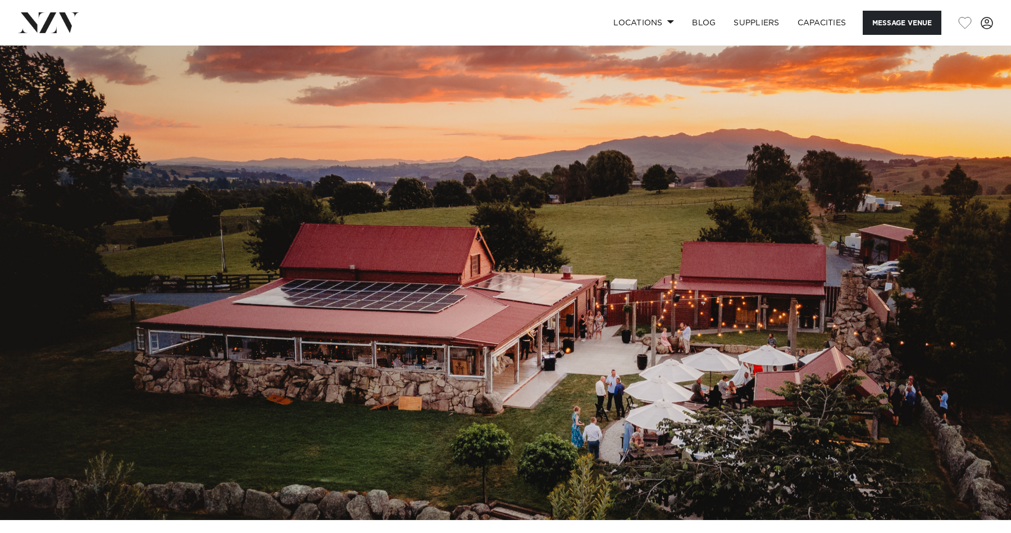
scroll to position [0, 0]
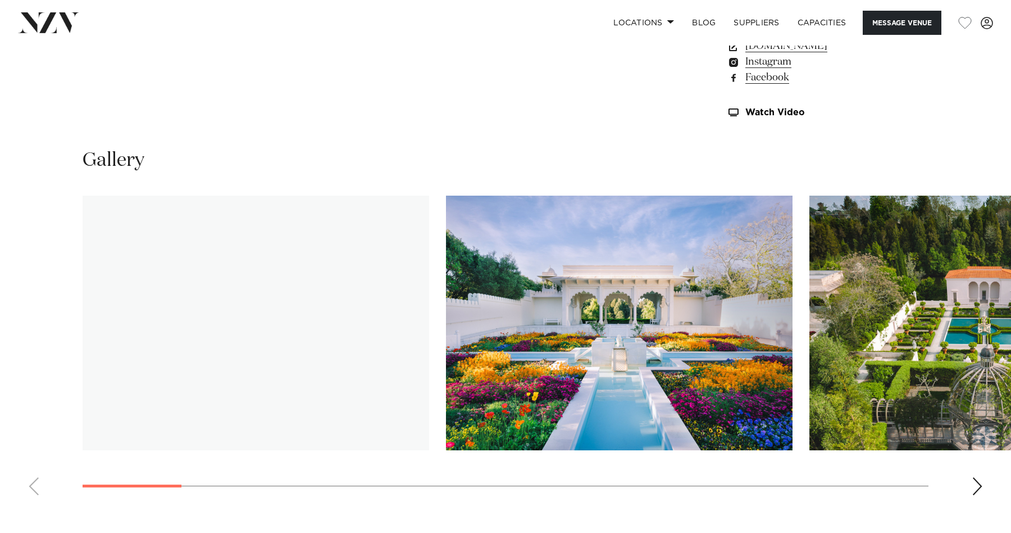
scroll to position [1060, 0]
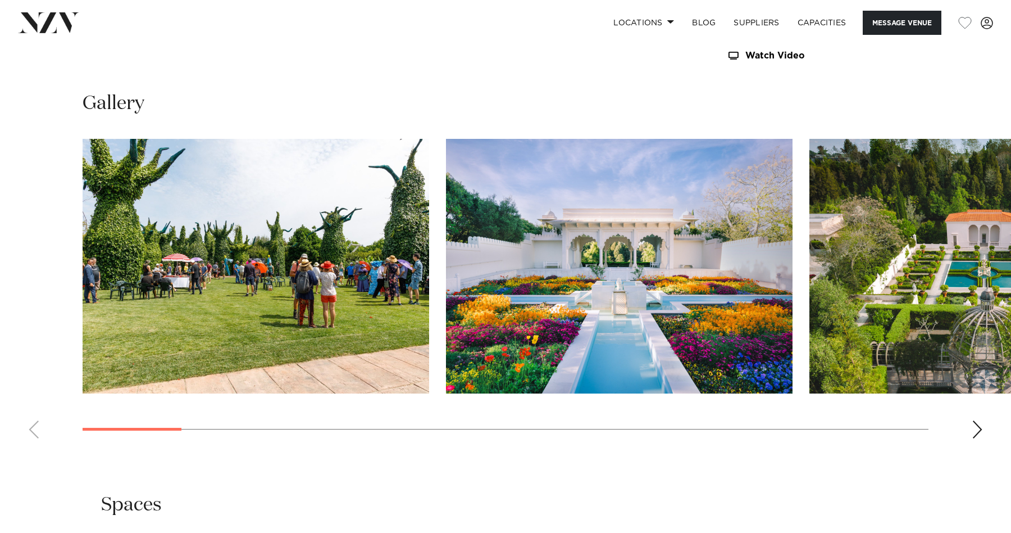
click at [971, 425] on swiper-container at bounding box center [505, 293] width 1011 height 308
click at [981, 426] on div "Next slide" at bounding box center [977, 429] width 11 height 18
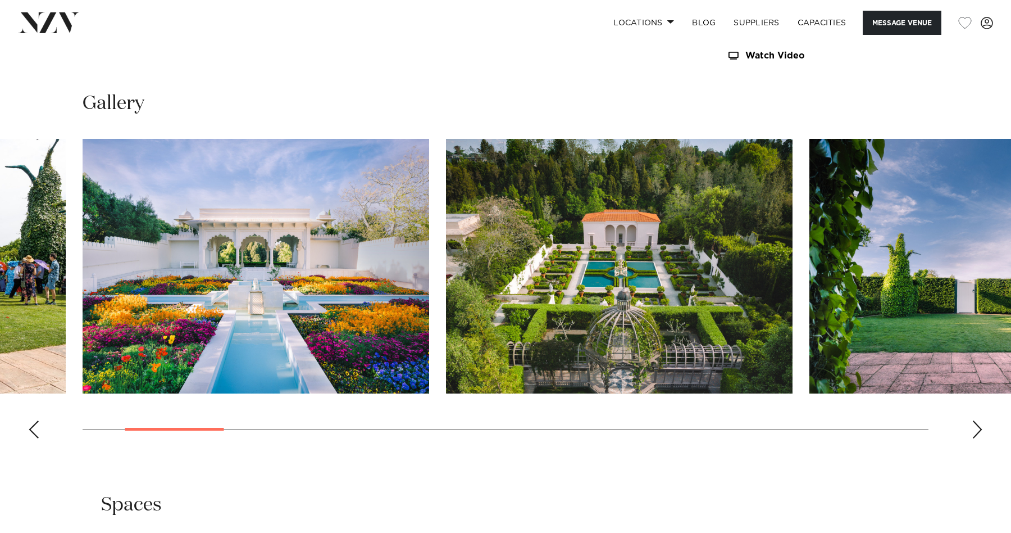
click at [981, 426] on div "Next slide" at bounding box center [977, 429] width 11 height 18
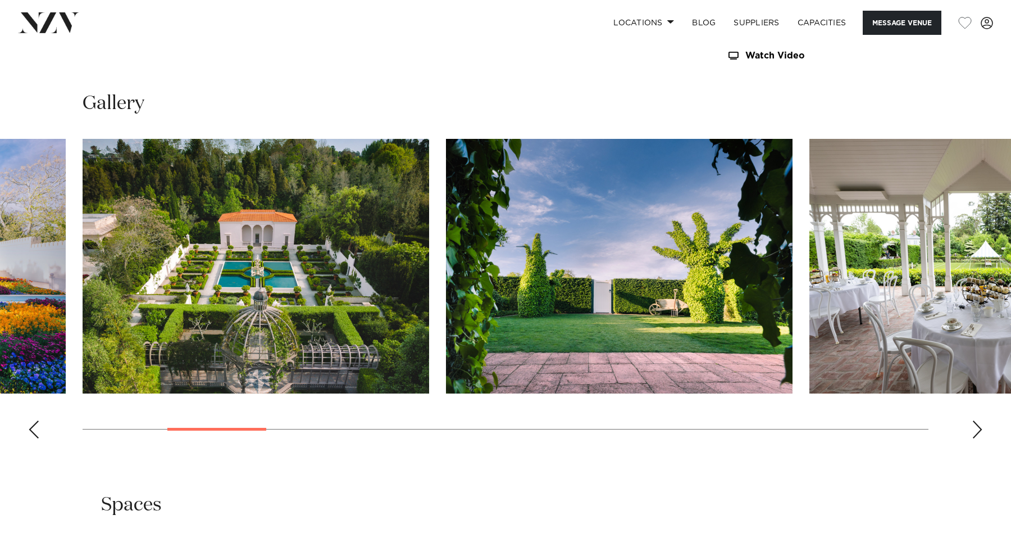
click at [968, 420] on swiper-container at bounding box center [505, 293] width 1011 height 308
click at [976, 428] on div "Next slide" at bounding box center [977, 429] width 11 height 18
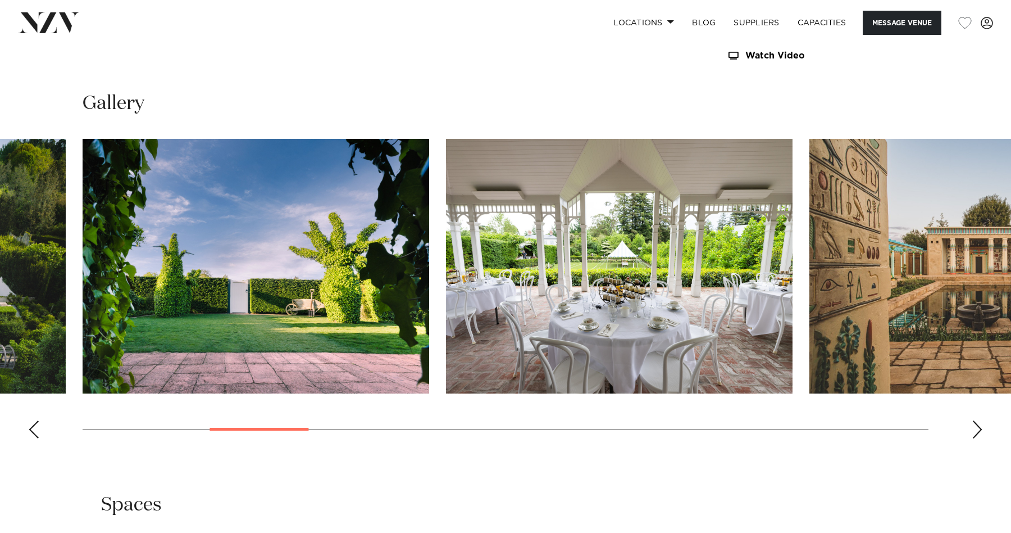
click at [976, 428] on div "Next slide" at bounding box center [977, 429] width 11 height 18
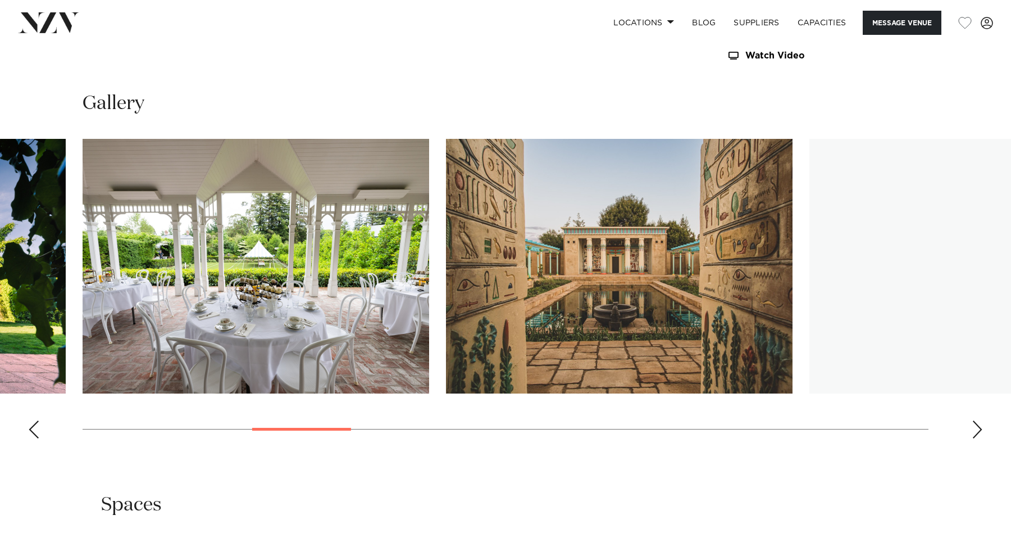
click at [976, 429] on div "Next slide" at bounding box center [977, 429] width 11 height 18
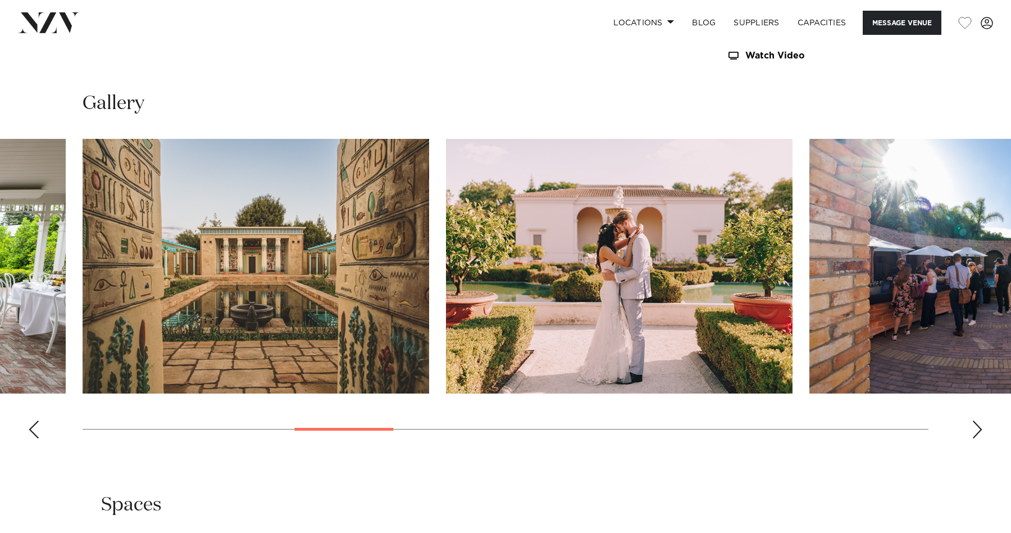
click at [977, 421] on div "Next slide" at bounding box center [977, 429] width 11 height 18
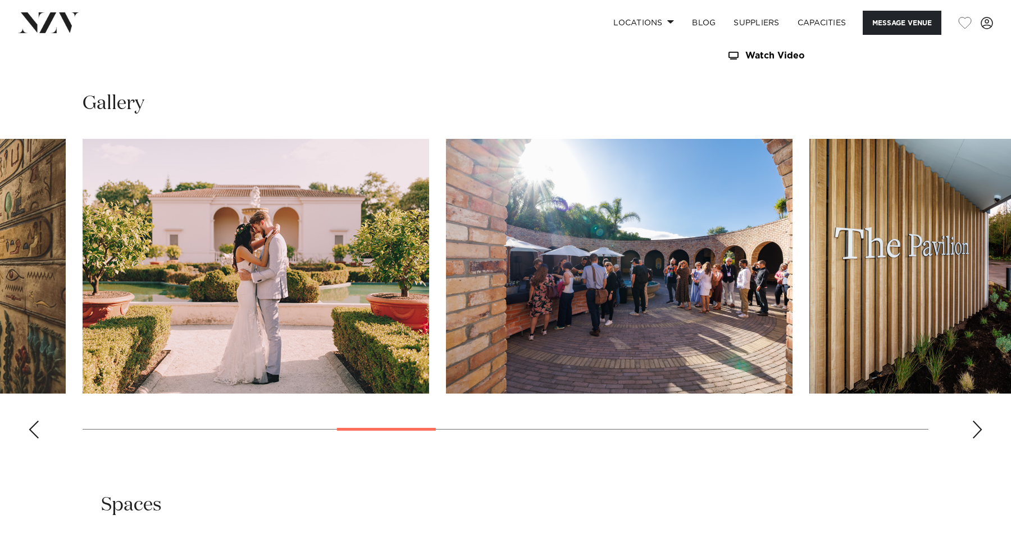
click at [977, 421] on div "Next slide" at bounding box center [977, 429] width 11 height 18
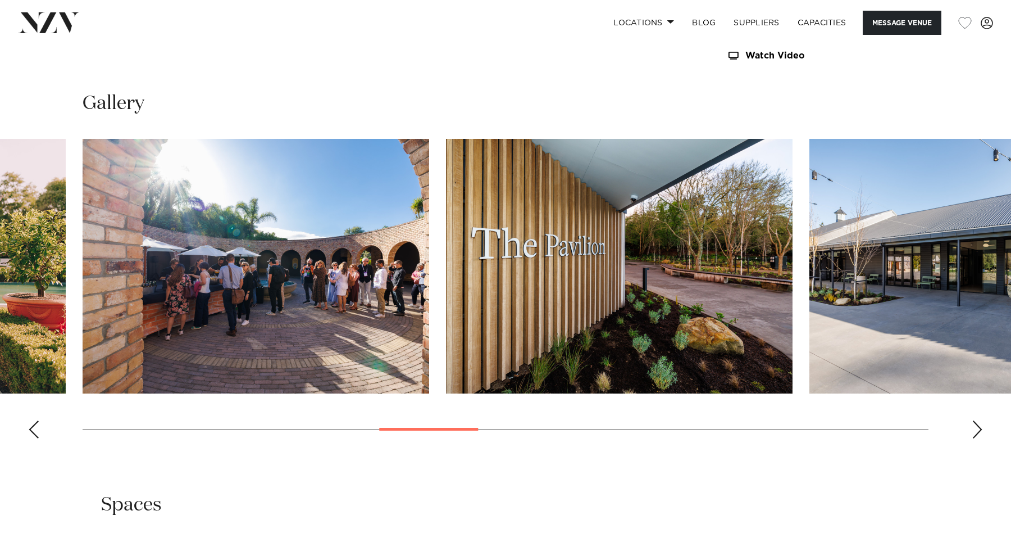
click at [977, 422] on div "Next slide" at bounding box center [977, 429] width 11 height 18
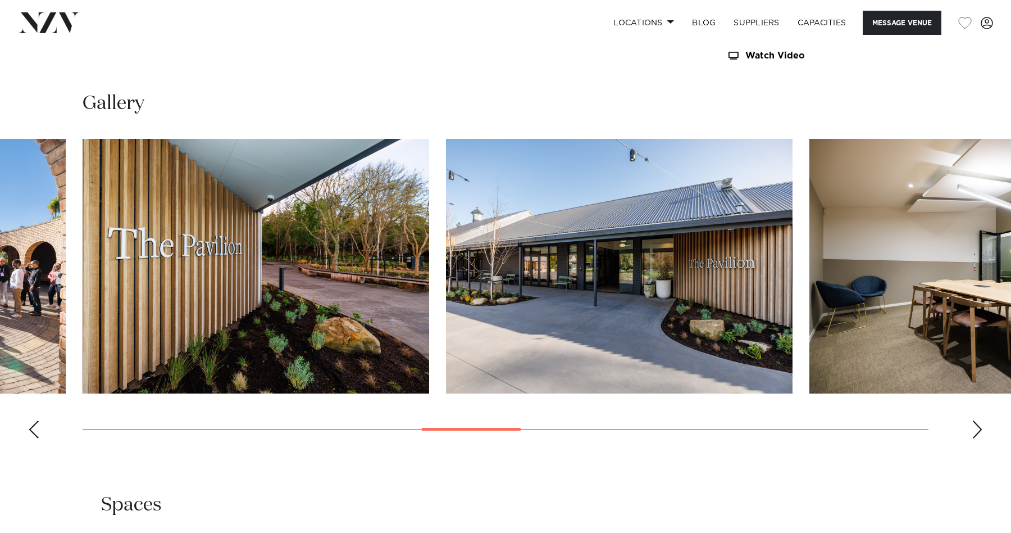
click at [977, 422] on div "Next slide" at bounding box center [977, 429] width 11 height 18
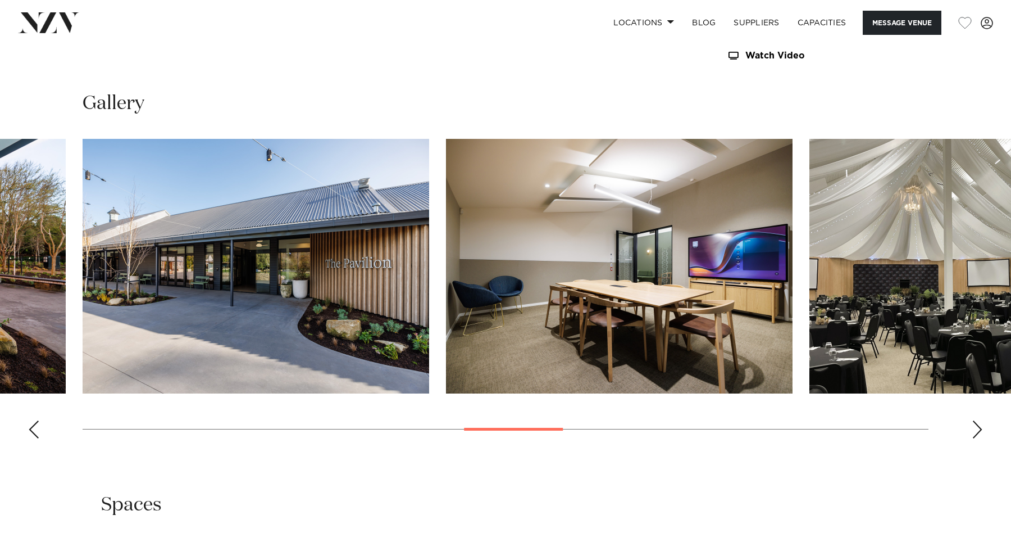
click at [977, 422] on div "Next slide" at bounding box center [977, 429] width 11 height 18
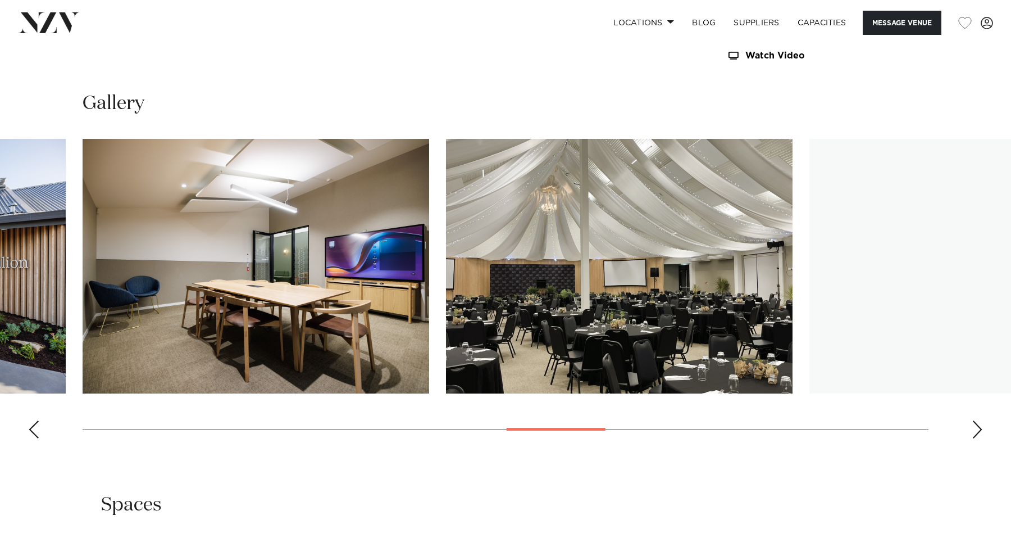
click at [977, 422] on div "Next slide" at bounding box center [977, 429] width 11 height 18
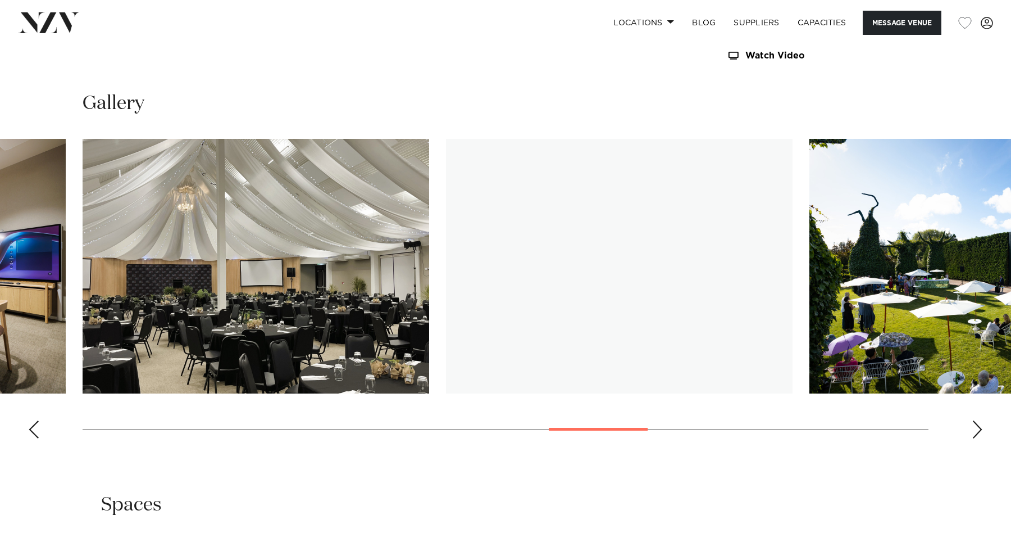
click at [977, 422] on div "Next slide" at bounding box center [977, 429] width 11 height 18
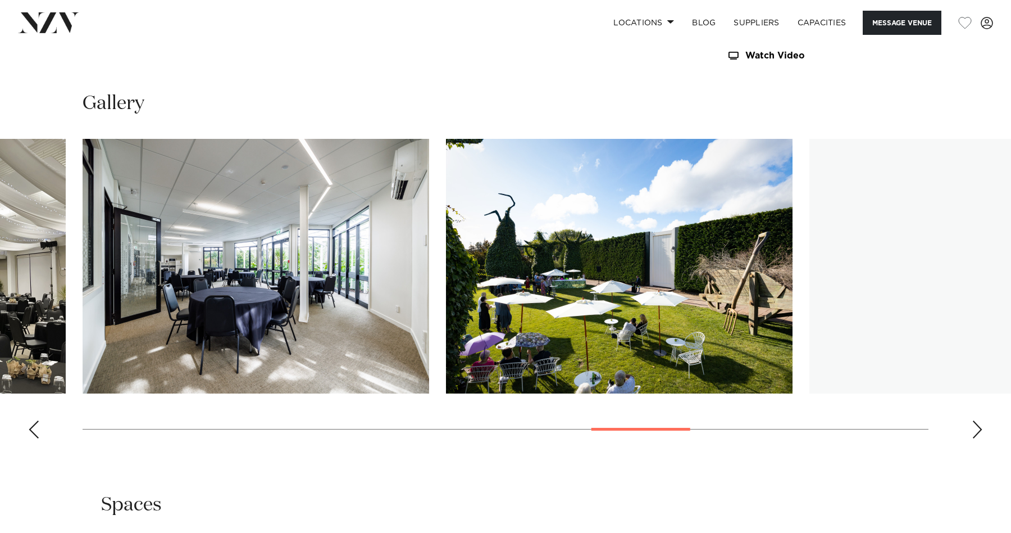
click at [972, 428] on div "Next slide" at bounding box center [977, 429] width 11 height 18
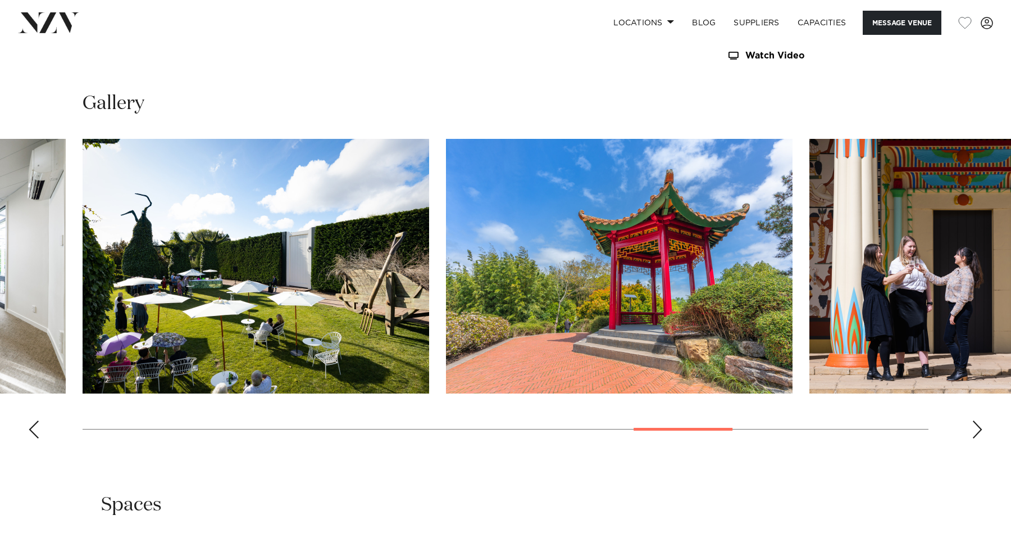
click at [972, 428] on div "Next slide" at bounding box center [977, 429] width 11 height 18
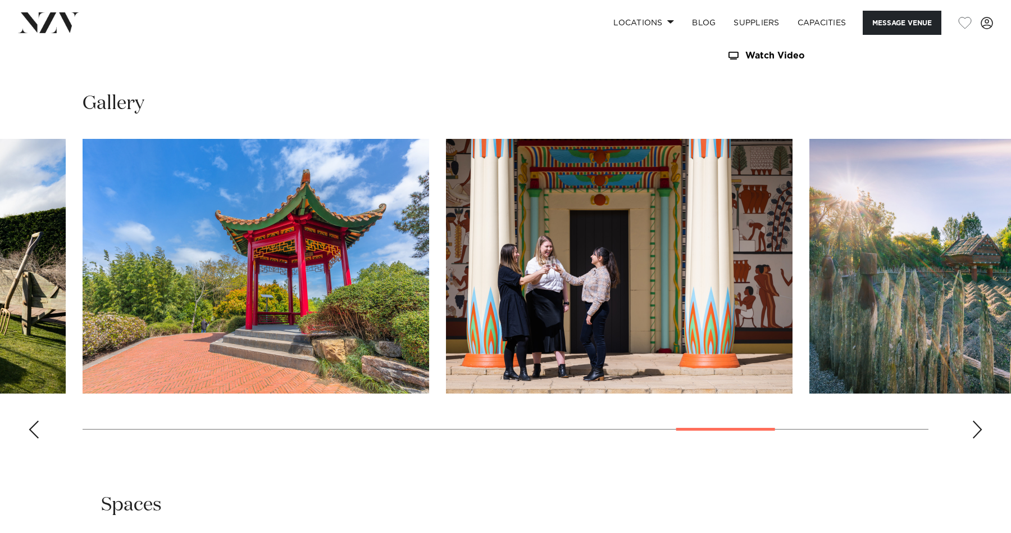
click at [972, 429] on div "Next slide" at bounding box center [977, 429] width 11 height 18
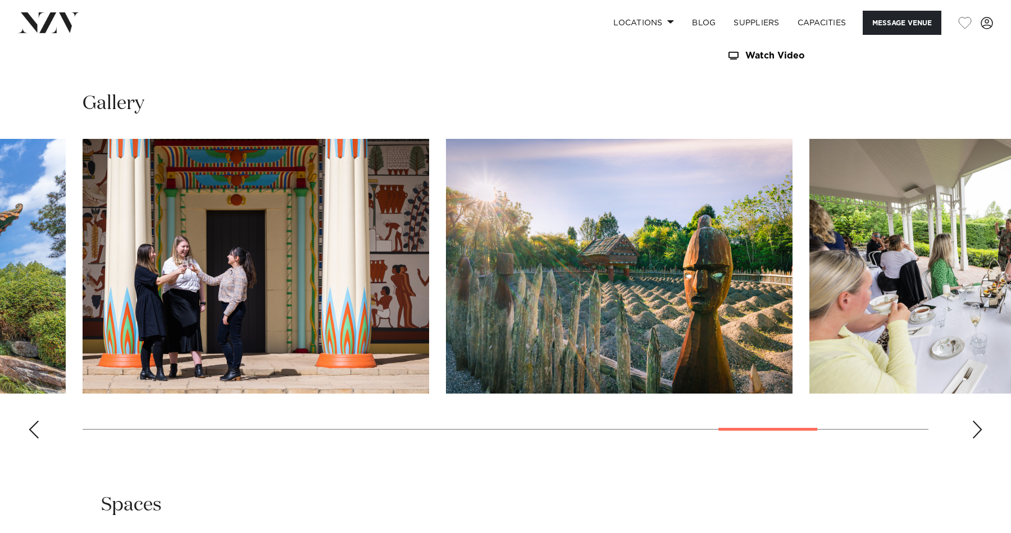
click at [972, 429] on div "Next slide" at bounding box center [977, 429] width 11 height 18
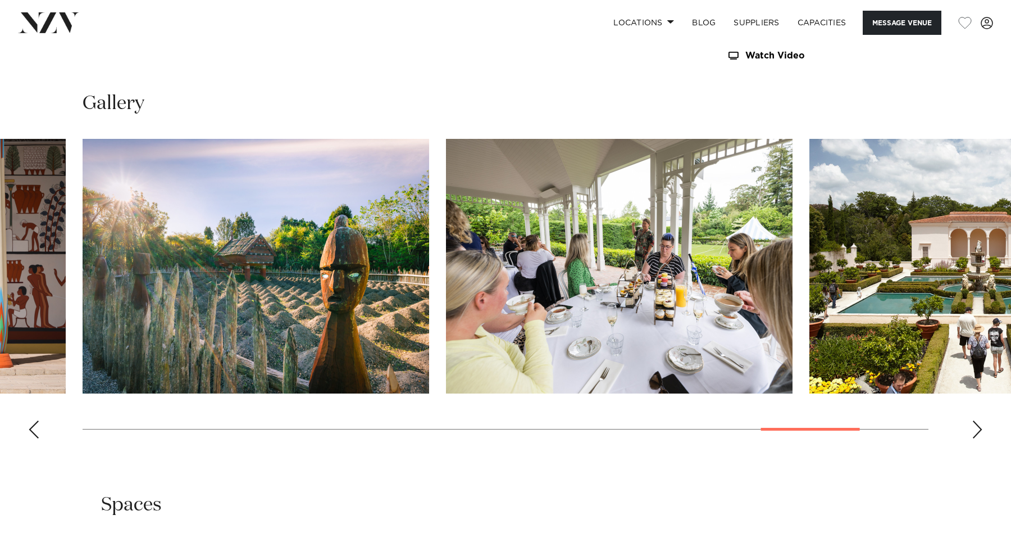
click at [972, 430] on div "Next slide" at bounding box center [977, 429] width 11 height 18
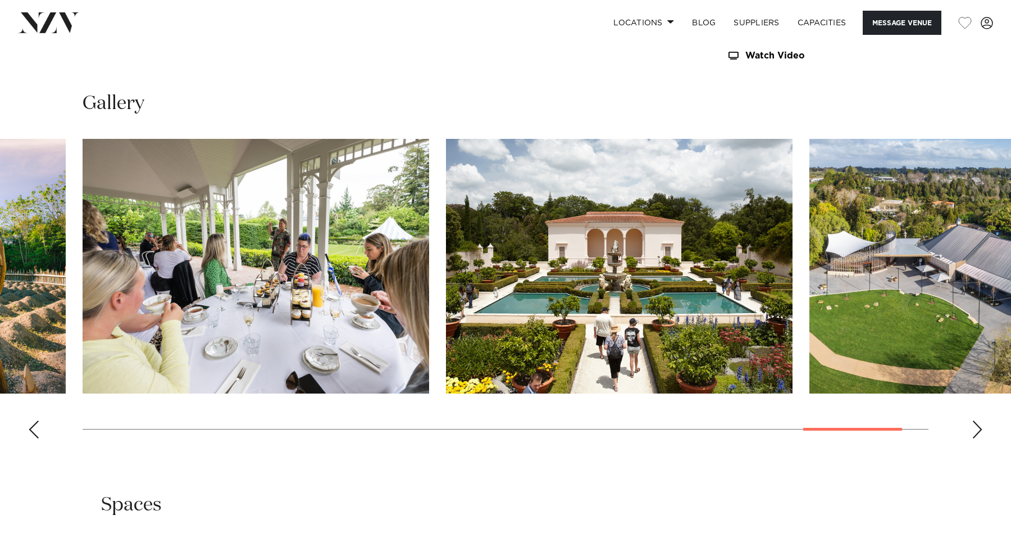
click at [972, 430] on div "Next slide" at bounding box center [977, 429] width 11 height 18
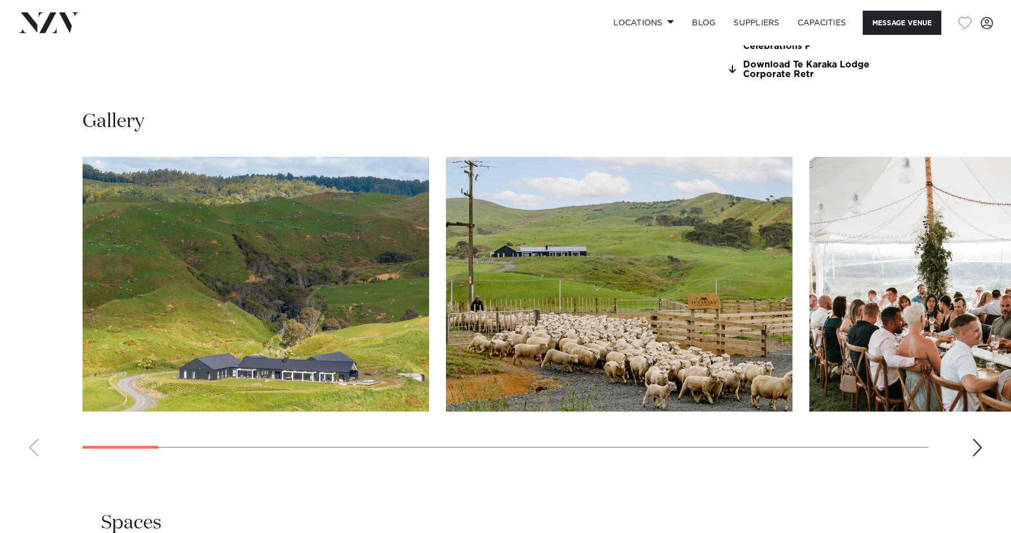
scroll to position [1082, 0]
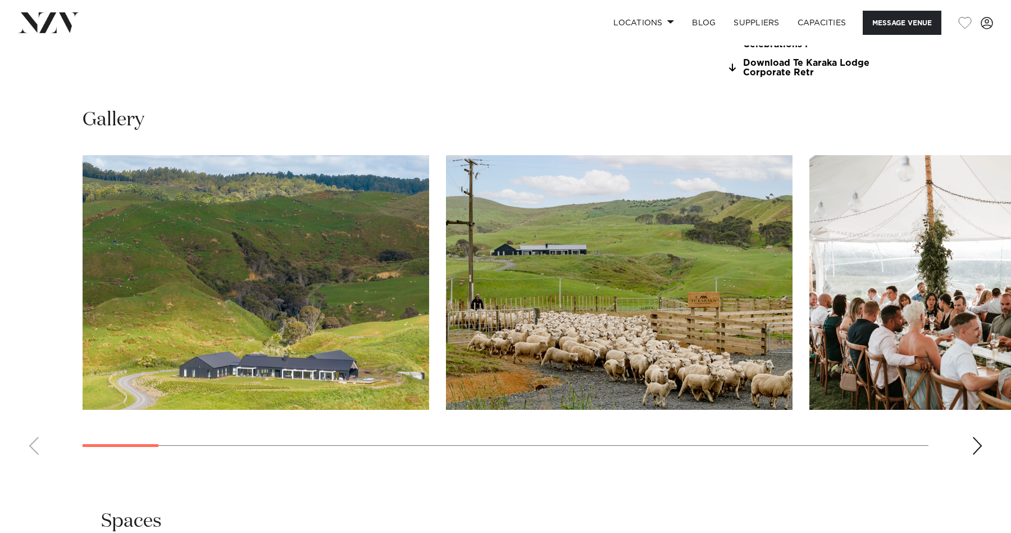
click at [977, 436] on div "Next slide" at bounding box center [977, 445] width 11 height 18
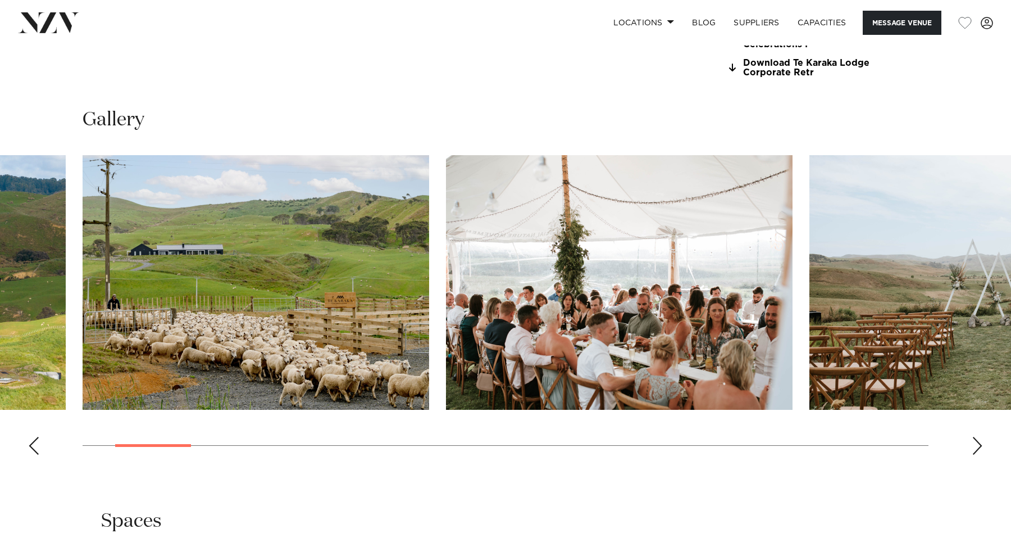
click at [977, 436] on div "Next slide" at bounding box center [977, 445] width 11 height 18
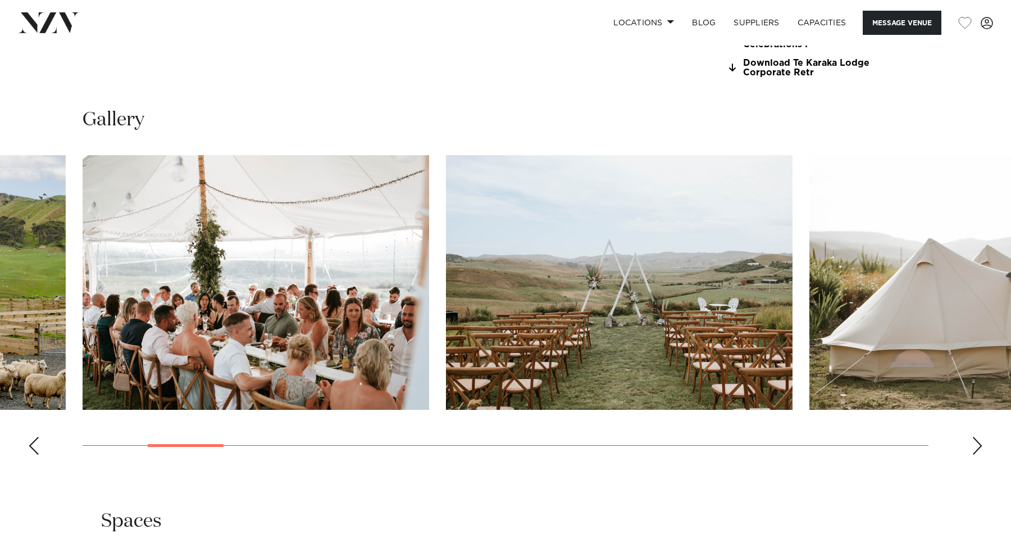
click at [977, 436] on div "Next slide" at bounding box center [977, 445] width 11 height 18
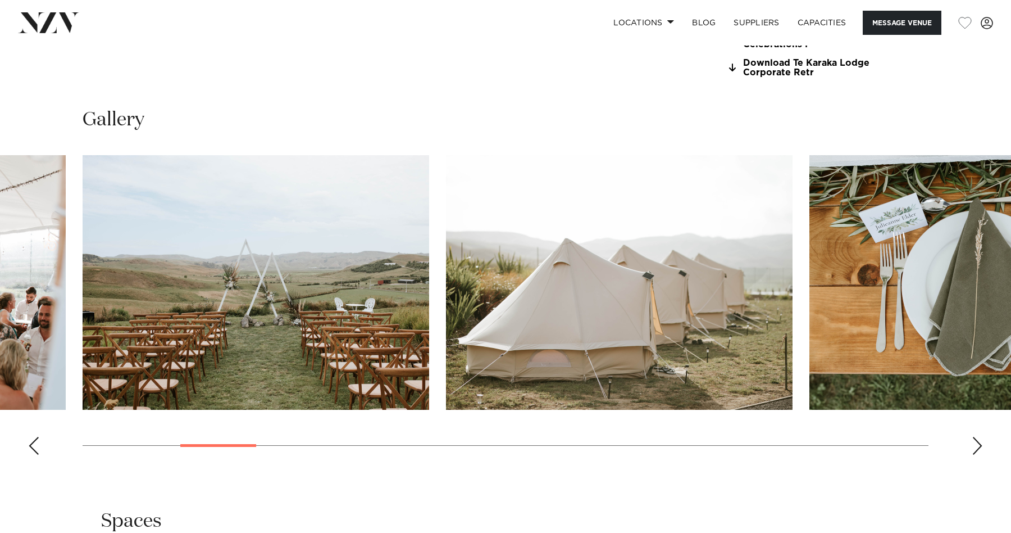
click at [977, 436] on div "Next slide" at bounding box center [977, 445] width 11 height 18
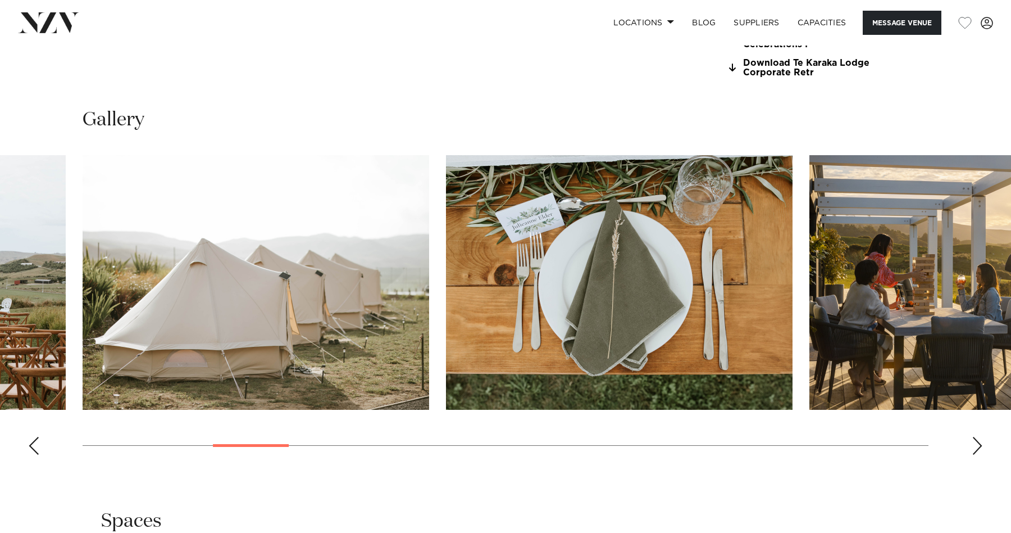
click at [975, 436] on div "Next slide" at bounding box center [977, 445] width 11 height 18
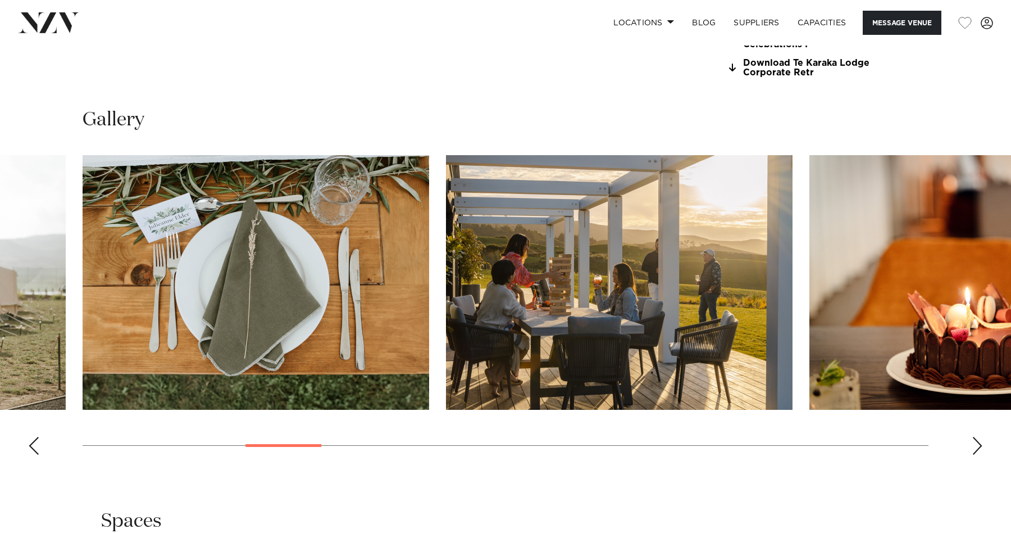
click at [975, 436] on div "Next slide" at bounding box center [977, 445] width 11 height 18
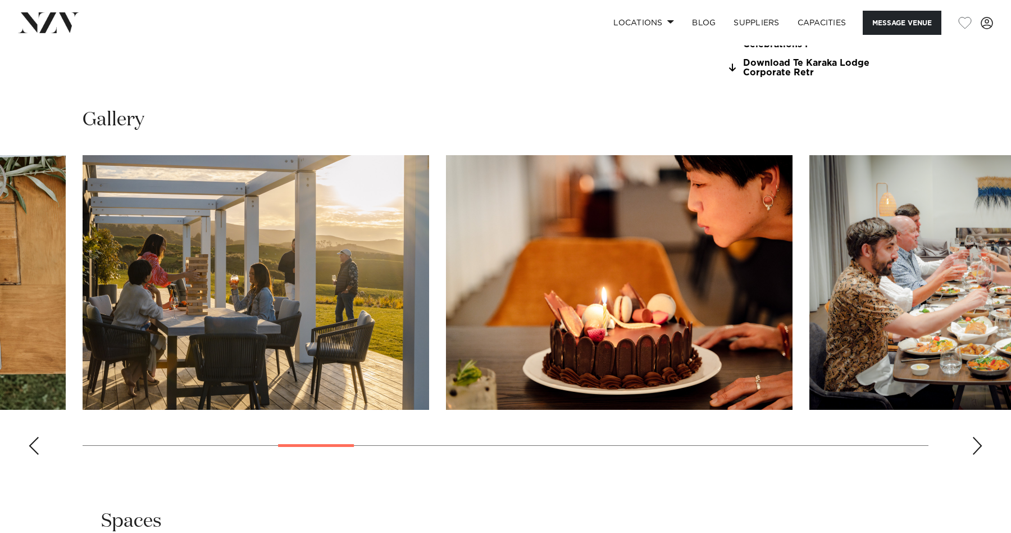
click at [975, 436] on div "Next slide" at bounding box center [977, 445] width 11 height 18
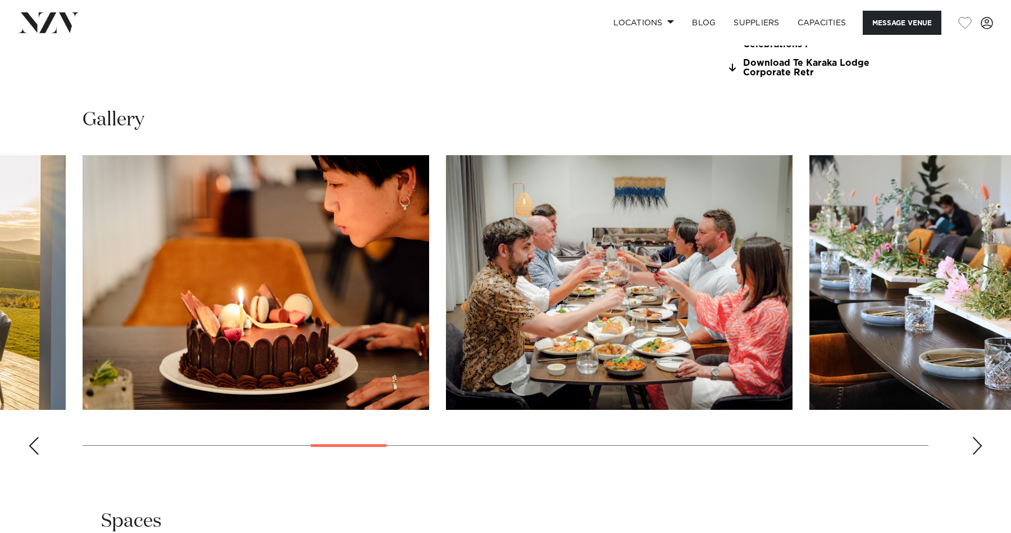
click at [975, 436] on div "Next slide" at bounding box center [977, 445] width 11 height 18
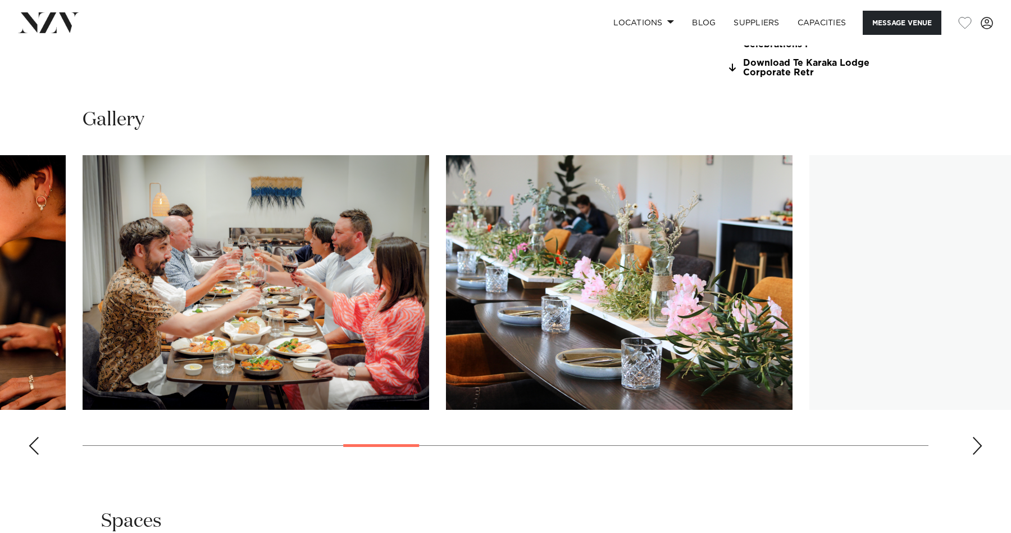
click at [975, 436] on div "Next slide" at bounding box center [977, 445] width 11 height 18
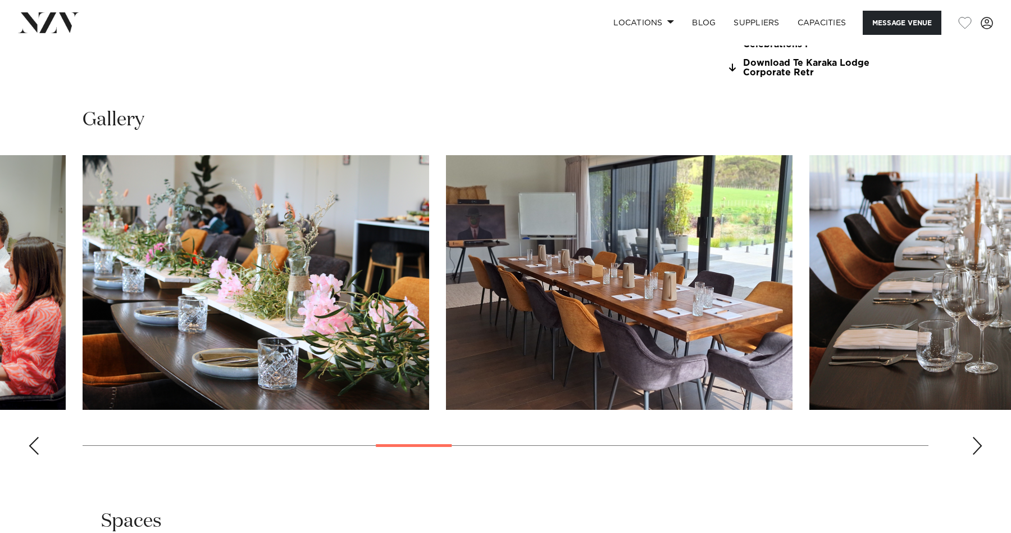
click at [975, 436] on div "Next slide" at bounding box center [977, 445] width 11 height 18
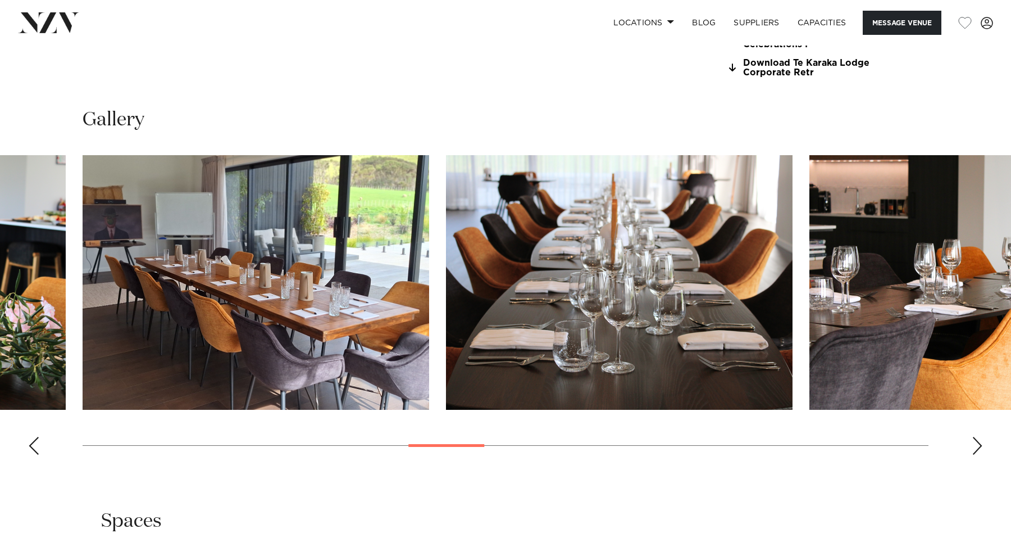
click at [975, 436] on div "Next slide" at bounding box center [977, 445] width 11 height 18
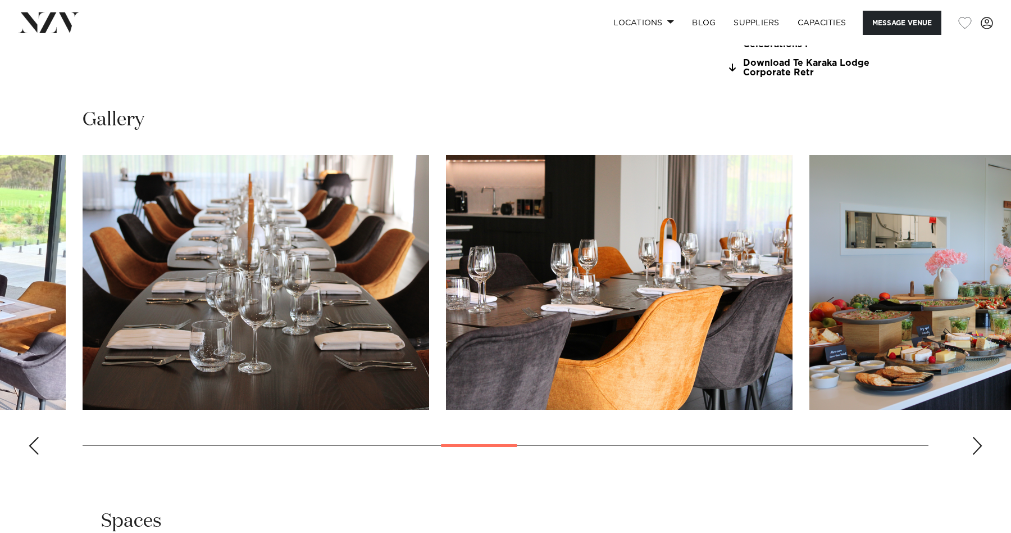
click at [975, 436] on div "Next slide" at bounding box center [977, 445] width 11 height 18
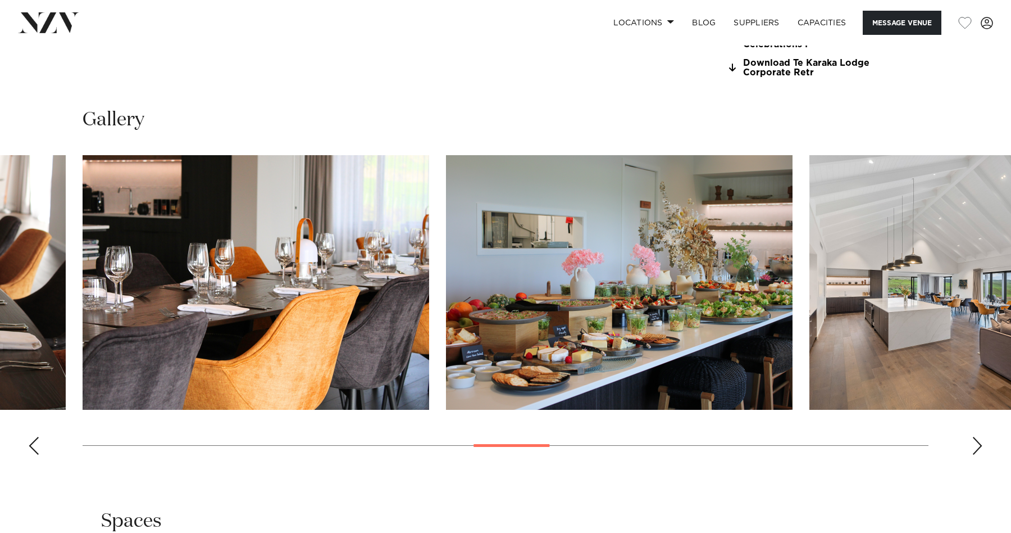
click at [975, 436] on div "Next slide" at bounding box center [977, 445] width 11 height 18
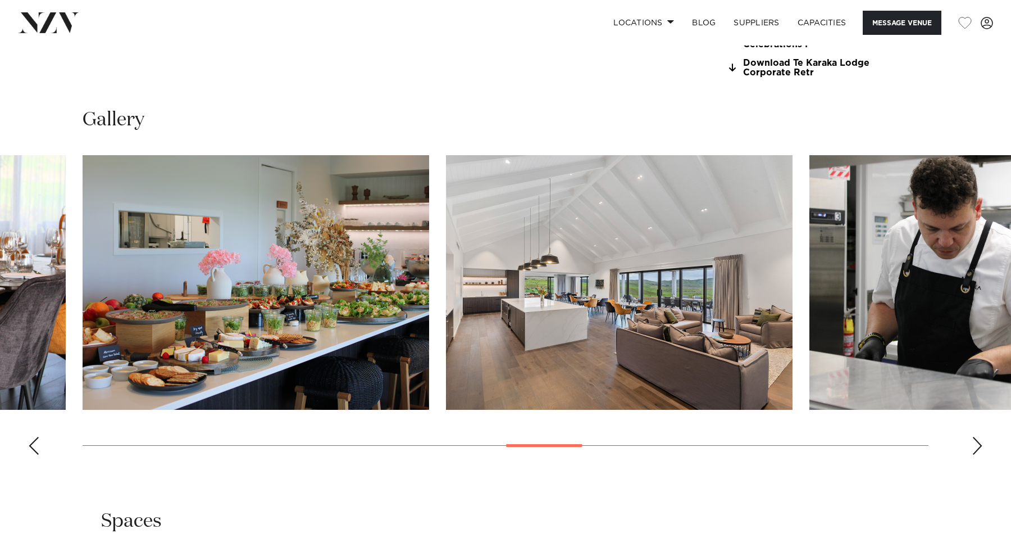
click at [975, 436] on div "Next slide" at bounding box center [977, 445] width 11 height 18
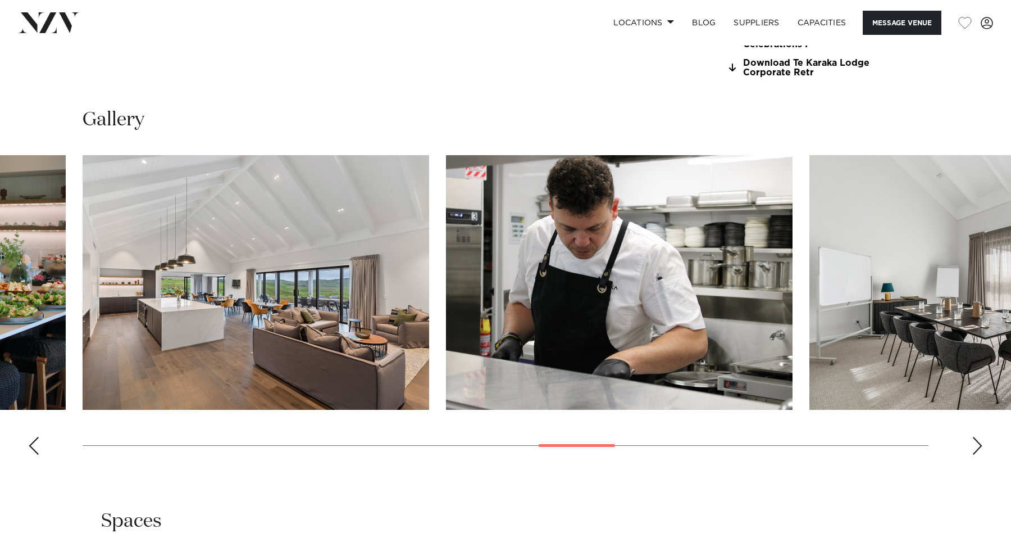
click at [975, 436] on div "Next slide" at bounding box center [977, 445] width 11 height 18
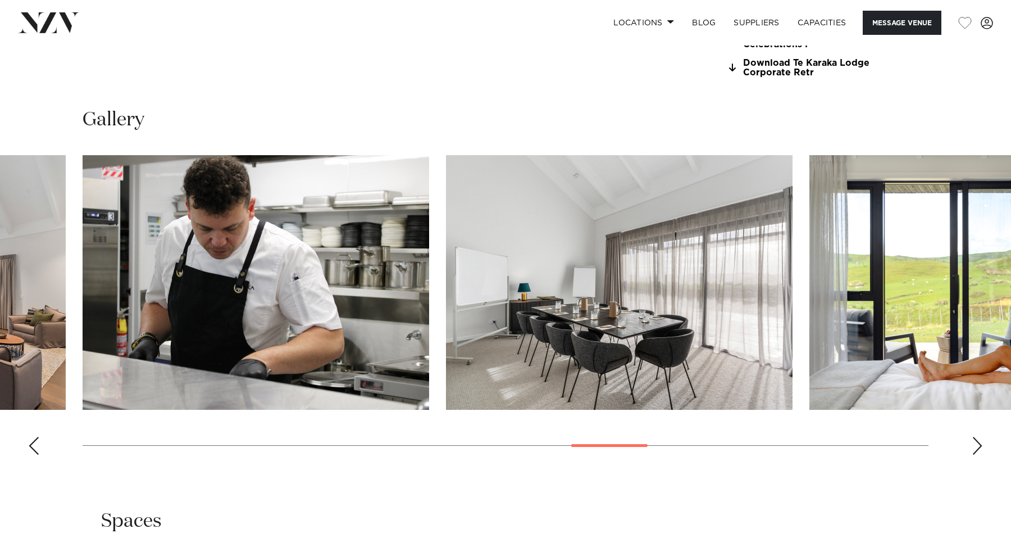
click at [975, 436] on div "Next slide" at bounding box center [977, 445] width 11 height 18
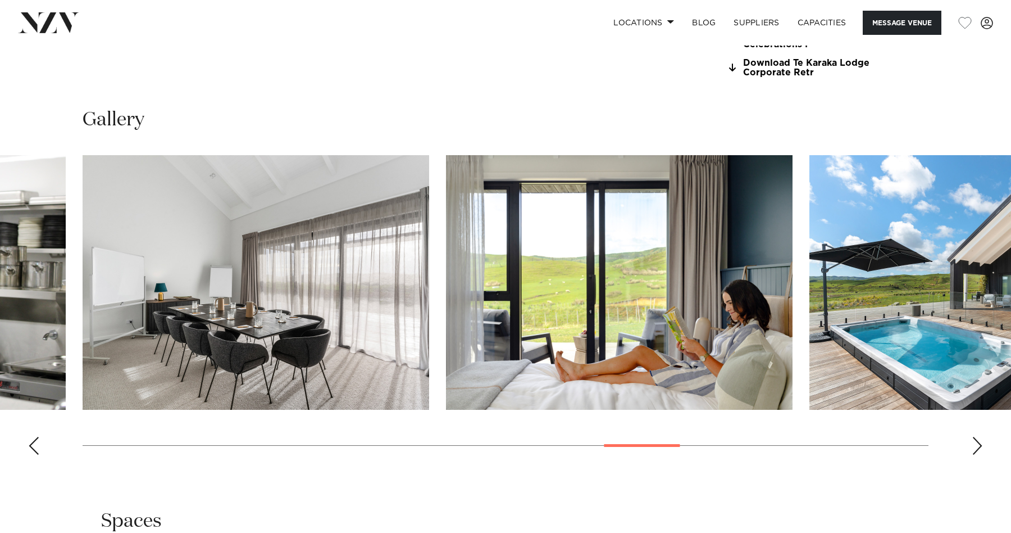
click at [975, 436] on div "Next slide" at bounding box center [977, 445] width 11 height 18
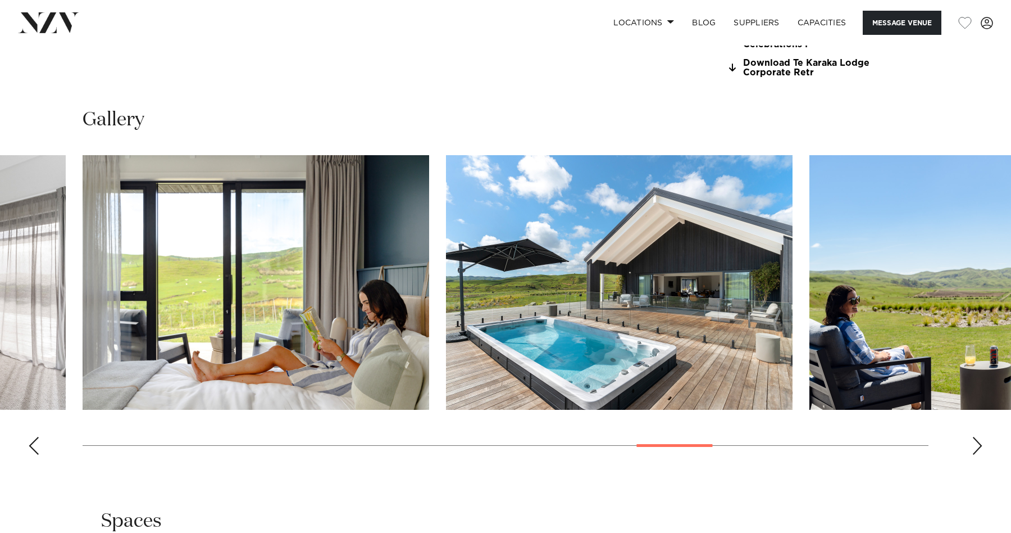
click at [975, 436] on div "Next slide" at bounding box center [977, 445] width 11 height 18
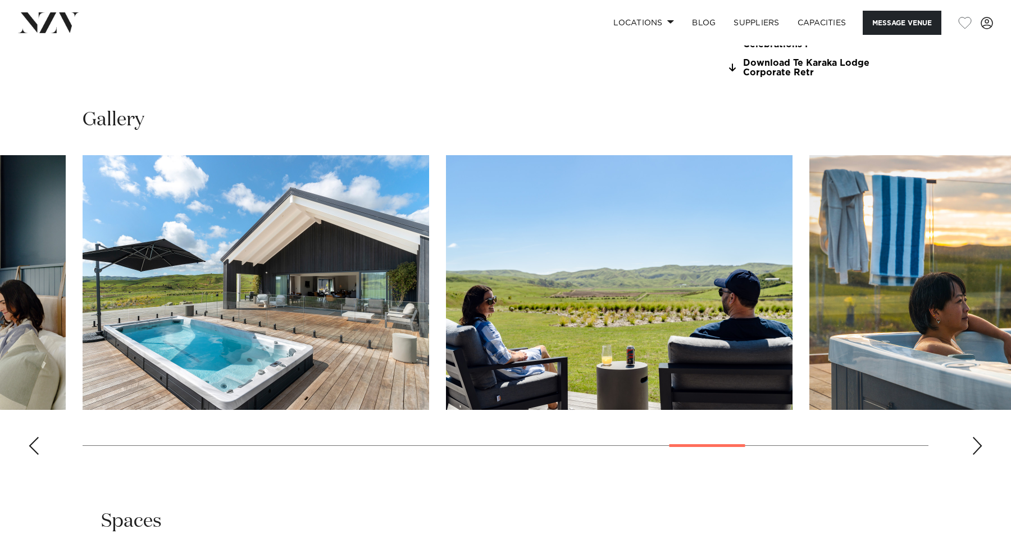
click at [975, 436] on div "Next slide" at bounding box center [977, 445] width 11 height 18
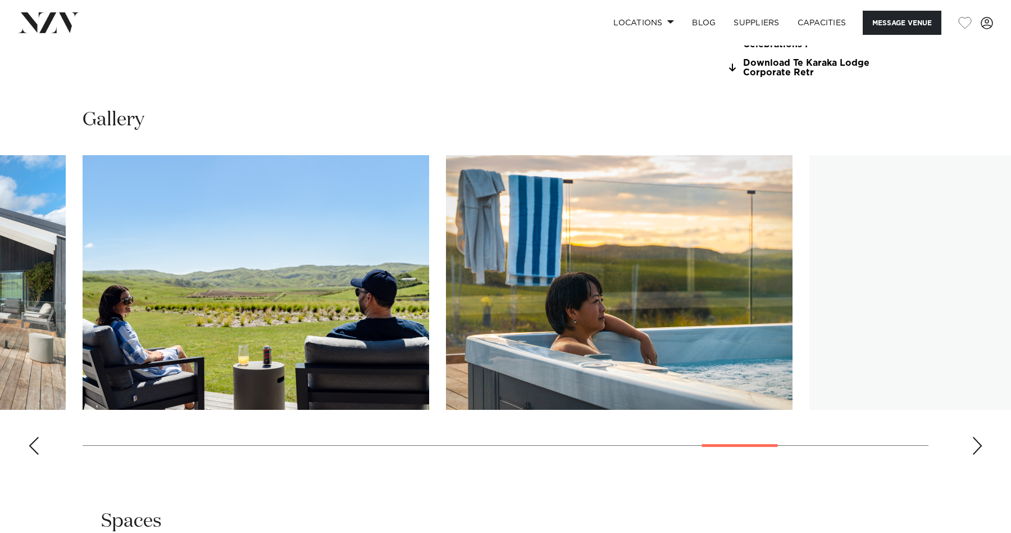
click at [975, 436] on div "Next slide" at bounding box center [977, 445] width 11 height 18
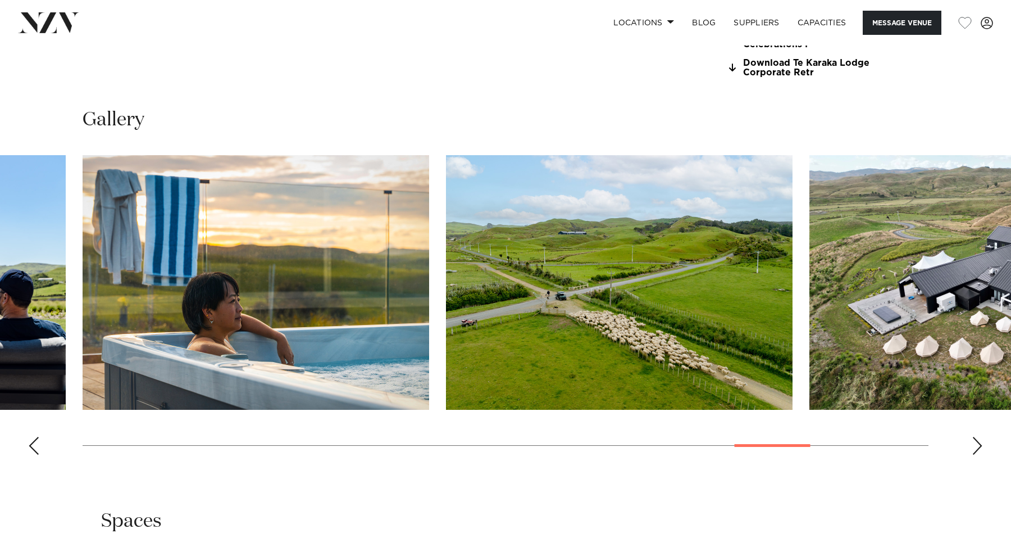
click at [975, 436] on div "Next slide" at bounding box center [977, 445] width 11 height 18
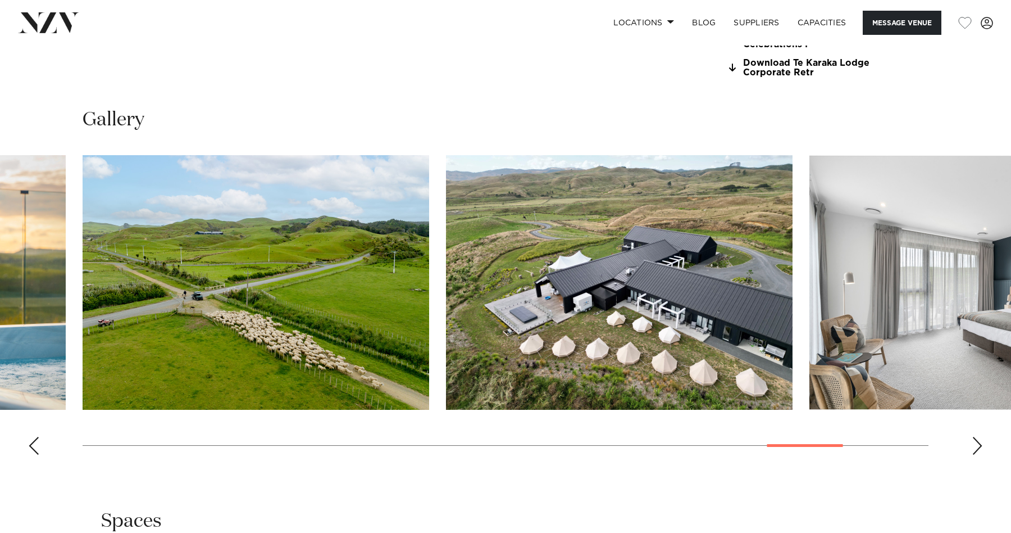
click at [975, 436] on div "Next slide" at bounding box center [977, 445] width 11 height 18
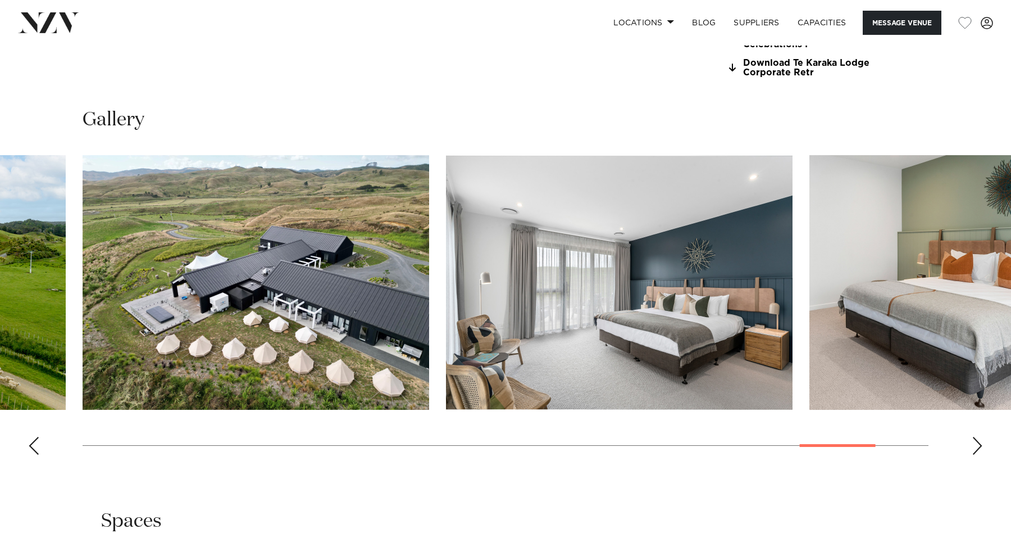
click at [975, 436] on div "Next slide" at bounding box center [977, 445] width 11 height 18
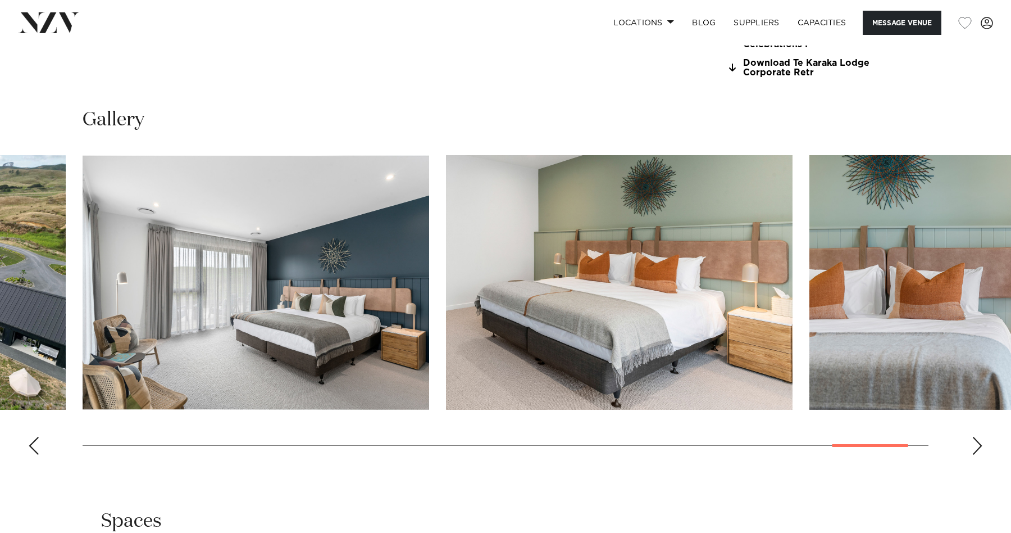
click at [975, 436] on div "Next slide" at bounding box center [977, 445] width 11 height 18
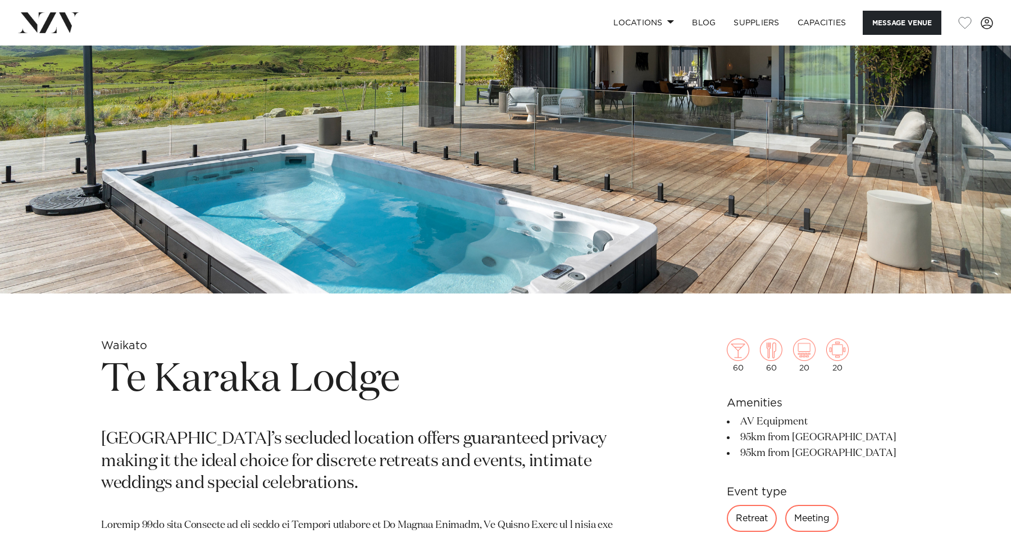
scroll to position [219, 0]
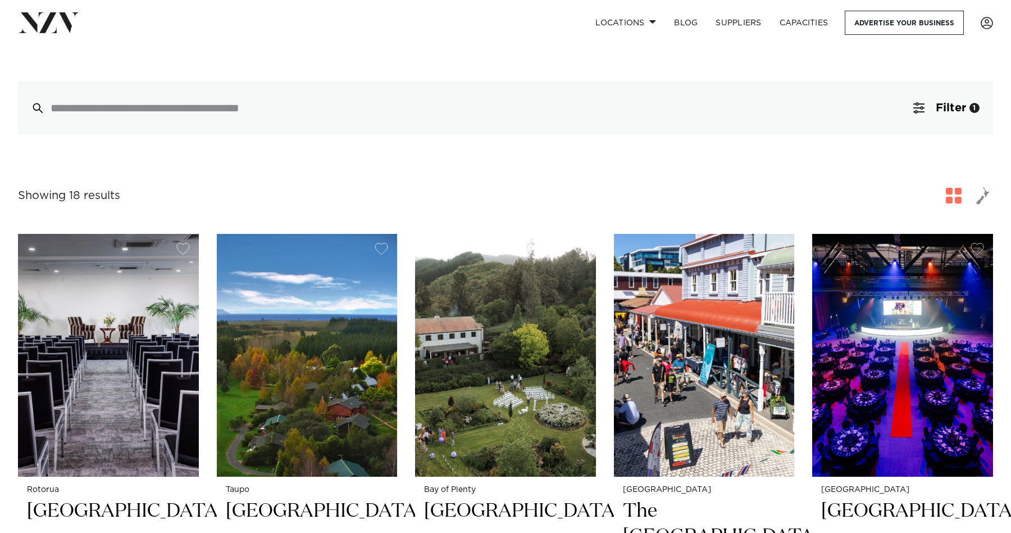
scroll to position [270, 0]
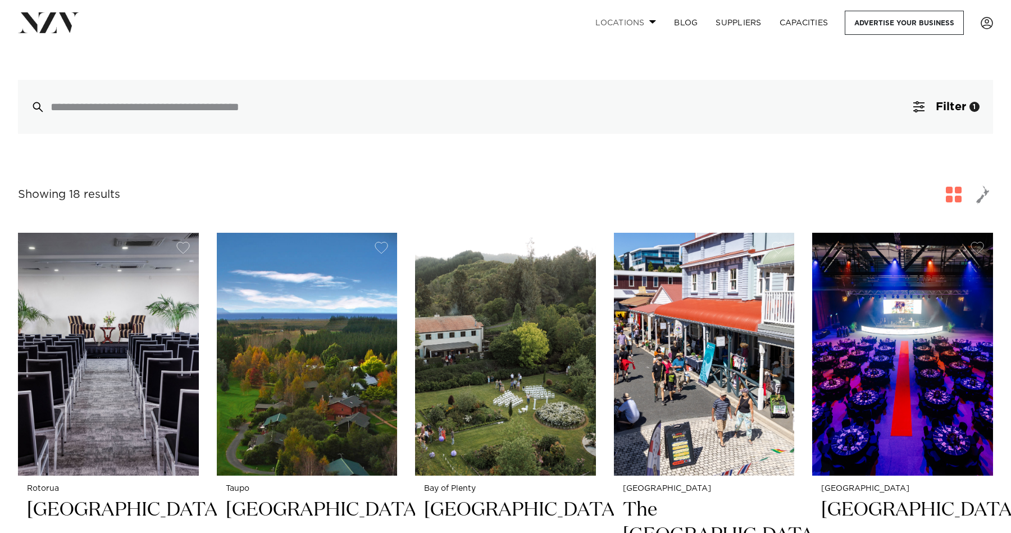
click at [644, 26] on link "Locations" at bounding box center [625, 23] width 79 height 24
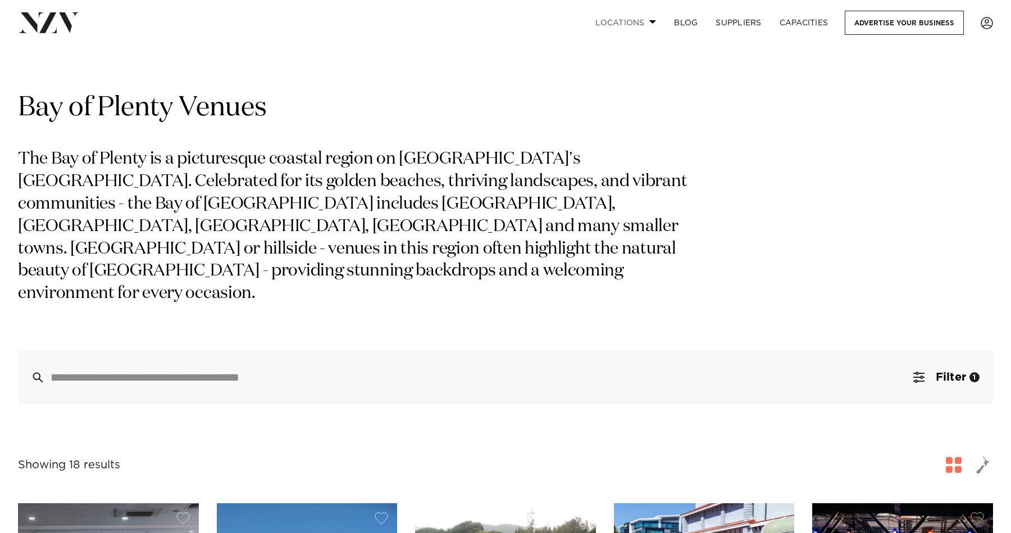
scroll to position [0, 0]
click at [649, 21] on span at bounding box center [652, 22] width 7 height 4
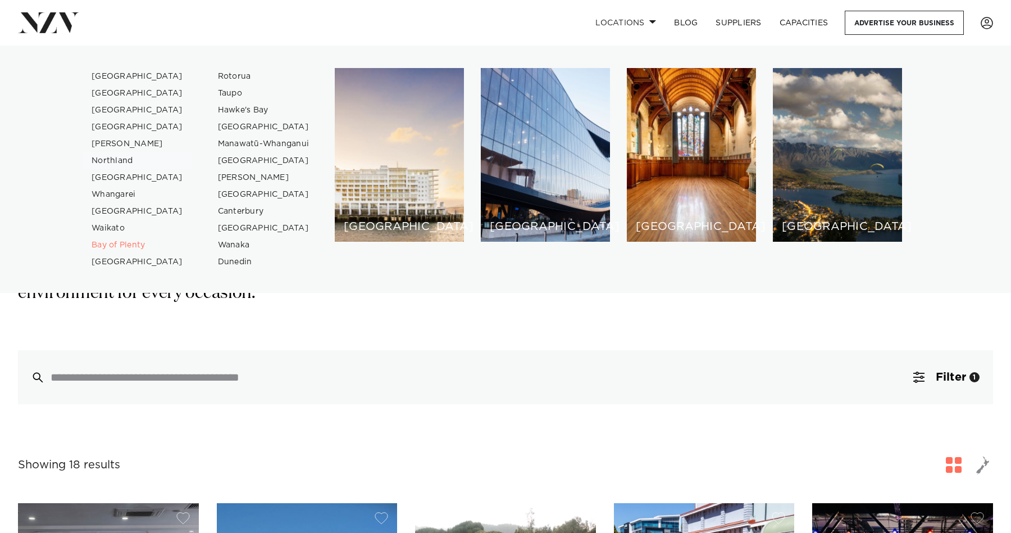
click at [121, 165] on link "Northland" at bounding box center [138, 160] width 110 height 17
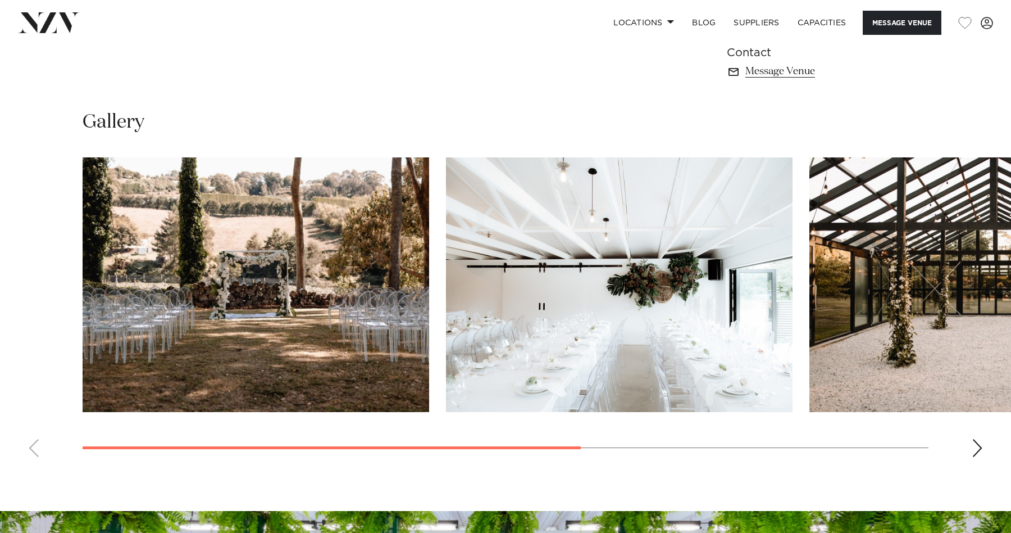
scroll to position [835, 0]
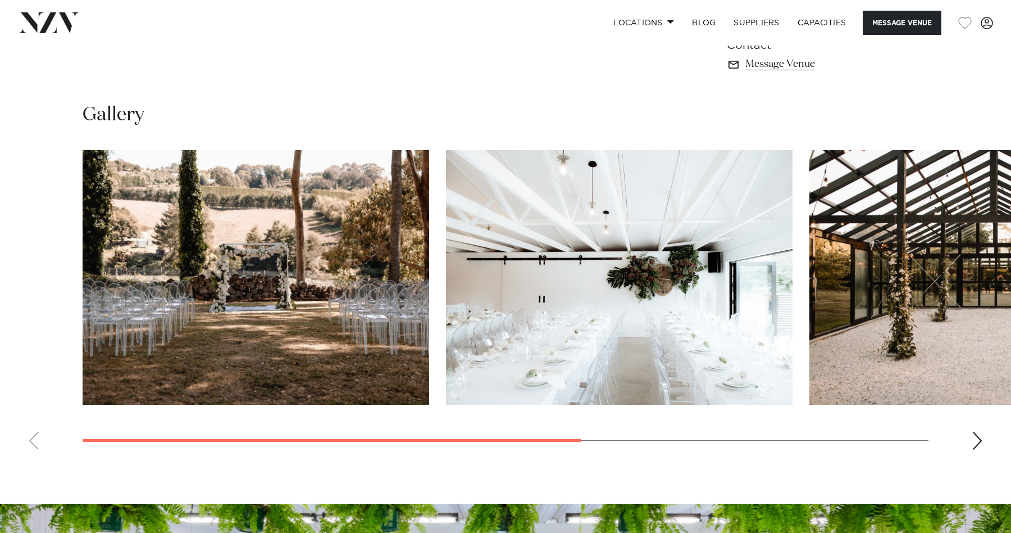
click at [980, 442] on div "Next slide" at bounding box center [977, 440] width 11 height 18
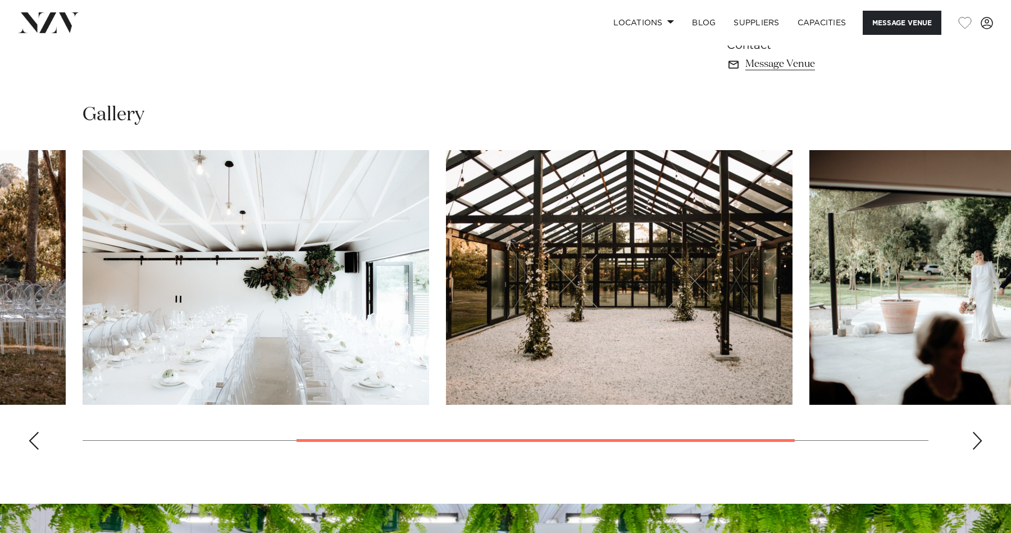
click at [980, 442] on div "Next slide" at bounding box center [977, 440] width 11 height 18
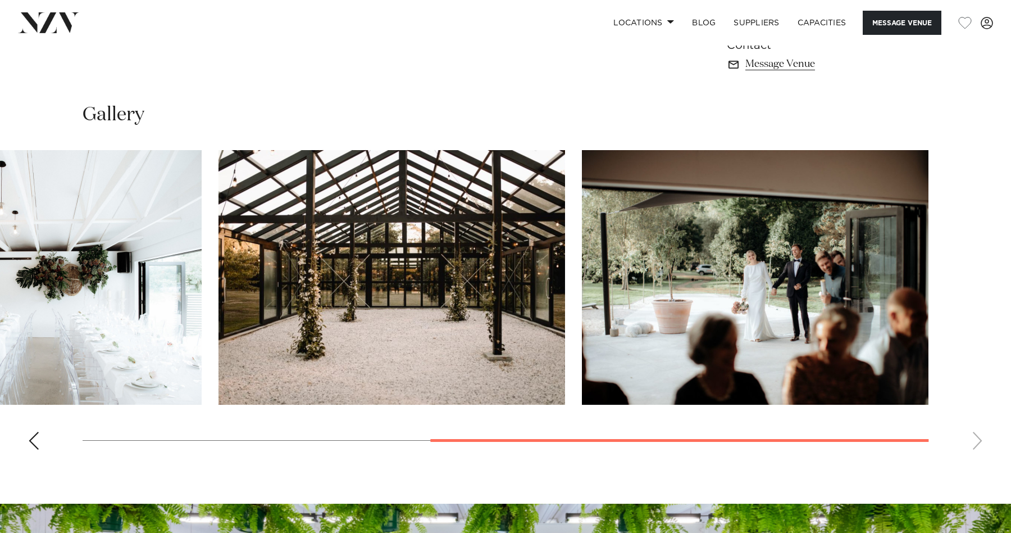
click at [980, 442] on swiper-container at bounding box center [505, 304] width 1011 height 308
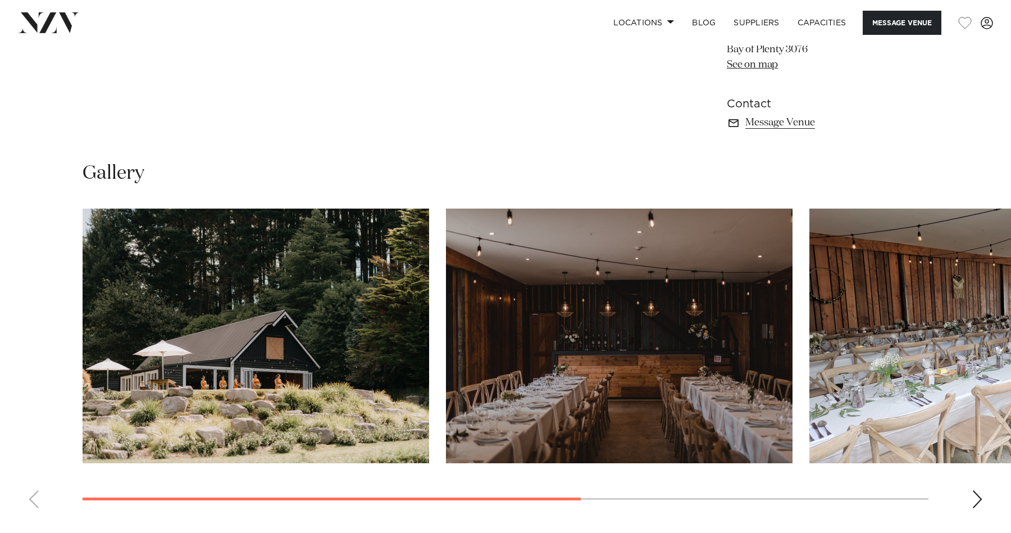
scroll to position [789, 0]
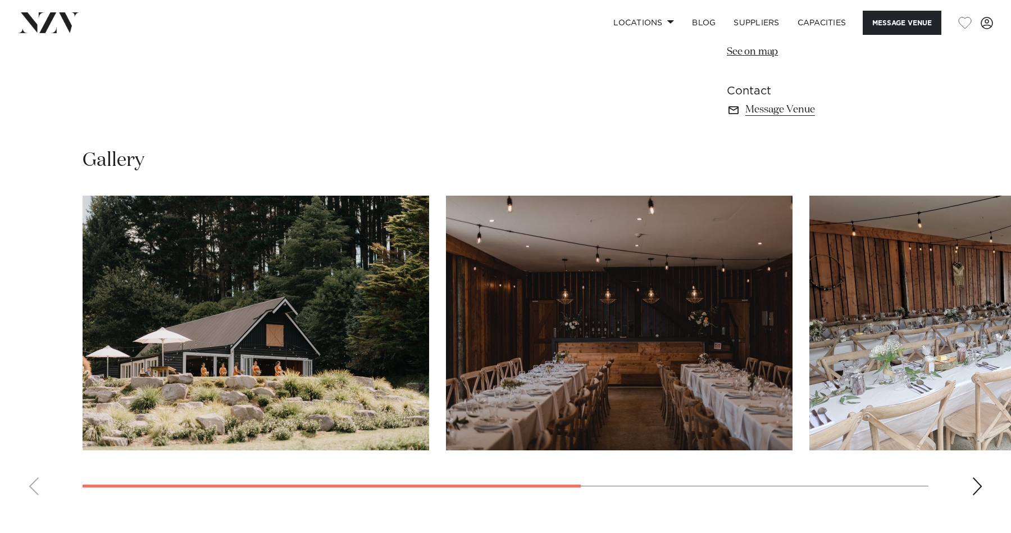
click at [971, 484] on swiper-container at bounding box center [505, 349] width 1011 height 308
click at [976, 484] on div "Next slide" at bounding box center [977, 486] width 11 height 18
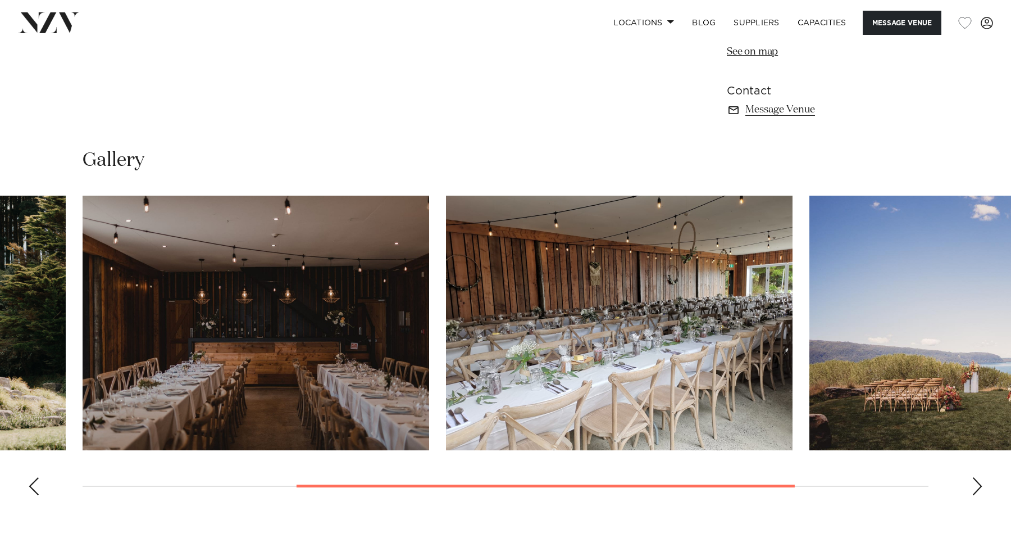
click at [976, 484] on div "Next slide" at bounding box center [977, 486] width 11 height 18
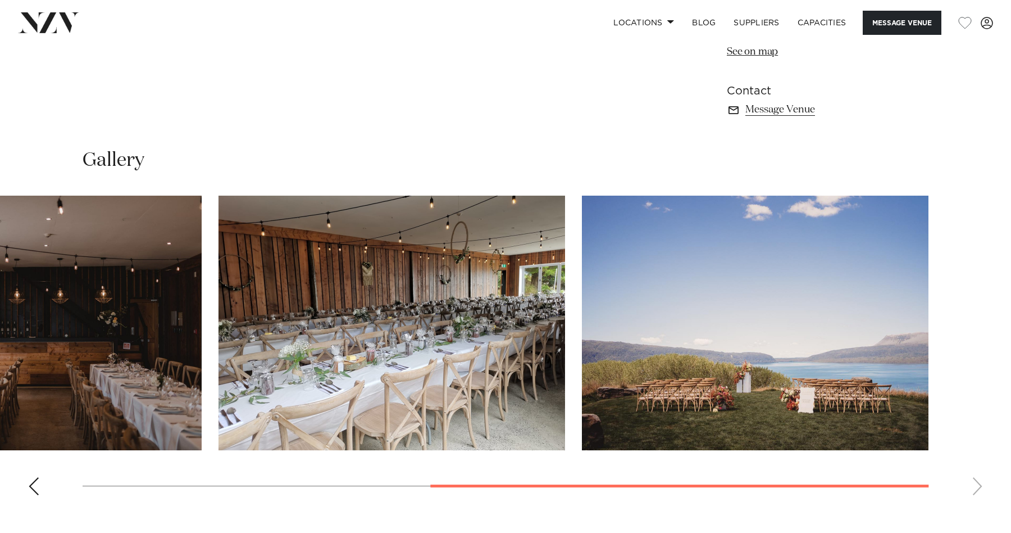
click at [976, 484] on swiper-container at bounding box center [505, 349] width 1011 height 308
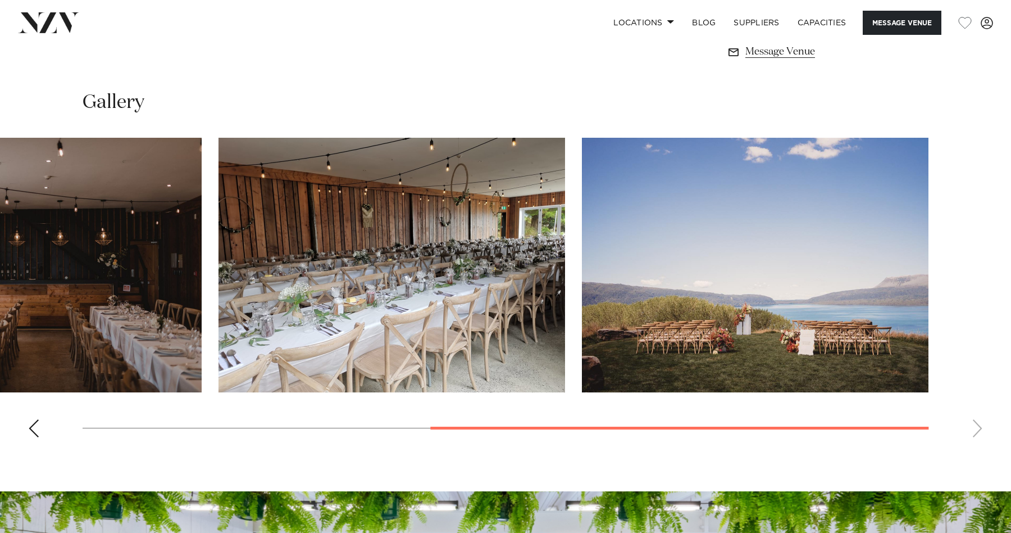
scroll to position [820, 0]
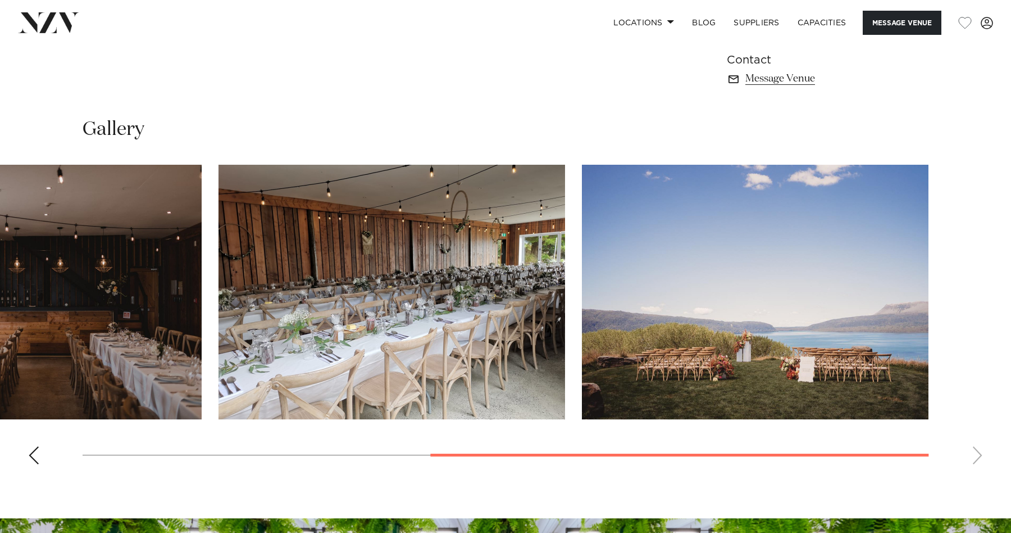
click at [39, 456] on div "Previous slide" at bounding box center [33, 455] width 11 height 18
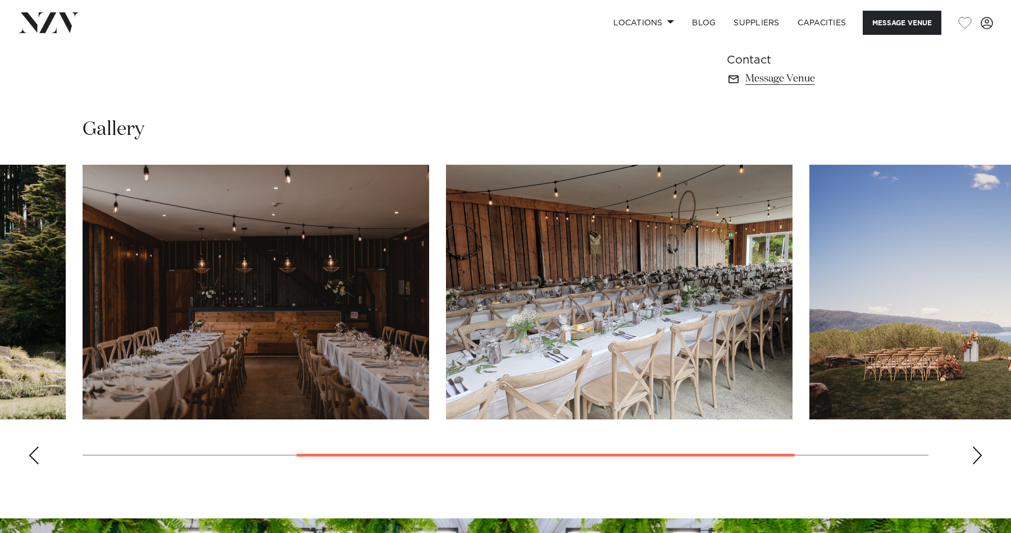
click at [39, 456] on div "Previous slide" at bounding box center [33, 455] width 11 height 18
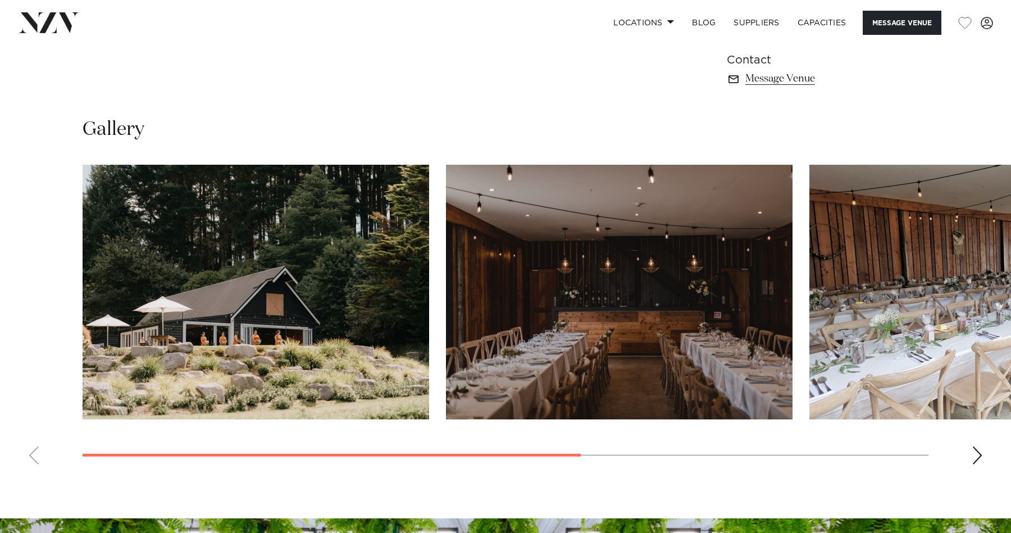
click at [39, 456] on swiper-container at bounding box center [505, 319] width 1011 height 308
click at [31, 458] on swiper-container at bounding box center [505, 319] width 1011 height 308
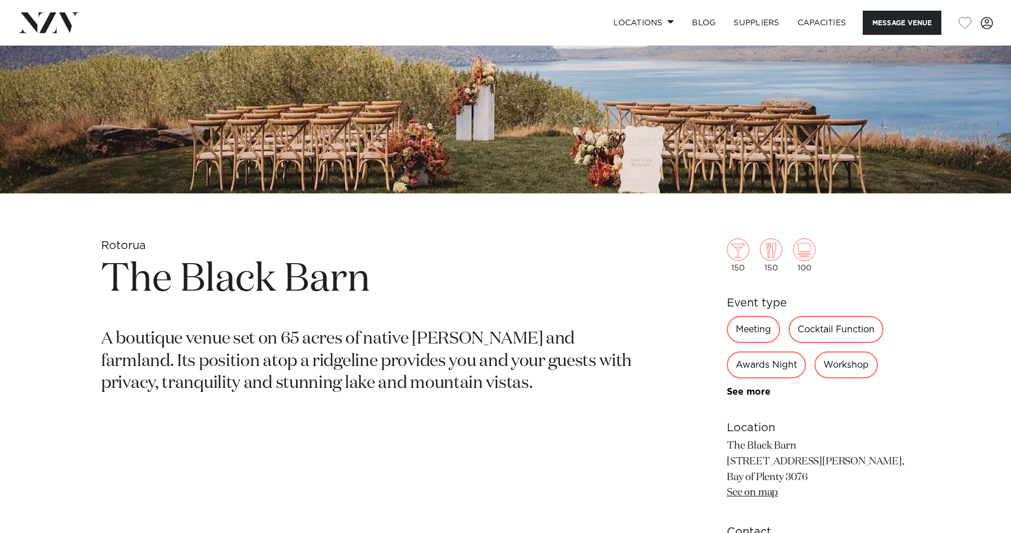
scroll to position [310, 0]
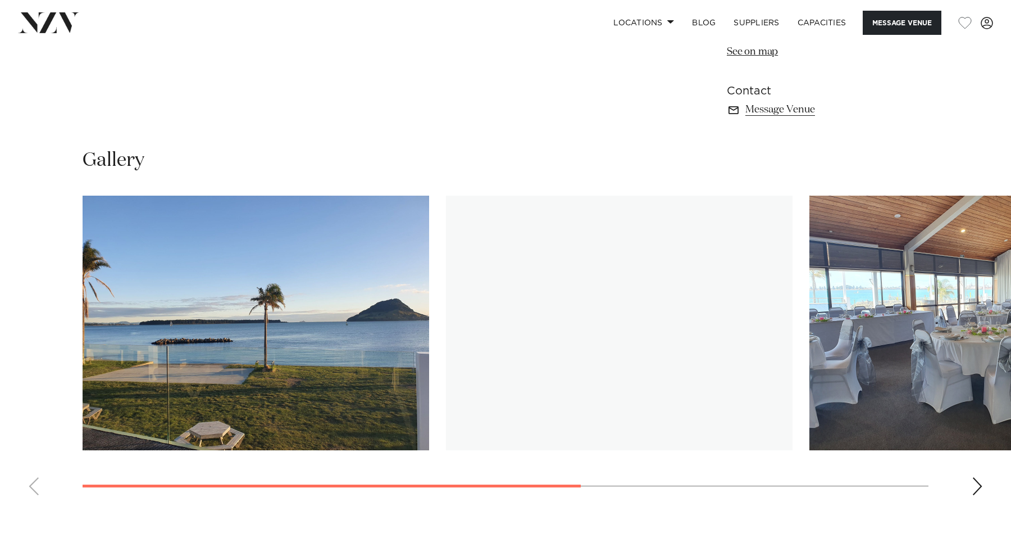
scroll to position [810, 0]
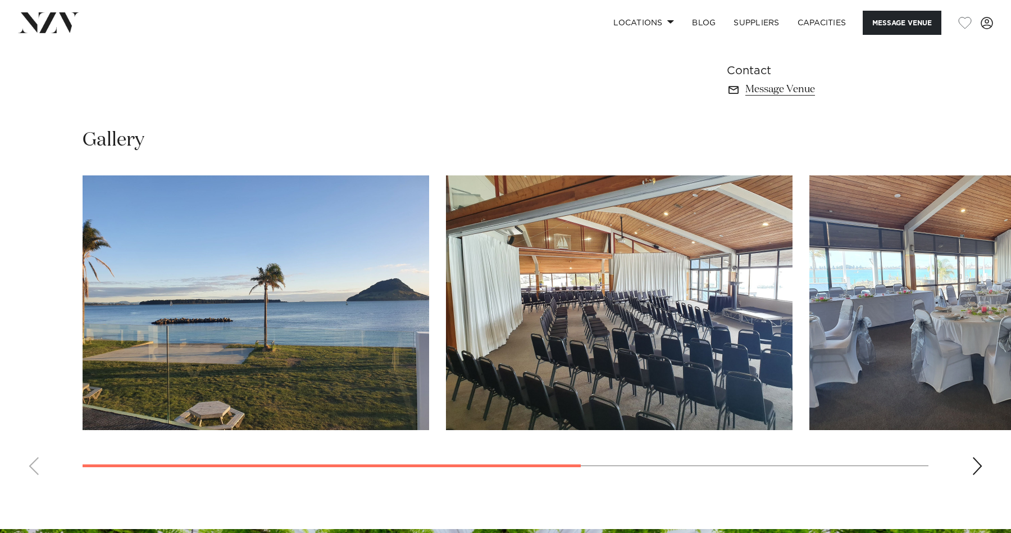
click at [983, 468] on swiper-container at bounding box center [505, 329] width 1011 height 308
click at [983, 468] on div "Next slide" at bounding box center [977, 466] width 11 height 18
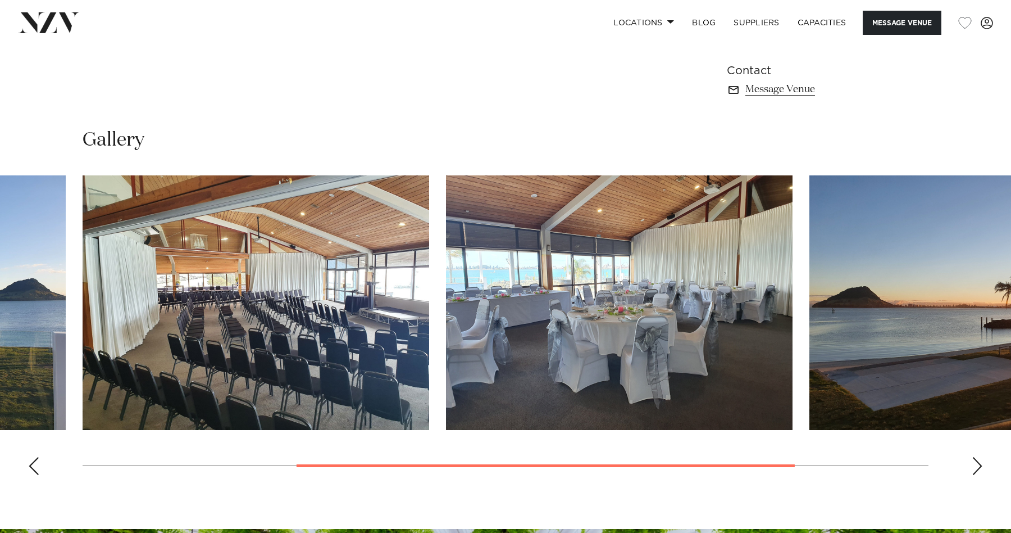
click at [983, 468] on div "Next slide" at bounding box center [977, 466] width 11 height 18
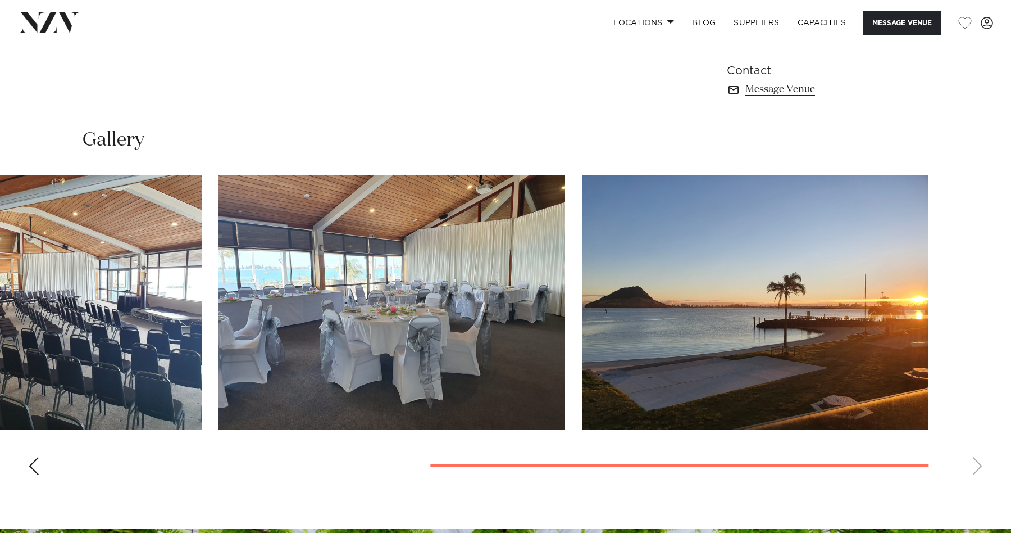
click at [983, 468] on swiper-container at bounding box center [505, 329] width 1011 height 308
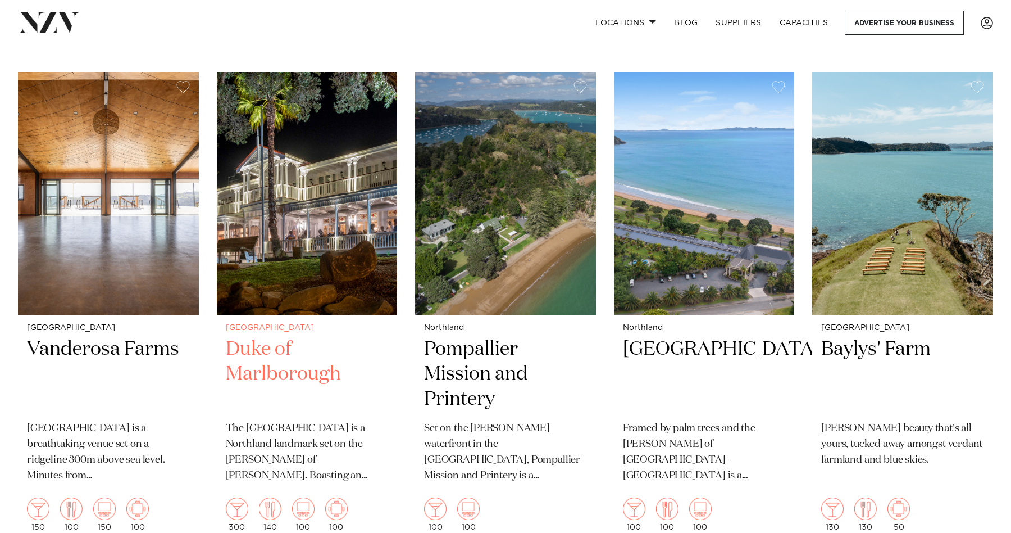
scroll to position [459, 0]
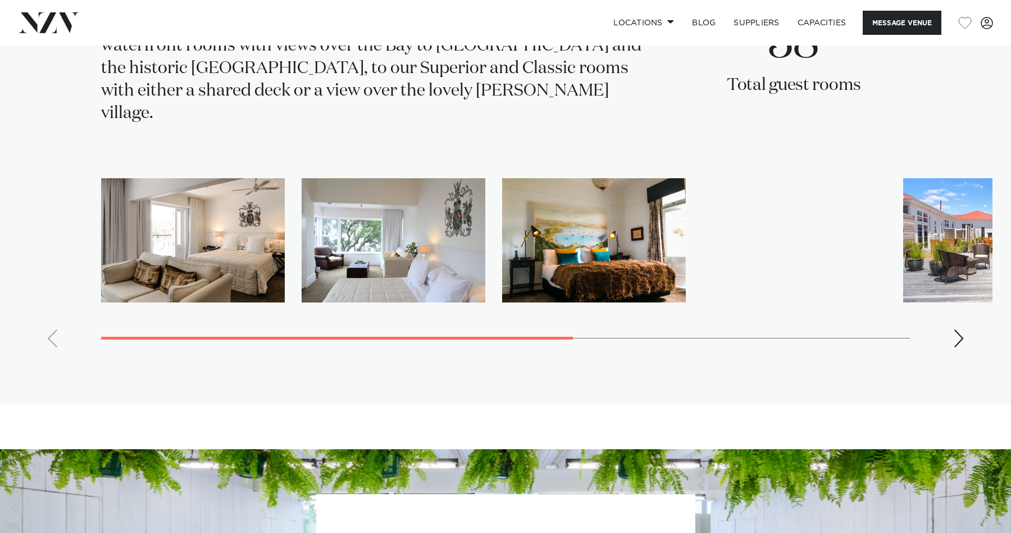
scroll to position [2510, 0]
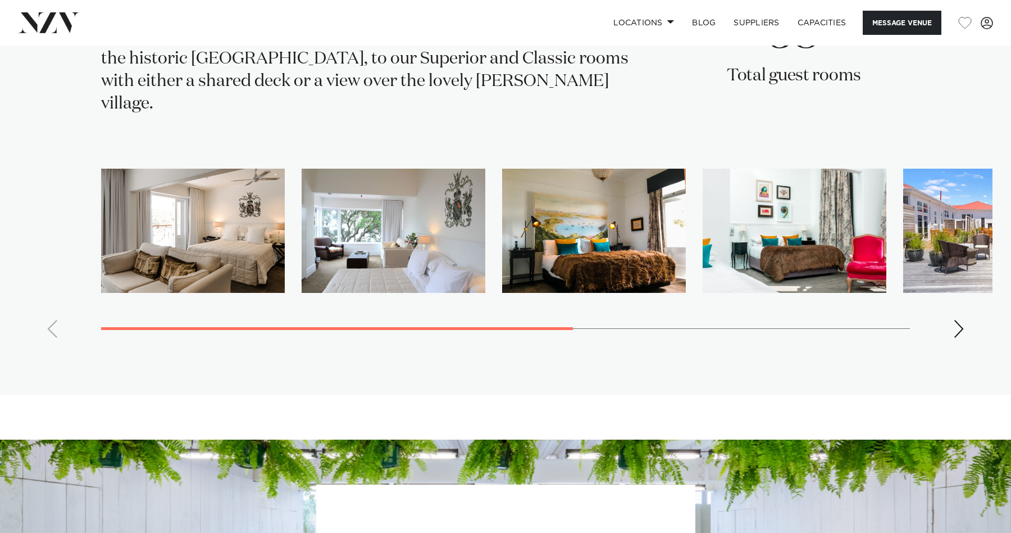
click at [954, 320] on div "Next slide" at bounding box center [958, 329] width 11 height 18
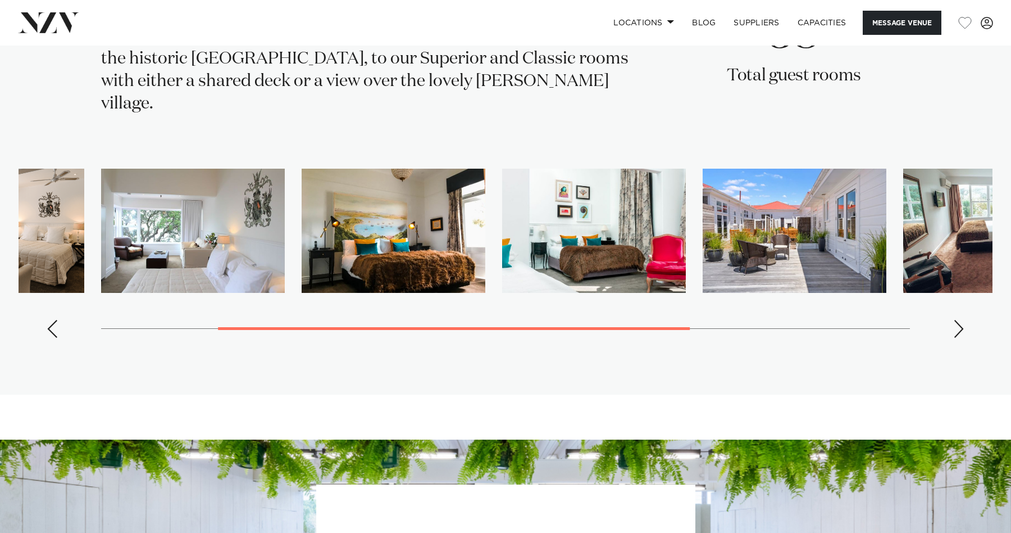
click at [954, 320] on div "Next slide" at bounding box center [958, 329] width 11 height 18
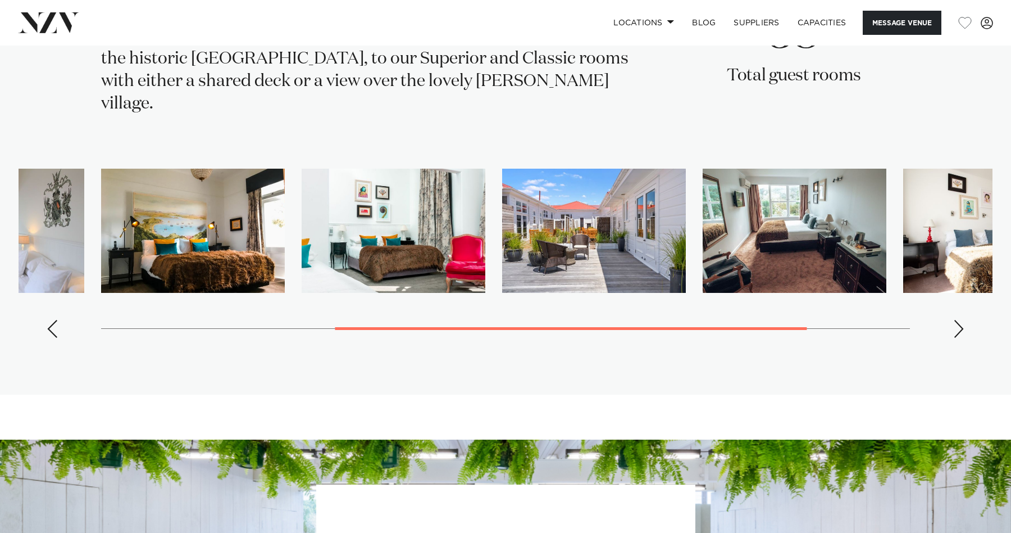
click at [954, 320] on div "Next slide" at bounding box center [958, 329] width 11 height 18
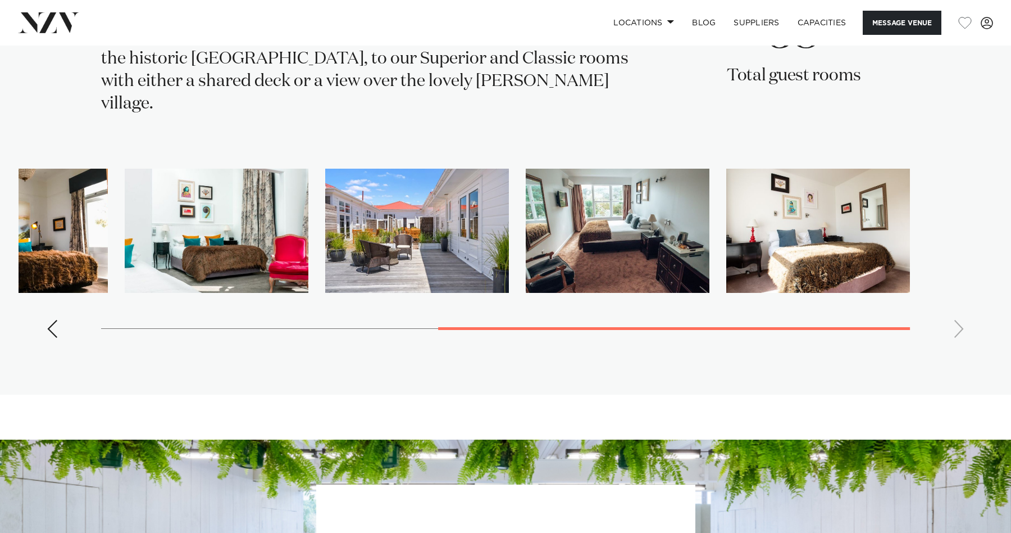
click at [954, 301] on swiper-container at bounding box center [506, 258] width 974 height 178
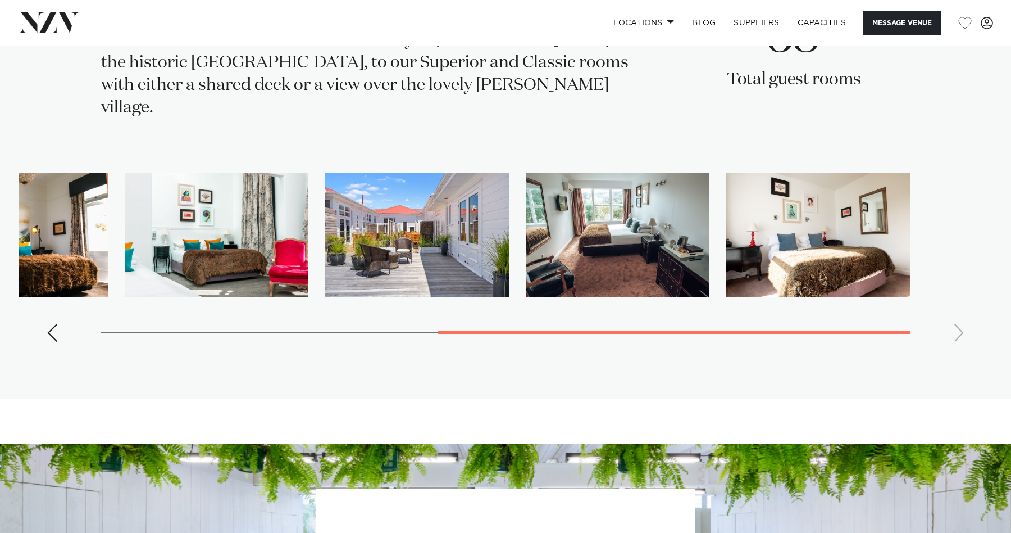
scroll to position [2525, 0]
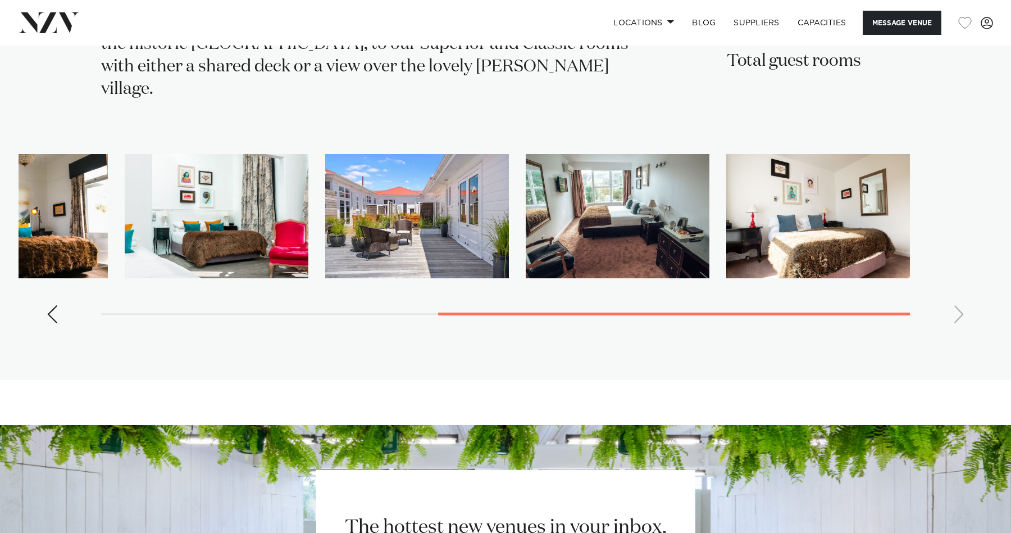
click at [39, 277] on swiper-container at bounding box center [506, 243] width 974 height 178
click at [47, 305] on div "Previous slide" at bounding box center [52, 314] width 11 height 18
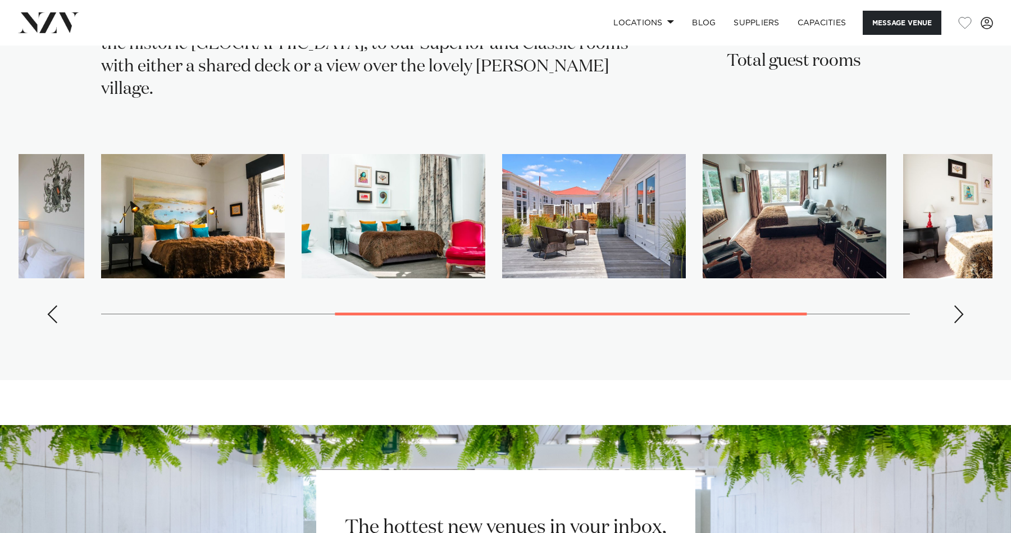
click at [47, 305] on div "Previous slide" at bounding box center [52, 314] width 11 height 18
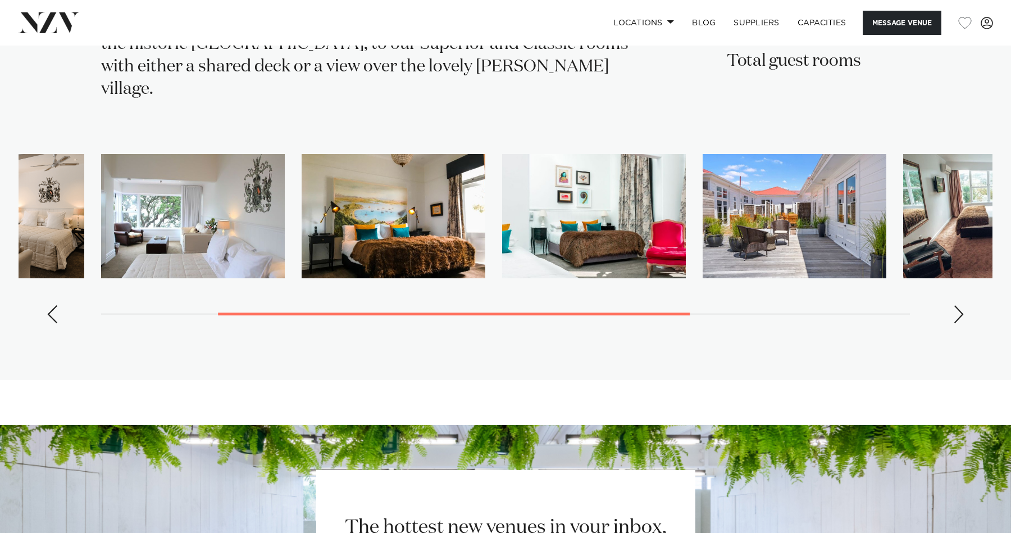
click at [47, 305] on div "Previous slide" at bounding box center [52, 314] width 11 height 18
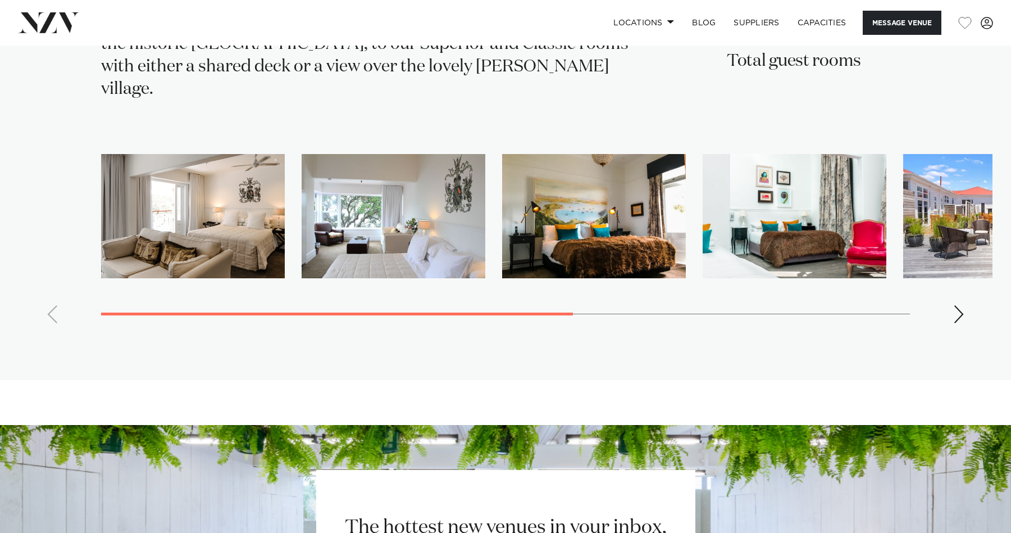
click at [47, 277] on swiper-container at bounding box center [506, 243] width 974 height 178
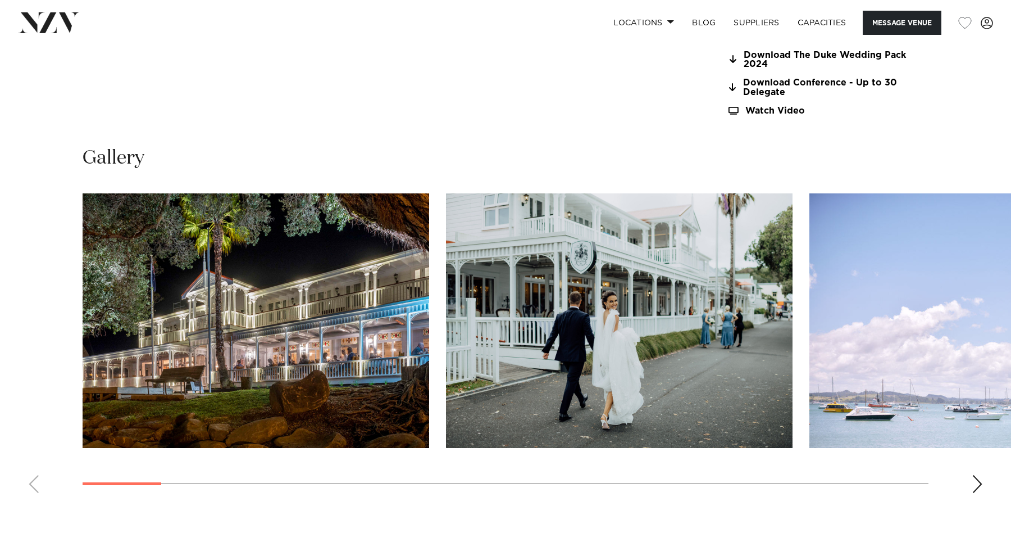
scroll to position [1117, 0]
click at [976, 476] on div "Next slide" at bounding box center [977, 483] width 11 height 18
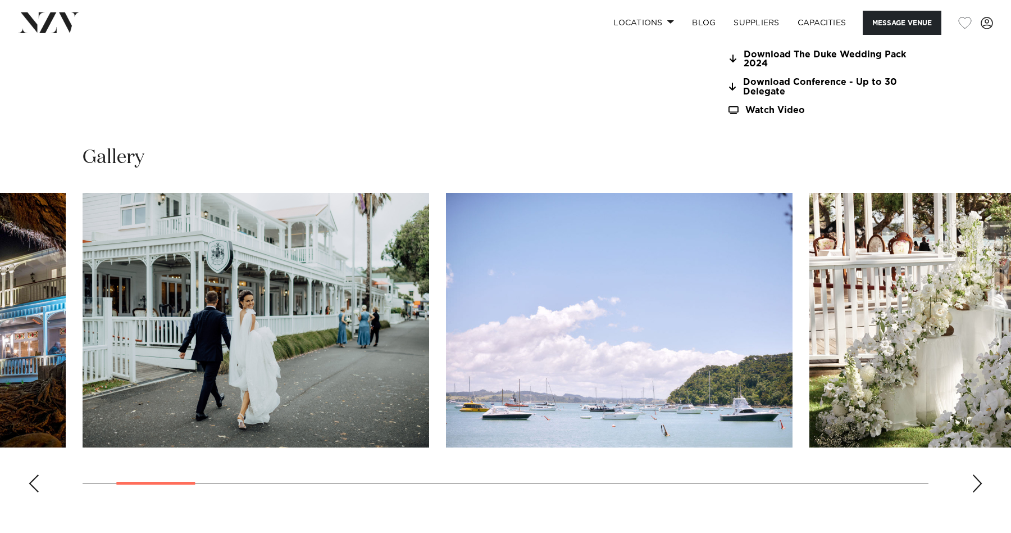
click at [976, 476] on div "Next slide" at bounding box center [977, 483] width 11 height 18
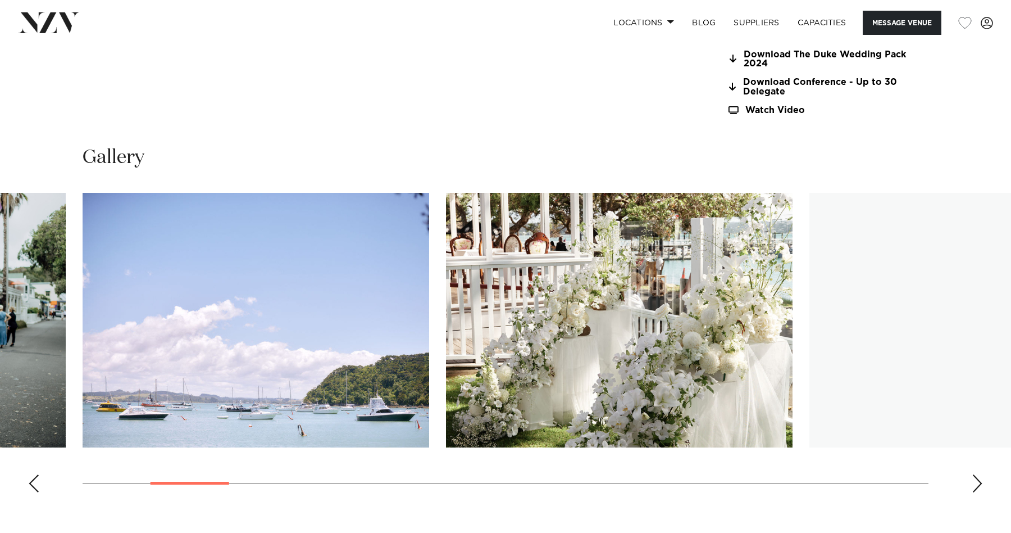
click at [976, 476] on div "Next slide" at bounding box center [977, 483] width 11 height 18
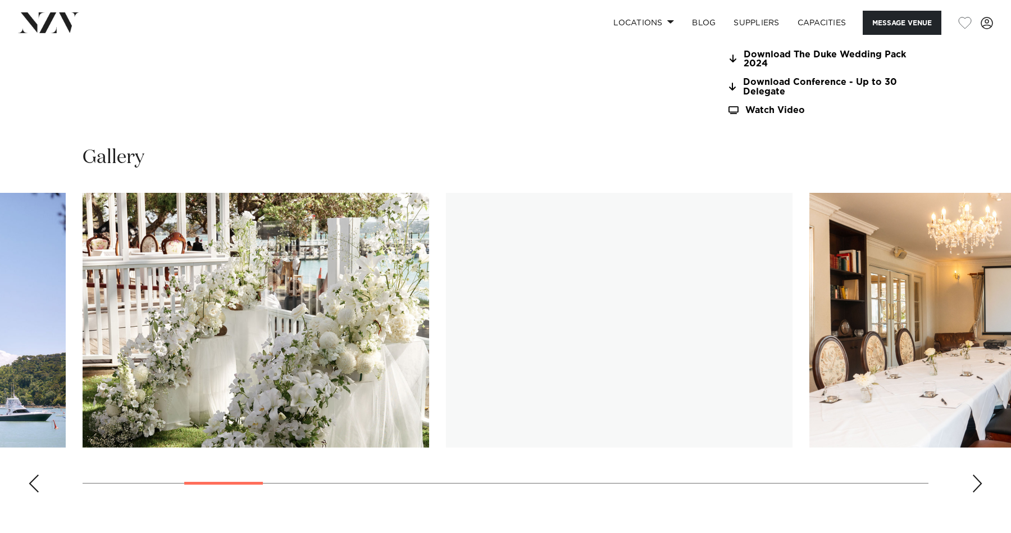
click at [976, 476] on div "Next slide" at bounding box center [977, 483] width 11 height 18
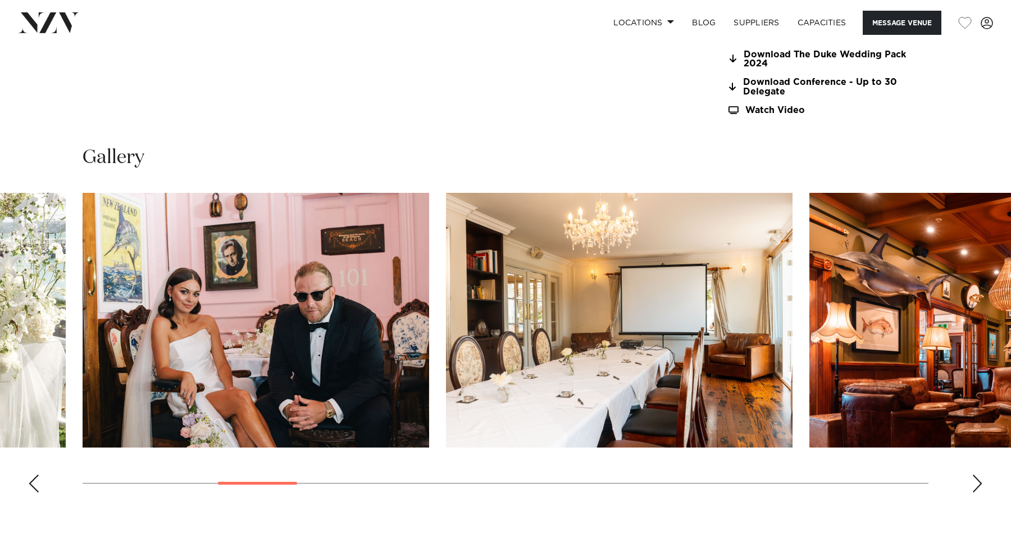
click at [980, 478] on div "Next slide" at bounding box center [977, 483] width 11 height 18
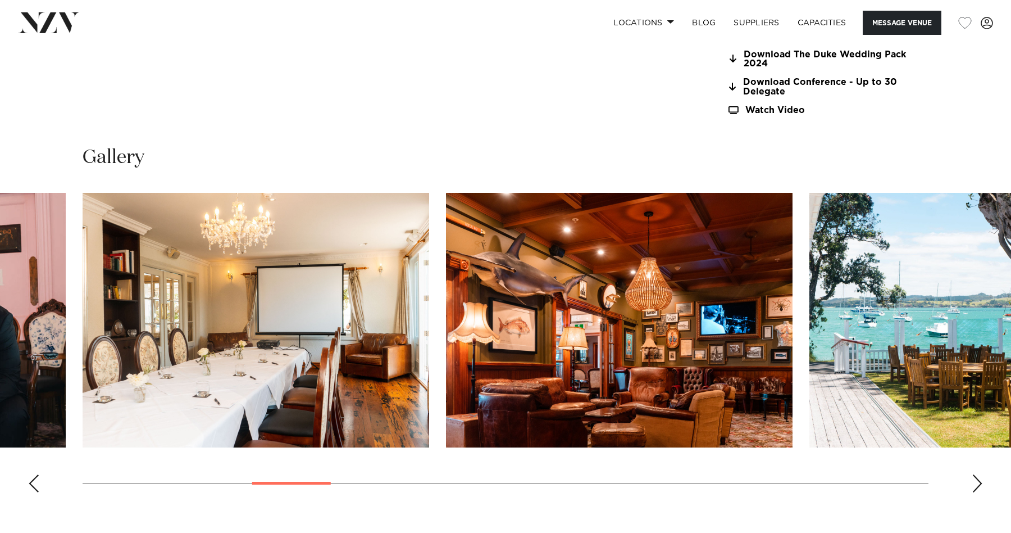
click at [980, 478] on div "Next slide" at bounding box center [977, 483] width 11 height 18
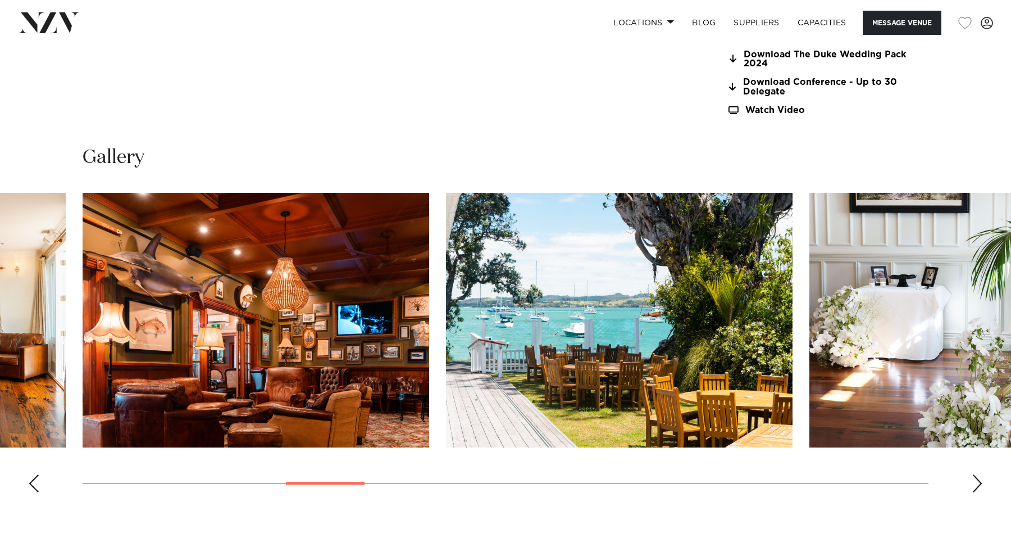
click at [980, 478] on div "Next slide" at bounding box center [977, 483] width 11 height 18
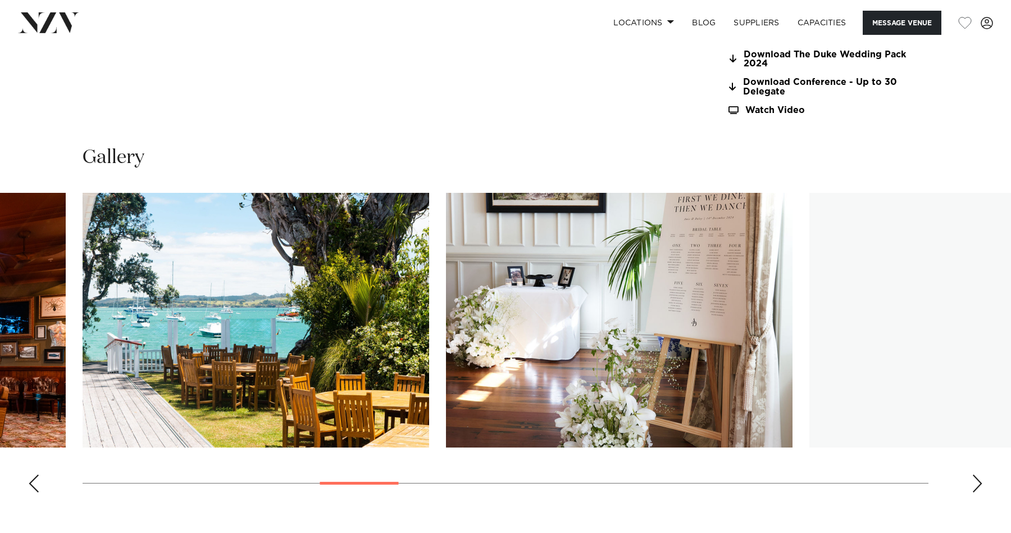
click at [980, 478] on div "Next slide" at bounding box center [977, 483] width 11 height 18
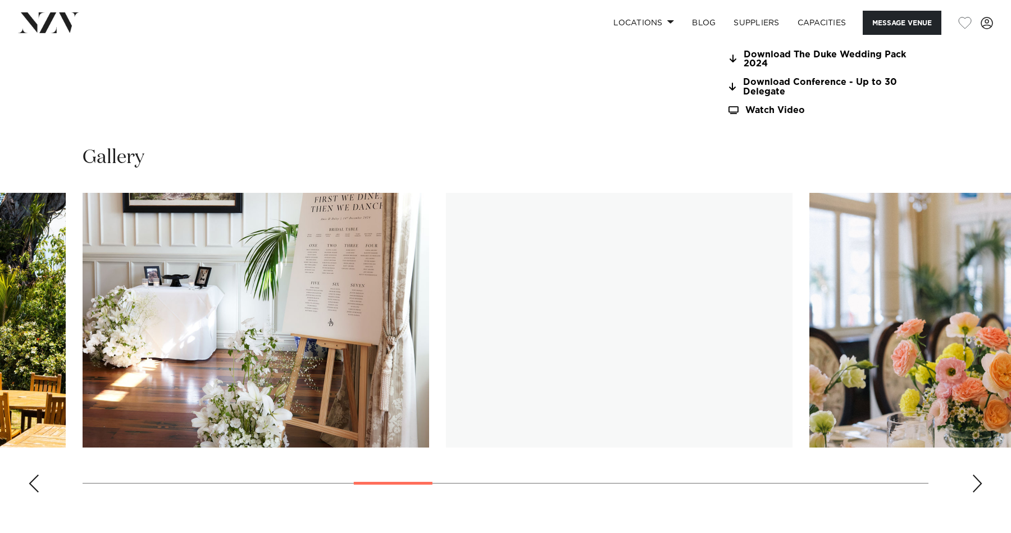
click at [979, 478] on div "Next slide" at bounding box center [977, 483] width 11 height 18
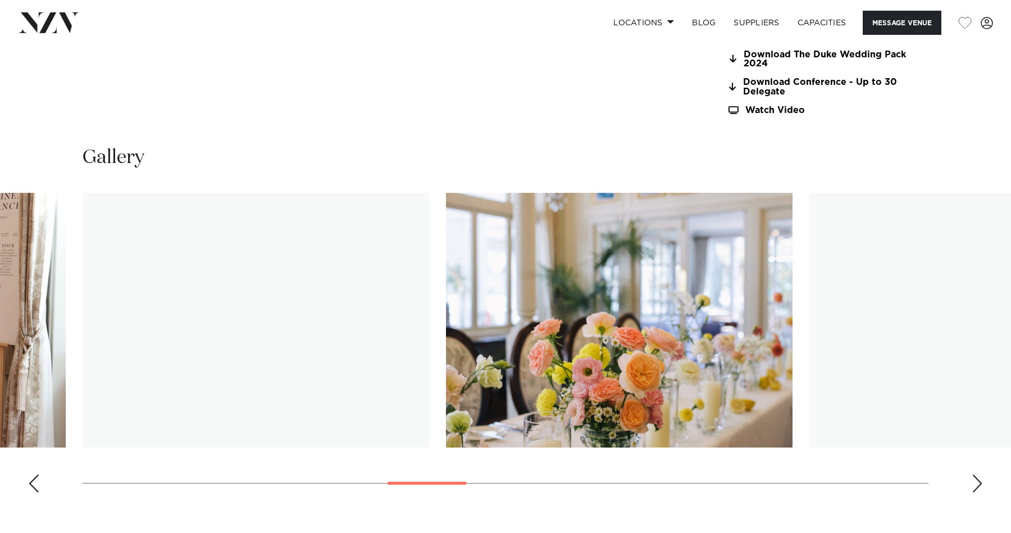
click at [979, 478] on div "Next slide" at bounding box center [977, 483] width 11 height 18
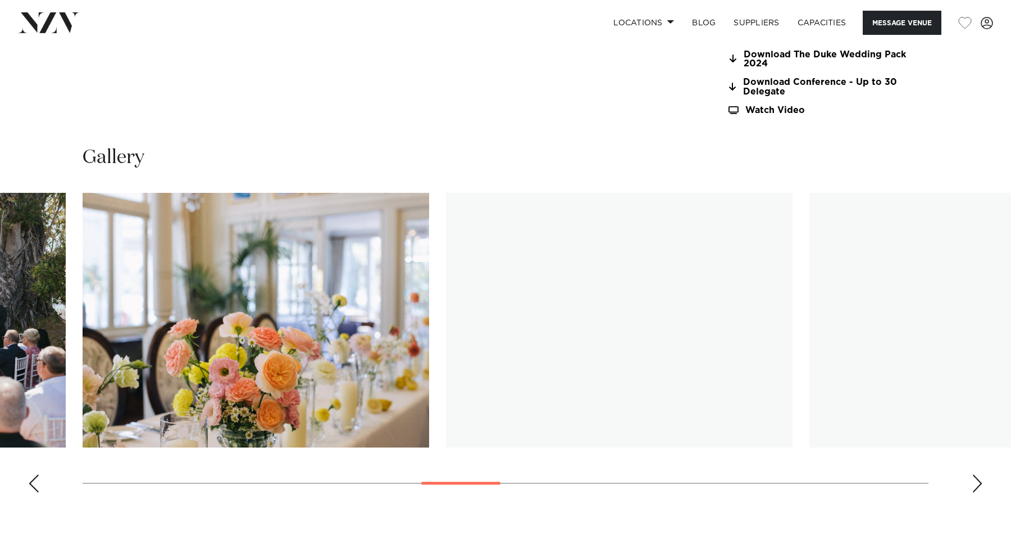
click at [979, 478] on div "Next slide" at bounding box center [977, 483] width 11 height 18
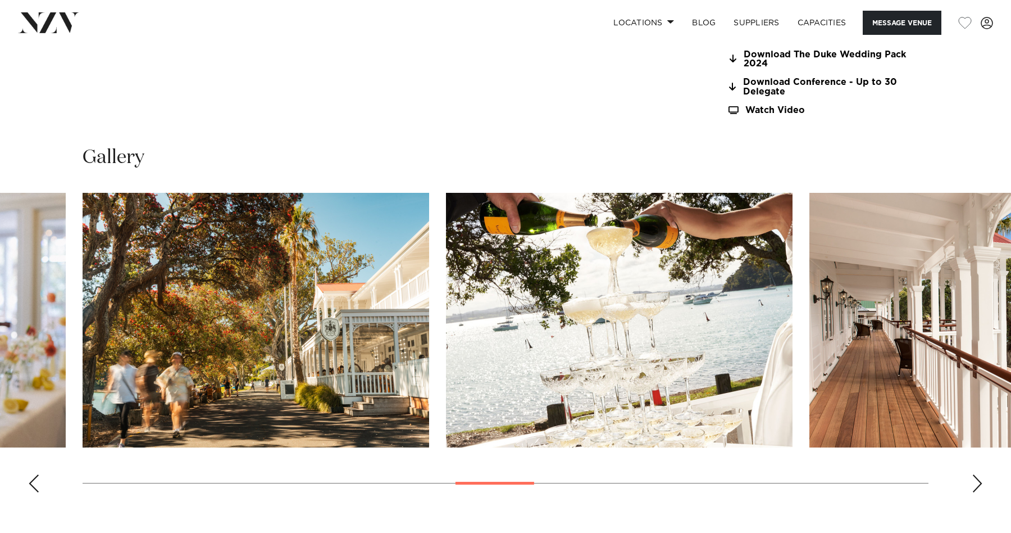
click at [979, 478] on div "Next slide" at bounding box center [977, 483] width 11 height 18
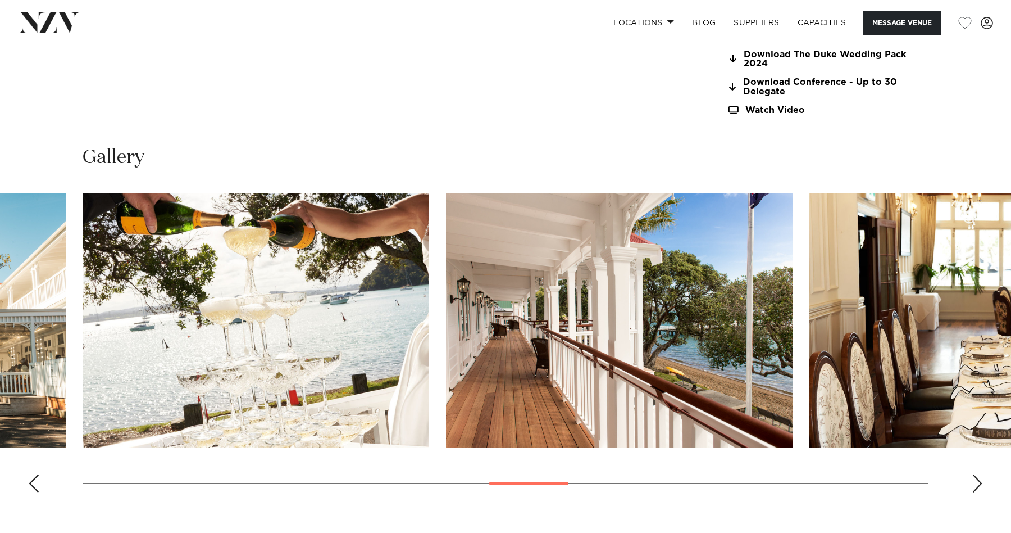
click at [980, 478] on div "Next slide" at bounding box center [977, 483] width 11 height 18
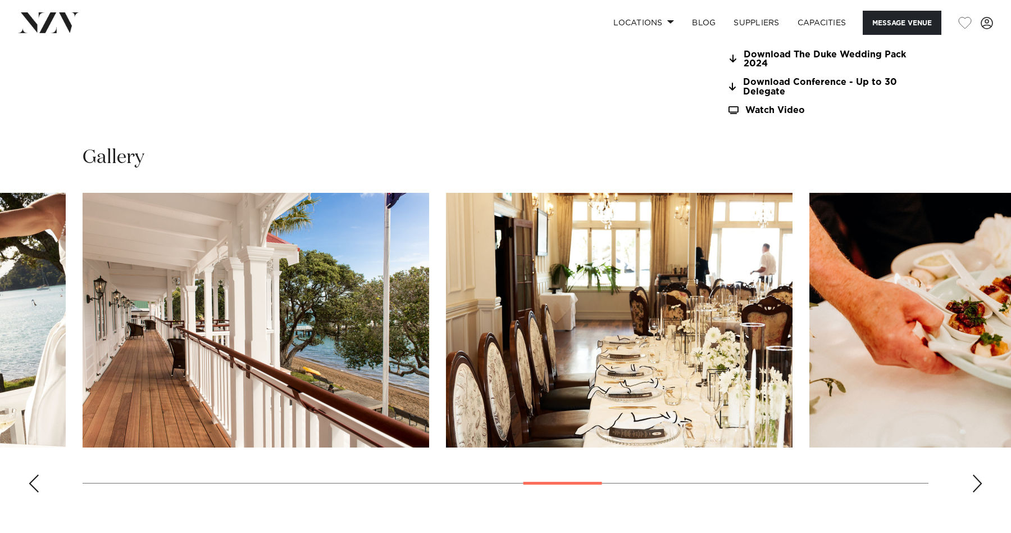
click at [980, 478] on div "Next slide" at bounding box center [977, 483] width 11 height 18
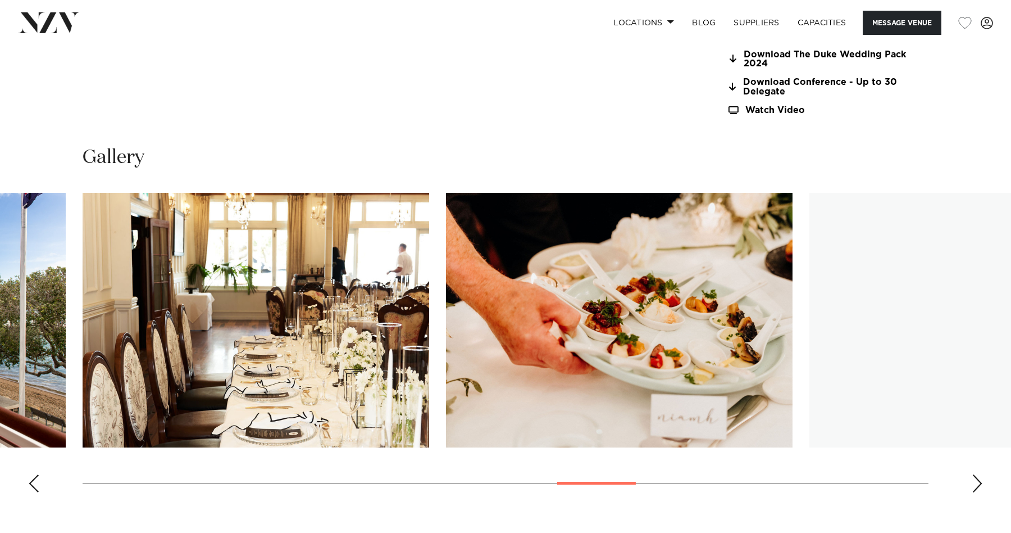
click at [980, 478] on div "Next slide" at bounding box center [977, 483] width 11 height 18
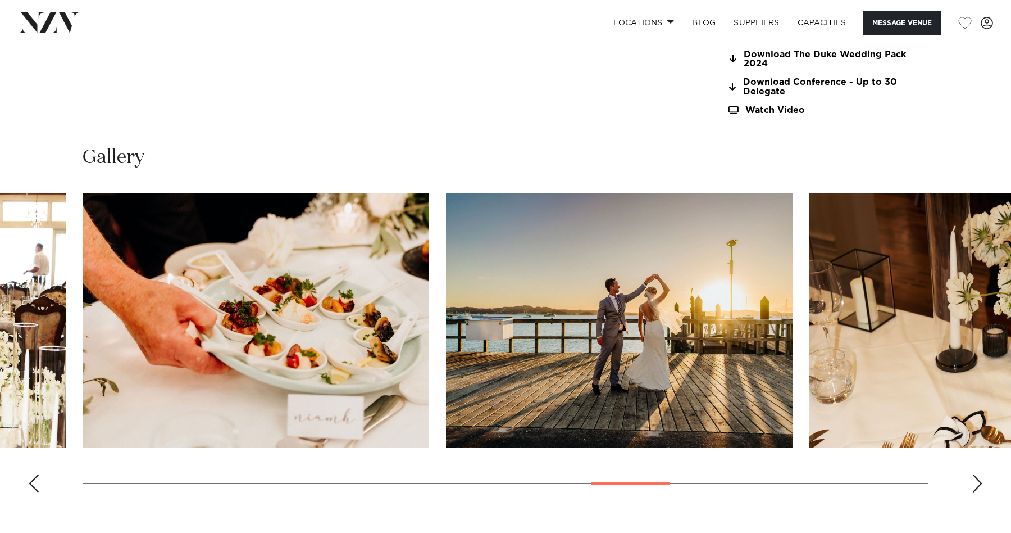
click at [980, 478] on div "Next slide" at bounding box center [977, 483] width 11 height 18
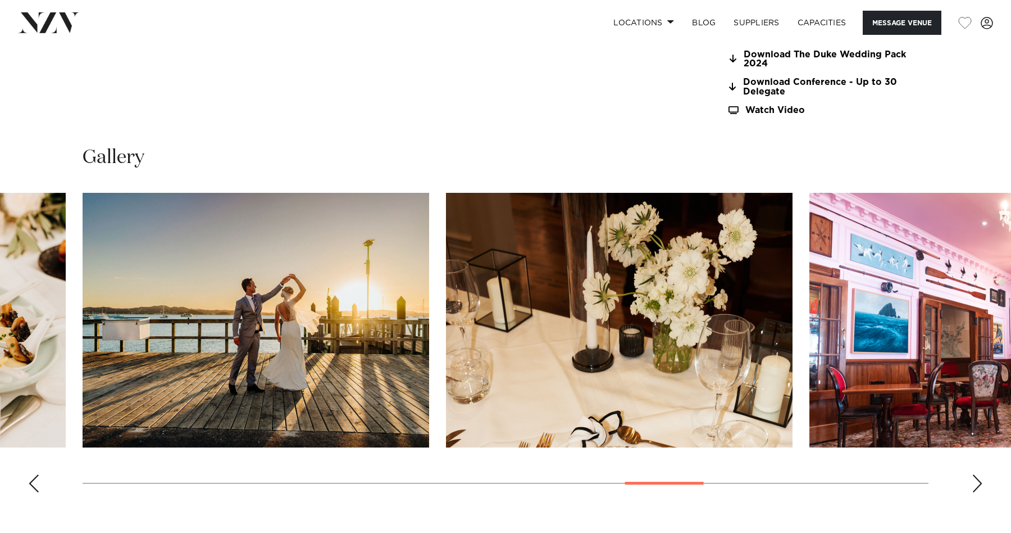
click at [980, 478] on div "Next slide" at bounding box center [977, 483] width 11 height 18
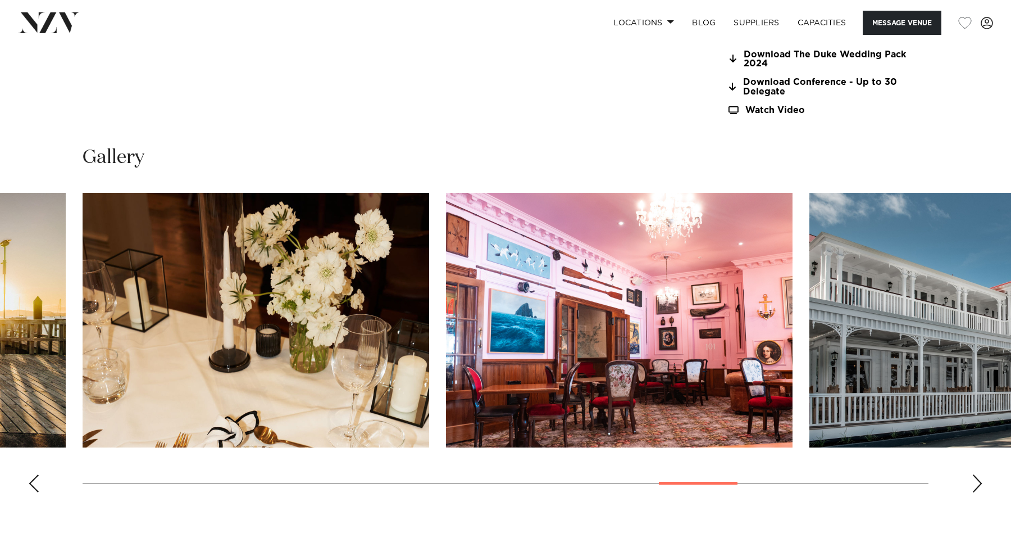
click at [980, 478] on div "Next slide" at bounding box center [977, 483] width 11 height 18
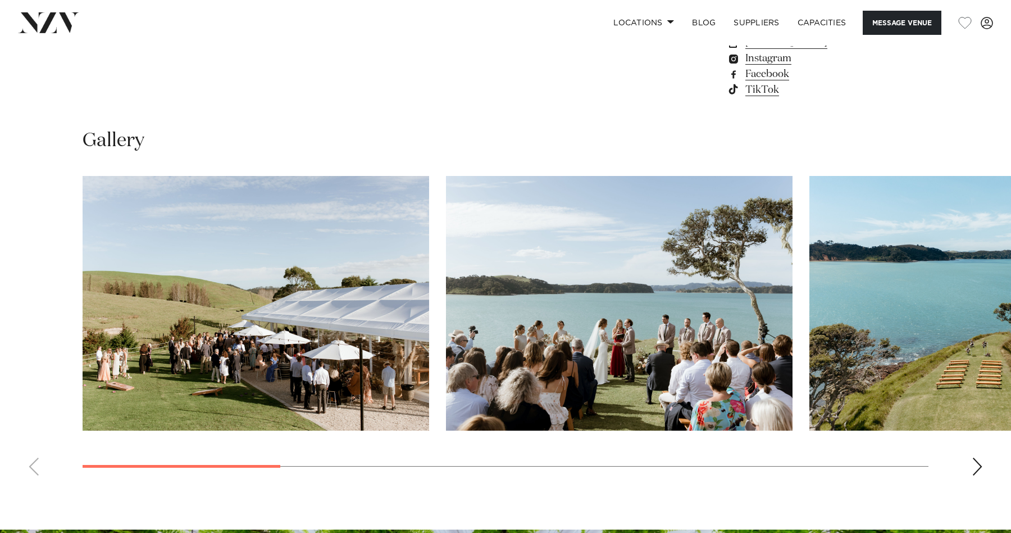
scroll to position [1008, 0]
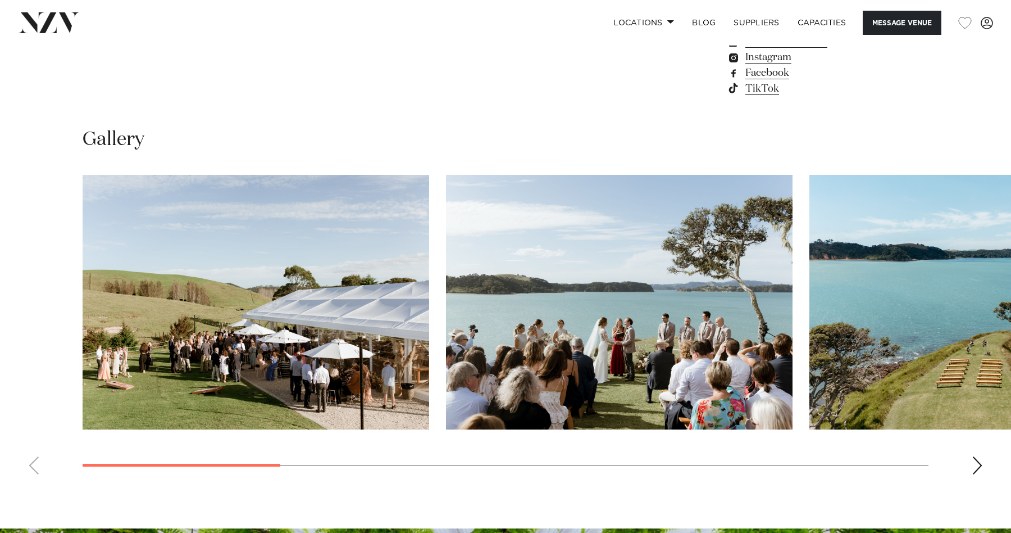
click at [971, 483] on swiper-container at bounding box center [505, 329] width 1011 height 308
click at [975, 474] on div "Next slide" at bounding box center [977, 465] width 11 height 18
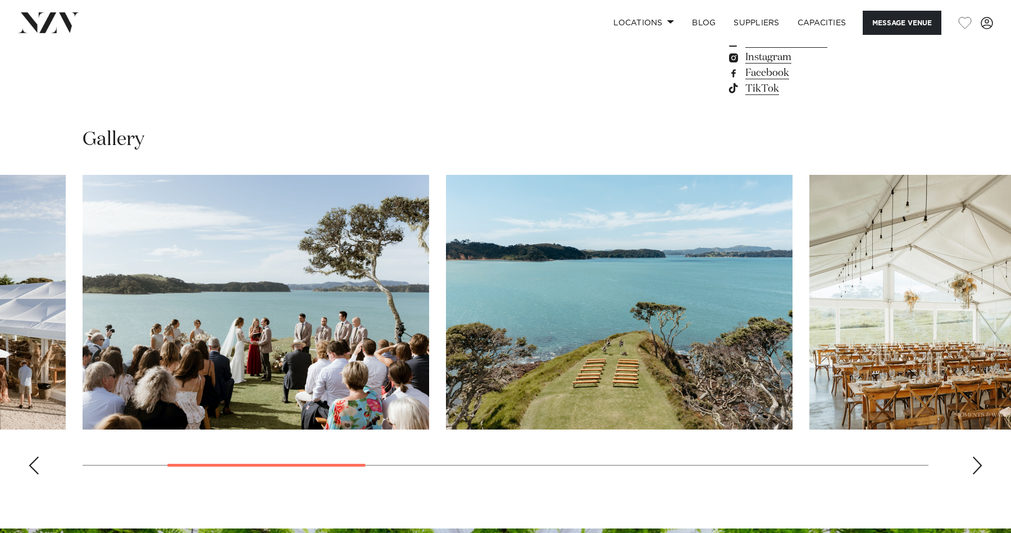
click at [975, 474] on div "Next slide" at bounding box center [977, 465] width 11 height 18
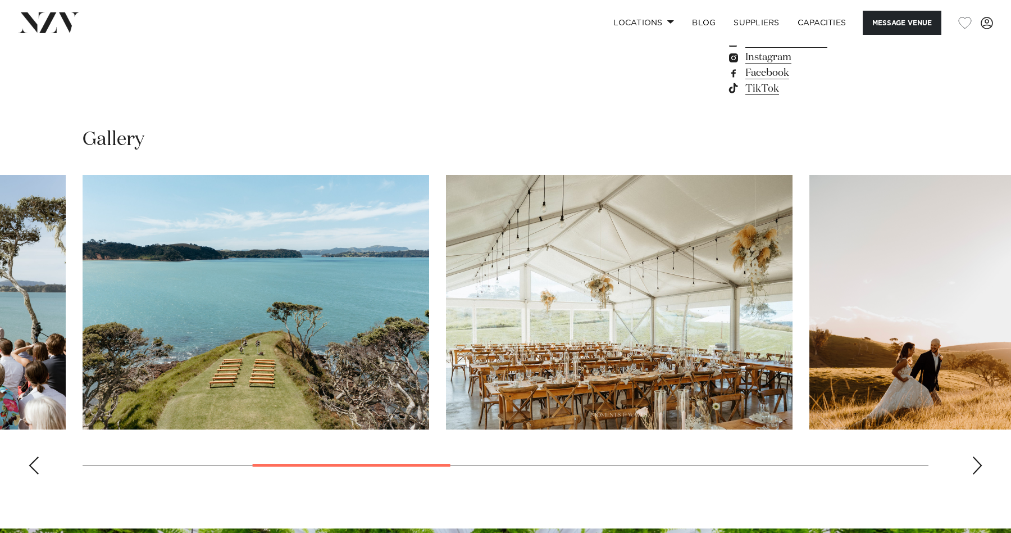
click at [975, 474] on div "Next slide" at bounding box center [977, 465] width 11 height 18
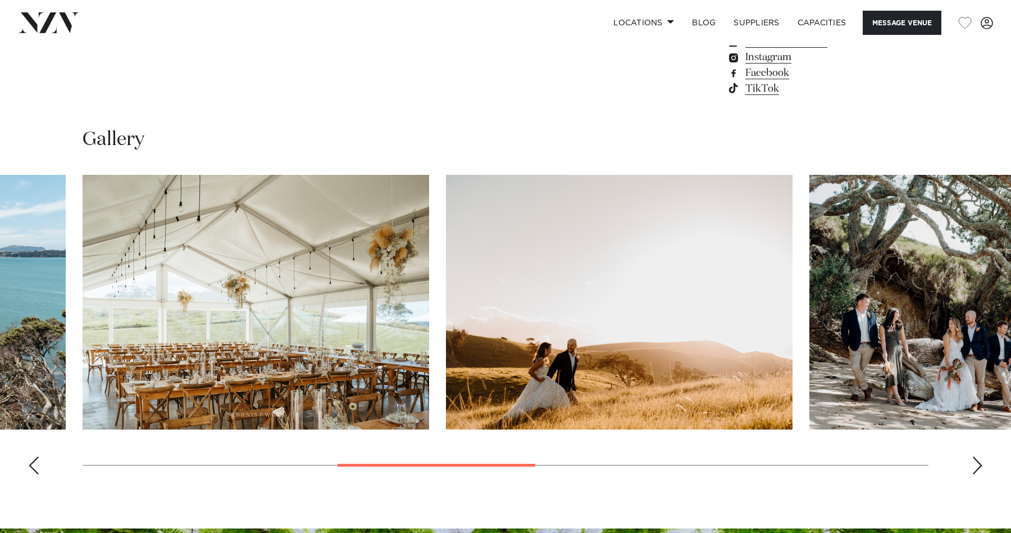
click at [975, 474] on div "Next slide" at bounding box center [977, 465] width 11 height 18
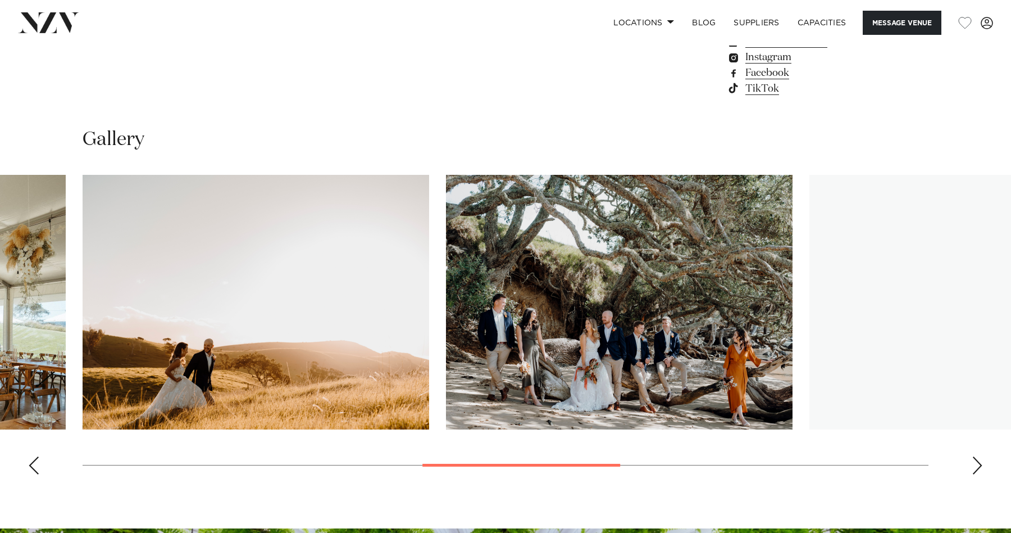
click at [975, 474] on div "Next slide" at bounding box center [977, 465] width 11 height 18
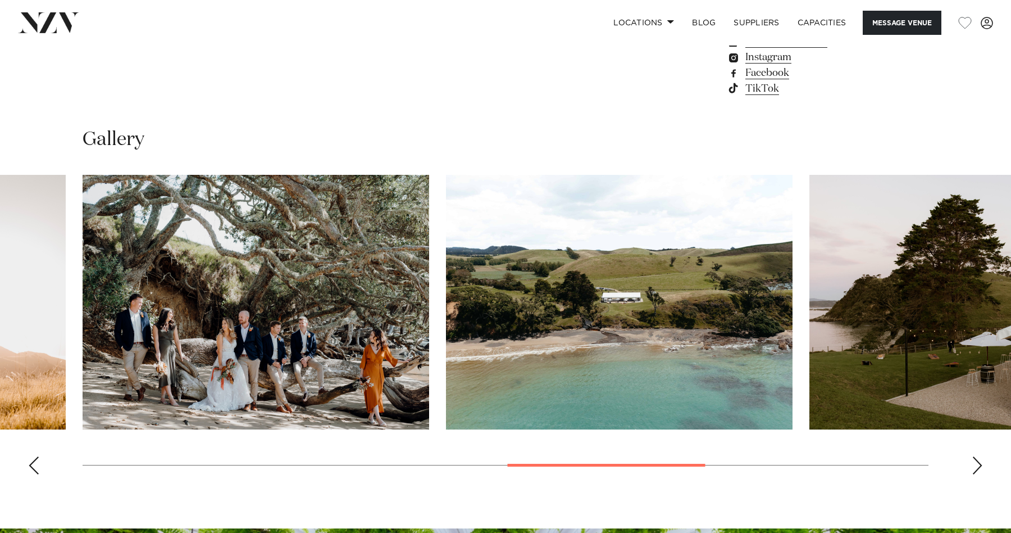
click at [975, 474] on div "Next slide" at bounding box center [977, 465] width 11 height 18
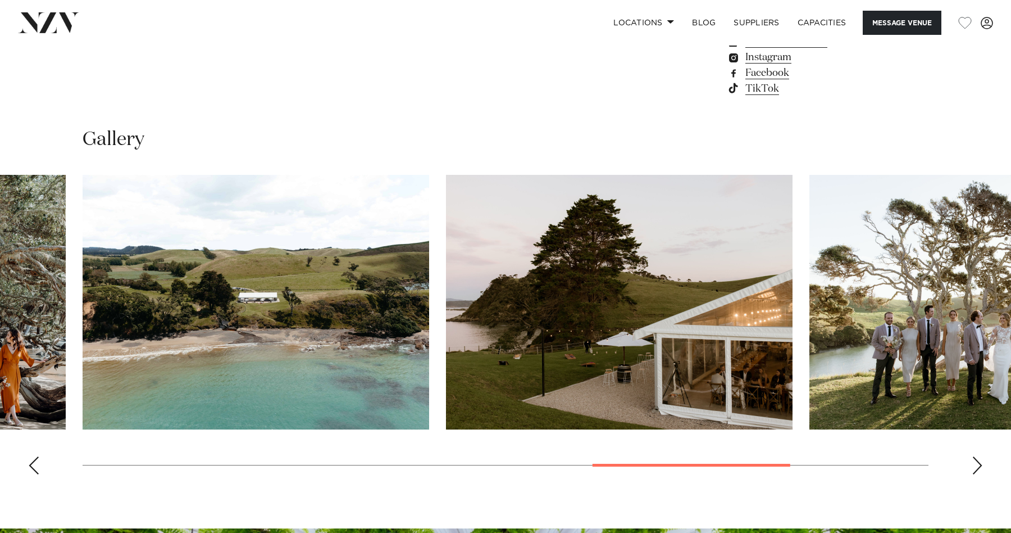
click at [975, 474] on div "Next slide" at bounding box center [977, 465] width 11 height 18
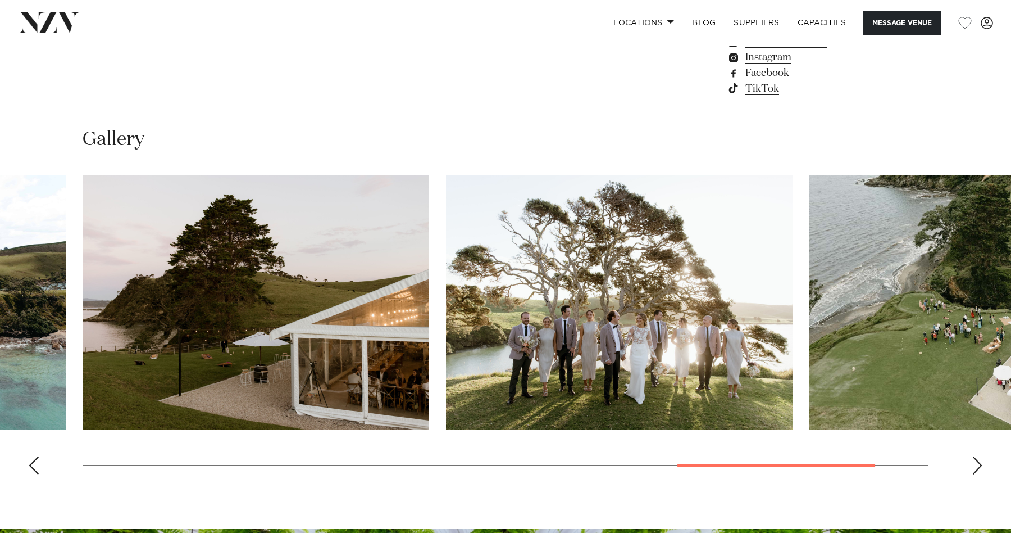
click at [975, 474] on div "Next slide" at bounding box center [977, 465] width 11 height 18
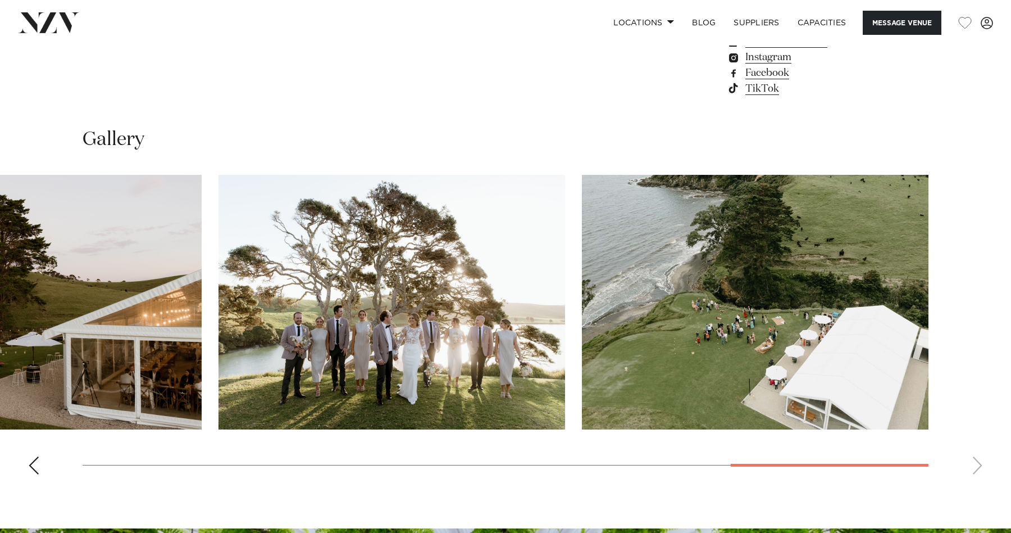
click at [975, 483] on swiper-container at bounding box center [505, 329] width 1011 height 308
click at [31, 474] on div "Previous slide" at bounding box center [33, 465] width 11 height 18
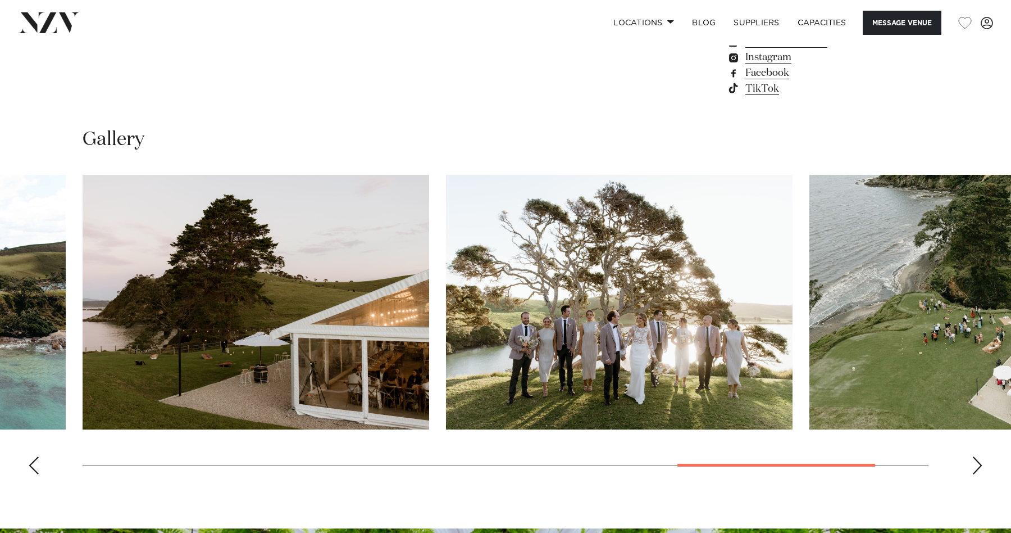
click at [31, 474] on div "Previous slide" at bounding box center [33, 465] width 11 height 18
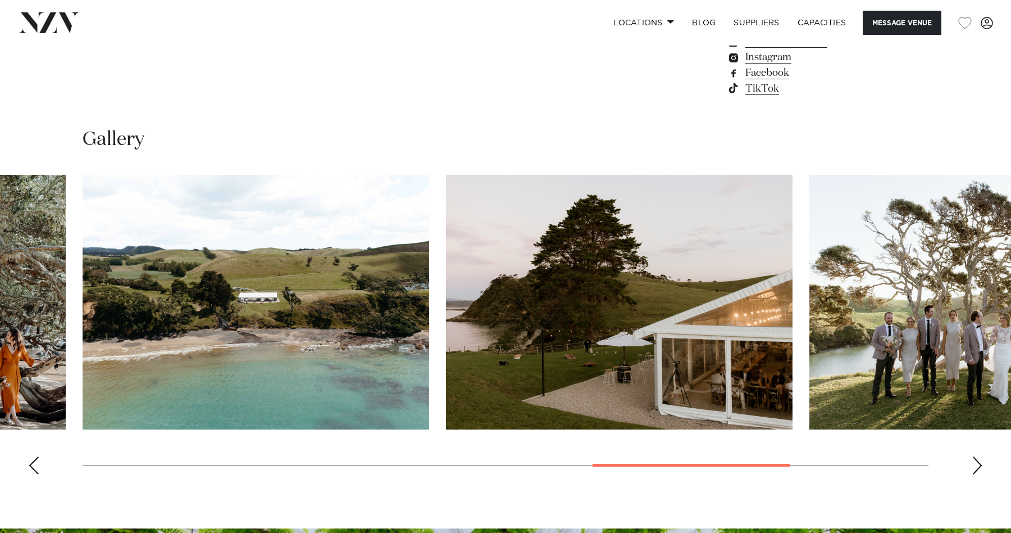
click at [31, 474] on div "Previous slide" at bounding box center [33, 465] width 11 height 18
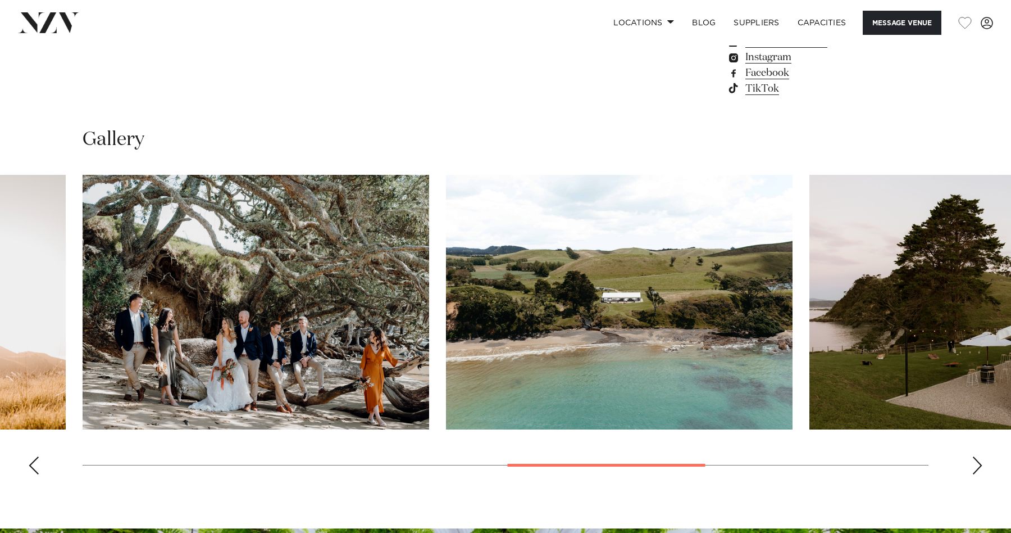
click at [31, 474] on div "Previous slide" at bounding box center [33, 465] width 11 height 18
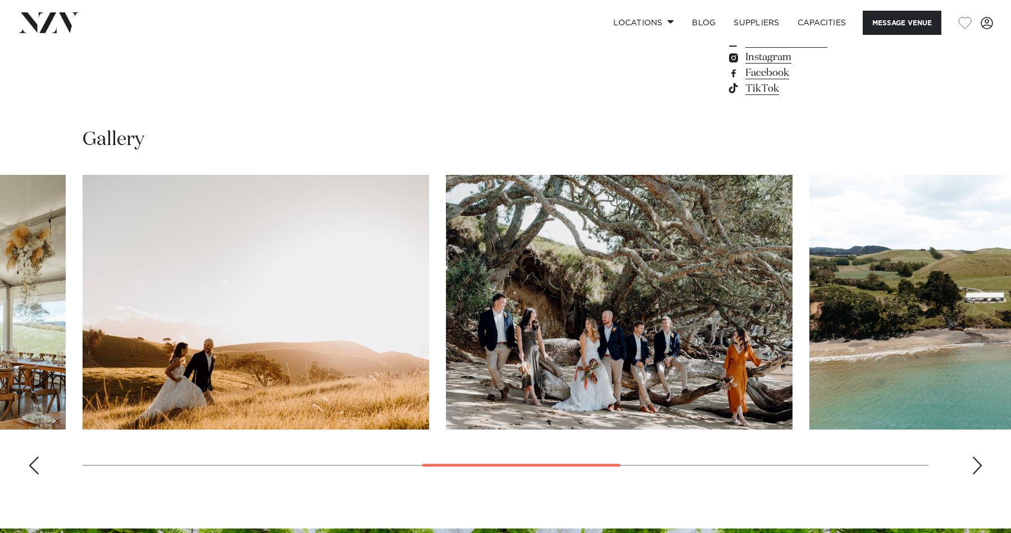
click at [31, 474] on div "Previous slide" at bounding box center [33, 465] width 11 height 18
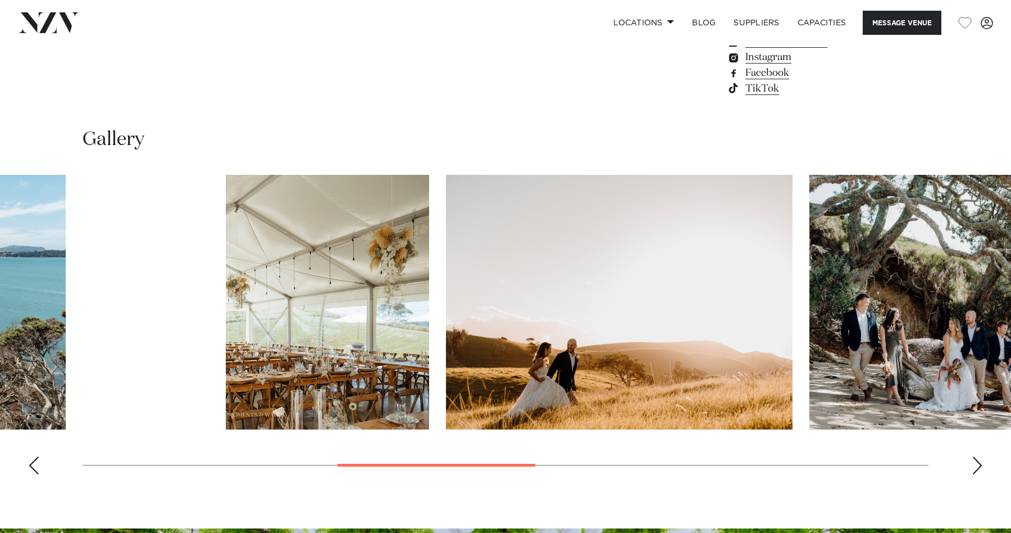
click at [31, 474] on div "Previous slide" at bounding box center [33, 465] width 11 height 18
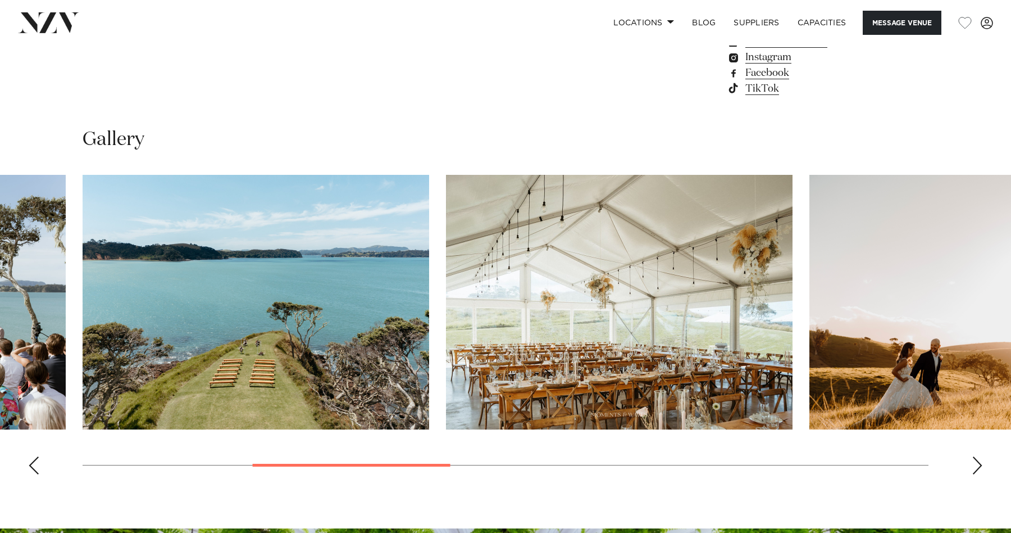
click at [31, 474] on div "Previous slide" at bounding box center [33, 465] width 11 height 18
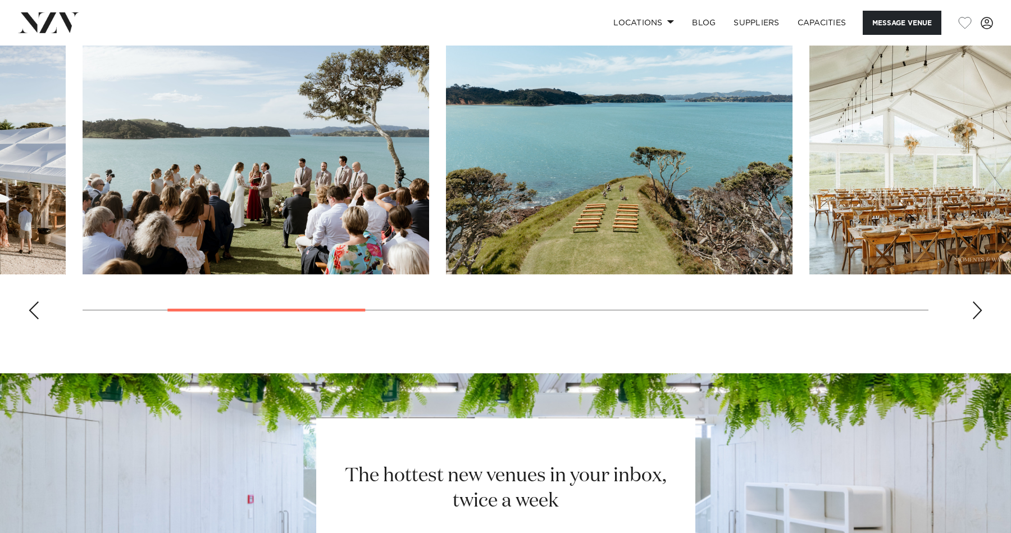
scroll to position [1166, 0]
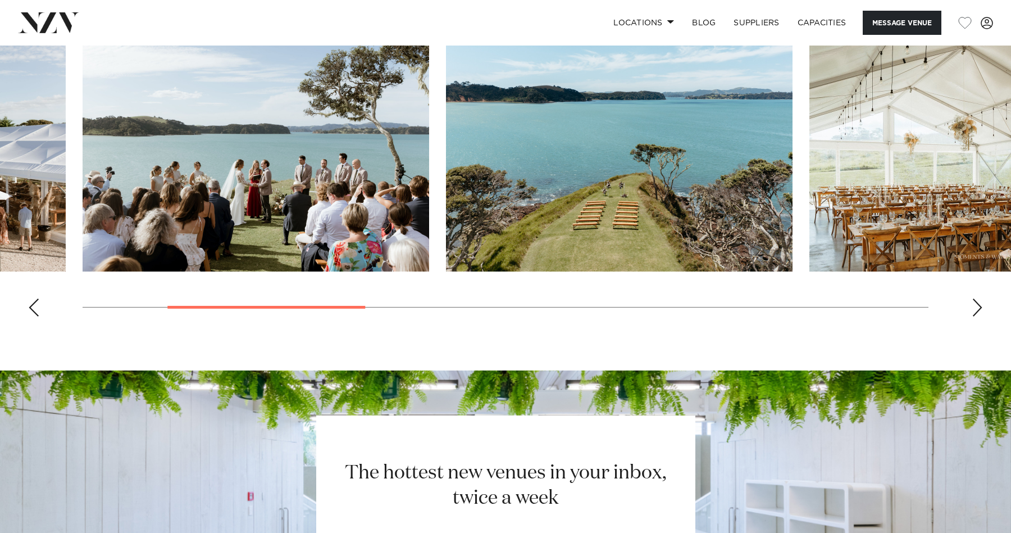
click at [964, 325] on swiper-container at bounding box center [505, 171] width 1011 height 308
click at [975, 316] on div "Next slide" at bounding box center [977, 307] width 11 height 18
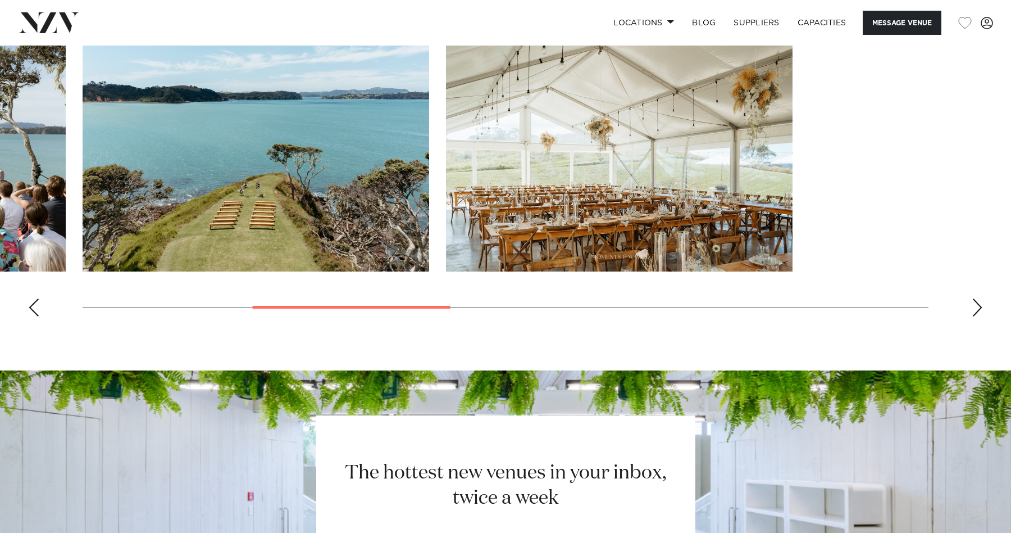
click at [975, 316] on div "Next slide" at bounding box center [977, 307] width 11 height 18
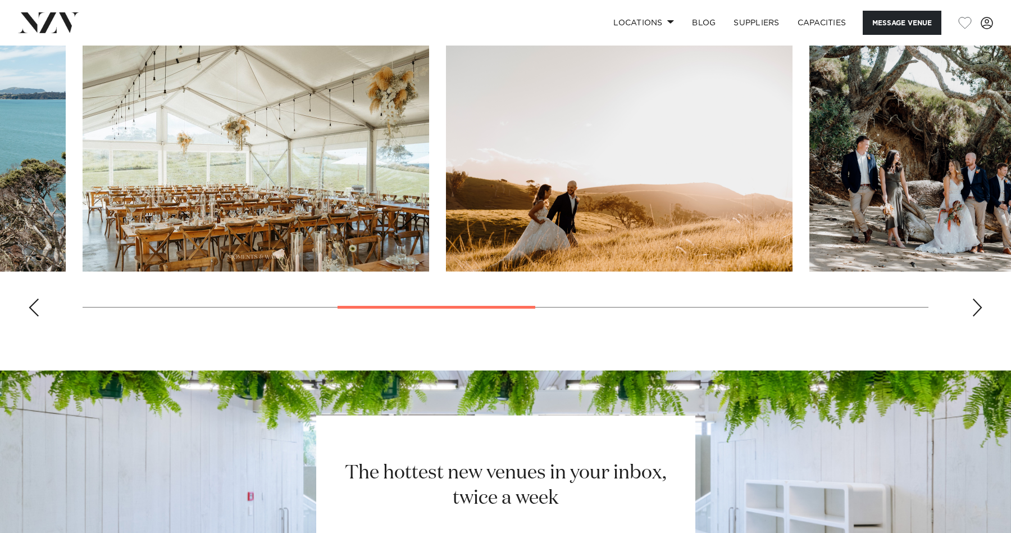
click at [975, 316] on div "Next slide" at bounding box center [977, 307] width 11 height 18
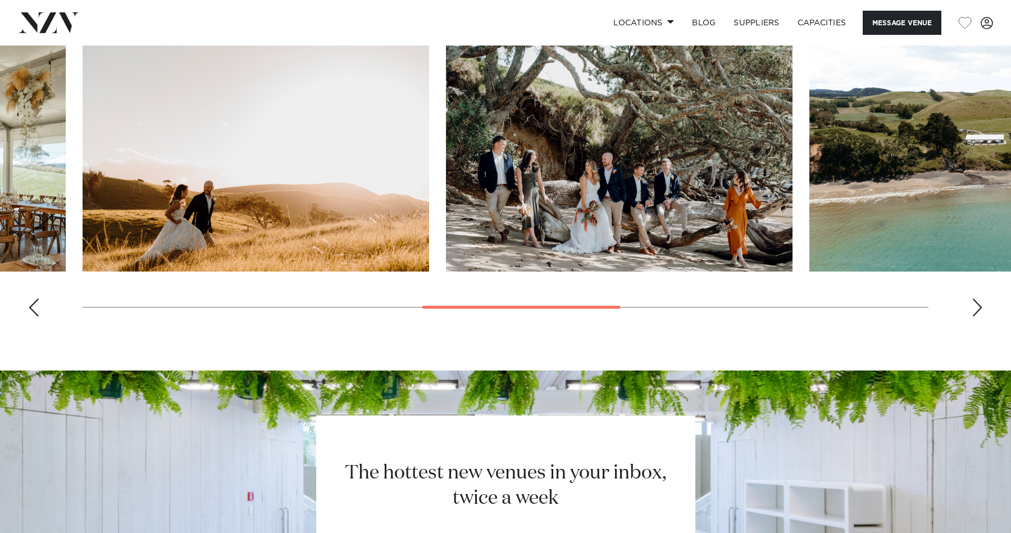
click at [975, 316] on div "Next slide" at bounding box center [977, 307] width 11 height 18
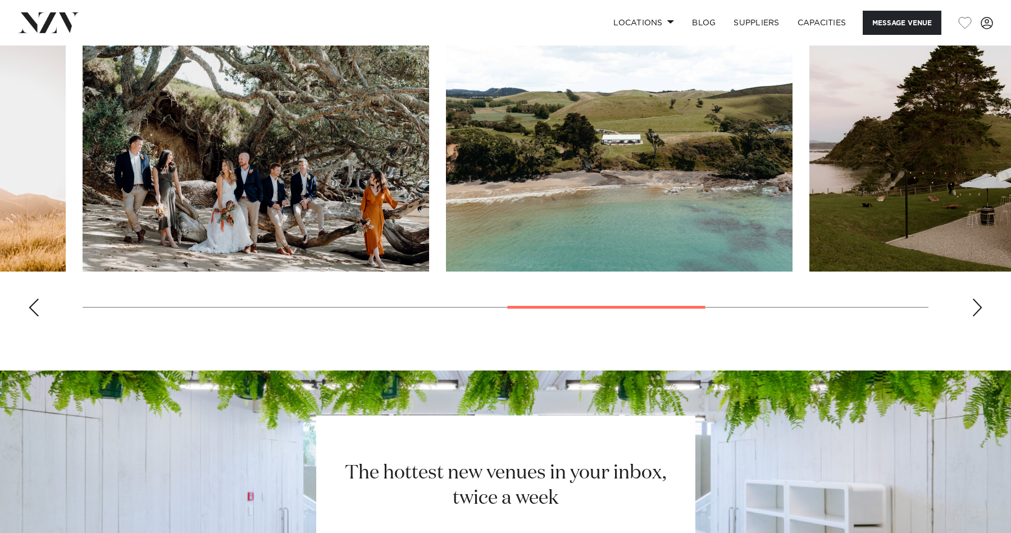
click at [975, 316] on div "Next slide" at bounding box center [977, 307] width 11 height 18
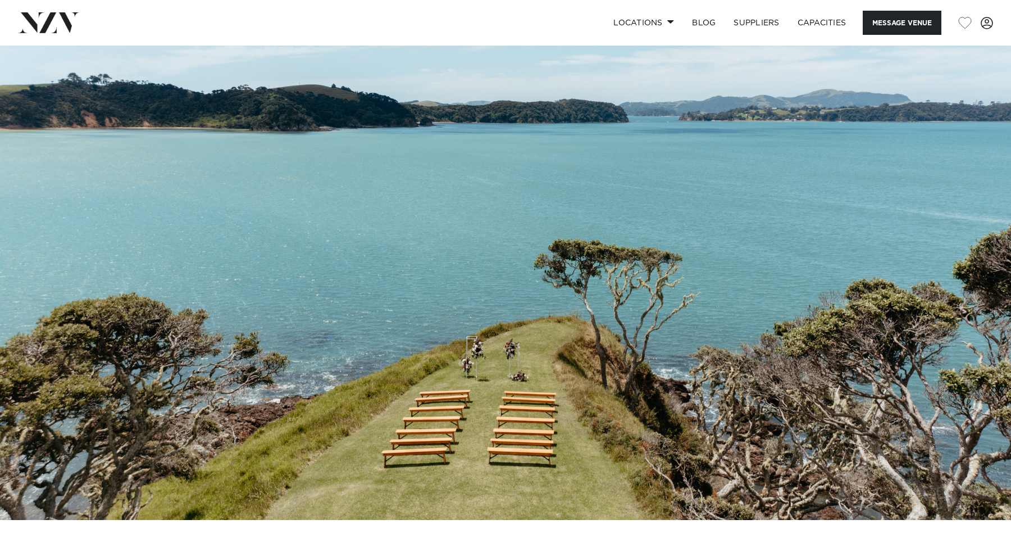
scroll to position [0, 0]
click at [770, 26] on link "SUPPLIERS" at bounding box center [756, 23] width 63 height 24
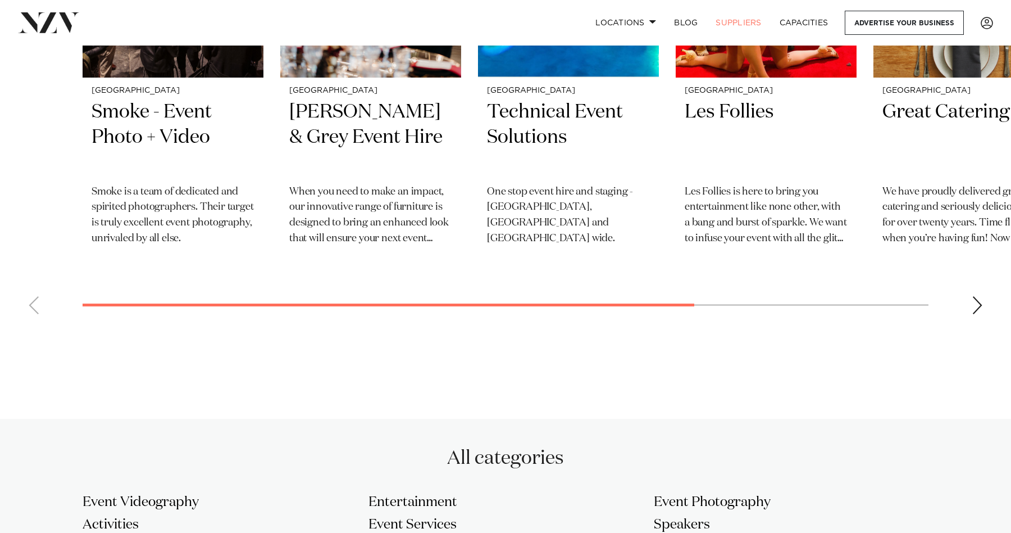
scroll to position [590, 0]
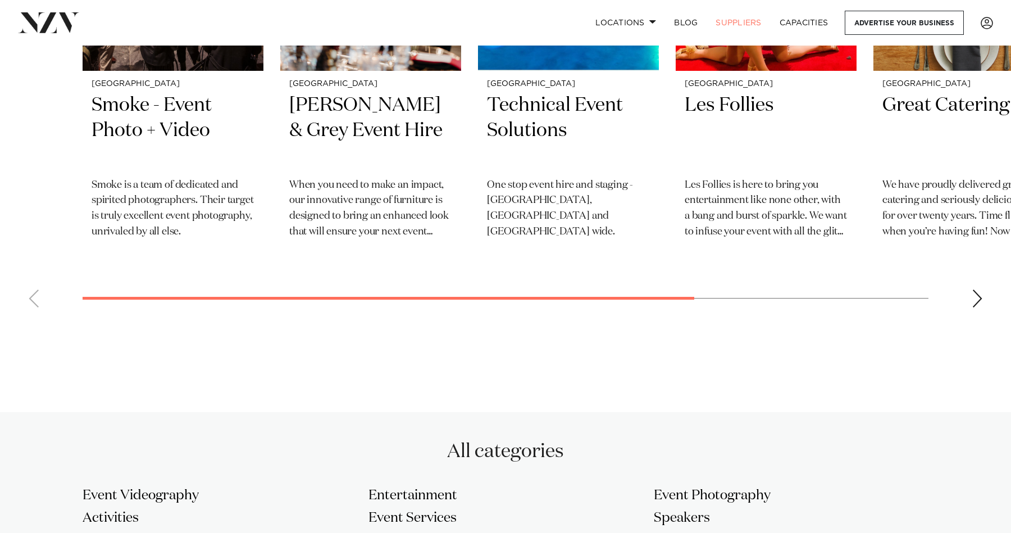
click at [984, 293] on swiper-container "Auckland Smoke - Event Photo + Video Smoke is a team of dedicated and spirited …" at bounding box center [505, 72] width 1011 height 488
click at [980, 300] on div "Next slide" at bounding box center [977, 298] width 11 height 18
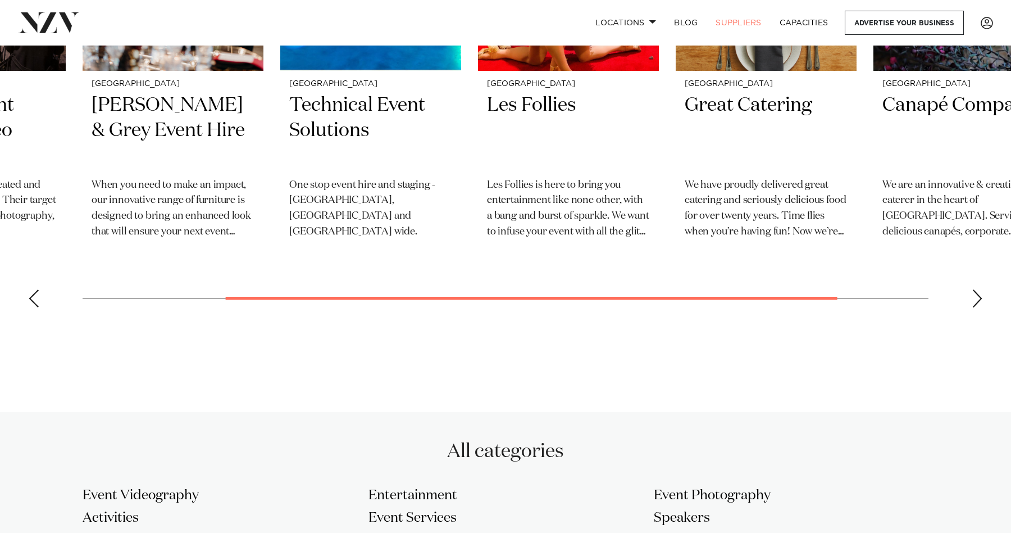
click at [980, 300] on div "Next slide" at bounding box center [977, 298] width 11 height 18
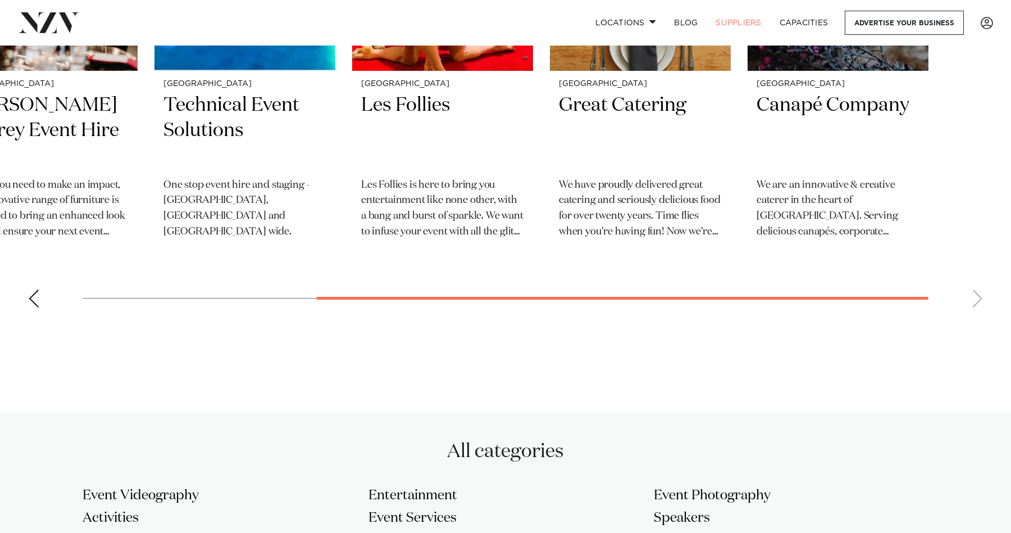
click at [980, 300] on swiper-container "Auckland Smoke - Event Photo + Video Smoke is a team of dedicated and spirited …" at bounding box center [505, 72] width 1011 height 488
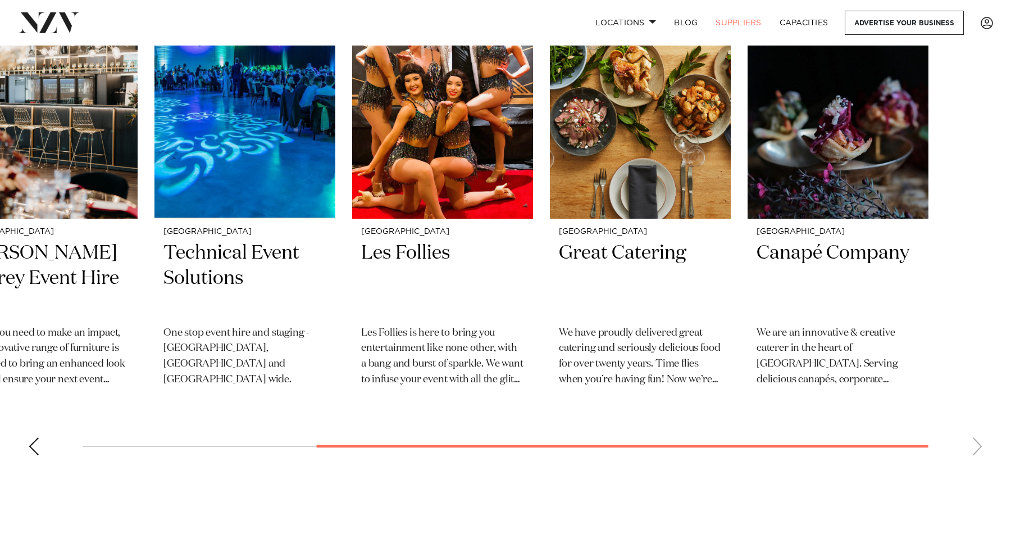
scroll to position [436, 0]
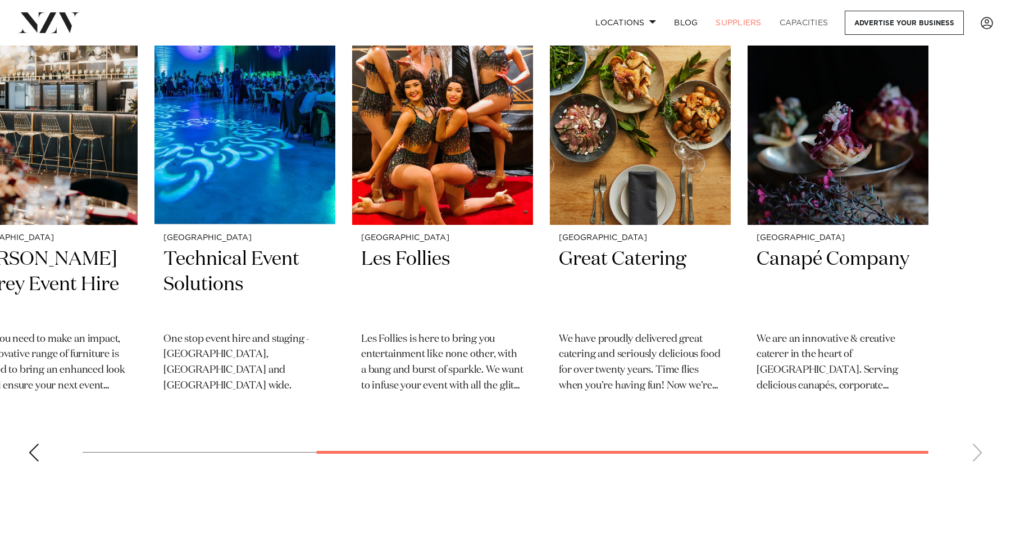
click at [797, 34] on link "Capacities" at bounding box center [804, 23] width 67 height 24
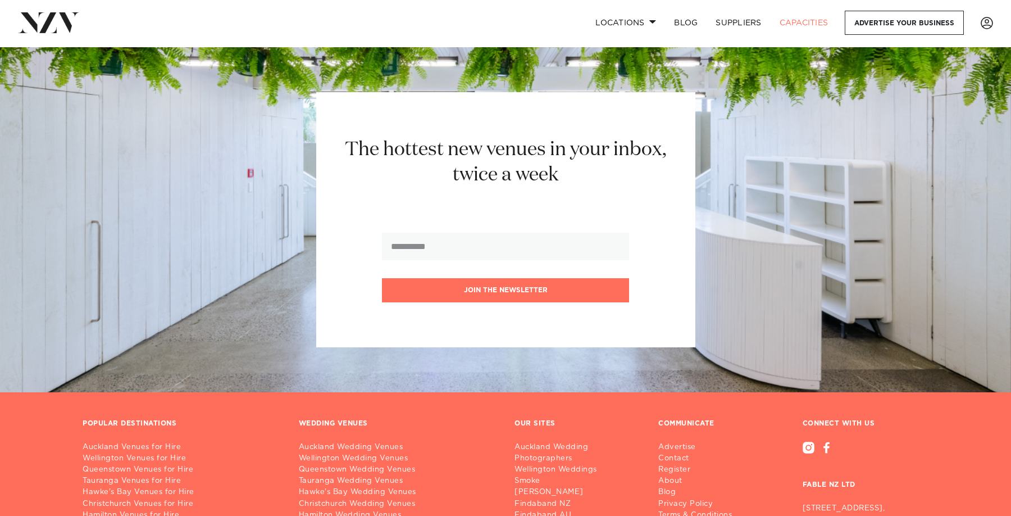
scroll to position [9025, 0]
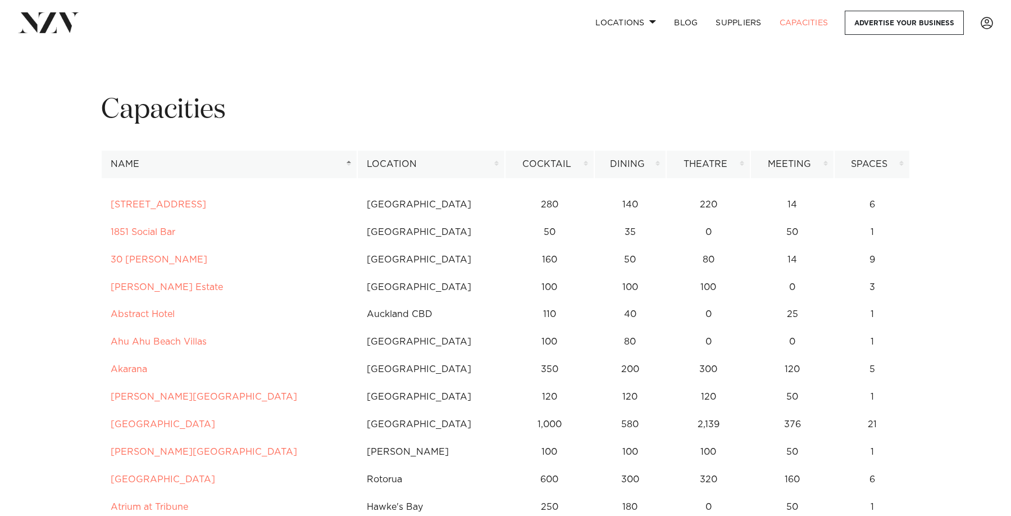
click at [557, 176] on th "Cocktail" at bounding box center [549, 165] width 89 height 28
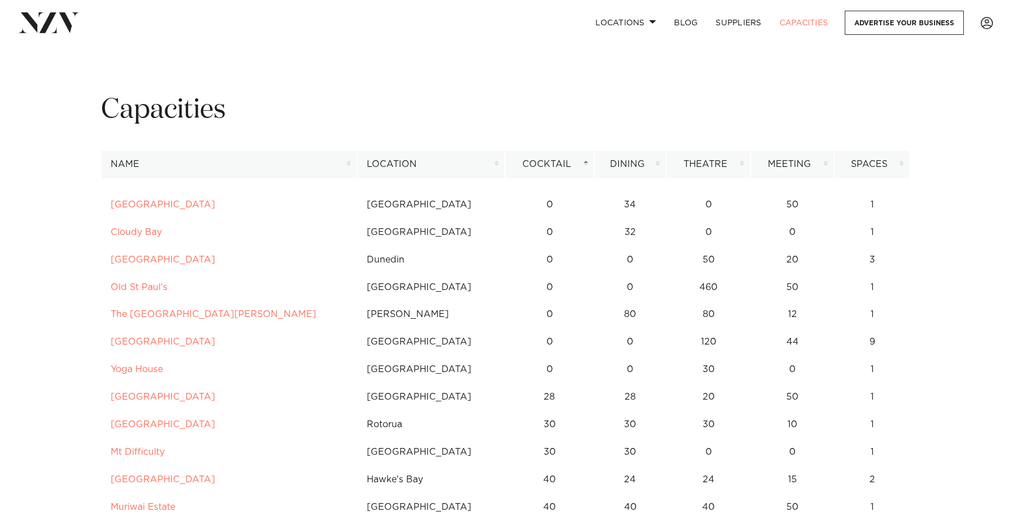
click at [867, 157] on th "Spaces" at bounding box center [872, 165] width 76 height 28
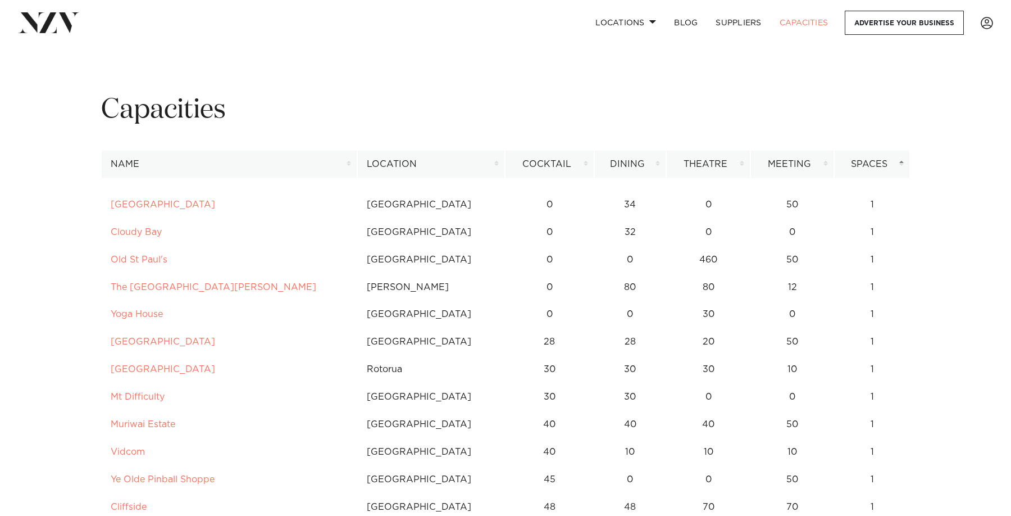
click at [806, 167] on th "Meeting" at bounding box center [793, 165] width 84 height 28
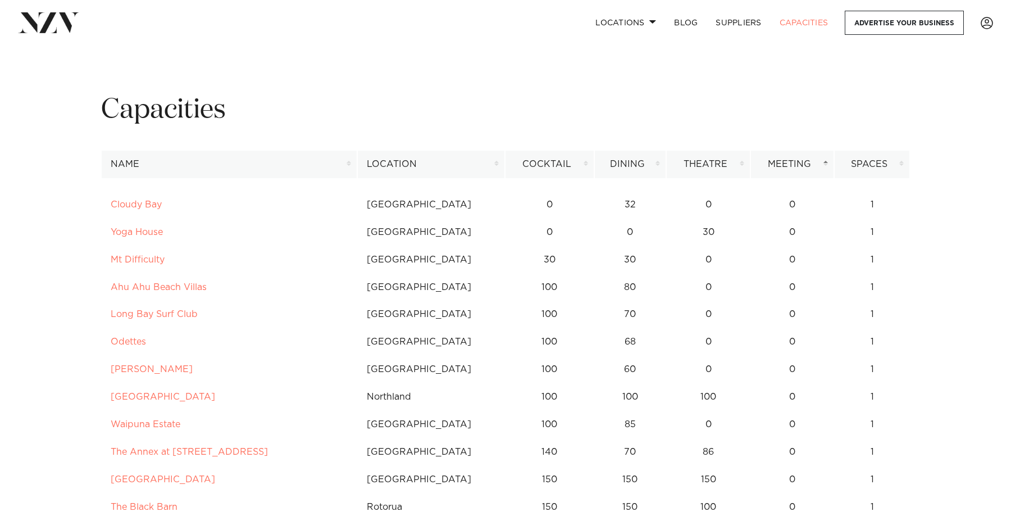
click at [800, 167] on th "Meeting" at bounding box center [793, 165] width 84 height 28
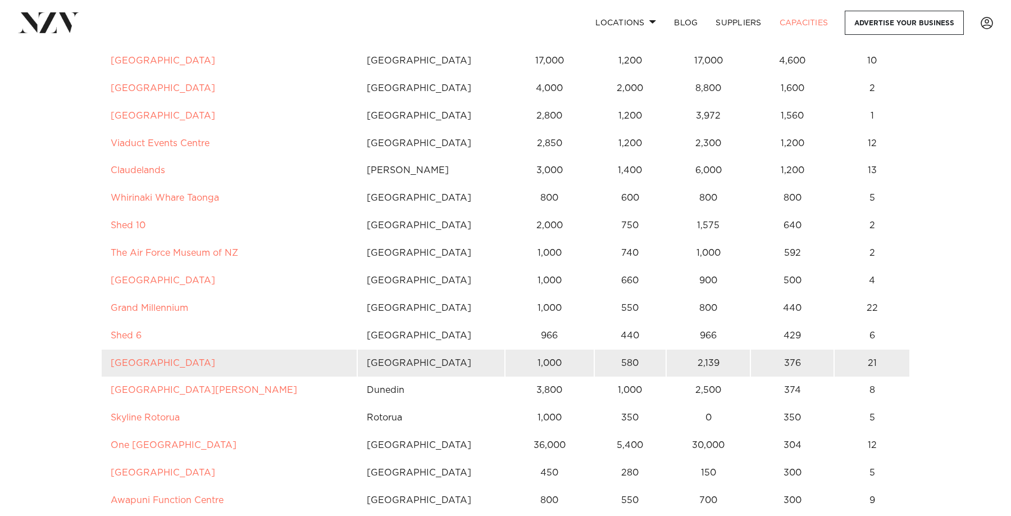
scroll to position [51, 0]
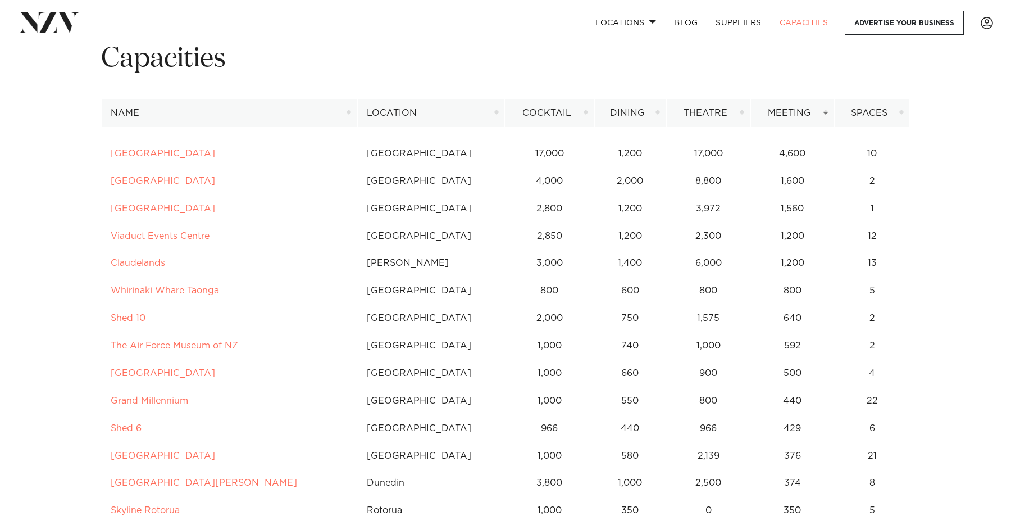
click at [301, 109] on th "Name" at bounding box center [229, 113] width 256 height 28
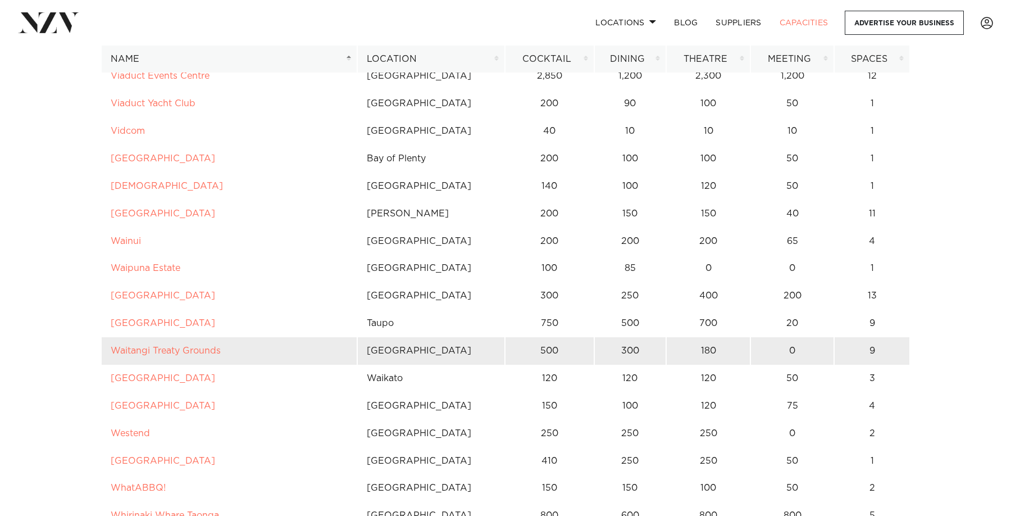
scroll to position [8174, 0]
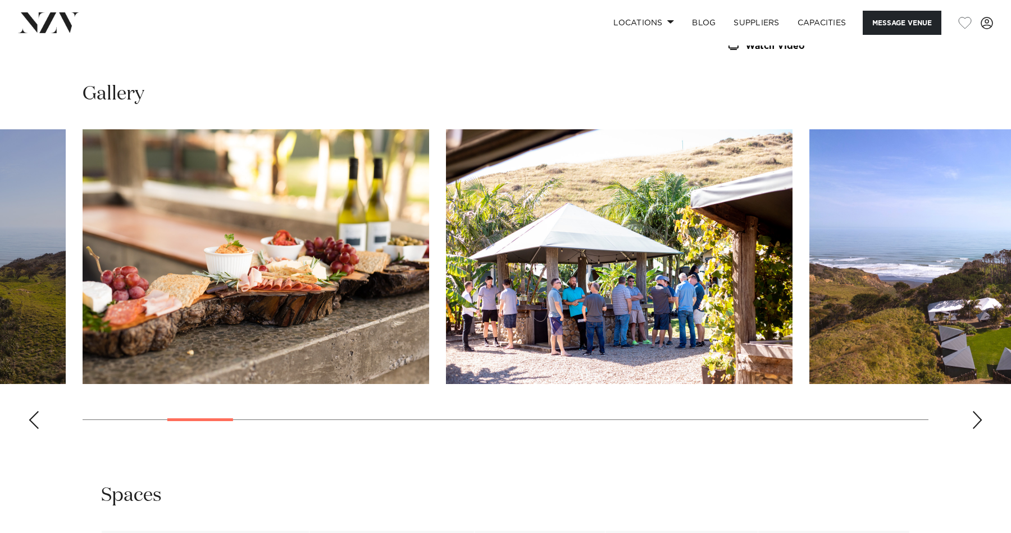
scroll to position [1155, 0]
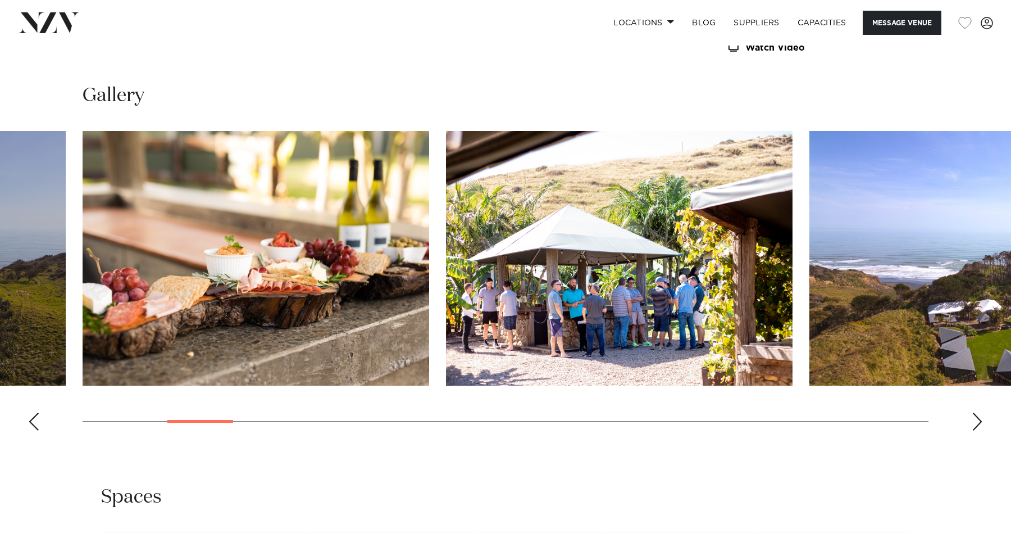
click at [980, 412] on div "Next slide" at bounding box center [977, 421] width 11 height 18
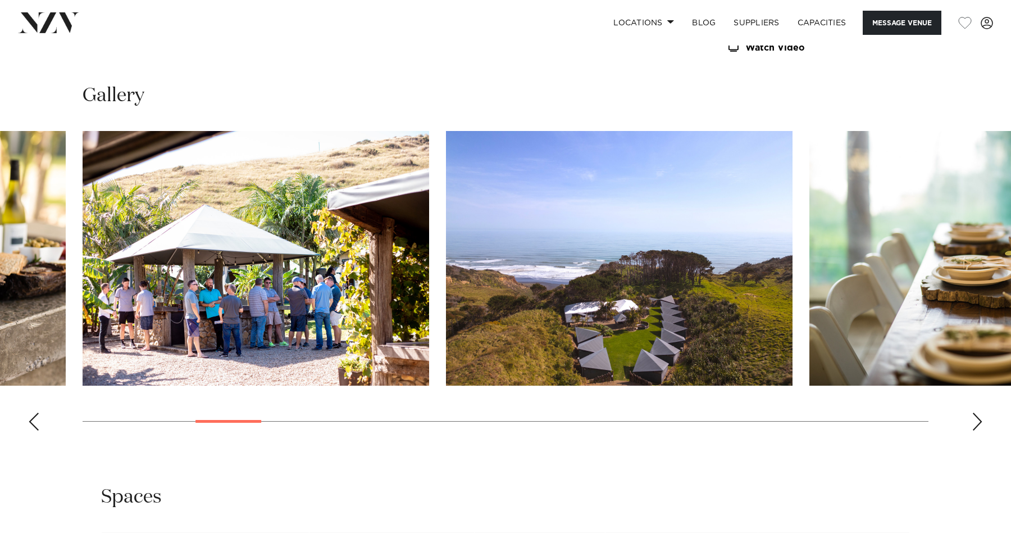
click at [980, 412] on div "Next slide" at bounding box center [977, 421] width 11 height 18
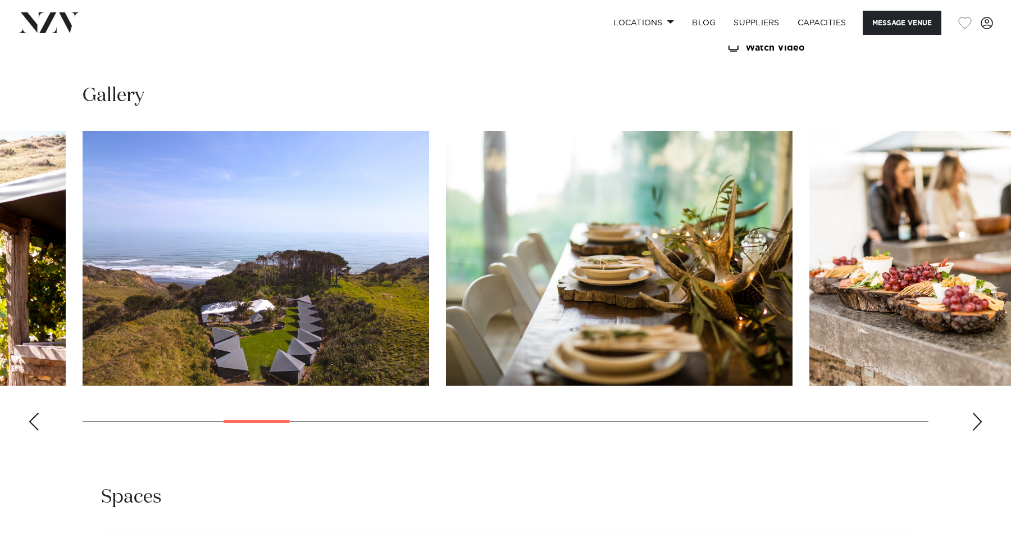
click at [980, 412] on div "Next slide" at bounding box center [977, 421] width 11 height 18
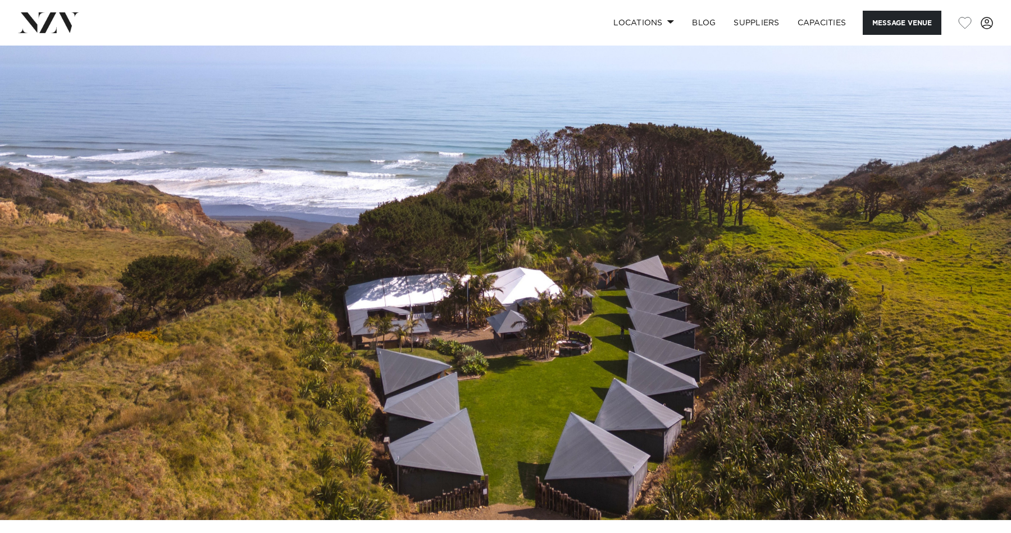
scroll to position [0, 0]
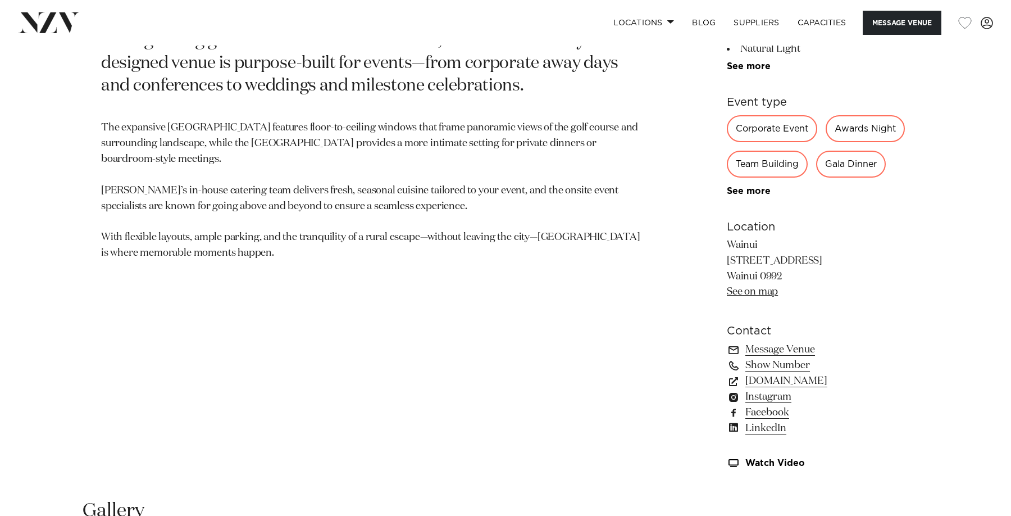
scroll to position [672, 0]
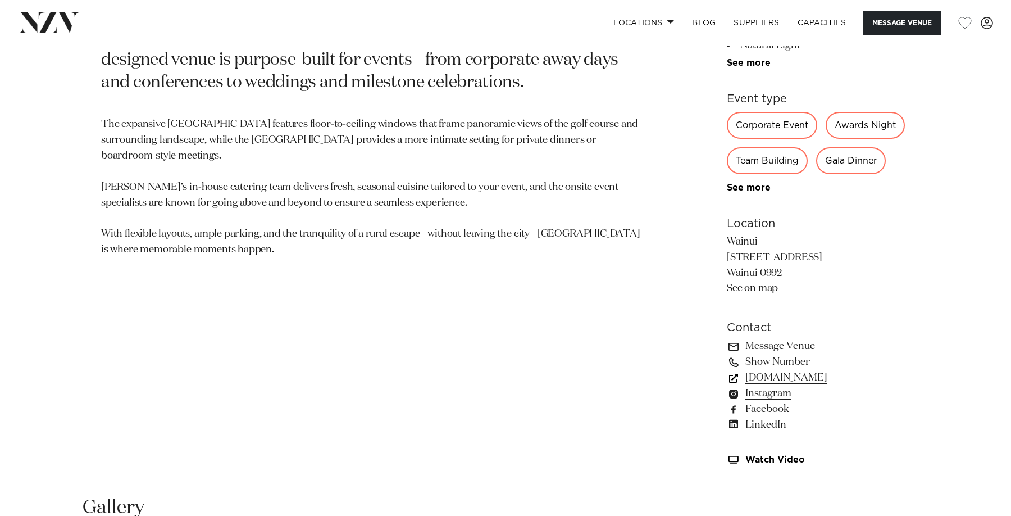
click at [782, 377] on link "[DOMAIN_NAME]" at bounding box center [818, 378] width 183 height 16
